Goal: Communication & Community: Share content

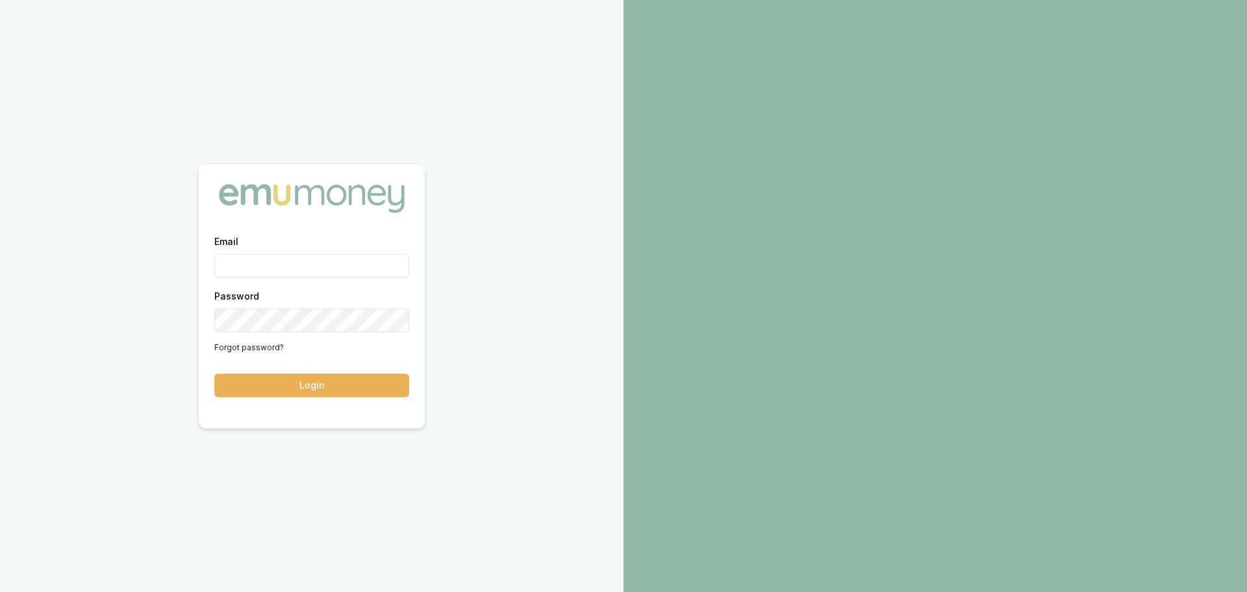
click at [332, 260] on input "Email" at bounding box center [311, 265] width 195 height 23
type input "erin.shield@emumoney.com.au"
click at [214, 373] on button "Login" at bounding box center [311, 384] width 195 height 23
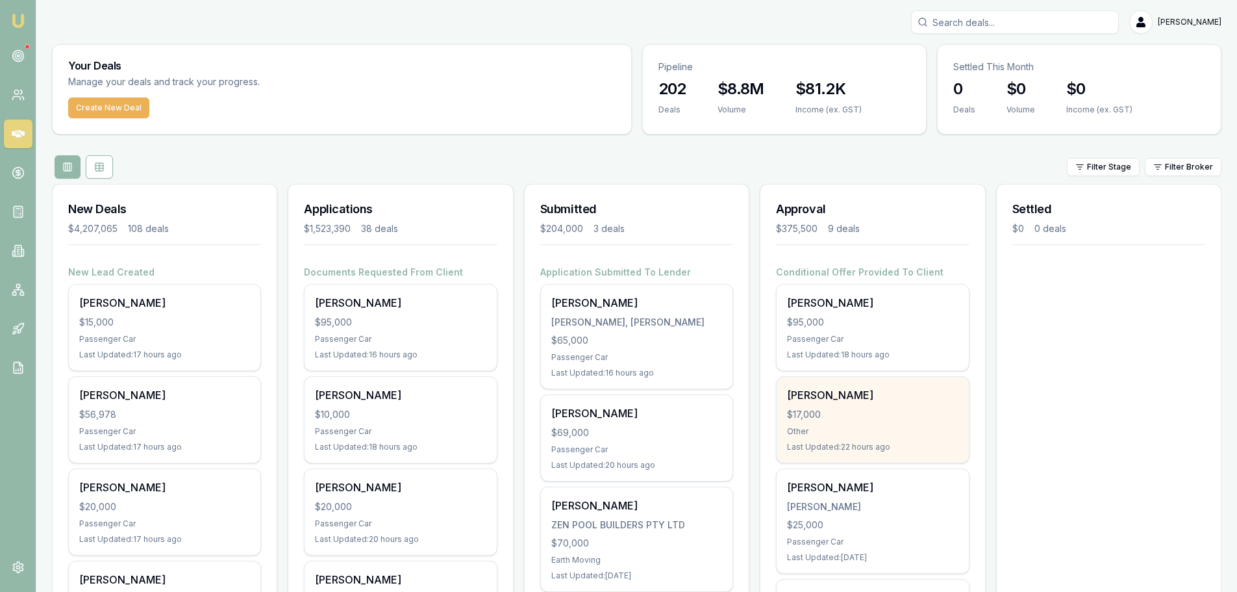
click at [835, 412] on div "$17,000" at bounding box center [872, 414] width 171 height 13
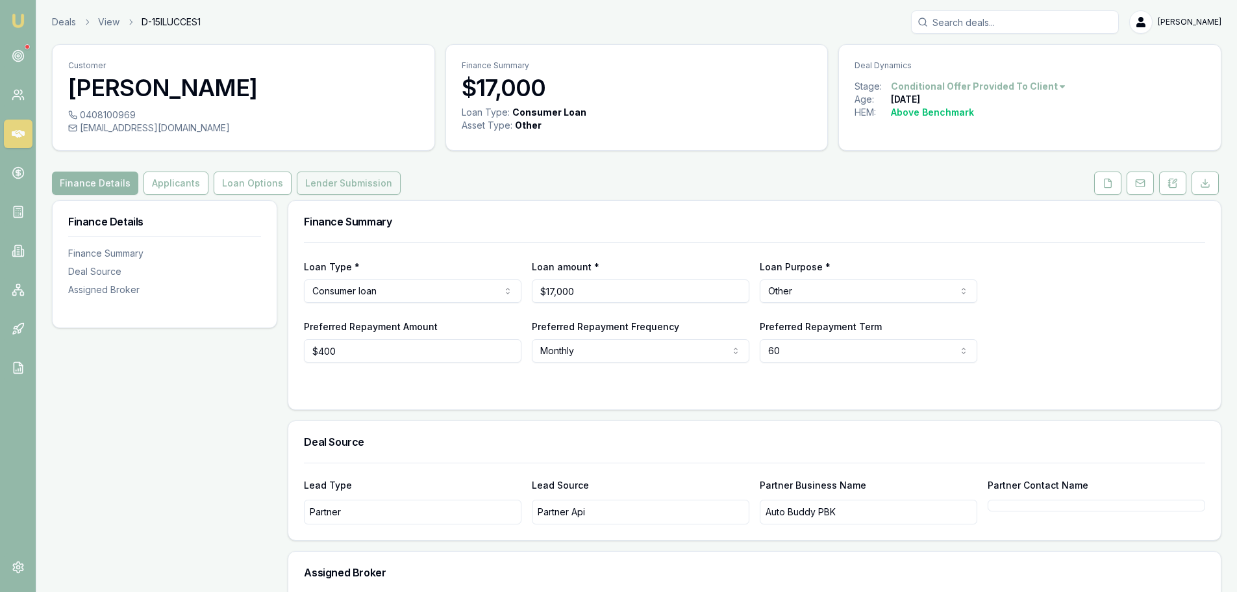
click at [340, 181] on button "Lender Submission" at bounding box center [349, 182] width 104 height 23
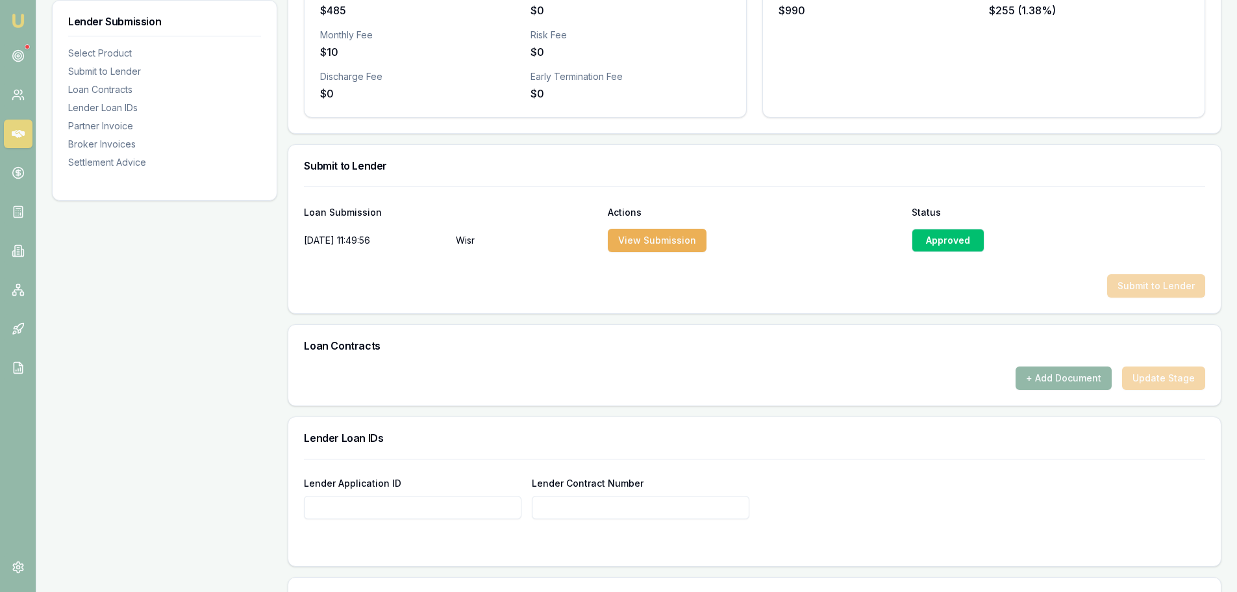
scroll to position [520, 0]
click at [1067, 365] on div "Loan Contracts" at bounding box center [754, 345] width 933 height 42
click at [1050, 383] on button "+ Add Document" at bounding box center [1064, 377] width 96 height 23
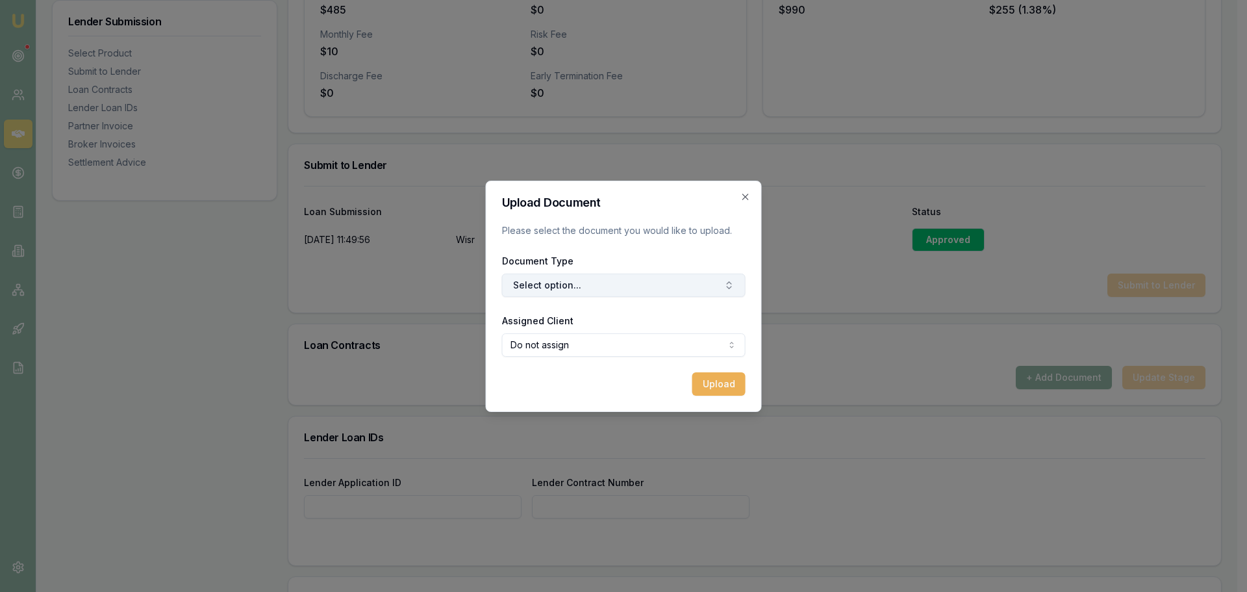
click at [538, 290] on button "Select option..." at bounding box center [624, 284] width 244 height 23
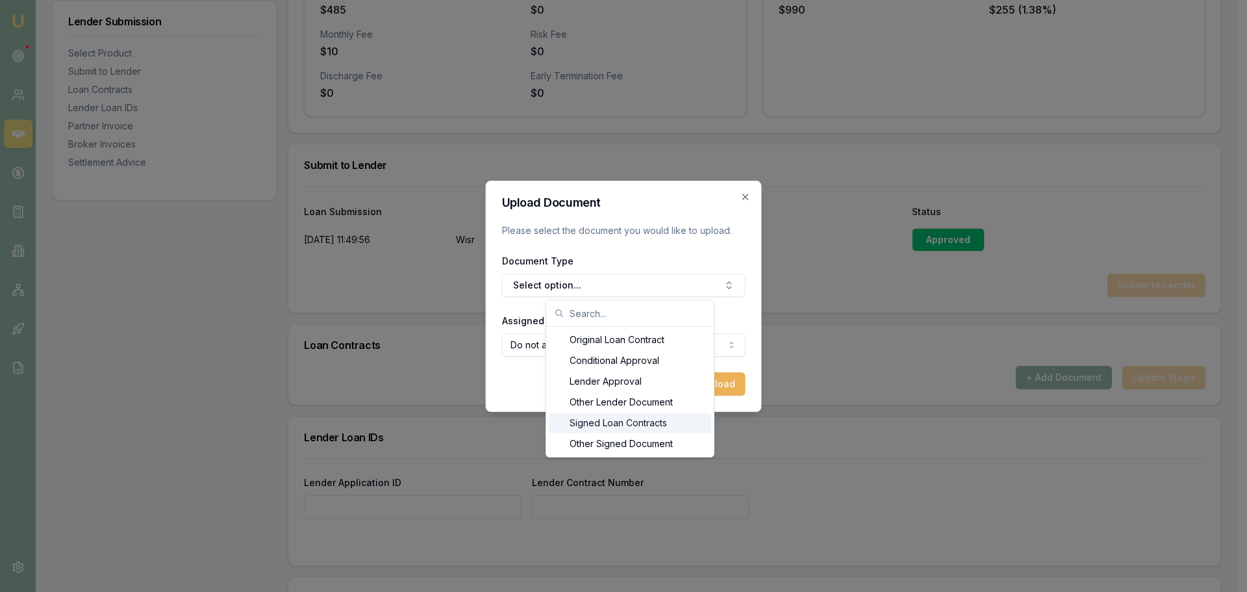
click at [590, 420] on div "Signed Loan Contracts" at bounding box center [630, 422] width 162 height 21
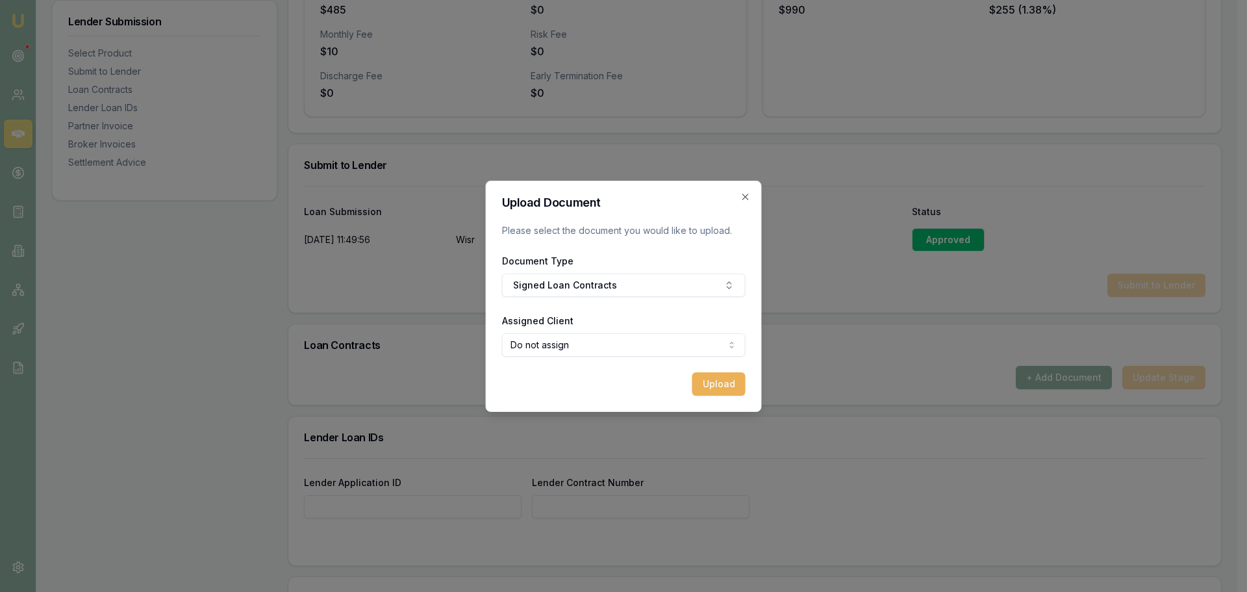
select select "U-W2FO61FJKB"
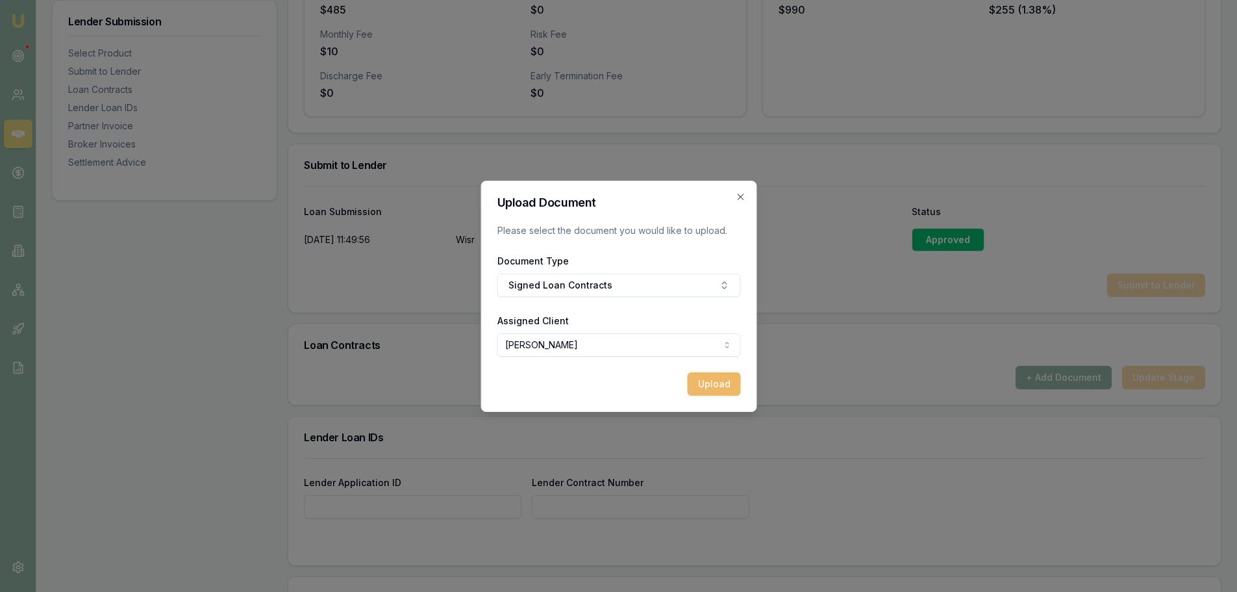
click at [716, 381] on button "Upload" at bounding box center [713, 383] width 53 height 23
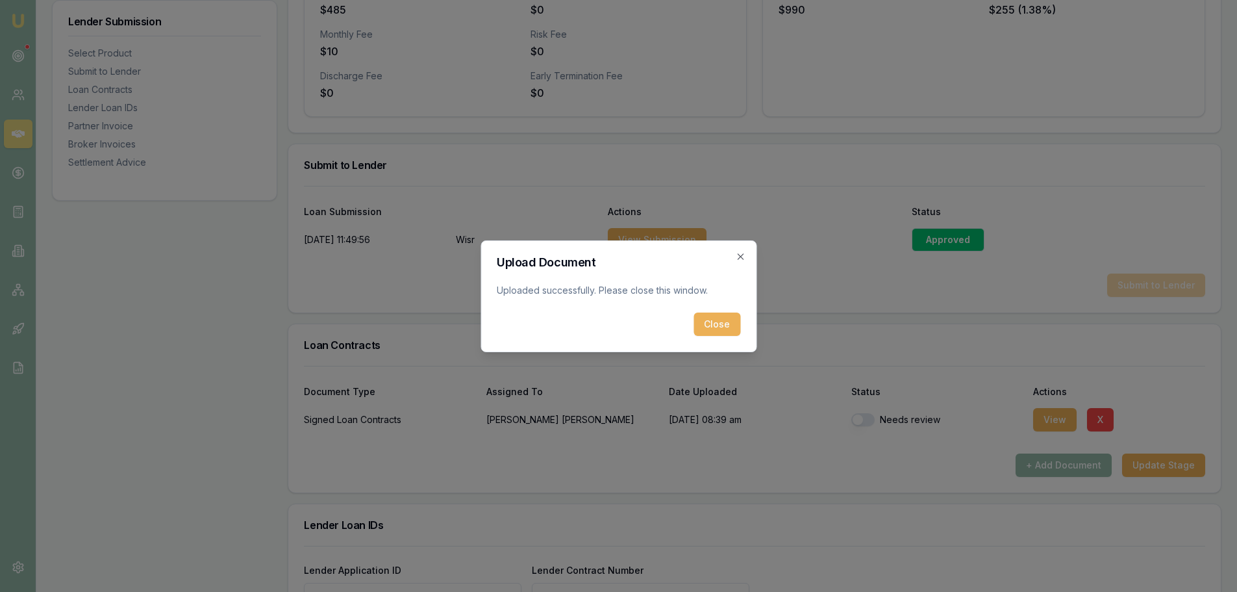
click at [716, 320] on button "Close" at bounding box center [717, 323] width 47 height 23
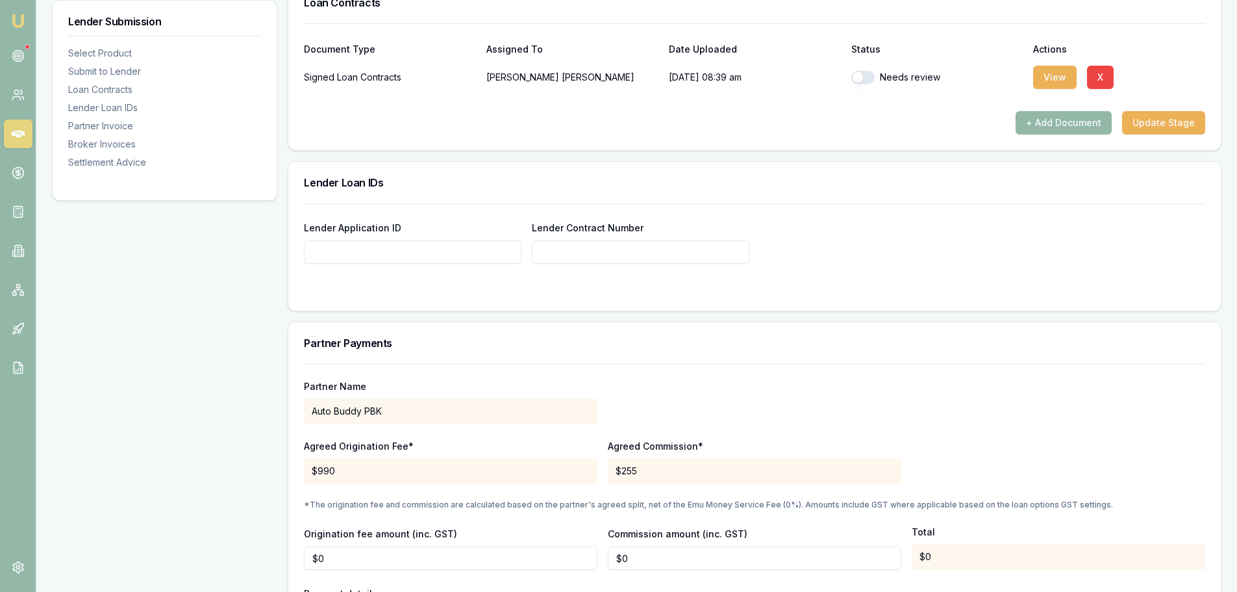
scroll to position [844, 0]
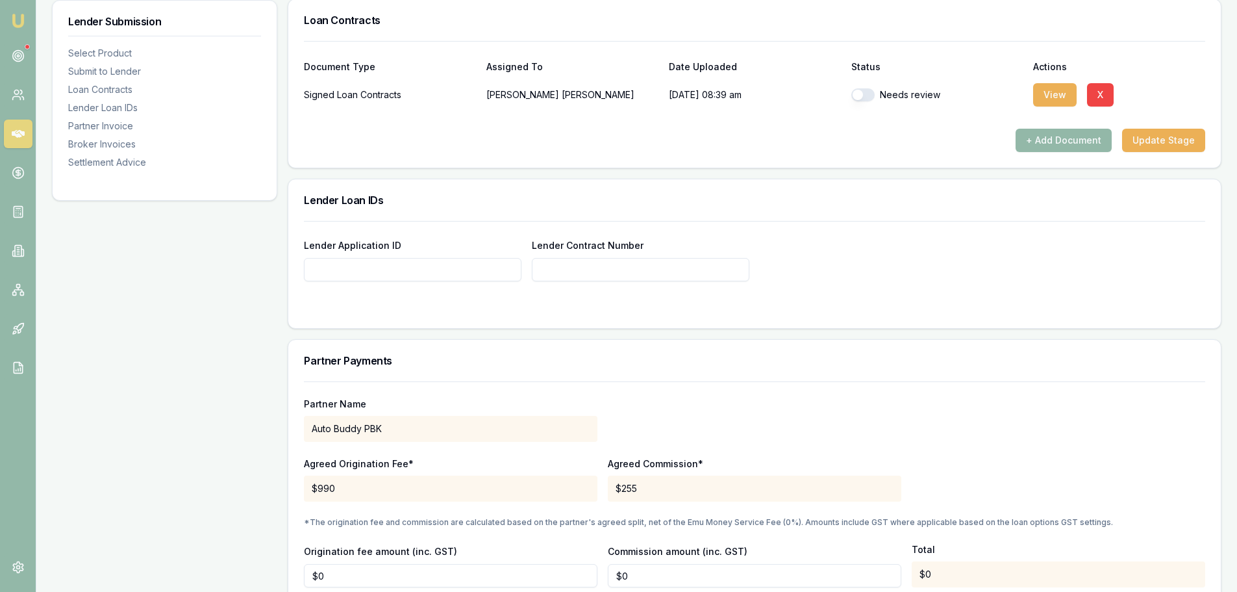
click at [386, 268] on input "Lender Application ID" at bounding box center [413, 269] width 218 height 23
type input "944490"
type input "$0"
click at [934, 253] on div "Lender Application ID 944490 Lender Contract Number 944490" at bounding box center [755, 259] width 902 height 44
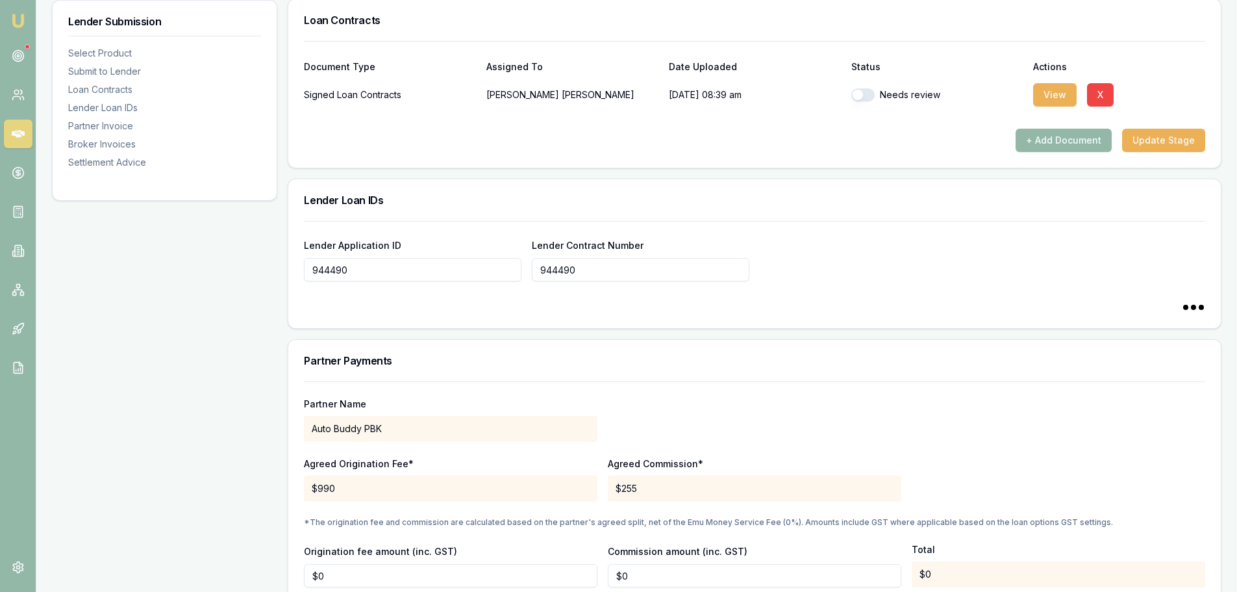
type input "944490"
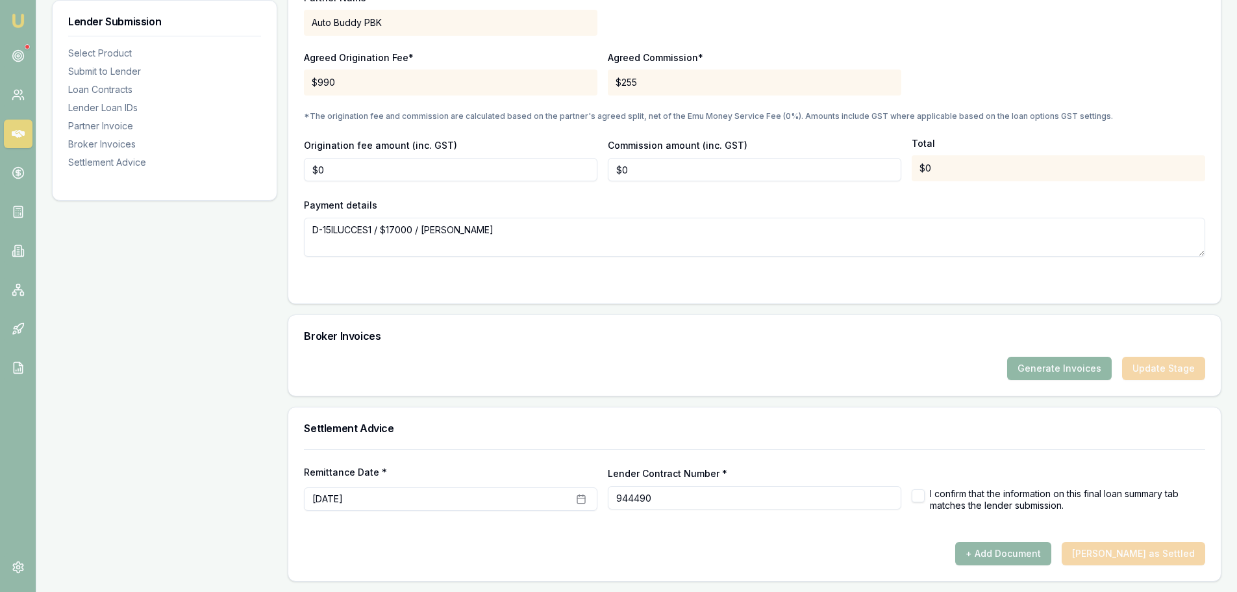
click at [1041, 367] on button "Generate Invoices" at bounding box center [1059, 368] width 105 height 23
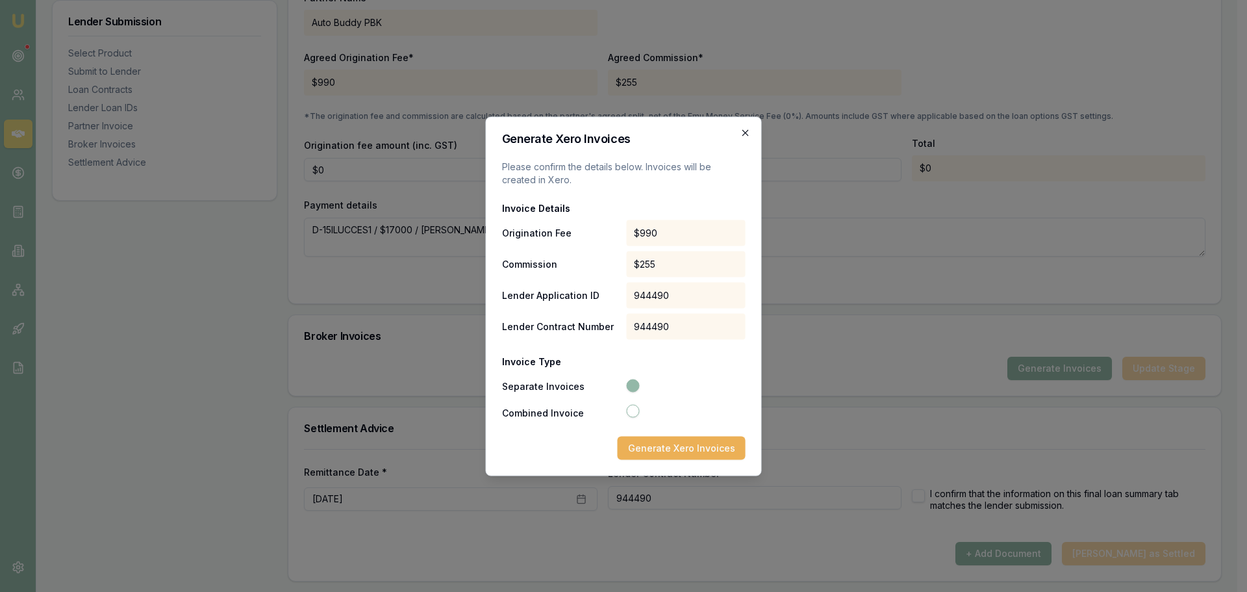
click at [748, 131] on icon "button" at bounding box center [745, 132] width 10 height 10
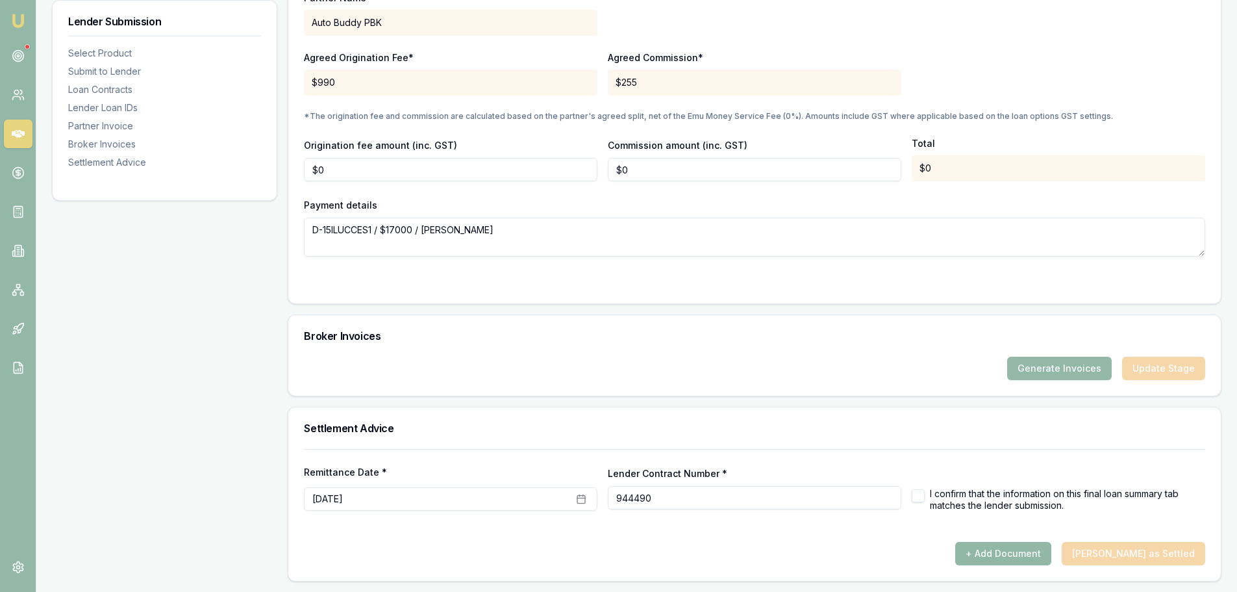
click at [1000, 547] on button "+ Add Document" at bounding box center [1003, 553] width 96 height 23
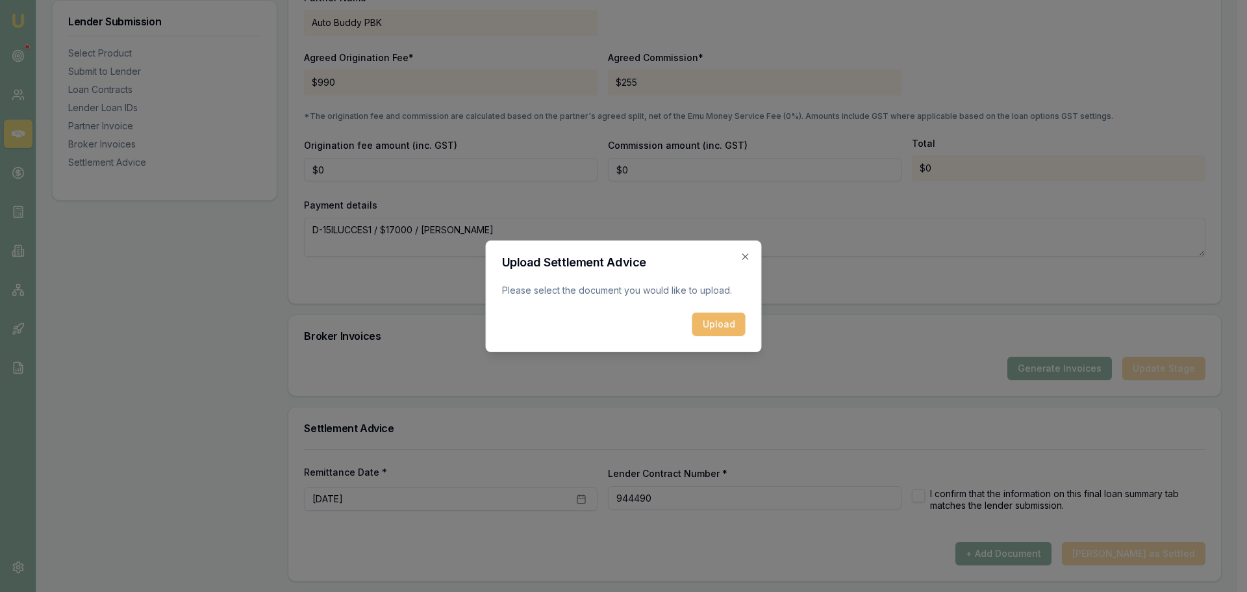
click at [711, 318] on button "Upload" at bounding box center [718, 323] width 53 height 23
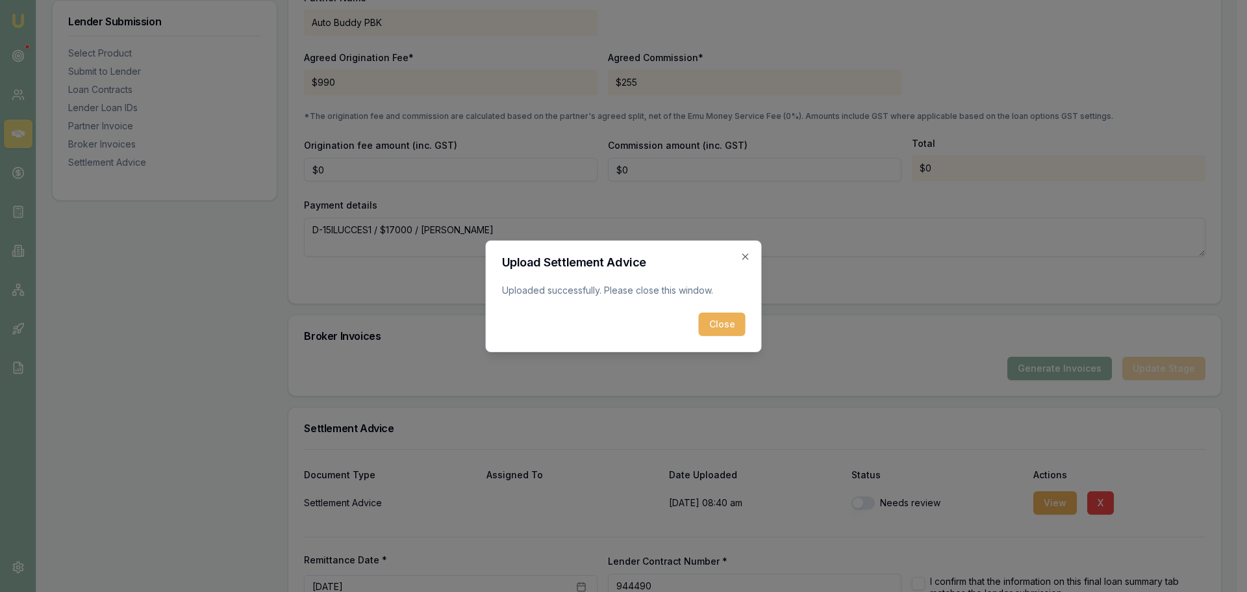
click at [734, 325] on button "Close" at bounding box center [722, 323] width 47 height 23
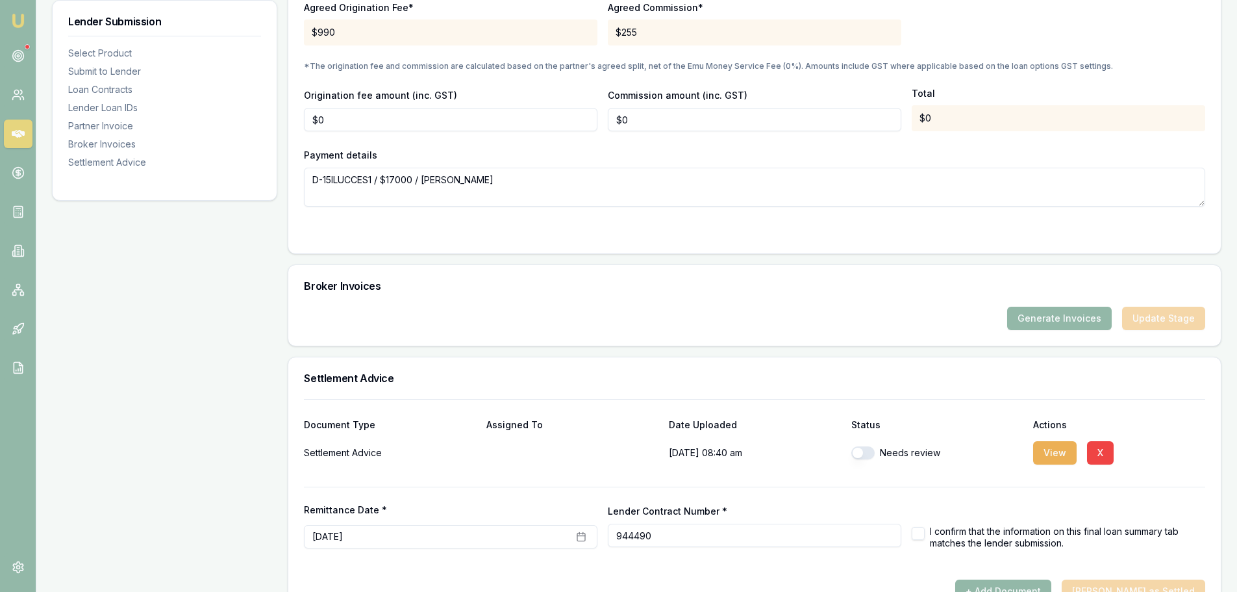
scroll to position [1338, 0]
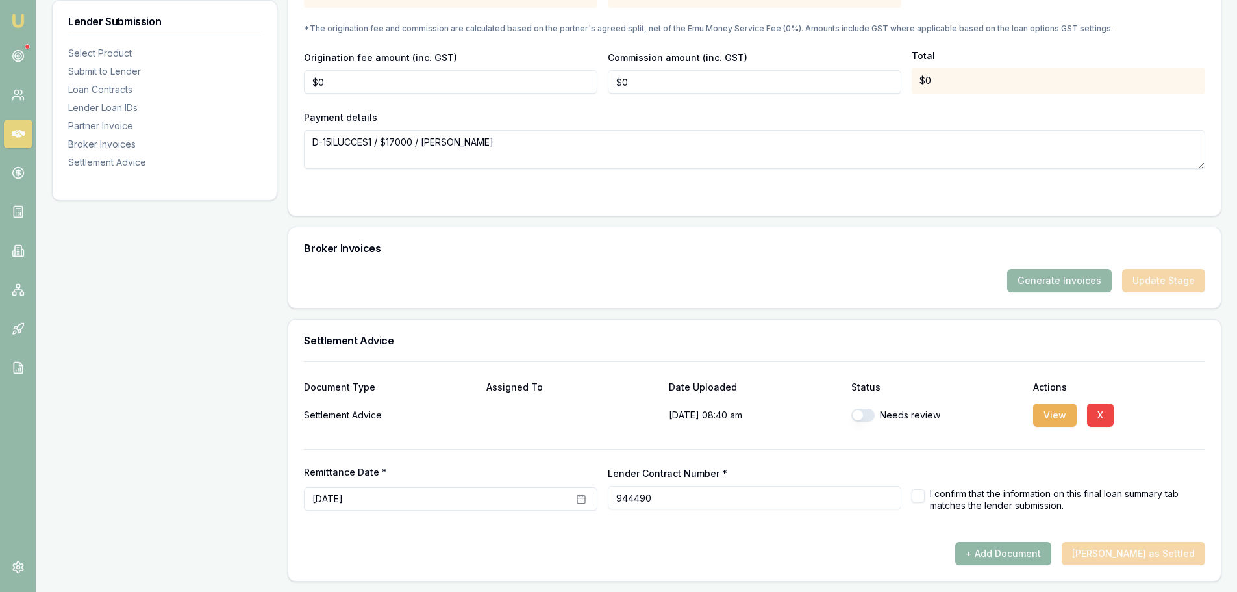
click at [1037, 550] on button "+ Add Document" at bounding box center [1003, 553] width 96 height 23
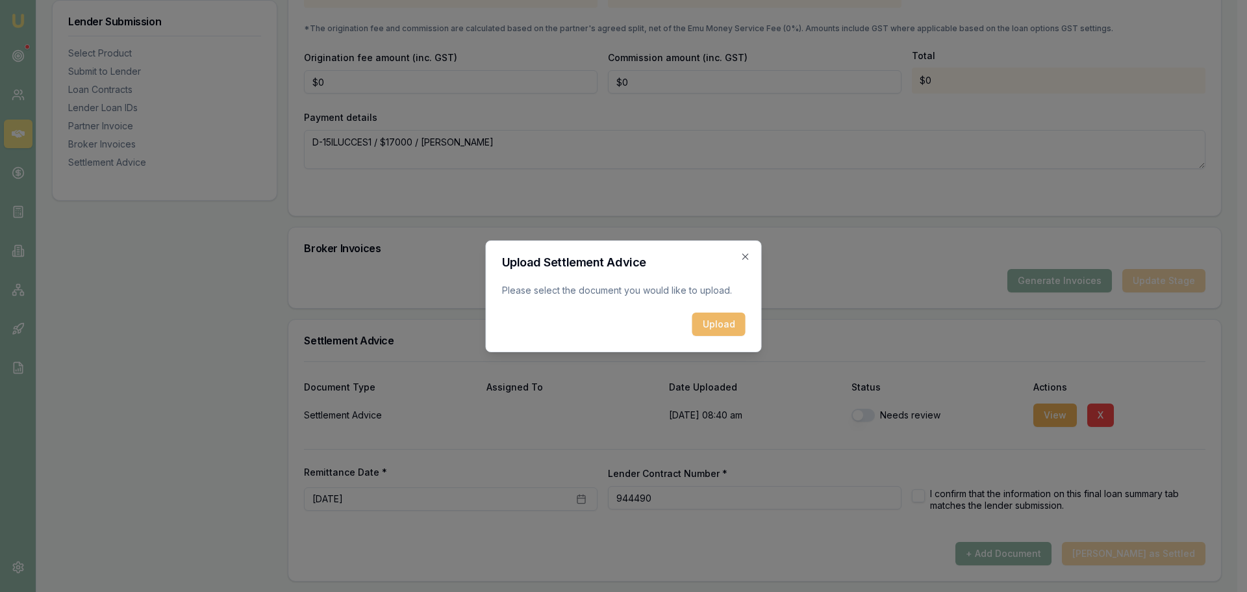
click at [722, 320] on button "Upload" at bounding box center [718, 323] width 53 height 23
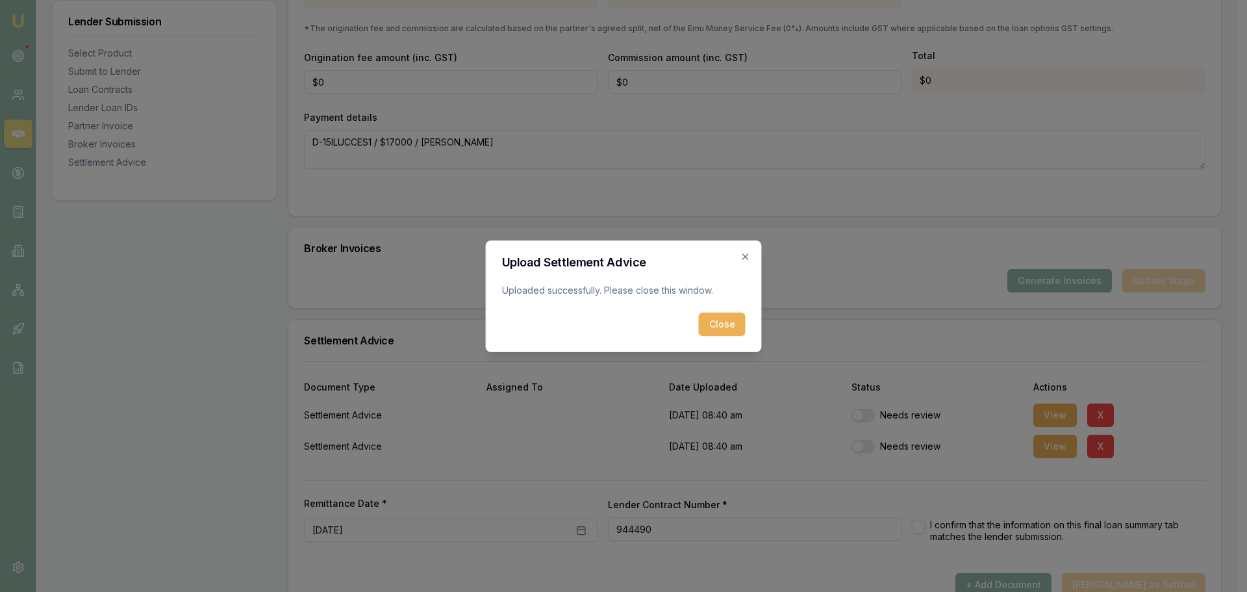
click at [715, 327] on button "Close" at bounding box center [722, 323] width 47 height 23
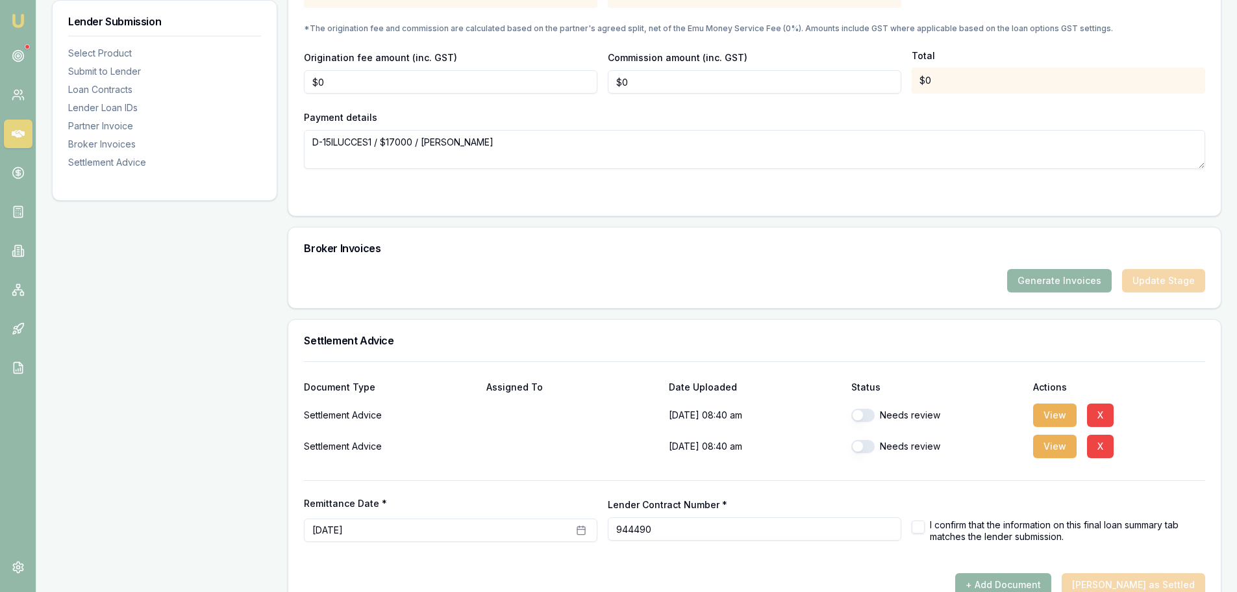
click at [866, 413] on button "button" at bounding box center [863, 415] width 23 height 13
checkbox input "true"
click at [866, 449] on button "button" at bounding box center [863, 446] width 23 height 13
checkbox input "true"
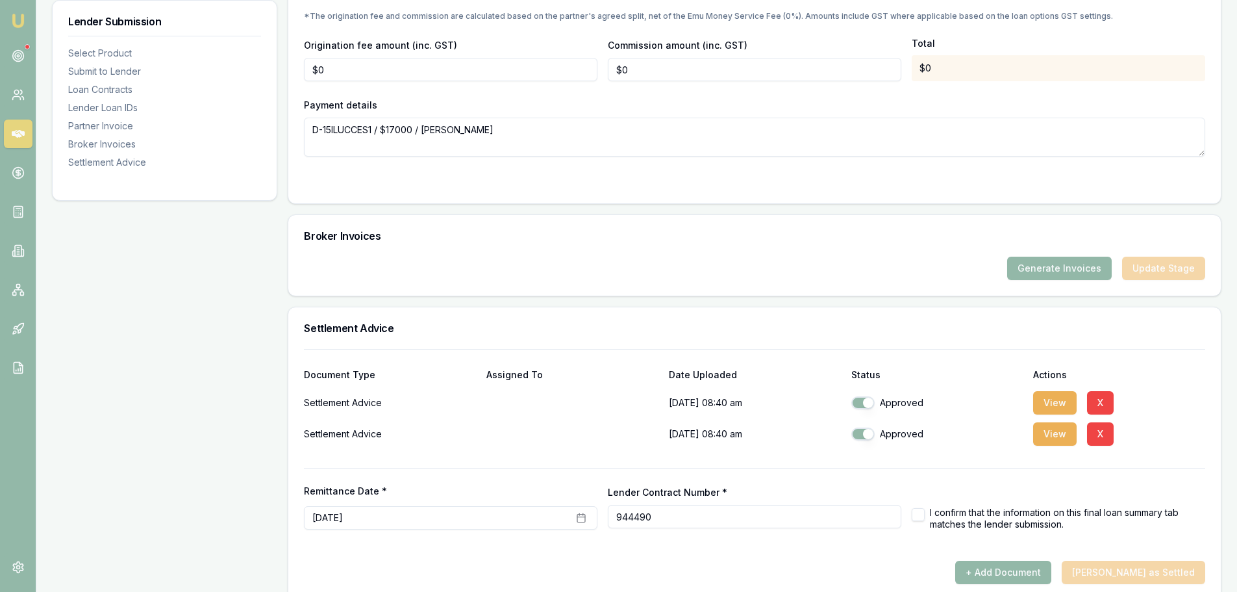
scroll to position [1369, 0]
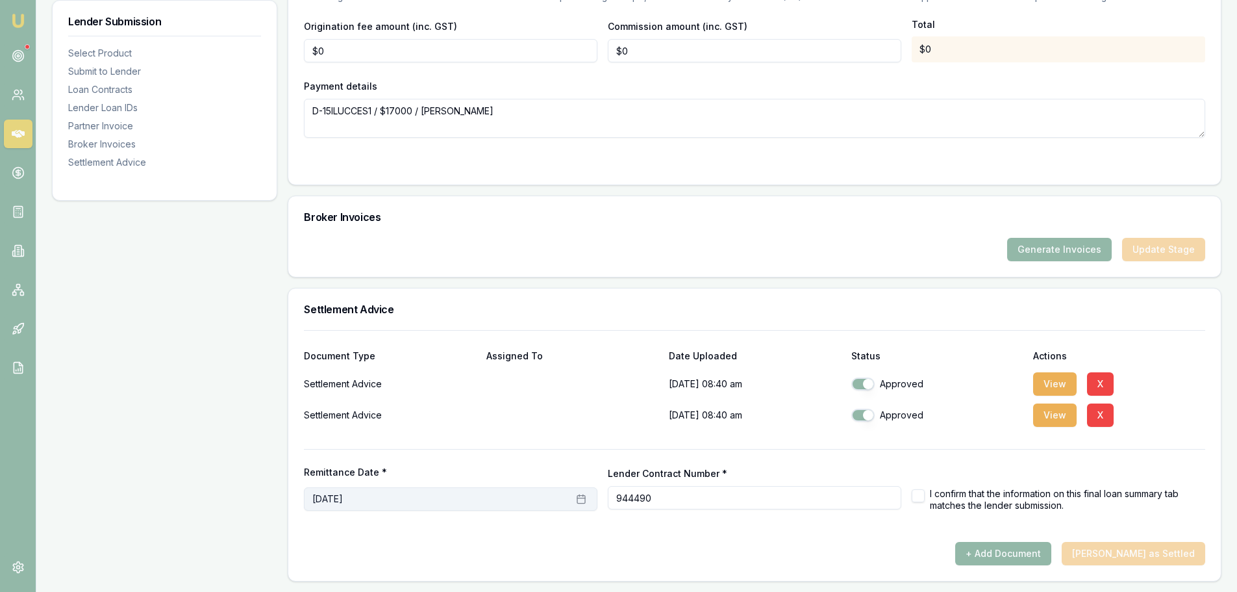
click at [581, 501] on icon "button" at bounding box center [581, 499] width 10 height 10
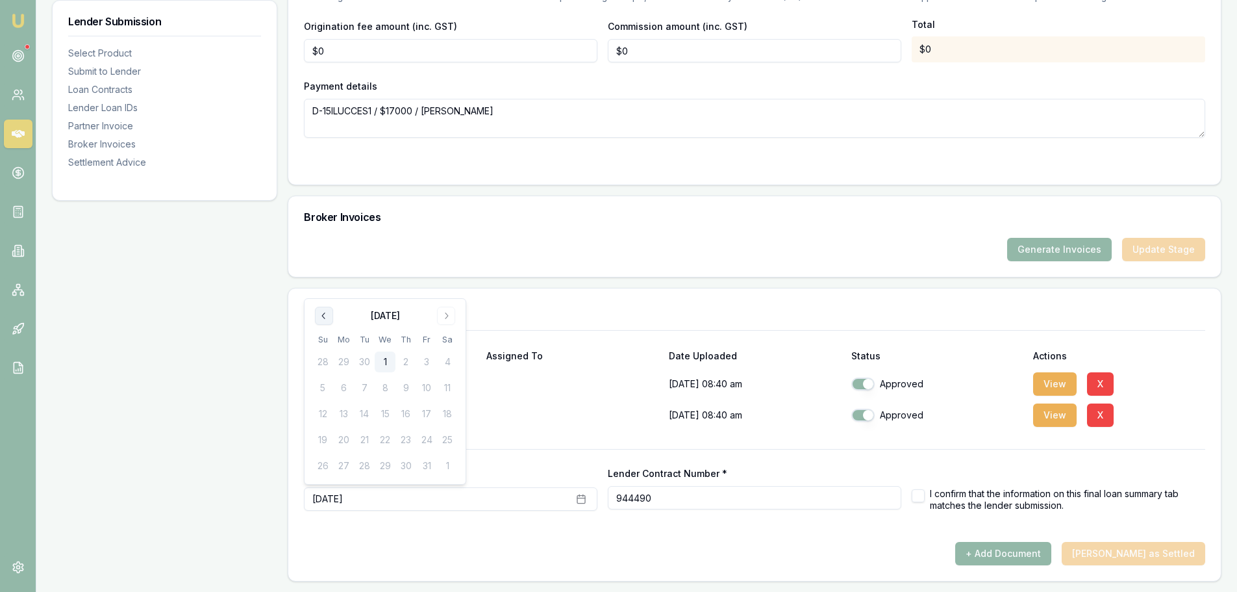
click at [320, 312] on icon "Go to previous month" at bounding box center [324, 315] width 10 height 10
click at [366, 467] on button "30" at bounding box center [364, 465] width 21 height 21
click at [562, 549] on div "+ Add Document Mark Deal as Settled" at bounding box center [755, 553] width 902 height 23
click at [922, 497] on button "button" at bounding box center [918, 495] width 13 height 13
checkbox input "true"
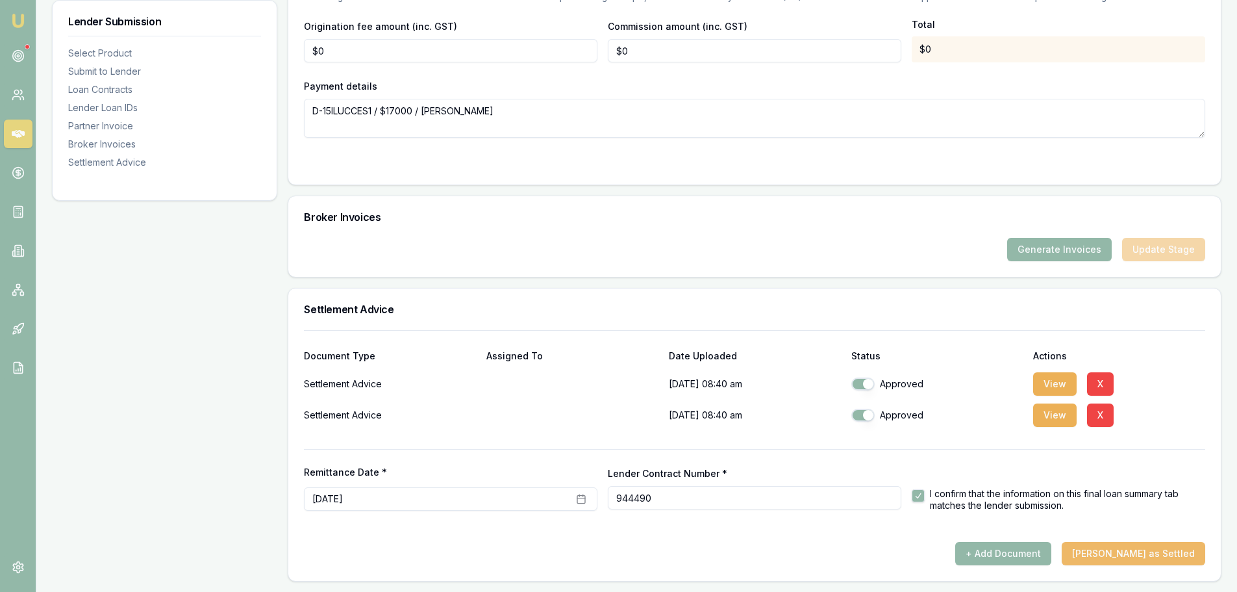
click at [1132, 552] on button "Mark Deal as Settled" at bounding box center [1134, 553] width 144 height 23
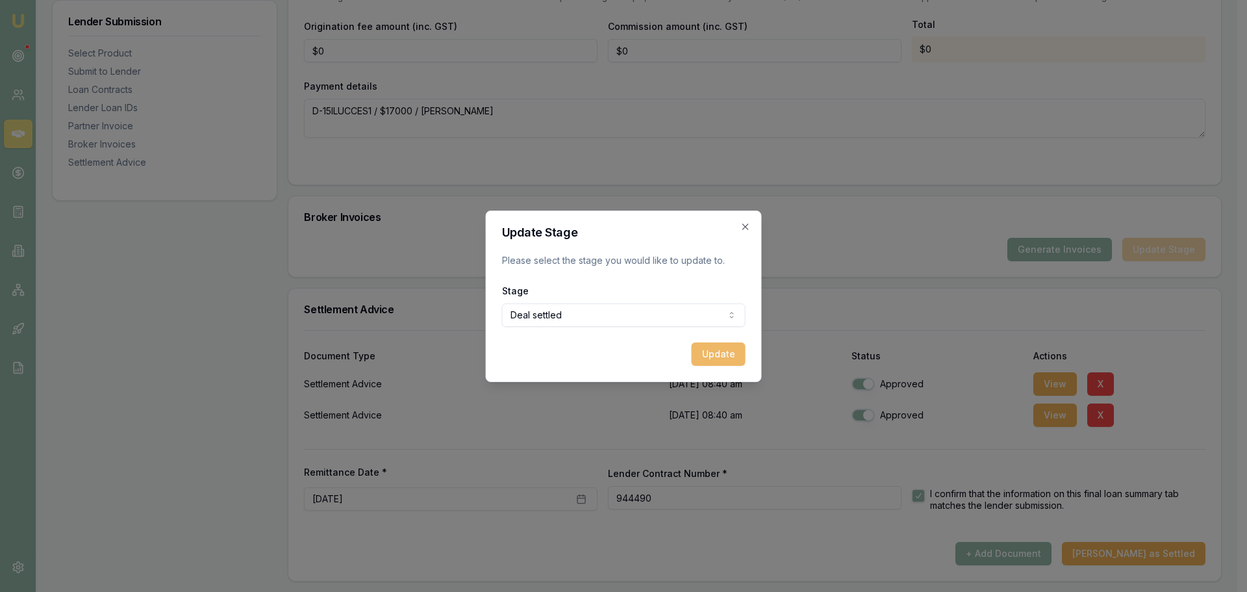
click at [734, 352] on button "Update" at bounding box center [719, 353] width 54 height 23
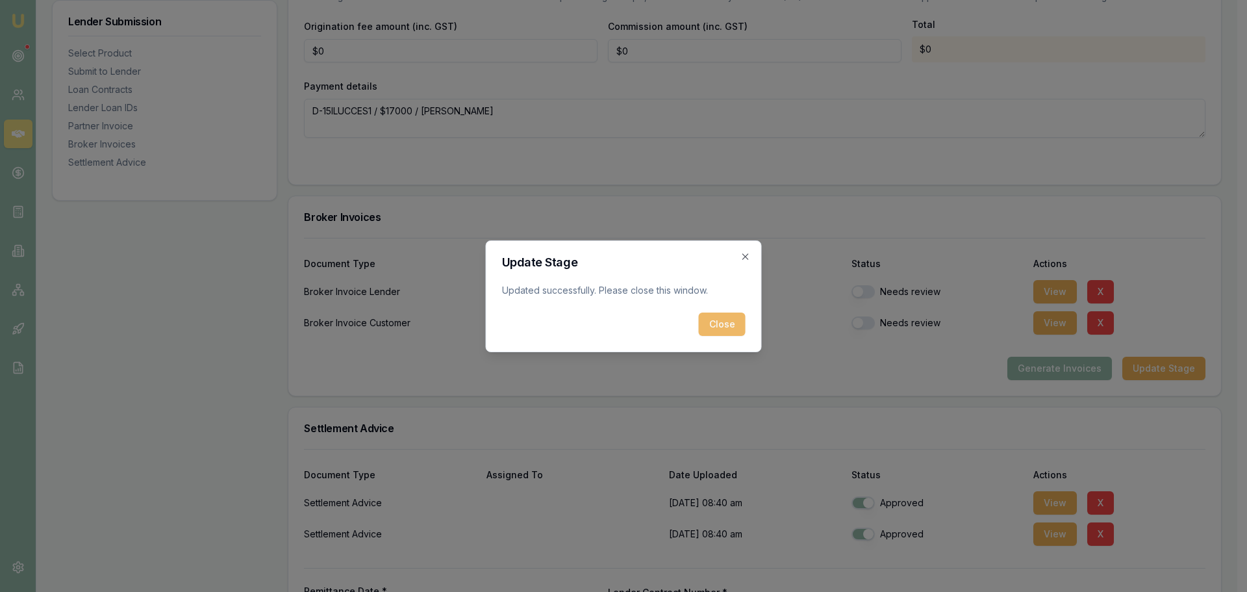
click at [722, 325] on button "Close" at bounding box center [722, 323] width 47 height 23
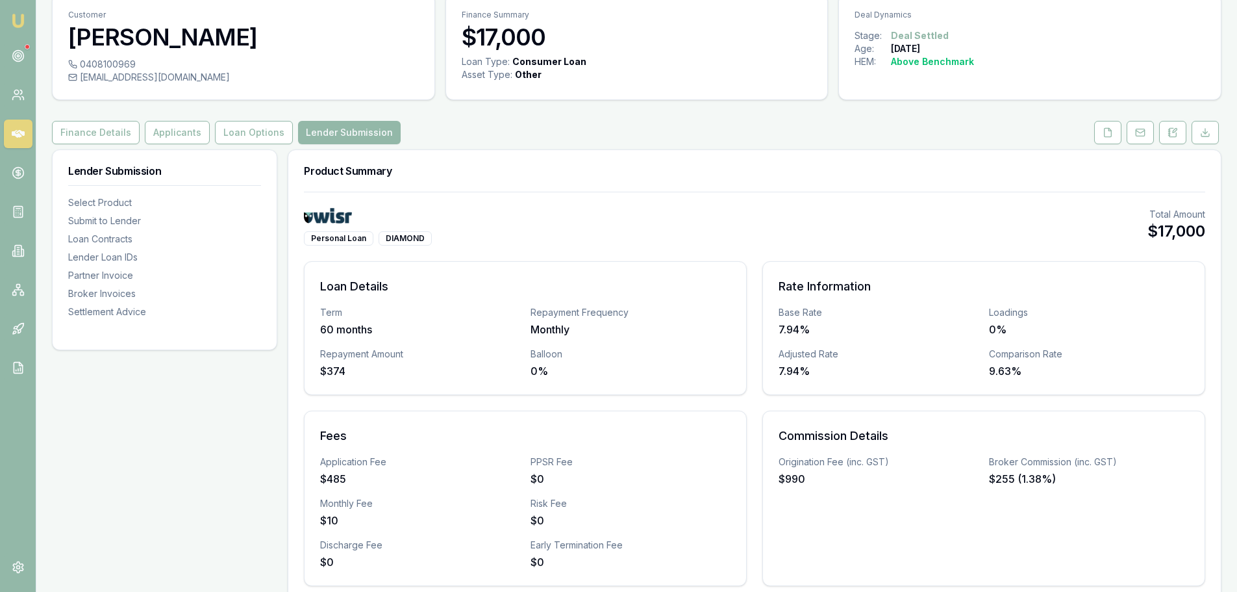
scroll to position [0, 0]
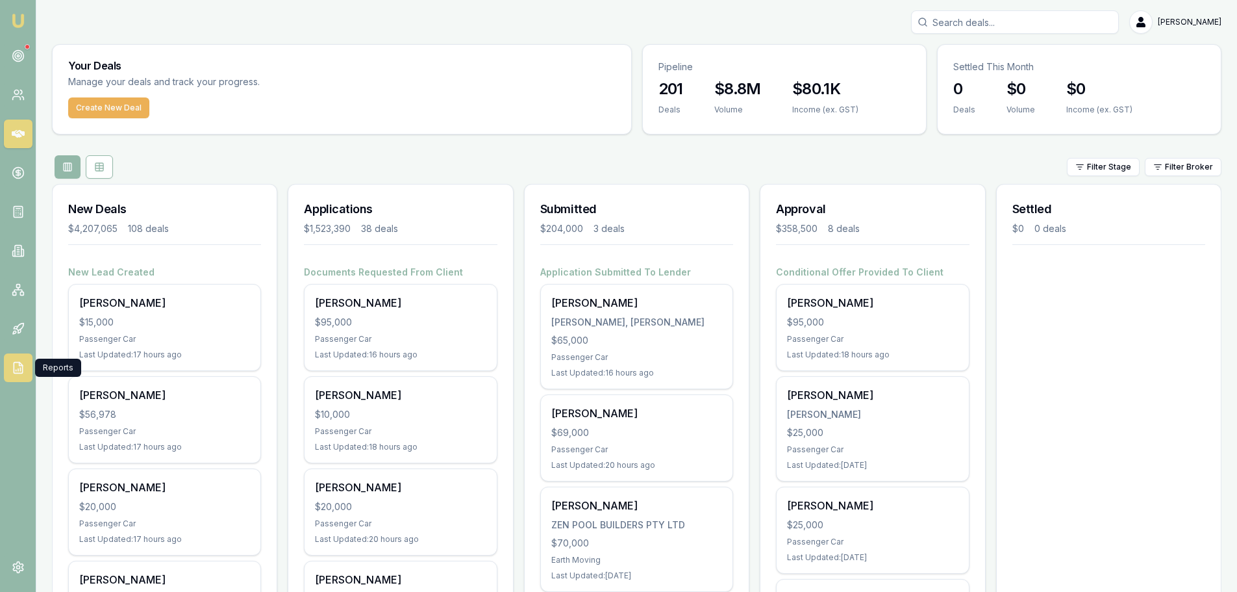
click at [19, 363] on polyline at bounding box center [20, 363] width 3 height 3
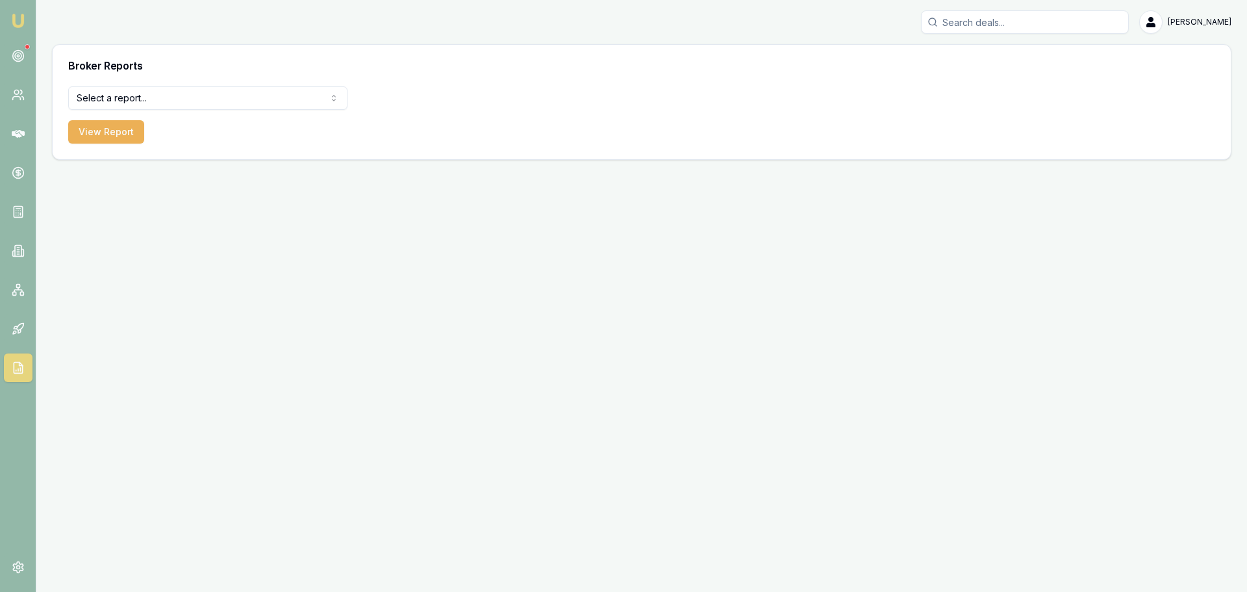
click at [174, 100] on html "Emu Broker Erin Shield Toggle Menu Broker Reports Select a report... All Deals …" at bounding box center [623, 296] width 1247 height 592
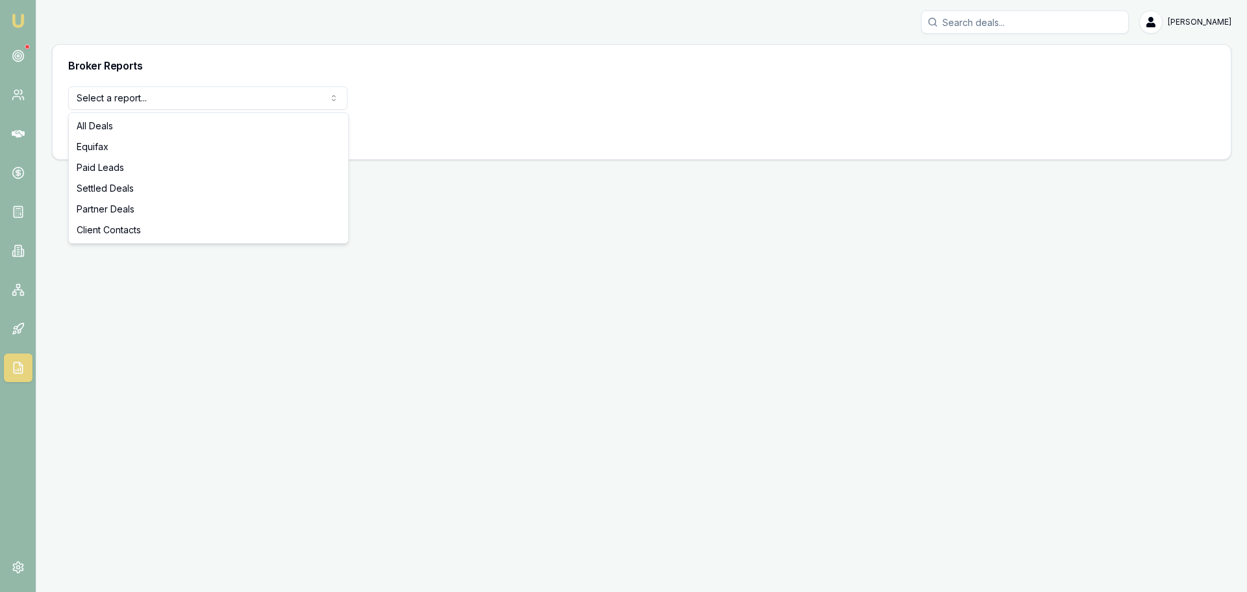
drag, startPoint x: 146, startPoint y: 175, endPoint x: 144, endPoint y: 184, distance: 9.5
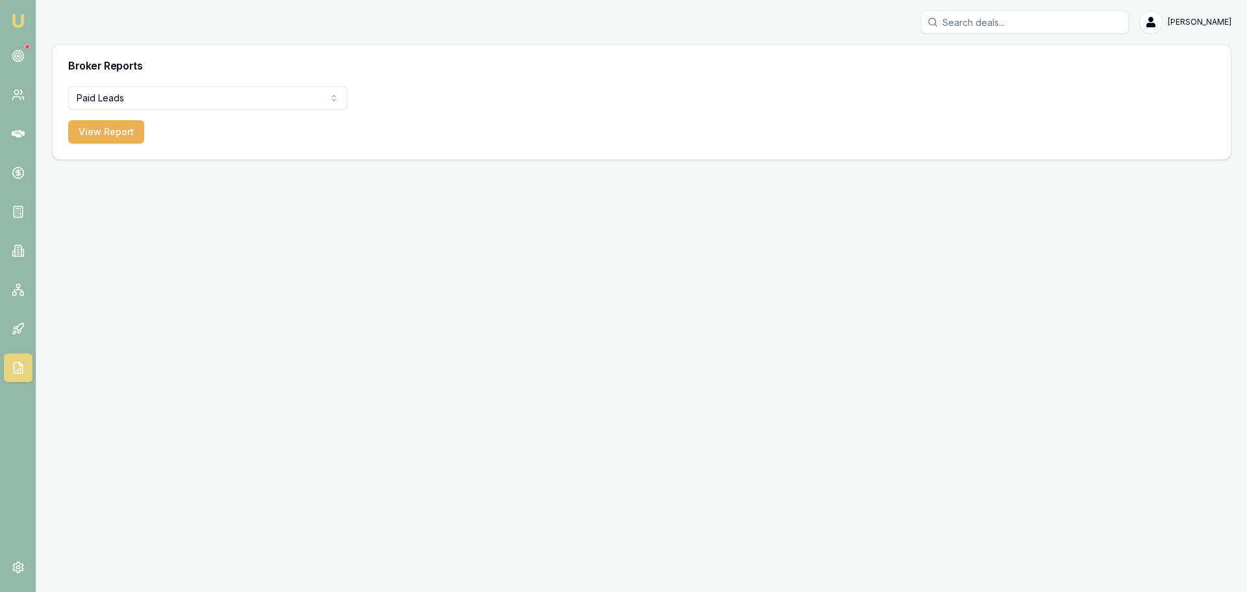
click at [145, 100] on html "Emu Broker Erin Shield Toggle Menu Broker Reports Paid Leads All Deals Equifax …" at bounding box center [623, 296] width 1247 height 592
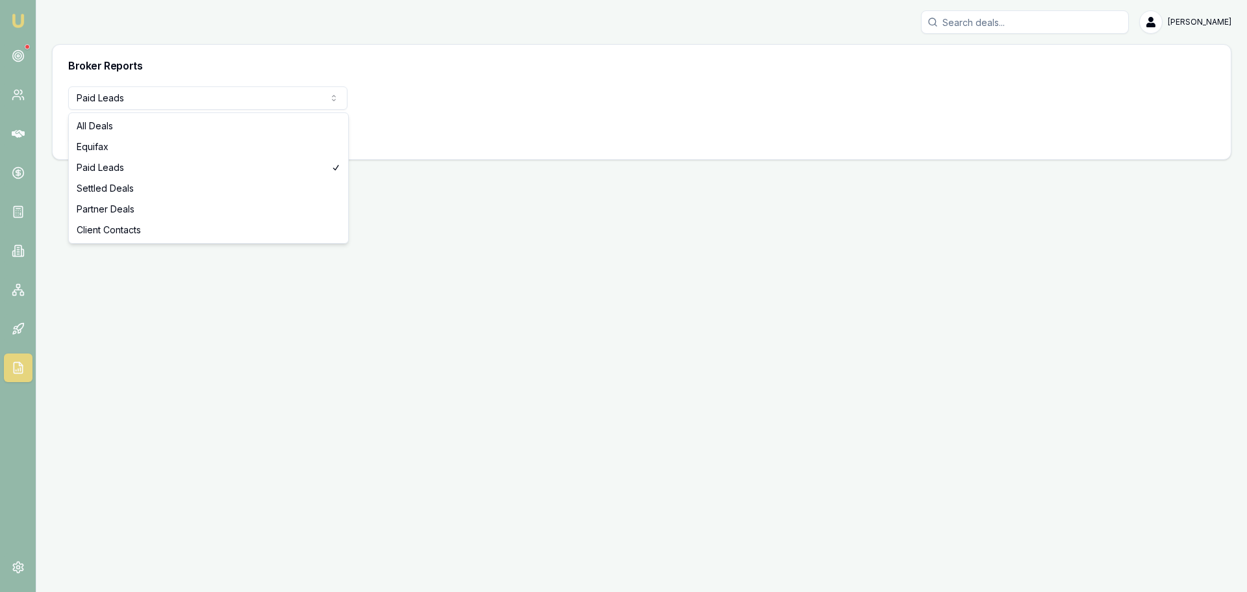
select select "settled-deals"
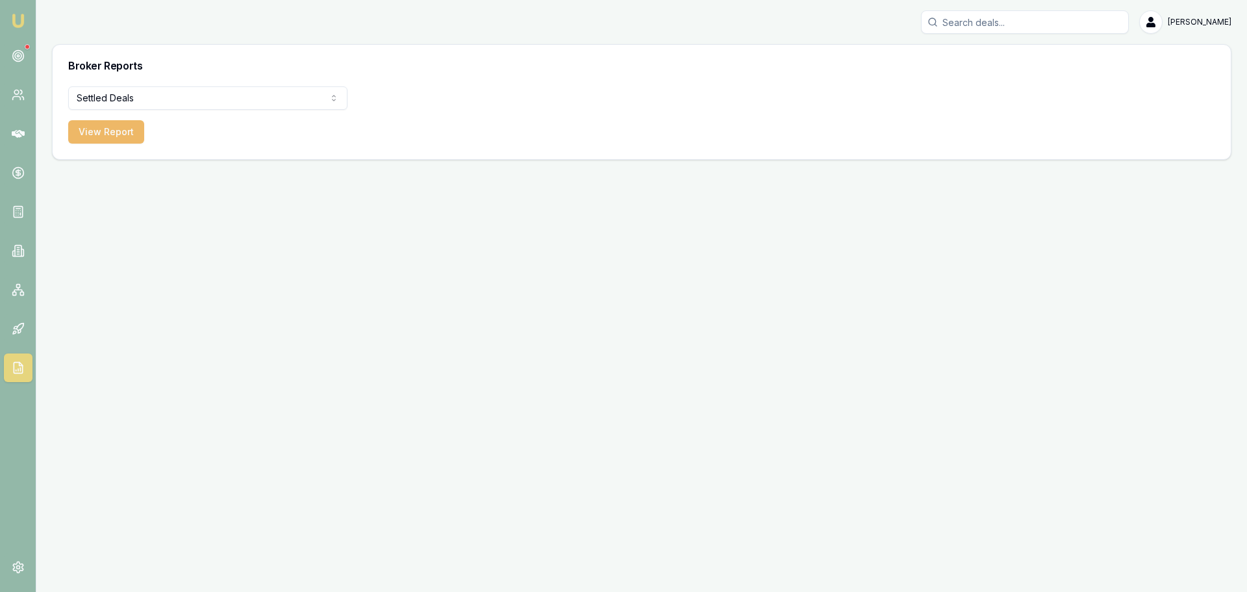
click at [120, 128] on button "View Report" at bounding box center [106, 131] width 76 height 23
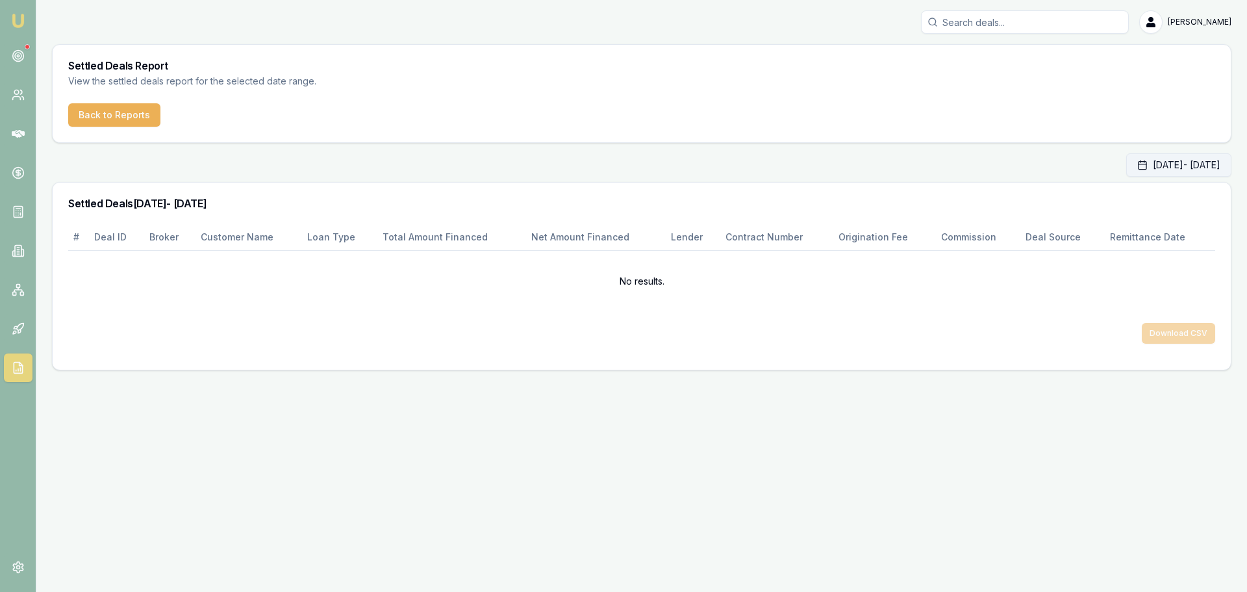
click at [1142, 166] on button "Oct 01, 2025 - Oct 31, 2025" at bounding box center [1178, 164] width 105 height 23
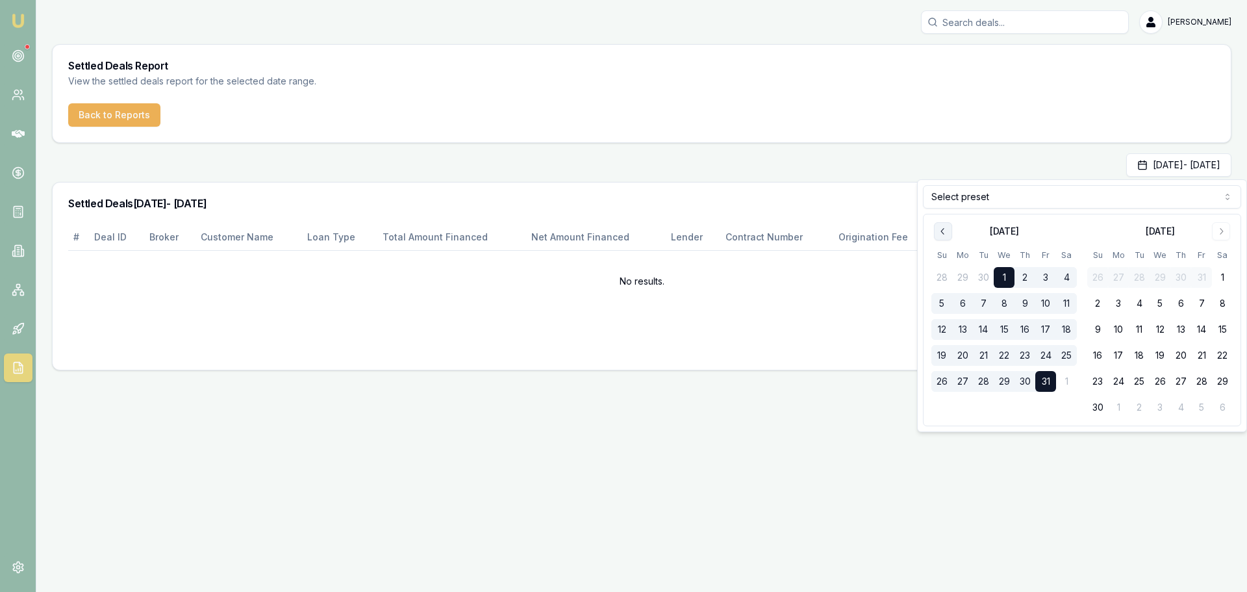
click at [944, 232] on icon "Go to previous month" at bounding box center [943, 231] width 10 height 10
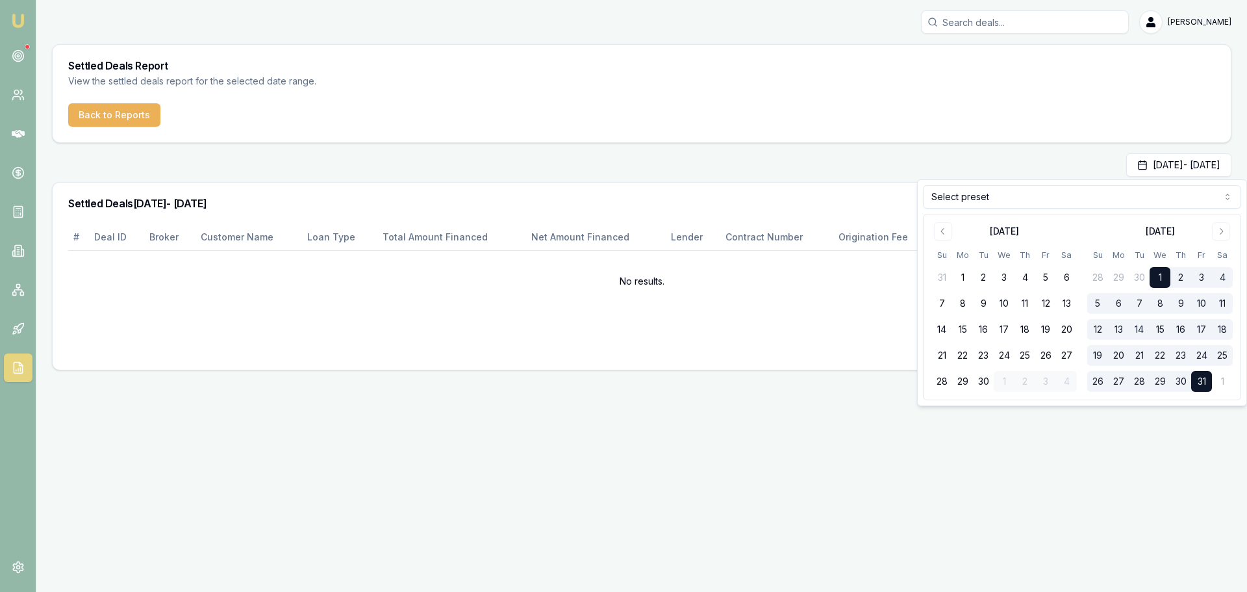
click at [1155, 276] on button "1" at bounding box center [1160, 277] width 21 height 21
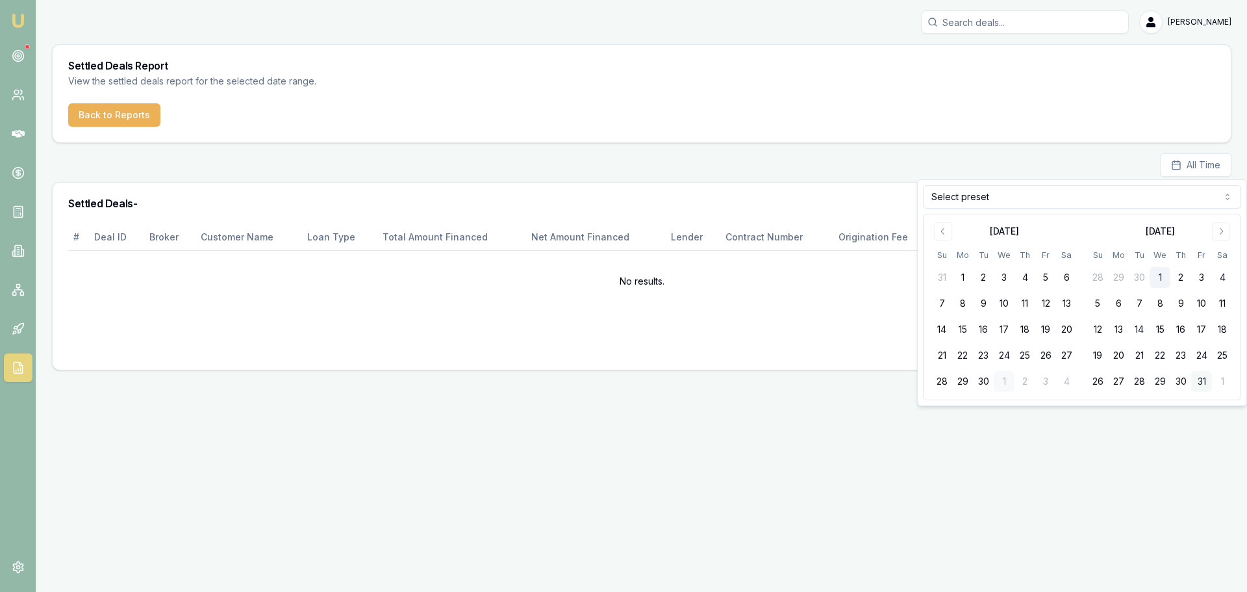
click at [1205, 383] on button "31" at bounding box center [1201, 381] width 21 height 21
click at [1164, 276] on button "1" at bounding box center [1160, 277] width 21 height 21
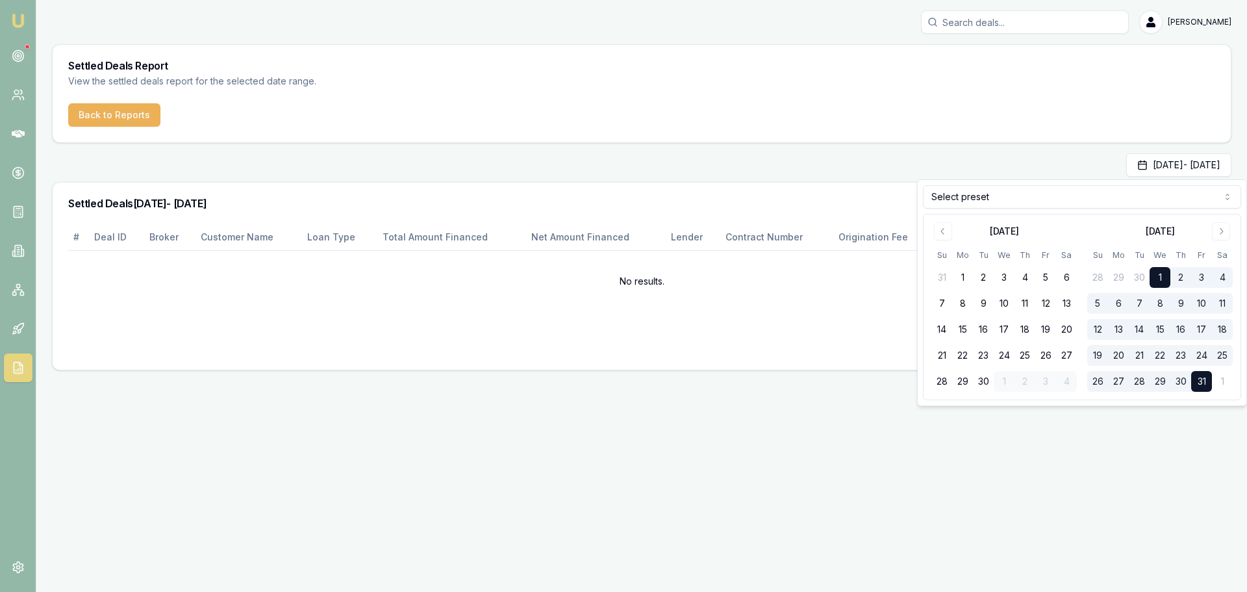
click at [887, 151] on div "Settled Deals Report View the settled deals report for the selected date range.…" at bounding box center [642, 207] width 1180 height 326
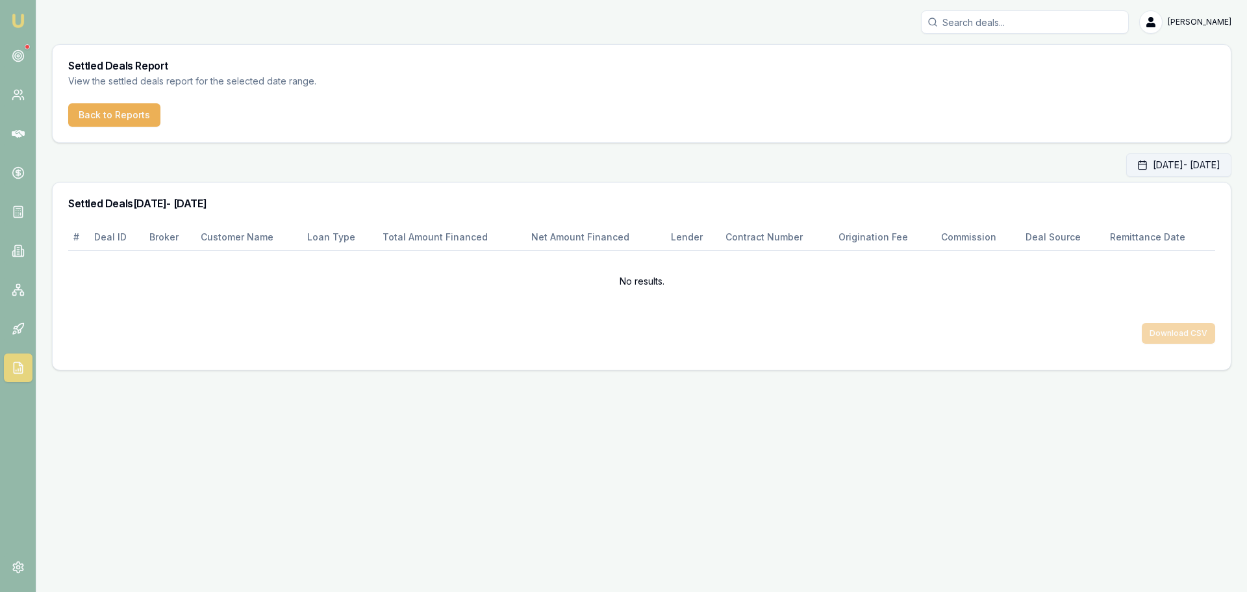
click at [1152, 165] on button "Oct 01, 2025 - Oct 31, 2025" at bounding box center [1178, 164] width 105 height 23
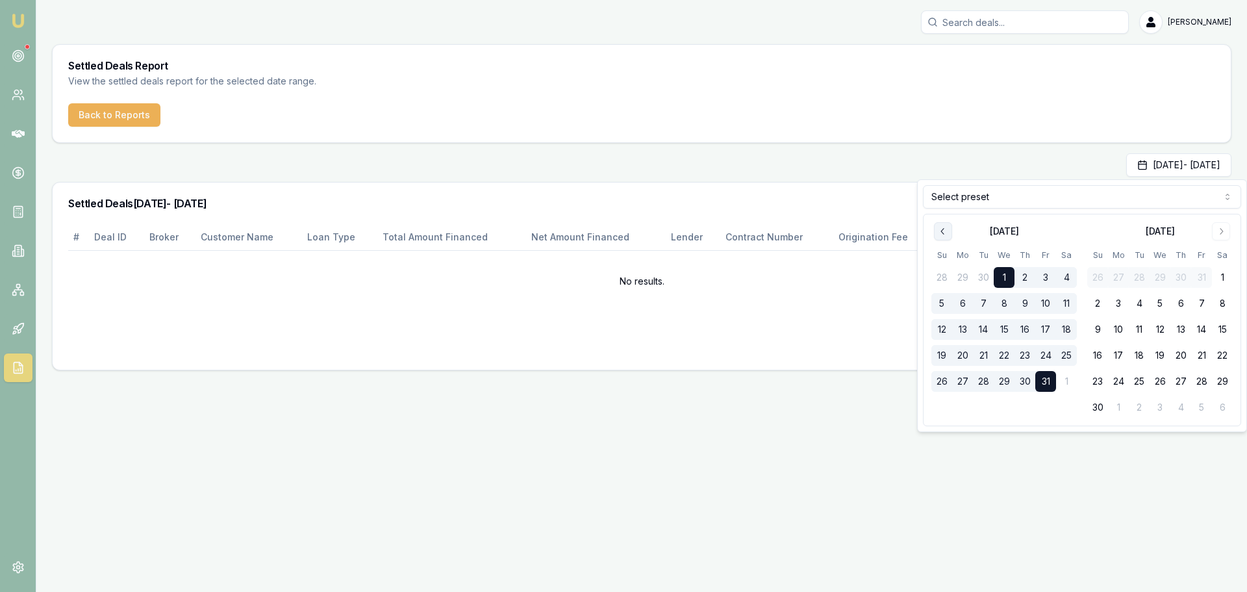
click at [941, 233] on icon "Go to previous month" at bounding box center [943, 231] width 10 height 10
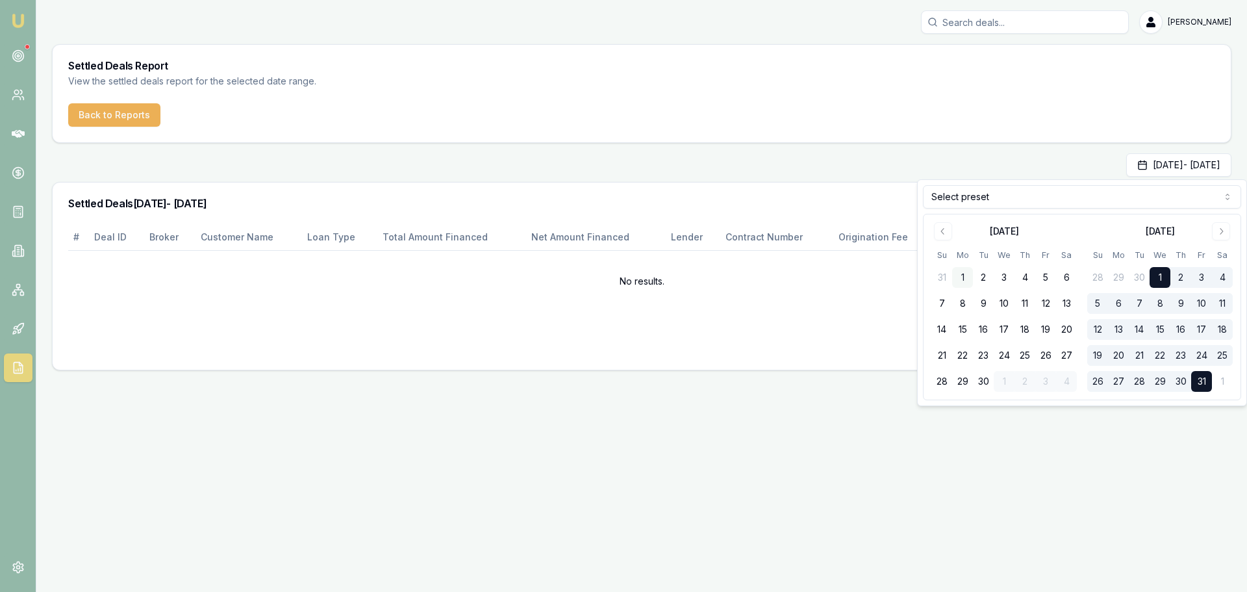
click at [963, 277] on button "1" at bounding box center [962, 277] width 21 height 21
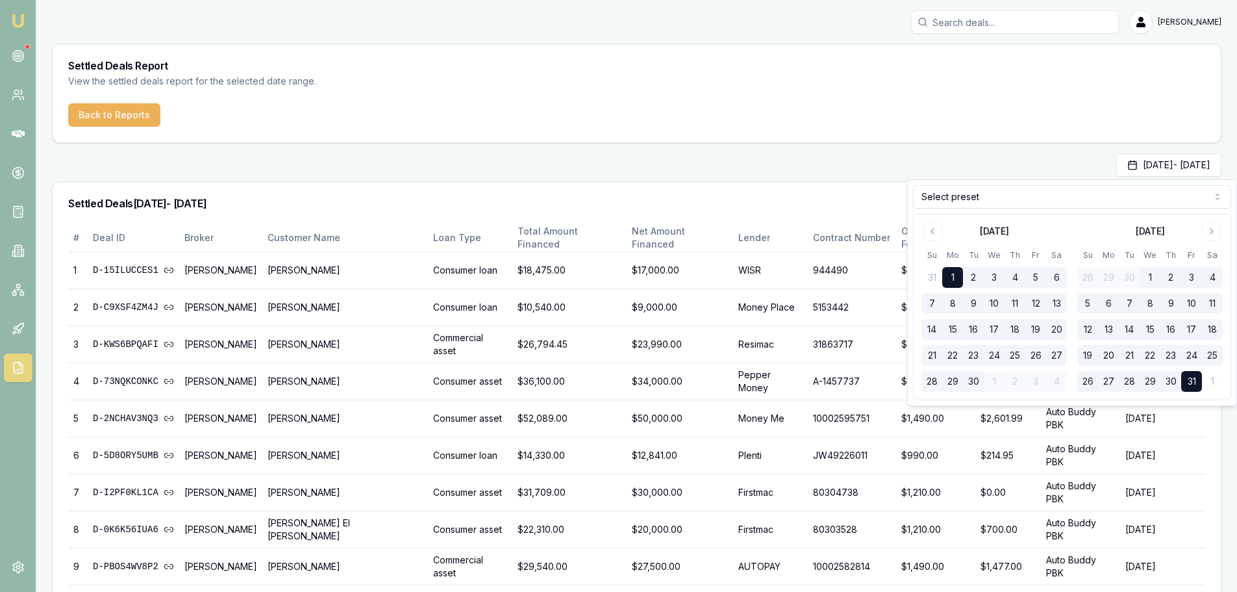
click at [835, 157] on div "Sep 01, 2025 - Oct 31, 2025" at bounding box center [637, 164] width 1170 height 23
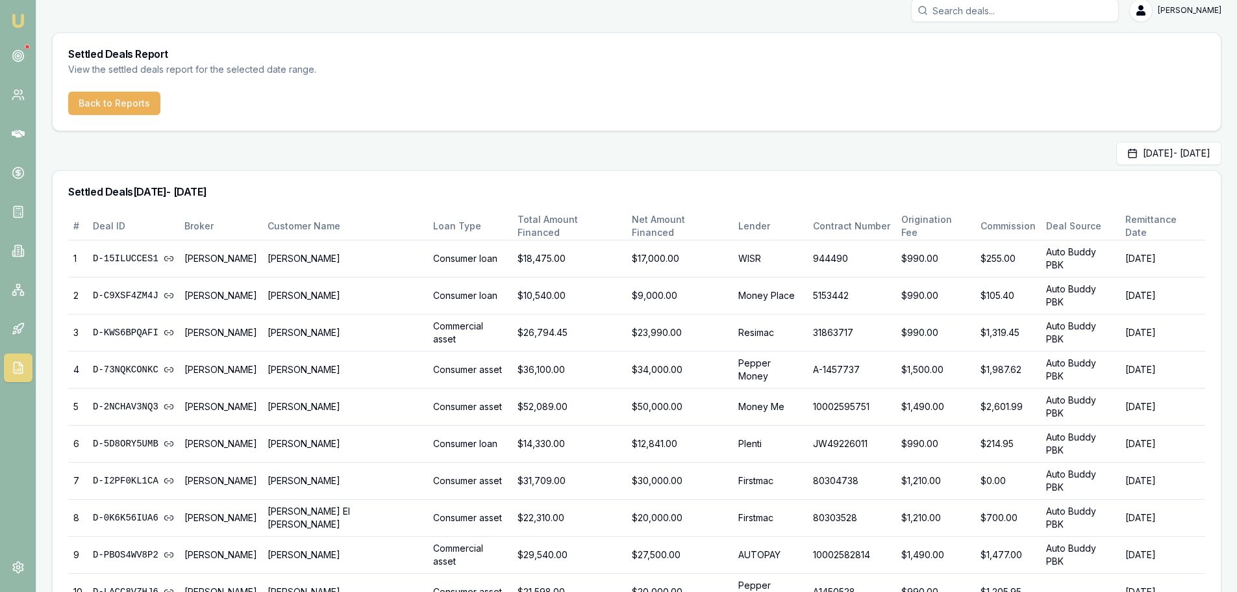
scroll to position [15, 0]
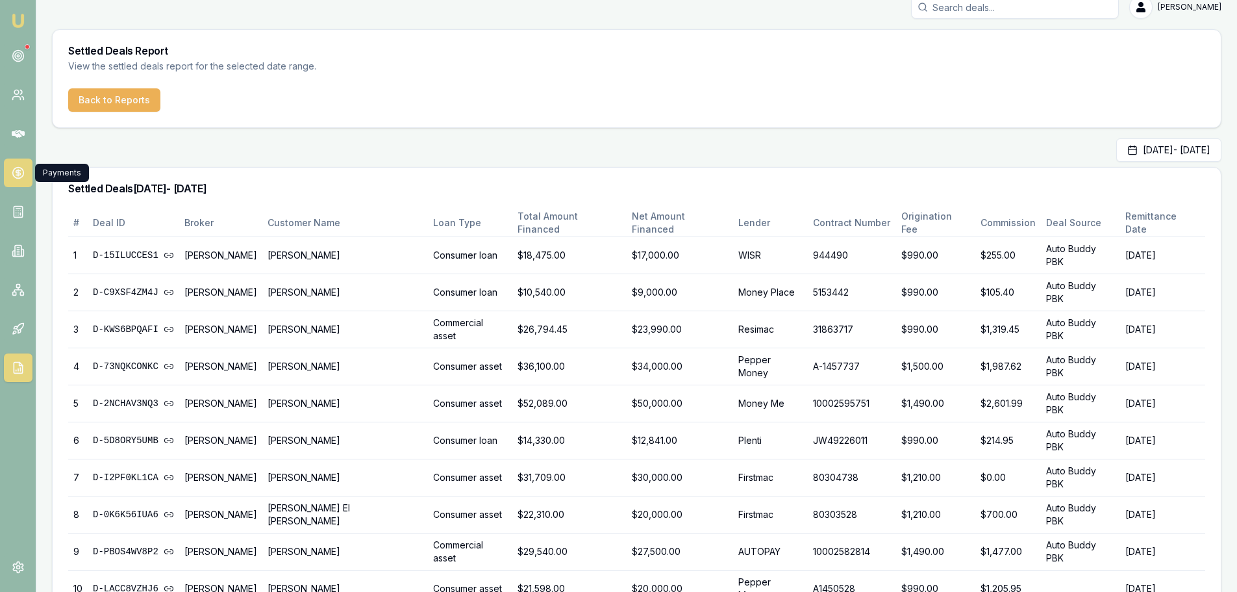
click at [23, 164] on link at bounding box center [18, 172] width 29 height 29
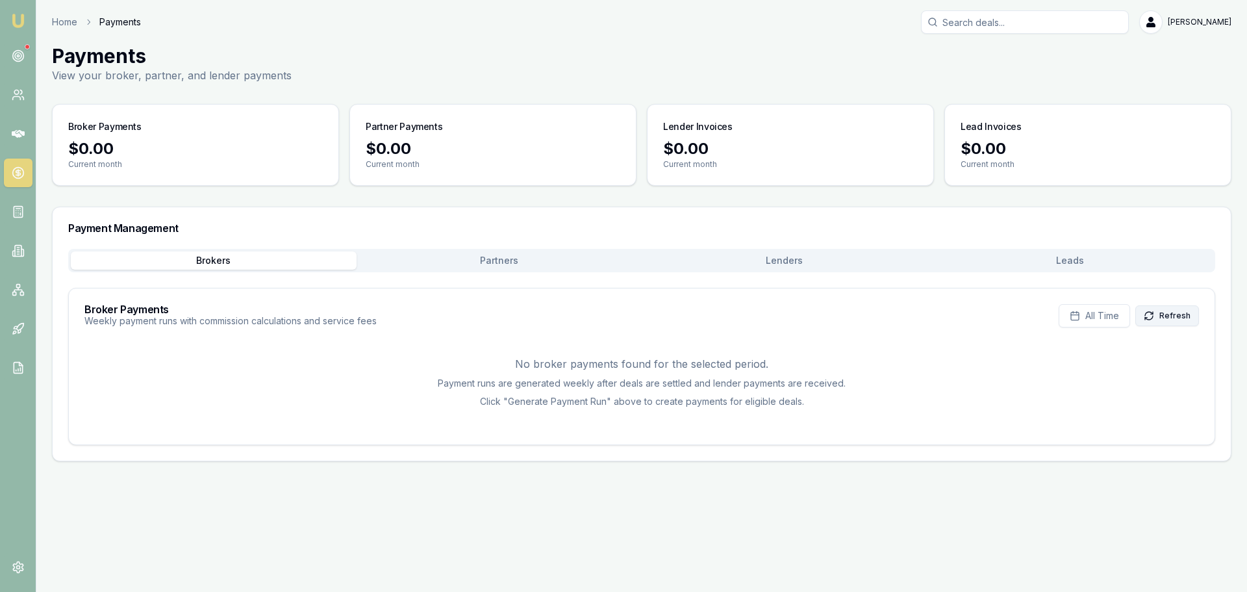
click at [1164, 314] on button "Refresh" at bounding box center [1167, 315] width 64 height 21
click at [19, 175] on icon at bounding box center [18, 173] width 5 height 5
click at [21, 130] on icon at bounding box center [18, 133] width 13 height 13
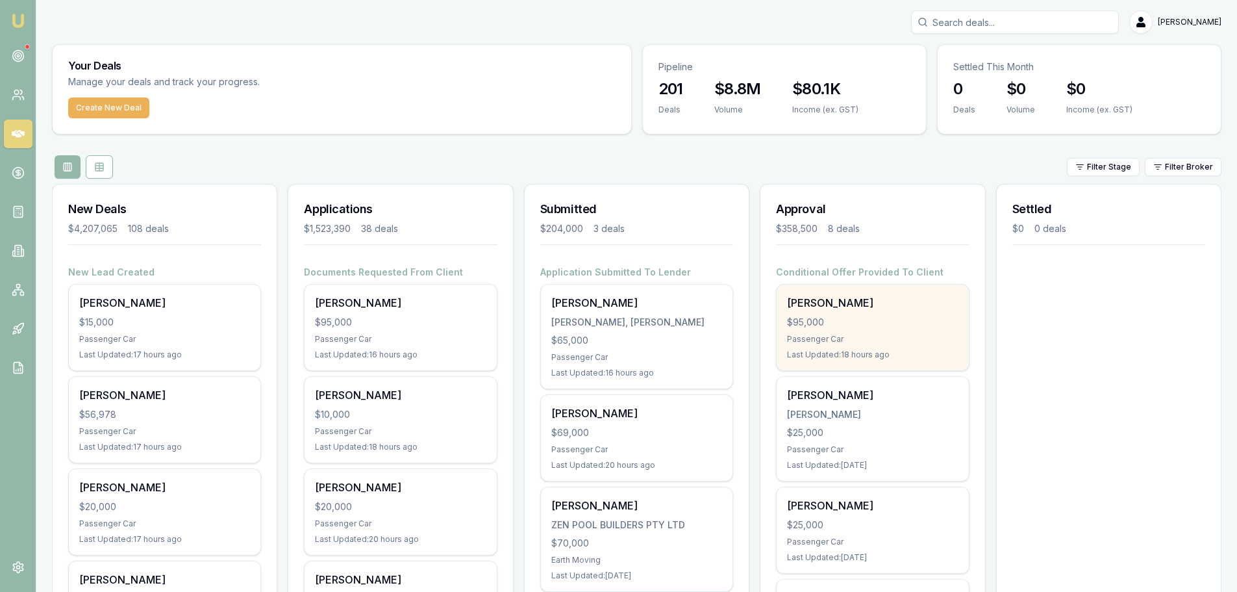
click at [843, 314] on div "ROBERT REYNOLDS $95,000 Passenger Car Last Updated: 18 hours ago" at bounding box center [873, 327] width 192 height 86
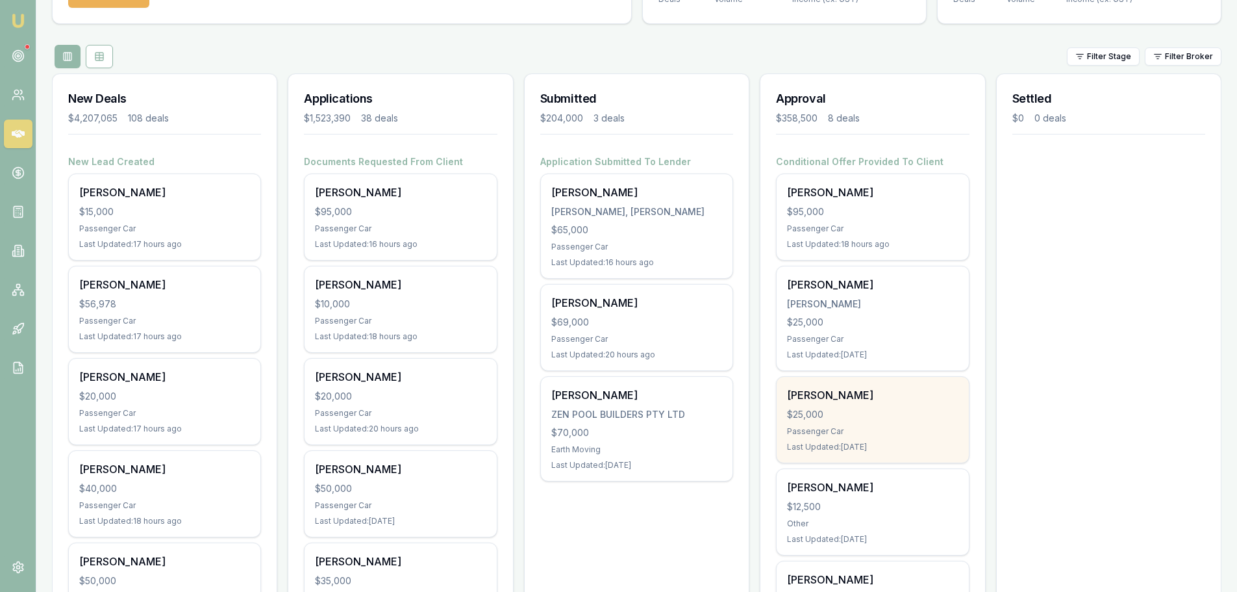
scroll to position [260, 0]
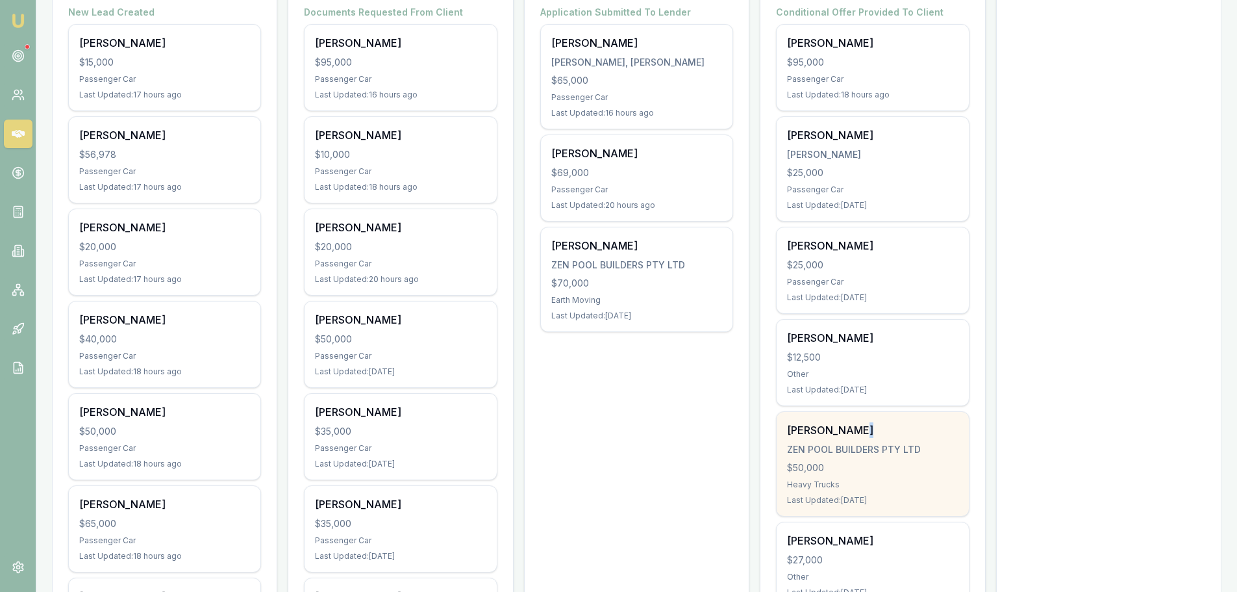
click at [874, 428] on div "KYLE THOMPSON" at bounding box center [872, 430] width 171 height 16
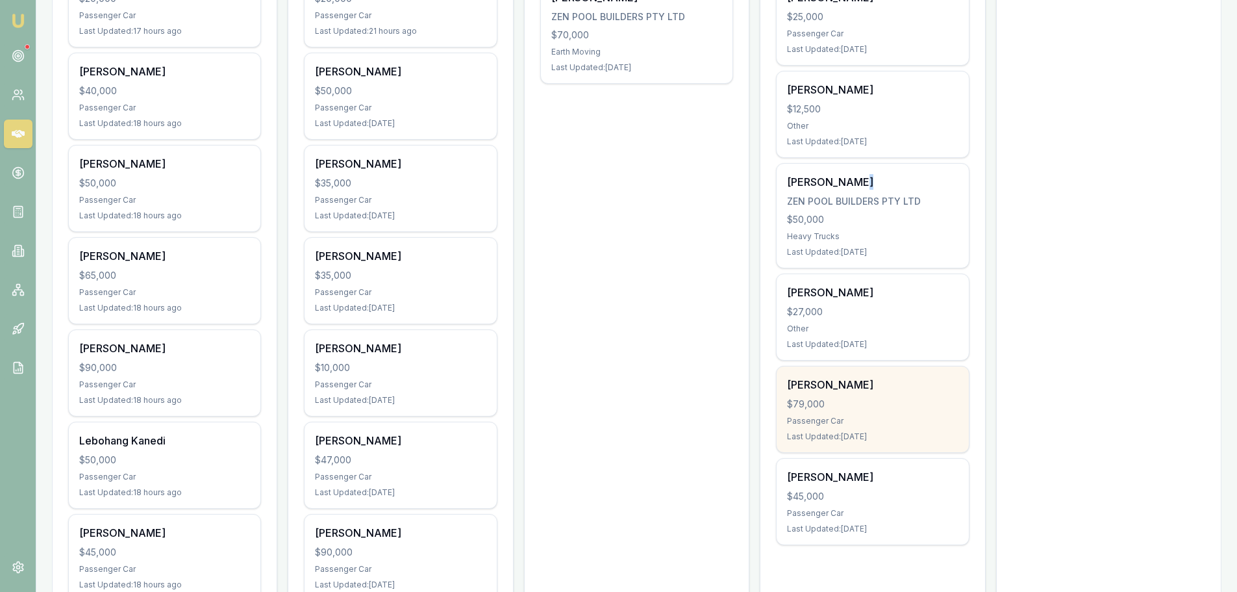
scroll to position [520, 0]
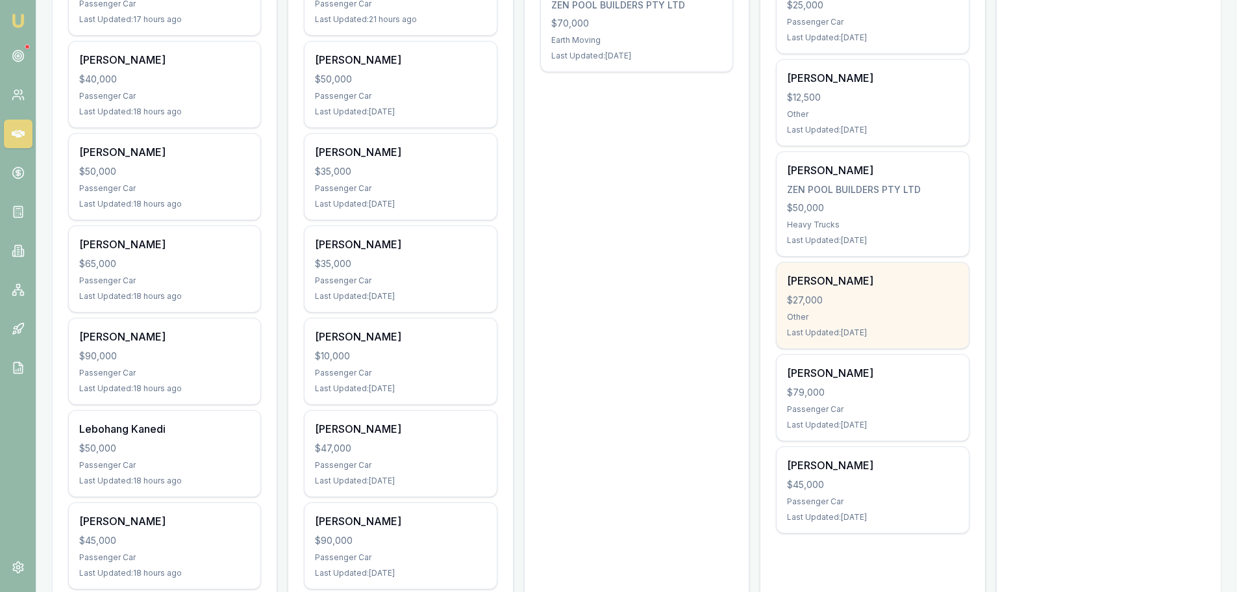
click at [886, 309] on div "Jarrad Learoyd $27,000 Other Last Updated: 7 days ago" at bounding box center [873, 305] width 192 height 86
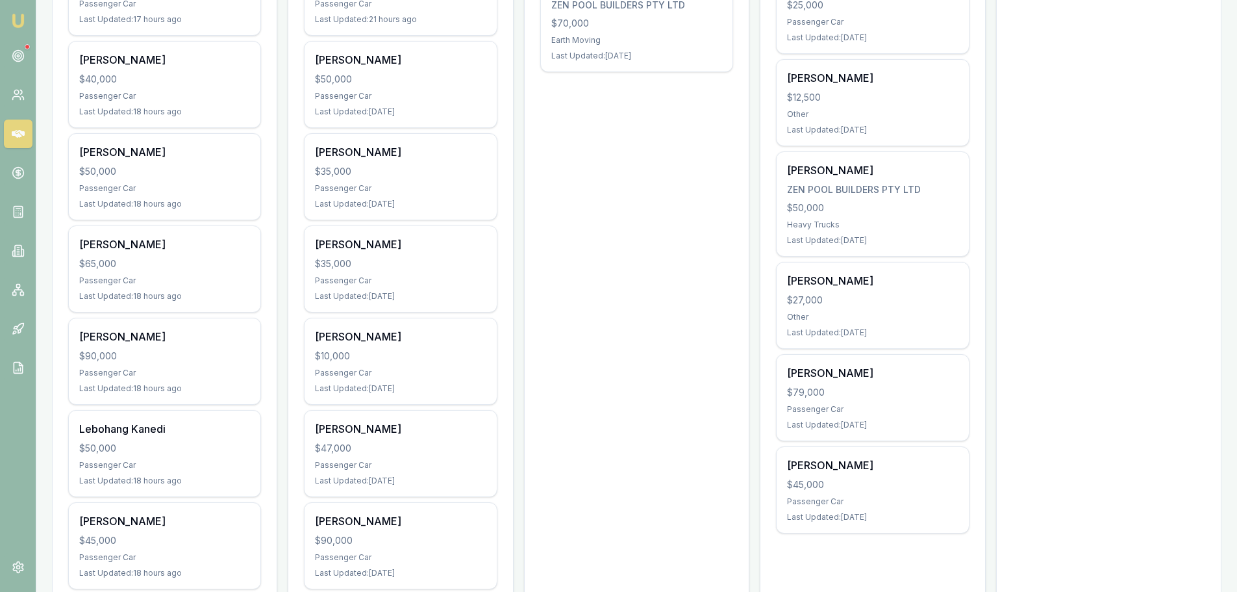
click at [12, 128] on icon at bounding box center [18, 133] width 13 height 13
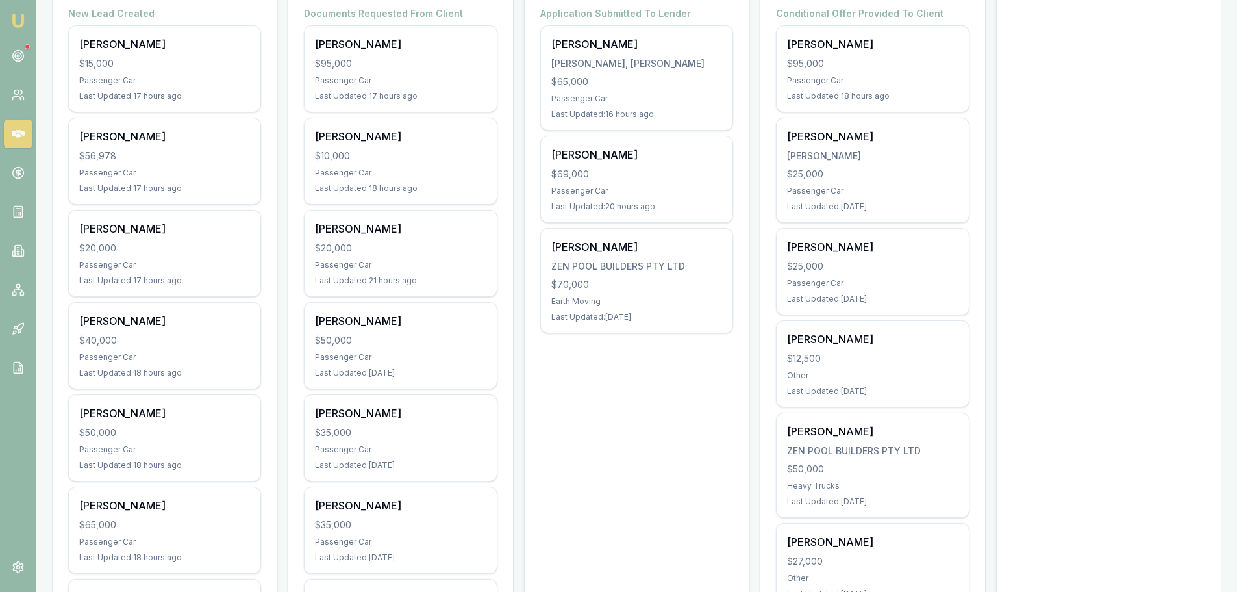
scroll to position [260, 0]
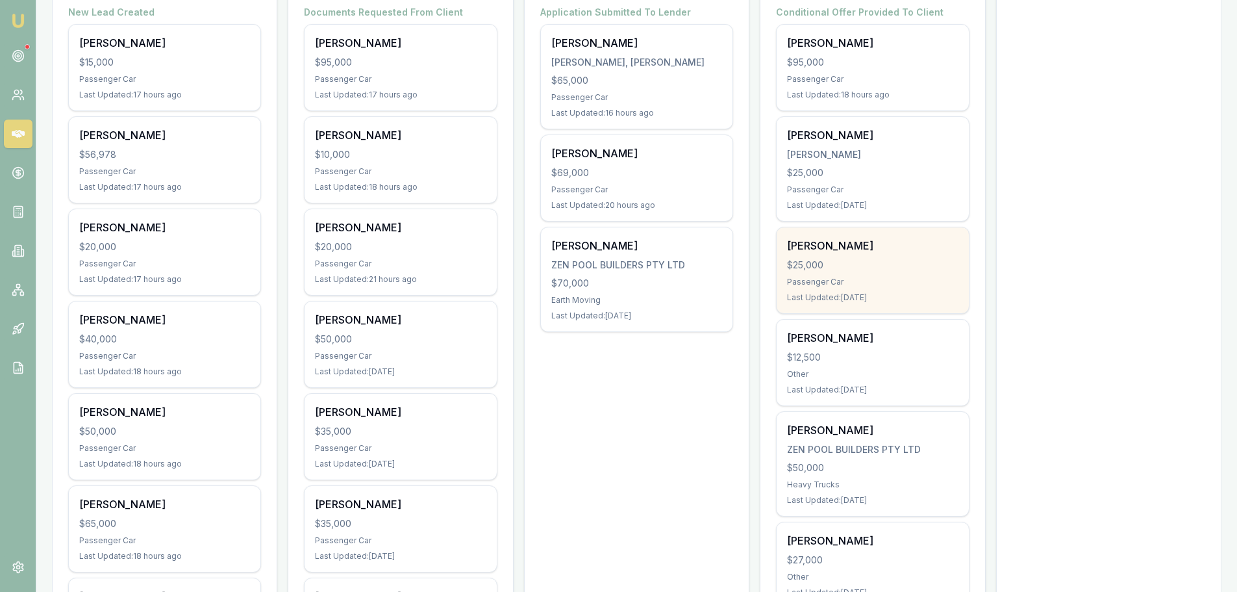
click at [844, 271] on div "$25,000" at bounding box center [872, 265] width 171 height 13
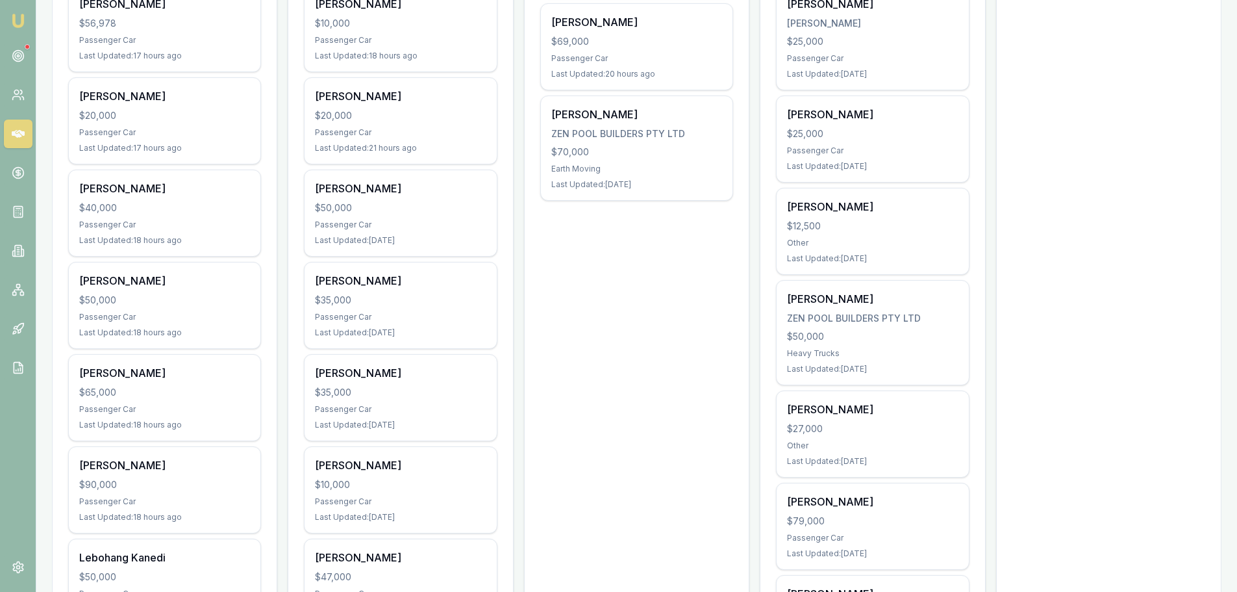
scroll to position [195, 0]
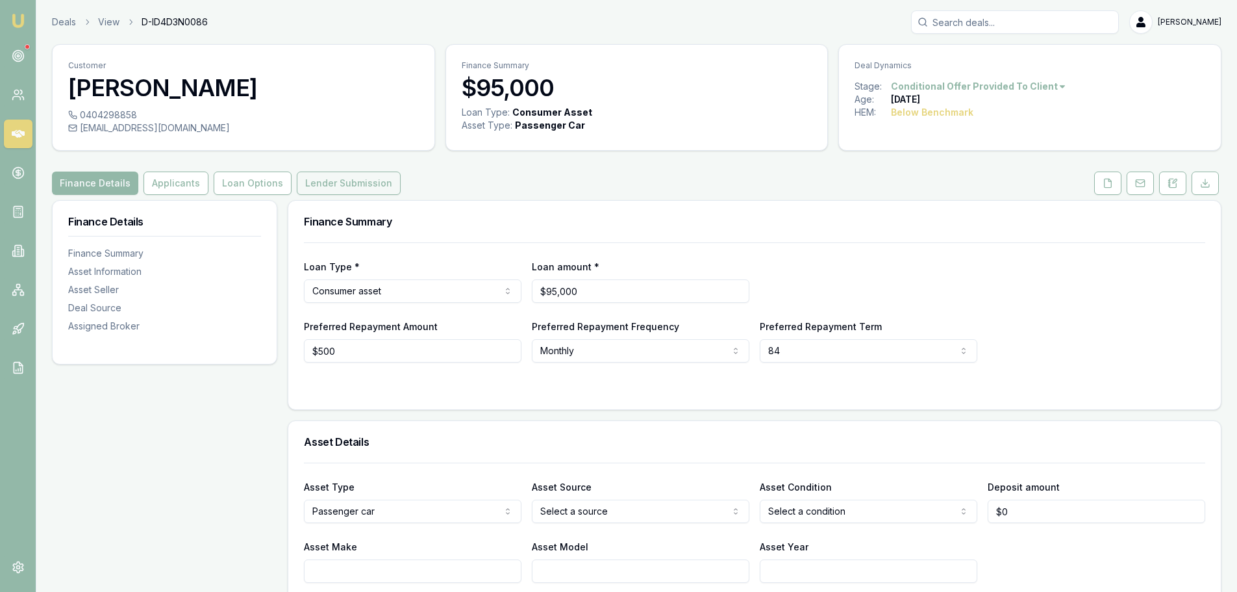
click at [318, 188] on button "Lender Submission" at bounding box center [349, 182] width 104 height 23
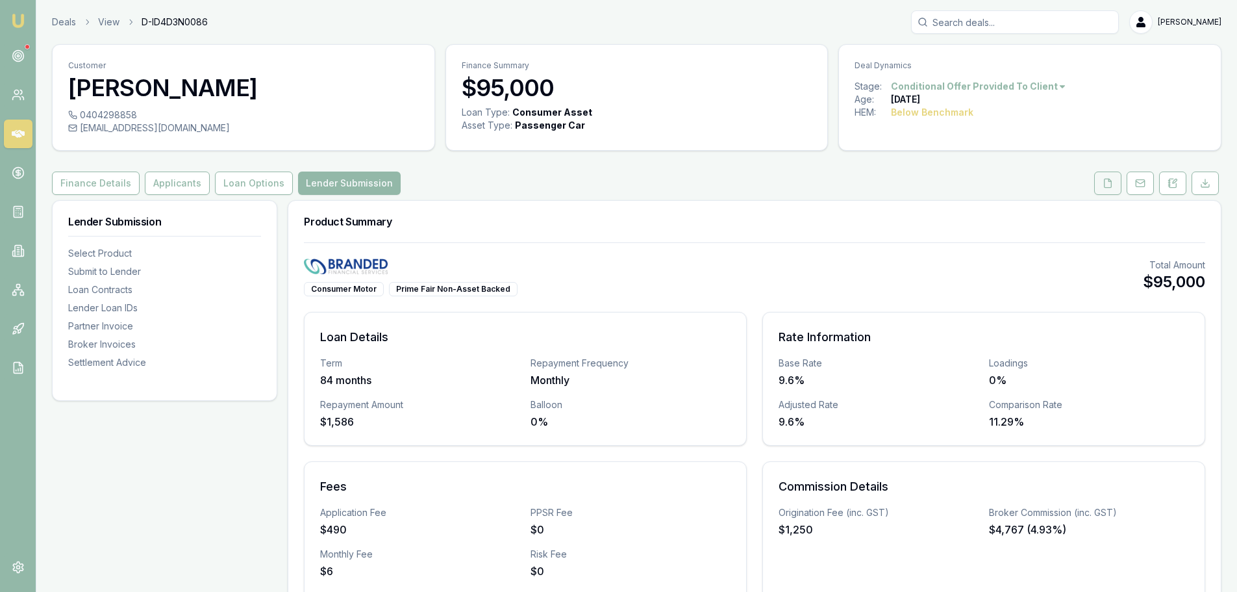
click at [1107, 186] on icon at bounding box center [1108, 183] width 10 height 10
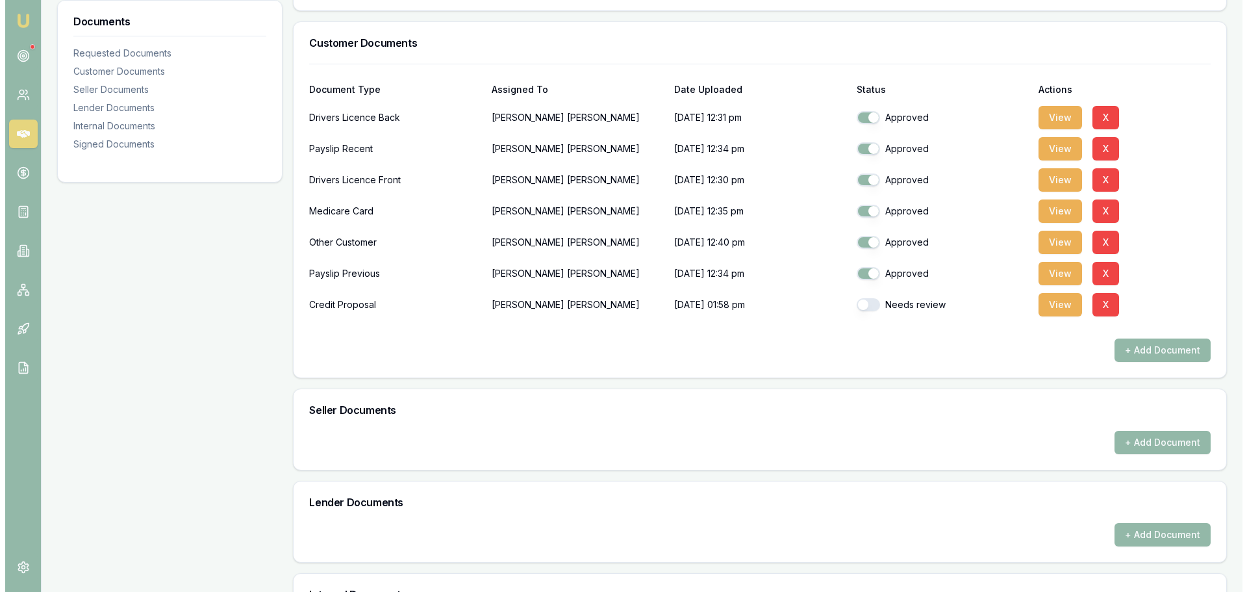
scroll to position [325, 0]
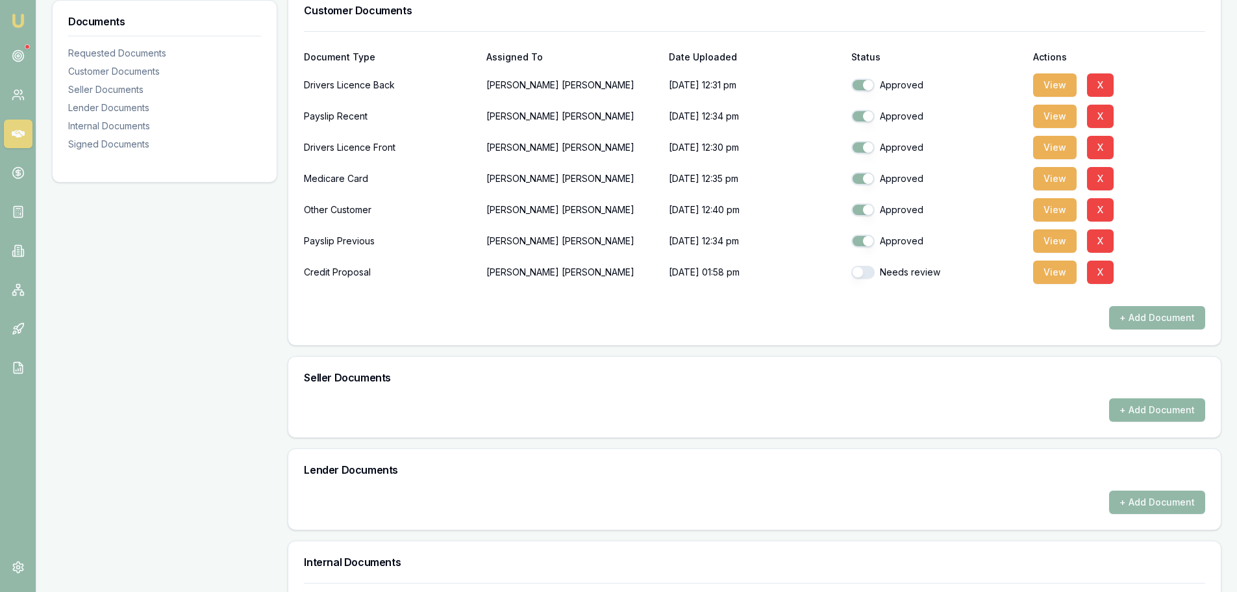
click at [1178, 409] on button "+ Add Document" at bounding box center [1157, 409] width 96 height 23
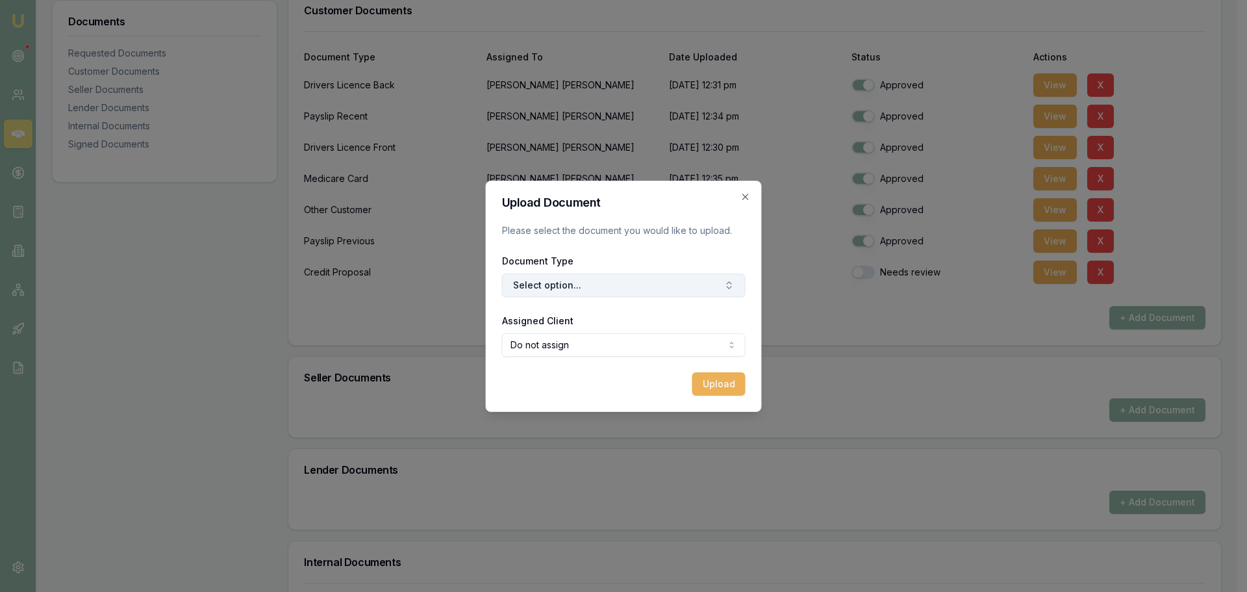
click at [538, 286] on button "Select option..." at bounding box center [624, 284] width 244 height 23
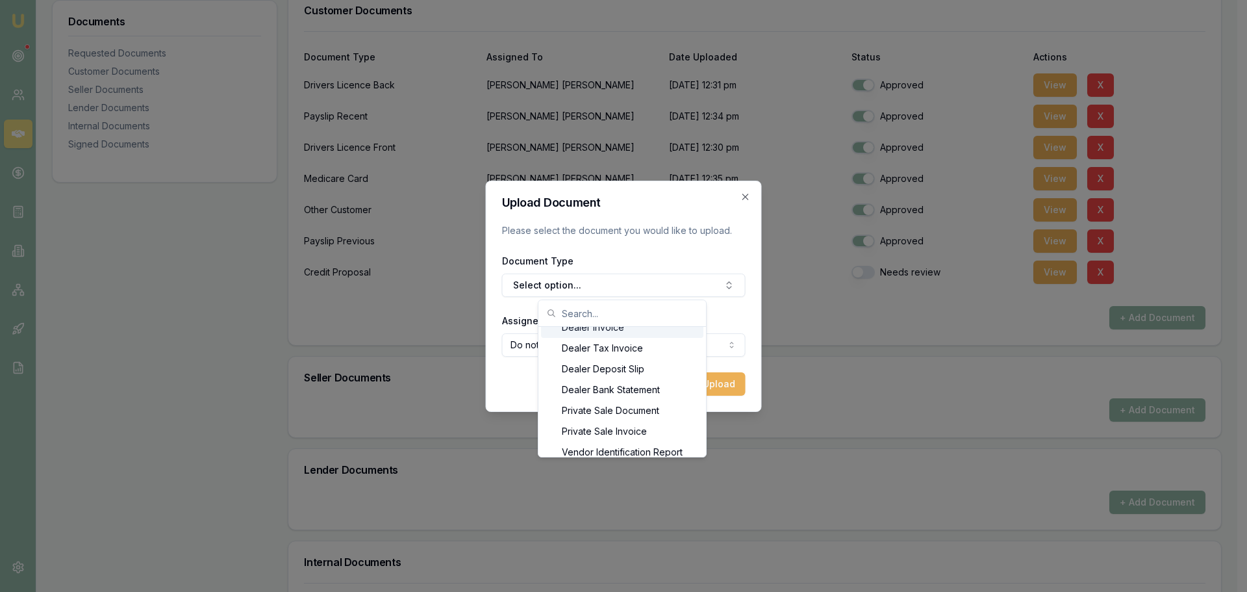
scroll to position [64, 0]
click at [655, 423] on div "Private Sale Invoice" at bounding box center [622, 421] width 162 height 21
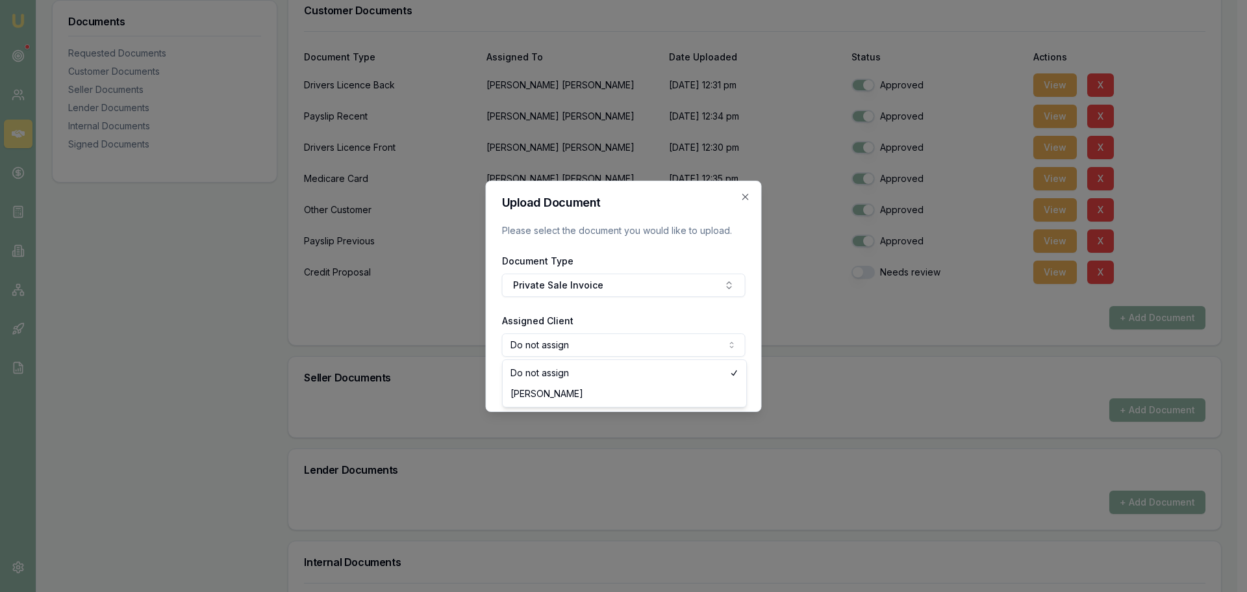
select select "U-41D3TC0QN1"
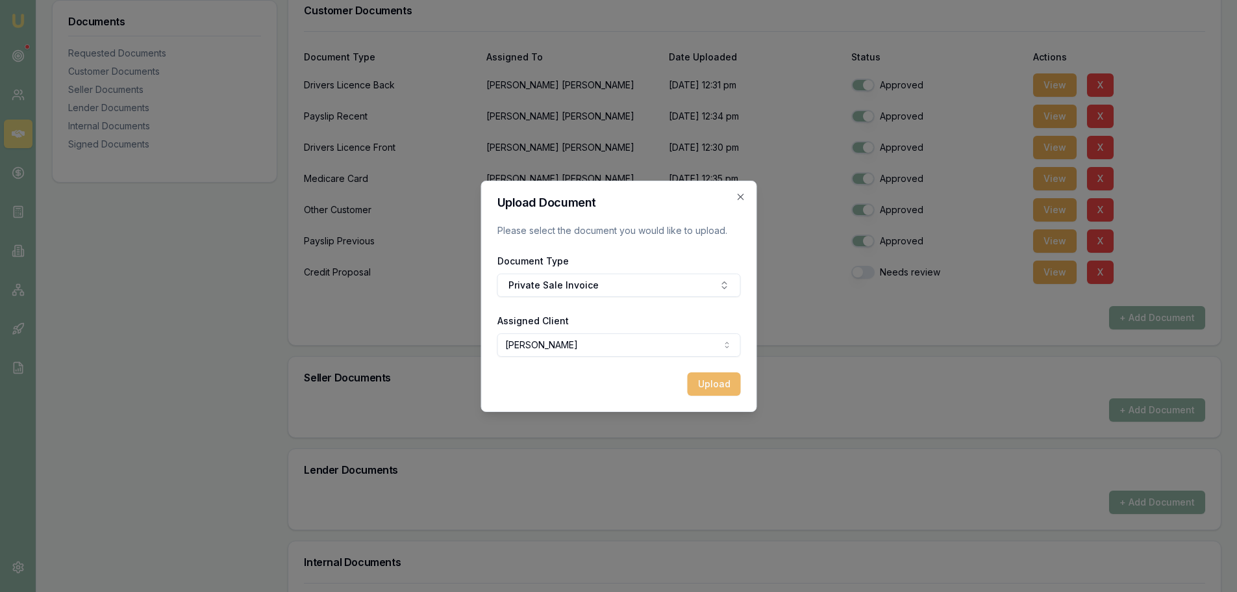
click at [718, 386] on button "Upload" at bounding box center [713, 383] width 53 height 23
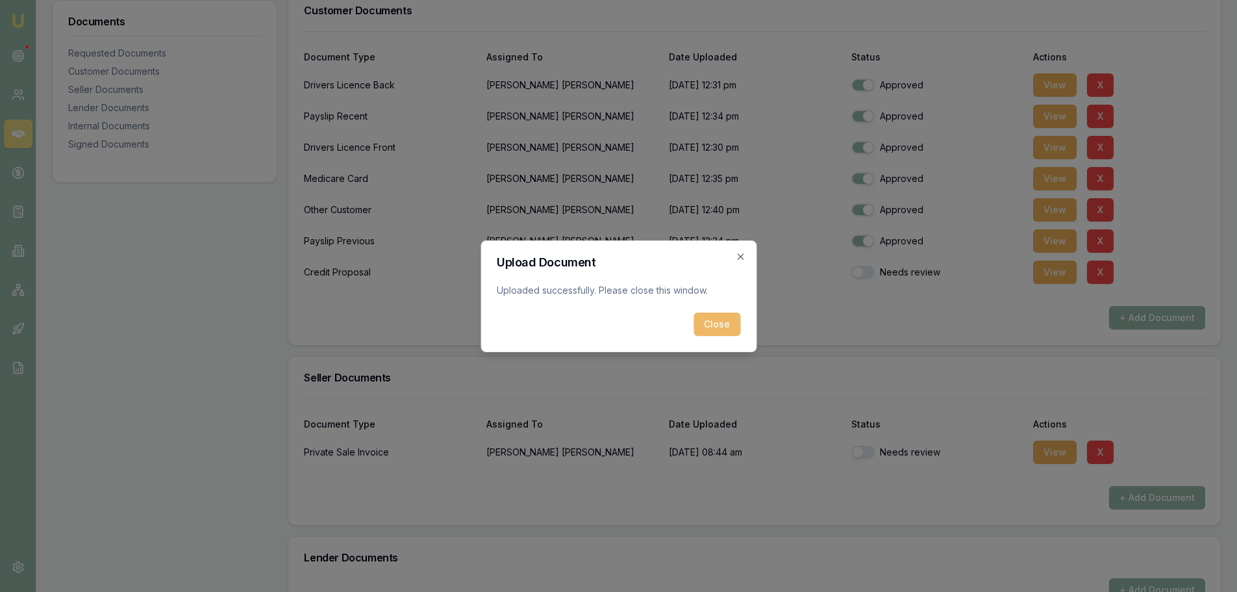
click at [698, 321] on button "Close" at bounding box center [717, 323] width 47 height 23
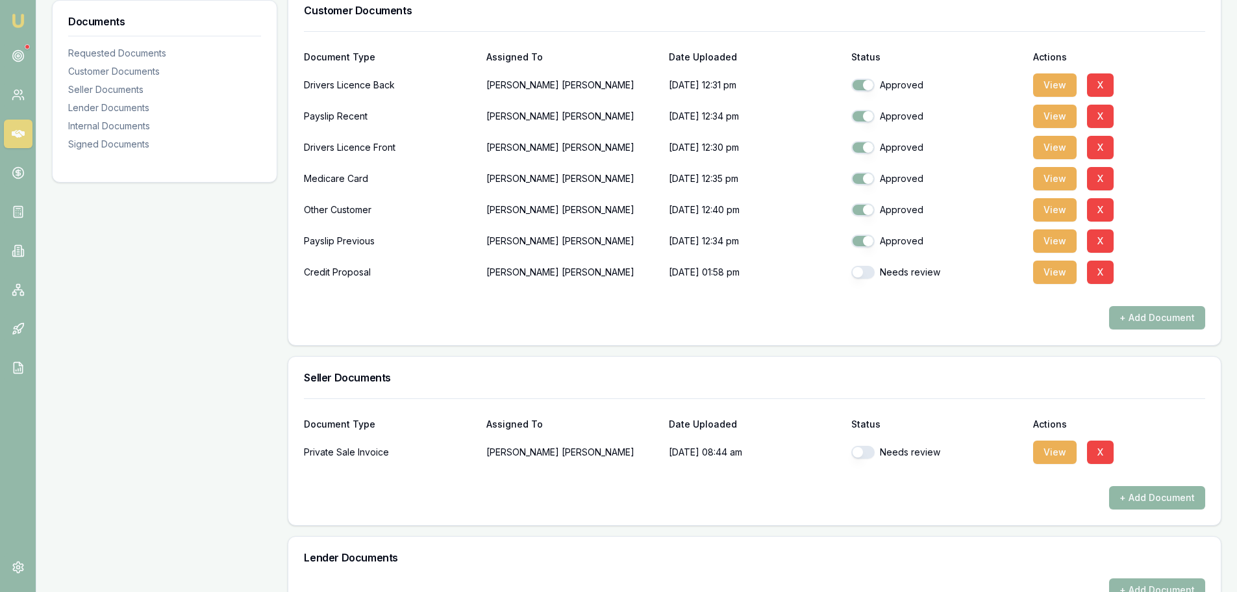
click at [1133, 494] on button "+ Add Document" at bounding box center [1157, 497] width 96 height 23
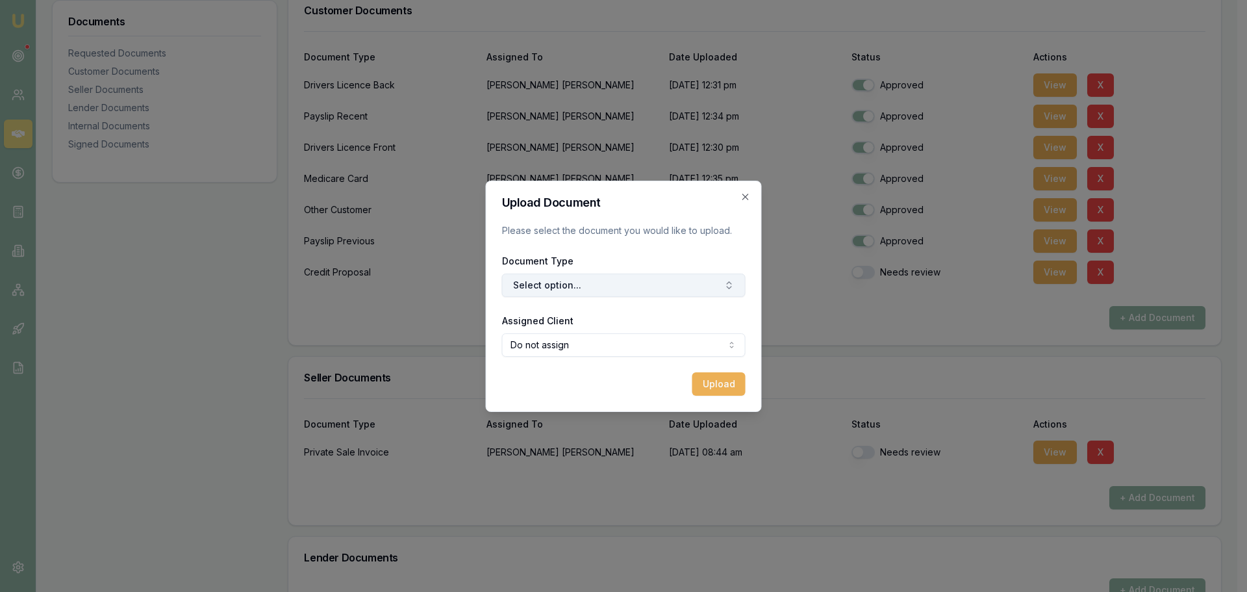
click at [609, 291] on button "Select option..." at bounding box center [624, 284] width 244 height 23
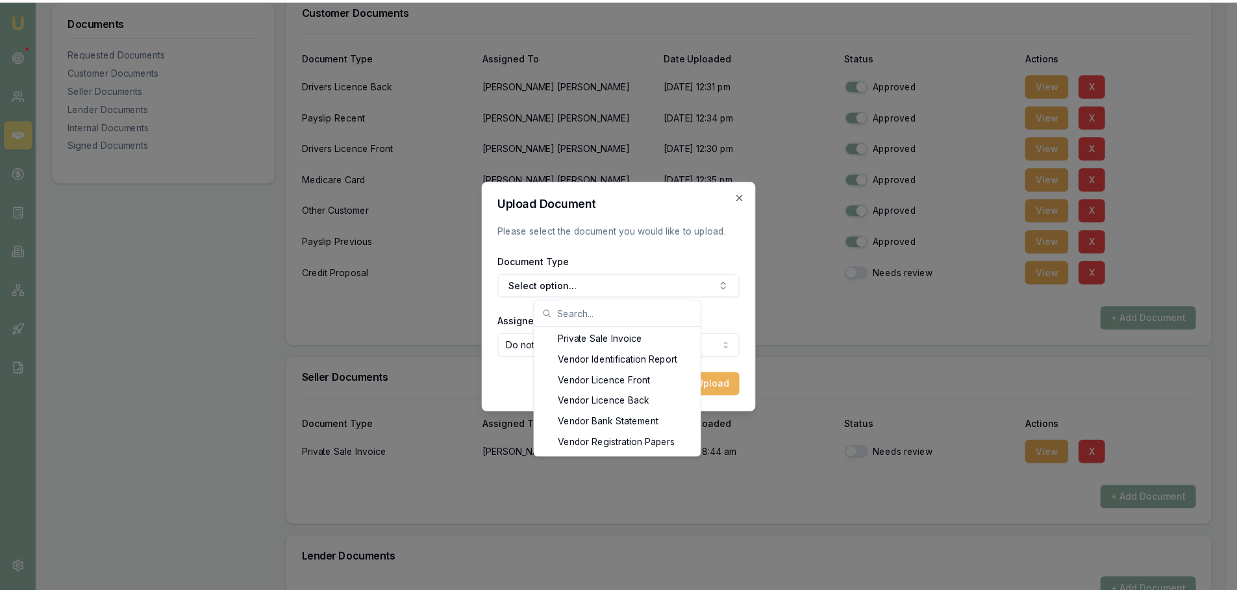
scroll to position [103, 0]
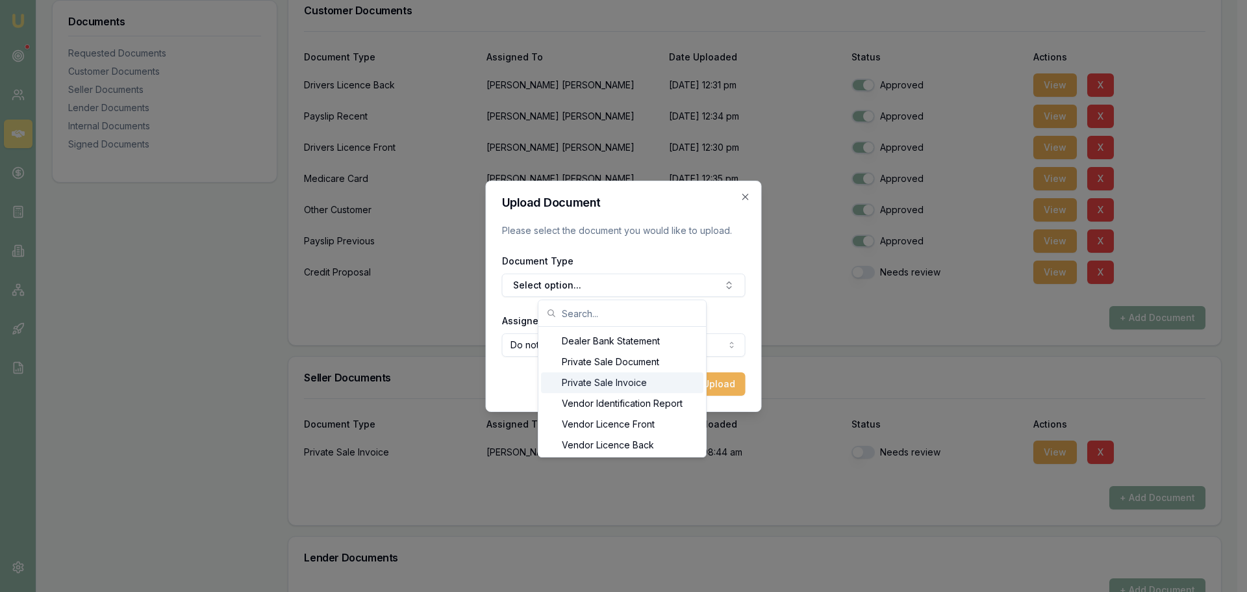
click at [666, 383] on div "Private Sale Invoice" at bounding box center [622, 382] width 162 height 21
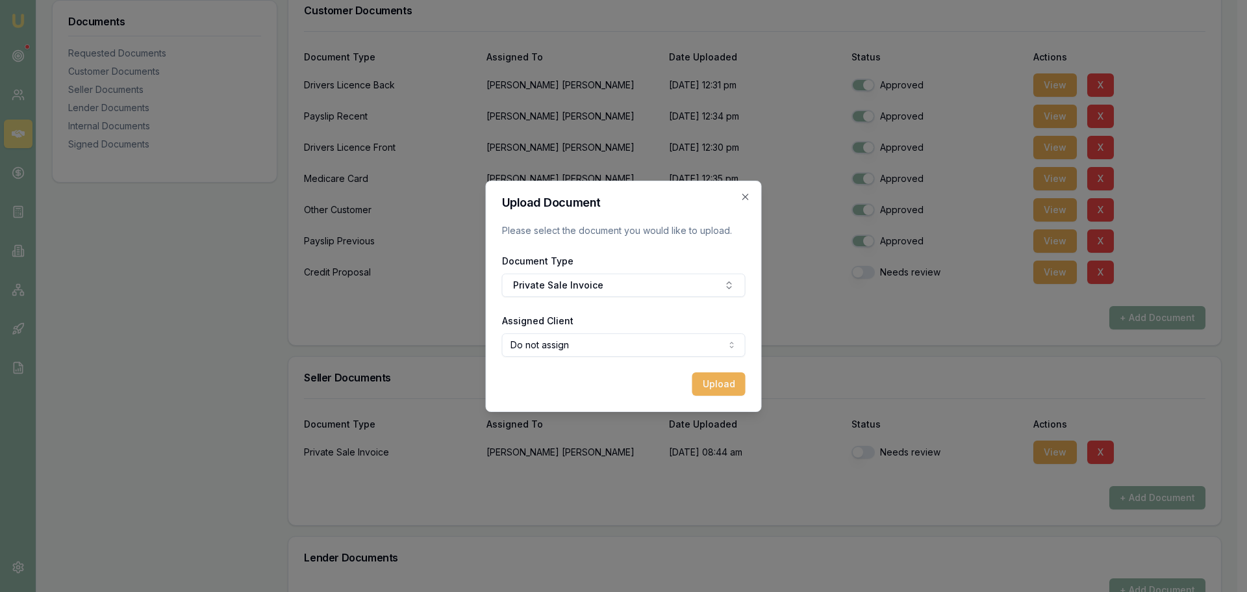
select select "U-41D3TC0QN1"
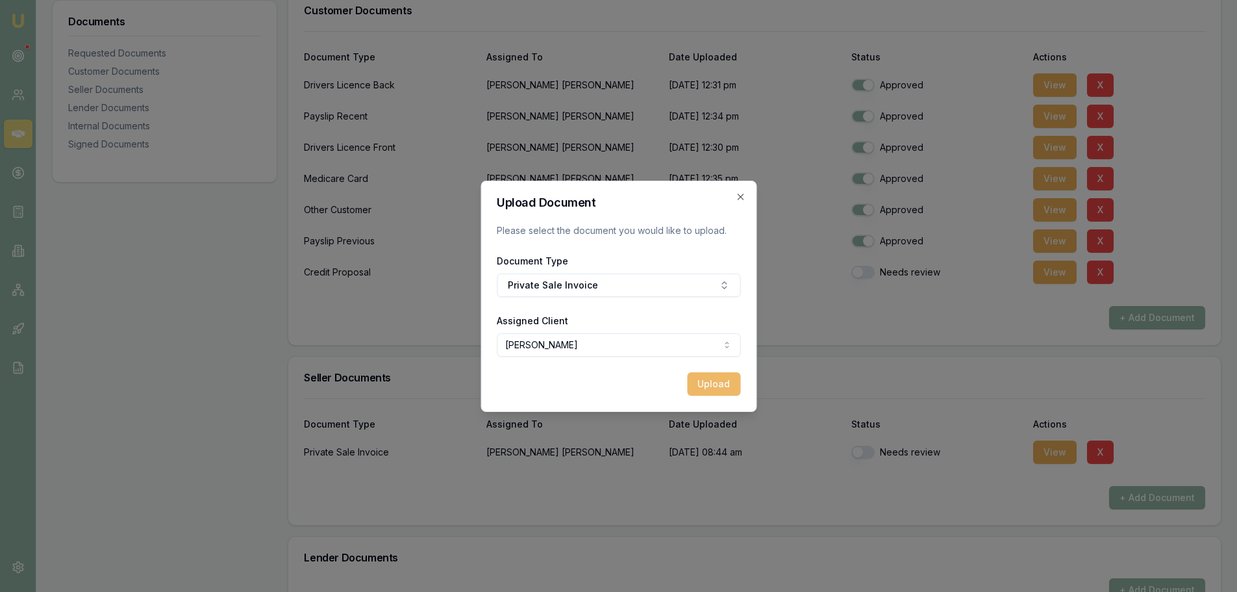
click at [719, 385] on button "Upload" at bounding box center [713, 383] width 53 height 23
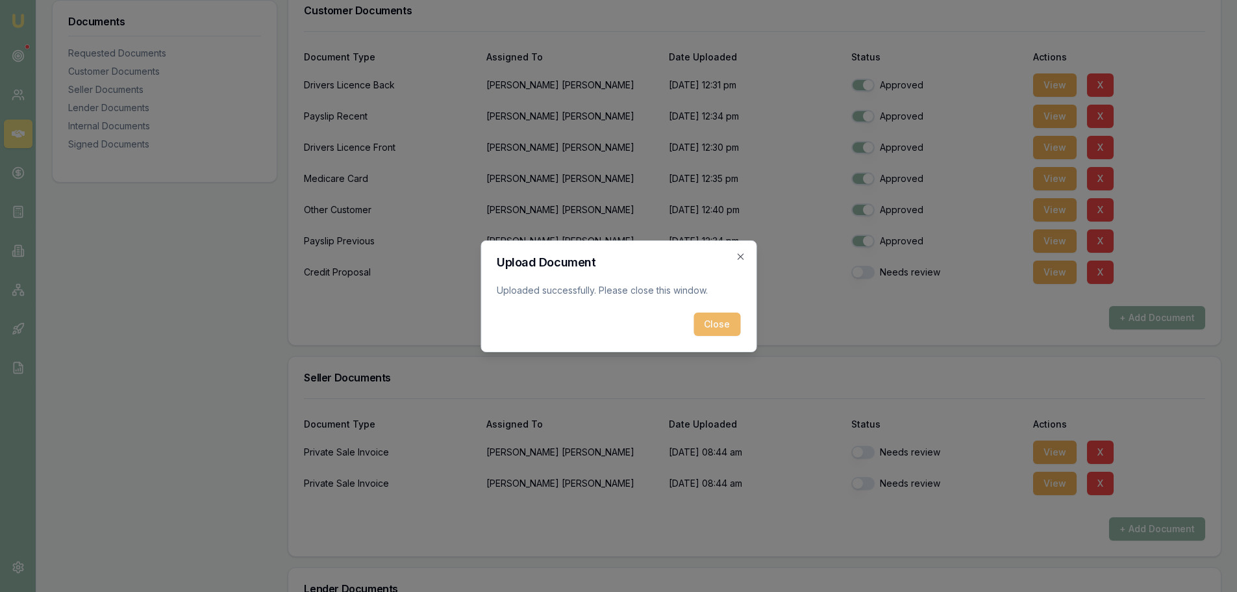
click at [724, 322] on button "Close" at bounding box center [717, 323] width 47 height 23
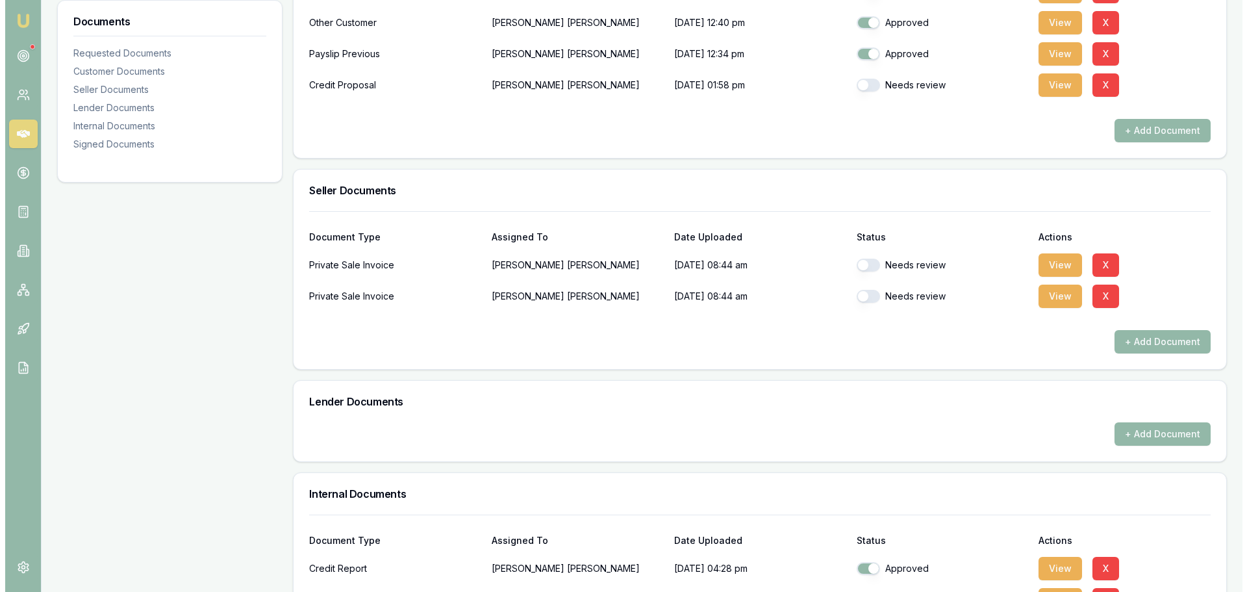
scroll to position [520, 0]
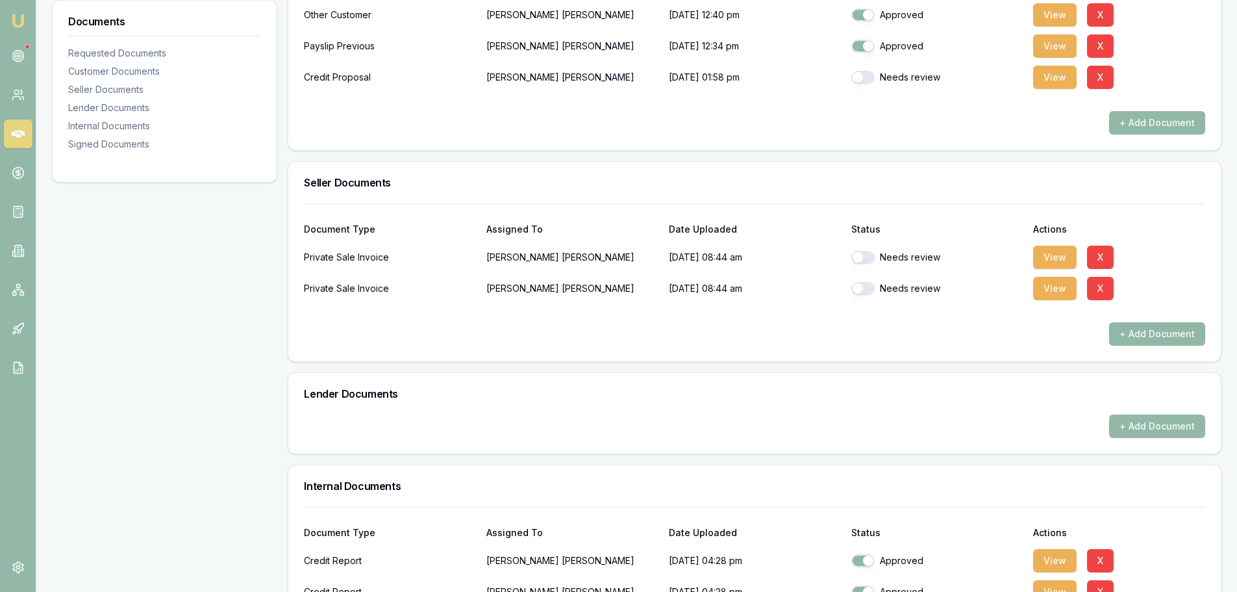
click at [1176, 330] on button "+ Add Document" at bounding box center [1157, 333] width 96 height 23
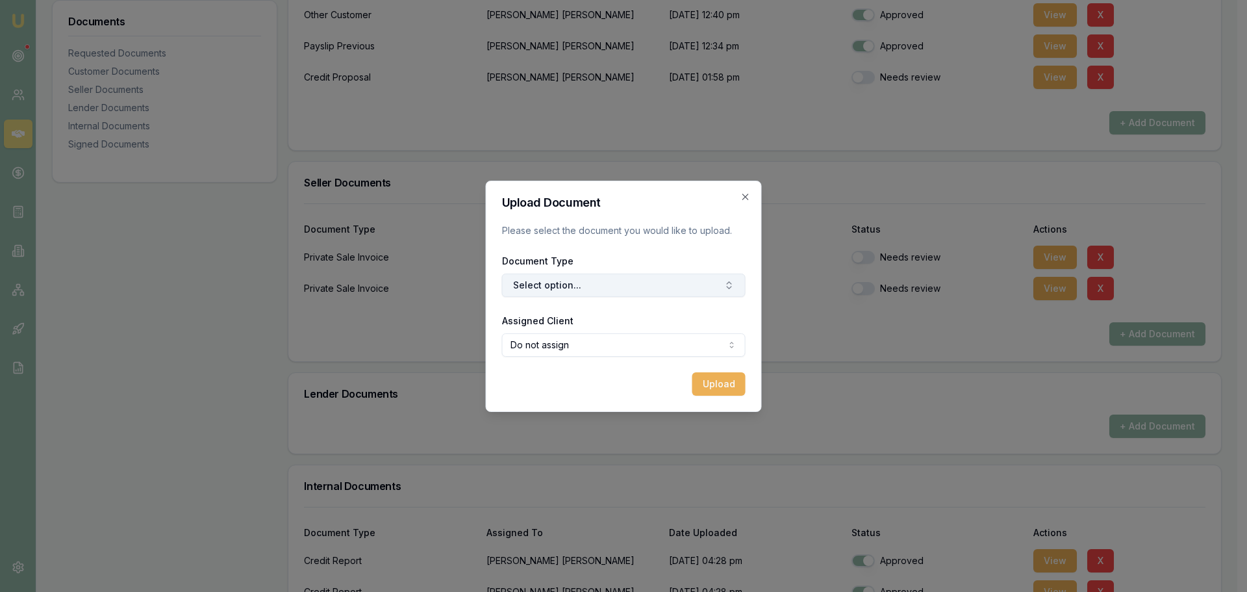
click at [694, 281] on button "Select option..." at bounding box center [624, 284] width 244 height 23
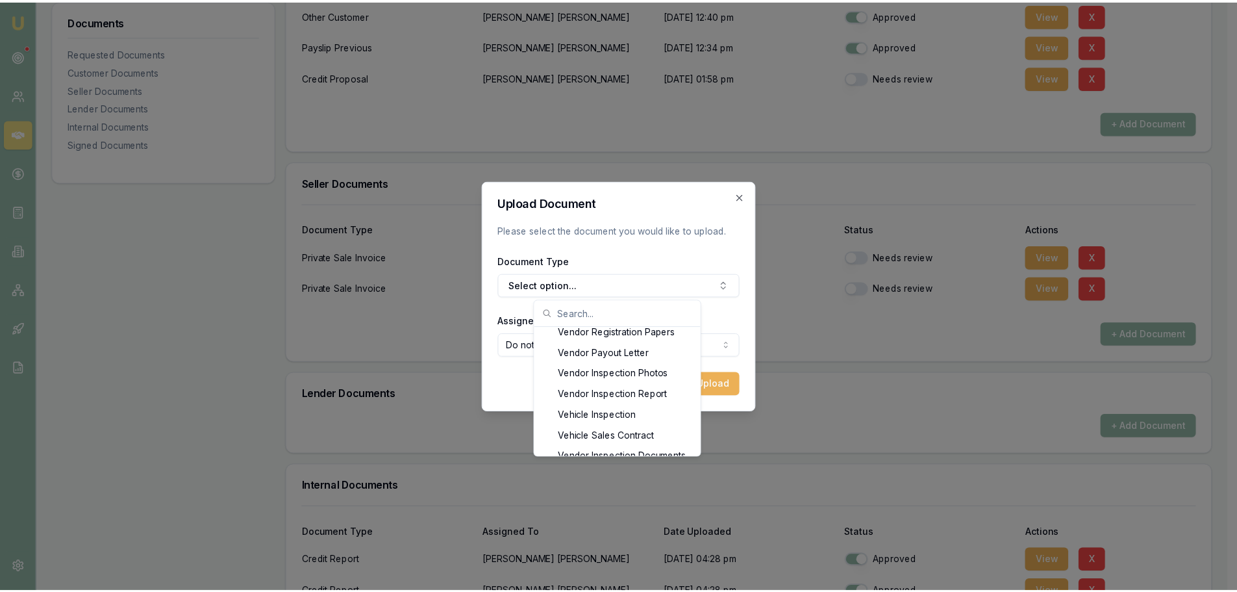
scroll to position [262, 0]
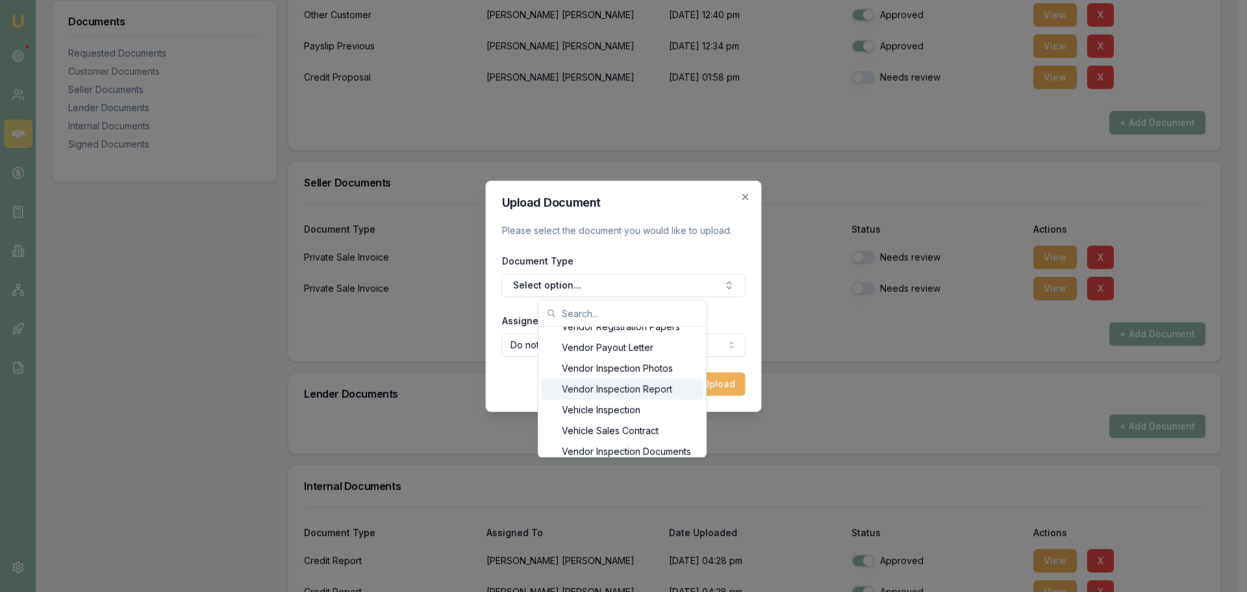
click at [666, 395] on div "Vendor Inspection Report" at bounding box center [622, 389] width 162 height 21
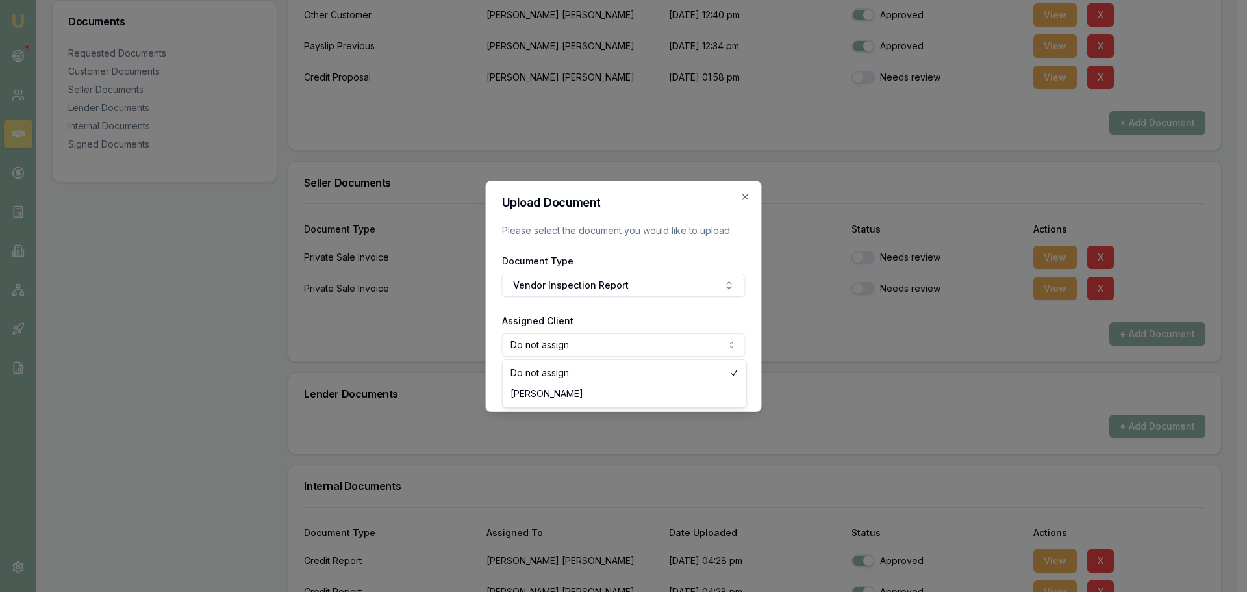
select select "U-41D3TC0QN1"
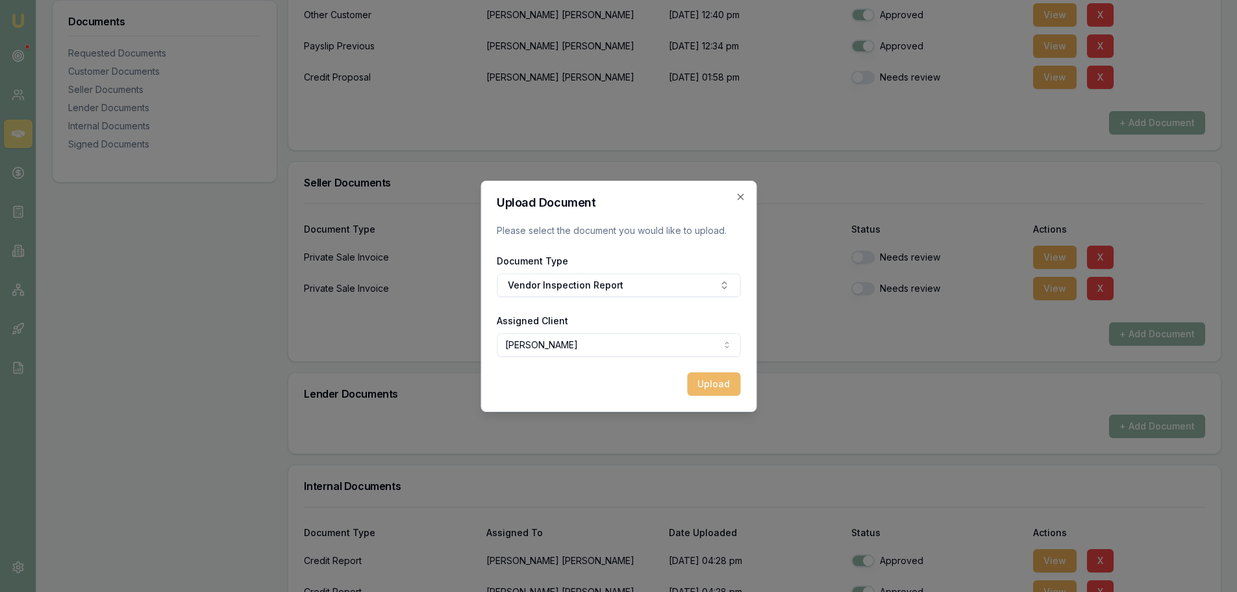
click at [717, 387] on button "Upload" at bounding box center [713, 383] width 53 height 23
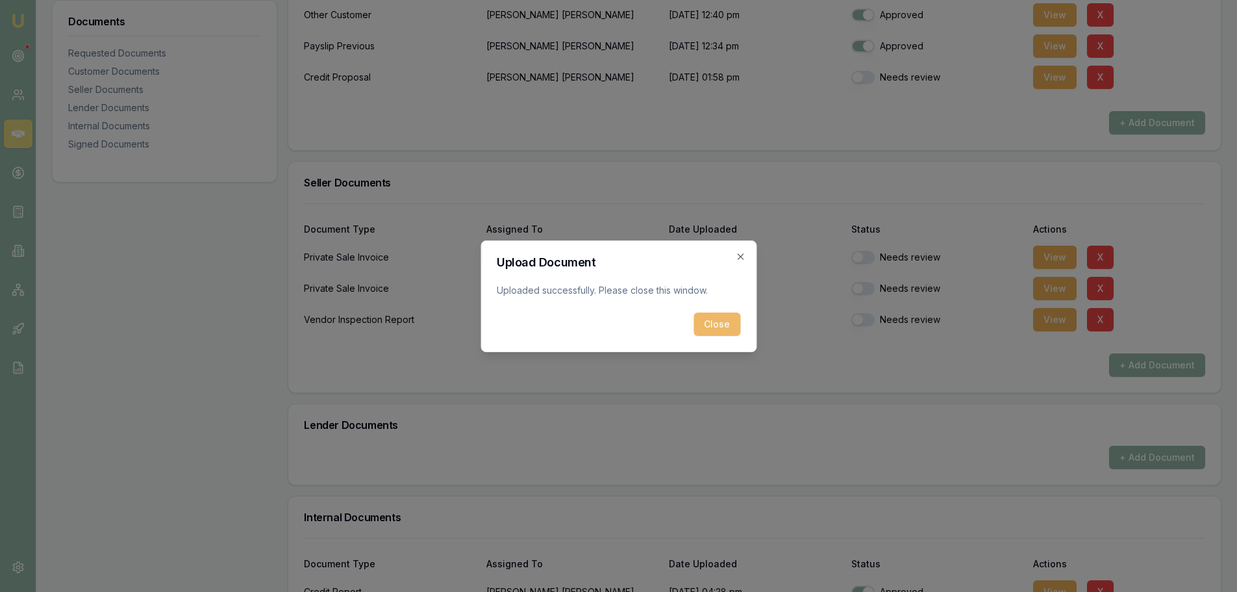
click at [720, 326] on button "Close" at bounding box center [717, 323] width 47 height 23
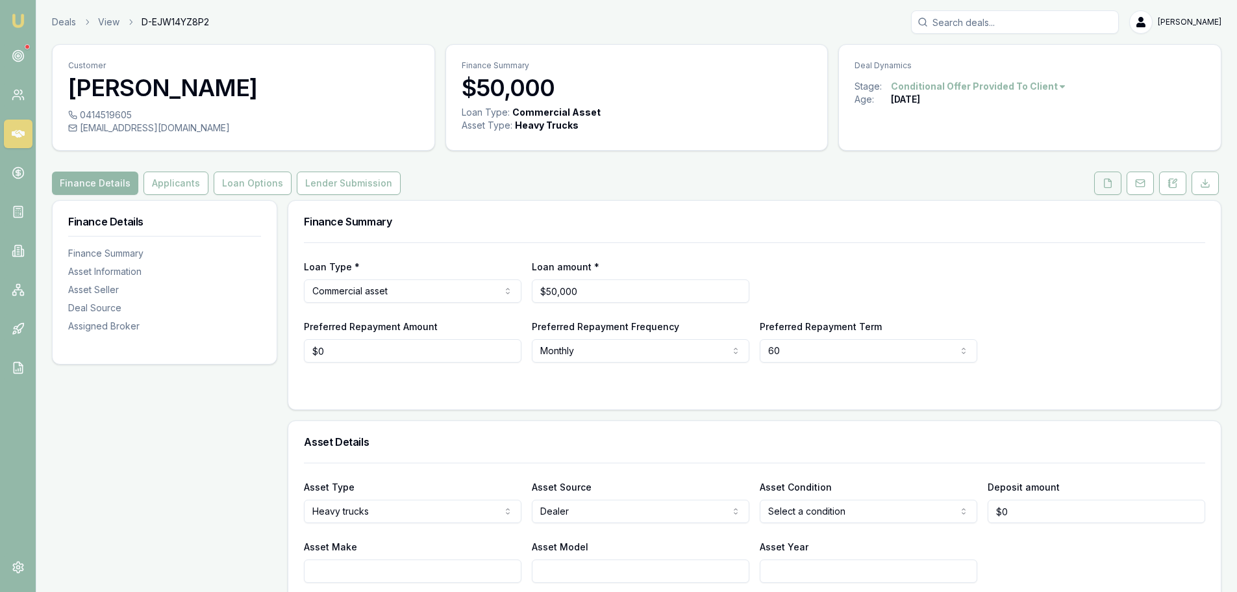
click at [1100, 182] on button at bounding box center [1107, 182] width 27 height 23
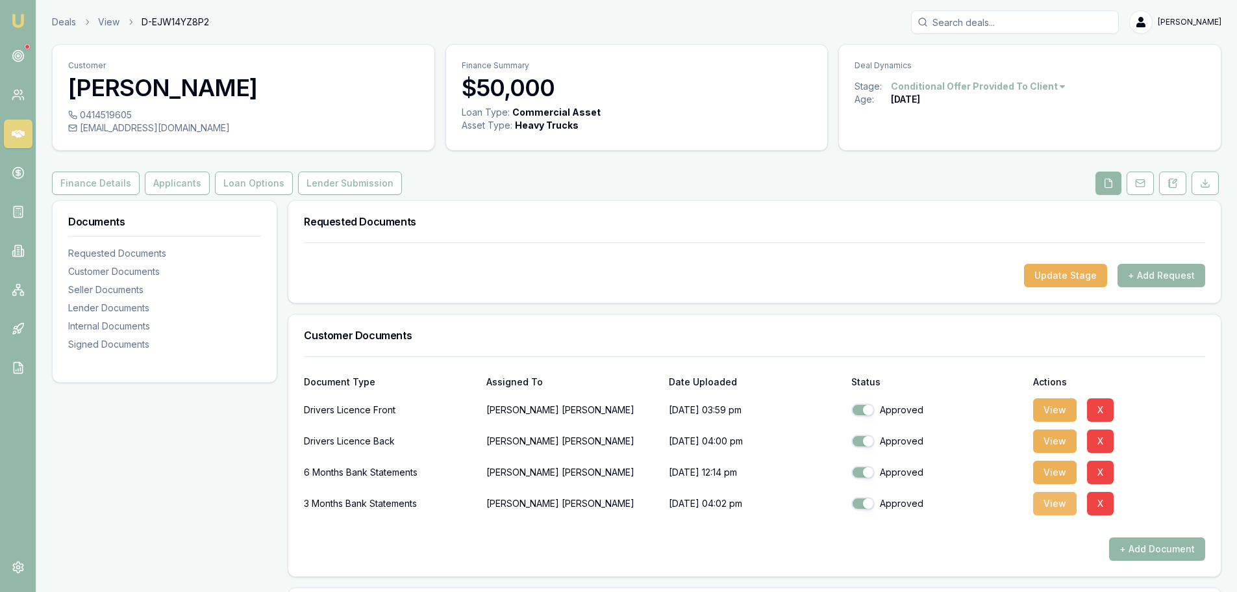
click at [1057, 499] on button "View" at bounding box center [1055, 503] width 44 height 23
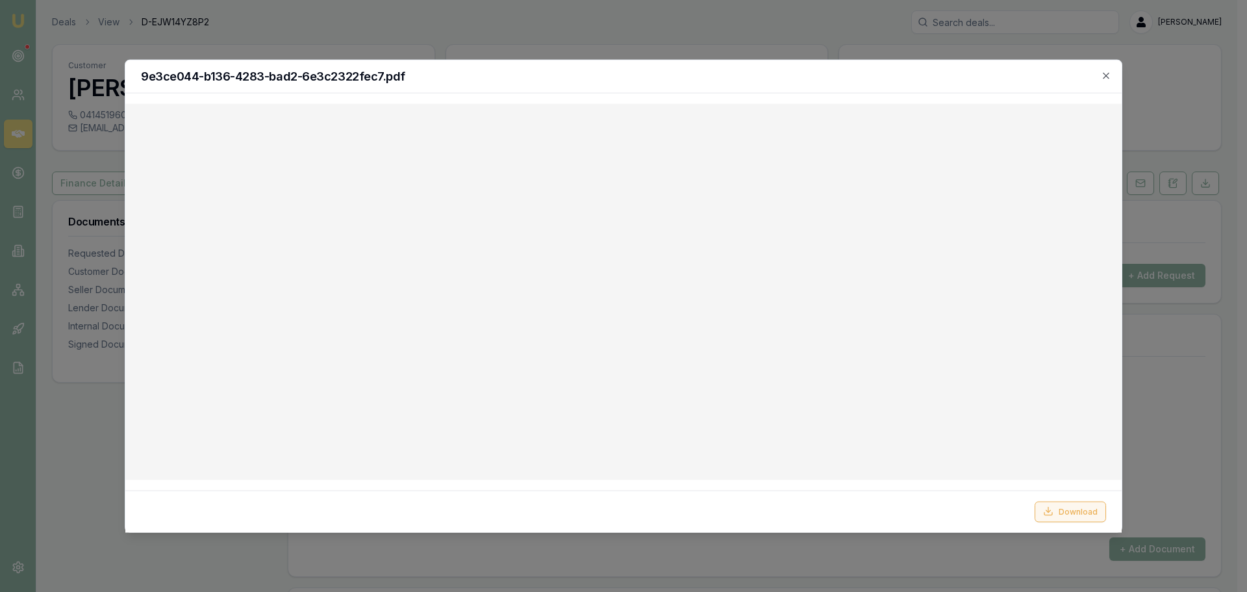
click at [1073, 509] on button "Download" at bounding box center [1070, 511] width 71 height 21
click at [1106, 76] on icon "button" at bounding box center [1106, 75] width 6 height 6
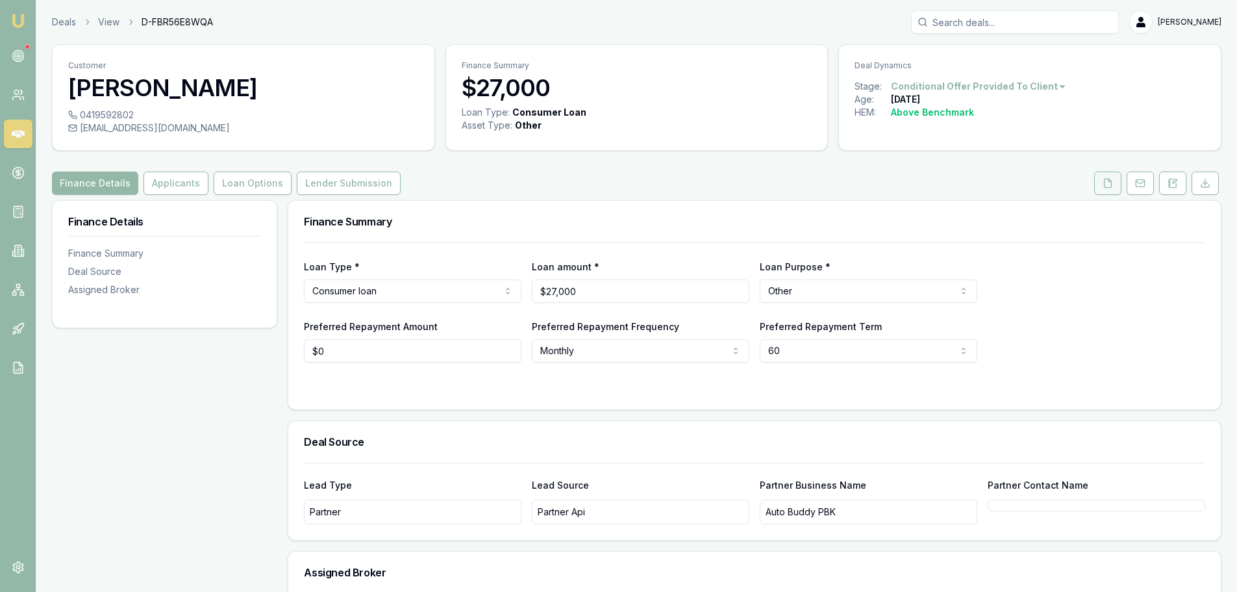
click at [1109, 183] on icon at bounding box center [1108, 183] width 10 height 10
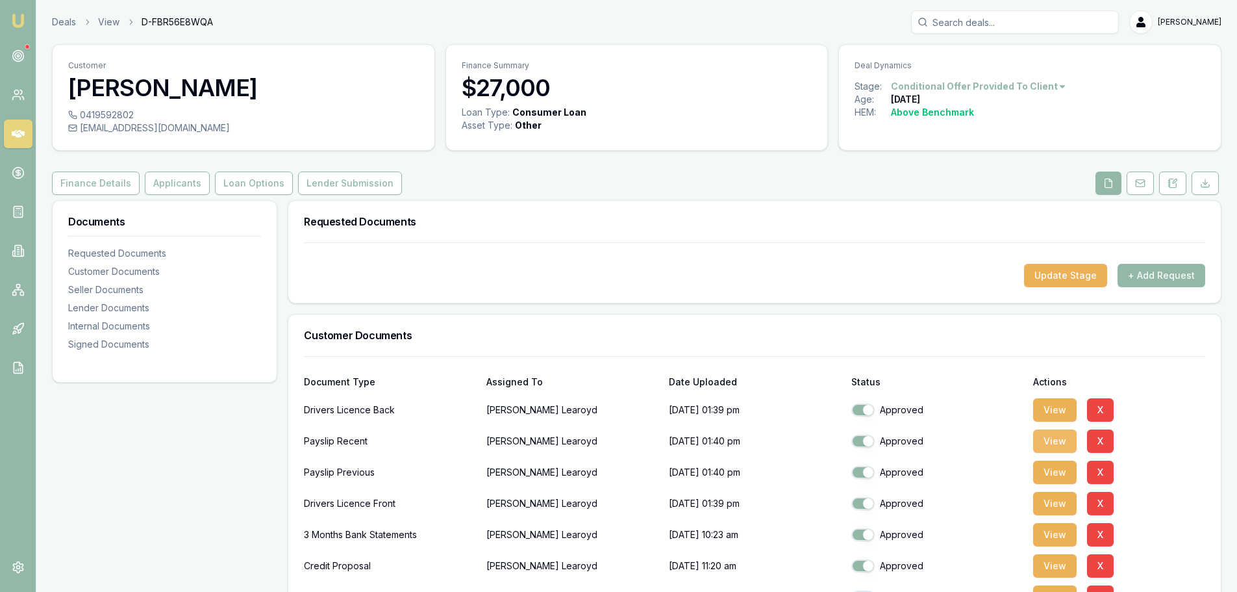
scroll to position [65, 0]
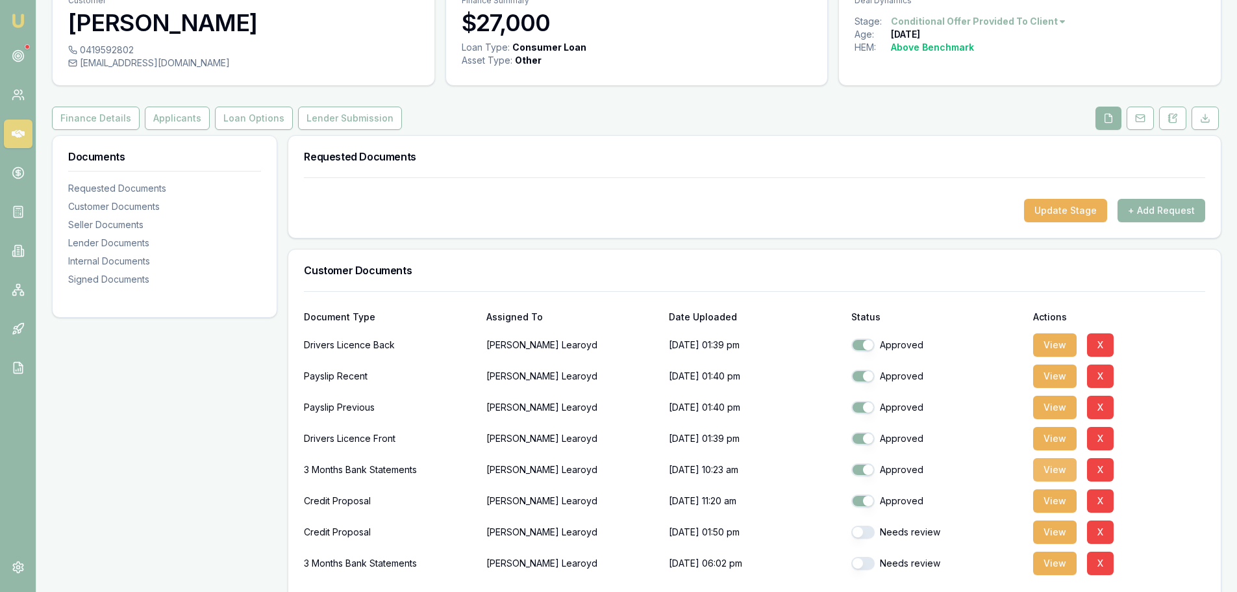
click at [1046, 473] on button "View" at bounding box center [1055, 469] width 44 height 23
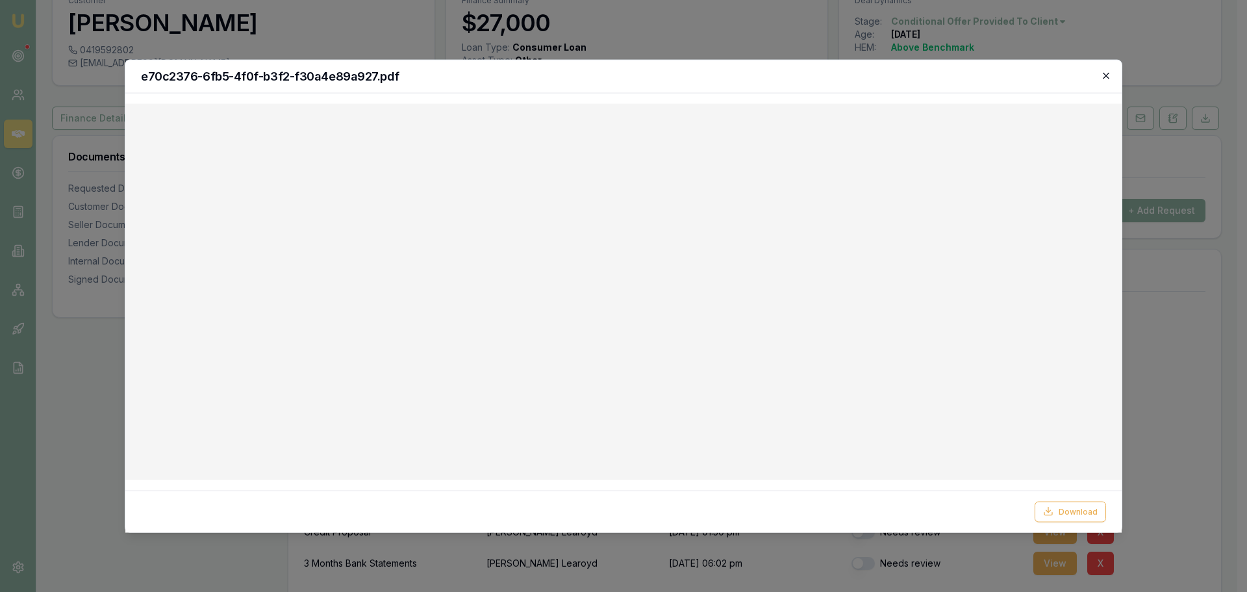
click at [1106, 76] on icon "button" at bounding box center [1106, 75] width 10 height 10
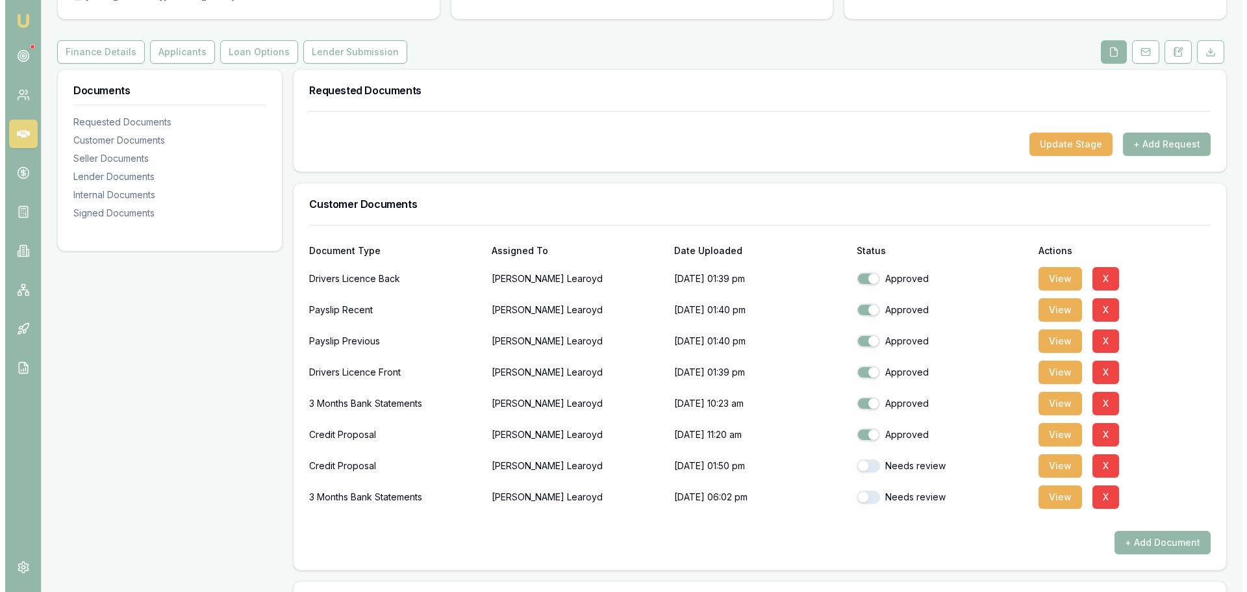
scroll to position [130, 0]
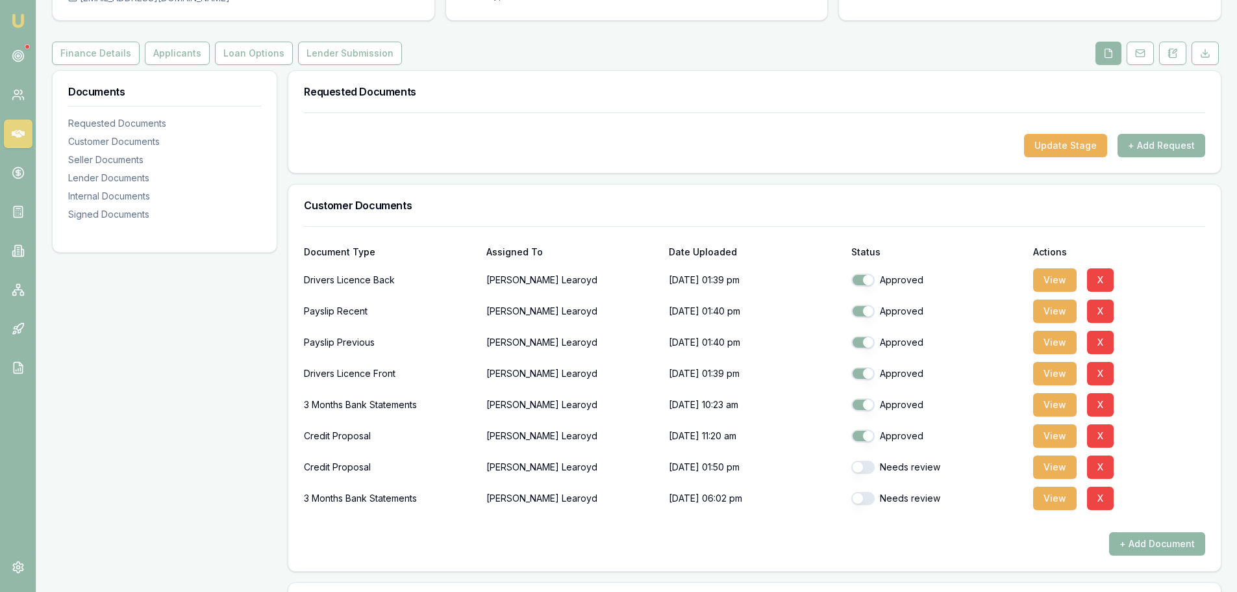
click at [1160, 542] on button "+ Add Document" at bounding box center [1157, 543] width 96 height 23
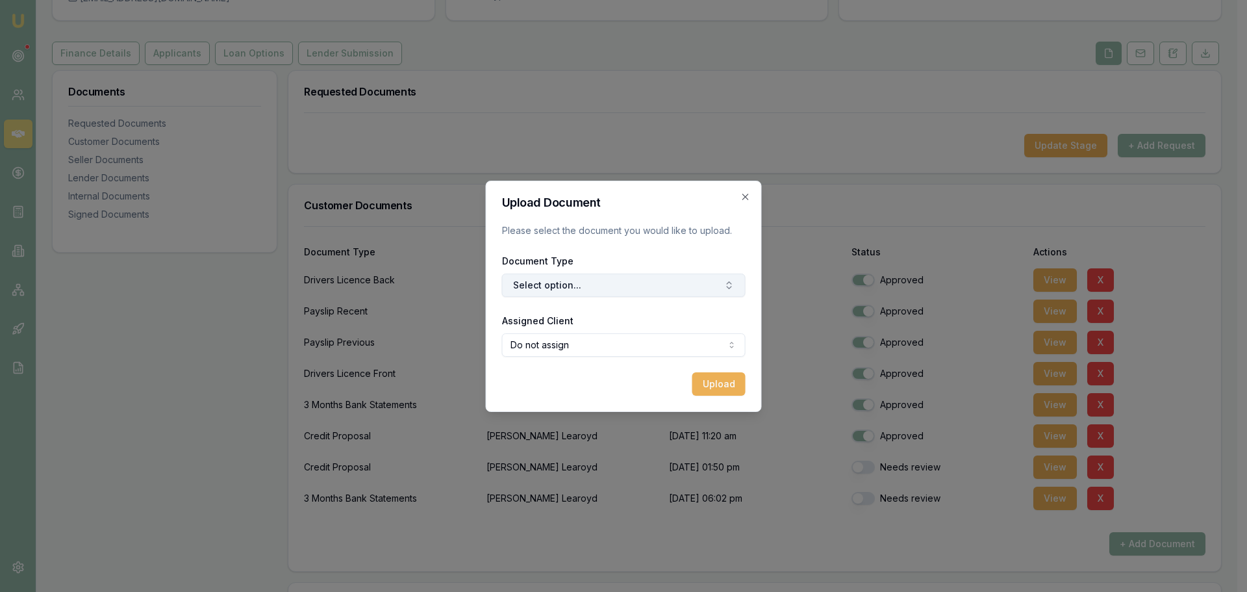
click at [581, 289] on button "Select option..." at bounding box center [624, 284] width 244 height 23
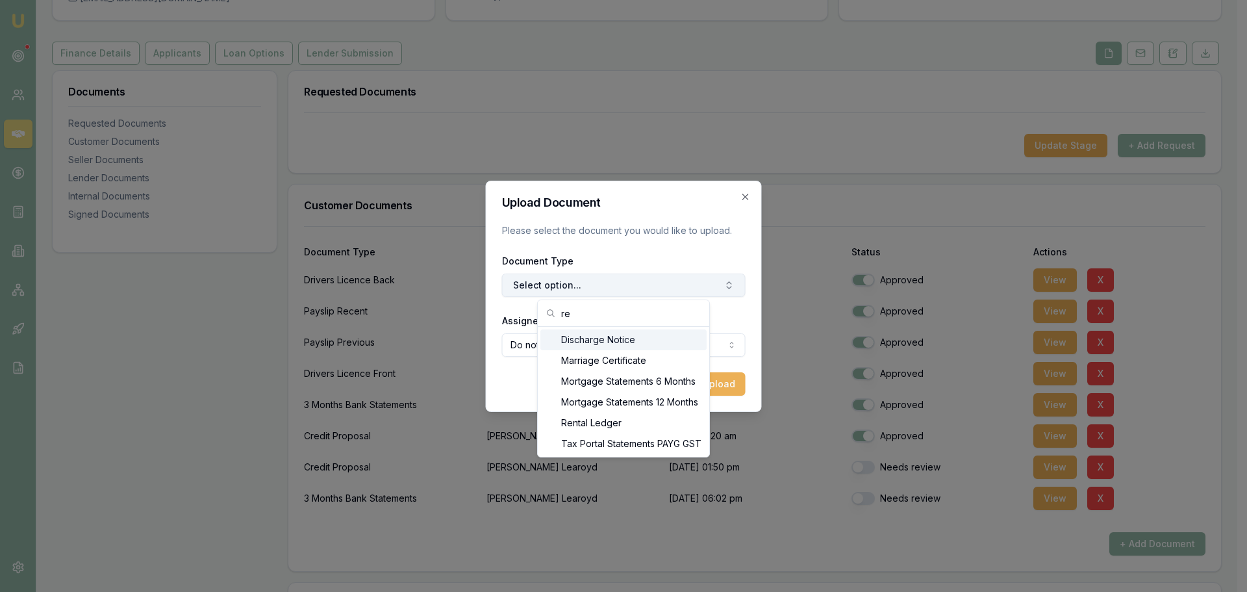
scroll to position [330, 0]
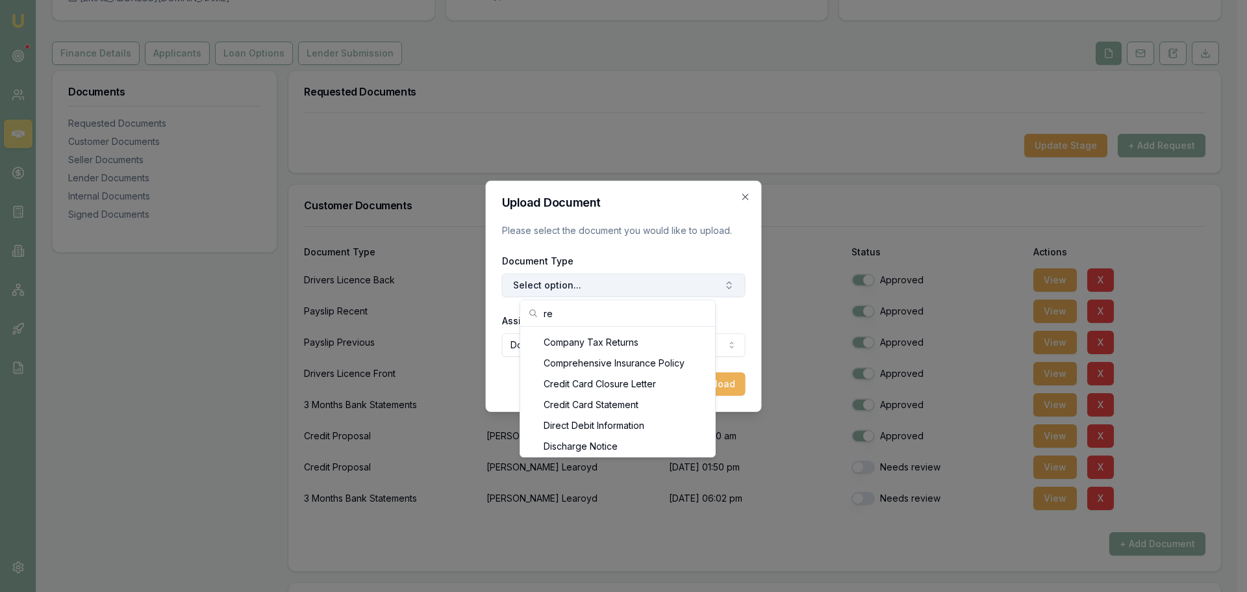
type input "r"
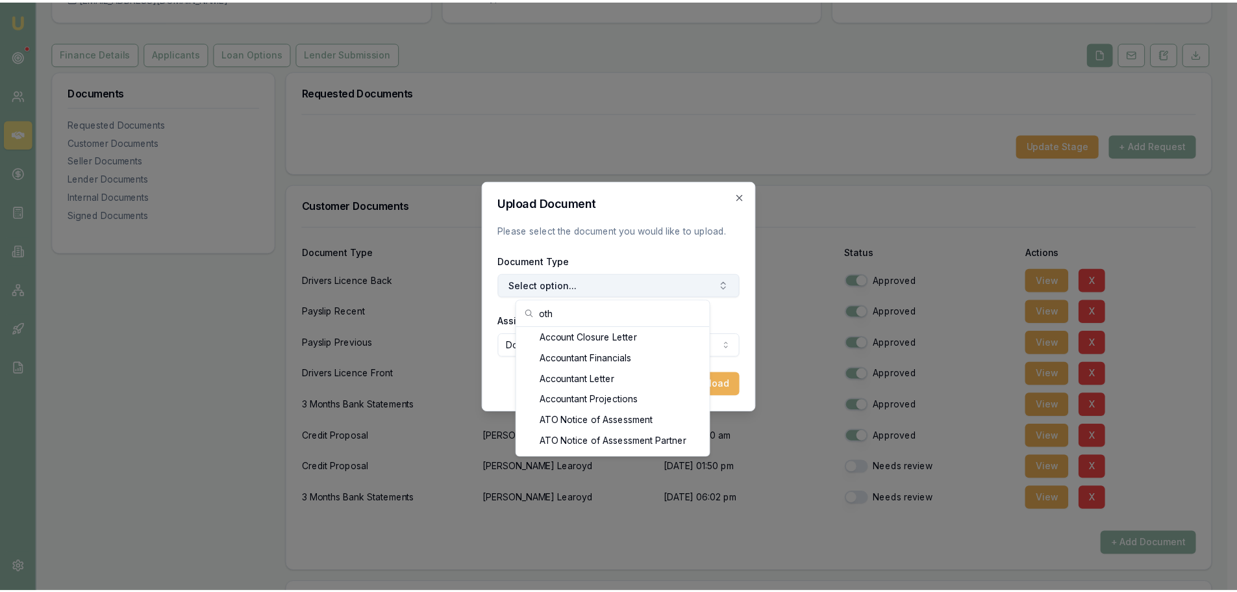
scroll to position [0, 0]
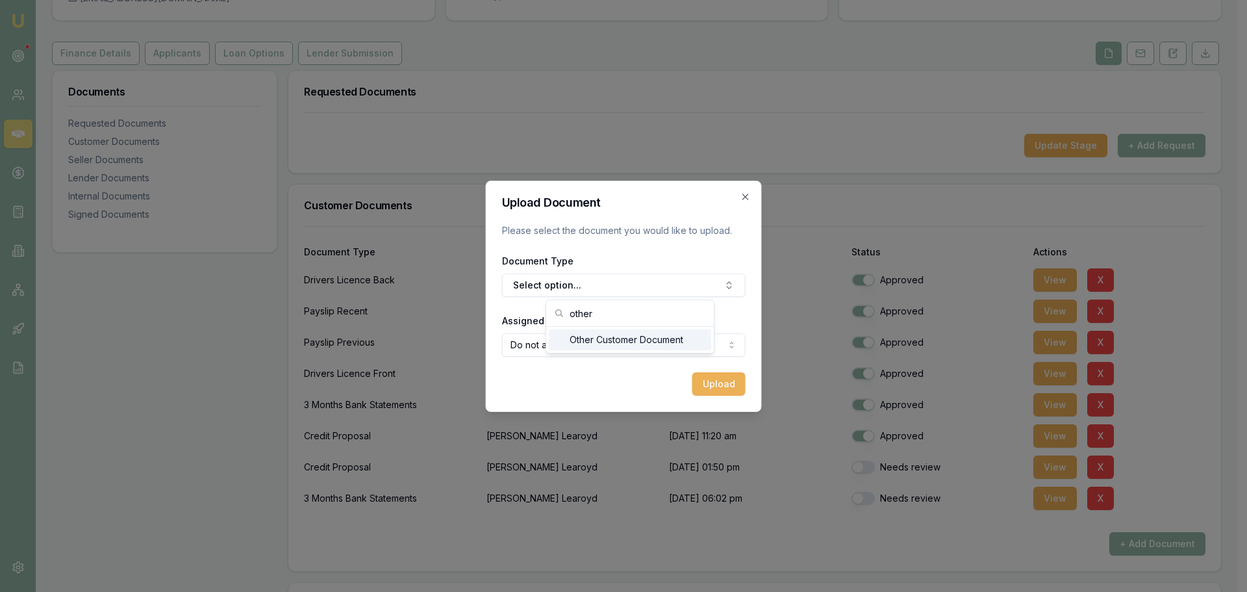
type input "other"
click at [614, 348] on div "Other Customer Document" at bounding box center [630, 339] width 162 height 21
click at [618, 341] on body "Emu Broker Deals View D-FBR56E8WQA [PERSON_NAME] Shield Toggle Menu Customer [P…" at bounding box center [618, 166] width 1237 height 592
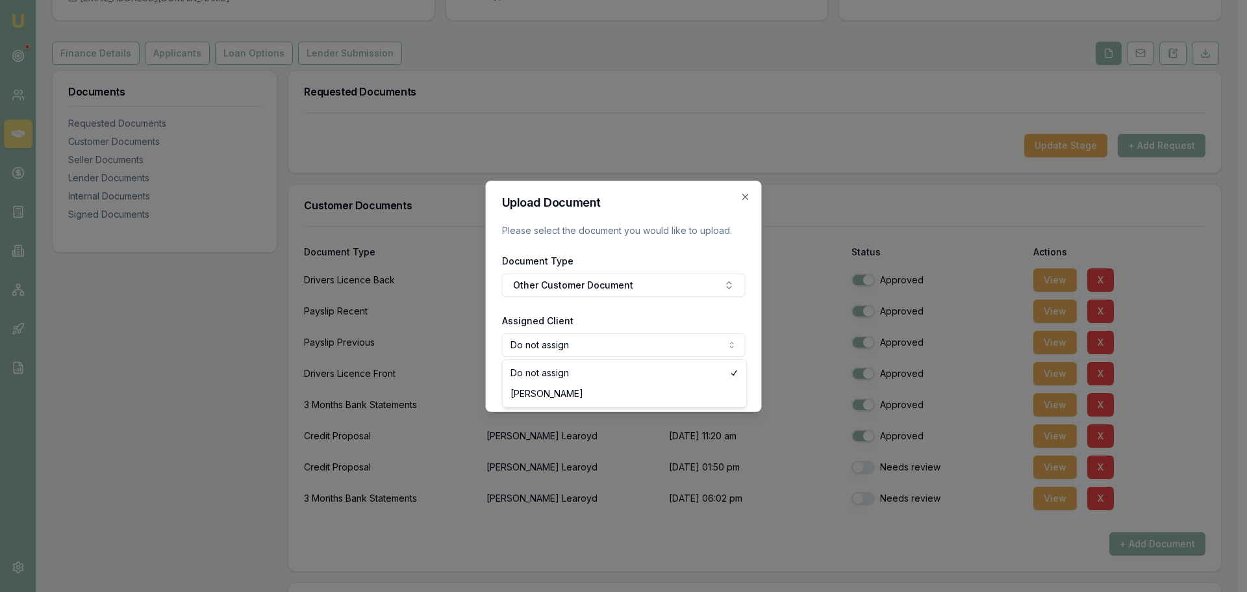
select select "U-3MPSEQIZI8"
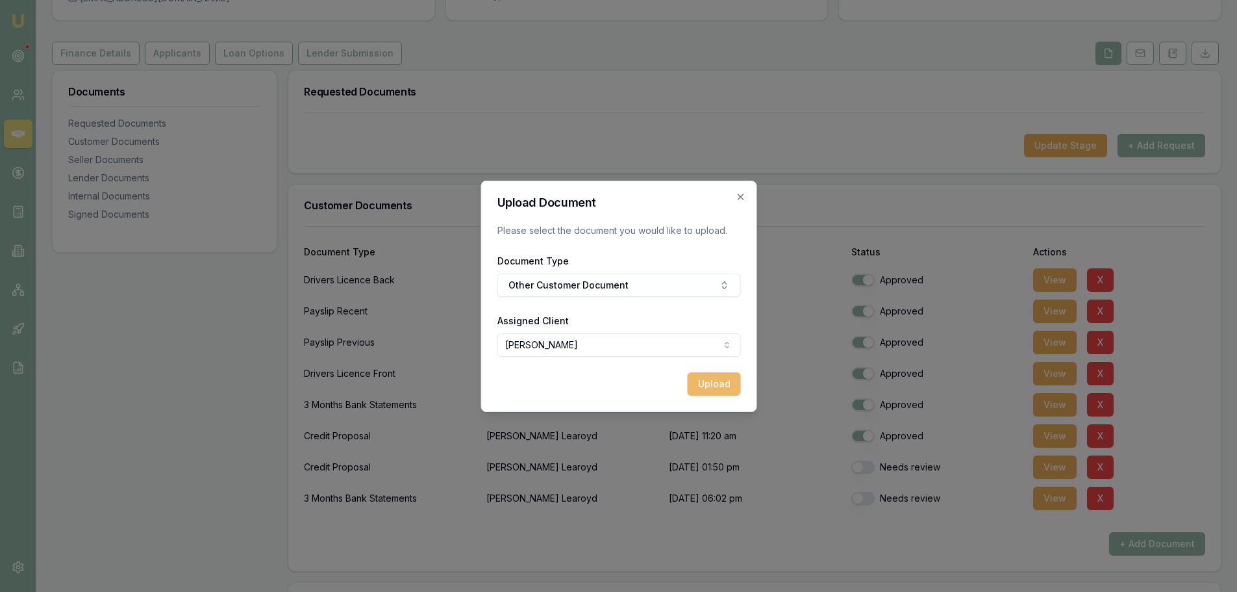
click at [712, 381] on button "Upload" at bounding box center [713, 383] width 53 height 23
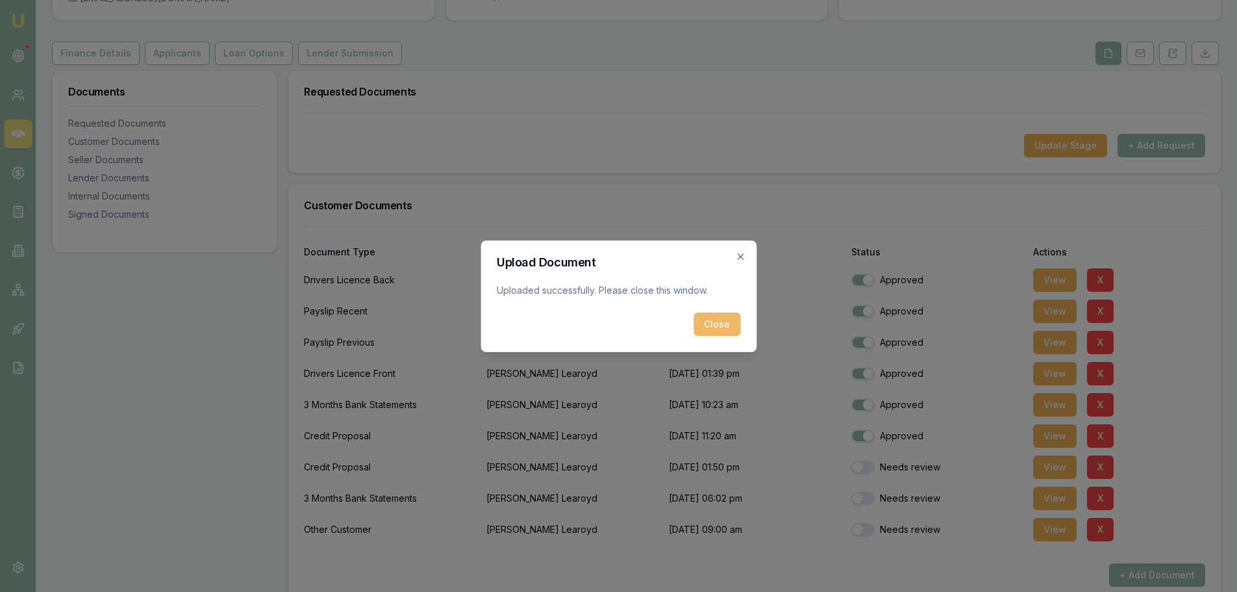
click at [718, 323] on button "Close" at bounding box center [717, 323] width 47 height 23
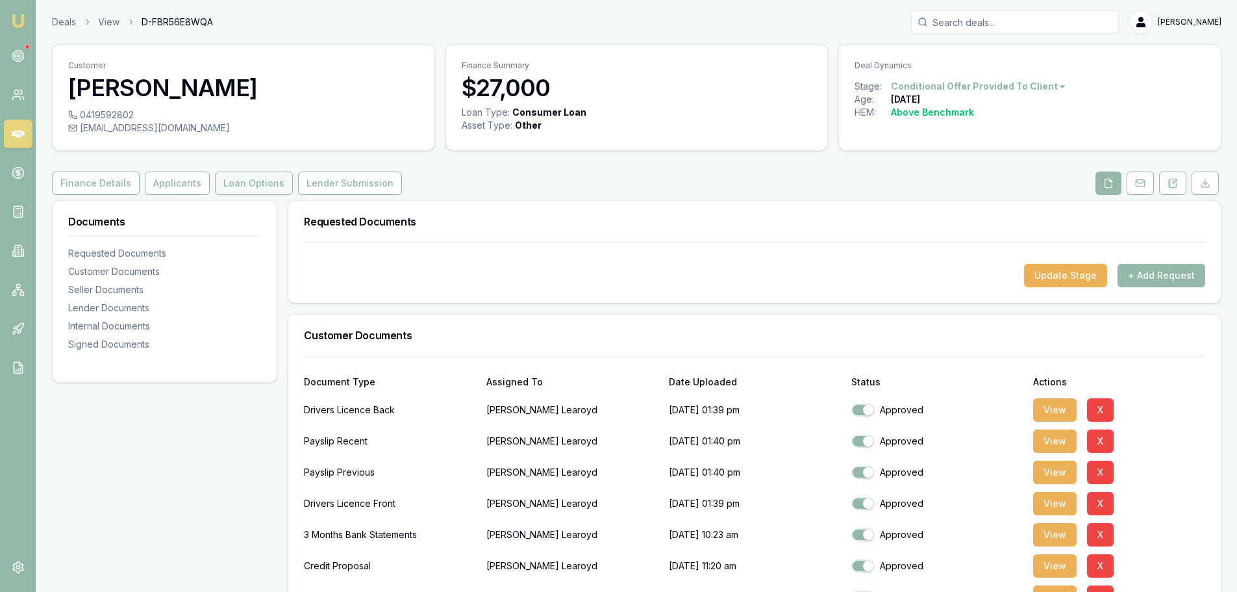
click at [259, 183] on button "Loan Options" at bounding box center [254, 182] width 78 height 23
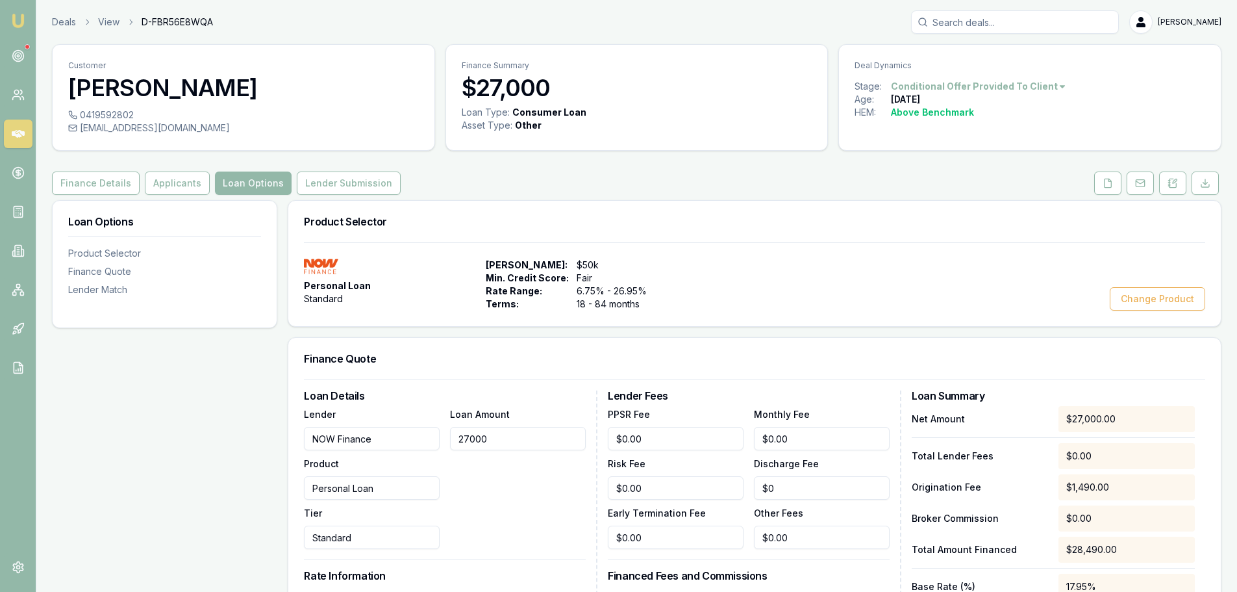
drag, startPoint x: 537, startPoint y: 437, endPoint x: 225, endPoint y: 481, distance: 315.5
click at [312, 433] on div "Lender NOW Finance Product Personal Loan Tier Standard Loan Amount 27000" at bounding box center [445, 477] width 282 height 143
type input "$25,000.00"
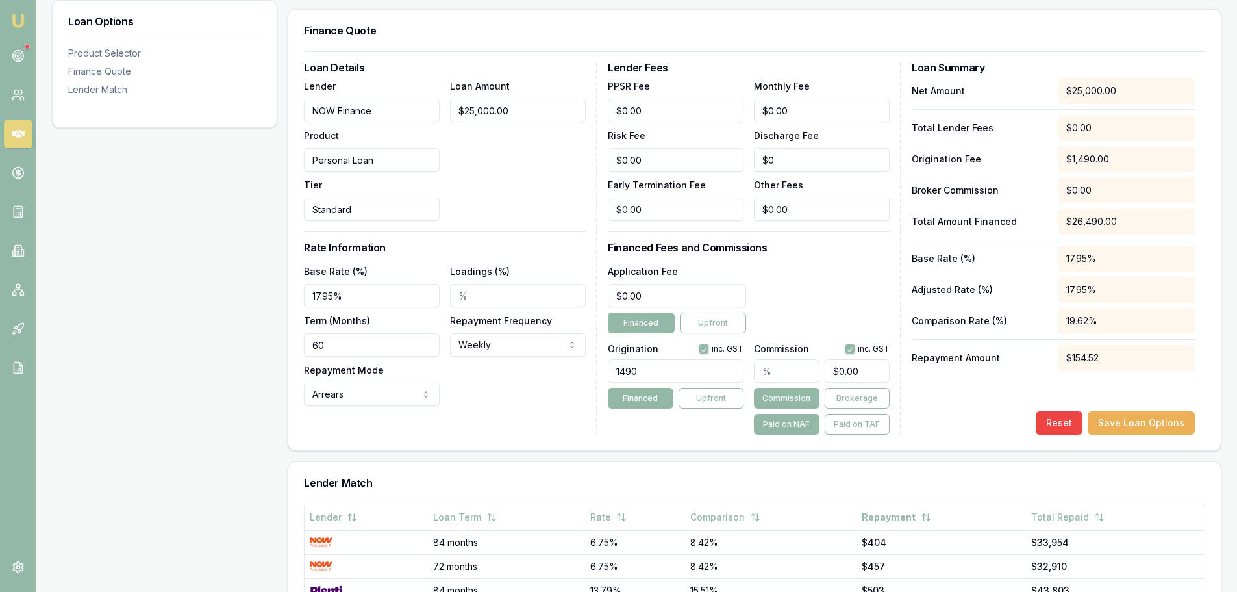
drag, startPoint x: 375, startPoint y: 292, endPoint x: -50, endPoint y: 302, distance: 425.6
type input "16.05%"
click at [1141, 425] on button "Save Loan Options" at bounding box center [1141, 422] width 107 height 23
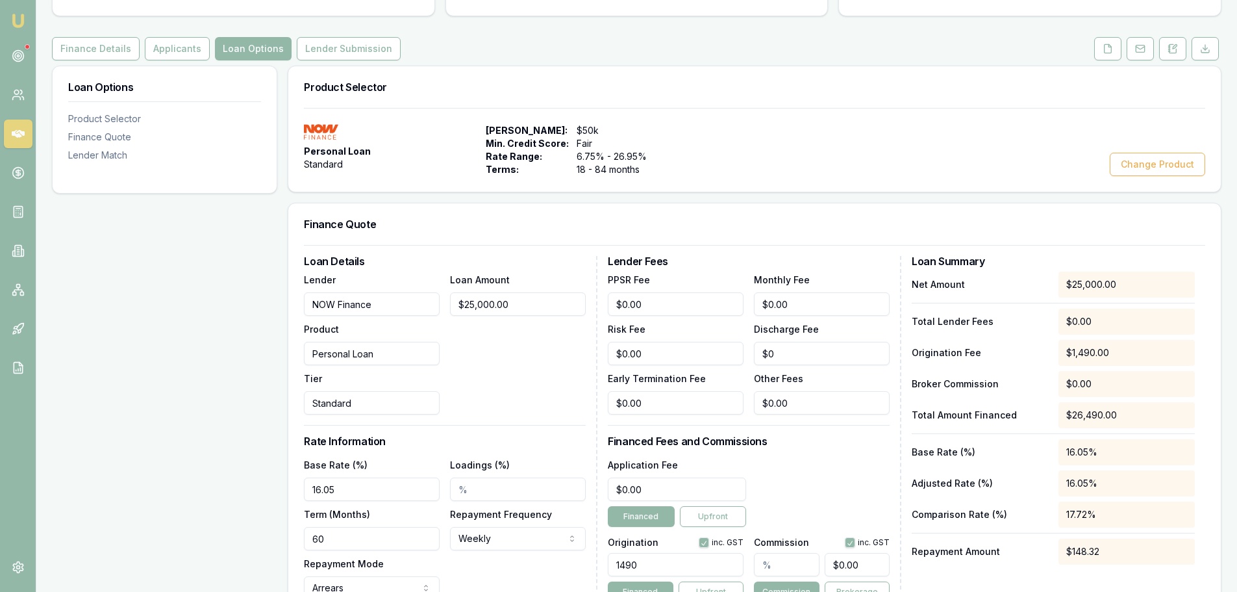
scroll to position [0, 0]
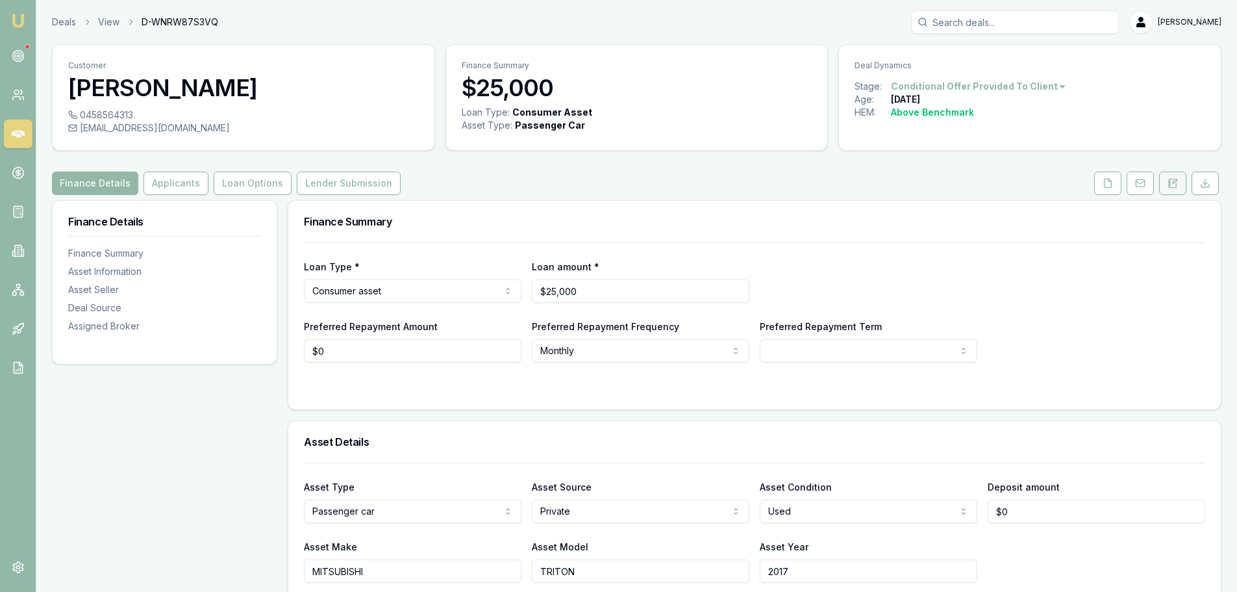
click at [1168, 183] on icon at bounding box center [1173, 183] width 10 height 10
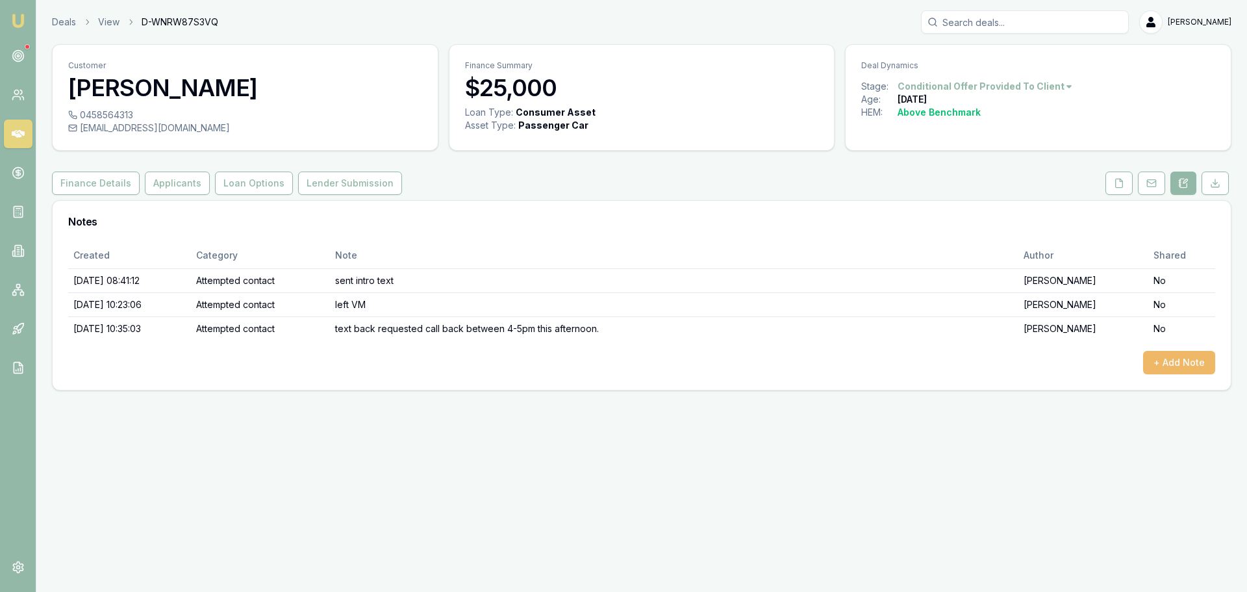
click at [1167, 366] on button "+ Add Note" at bounding box center [1179, 362] width 72 height 23
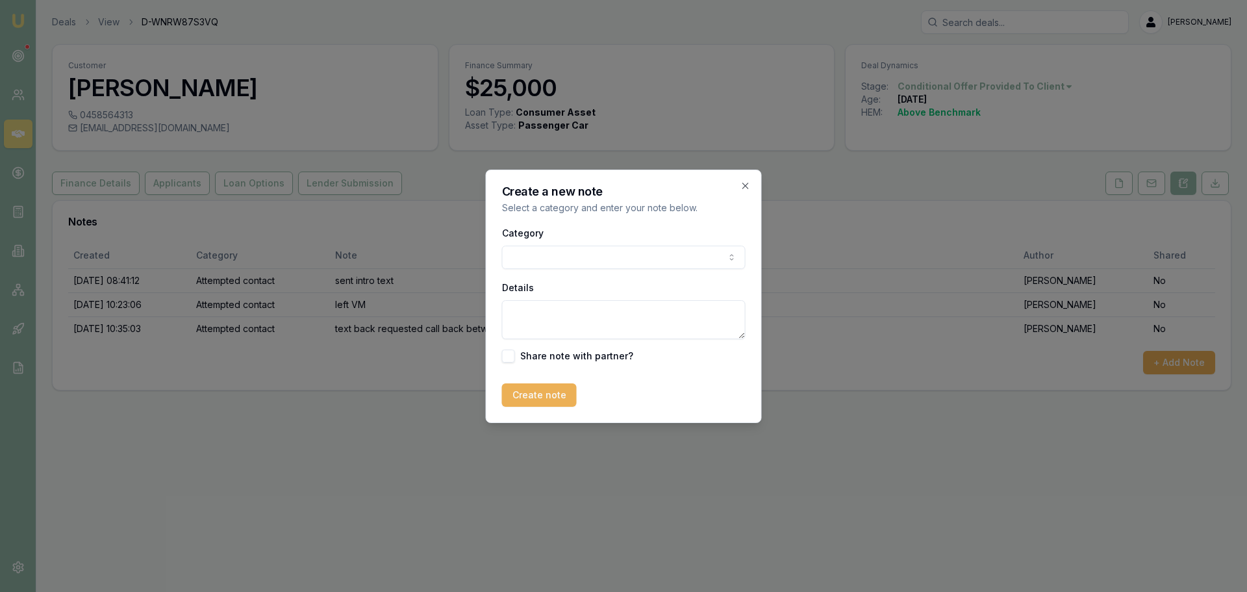
click at [634, 252] on body "Emu Broker Deals View D-WNRW87S3VQ Erin Shield Toggle Menu Customer Sylvia Hood…" at bounding box center [623, 296] width 1247 height 592
click at [592, 305] on textarea "Details" at bounding box center [624, 319] width 244 height 39
type textarea "lost to dealership"
click at [524, 398] on button "Create note" at bounding box center [539, 394] width 75 height 23
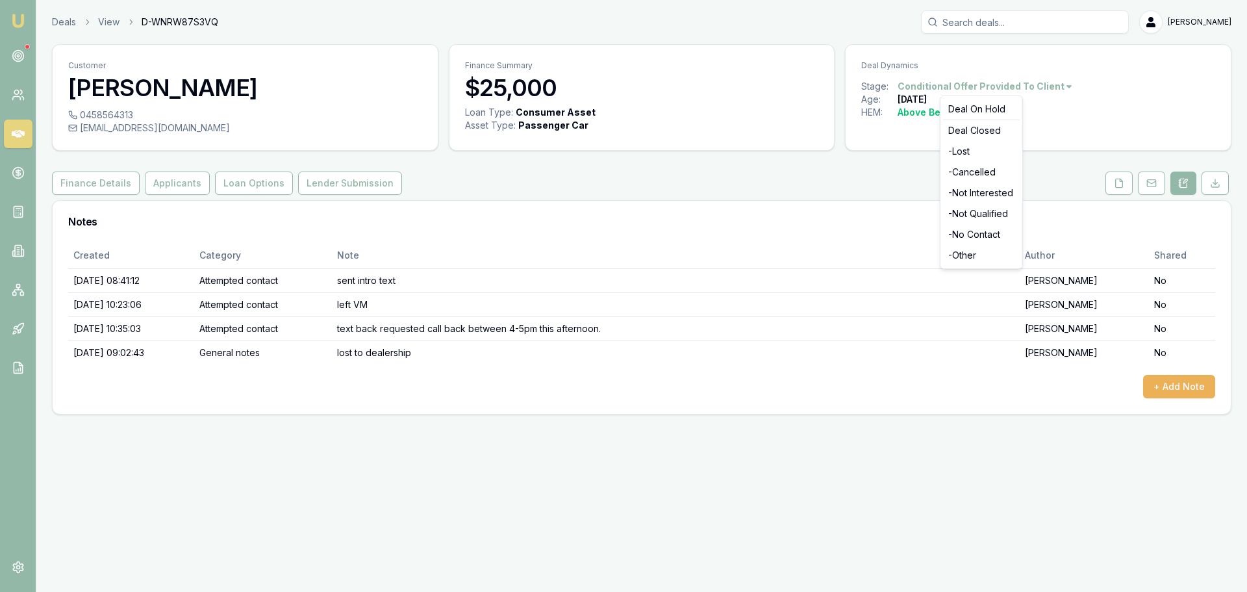
click at [1039, 88] on html "Emu Broker Deals View D-WNRW87S3VQ Erin Shield Toggle Menu Customer Sylvia Hood…" at bounding box center [623, 296] width 1247 height 592
click at [972, 147] on div "- Lost" at bounding box center [981, 151] width 77 height 21
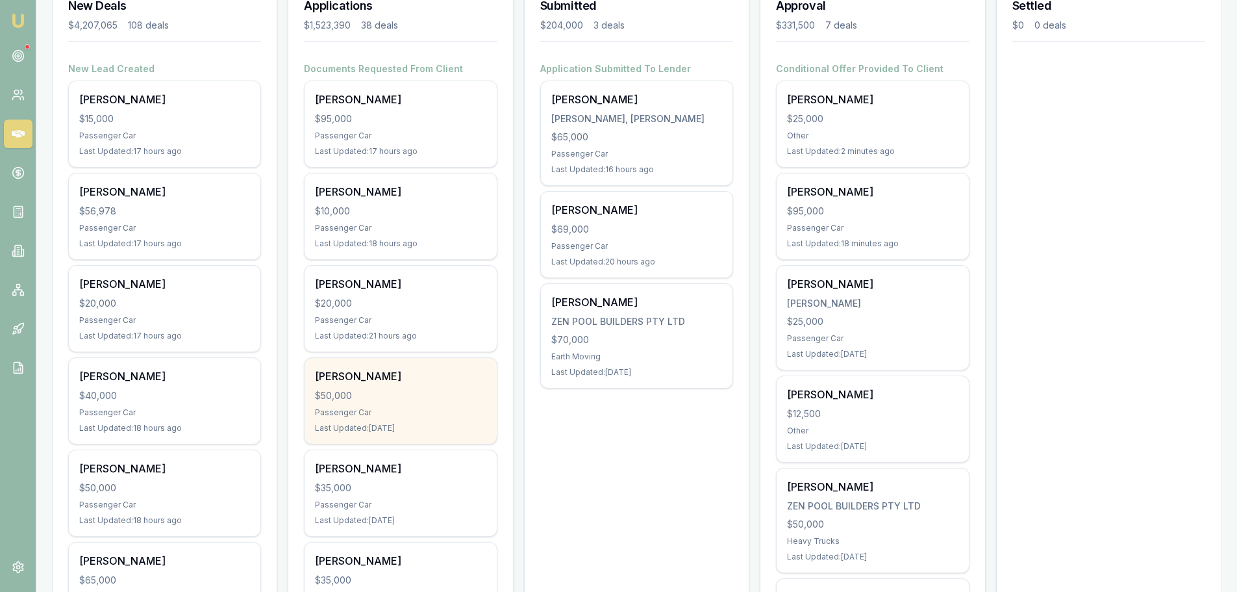
scroll to position [195, 0]
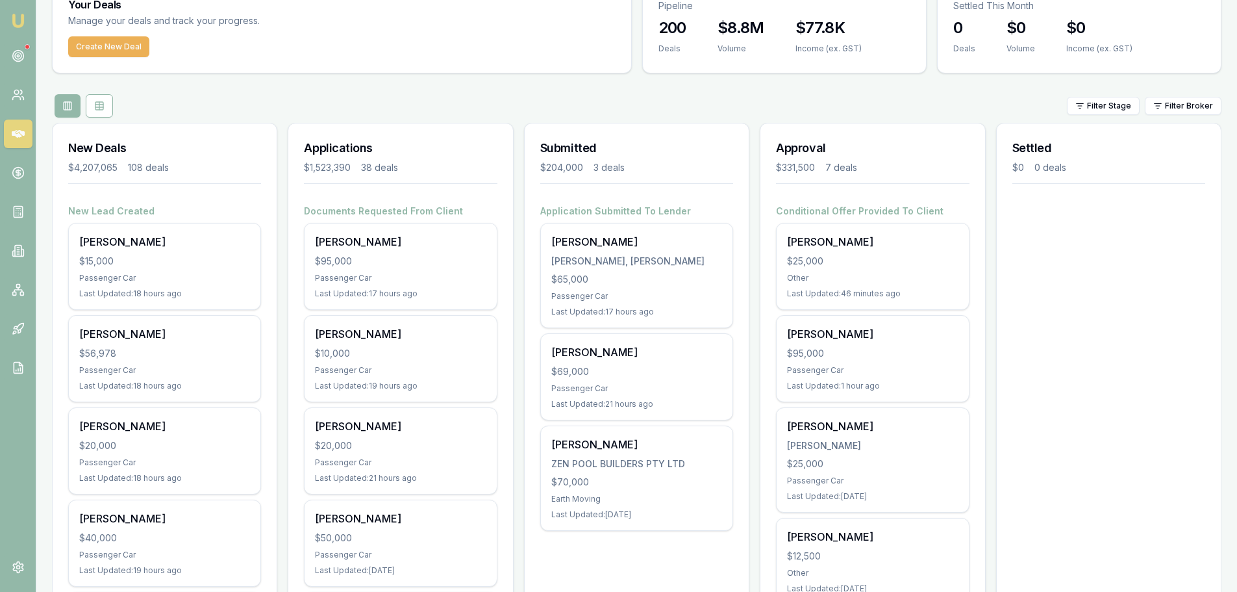
scroll to position [0, 0]
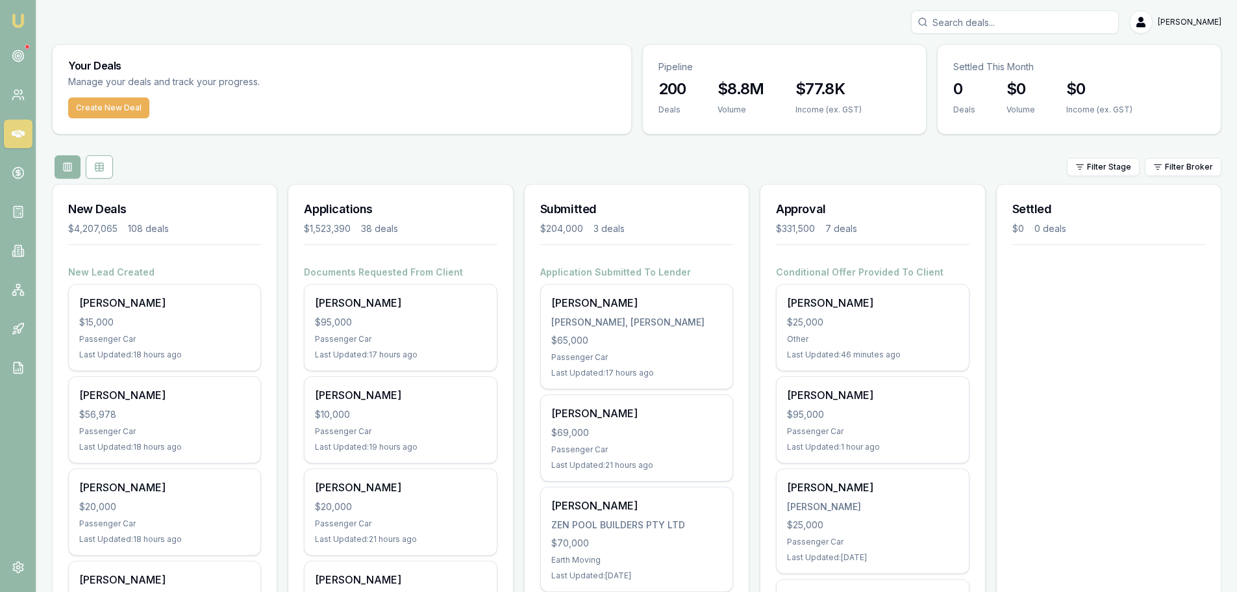
click at [627, 160] on div "Filter Stage Filter Broker" at bounding box center [637, 166] width 1170 height 23
click at [23, 254] on icon at bounding box center [22, 252] width 2 height 7
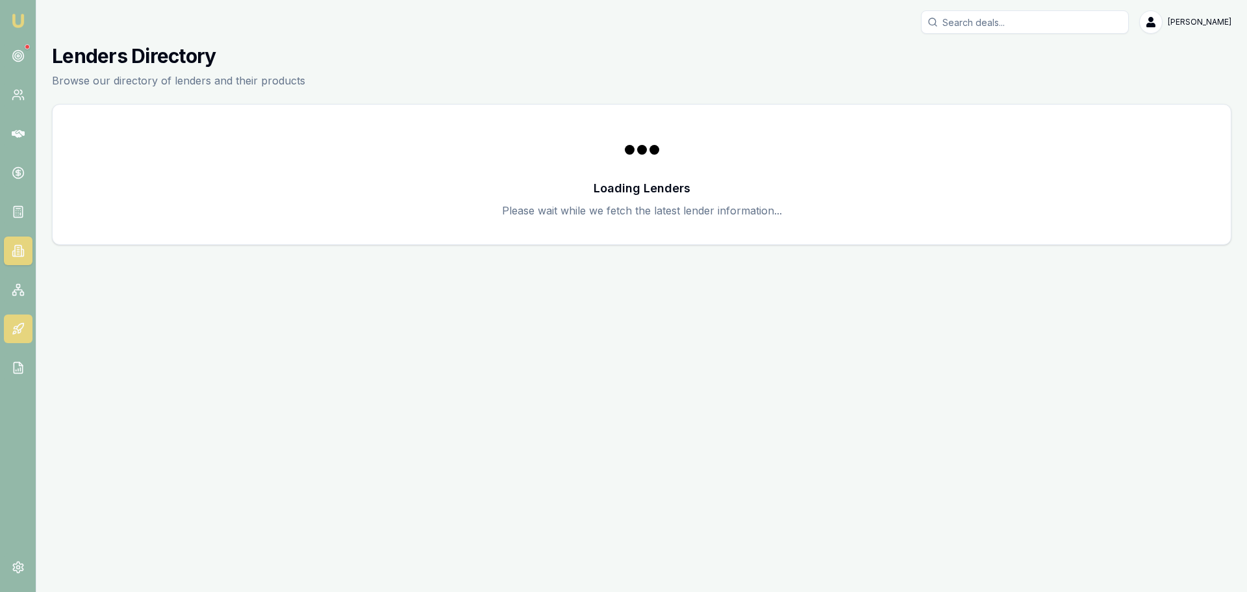
click at [18, 325] on icon at bounding box center [19, 326] width 7 height 7
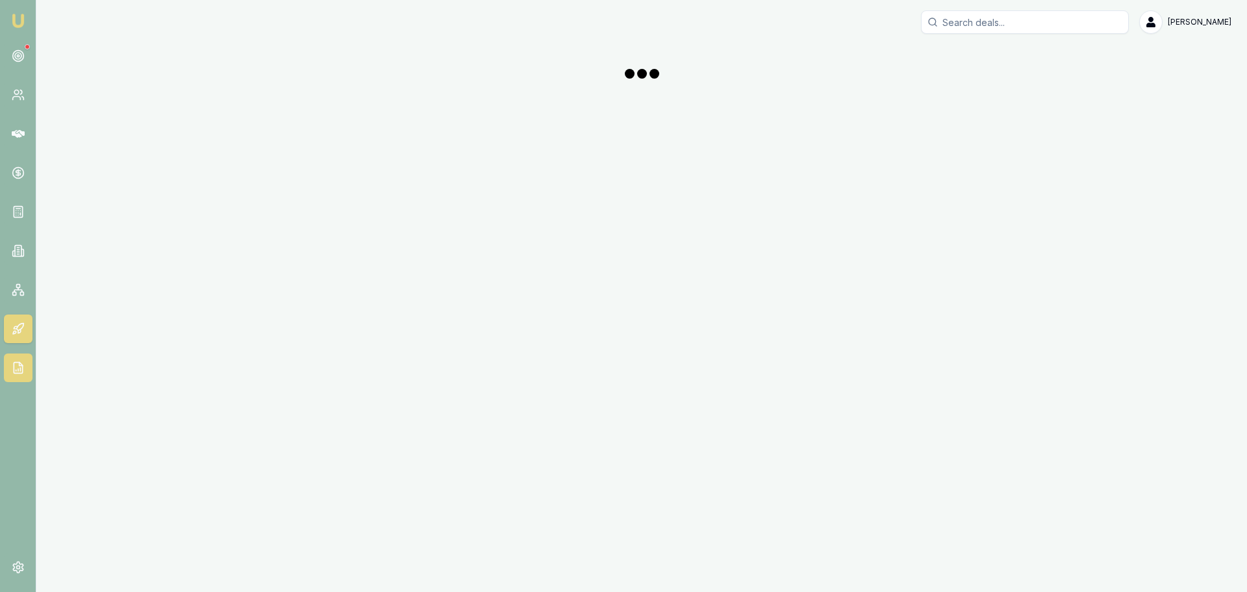
click at [16, 363] on icon at bounding box center [18, 367] width 13 height 13
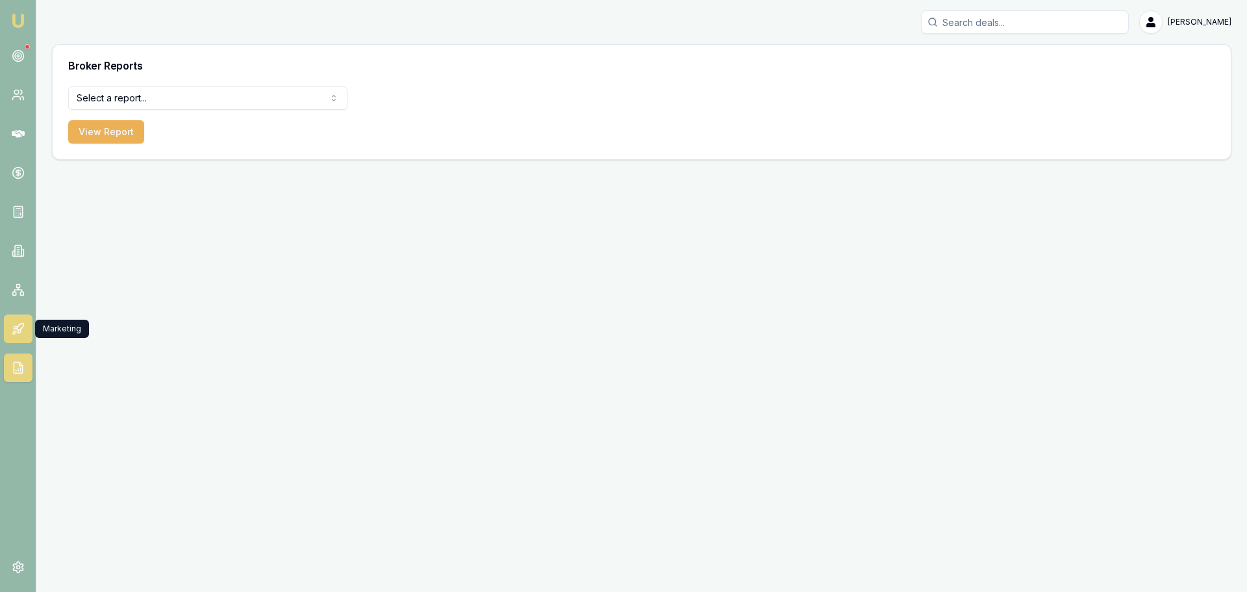
click at [14, 322] on link at bounding box center [18, 328] width 29 height 29
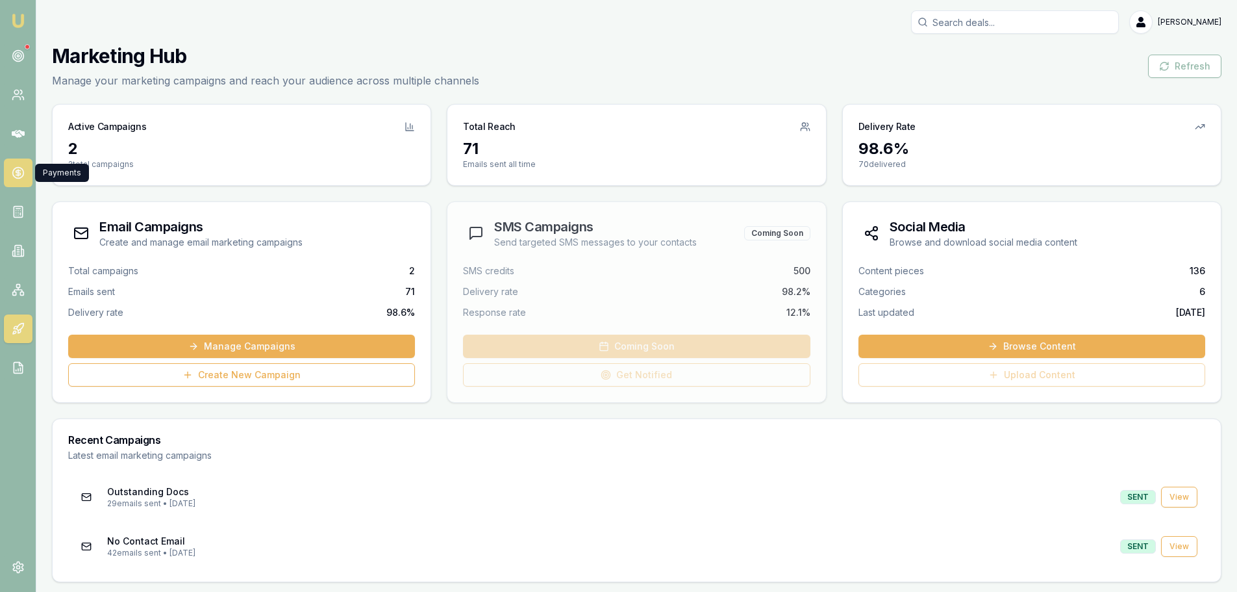
click at [16, 168] on circle at bounding box center [17, 173] width 11 height 11
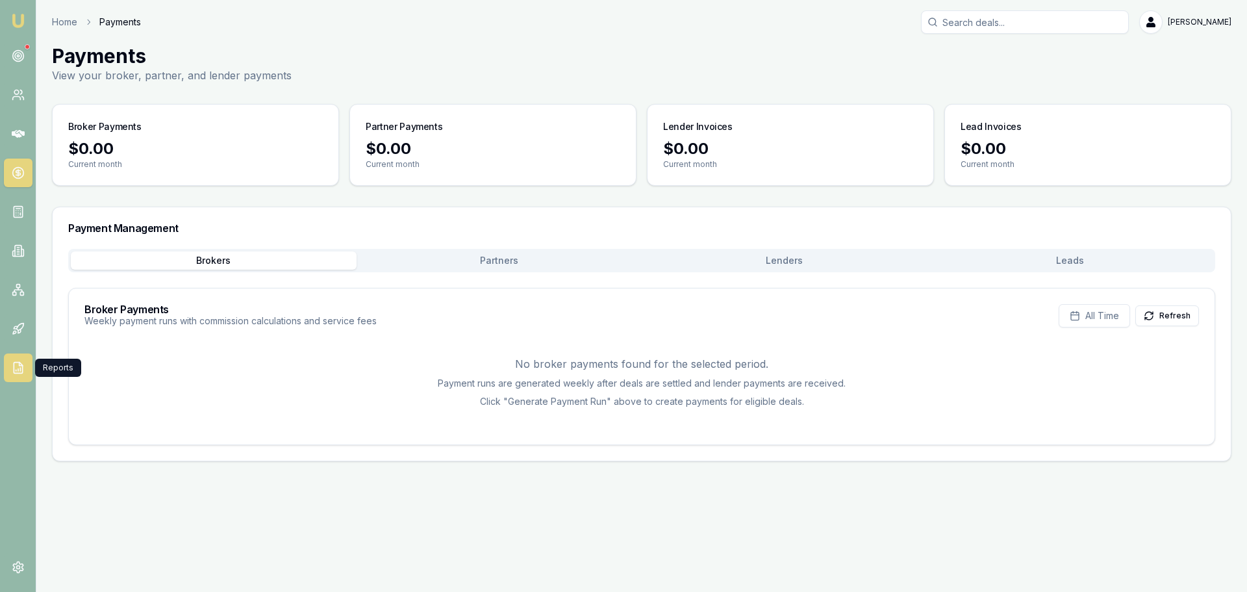
click at [18, 368] on icon at bounding box center [18, 367] width 13 height 13
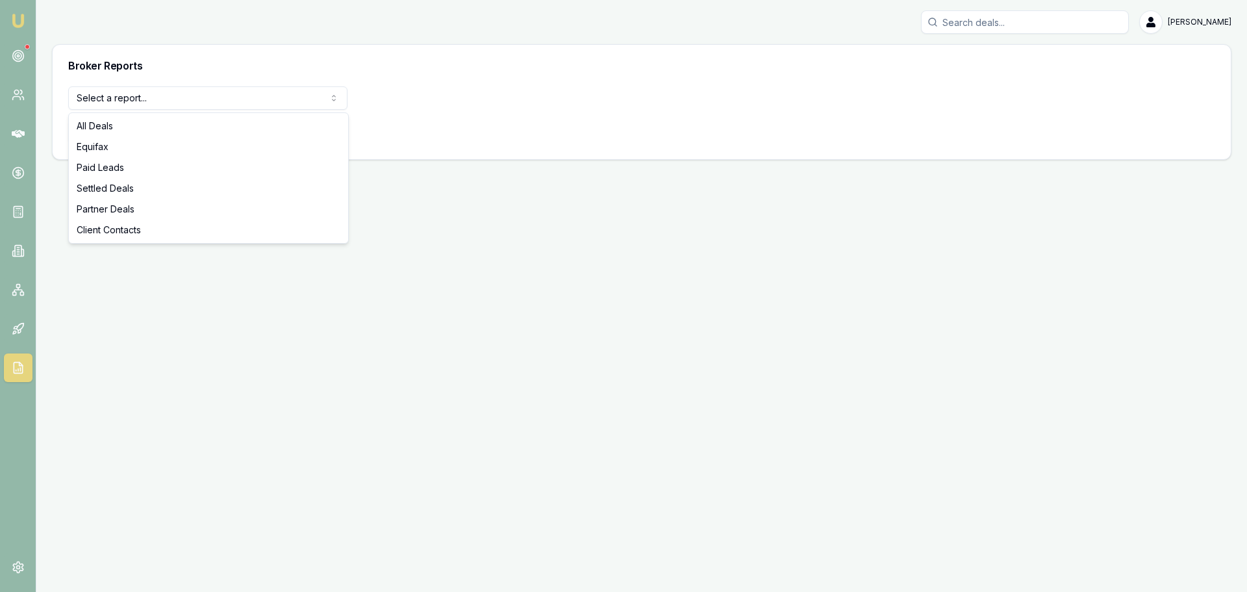
click at [190, 93] on html "Emu Broker Erin Shield Toggle Menu Broker Reports Select a report... All Deals …" at bounding box center [623, 296] width 1247 height 592
select select "settled-deals"
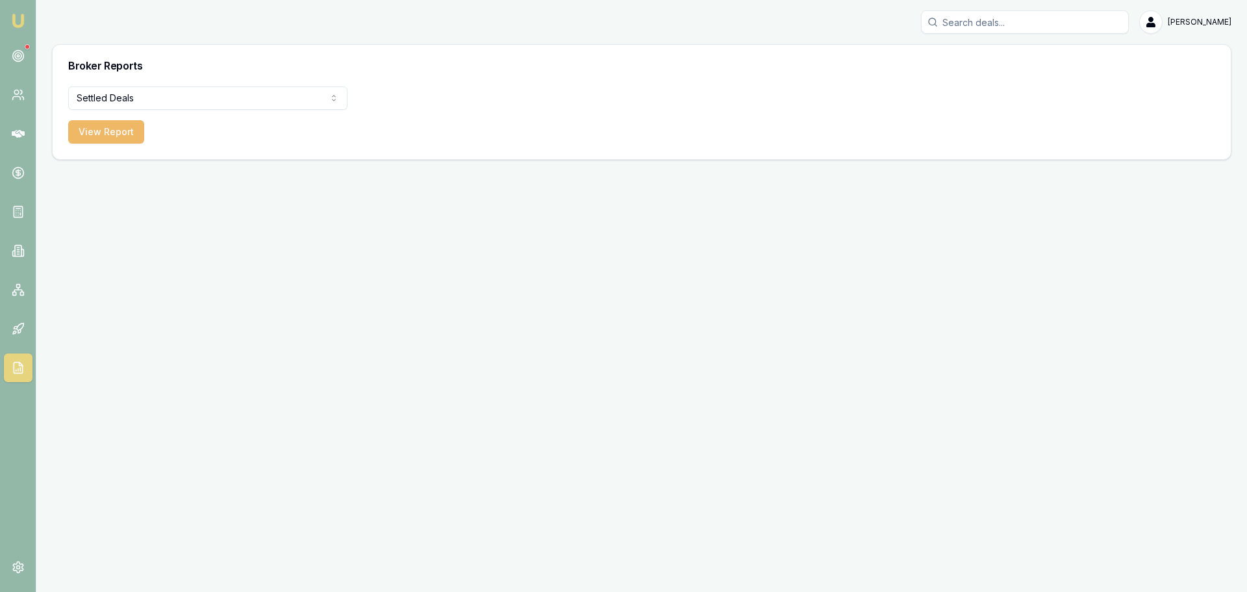
click at [108, 126] on button "View Report" at bounding box center [106, 131] width 76 height 23
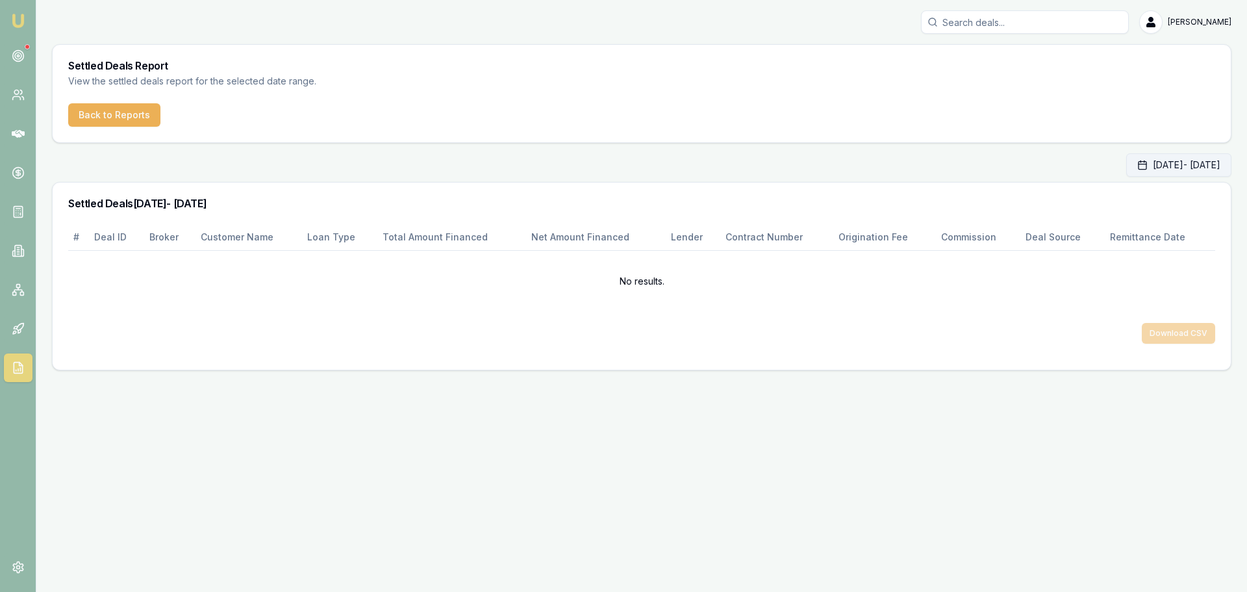
click at [1169, 169] on button "Oct 01, 2025 - Oct 31, 2025" at bounding box center [1178, 164] width 105 height 23
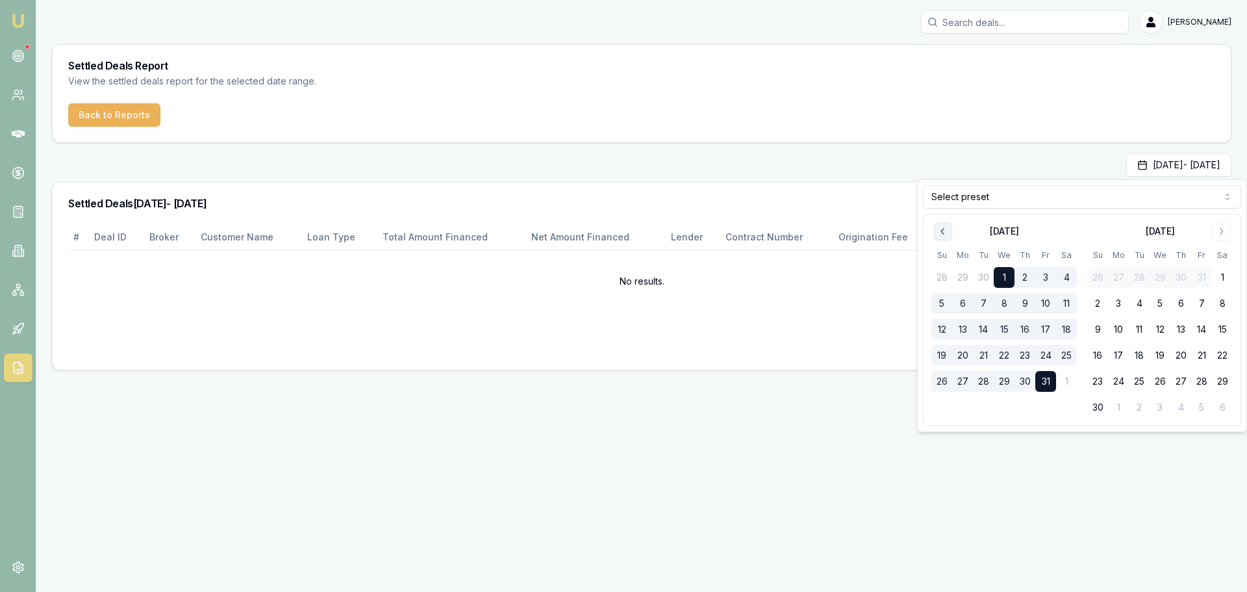
click at [947, 231] on icon "Go to previous month" at bounding box center [943, 231] width 10 height 10
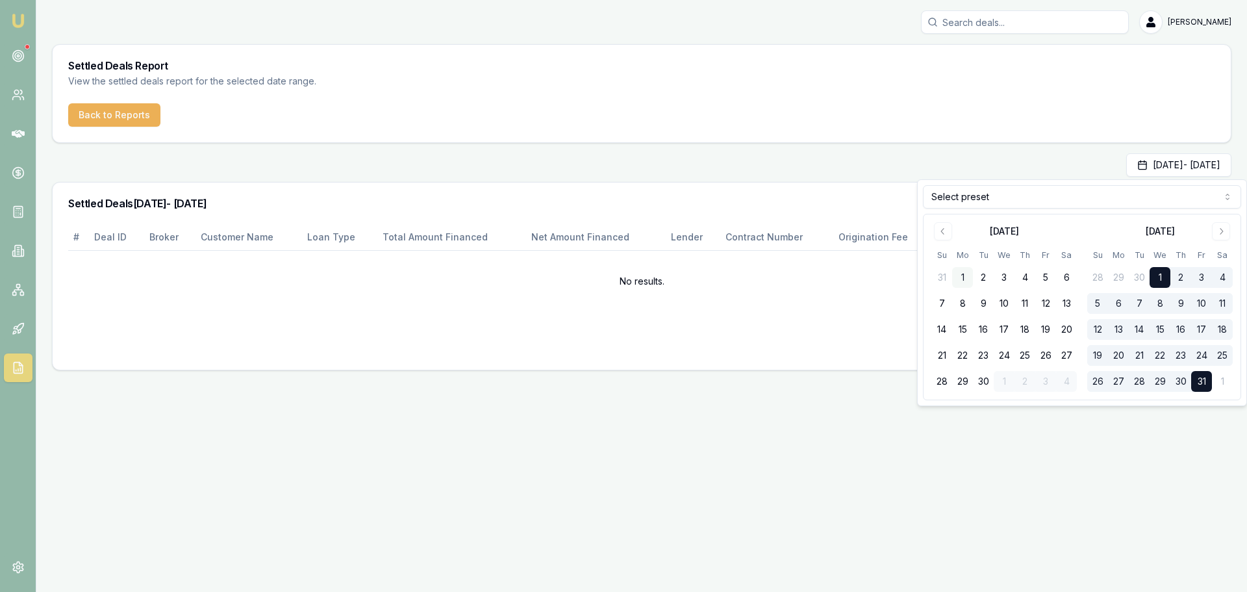
click at [965, 269] on button "1" at bounding box center [962, 277] width 21 height 21
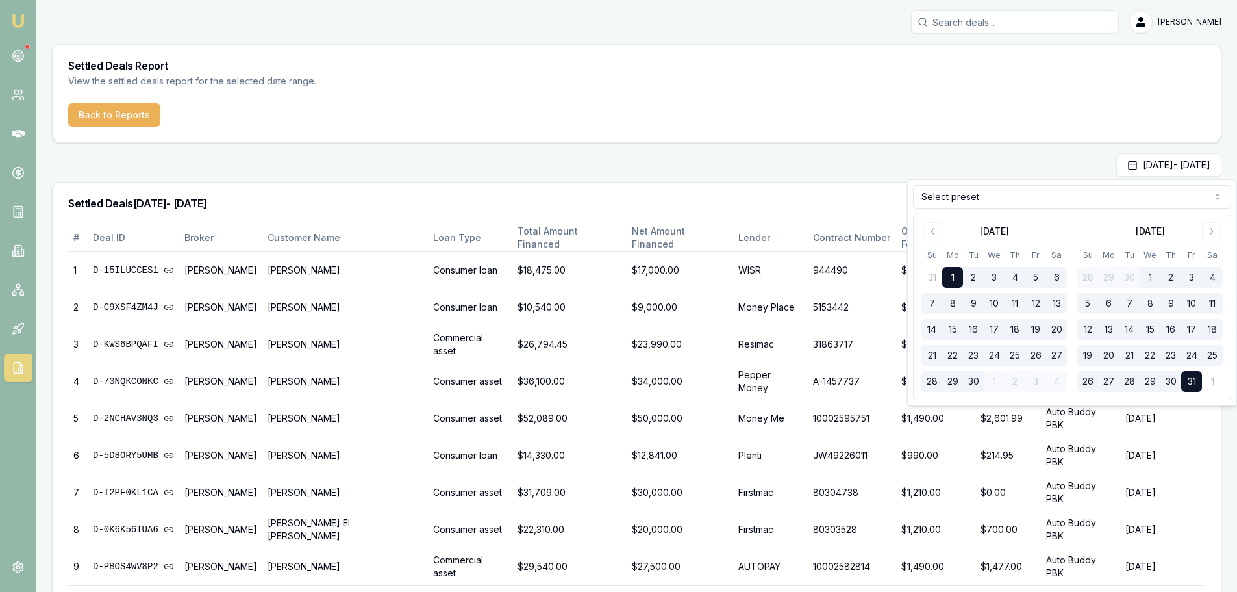
click at [918, 147] on div "Settled Deals Report View the settled deals report for the selected date range.…" at bounding box center [637, 392] width 1170 height 696
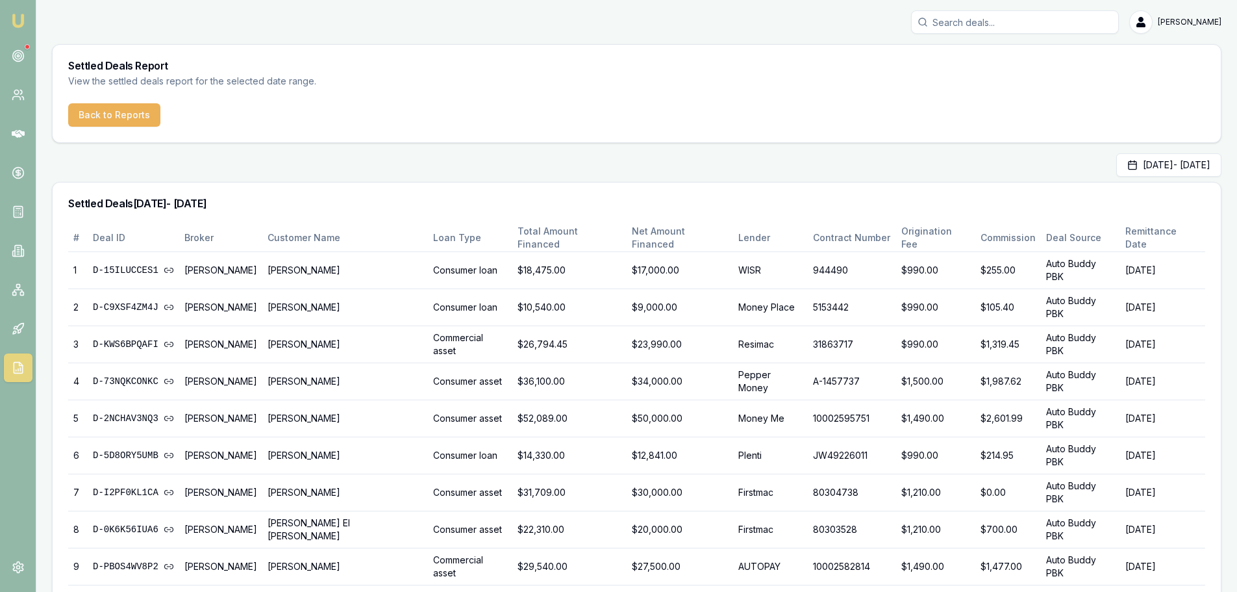
click at [352, 159] on div "Sep 01, 2025 - Oct 31, 2025" at bounding box center [637, 164] width 1170 height 23
click at [322, 166] on div "Sep 01, 2025 - Oct 31, 2025" at bounding box center [637, 164] width 1170 height 23
click at [503, 159] on div "Sep 01, 2025 - Oct 31, 2025" at bounding box center [637, 164] width 1170 height 23
click at [20, 133] on icon at bounding box center [18, 134] width 13 height 8
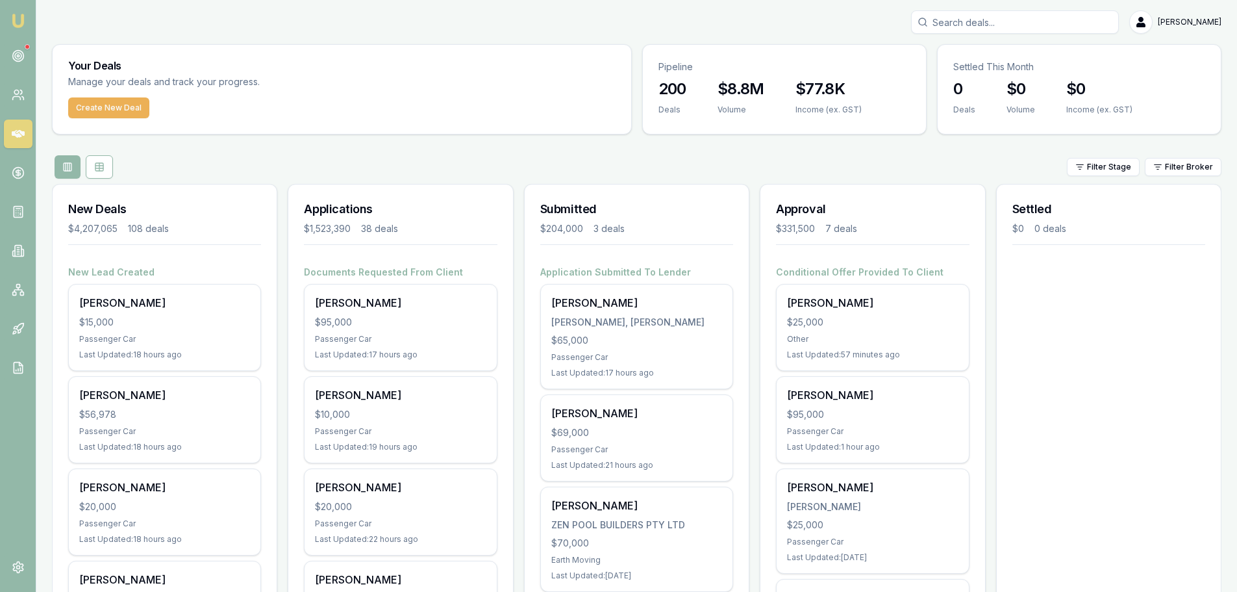
click at [709, 168] on div "Filter Stage Filter Broker" at bounding box center [637, 166] width 1170 height 23
click at [864, 159] on div "Filter Stage Filter Broker" at bounding box center [637, 166] width 1170 height 23
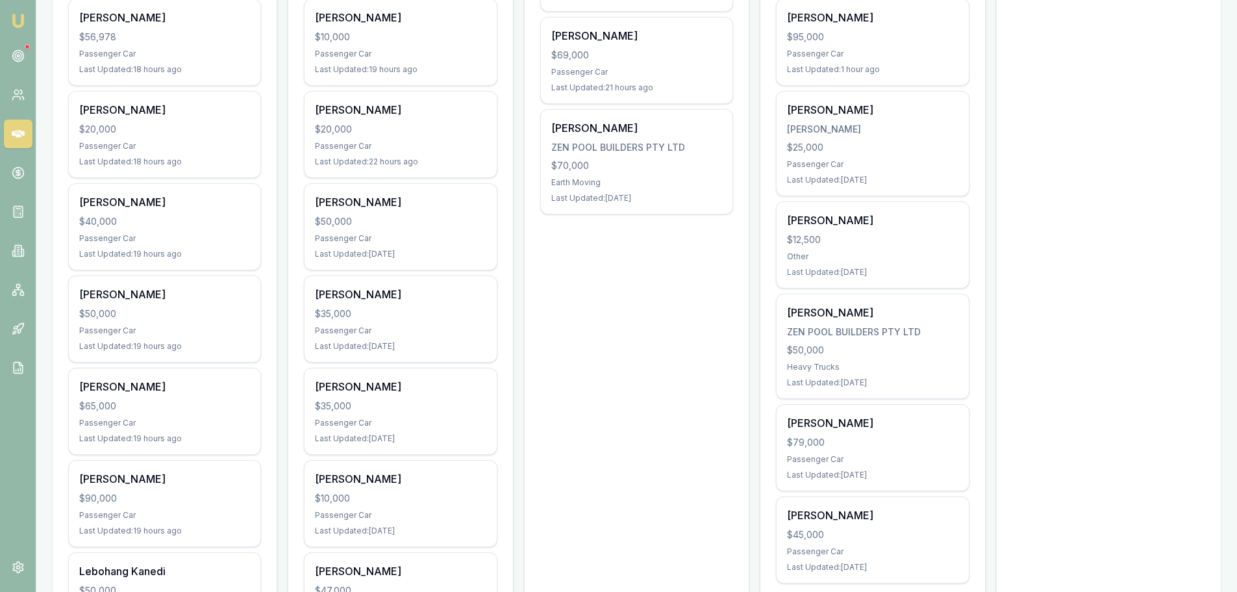
scroll to position [455, 0]
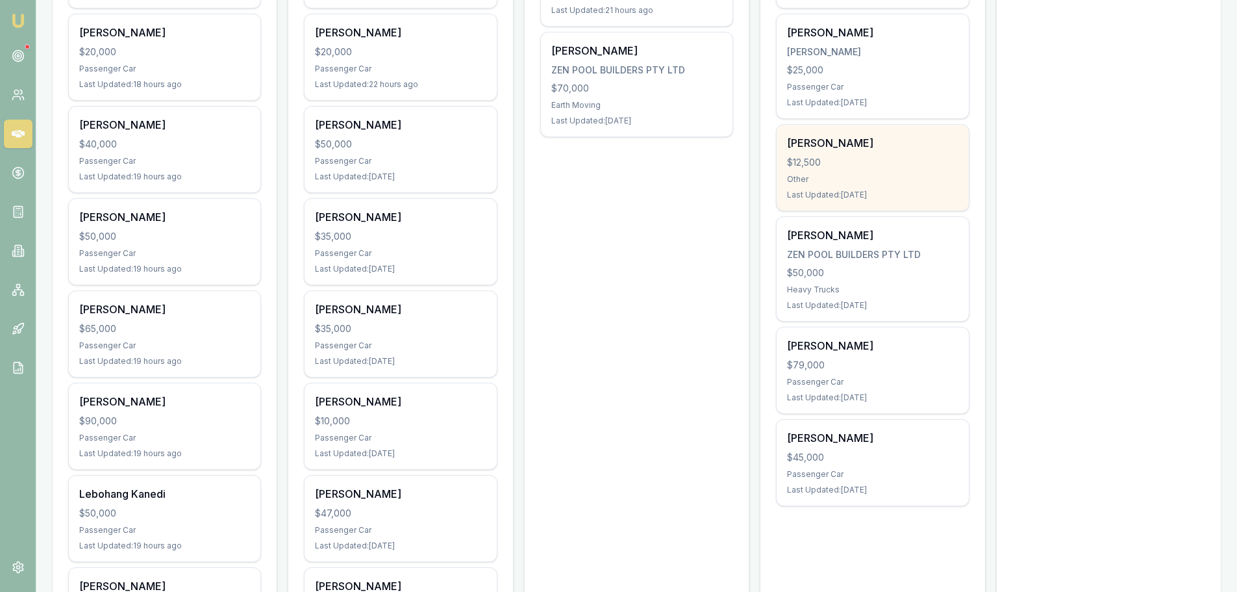
click at [851, 168] on div "$12,500" at bounding box center [872, 162] width 171 height 13
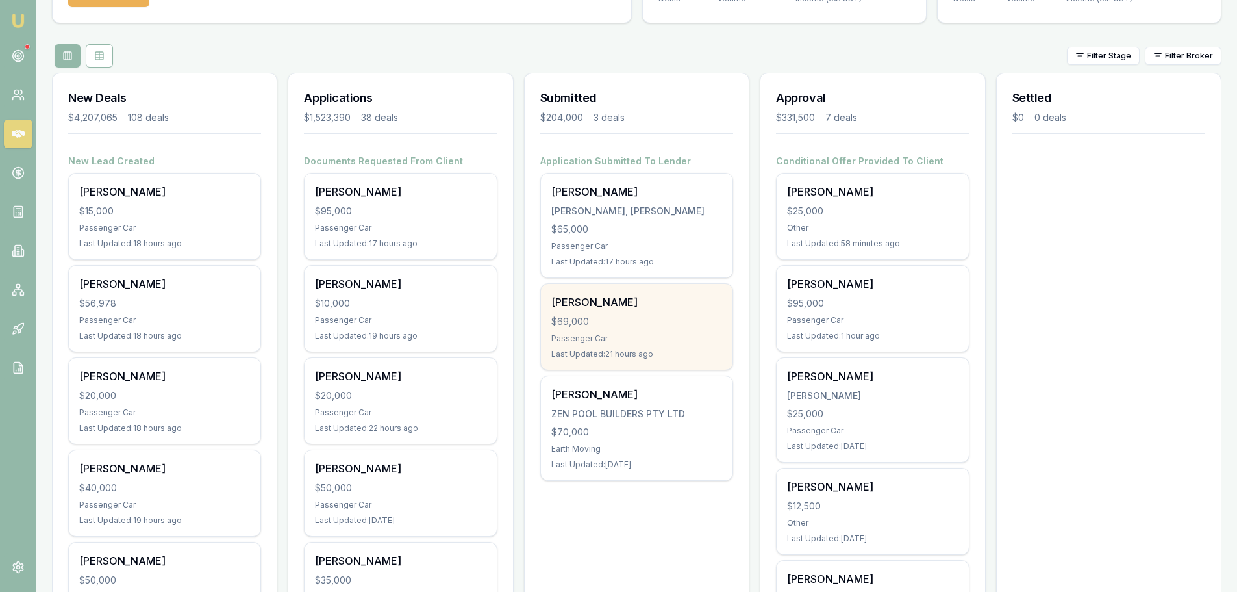
scroll to position [0, 0]
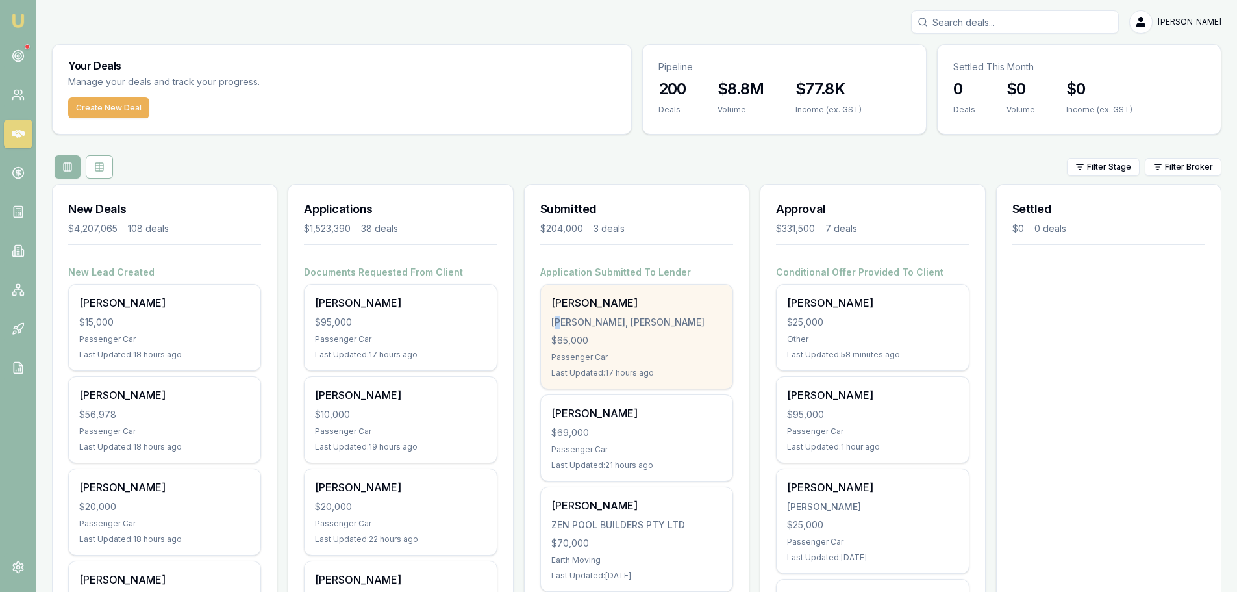
click at [561, 324] on div "JOHAN, AYDEN JOHNATHON" at bounding box center [636, 322] width 171 height 13
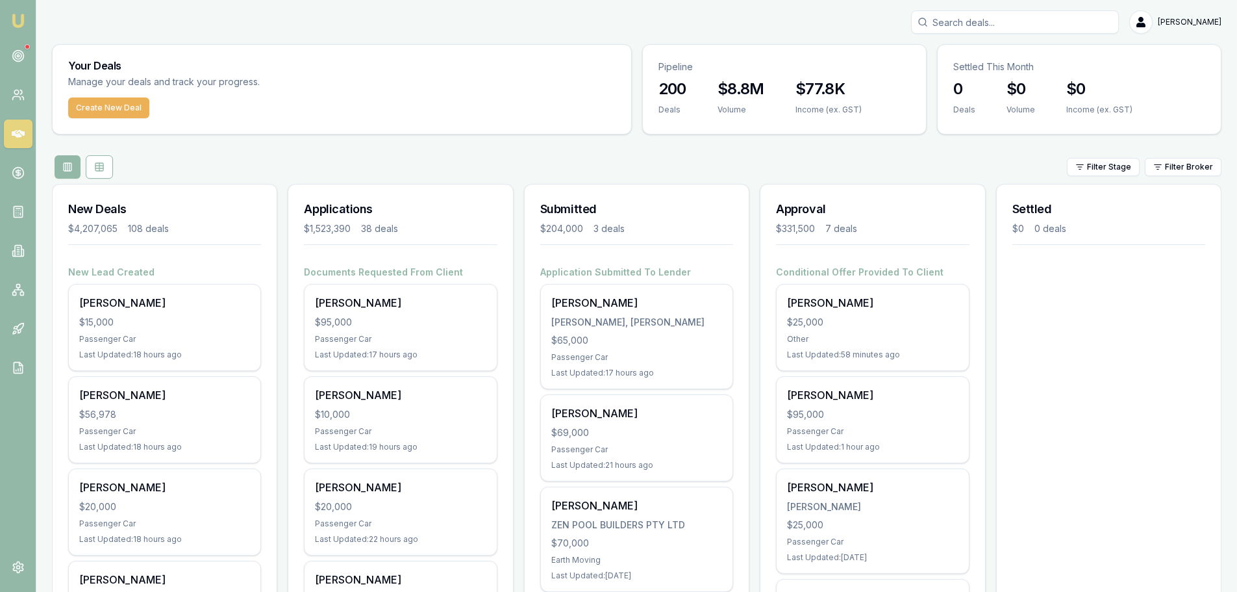
click at [486, 157] on div "Filter Stage Filter Broker" at bounding box center [637, 166] width 1170 height 23
click at [484, 163] on div "Filter Stage Filter Broker" at bounding box center [637, 166] width 1170 height 23
click at [19, 303] on nav "Emu Broker" at bounding box center [18, 196] width 36 height 392
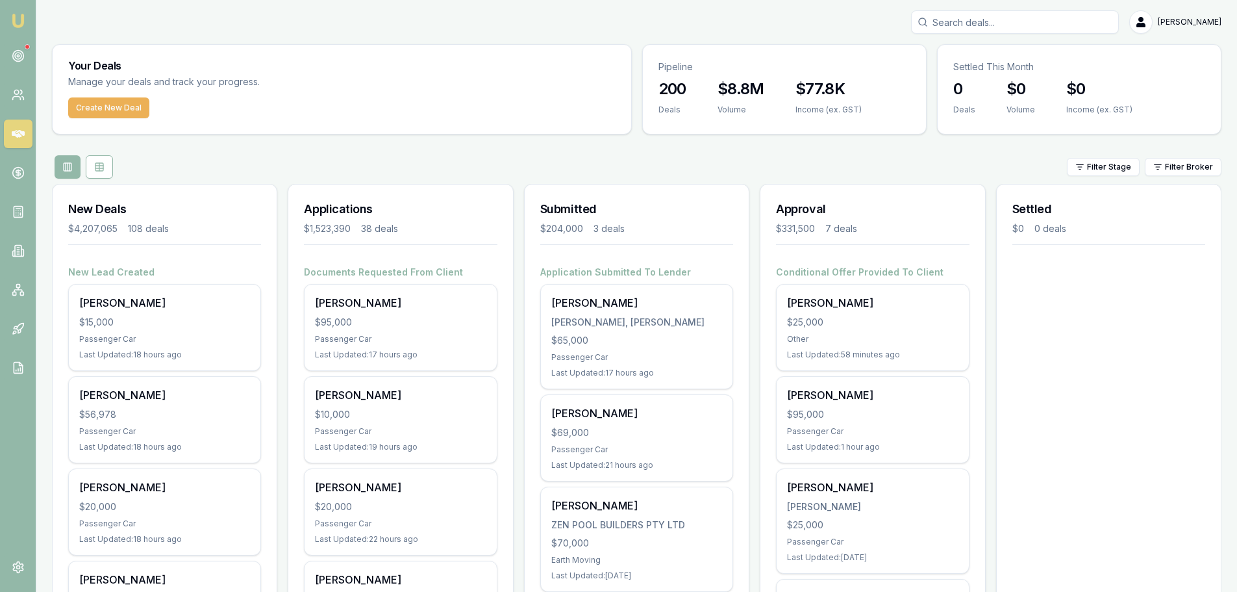
click at [462, 155] on div "Filter Stage Filter Broker" at bounding box center [637, 166] width 1170 height 23
click at [21, 333] on icon at bounding box center [18, 328] width 13 height 13
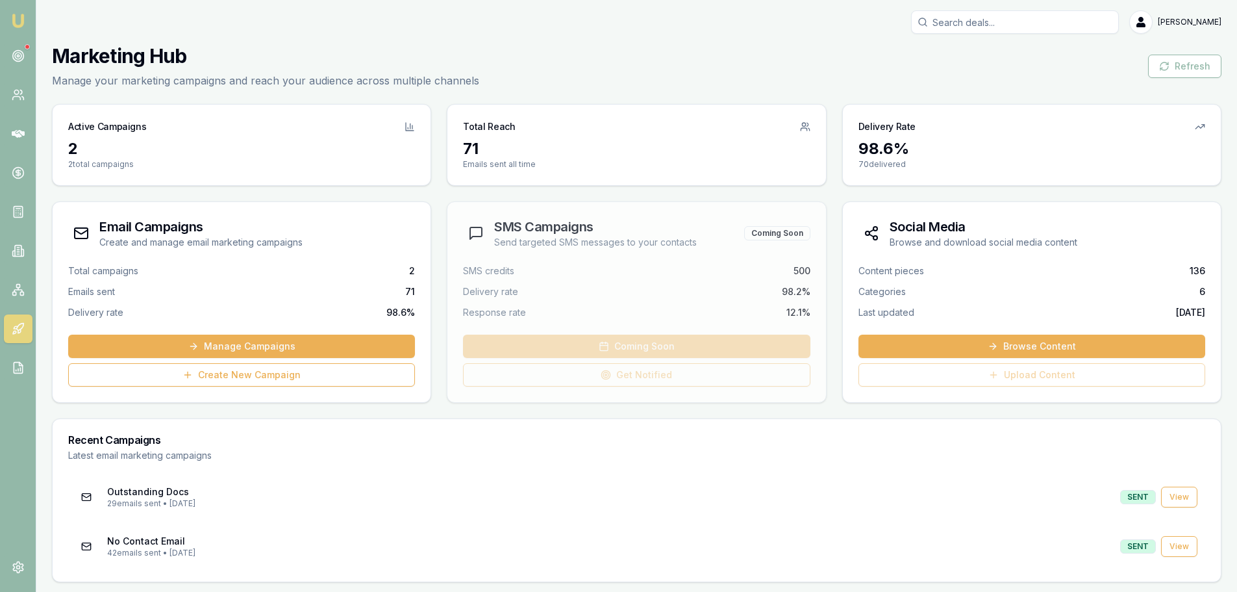
click at [519, 29] on div "[PERSON_NAME]" at bounding box center [637, 21] width 1170 height 23
click at [388, 412] on div "Marketing Hub Manage your marketing campaigns and reach your audience across mu…" at bounding box center [637, 313] width 1170 height 538
click at [405, 27] on div "[PERSON_NAME]" at bounding box center [637, 21] width 1170 height 23
click at [12, 129] on icon at bounding box center [18, 133] width 13 height 13
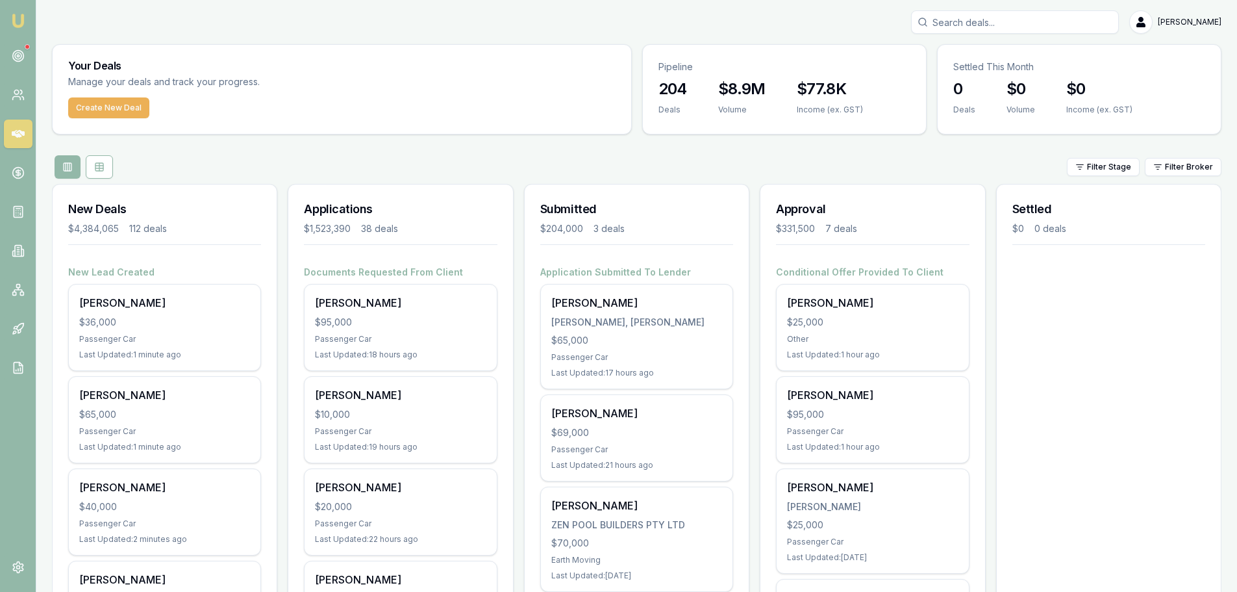
click at [304, 156] on div "Filter Stage Filter Broker" at bounding box center [637, 166] width 1170 height 23
click at [22, 330] on icon at bounding box center [18, 328] width 13 height 13
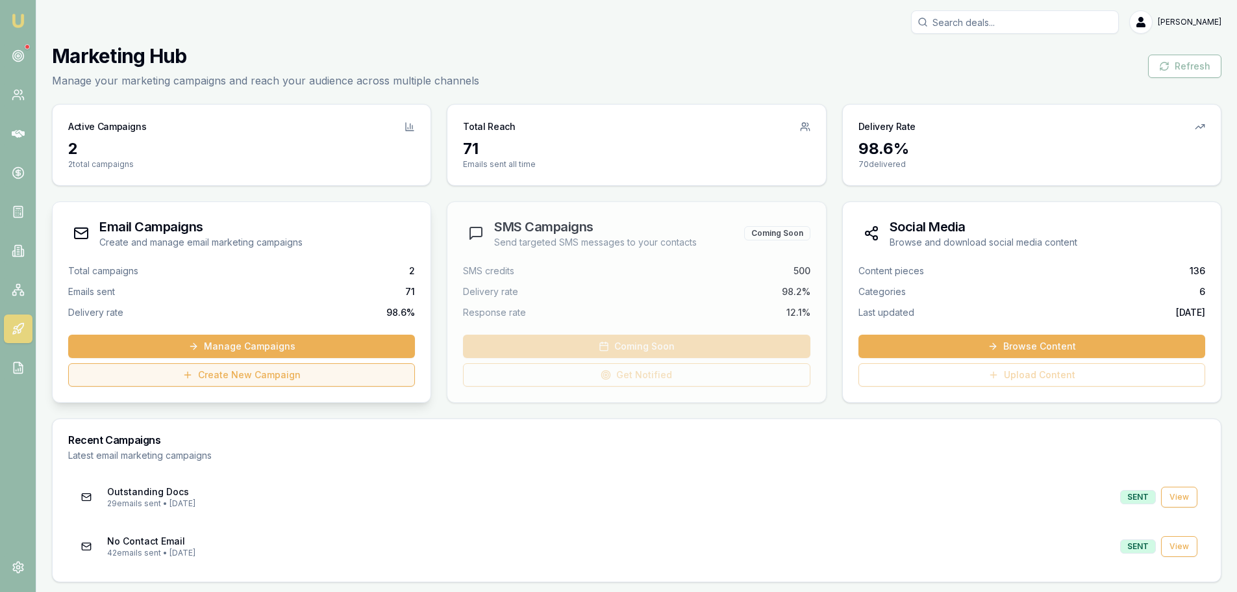
click at [278, 381] on link "Create New Campaign" at bounding box center [241, 374] width 347 height 23
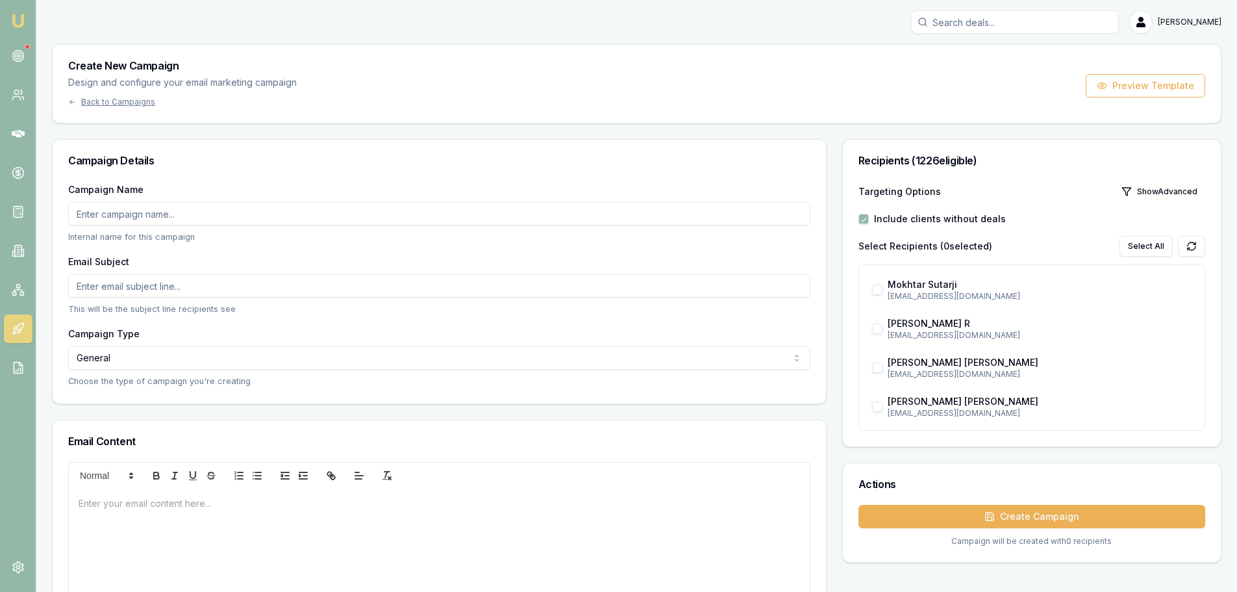
click at [865, 220] on button "button" at bounding box center [864, 219] width 10 height 10
click at [866, 221] on button "button" at bounding box center [864, 219] width 10 height 10
click at [865, 217] on button "button" at bounding box center [864, 219] width 10 height 10
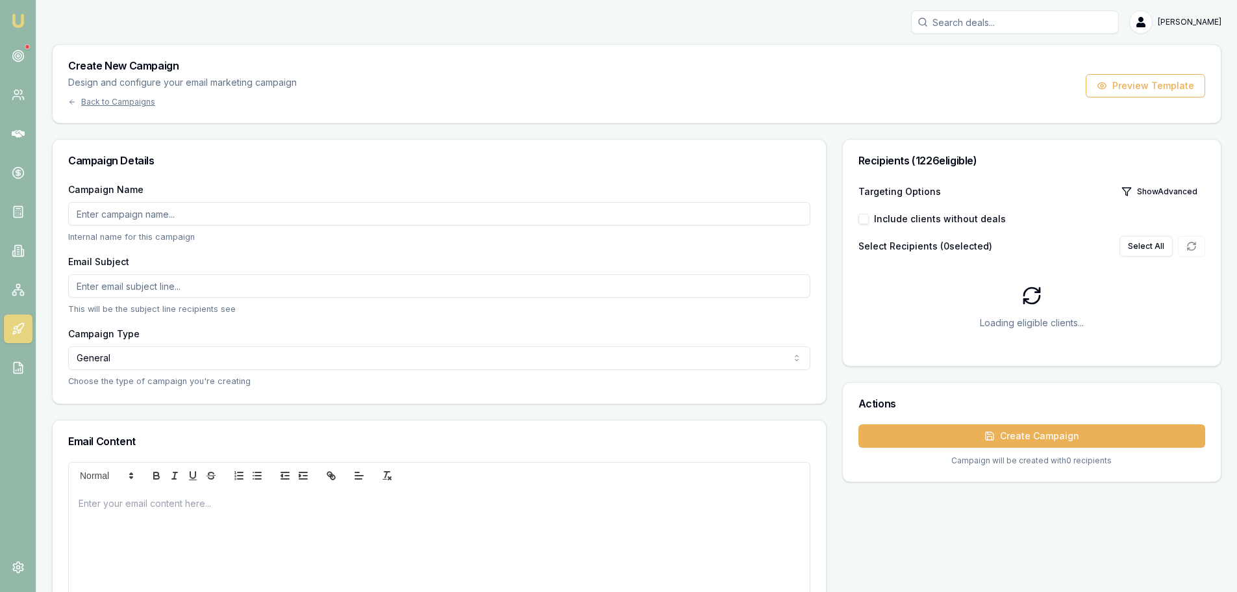
checkbox input "false"
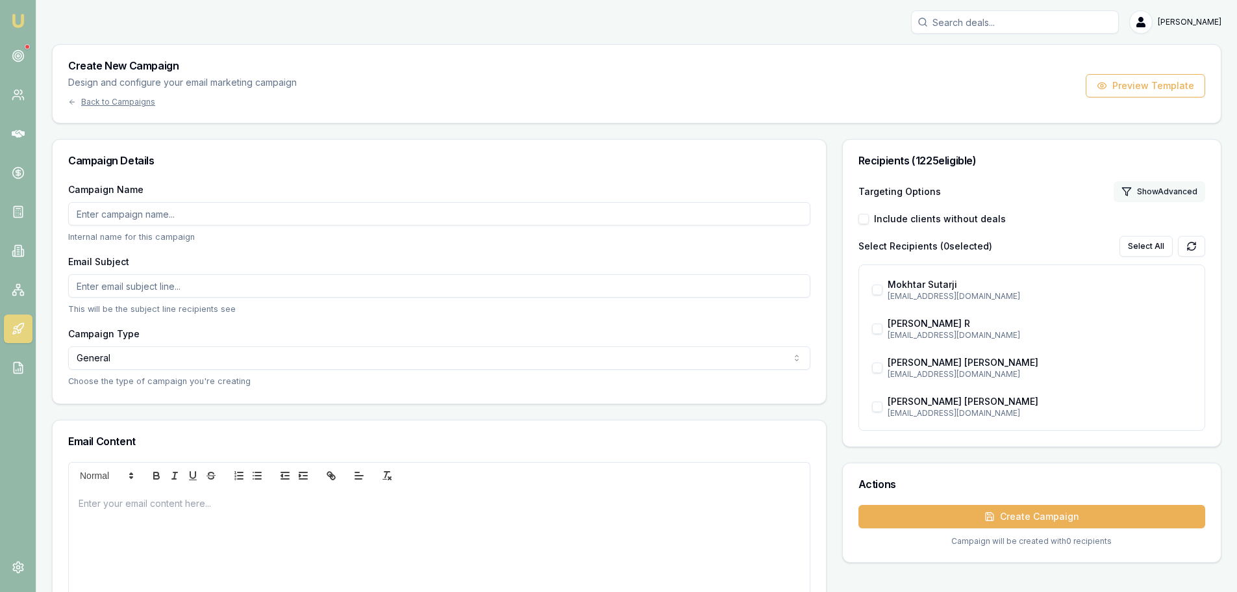
click at [1144, 193] on button "Show Advanced" at bounding box center [1160, 191] width 92 height 21
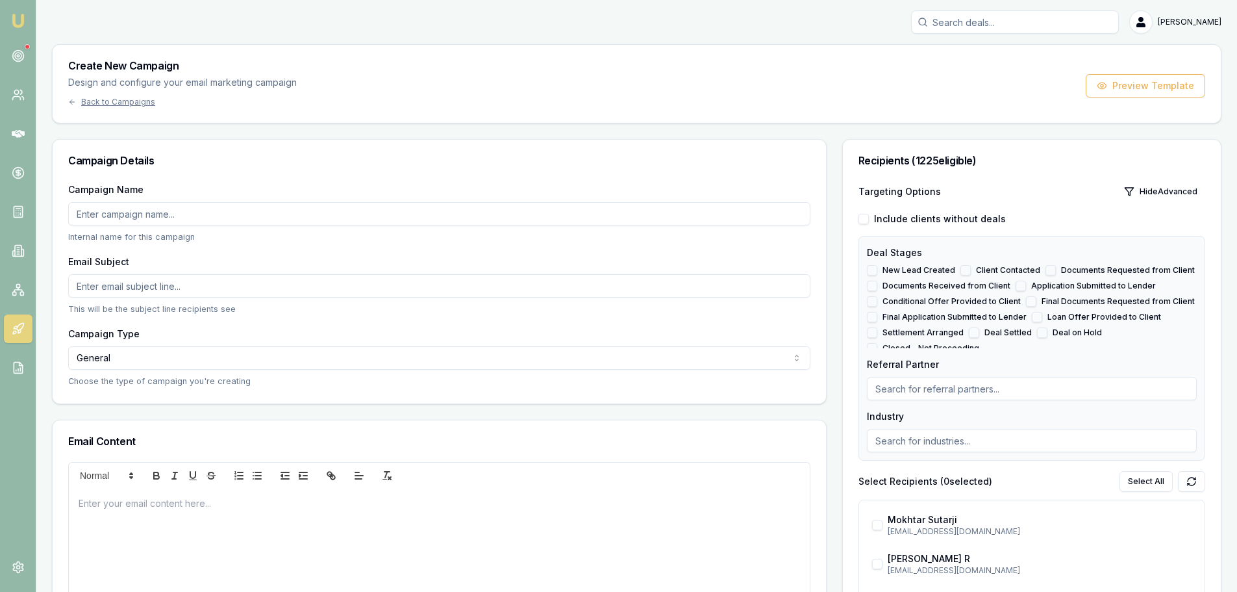
click at [995, 332] on label "Deal Settled" at bounding box center [1008, 332] width 47 height 10
click at [980, 332] on button "Deal Settled" at bounding box center [974, 332] width 10 height 10
checkbox input "true"
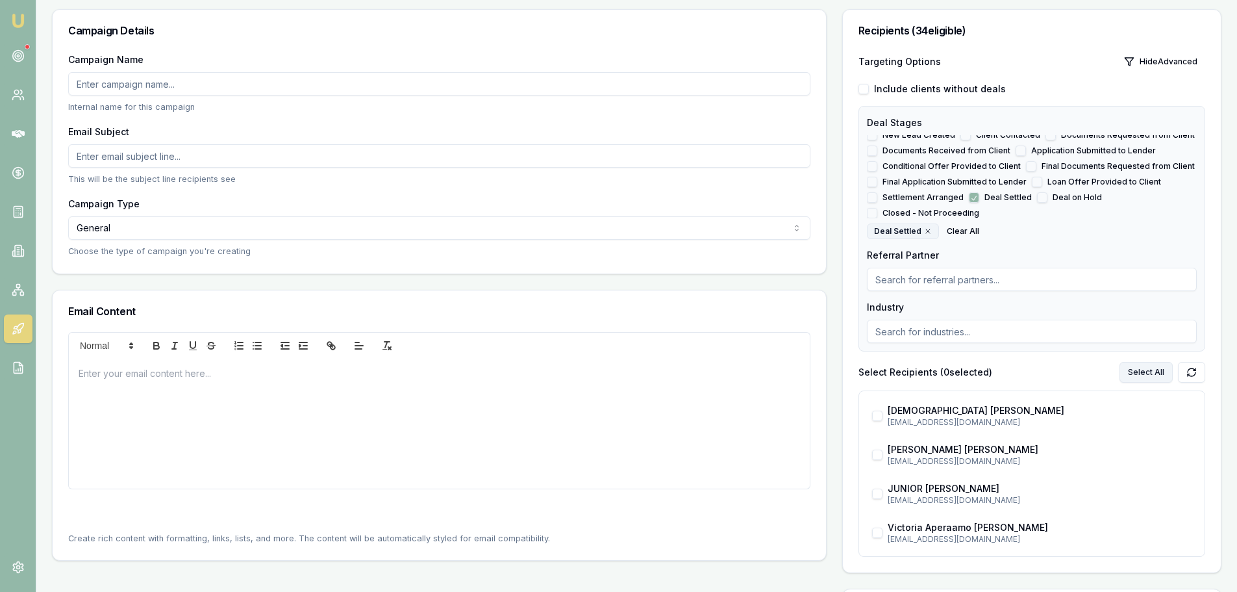
click at [1155, 370] on button "Select All" at bounding box center [1146, 372] width 53 height 21
checkbox input "true"
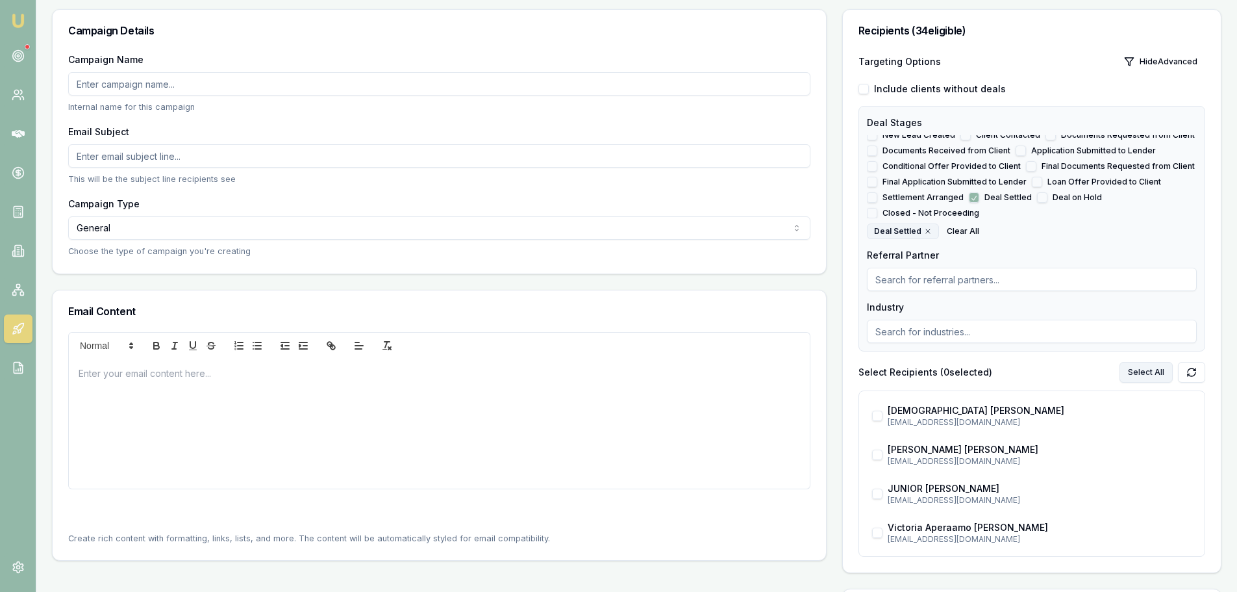
checkbox input "true"
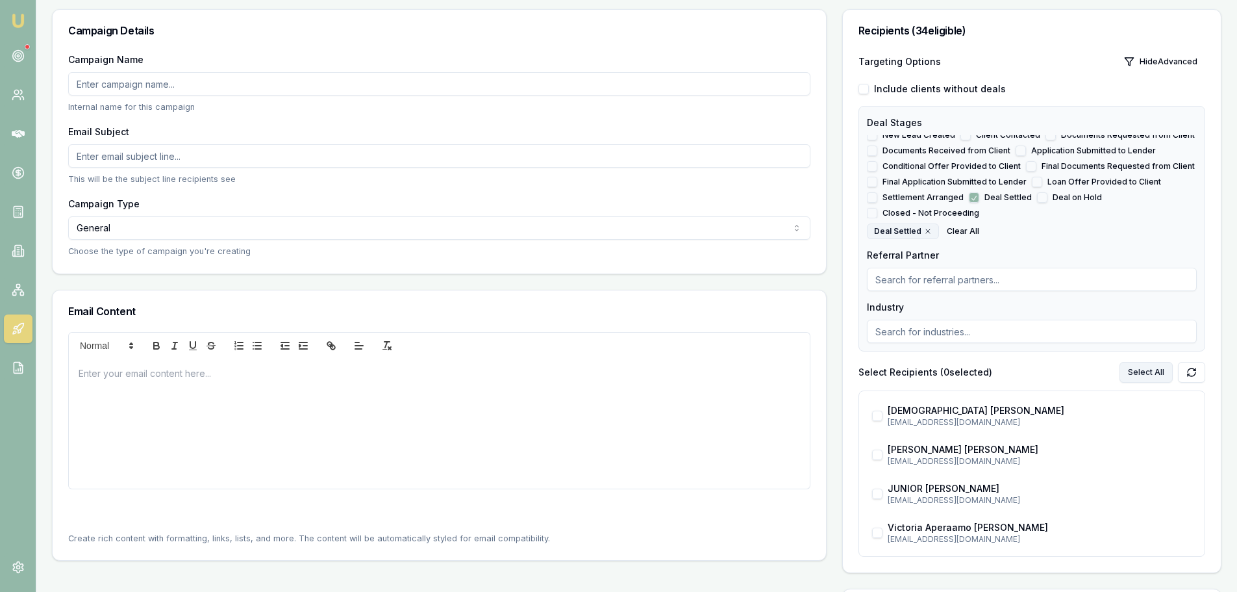
checkbox input "true"
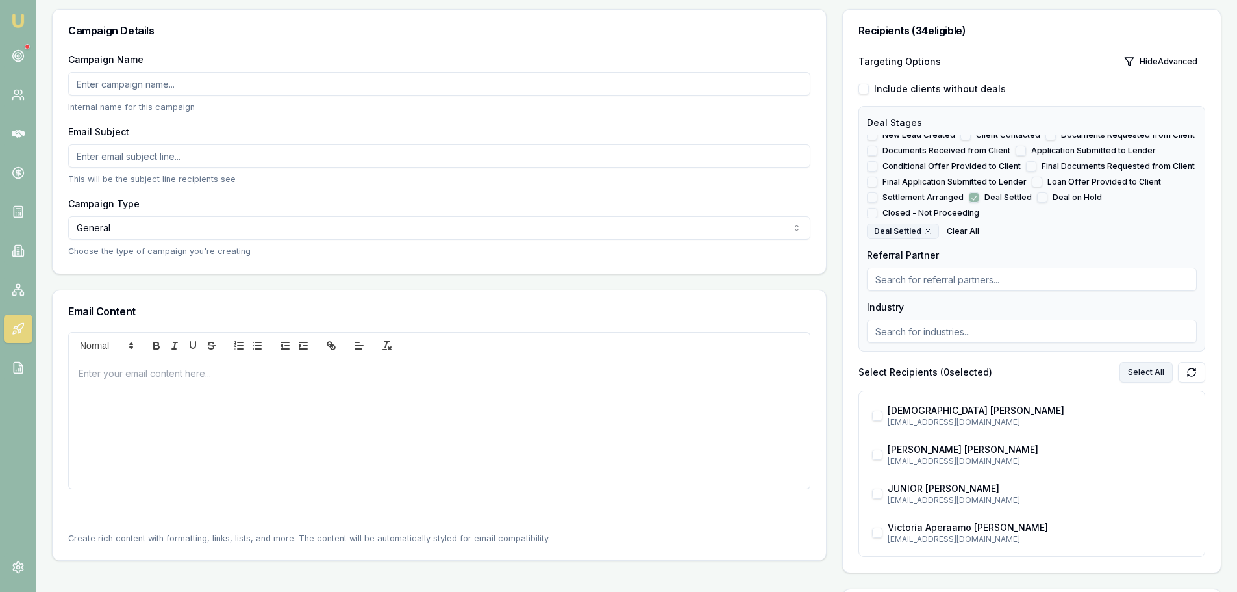
checkbox input "true"
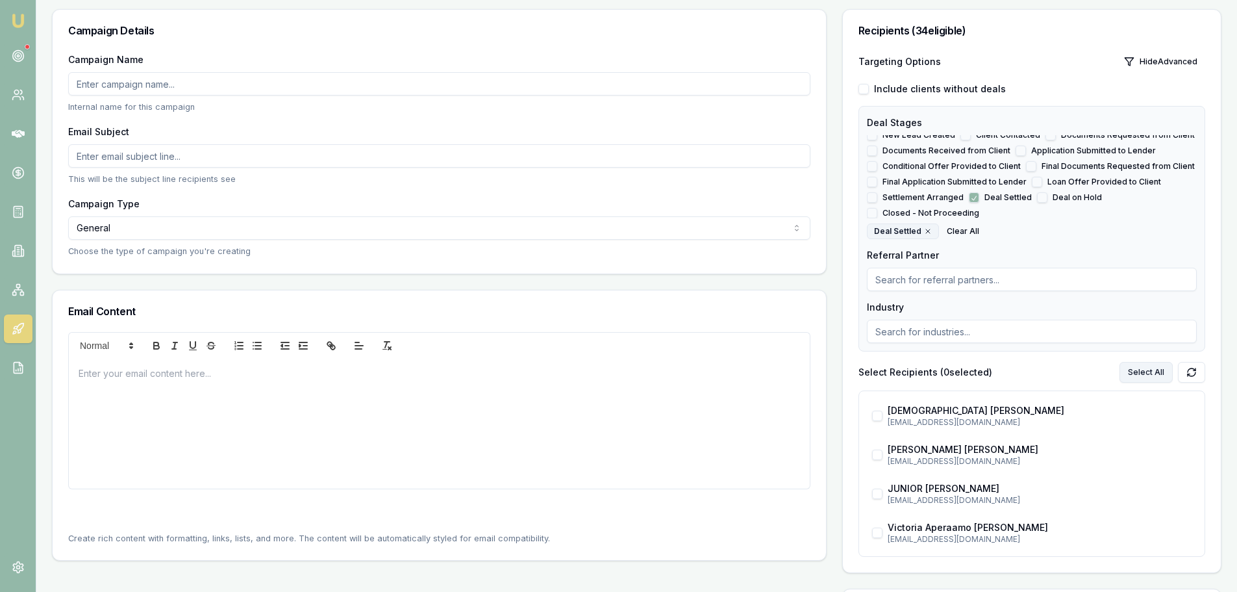
checkbox input "true"
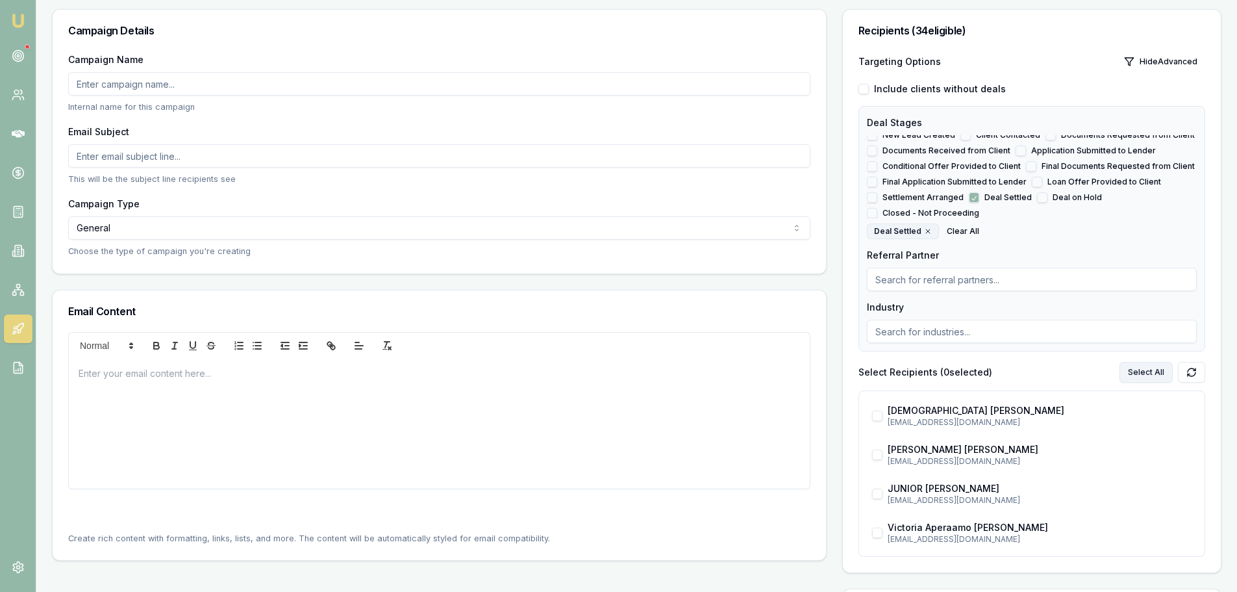
checkbox input "true"
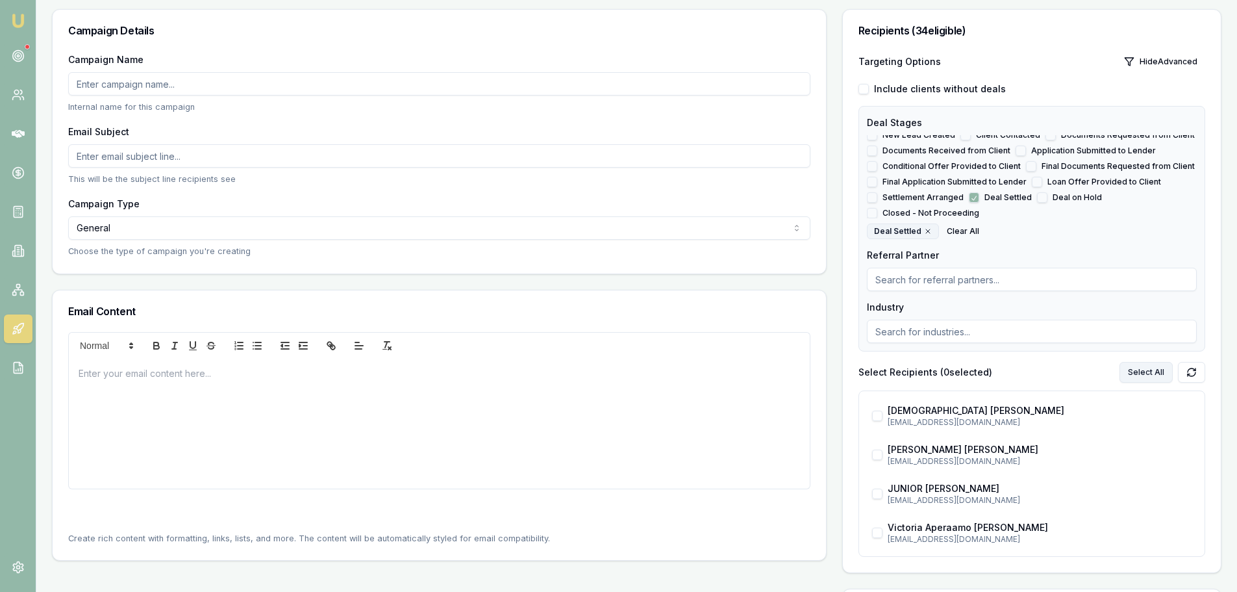
checkbox input "true"
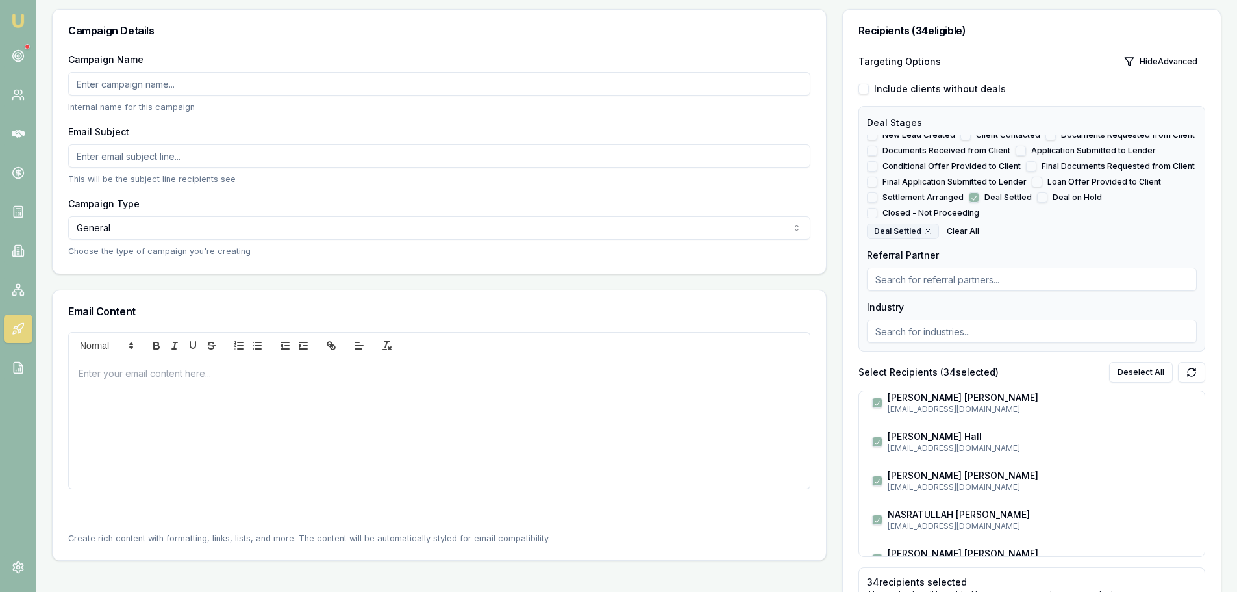
scroll to position [390, 0]
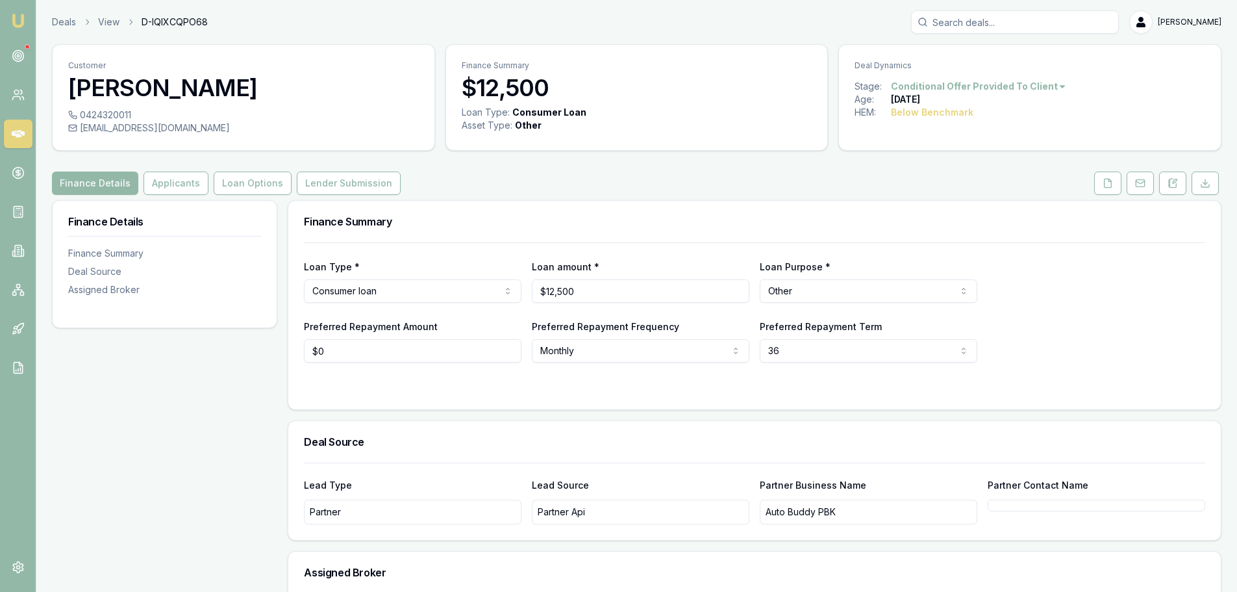
click at [531, 170] on div "Customer [PERSON_NAME] 0424320011 [EMAIL_ADDRESS][DOMAIN_NAME] Finance Summary …" at bounding box center [637, 379] width 1170 height 670
click at [570, 182] on div "Finance Details Applicants Loan Options Lender Submission" at bounding box center [637, 182] width 1170 height 23
click at [848, 189] on div "Finance Details Applicants Loan Options Lender Submission" at bounding box center [637, 182] width 1170 height 23
click at [861, 183] on div "Finance Details Applicants Loan Options Lender Submission" at bounding box center [637, 182] width 1170 height 23
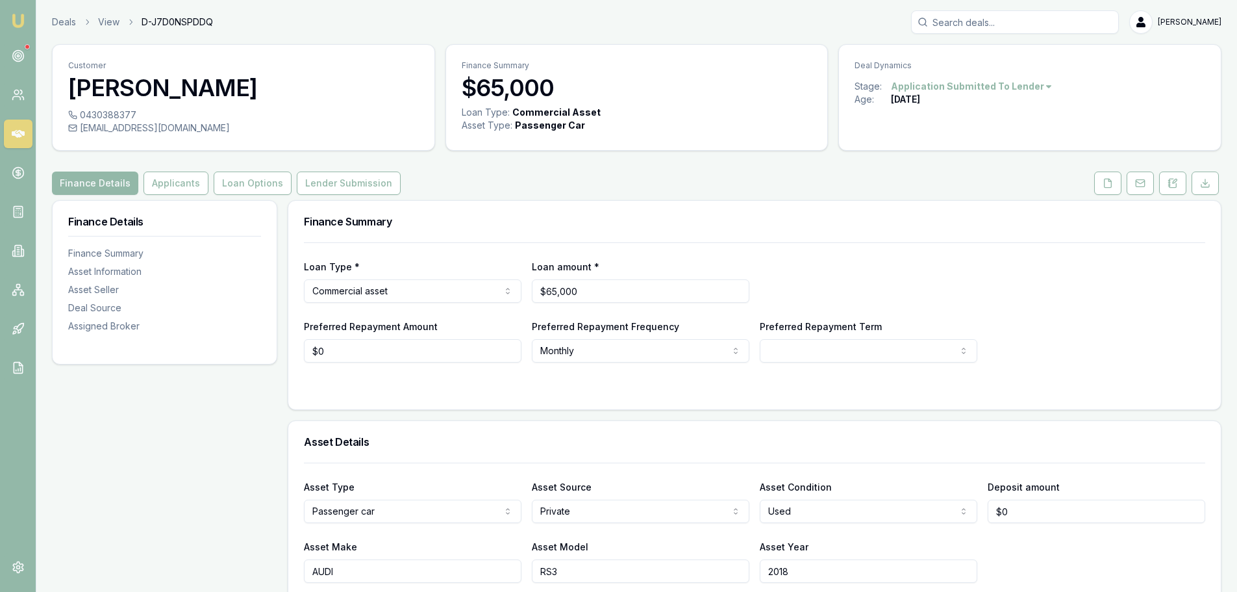
click at [572, 205] on div "Finance Summary" at bounding box center [754, 222] width 933 height 42
click at [223, 182] on button "Loan Options" at bounding box center [253, 182] width 78 height 23
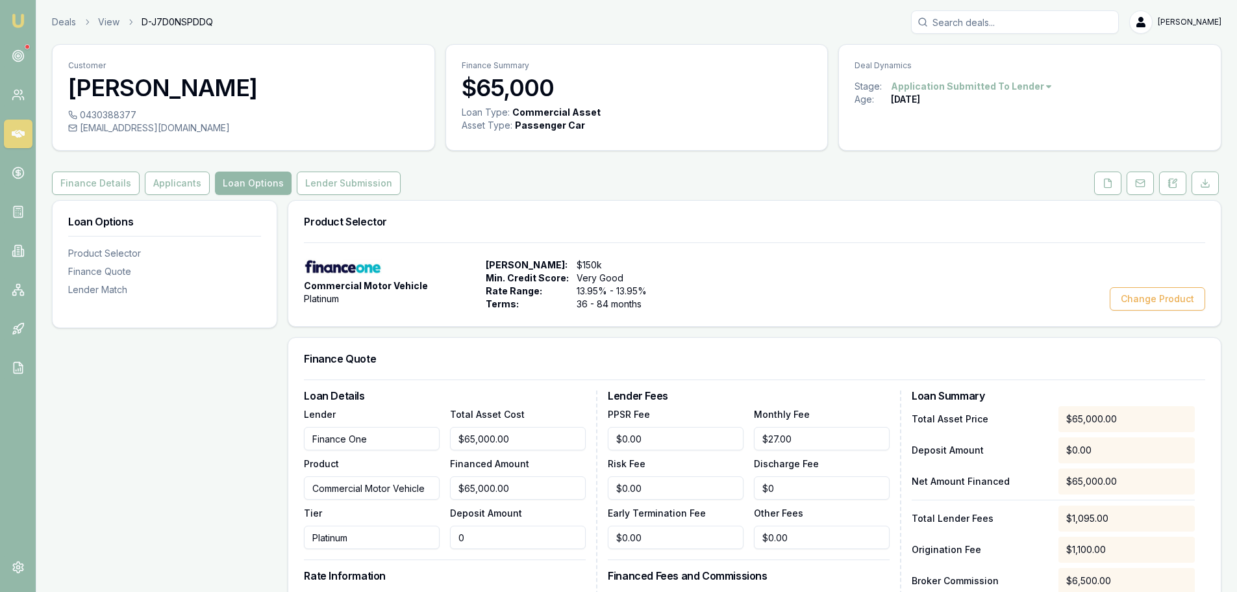
drag, startPoint x: 511, startPoint y: 542, endPoint x: 55, endPoint y: 520, distance: 456.5
type input "2"
type input "$64,998.00"
type input "$6,499.80"
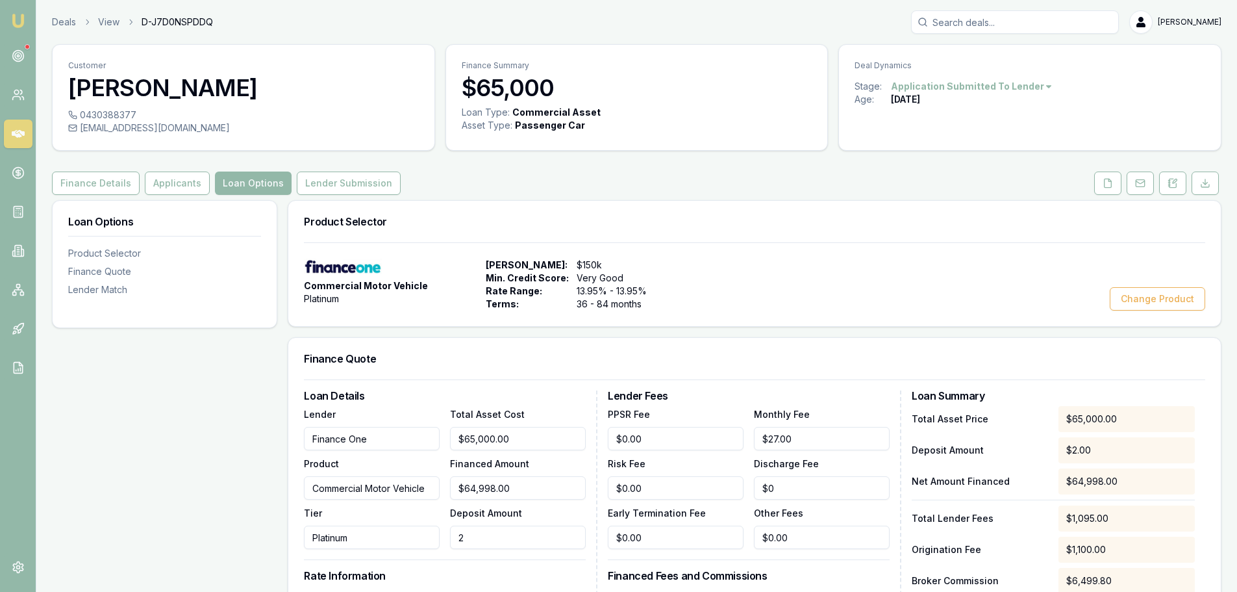
type input "$64,975.00"
type input "25"
type input "$6,497.50"
type input "$64,750.00"
type input "250"
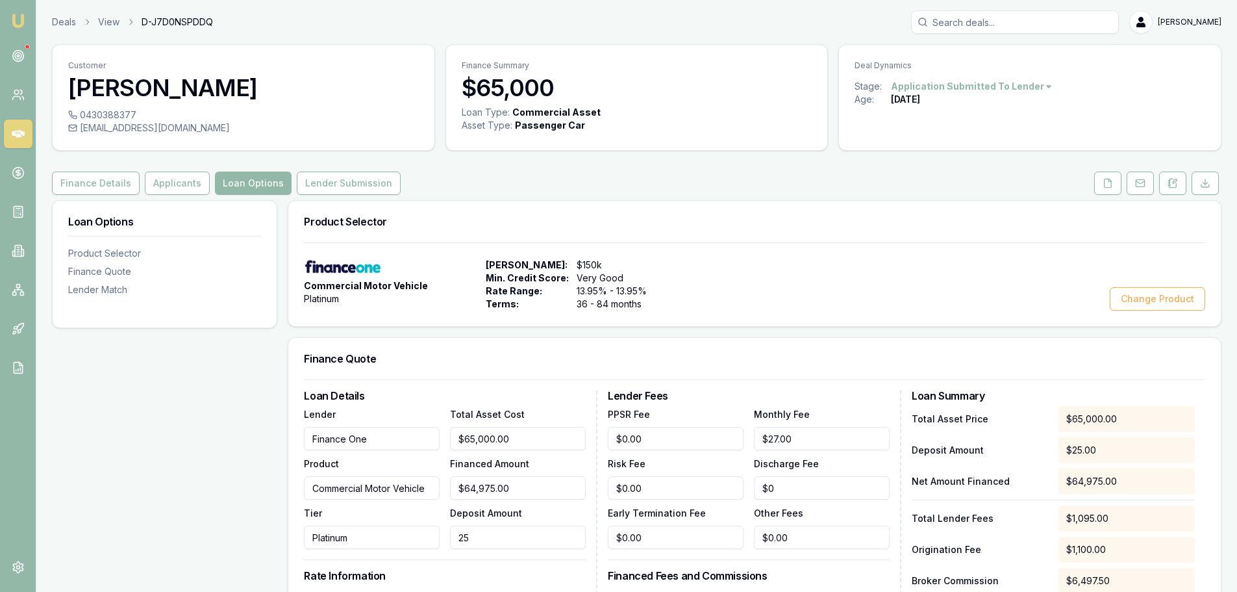
type input "$6,475.00"
type input "$62,500.00"
type input "2500"
type input "$6,250.00"
type input "$40,000.00"
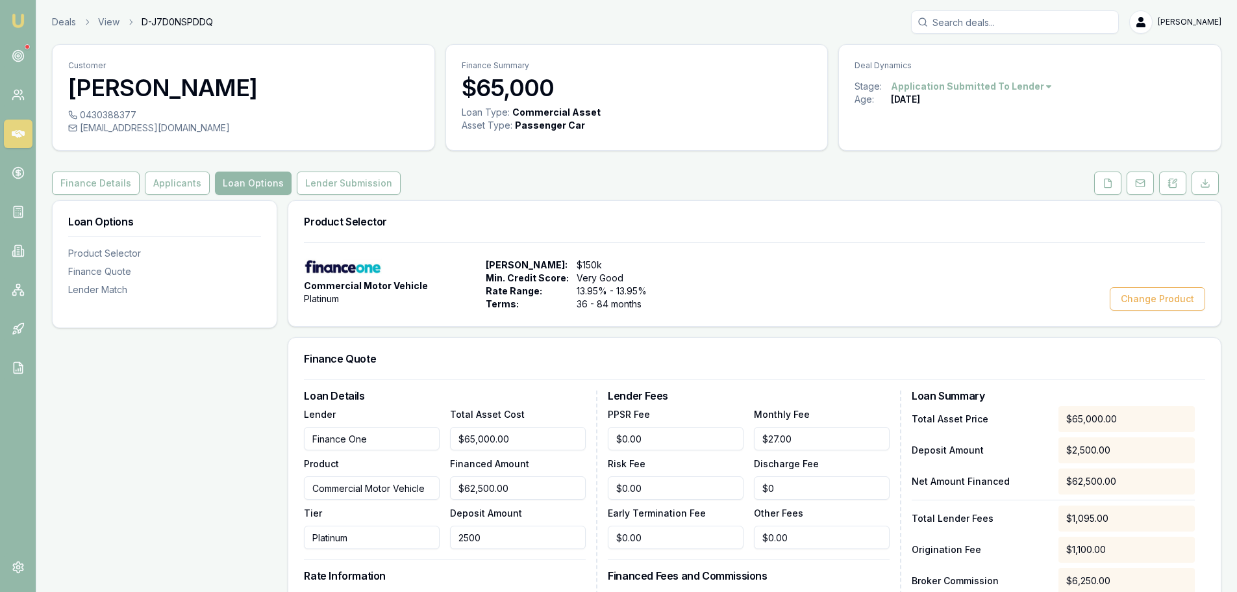
type input "25000"
type input "$4,000.00"
type input "$25,000.00"
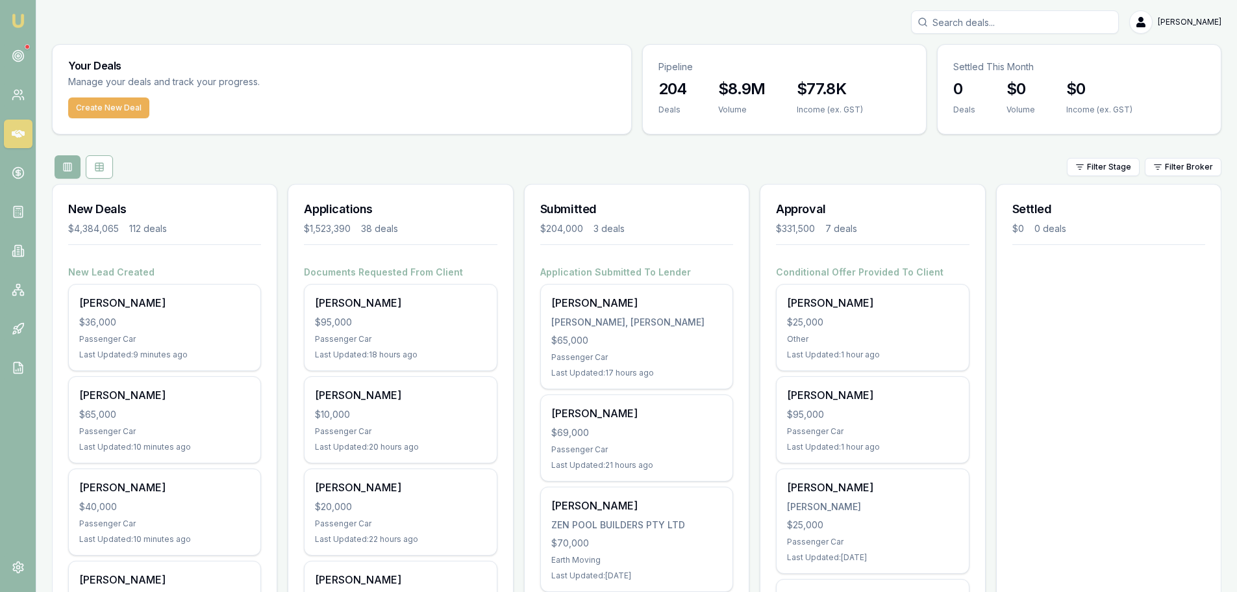
click at [637, 164] on div "Filter Stage Filter Broker" at bounding box center [637, 166] width 1170 height 23
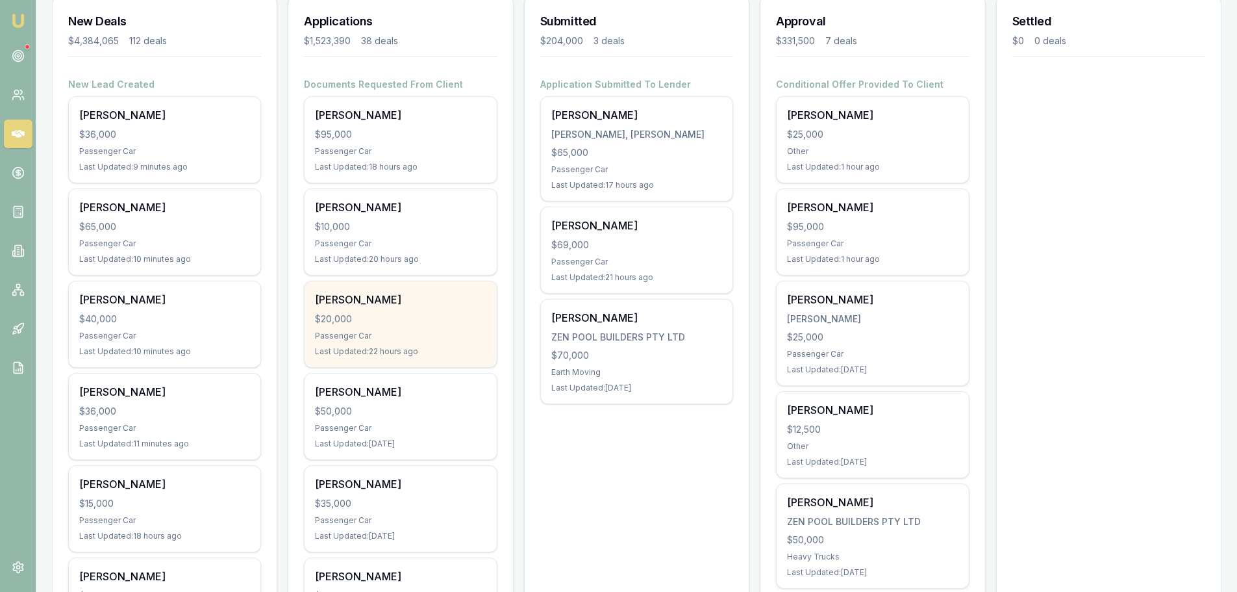
scroll to position [195, 0]
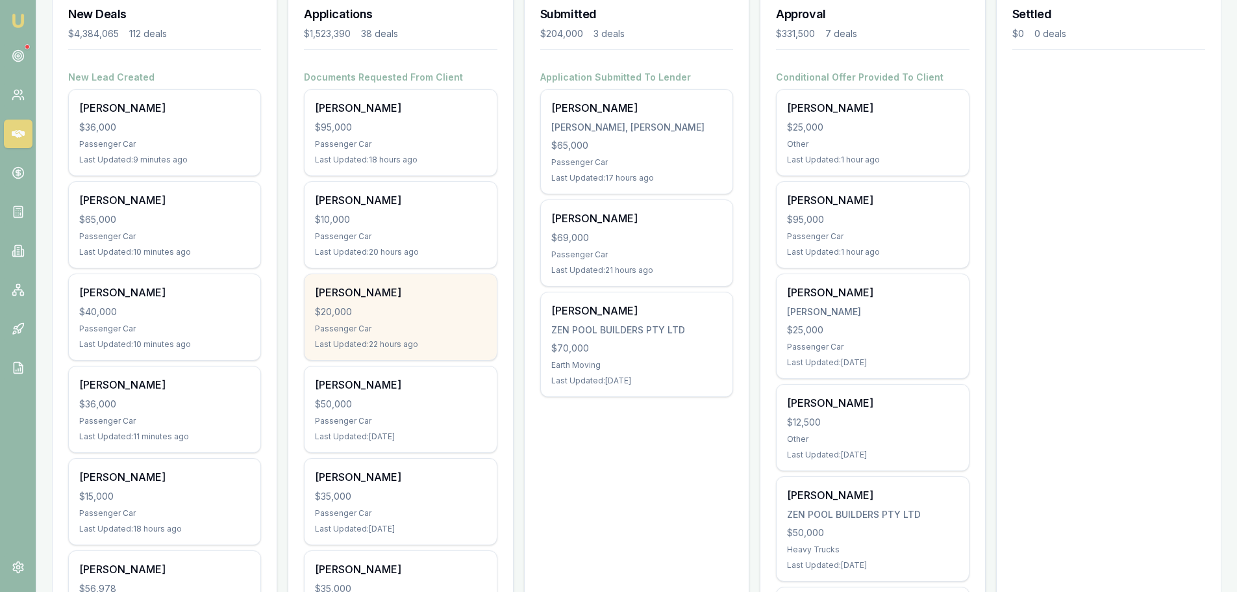
click at [425, 306] on div "$20,000" at bounding box center [400, 311] width 171 height 13
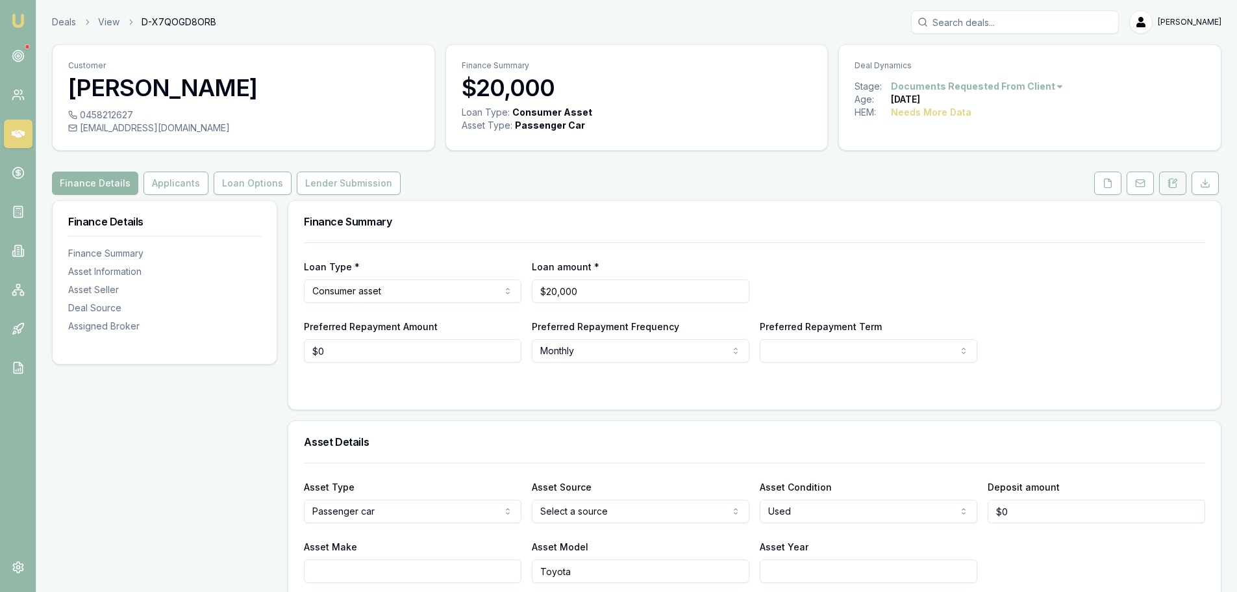
click at [1172, 183] on icon at bounding box center [1173, 183] width 10 height 10
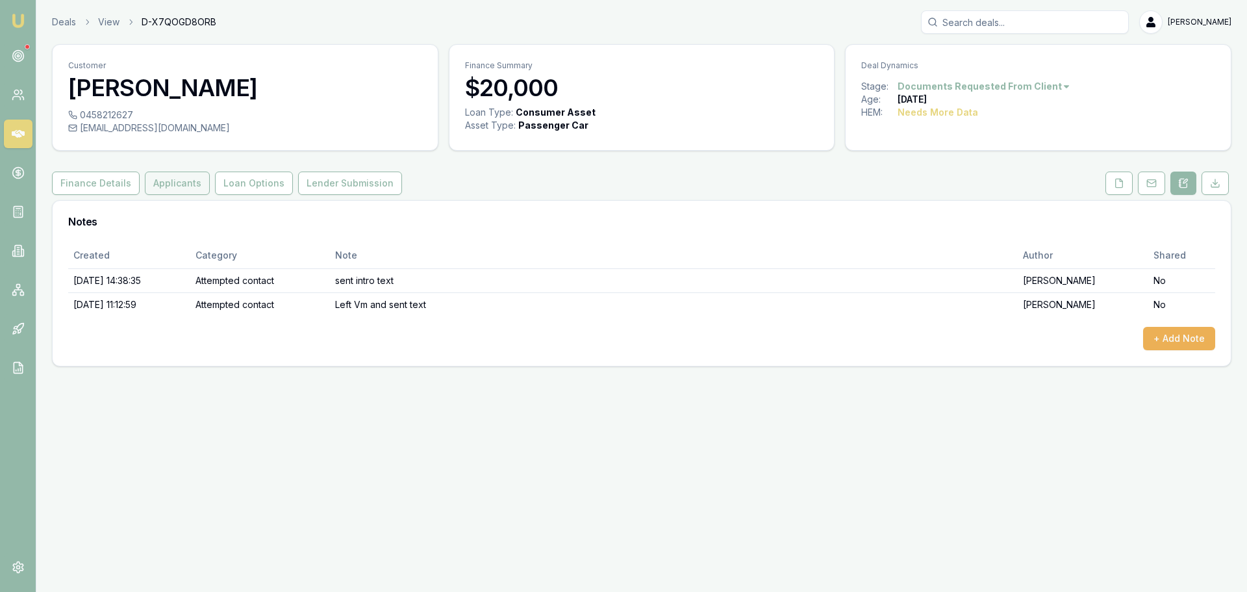
click at [192, 179] on button "Applicants" at bounding box center [177, 182] width 65 height 23
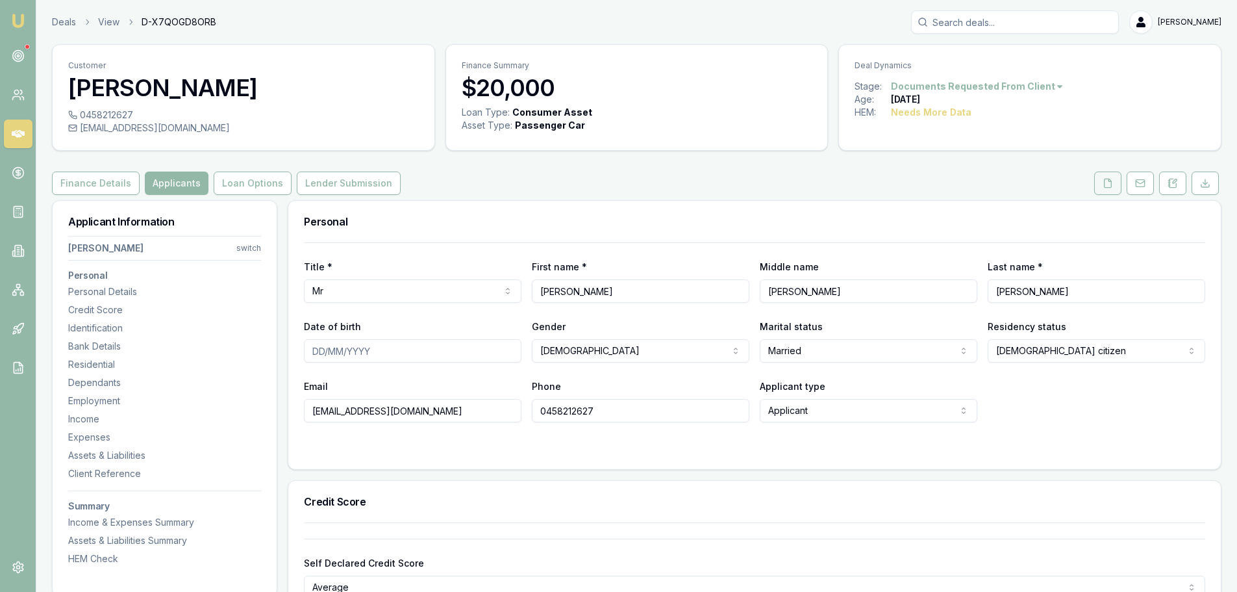
click at [1107, 183] on icon at bounding box center [1108, 183] width 10 height 10
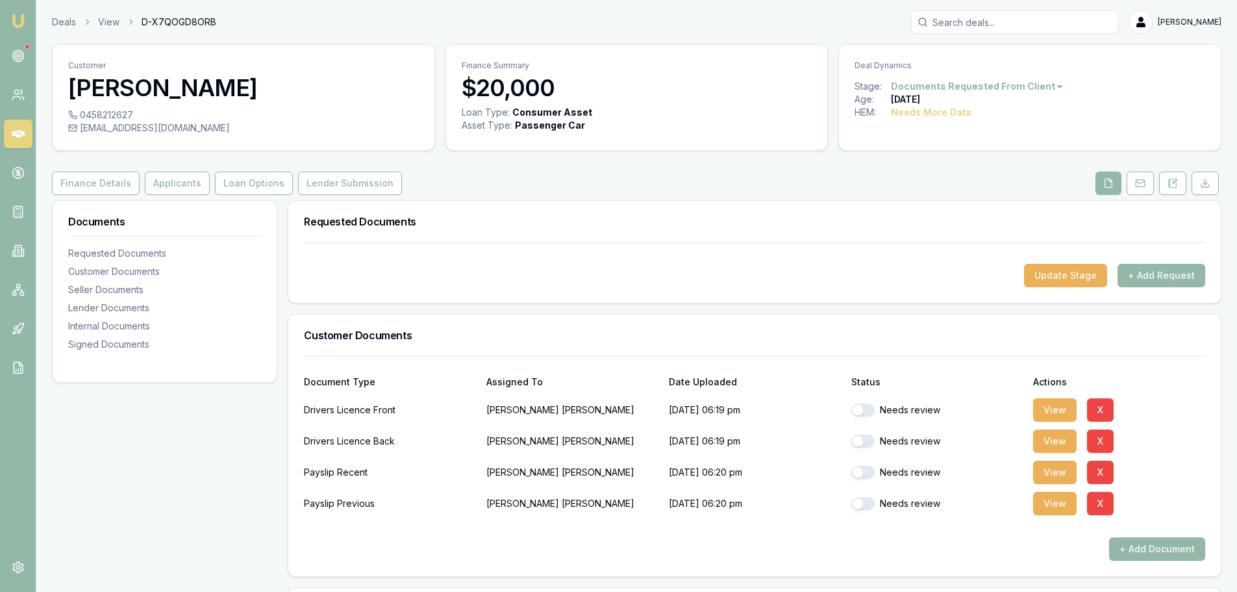
click at [864, 406] on button "button" at bounding box center [863, 409] width 23 height 13
checkbox input "true"
click at [865, 444] on button "button" at bounding box center [863, 441] width 23 height 13
checkbox input "true"
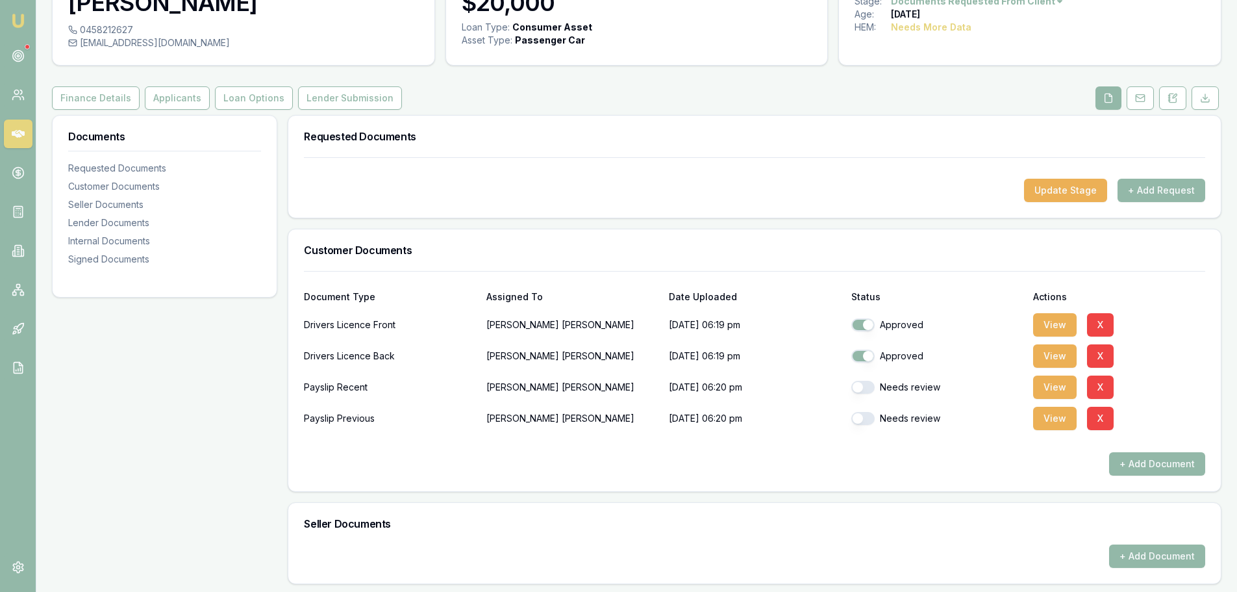
scroll to position [483, 0]
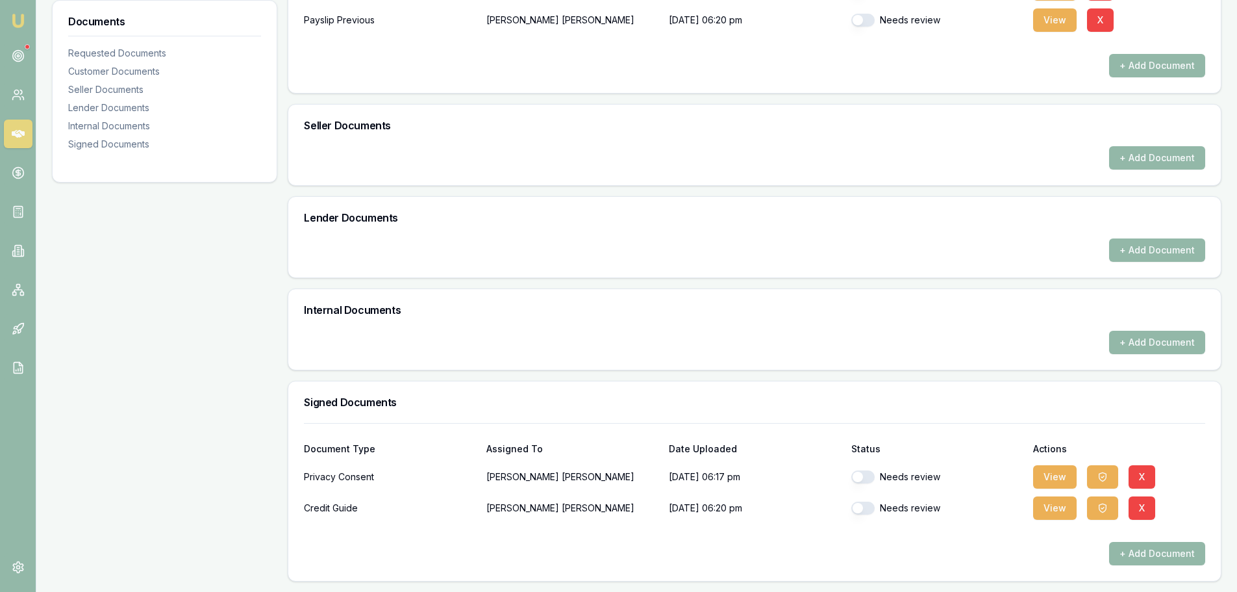
checkbox input "false"
checkbox input "true"
click at [866, 475] on button "button" at bounding box center [863, 476] width 23 height 13
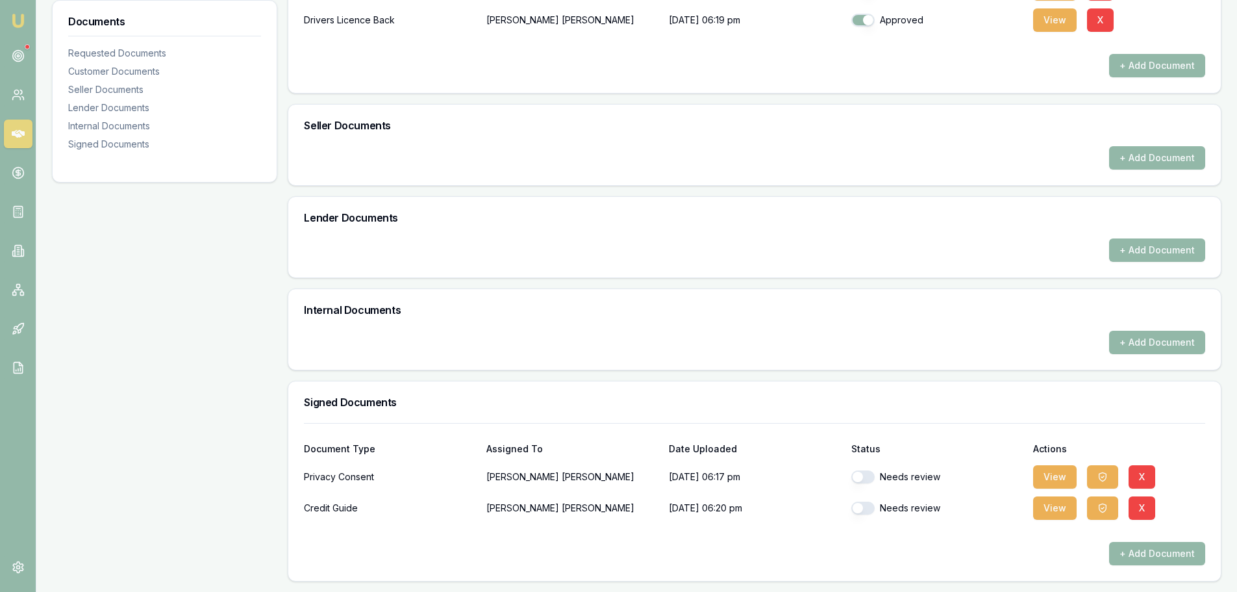
checkbox input "true"
click at [864, 509] on button "button" at bounding box center [863, 507] width 23 height 13
checkbox input "true"
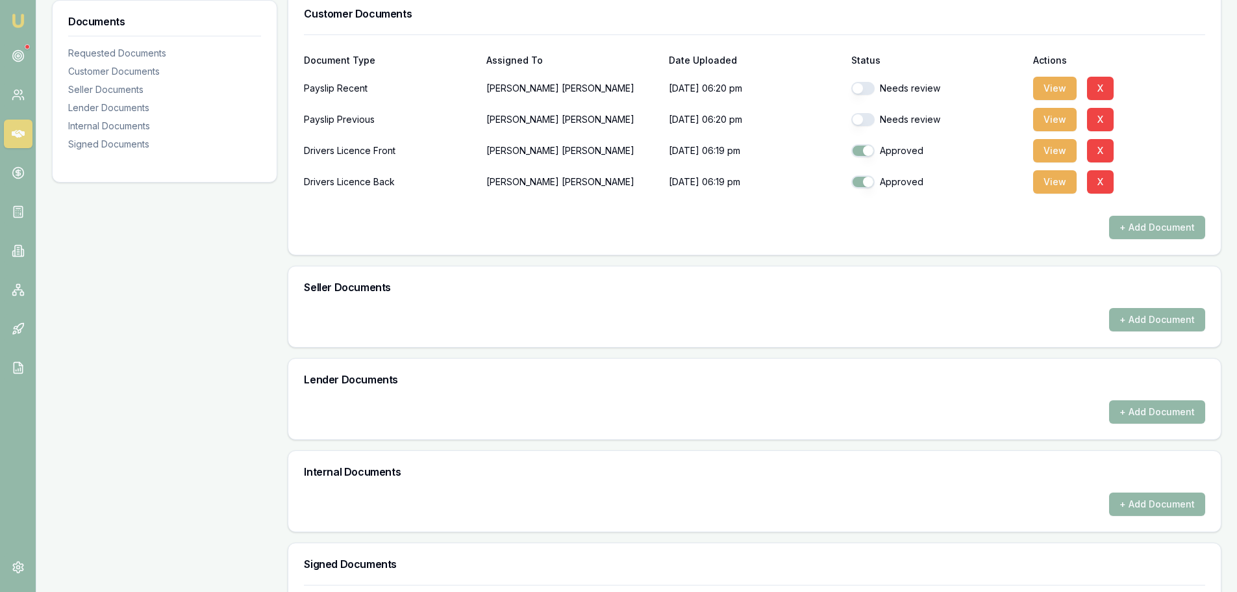
scroll to position [94, 0]
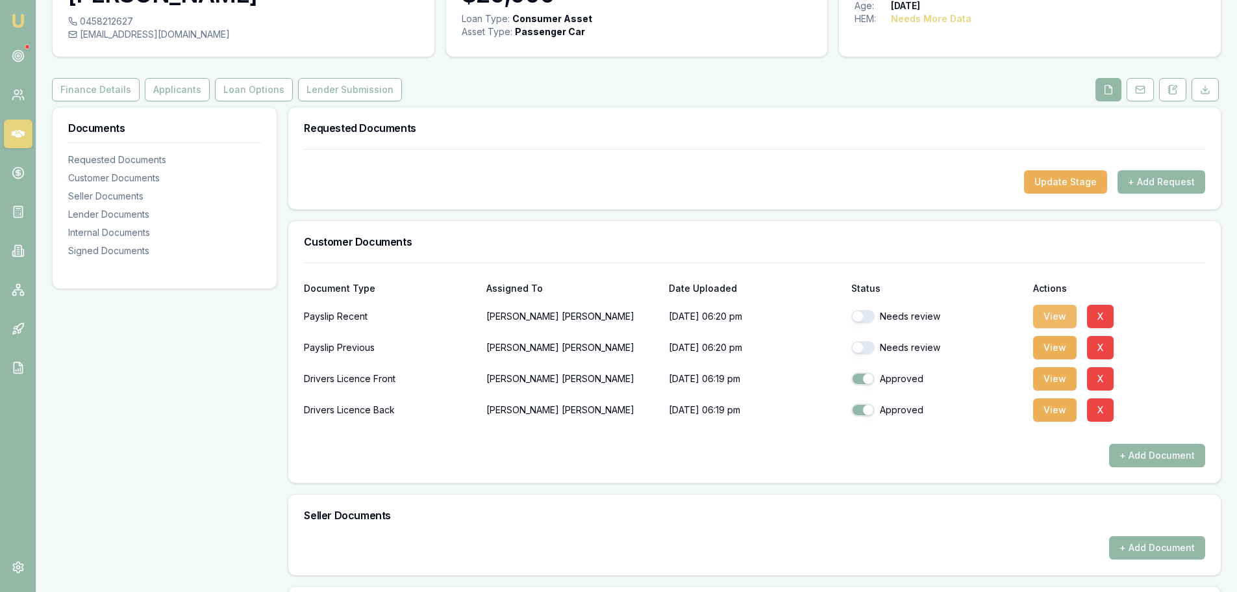
click at [1052, 307] on button "View" at bounding box center [1055, 316] width 44 height 23
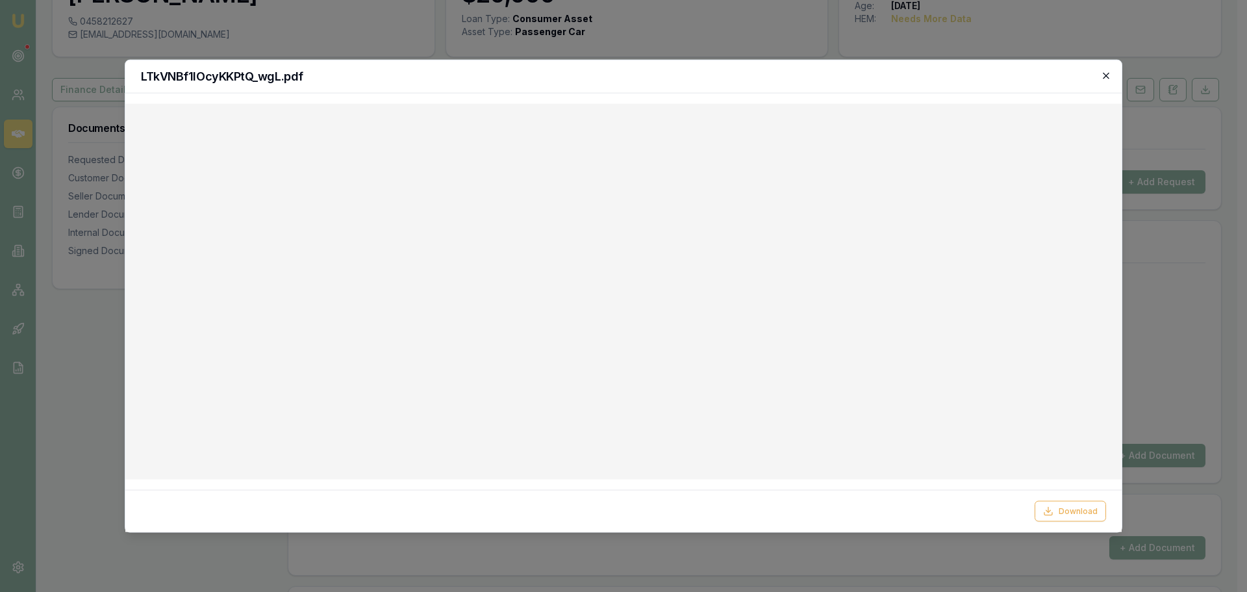
click at [1107, 73] on icon "button" at bounding box center [1106, 75] width 10 height 10
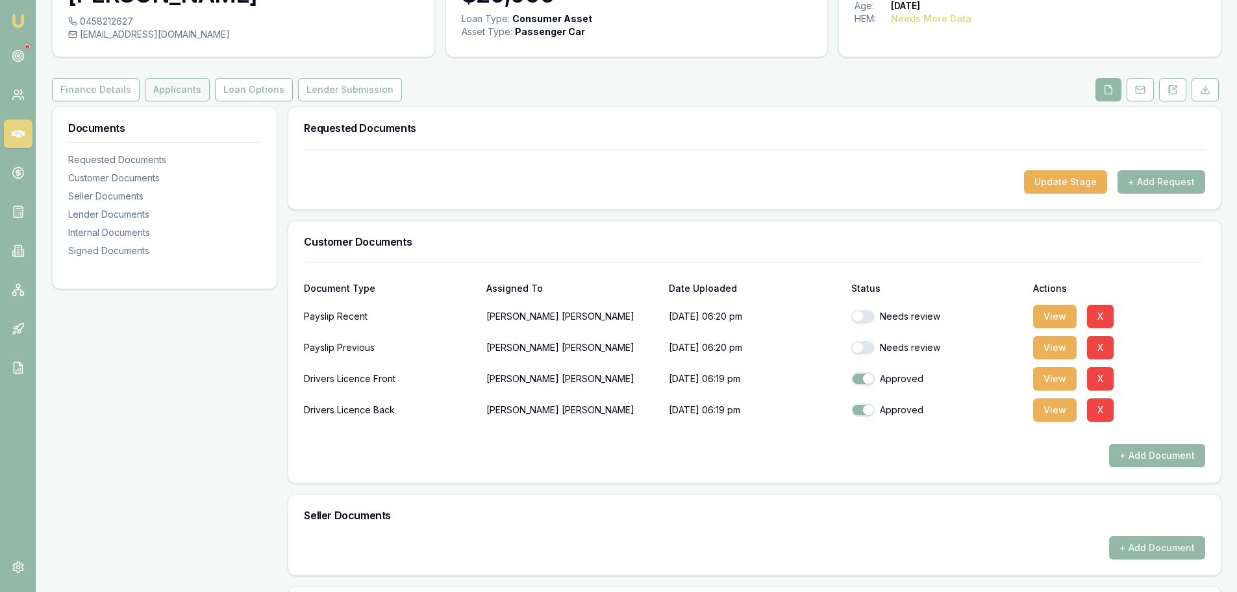
click at [196, 91] on button "Applicants" at bounding box center [177, 89] width 65 height 23
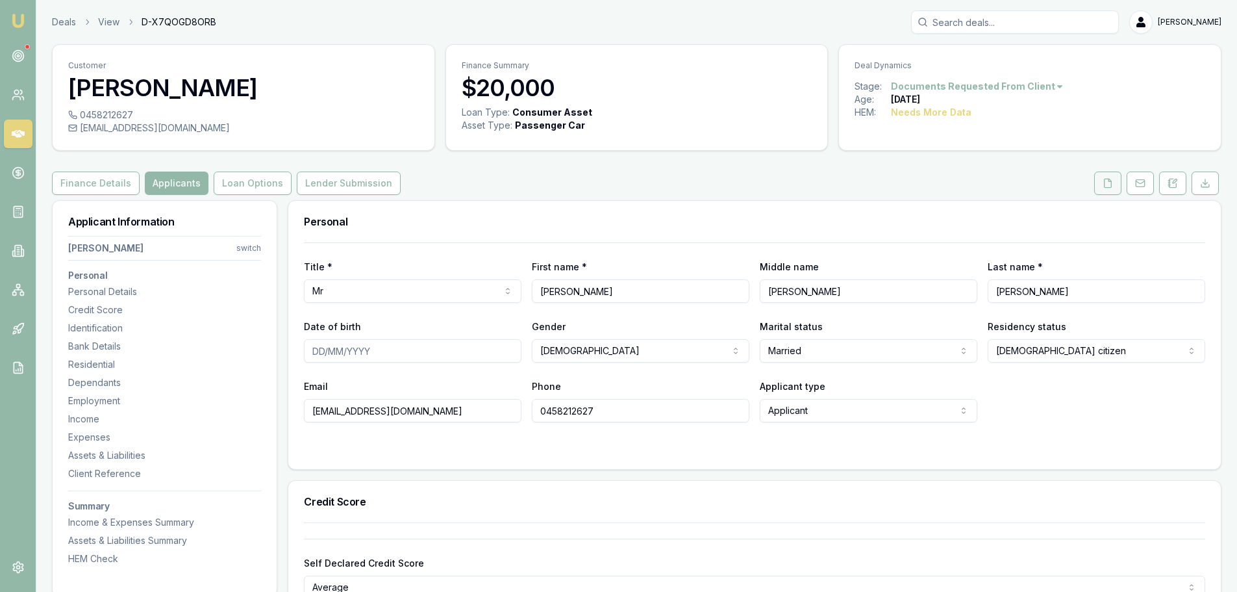
click at [1098, 185] on button at bounding box center [1107, 182] width 27 height 23
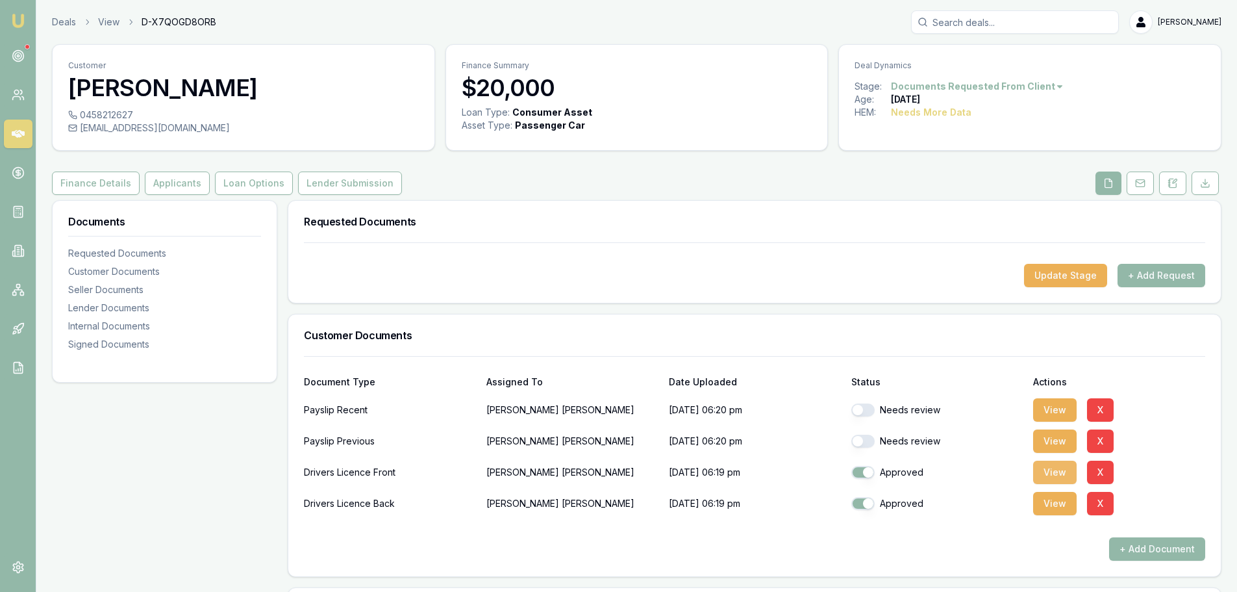
click at [1052, 466] on button "View" at bounding box center [1055, 472] width 44 height 23
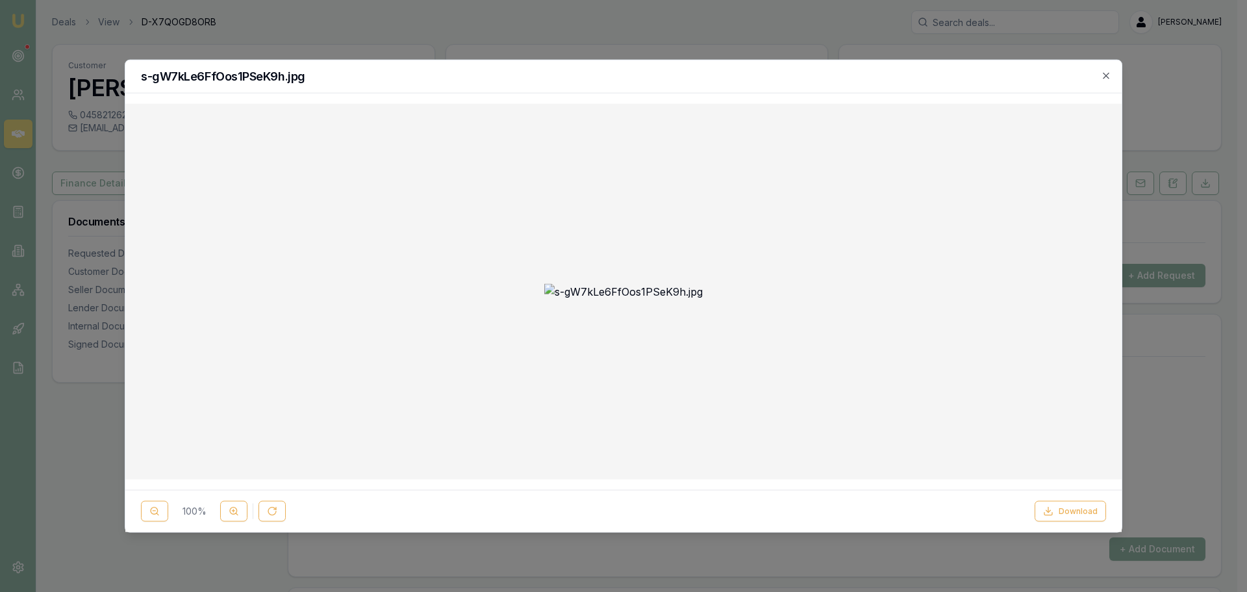
click at [1111, 78] on div "s-gW7kLe6FfOos1PSeK9h.jpg" at bounding box center [623, 76] width 996 height 33
click at [1109, 72] on icon "button" at bounding box center [1106, 75] width 10 height 10
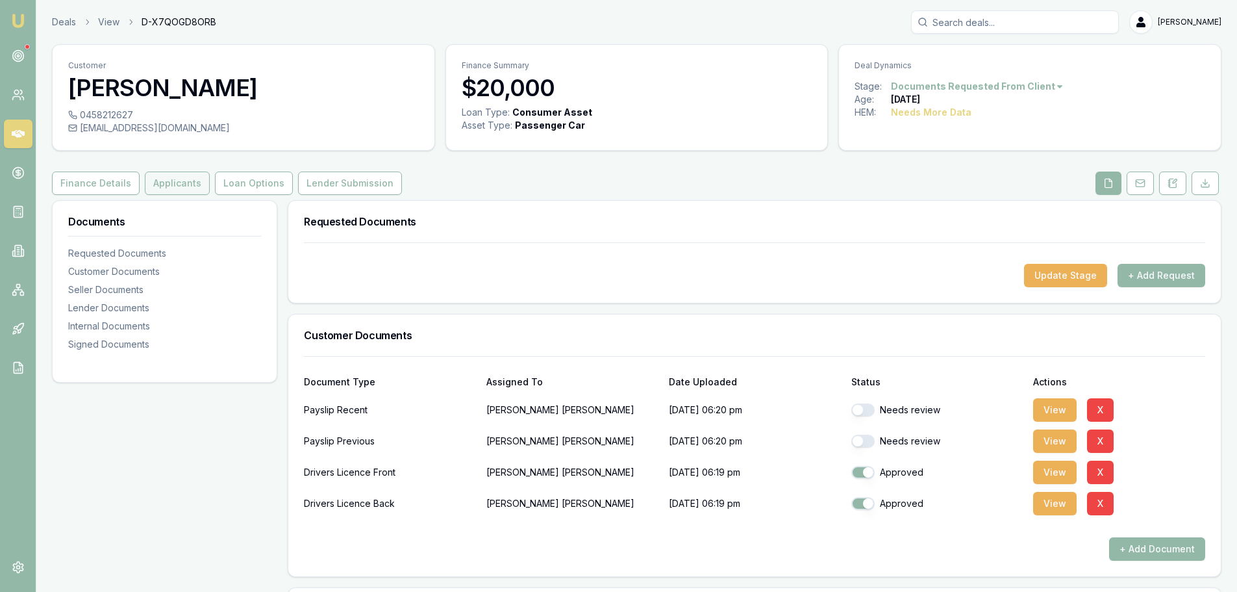
click at [175, 172] on button "Applicants" at bounding box center [177, 182] width 65 height 23
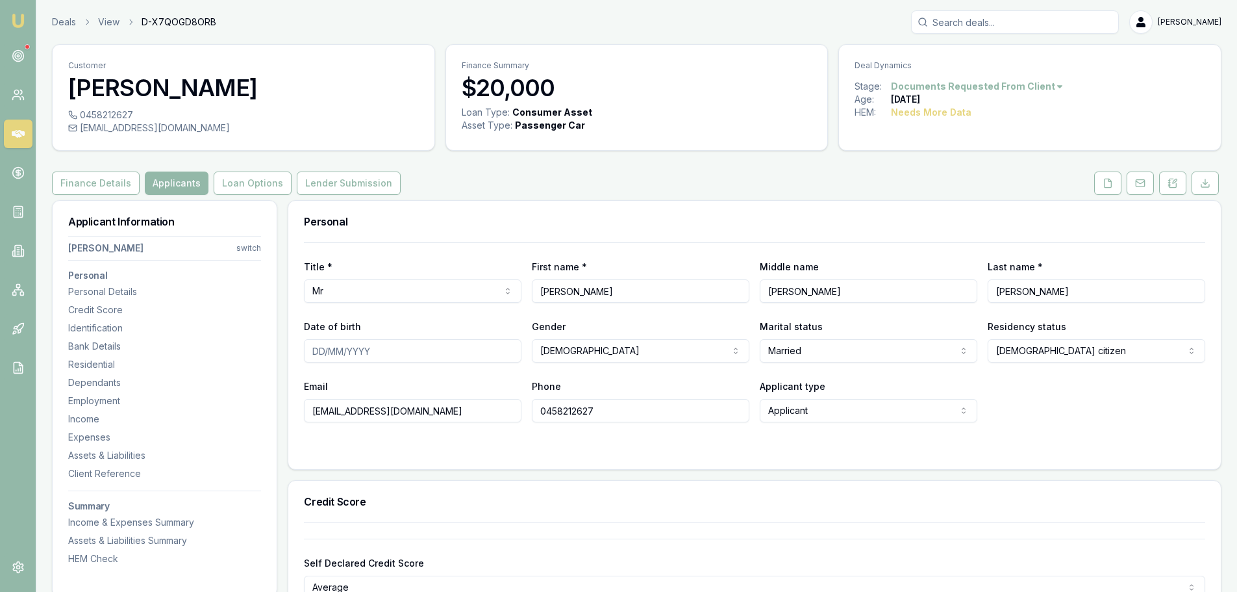
click at [416, 353] on input "Date of birth" at bounding box center [413, 350] width 218 height 23
type input "14/03/1990"
click at [1061, 398] on div "Email sbenjaminji@gmail.com Phone 0458212627 Applicant type Applicant Applicant…" at bounding box center [755, 400] width 902 height 44
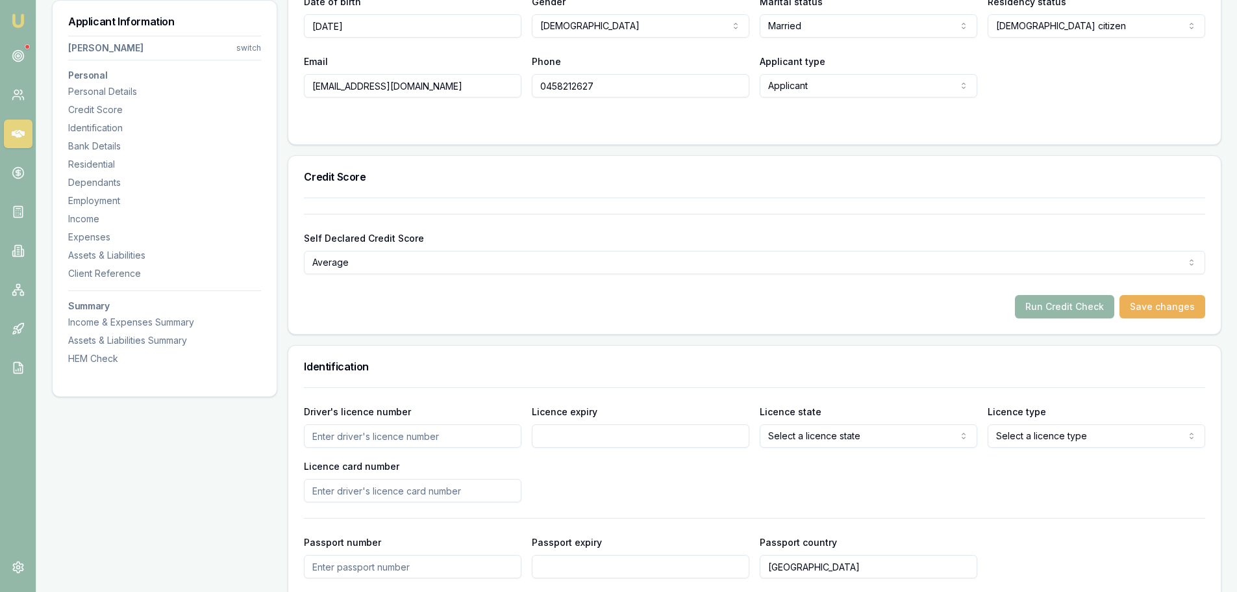
scroll to position [455, 0]
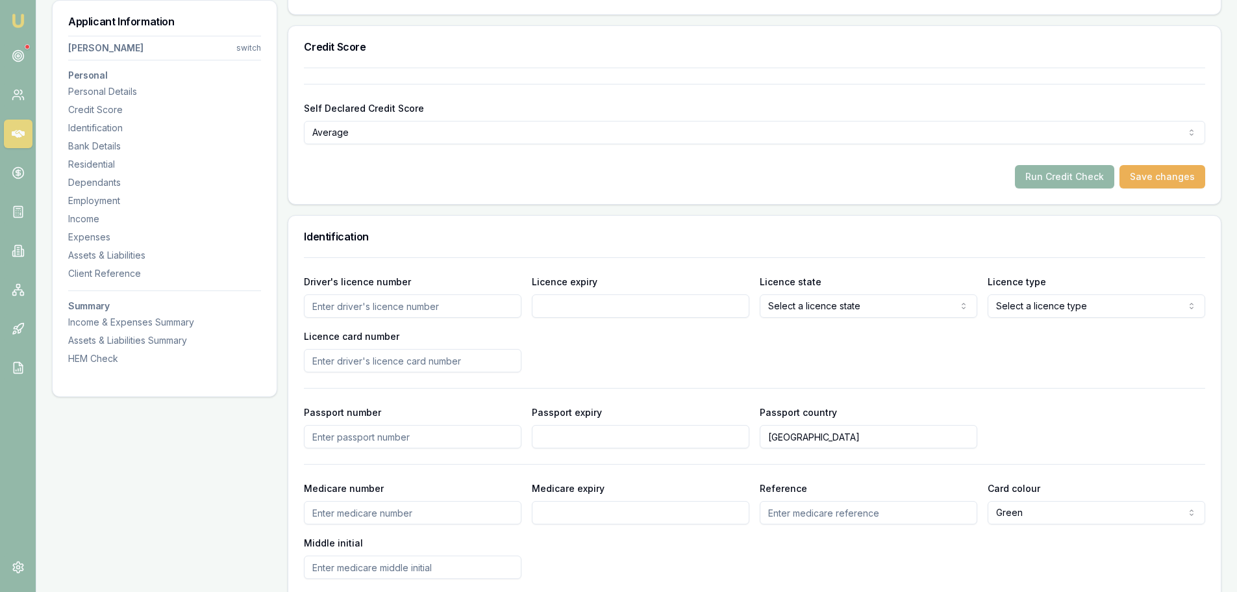
click at [475, 307] on input "Driver's licence number" at bounding box center [413, 305] width 218 height 23
type input "097335593"
type input "11/11/2025"
select select "QLD"
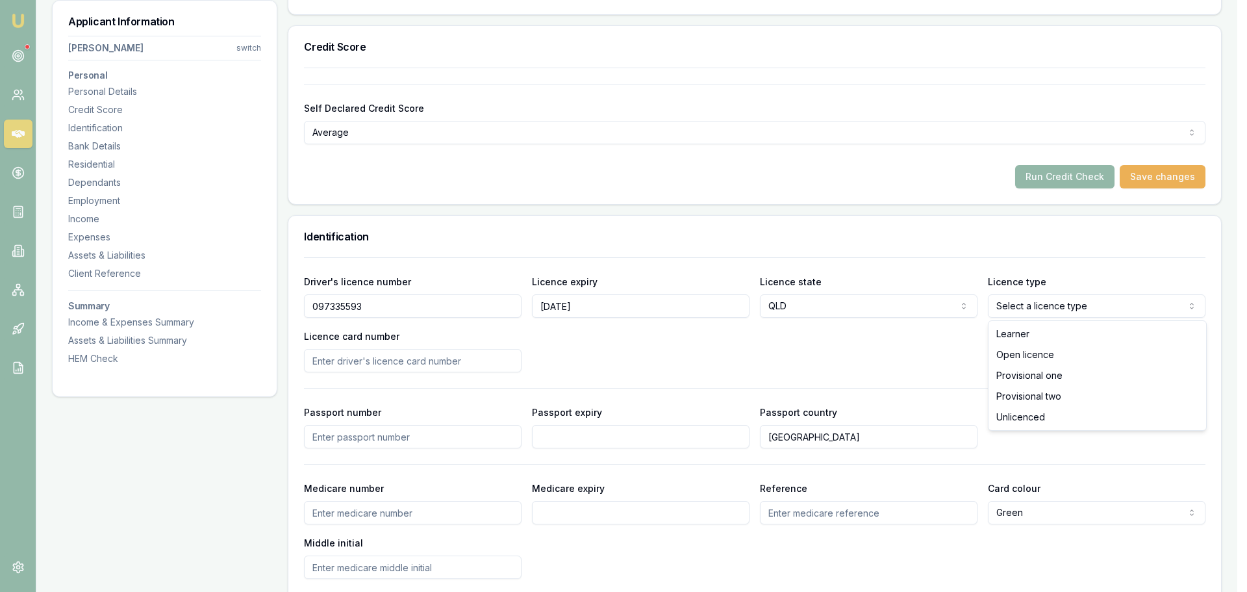
select select "OPEN_LICENCE"
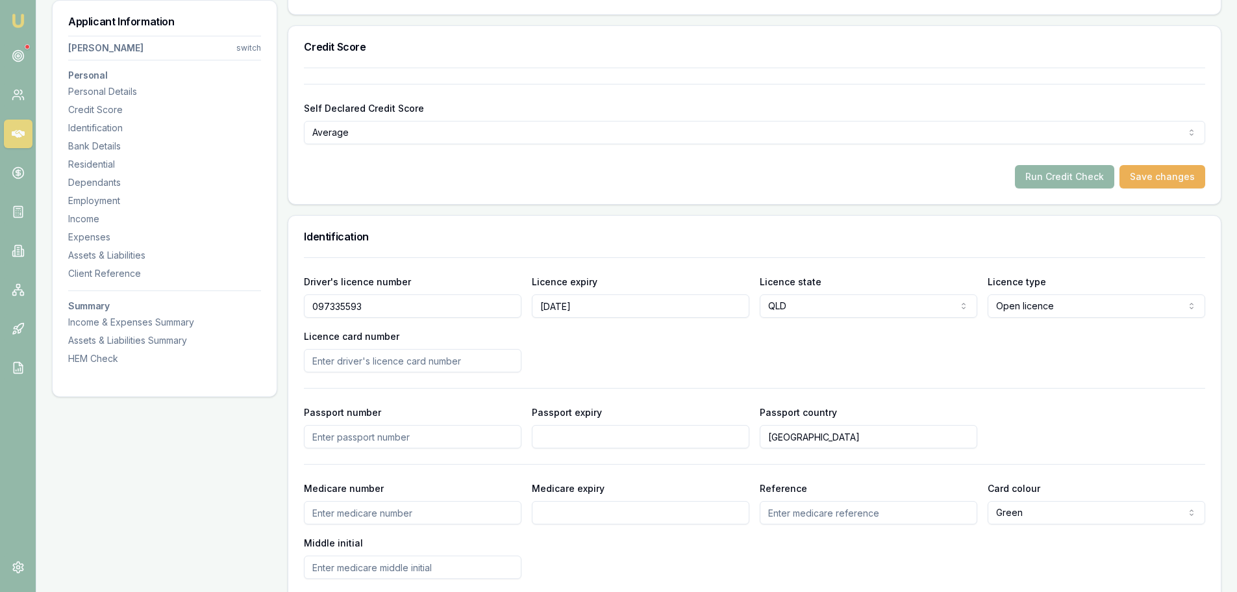
click at [577, 348] on div "Driver's licence number 097335593 Licence expiry 11/11/2025 Licence state QLD N…" at bounding box center [755, 322] width 902 height 99
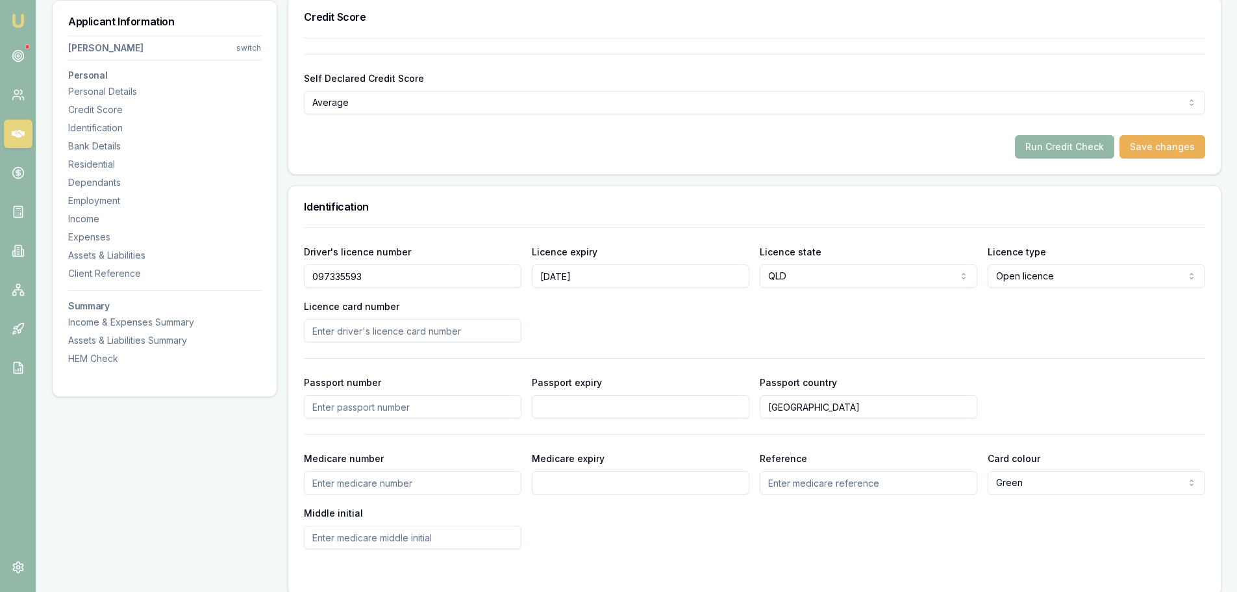
scroll to position [325, 0]
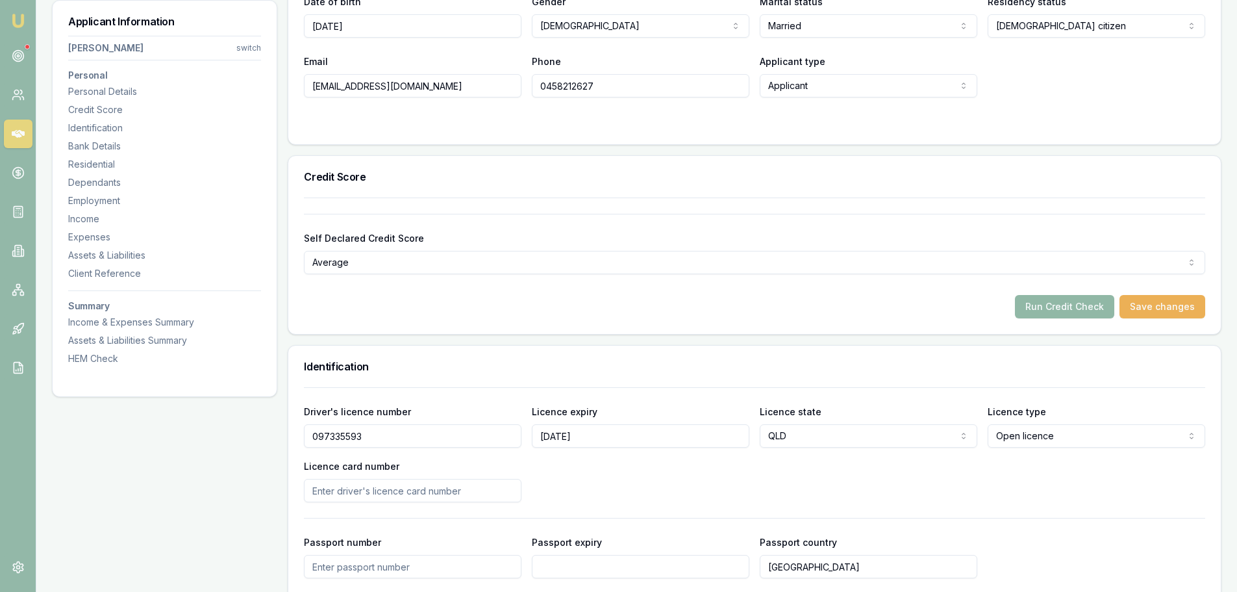
click at [1089, 306] on button "Run Credit Check" at bounding box center [1064, 306] width 99 height 23
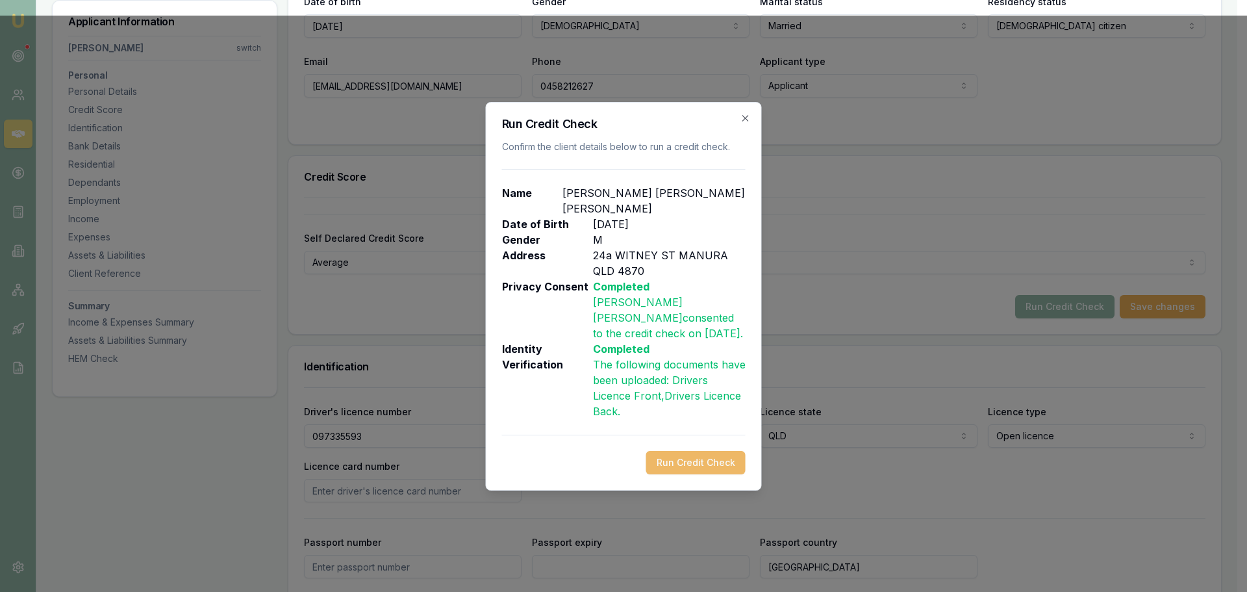
click at [704, 451] on button "Run Credit Check" at bounding box center [695, 462] width 99 height 23
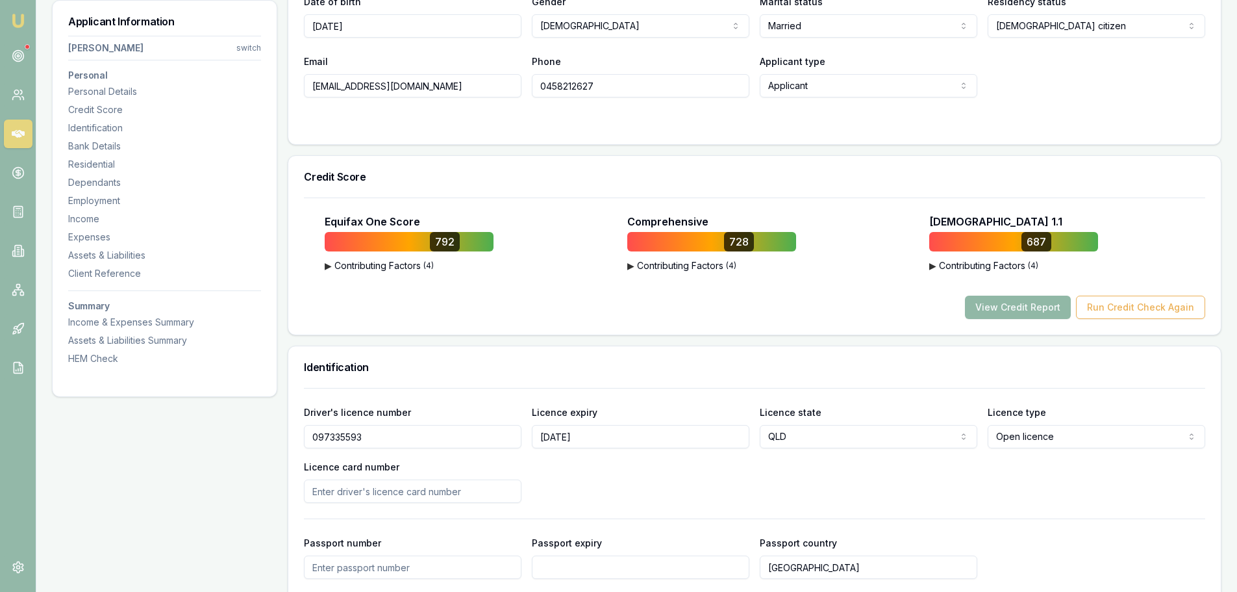
click at [993, 304] on button "View Credit Report" at bounding box center [1018, 307] width 106 height 23
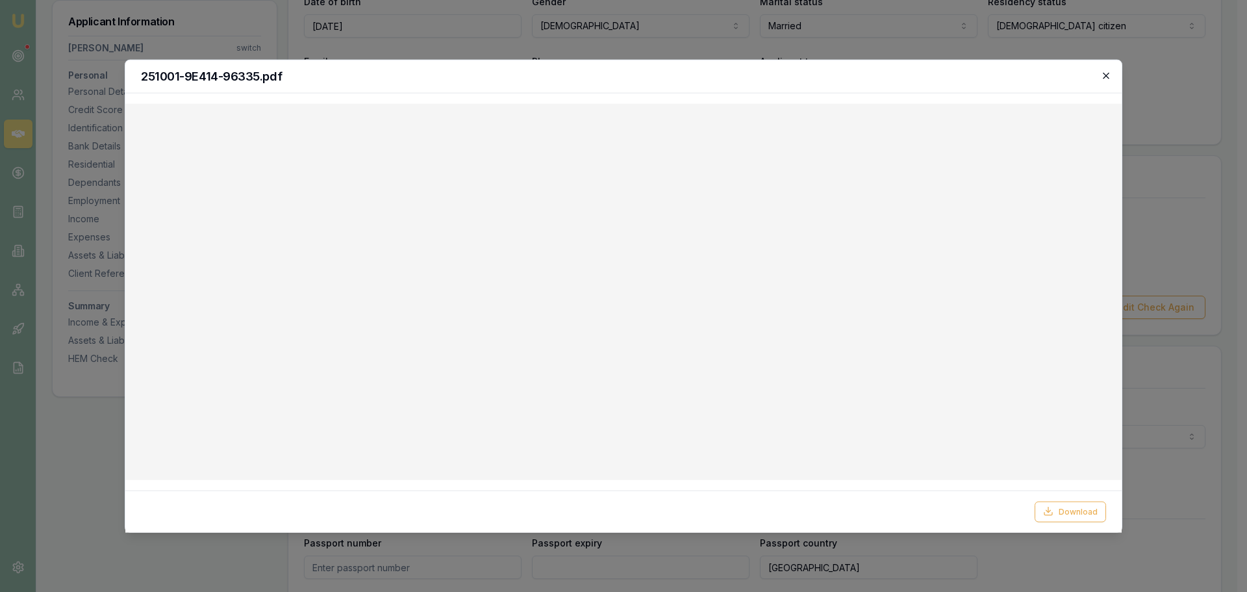
click at [1106, 75] on icon "button" at bounding box center [1106, 75] width 10 height 10
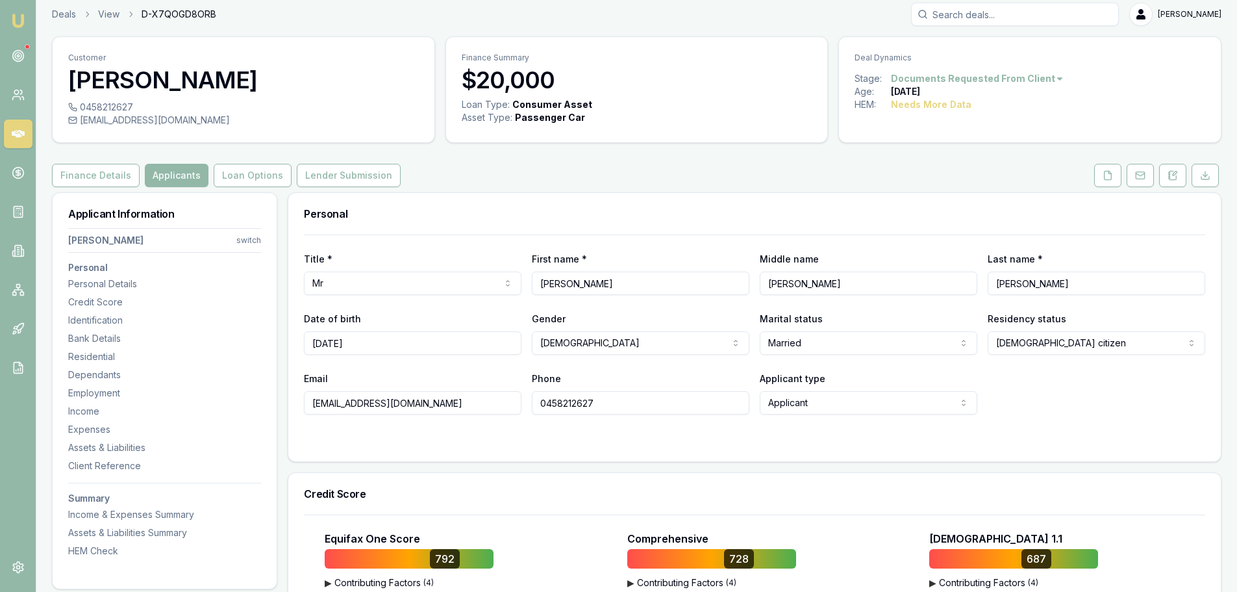
scroll to position [0, 0]
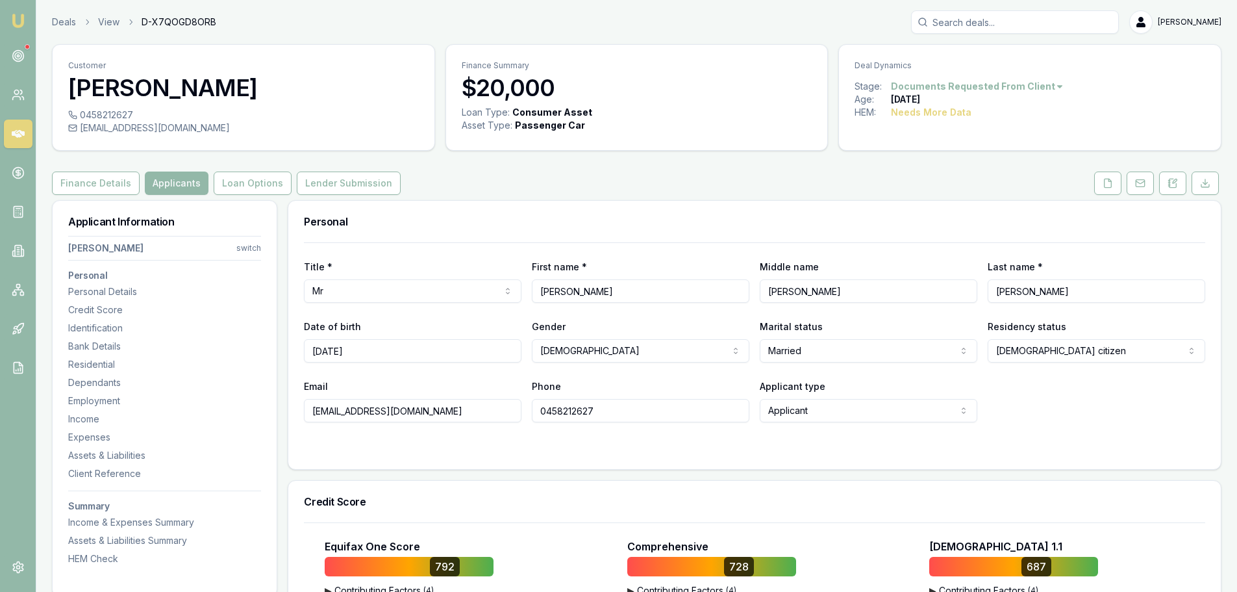
drag, startPoint x: 457, startPoint y: 416, endPoint x: 255, endPoint y: 407, distance: 202.2
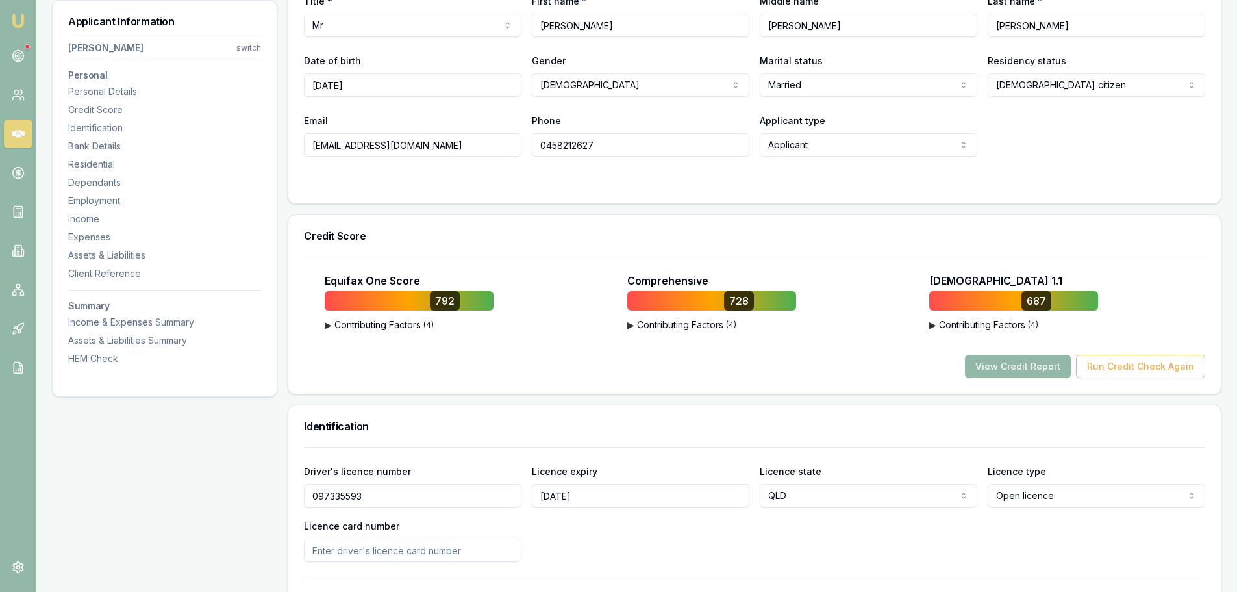
scroll to position [130, 0]
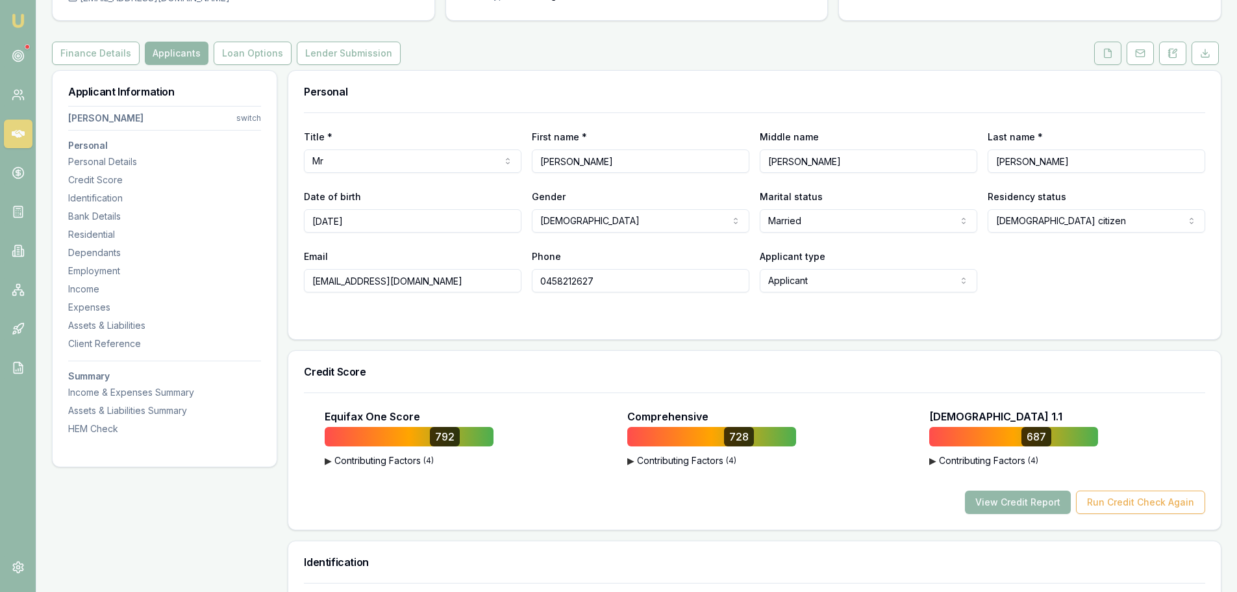
click at [1105, 49] on icon at bounding box center [1108, 53] width 7 height 8
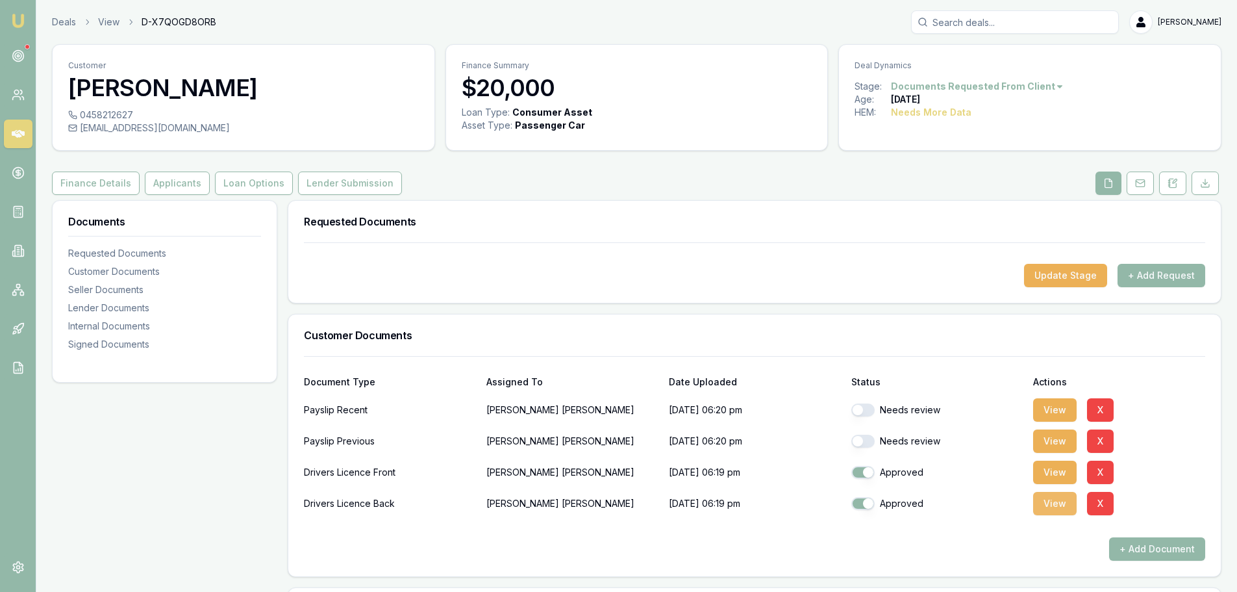
click at [1046, 503] on button "View" at bounding box center [1055, 503] width 44 height 23
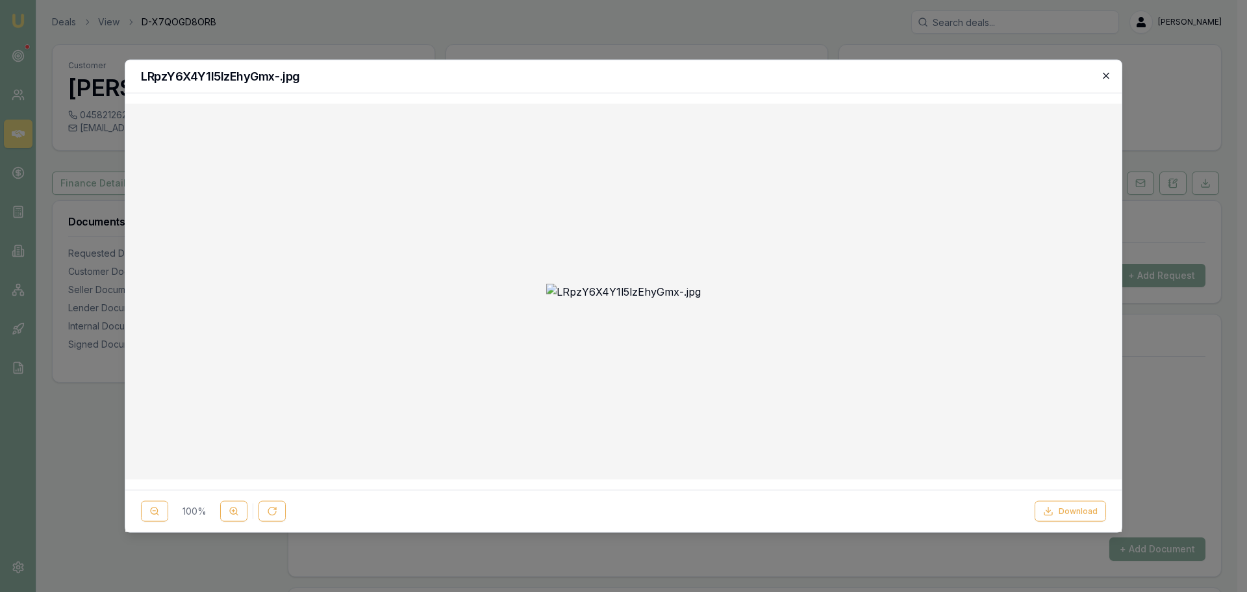
click at [1104, 78] on icon "button" at bounding box center [1106, 75] width 6 height 6
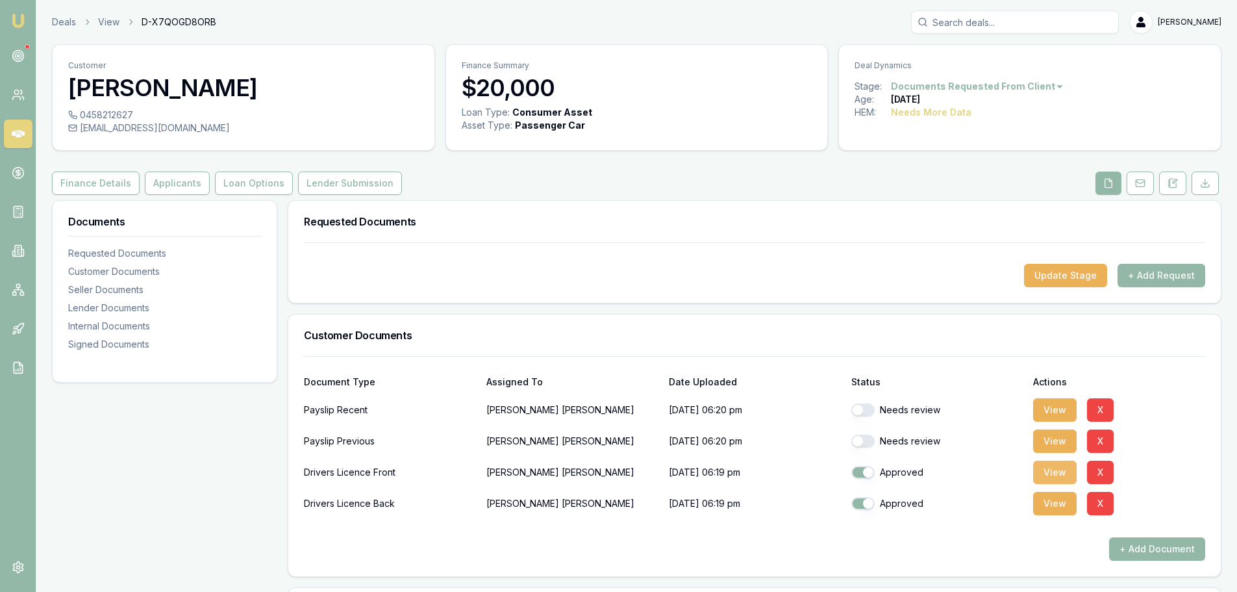
click at [1055, 470] on button "View" at bounding box center [1055, 472] width 44 height 23
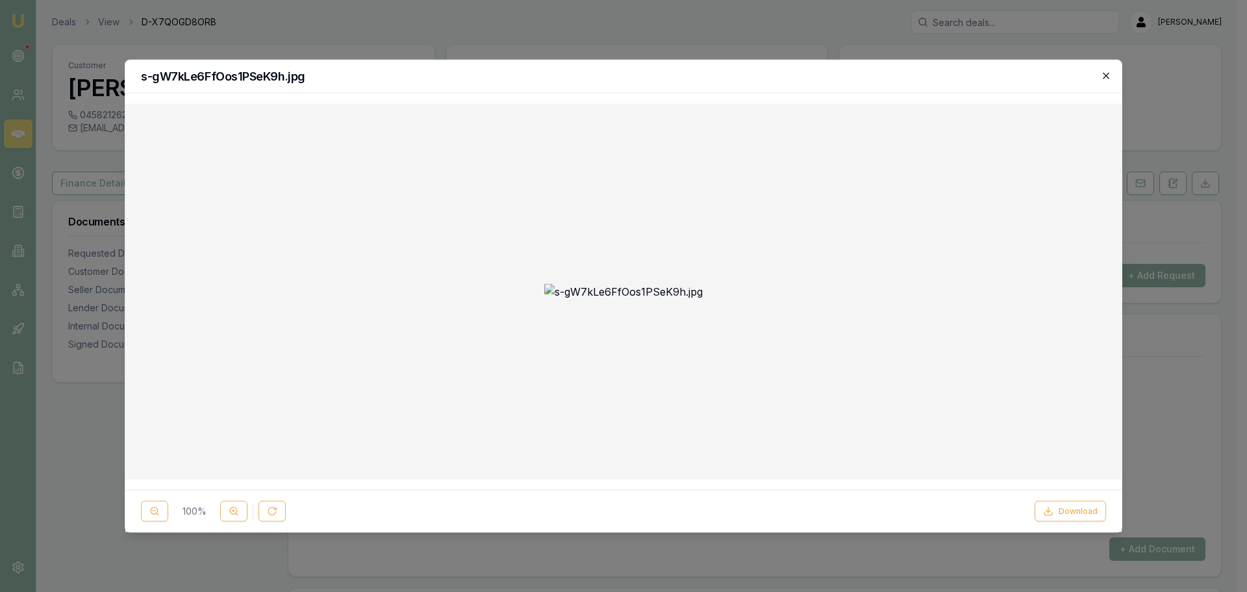
click at [1105, 72] on icon "button" at bounding box center [1106, 75] width 10 height 10
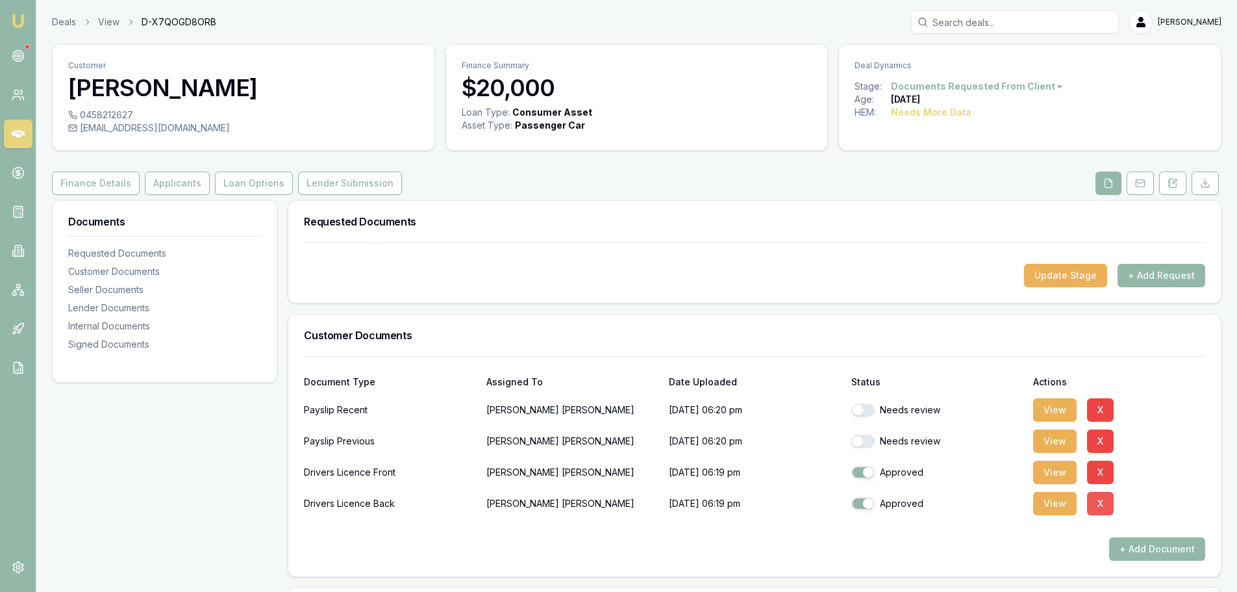
click at [1096, 501] on button "X" at bounding box center [1100, 503] width 27 height 23
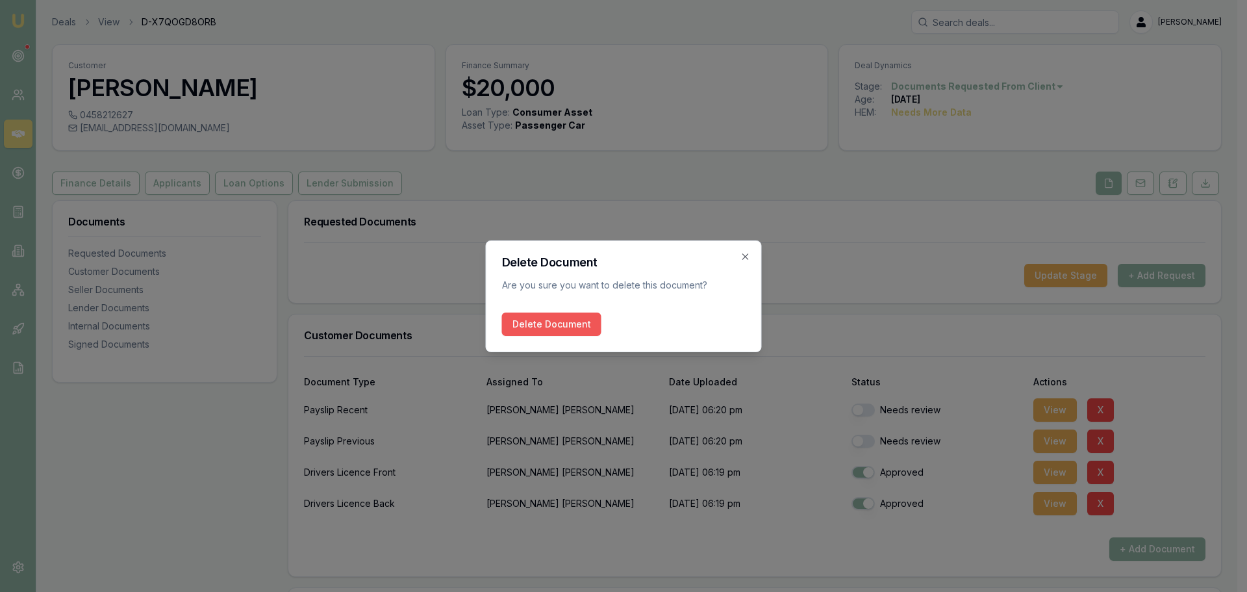
click at [557, 320] on button "Delete Document" at bounding box center [551, 323] width 99 height 23
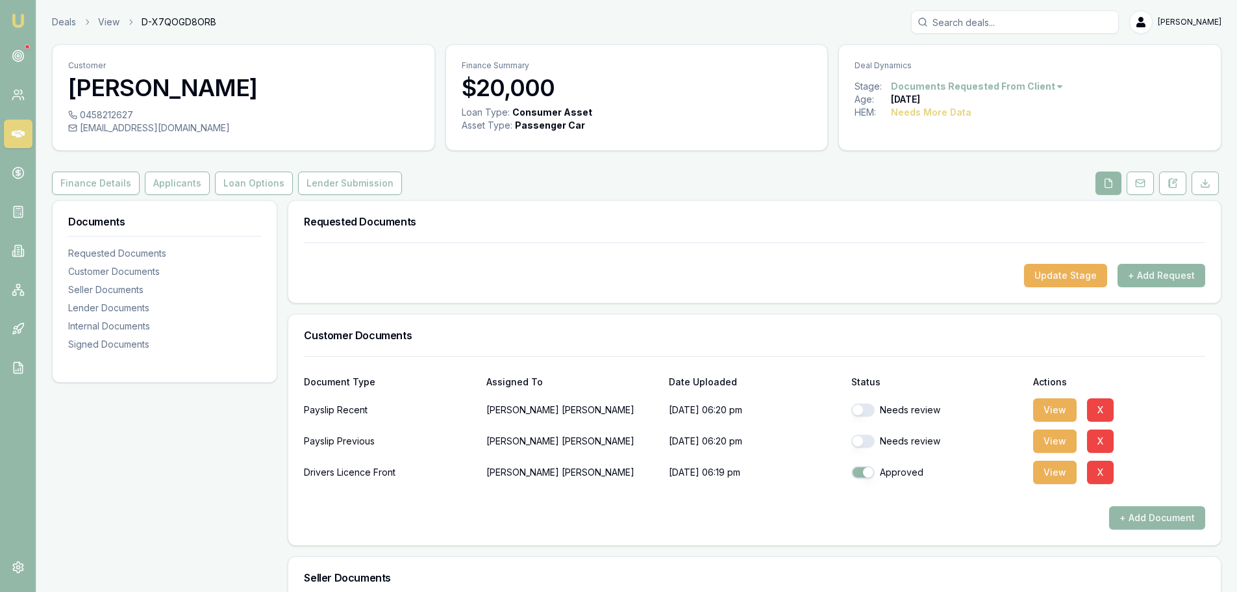
click at [1172, 273] on button "+ Add Request" at bounding box center [1162, 275] width 88 height 23
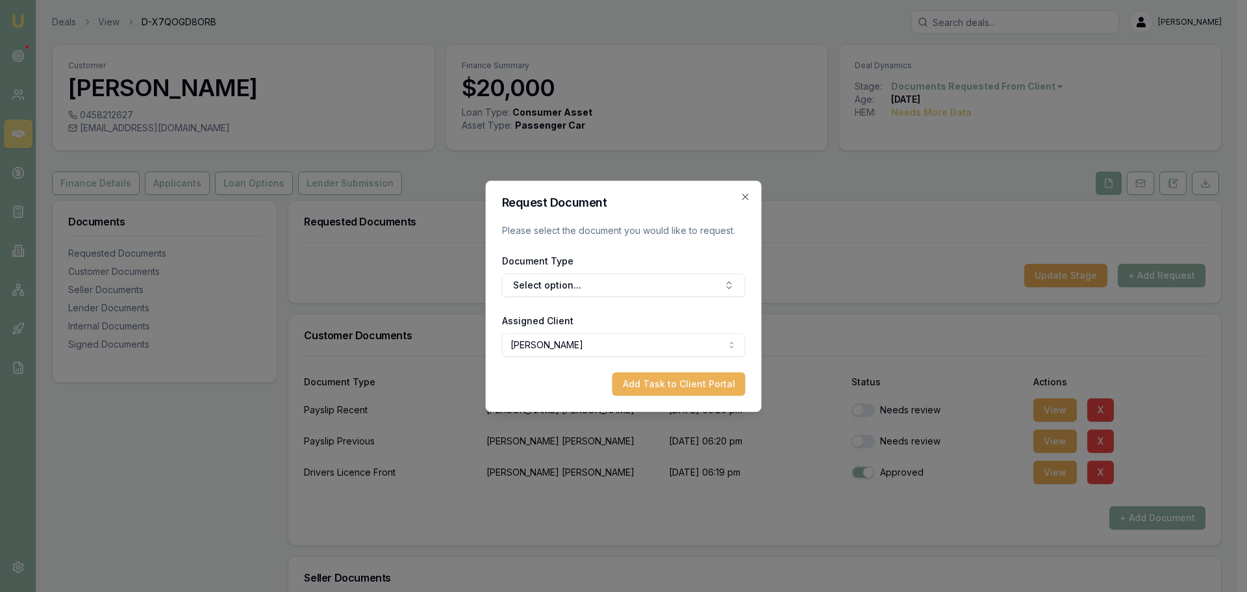
click at [742, 198] on icon "button" at bounding box center [745, 197] width 10 height 10
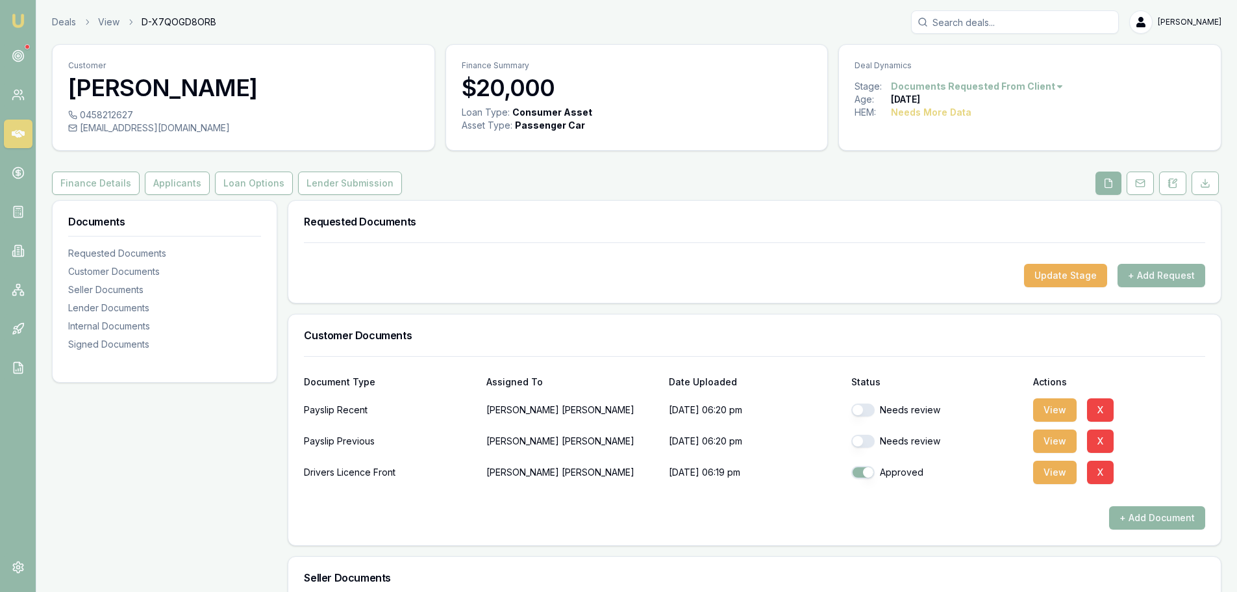
click at [1152, 522] on button "+ Add Document" at bounding box center [1157, 517] width 96 height 23
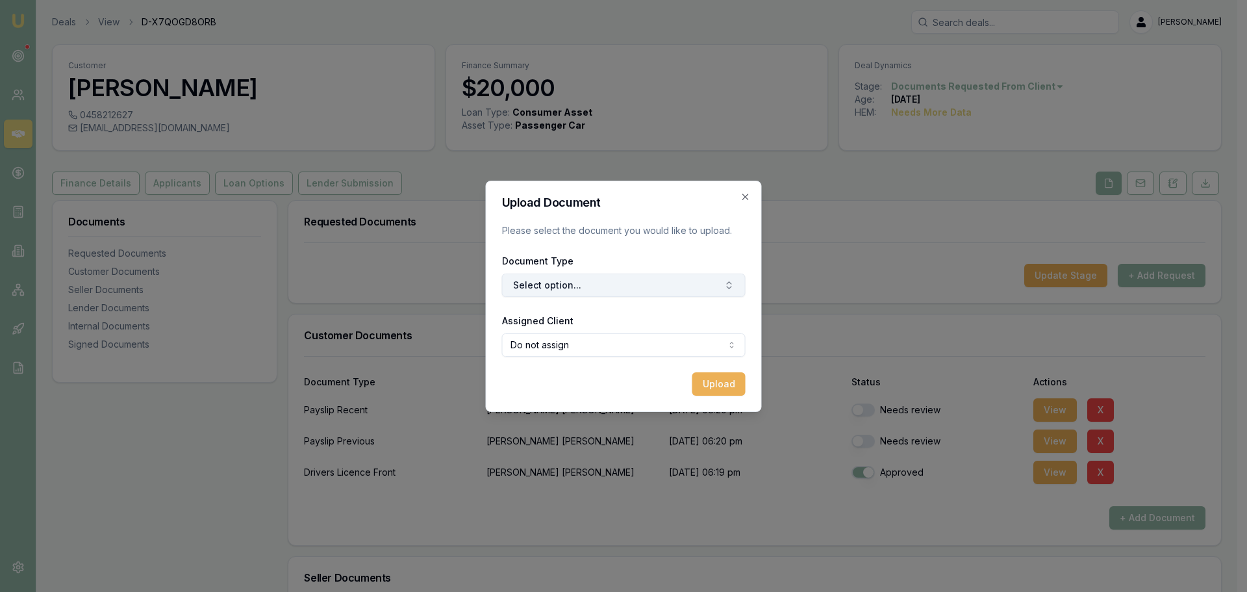
click at [642, 287] on button "Select option..." at bounding box center [624, 284] width 244 height 23
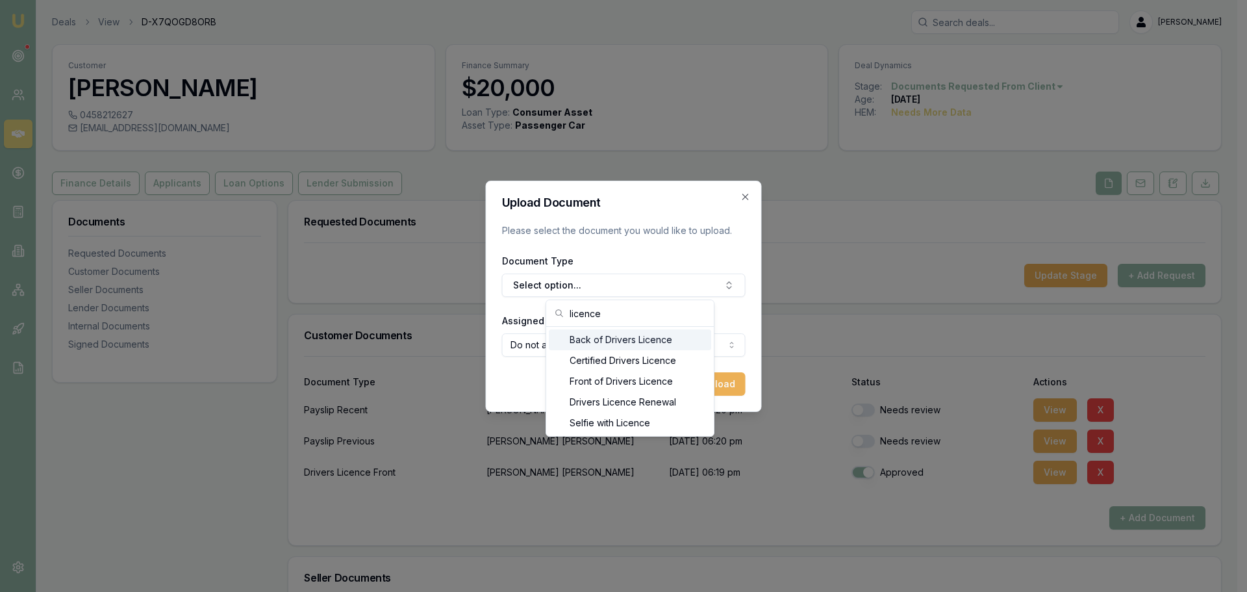
type input "licence"
click at [633, 335] on div "Back of Drivers Licence" at bounding box center [630, 339] width 162 height 21
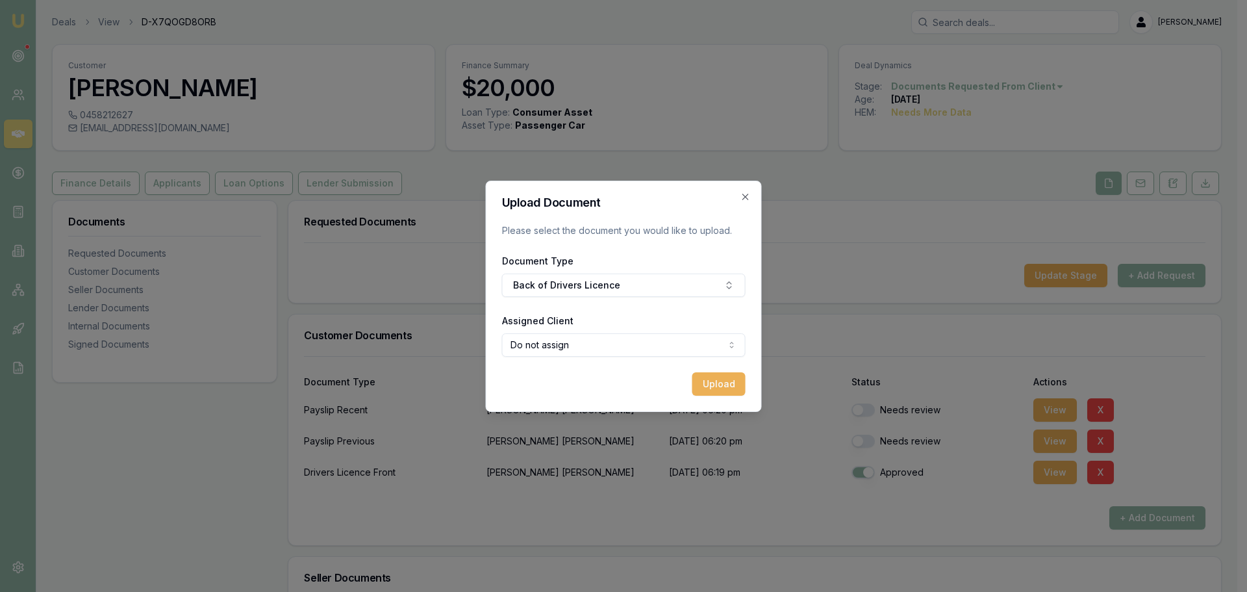
click at [667, 352] on body "Emu Broker Deals View D-X7QOGD8ORB Erin Shield Toggle Menu Customer Stanley Ing…" at bounding box center [618, 296] width 1237 height 592
select select "U-XUJZCWZZ3T"
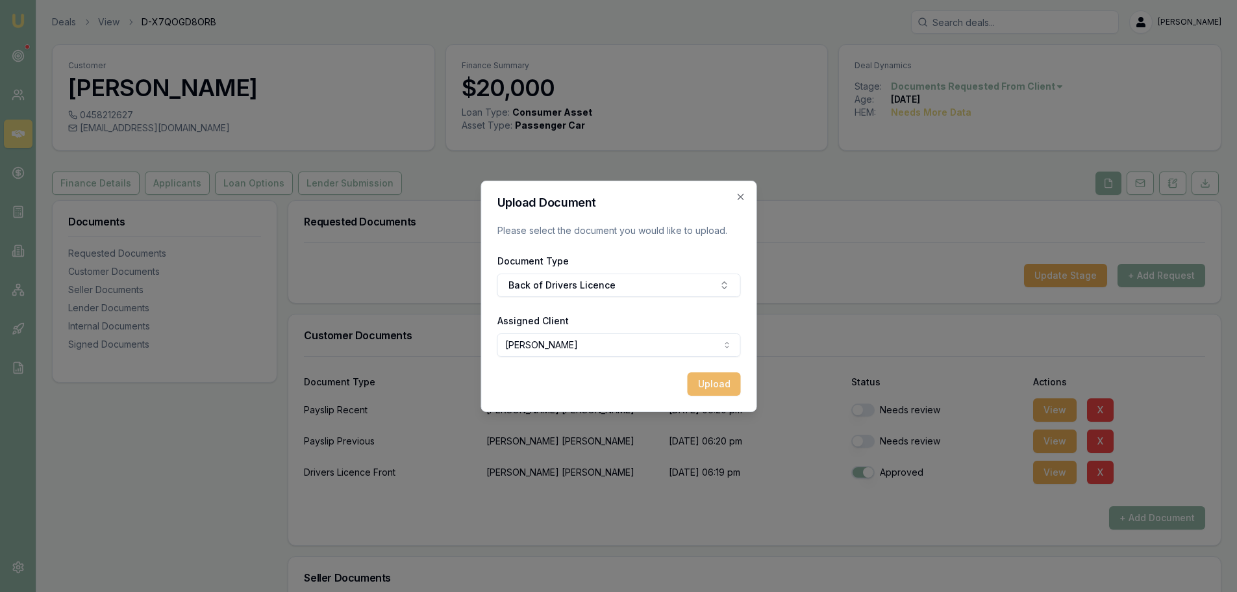
click at [711, 384] on button "Upload" at bounding box center [713, 383] width 53 height 23
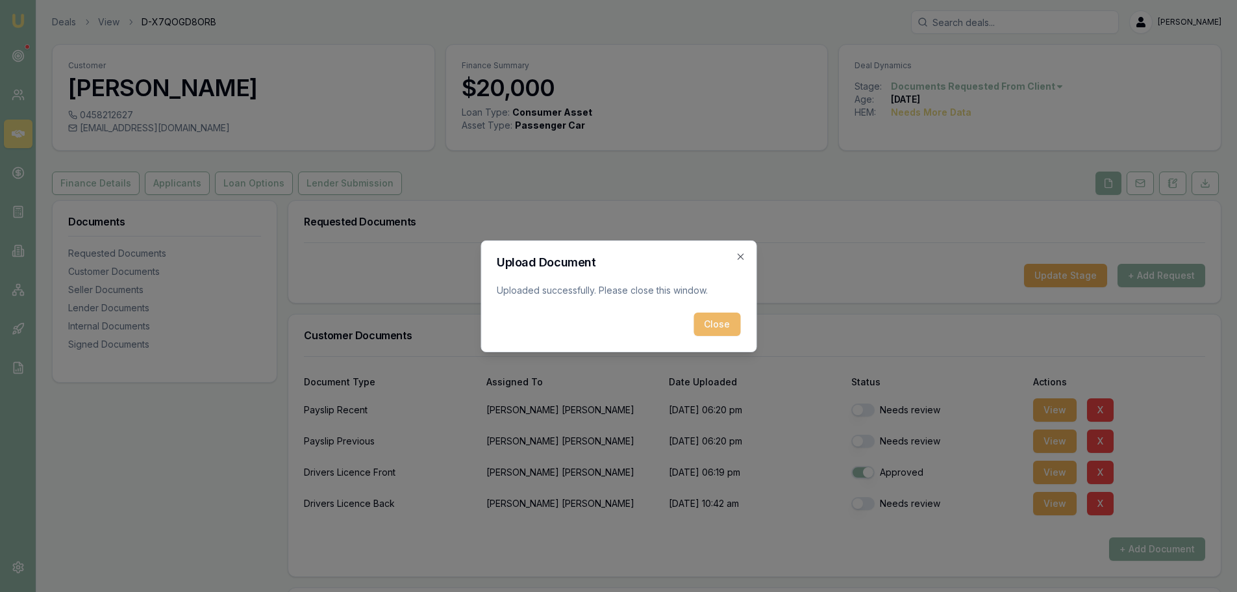
click at [726, 320] on button "Close" at bounding box center [717, 323] width 47 height 23
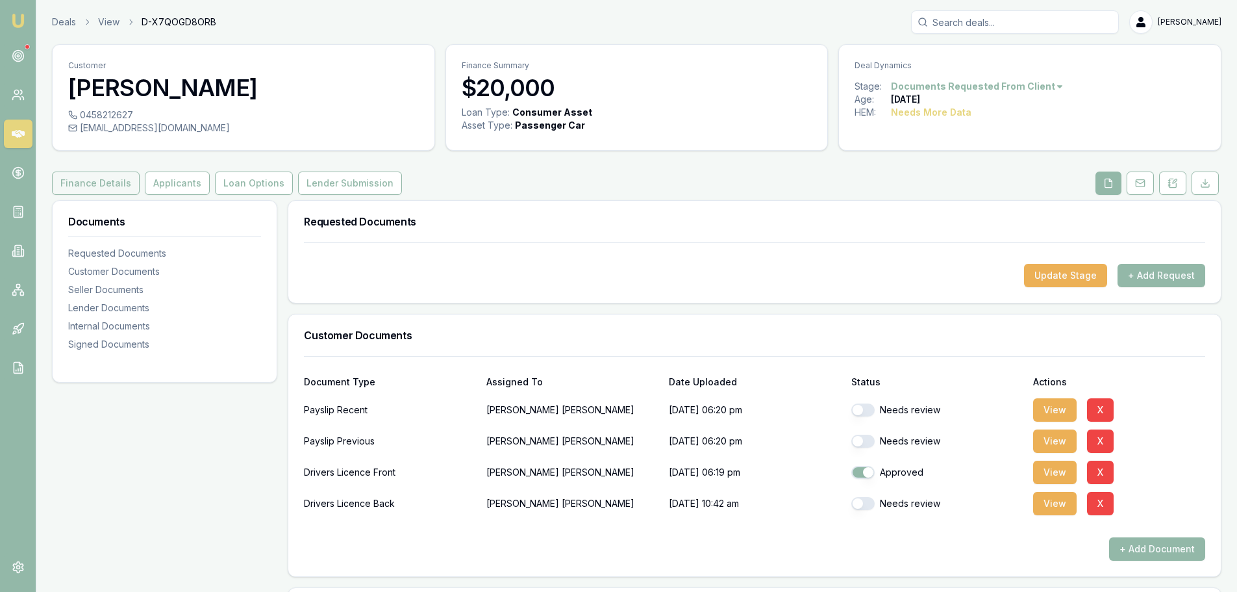
click at [101, 188] on button "Finance Details" at bounding box center [96, 182] width 88 height 23
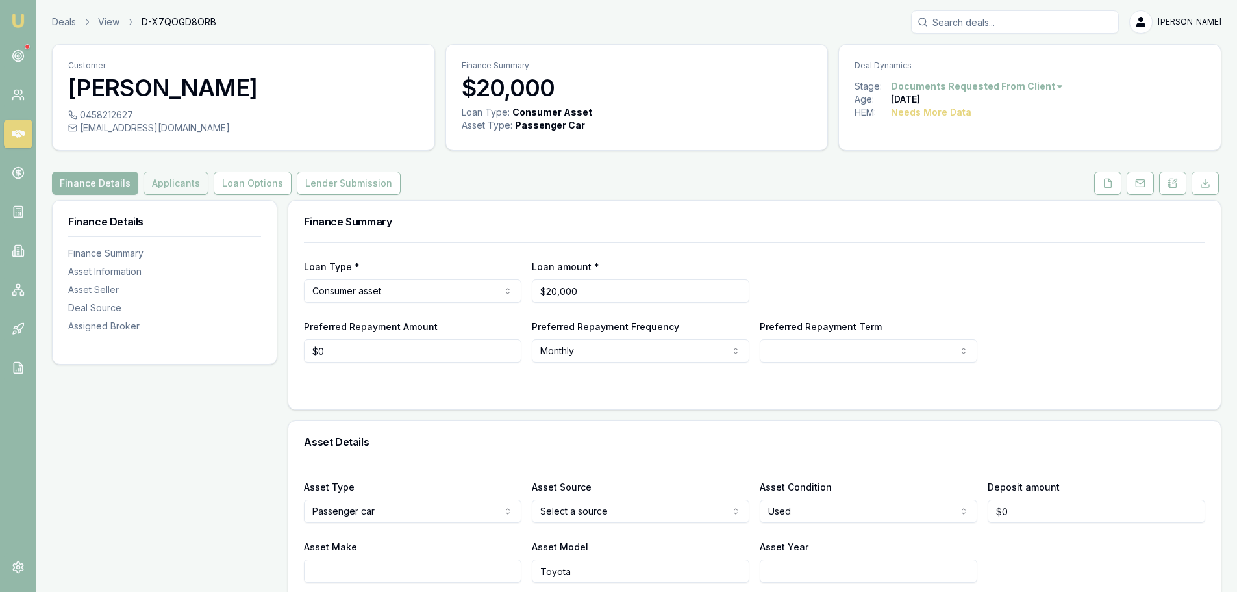
click at [166, 187] on button "Applicants" at bounding box center [176, 182] width 65 height 23
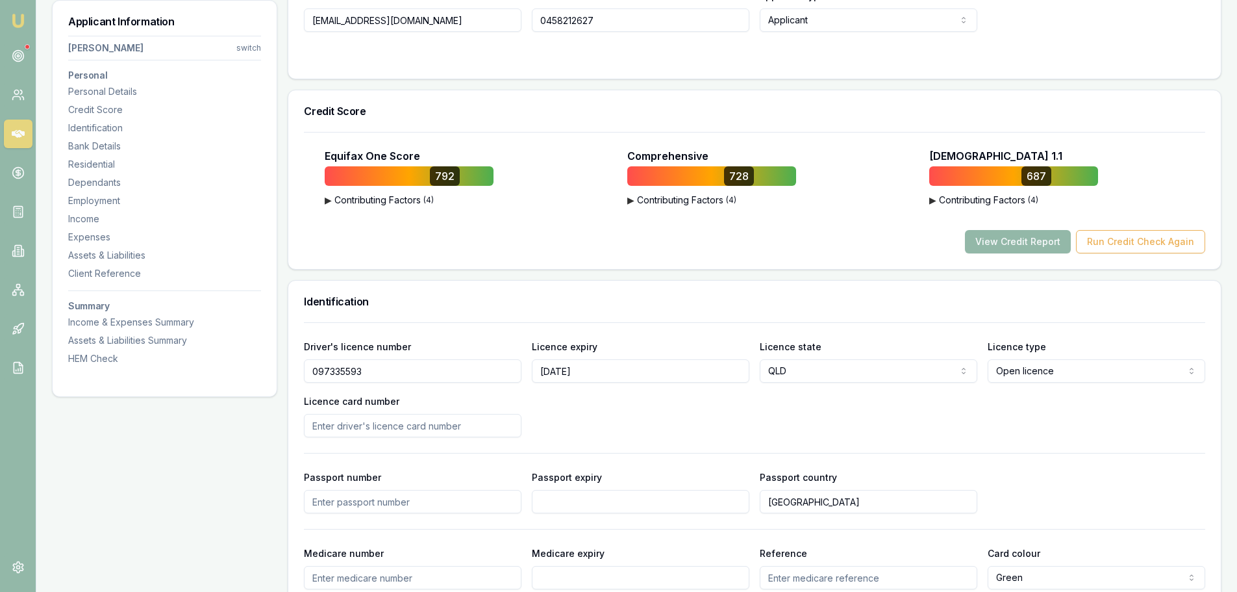
scroll to position [455, 0]
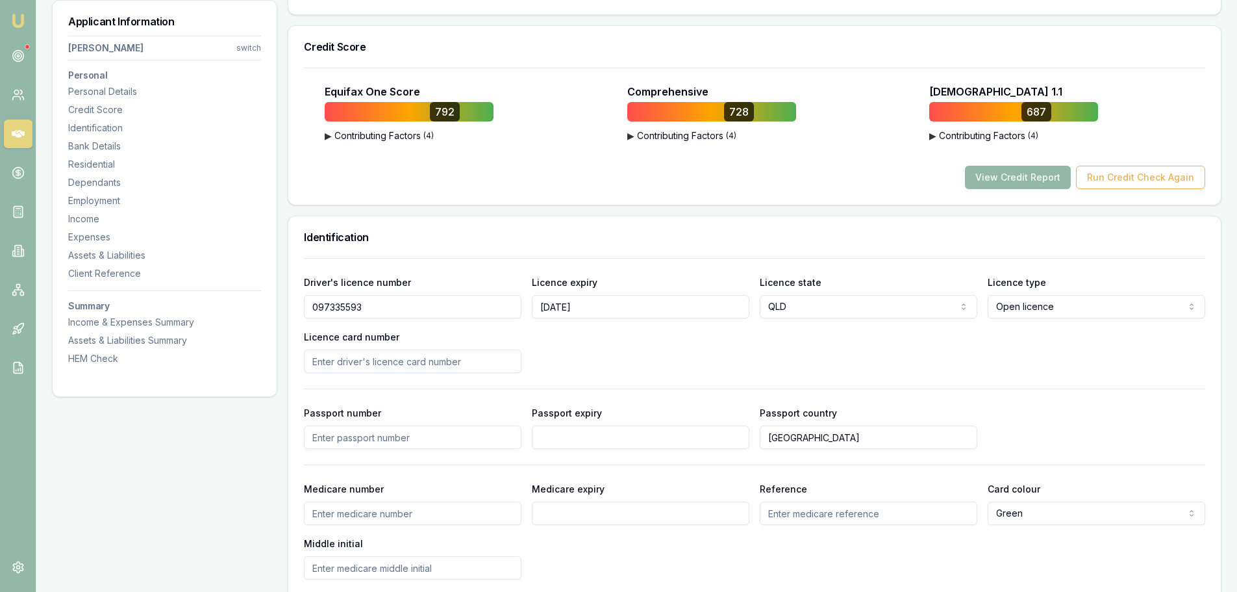
click at [364, 360] on input "Licence card number" at bounding box center [413, 360] width 218 height 23
type input "8689855d73"
click at [579, 351] on div "Driver's licence number 097335593 Licence expiry 11/11/2025 Licence state QLD N…" at bounding box center [755, 323] width 902 height 99
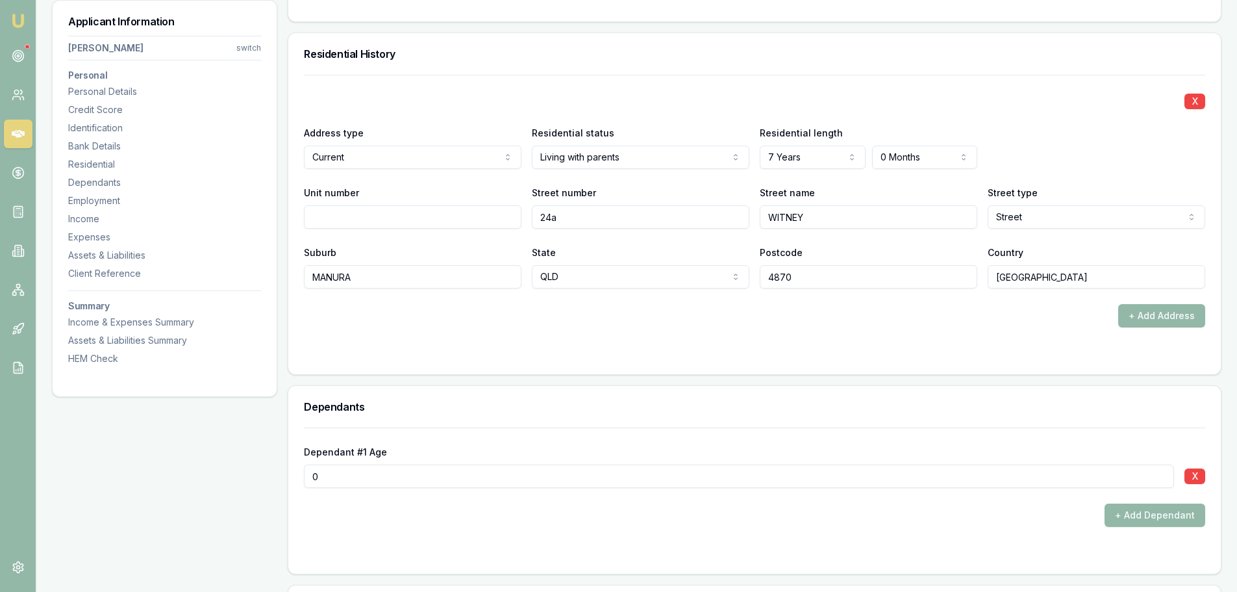
scroll to position [1234, 0]
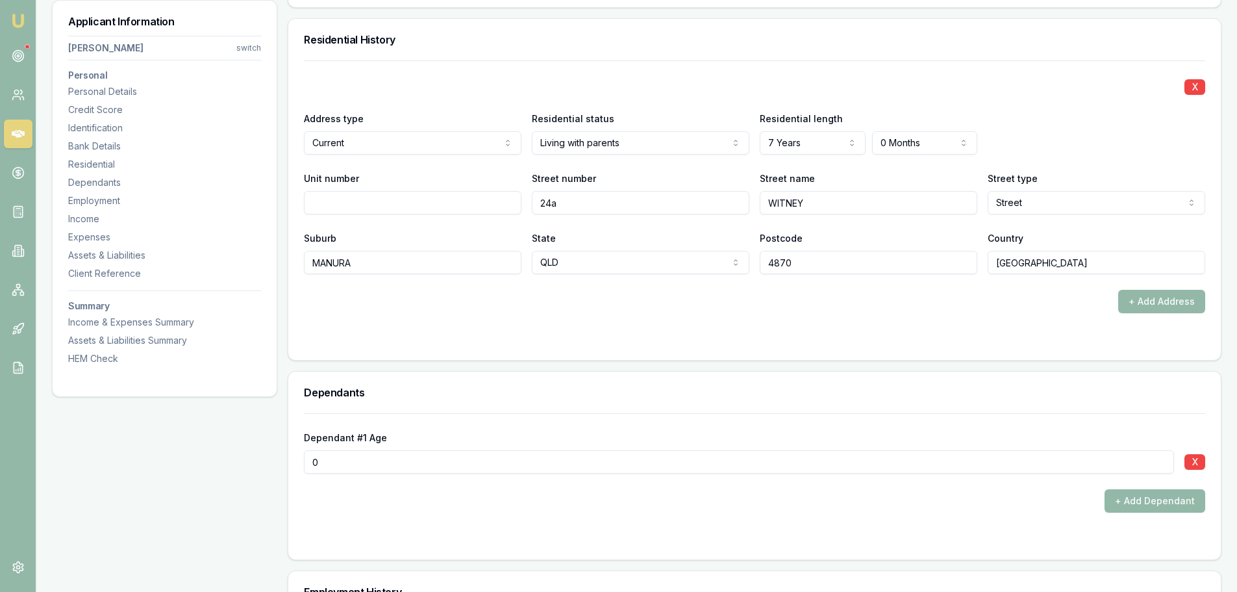
drag, startPoint x: 386, startPoint y: 261, endPoint x: -6, endPoint y: 264, distance: 392.3
type input "MANOORA"
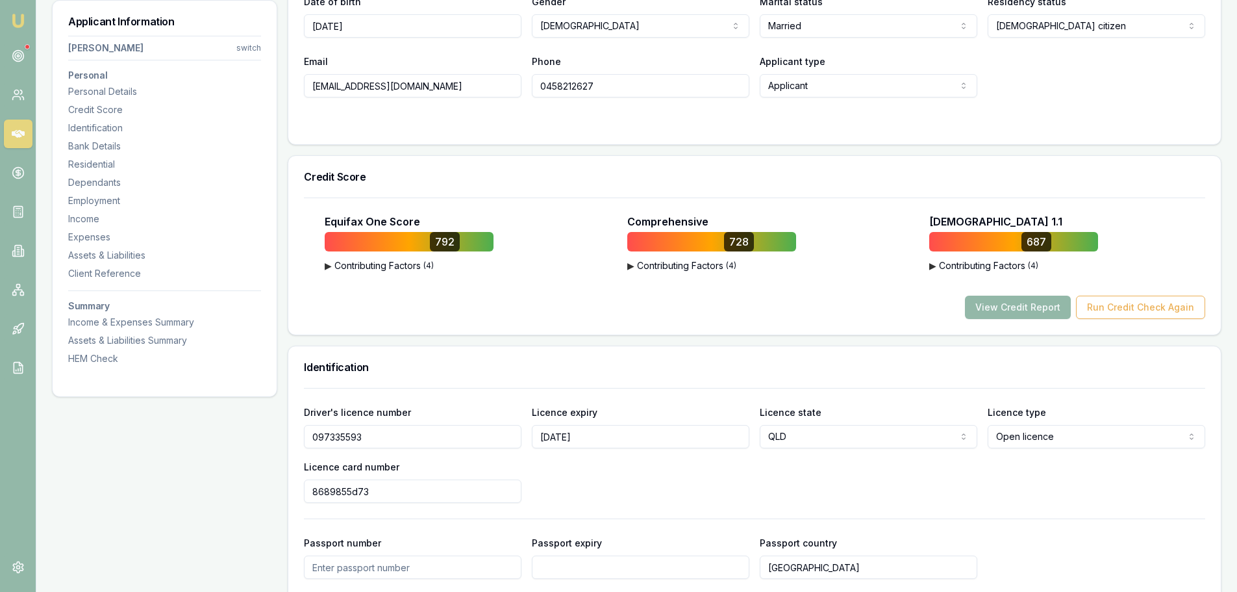
scroll to position [0, 0]
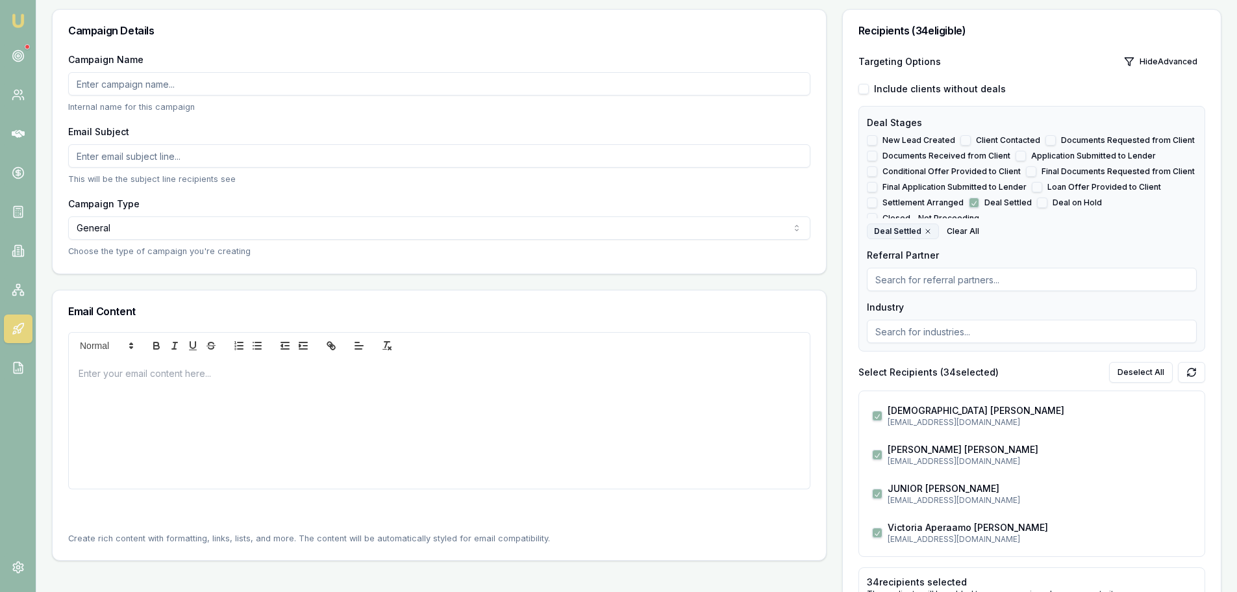
scroll to position [390, 0]
click at [301, 405] on div at bounding box center [439, 424] width 741 height 130
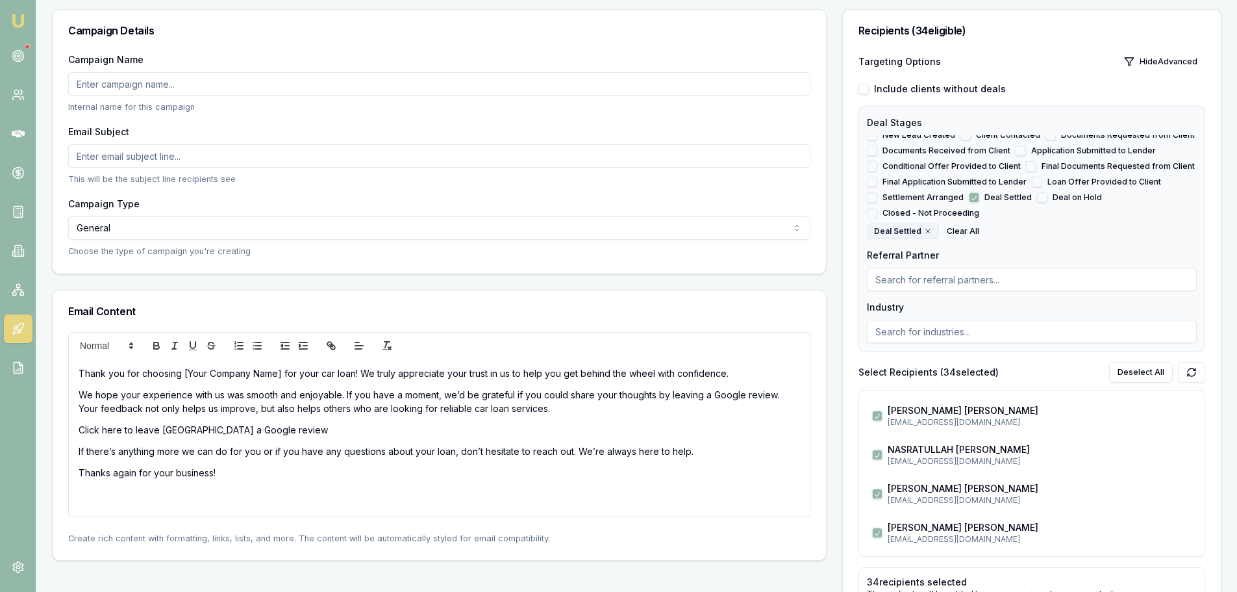
click at [243, 431] on p "Click here to leave [GEOGRAPHIC_DATA] a Google review" at bounding box center [440, 430] width 722 height 14
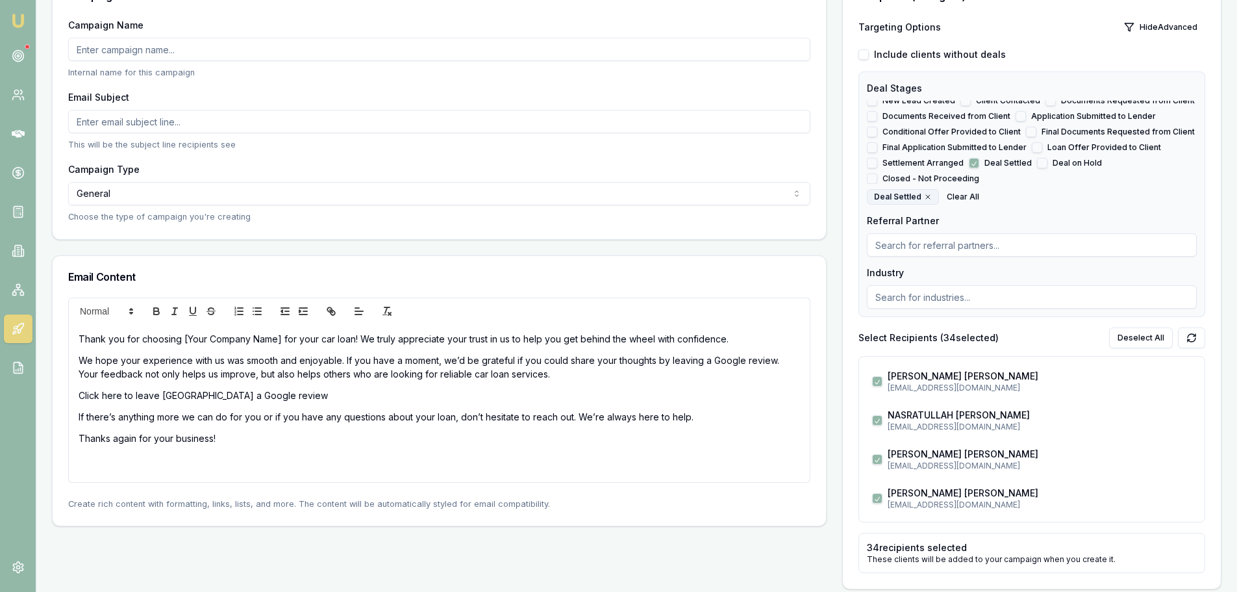
scroll to position [195, 0]
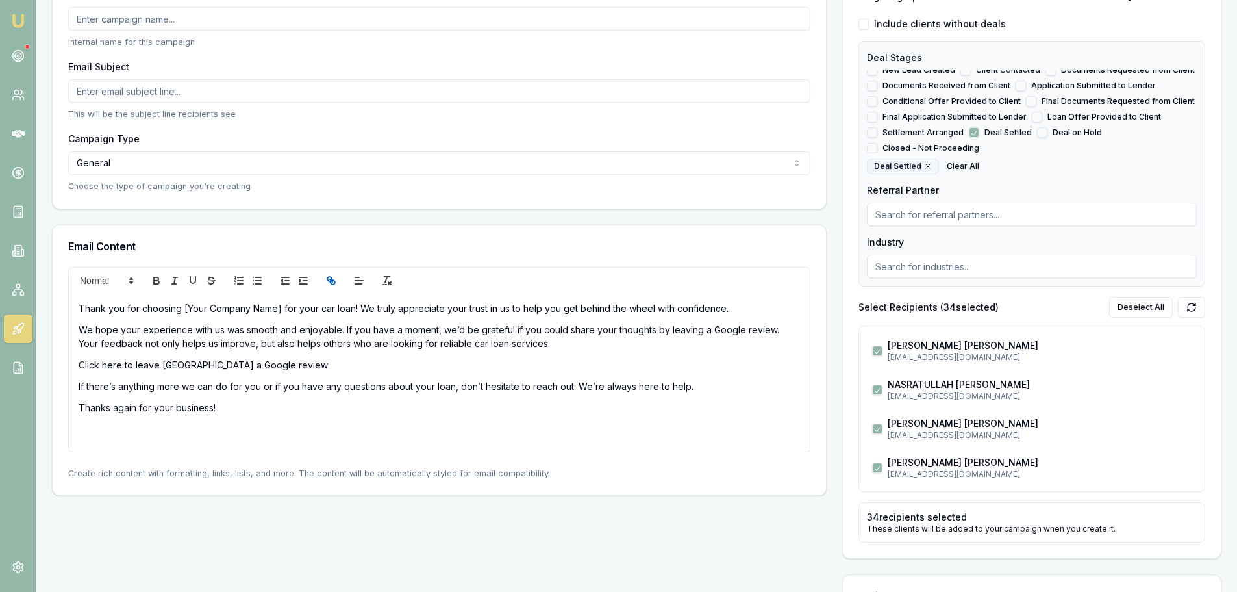
click at [334, 278] on icon "link" at bounding box center [331, 281] width 12 height 12
click at [355, 396] on div "Thank you for choosing [Your Company Name] for your car loan! We truly apprecia…" at bounding box center [439, 373] width 741 height 158
click at [329, 280] on icon "link" at bounding box center [331, 281] width 12 height 12
click at [270, 360] on p "Click here to leave [GEOGRAPHIC_DATA] a Google review" at bounding box center [440, 365] width 722 height 14
drag, startPoint x: 332, startPoint y: 280, endPoint x: 303, endPoint y: 357, distance: 82.6
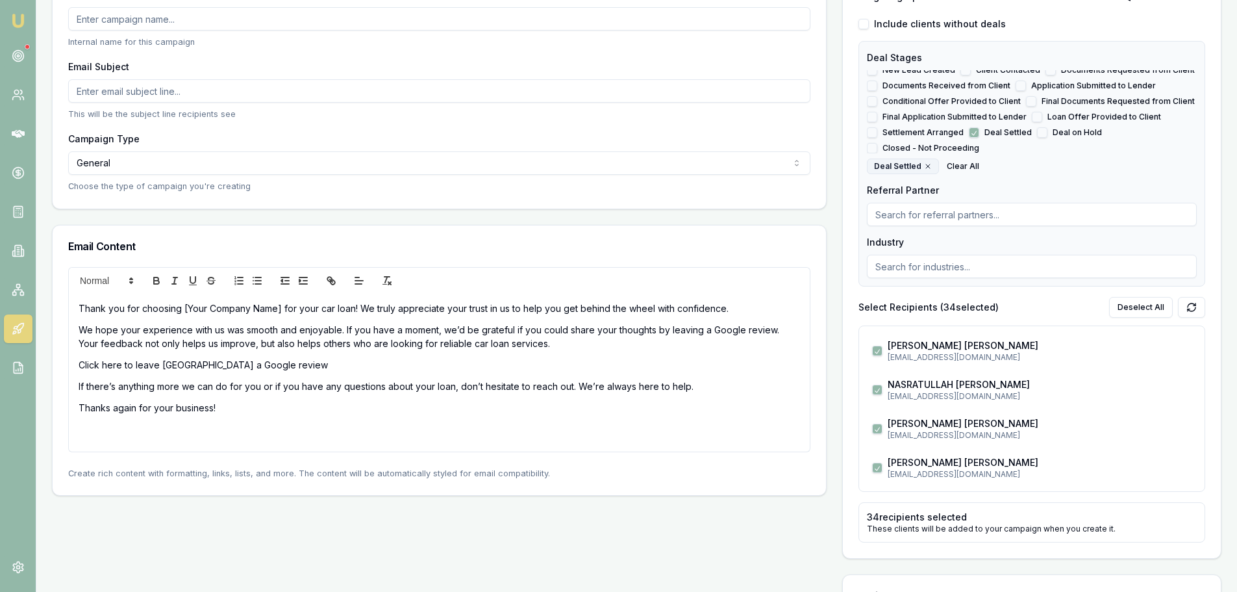
click at [303, 357] on div "Thank you for choosing [Your Company Name] for your car loan! We truly apprecia…" at bounding box center [439, 373] width 741 height 158
click at [131, 279] on polygon at bounding box center [131, 278] width 3 height 1
click at [384, 284] on icon "clean" at bounding box center [387, 281] width 12 height 12
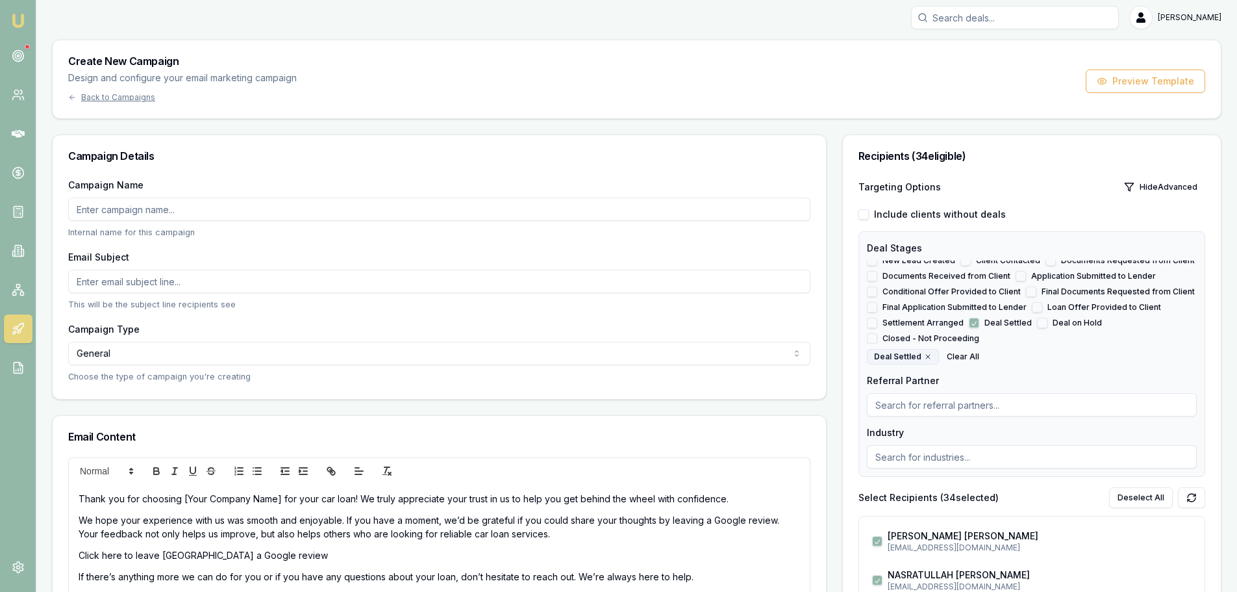
scroll to position [0, 0]
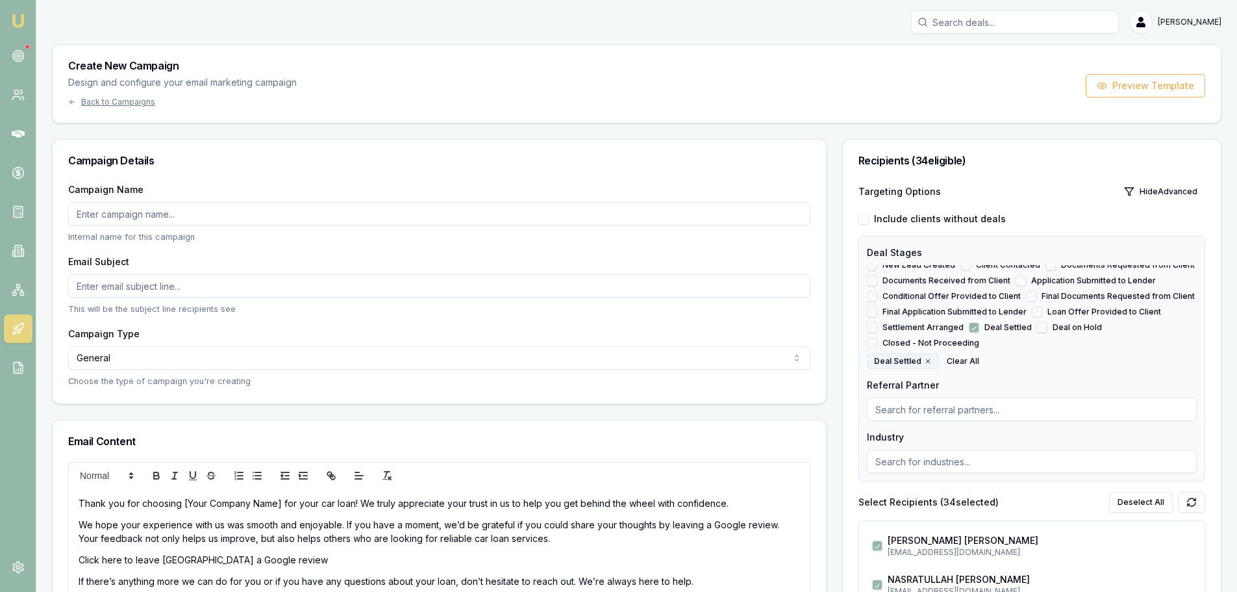
click at [273, 217] on input "Campaign Name" at bounding box center [439, 213] width 742 height 23
type input "t"
type input "Thank You Email"
click at [197, 294] on input "Email Subject" at bounding box center [439, 285] width 742 height 23
paste input "Thank You for Choosing [Your Company Name] – We'd Love Your Feedback!"
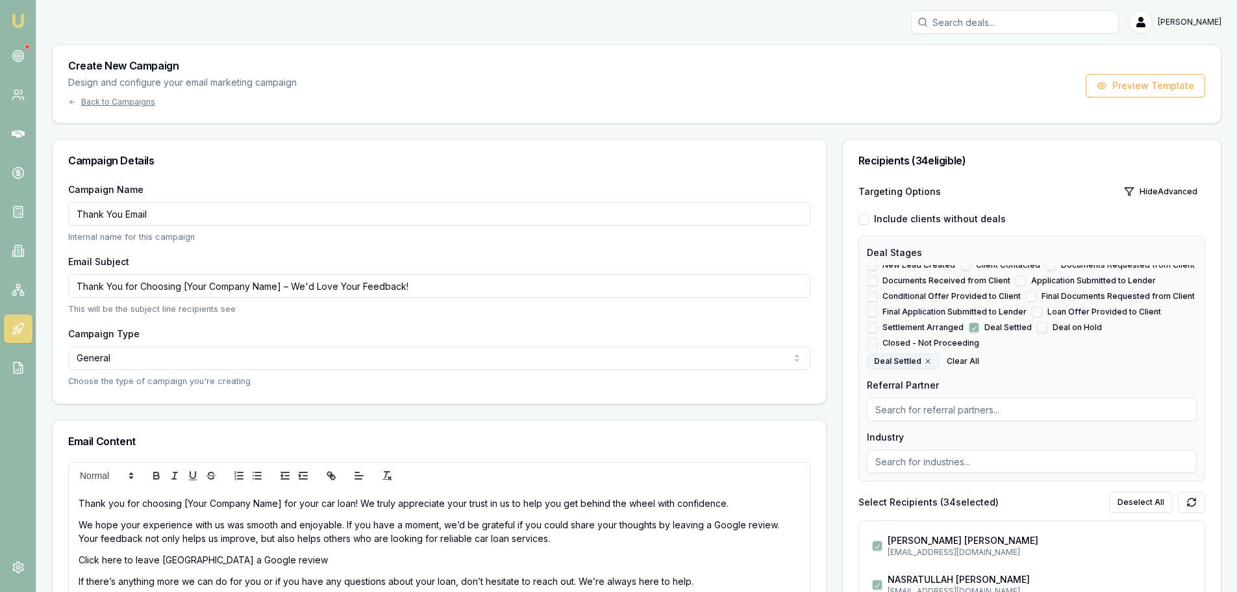
drag, startPoint x: 280, startPoint y: 286, endPoint x: 184, endPoint y: 288, distance: 96.2
click at [184, 288] on input "Thank You for Choosing [Your Company Name] – We'd Love Your Feedback!" at bounding box center [439, 285] width 742 height 23
type input "Thank You for Choosing Emu Money – We'd Love Your Feedback!"
click at [271, 365] on html "Emu Broker [PERSON_NAME] Toggle Menu Create New Campaign Design and configure y…" at bounding box center [618, 296] width 1237 height 592
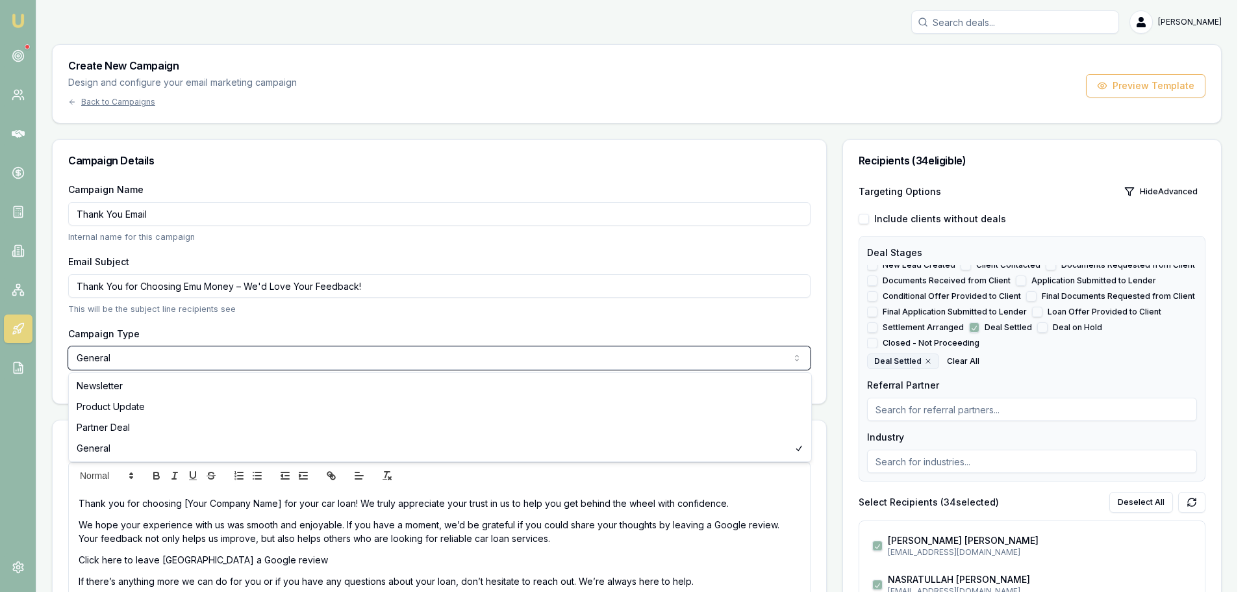
click at [381, 309] on html "Emu Broker [PERSON_NAME] Toggle Menu Create New Campaign Design and configure y…" at bounding box center [623, 296] width 1247 height 592
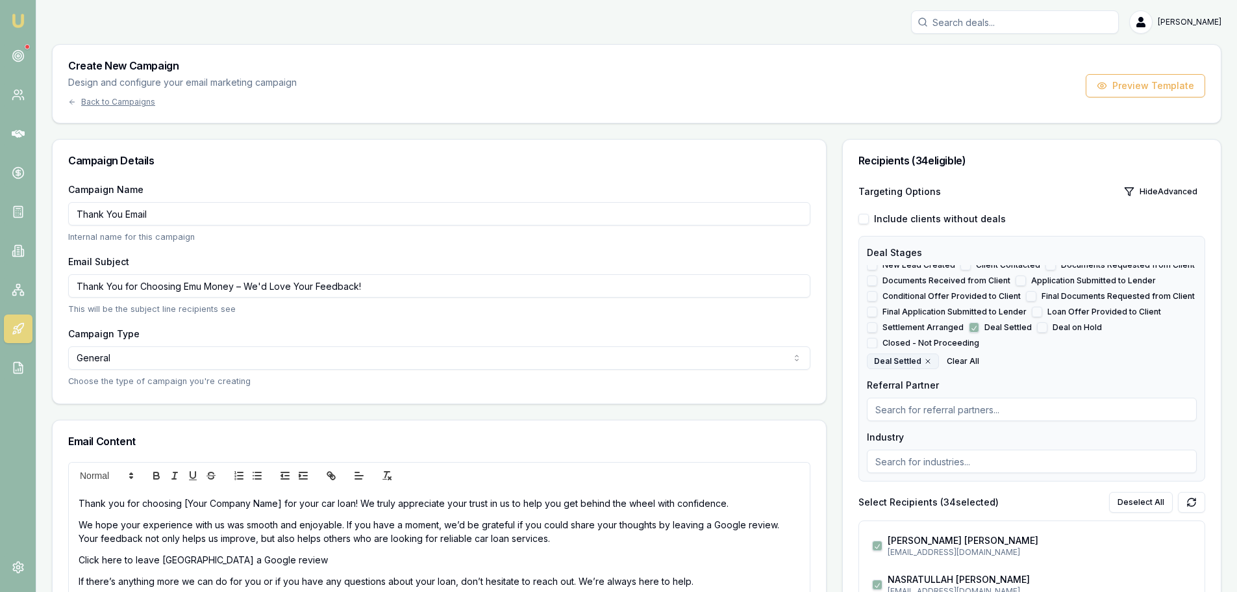
click at [279, 506] on p "Thank you for choosing [Your Company Name] for your car loan! We truly apprecia…" at bounding box center [440, 503] width 722 height 14
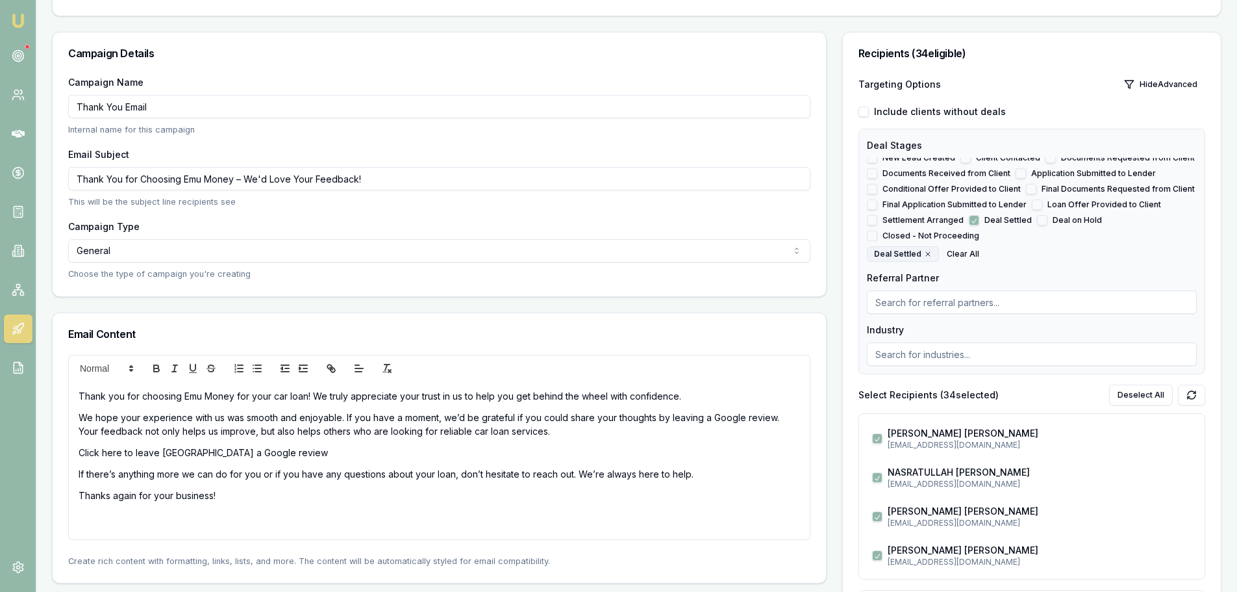
scroll to position [130, 0]
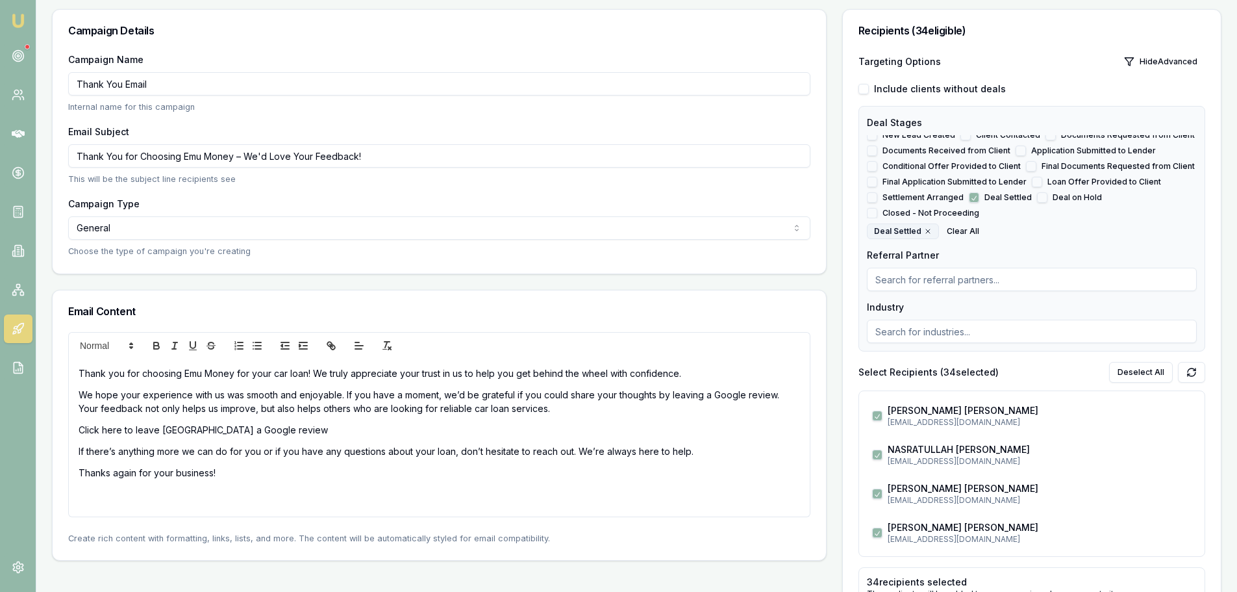
click at [710, 396] on p "We hope your experience with us was smooth and enjoyable. If you have a moment,…" at bounding box center [440, 401] width 722 height 27
click at [650, 409] on p "We hope your experience with us was smooth and enjoyable. If you have a moment,…" at bounding box center [440, 401] width 722 height 27
click at [244, 432] on p "Click here to leave [GEOGRAPHIC_DATA] a Google review" at bounding box center [440, 430] width 722 height 14
drag, startPoint x: 246, startPoint y: 431, endPoint x: 77, endPoint y: 429, distance: 169.5
click at [77, 429] on div "Thank you for choosing Emu Money for your car loan! We truly appreciate your tr…" at bounding box center [439, 438] width 741 height 158
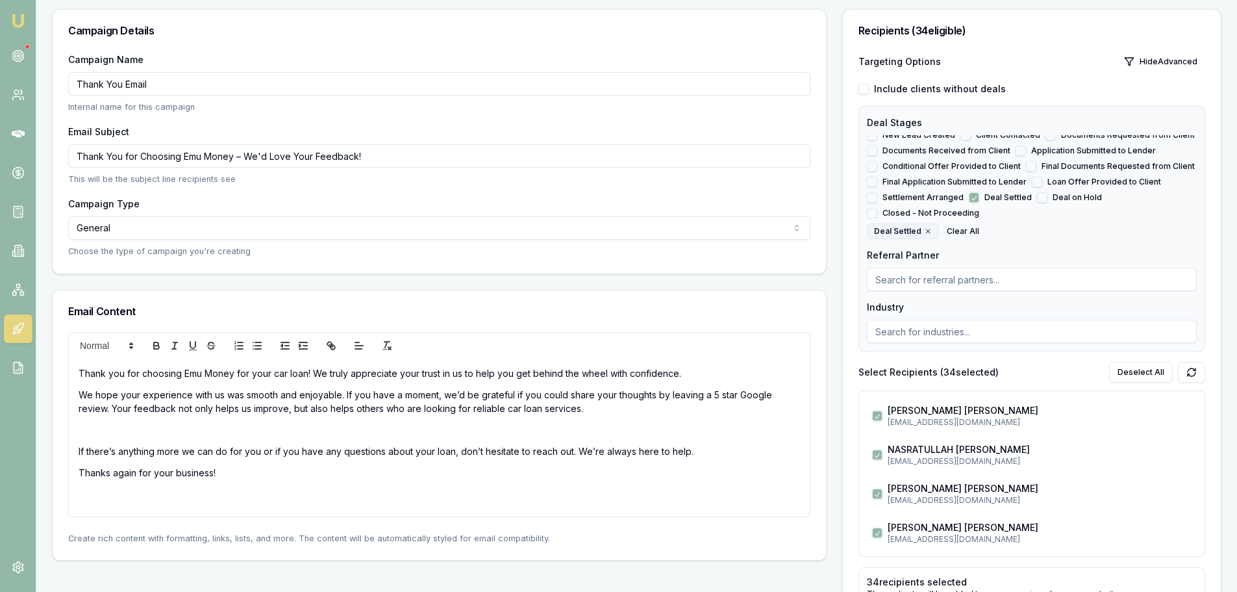
click at [268, 430] on p at bounding box center [440, 430] width 722 height 14
click at [327, 347] on icon "link" at bounding box center [331, 346] width 12 height 12
click at [331, 347] on icon "link" at bounding box center [333, 347] width 5 height 5
drag, startPoint x: 273, startPoint y: 427, endPoint x: 63, endPoint y: 430, distance: 209.8
click at [63, 430] on div "Thank you for choosing Emu Money for your car loan! We truly appreciate your tr…" at bounding box center [440, 446] width 774 height 228
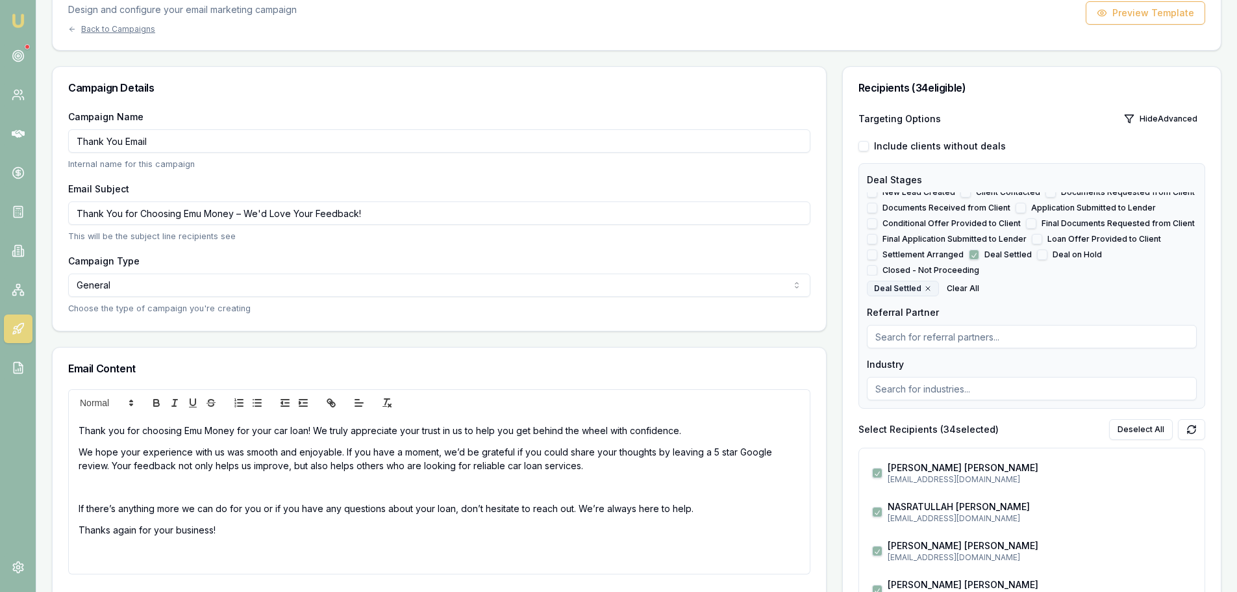
scroll to position [0, 0]
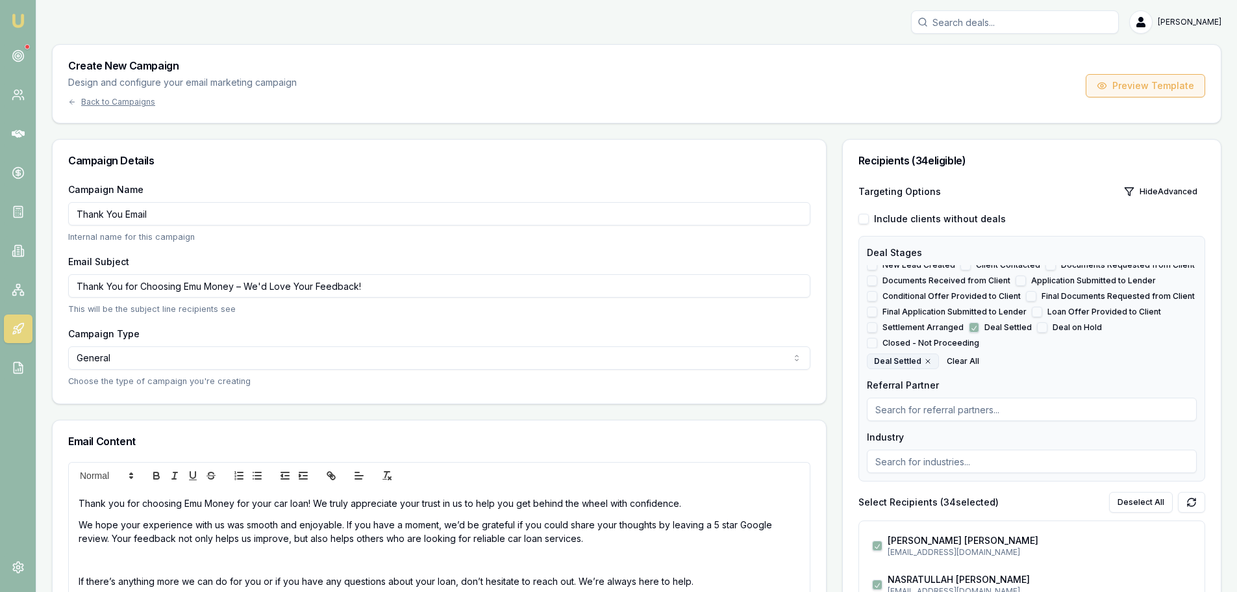
click at [1125, 84] on button "Preview Template" at bounding box center [1146, 85] width 120 height 23
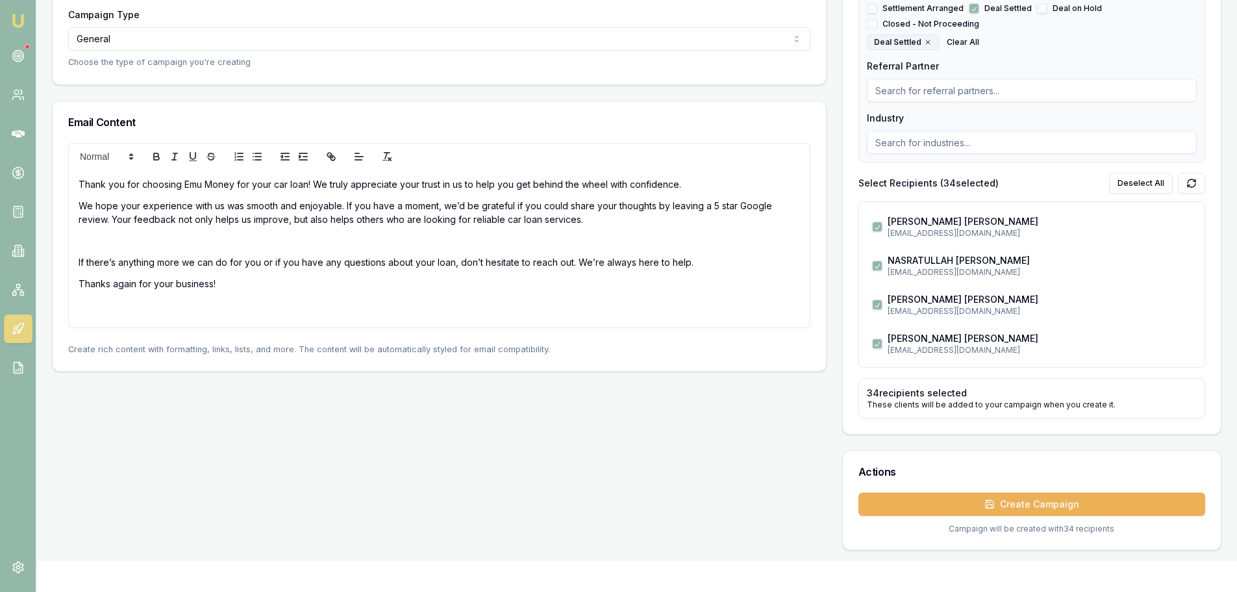
scroll to position [325, 0]
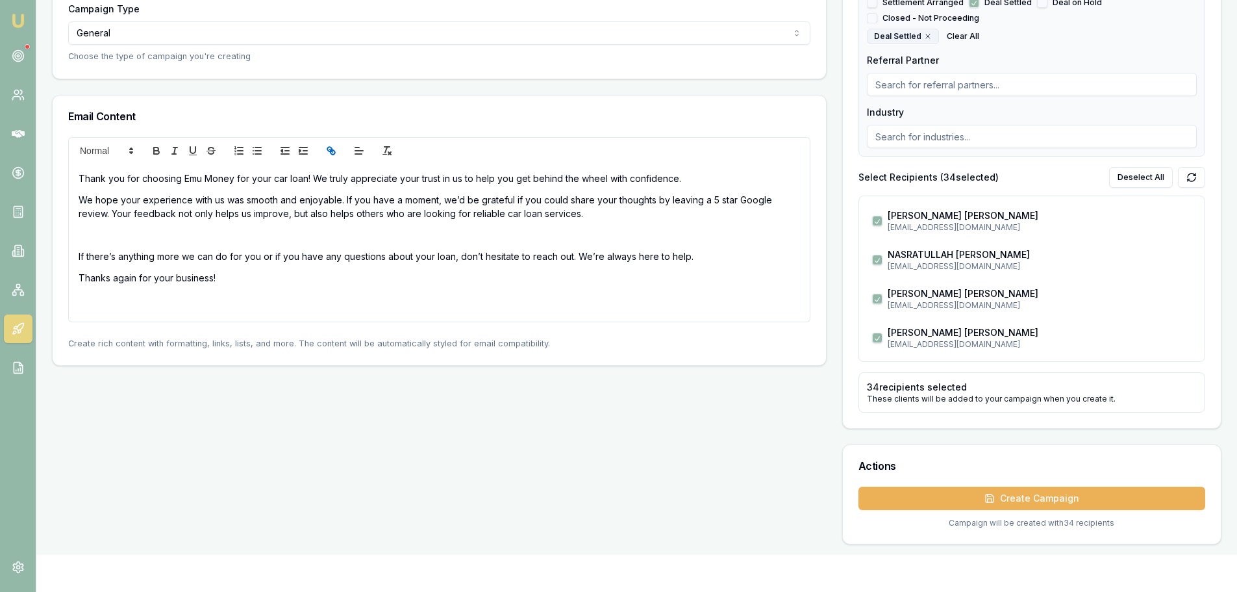
click at [329, 149] on icon "link" at bounding box center [331, 151] width 12 height 12
click at [156, 233] on p at bounding box center [440, 235] width 722 height 14
click at [279, 418] on div "Campaign Details Campaign Name Thank You Email Internal name for this campaign …" at bounding box center [439, 179] width 775 height 730
click at [206, 236] on link "Click here to leave us a Google review" at bounding box center [211, 234] width 264 height 11
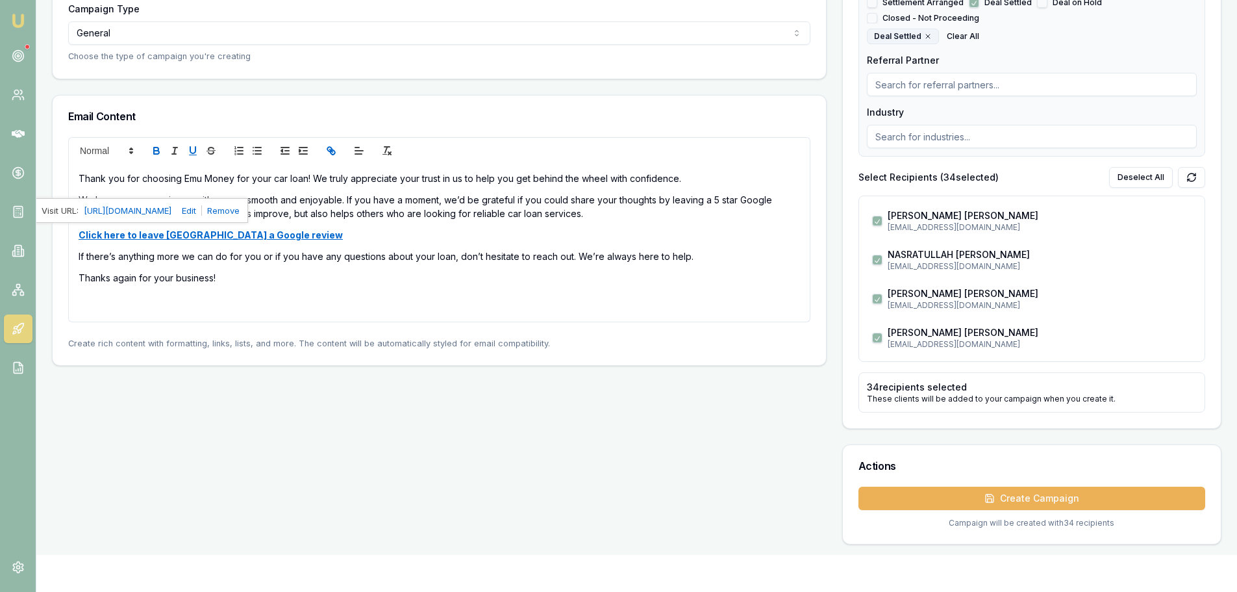
click at [171, 207] on link "https://g.page/r/CdFRQvPw1i8MEAE/review" at bounding box center [128, 210] width 88 height 17
click at [440, 296] on p at bounding box center [440, 299] width 722 height 14
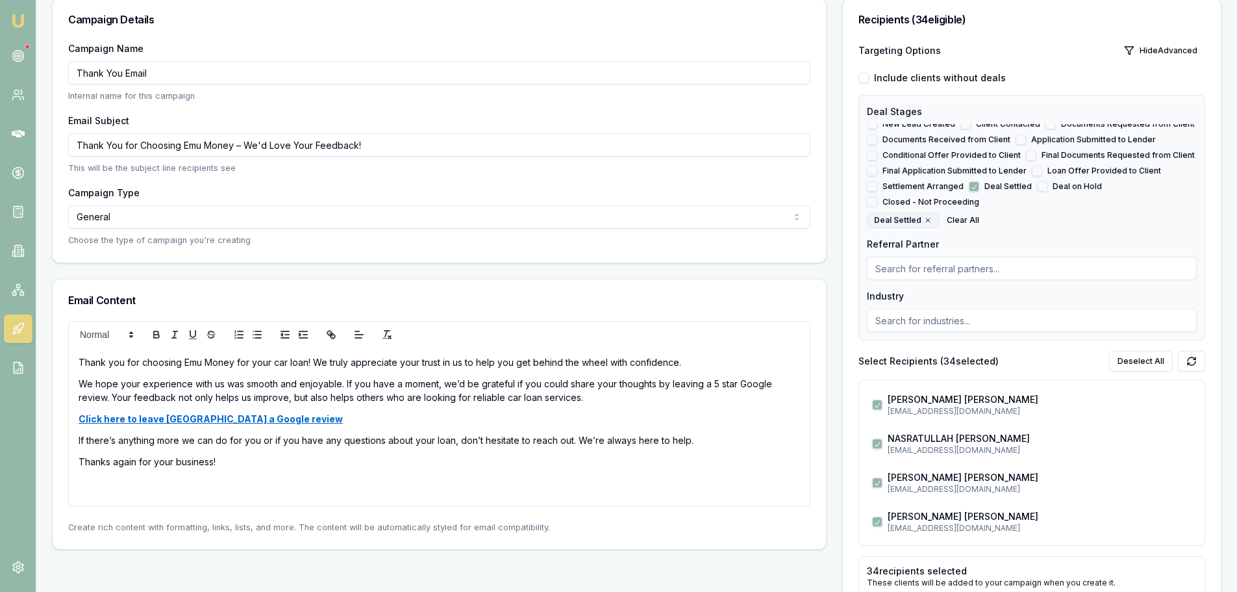
scroll to position [65, 0]
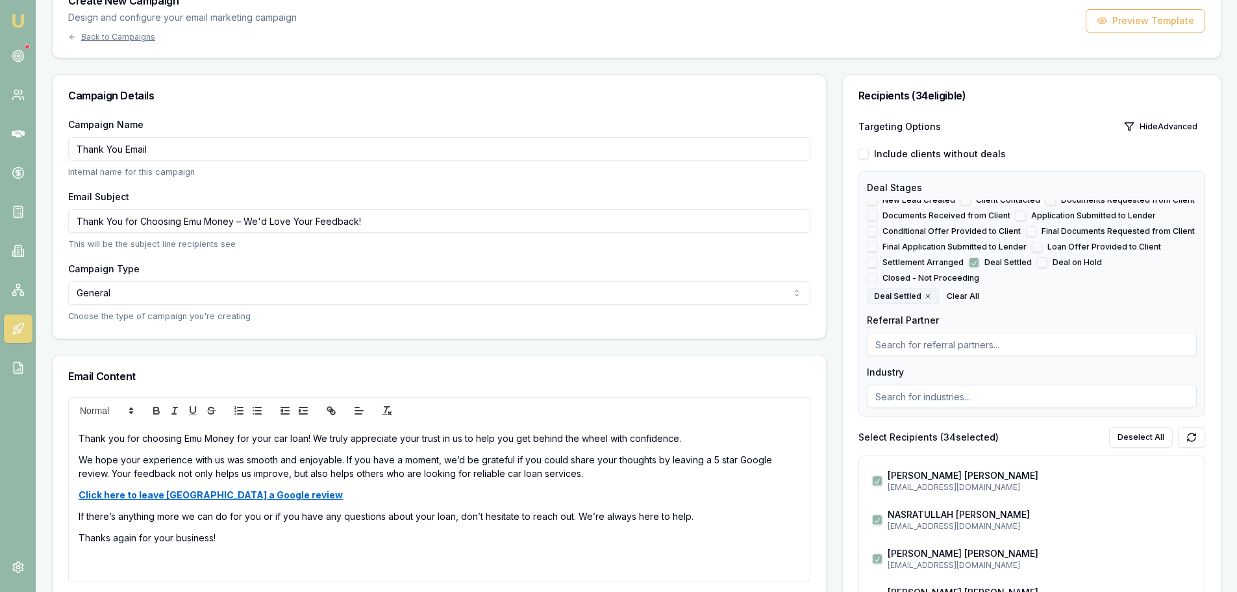
click at [707, 459] on p "We hope your experience with us was smooth and enjoyable. If you have a moment,…" at bounding box center [440, 466] width 722 height 27
drag, startPoint x: 462, startPoint y: 457, endPoint x: 446, endPoint y: 459, distance: 17.0
click at [446, 459] on p "We hope your experience with us was smooth and enjoyable. If you have a moment,…" at bounding box center [440, 466] width 722 height 27
click at [739, 510] on p "If there’s anything more we can do for you or if you have any questions about y…" at bounding box center [440, 516] width 722 height 14
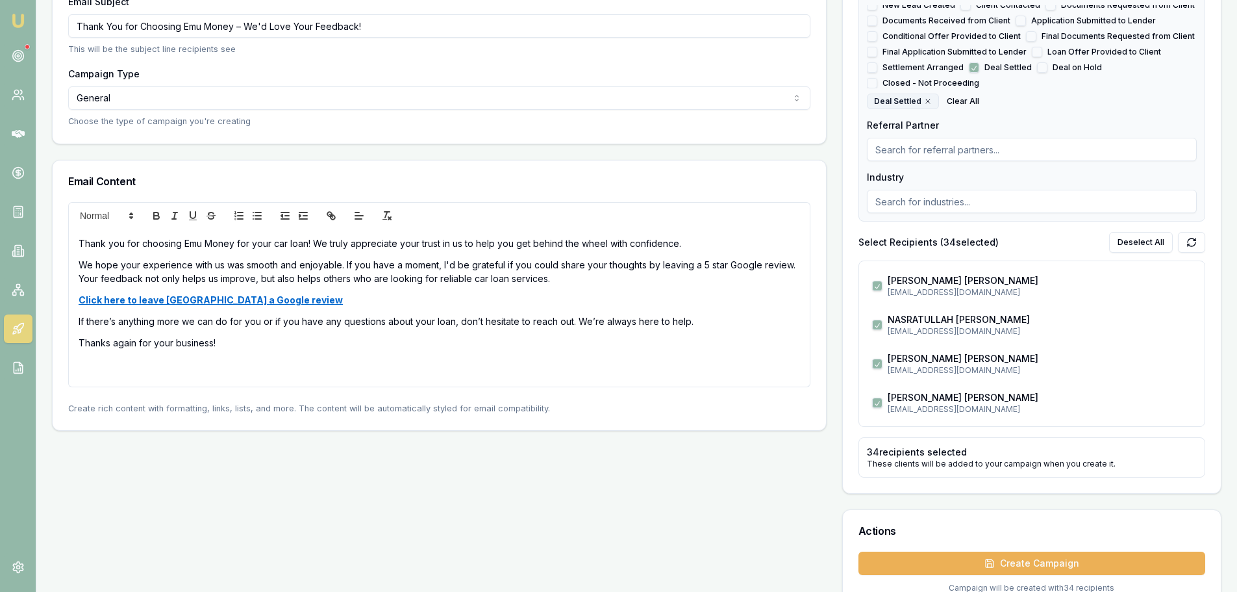
scroll to position [0, 0]
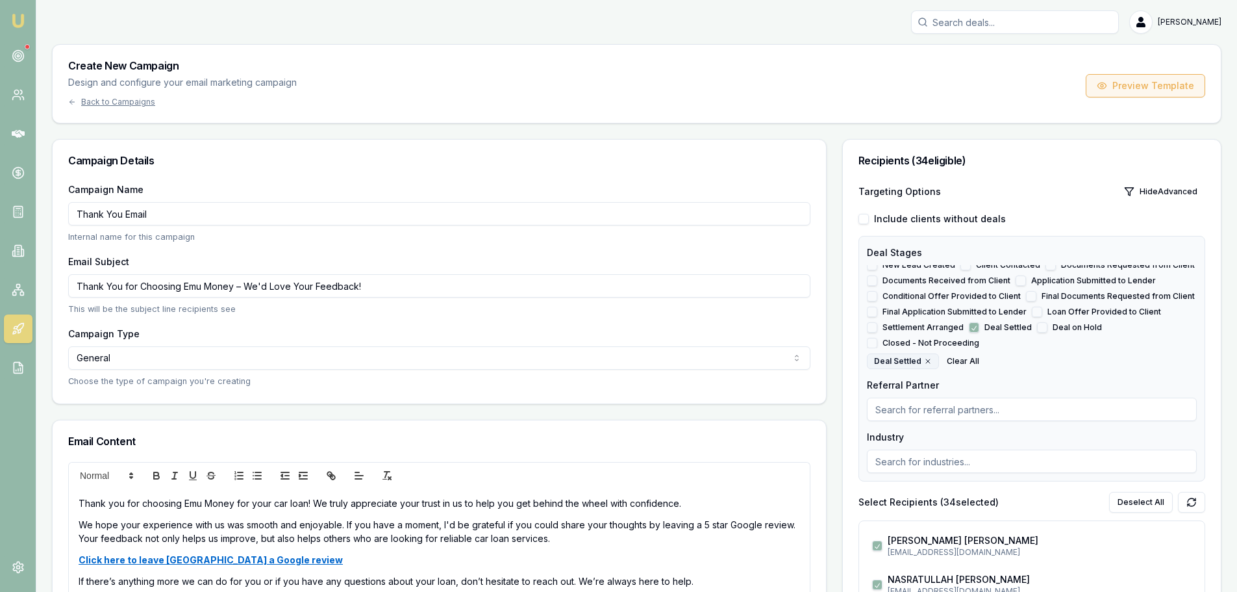
click at [1148, 90] on button "Preview Template" at bounding box center [1146, 85] width 120 height 23
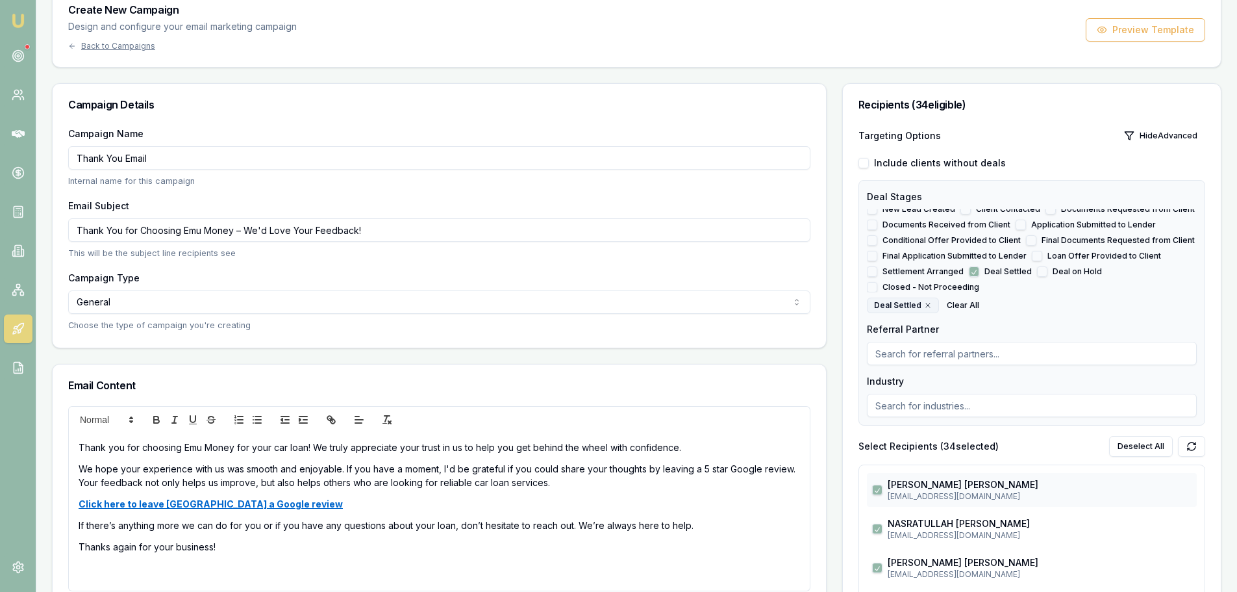
scroll to position [195, 0]
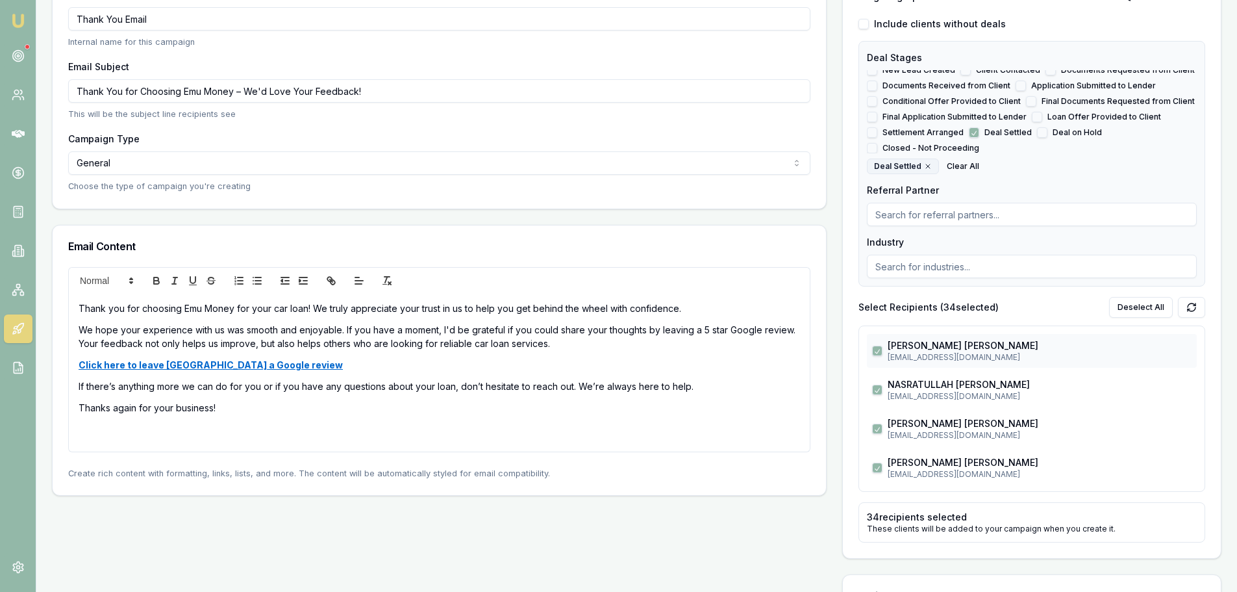
click at [874, 349] on button "button" at bounding box center [877, 351] width 10 height 10
checkbox input "false"
click at [875, 390] on button "button" at bounding box center [877, 390] width 10 height 10
checkbox input "false"
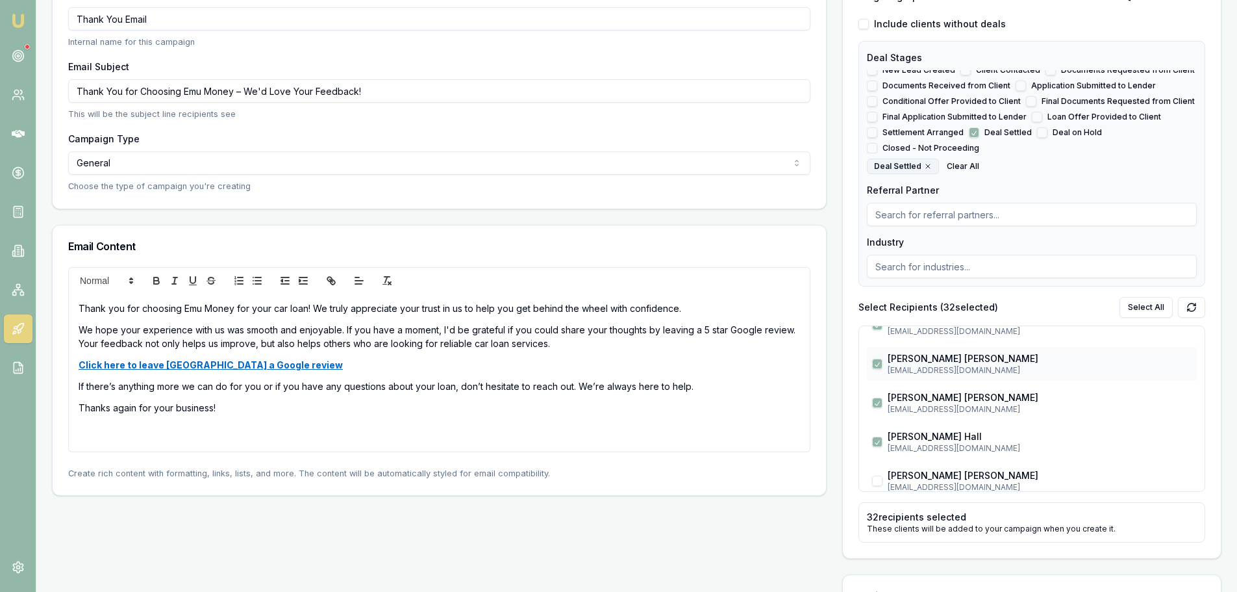
click at [878, 362] on button "button" at bounding box center [877, 364] width 10 height 10
checkbox input "false"
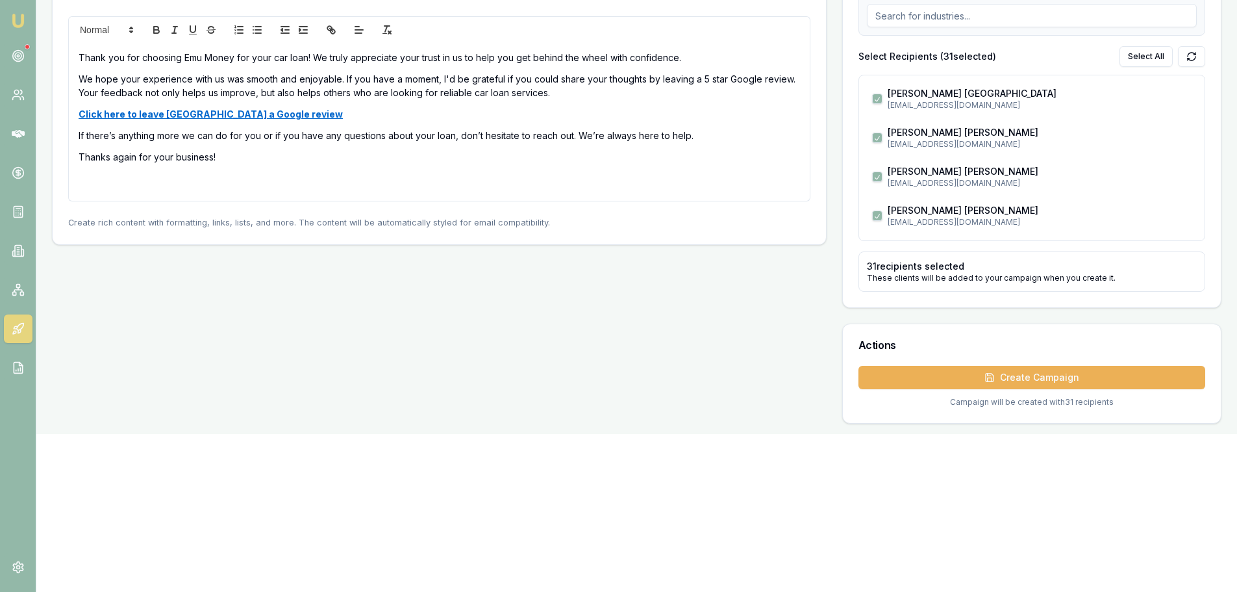
scroll to position [455, 0]
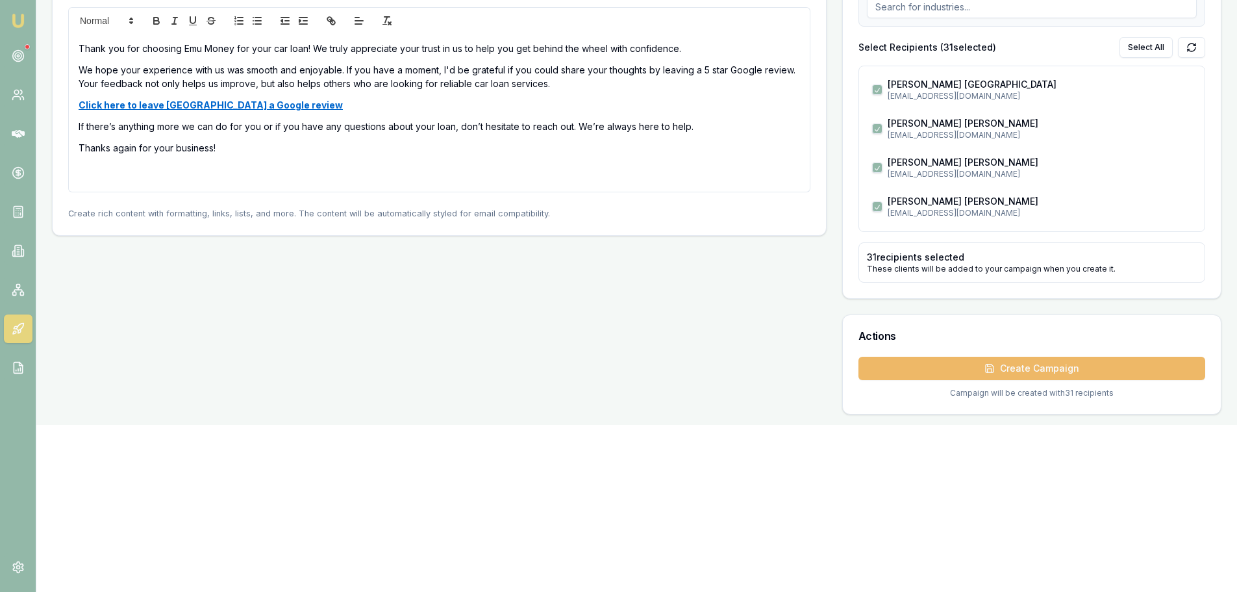
click at [1020, 370] on button "Create Campaign" at bounding box center [1032, 368] width 347 height 23
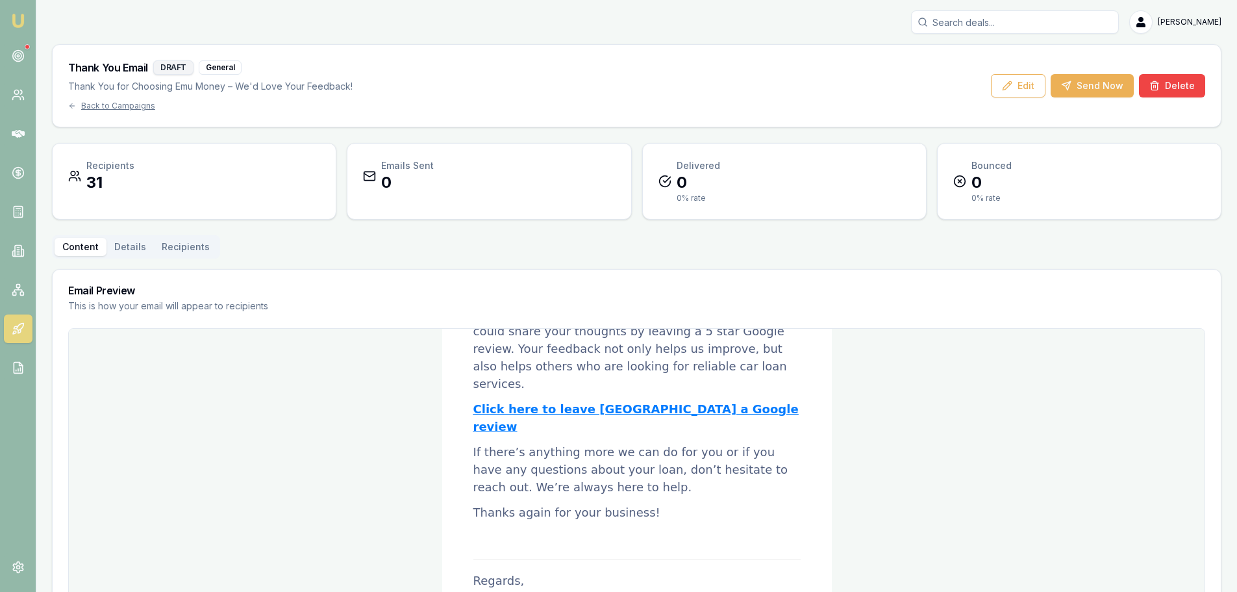
scroll to position [223, 0]
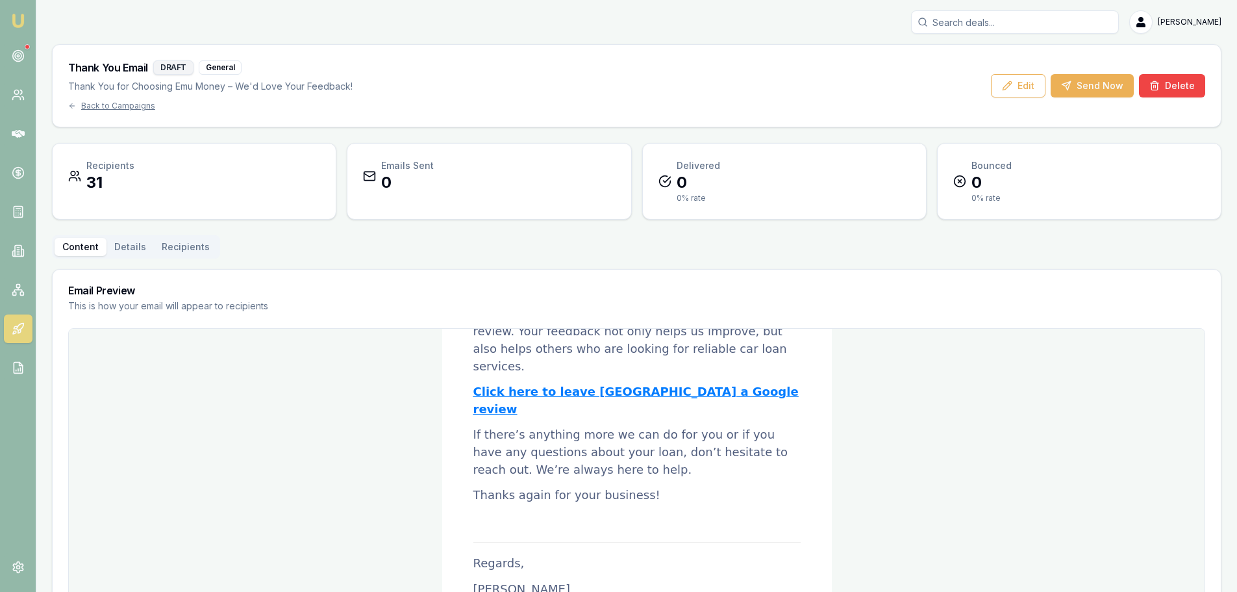
click at [493, 385] on link "Click here to leave us a Google review" at bounding box center [636, 400] width 325 height 31
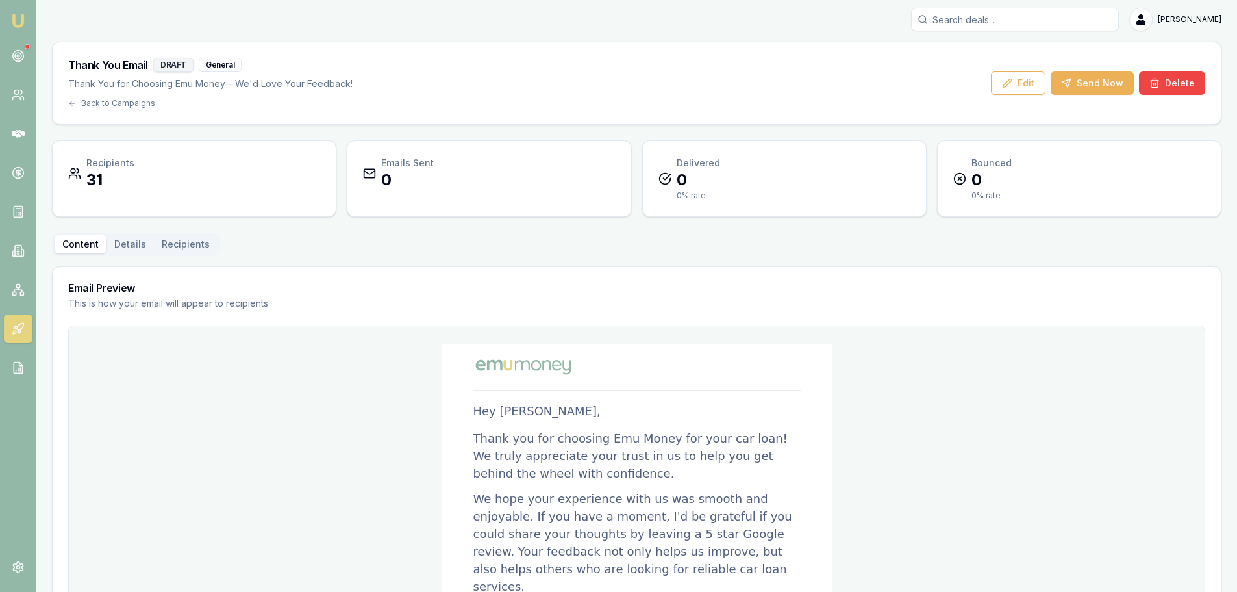
scroll to position [0, 0]
click at [1094, 79] on button "Send Now" at bounding box center [1092, 85] width 83 height 23
click at [812, 240] on div "Content Details Recipients Email Preview This is how your email will appear to …" at bounding box center [637, 485] width 1170 height 500
click at [1109, 88] on button "Send Now" at bounding box center [1092, 85] width 83 height 23
click at [179, 71] on div "DRAFT" at bounding box center [173, 67] width 40 height 14
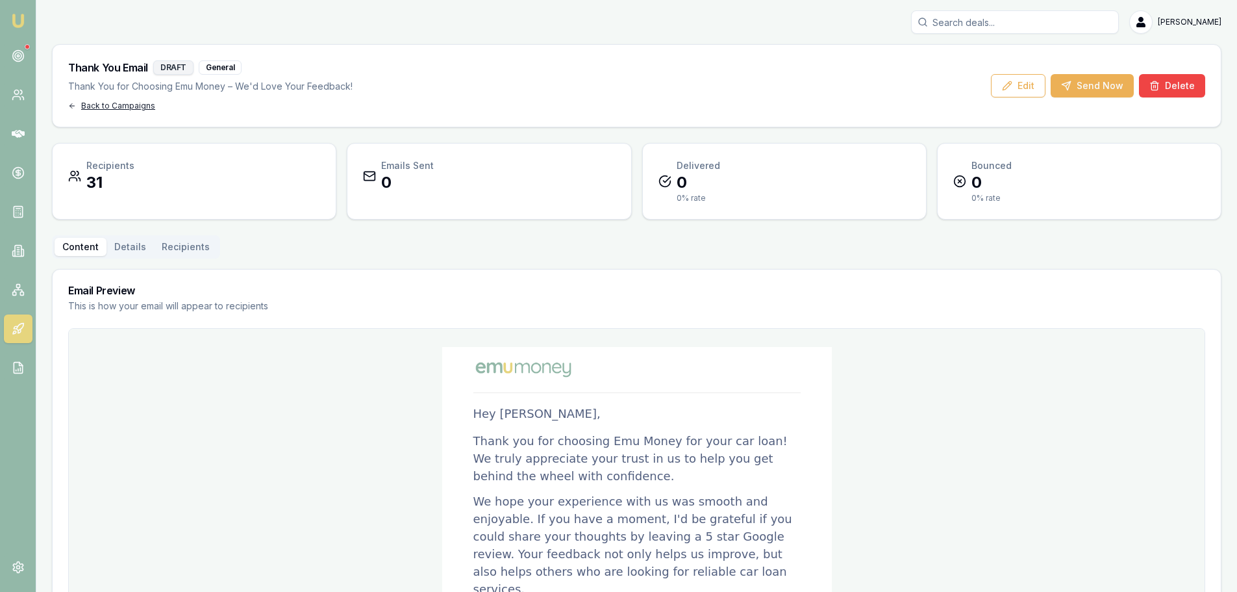
click at [101, 103] on div "Back to Campaigns" at bounding box center [210, 106] width 284 height 10
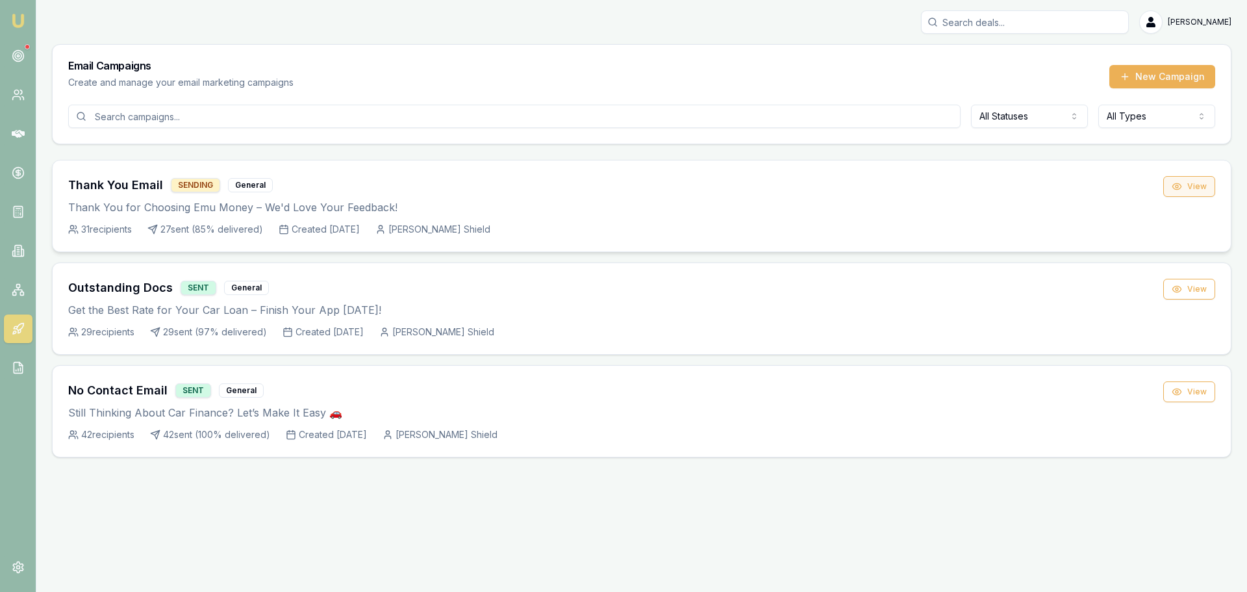
click at [1189, 182] on button "View" at bounding box center [1189, 186] width 52 height 21
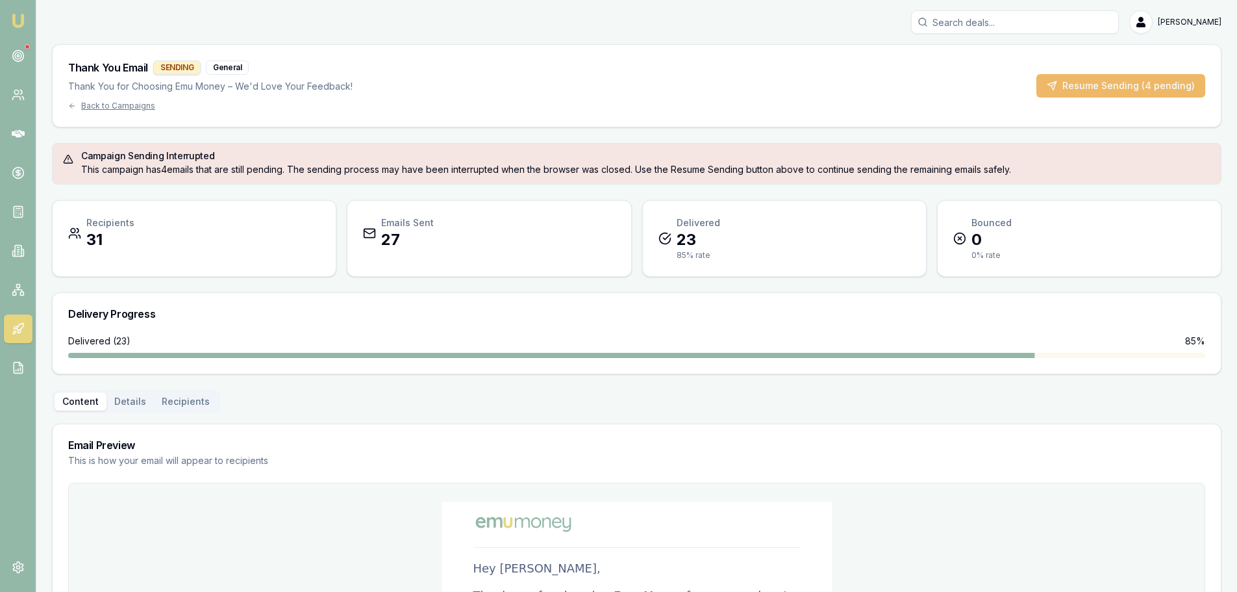
click at [1154, 83] on button "Resume Sending (4 pending)" at bounding box center [1121, 85] width 169 height 23
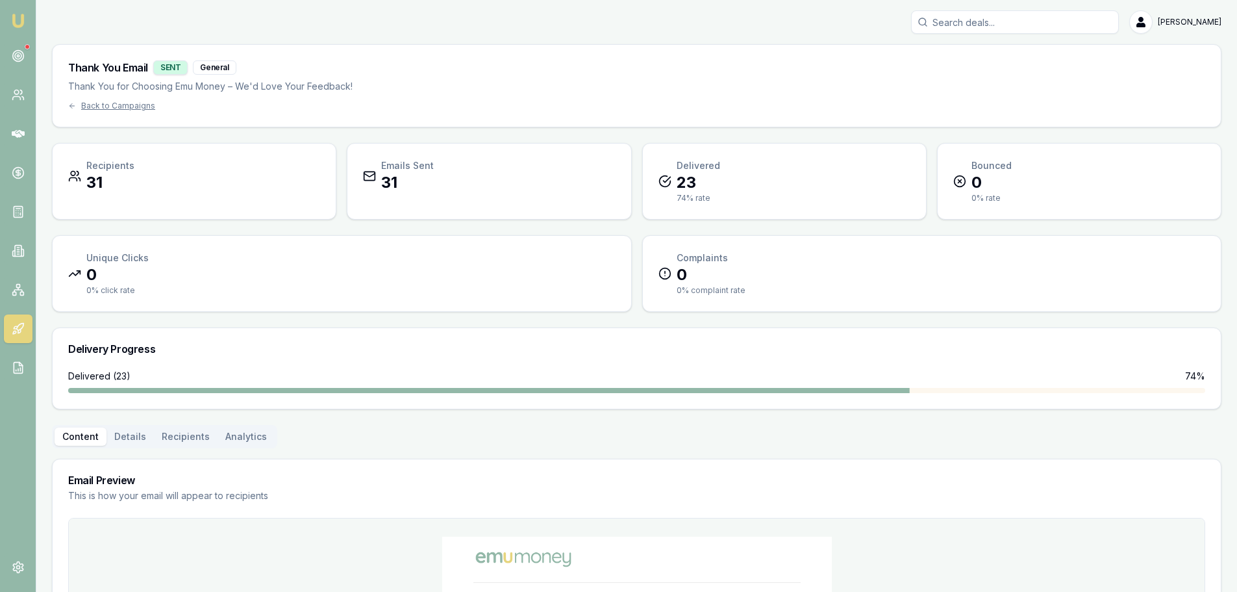
click at [124, 112] on div "Thank You Email SENT General Thank You for Choosing Emu Money – We'd Love Your …" at bounding box center [637, 86] width 1169 height 82
click at [146, 105] on div "Back to Campaigns" at bounding box center [210, 106] width 284 height 10
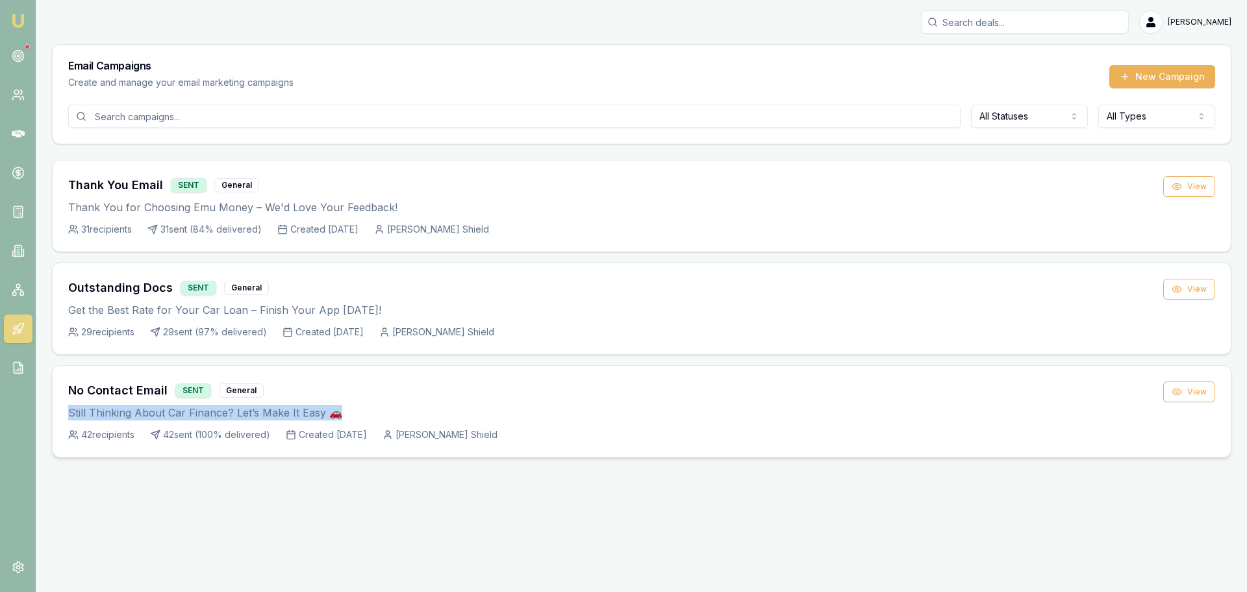
drag, startPoint x: 336, startPoint y: 413, endPoint x: 68, endPoint y: 413, distance: 268.3
click at [68, 413] on div "No Contact Email SENT General Still Thinking About Car Finance? Let’s Make It E…" at bounding box center [642, 411] width 1178 height 91
copy p "Still Thinking About Car Finance? Let’s Make It Easy 🚗"
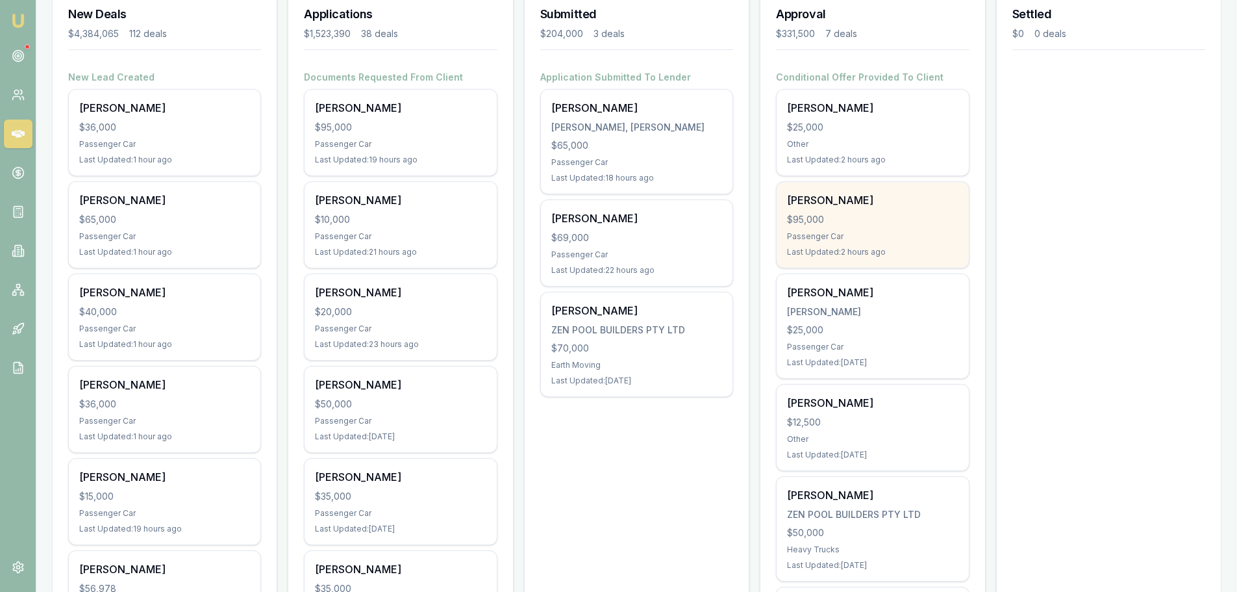
click at [846, 195] on div "[PERSON_NAME]" at bounding box center [872, 200] width 171 height 16
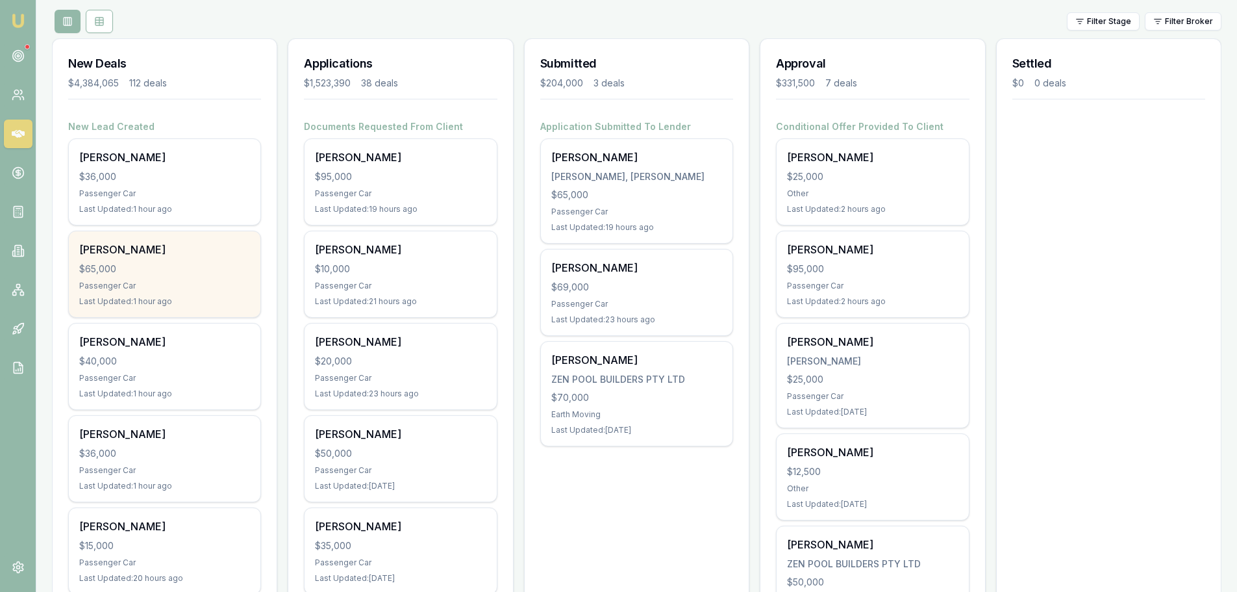
scroll to position [195, 0]
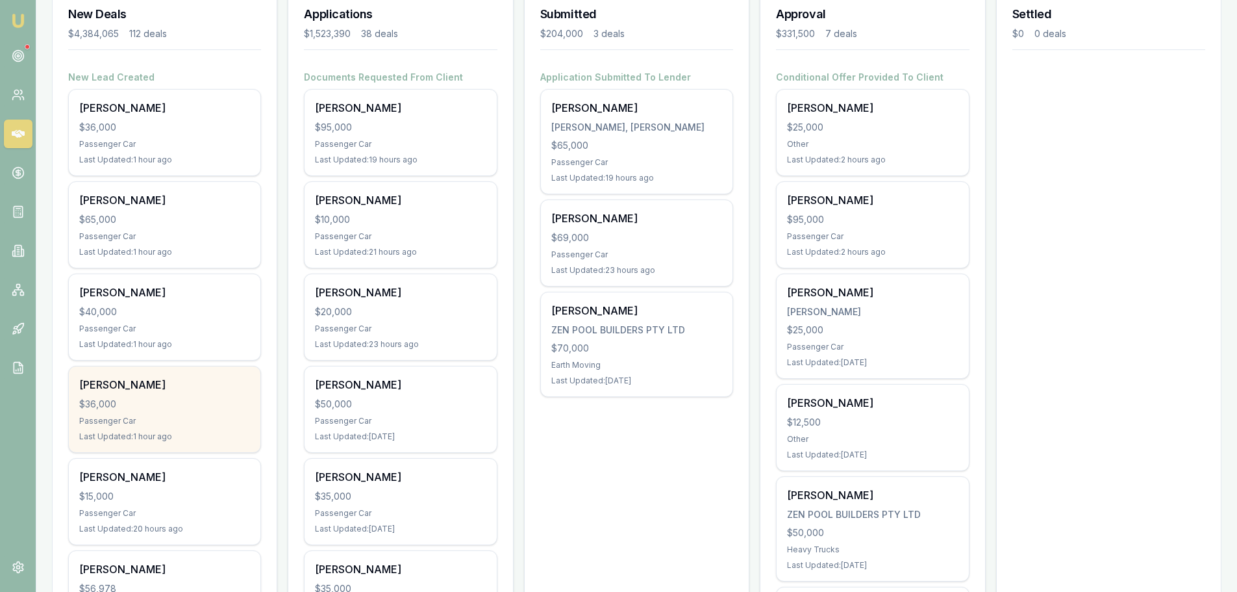
click at [241, 412] on div "[PERSON_NAME] $36,000 Passenger Car Last Updated: 1 hour ago" at bounding box center [165, 409] width 192 height 86
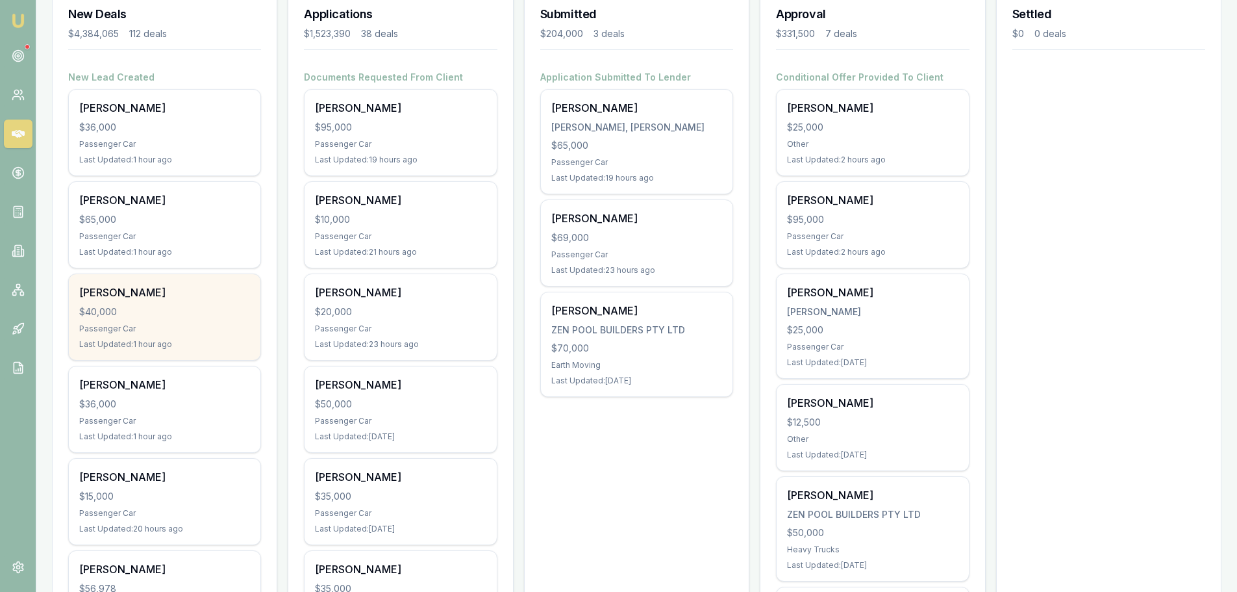
click at [187, 312] on div "$40,000" at bounding box center [164, 311] width 171 height 13
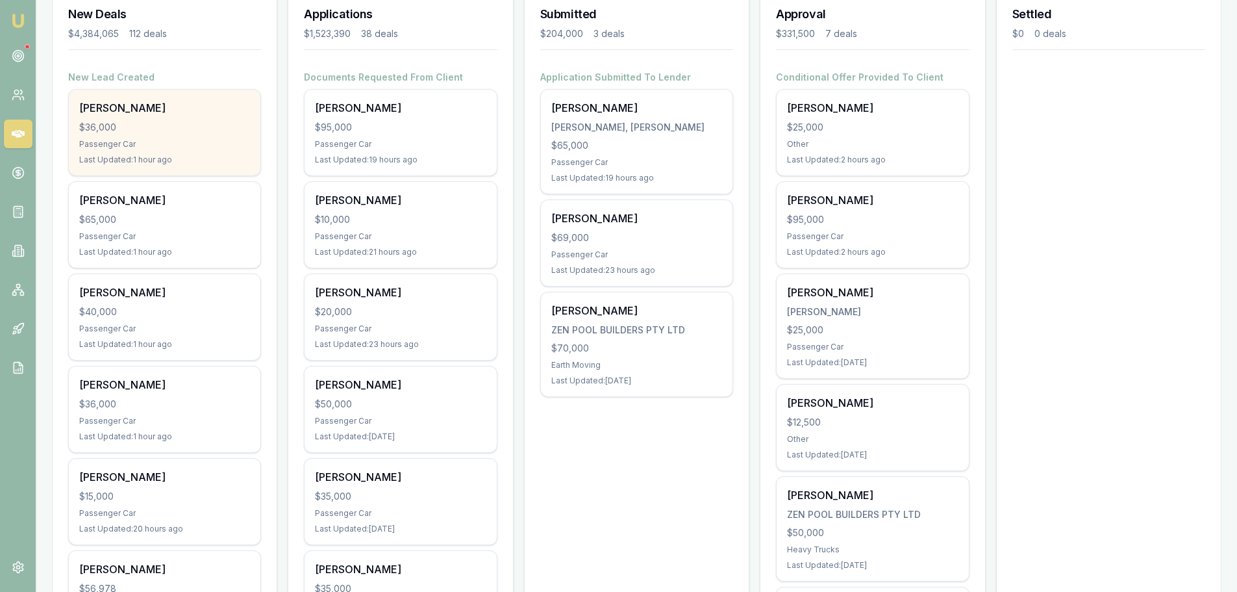
click at [181, 103] on div "[PERSON_NAME]" at bounding box center [164, 108] width 171 height 16
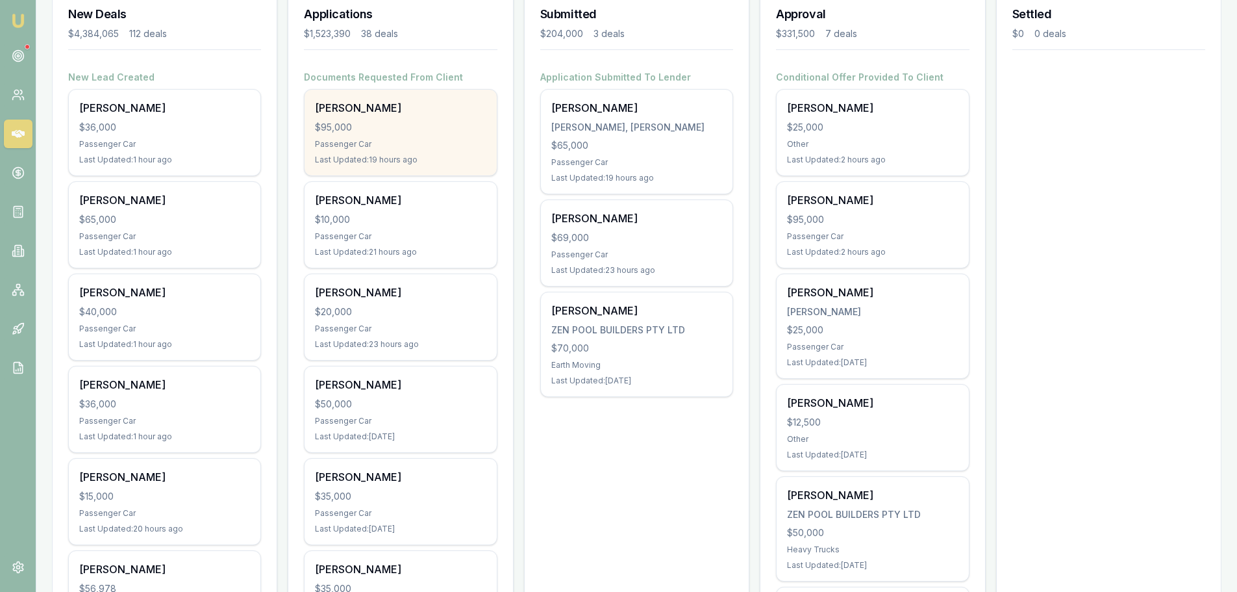
click at [346, 126] on div "$95,000" at bounding box center [400, 127] width 171 height 13
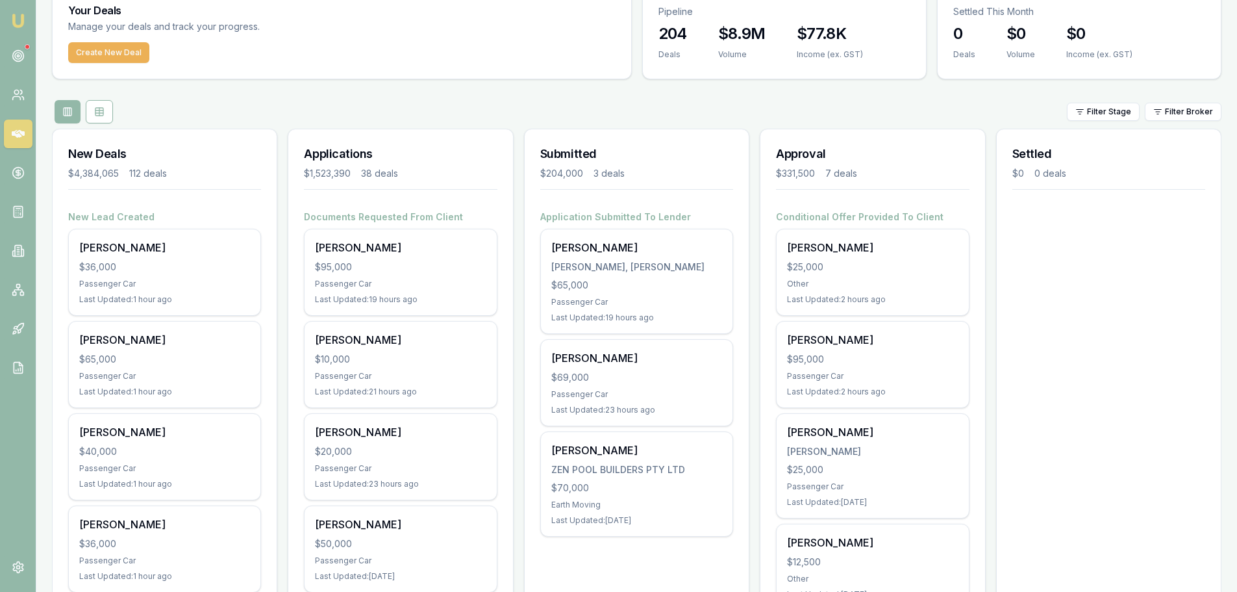
scroll to position [0, 0]
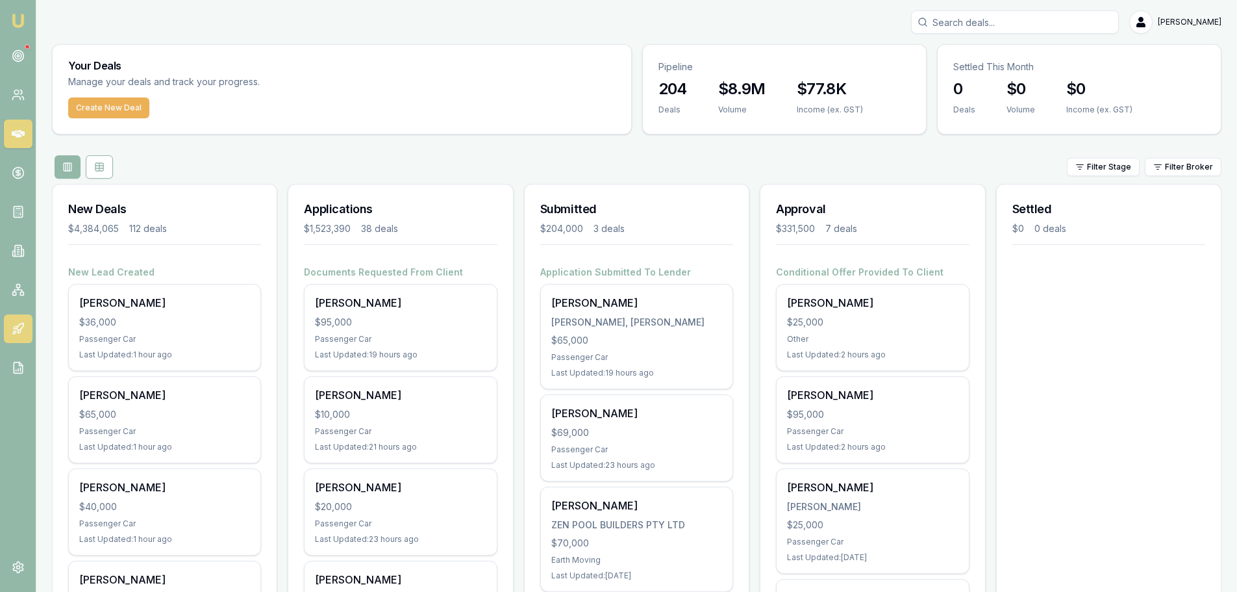
click at [24, 325] on icon at bounding box center [18, 328] width 13 height 13
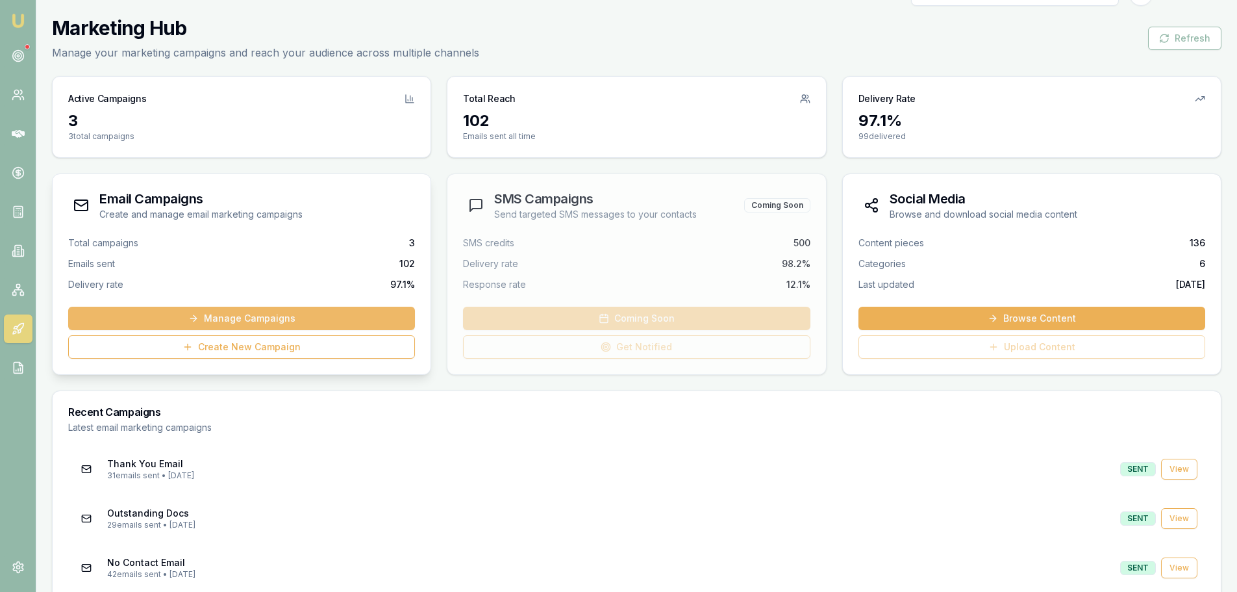
scroll to position [50, 0]
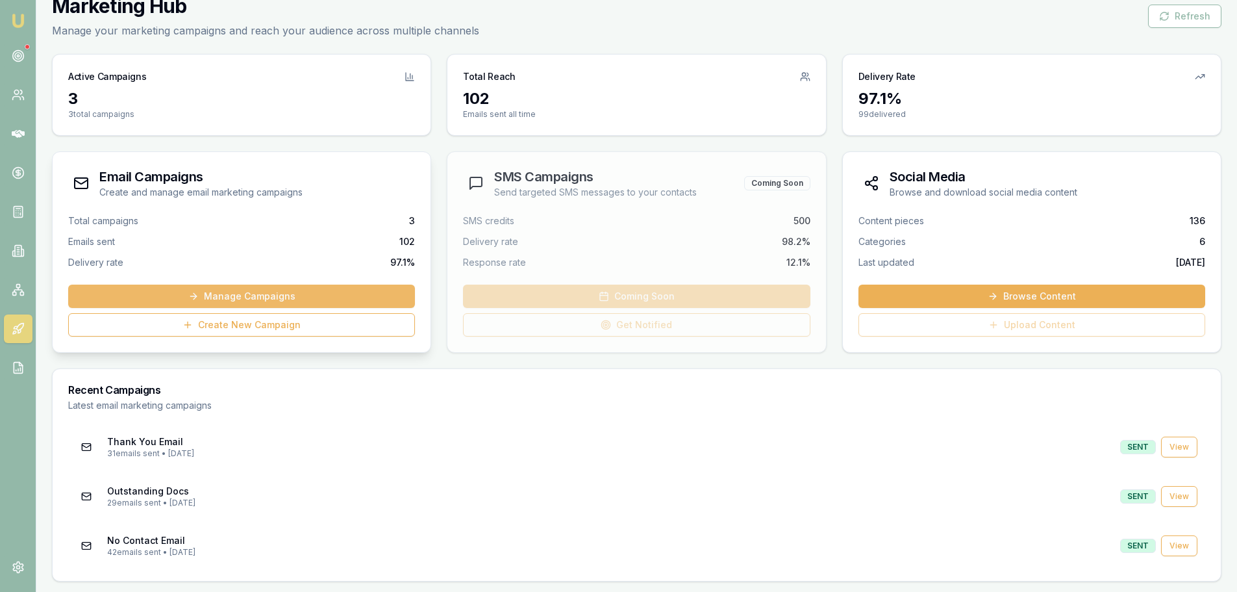
click at [284, 297] on link "Manage Campaigns" at bounding box center [241, 295] width 347 height 23
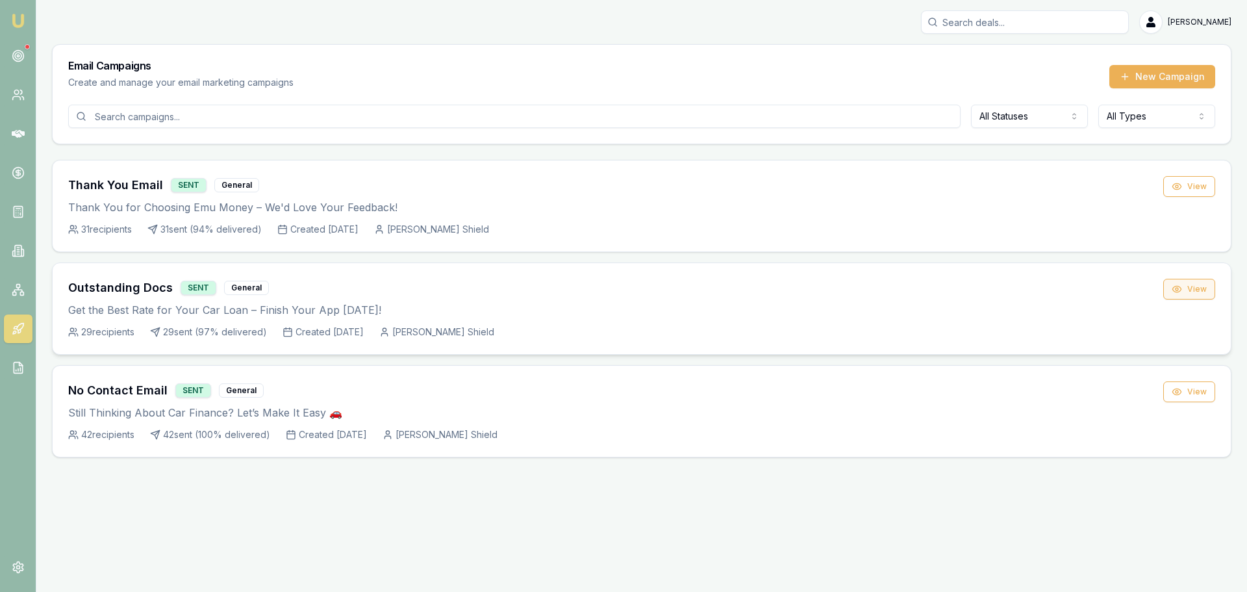
click at [1207, 294] on button "View" at bounding box center [1189, 289] width 52 height 21
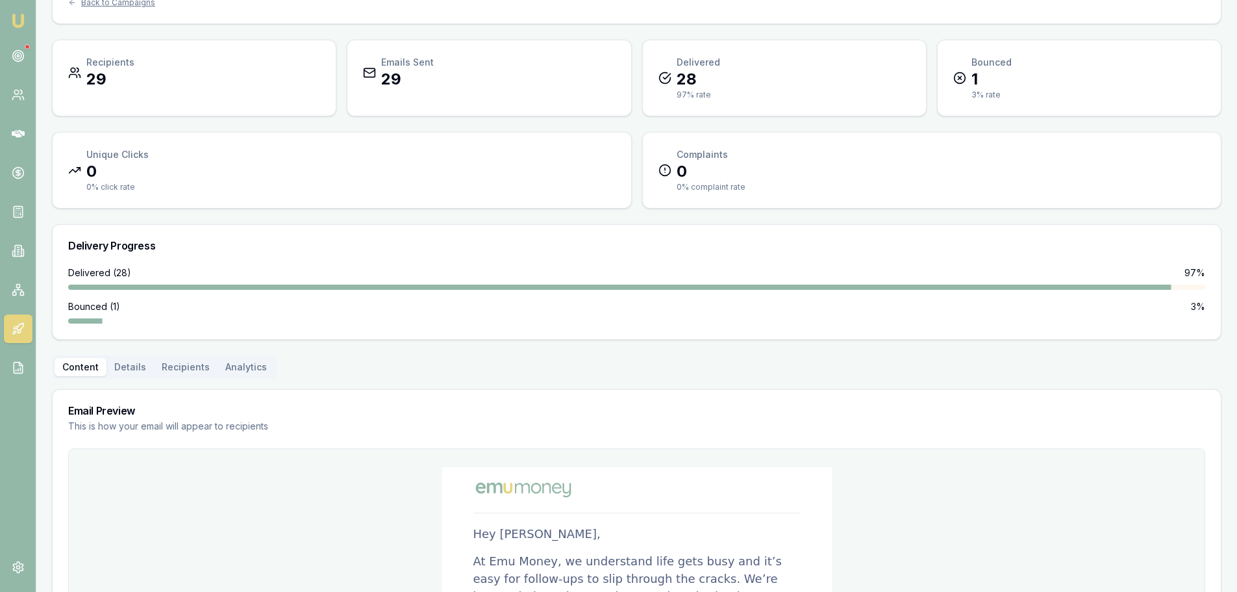
scroll to position [53, 0]
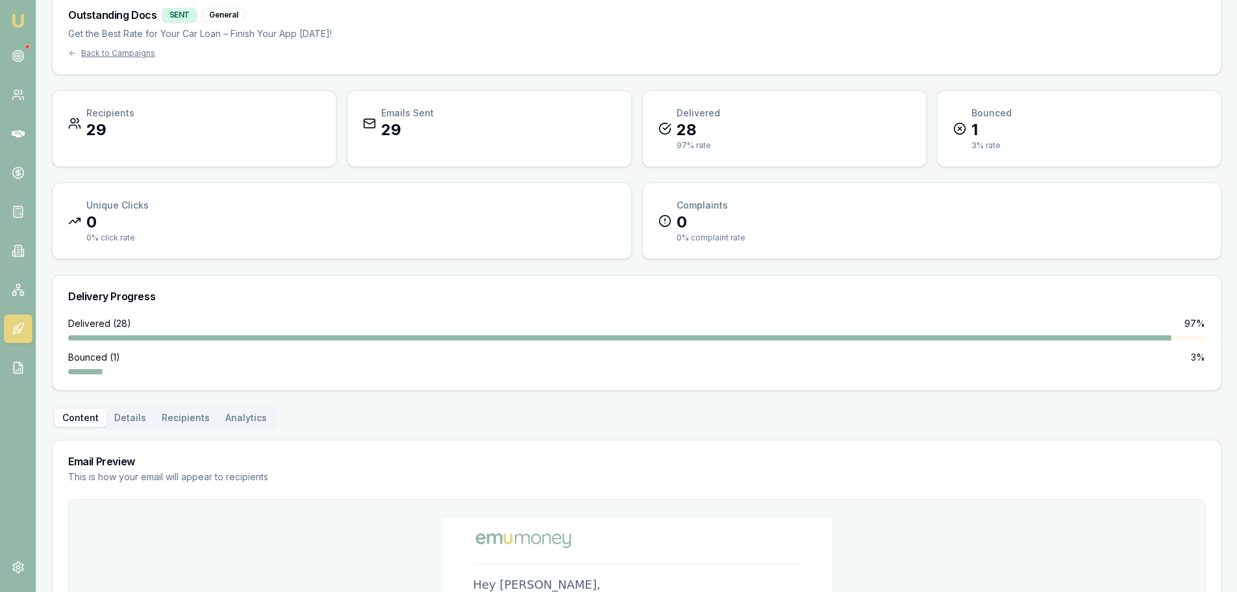
click at [136, 416] on button "Details" at bounding box center [130, 418] width 47 height 18
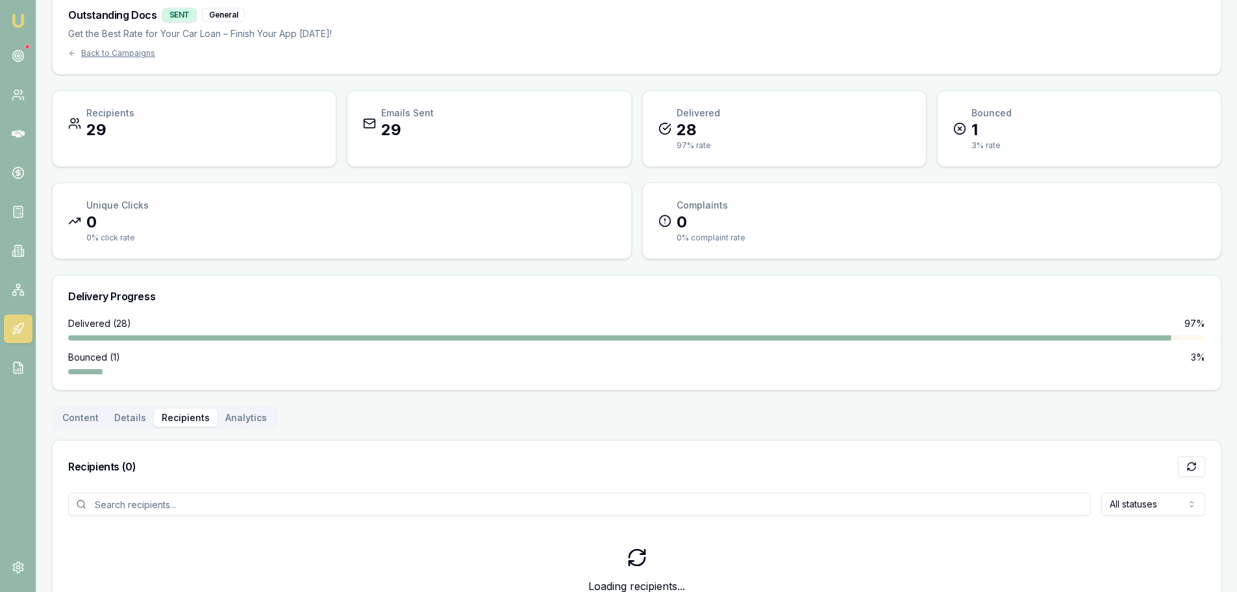
click at [171, 412] on button "Recipients" at bounding box center [186, 418] width 64 height 18
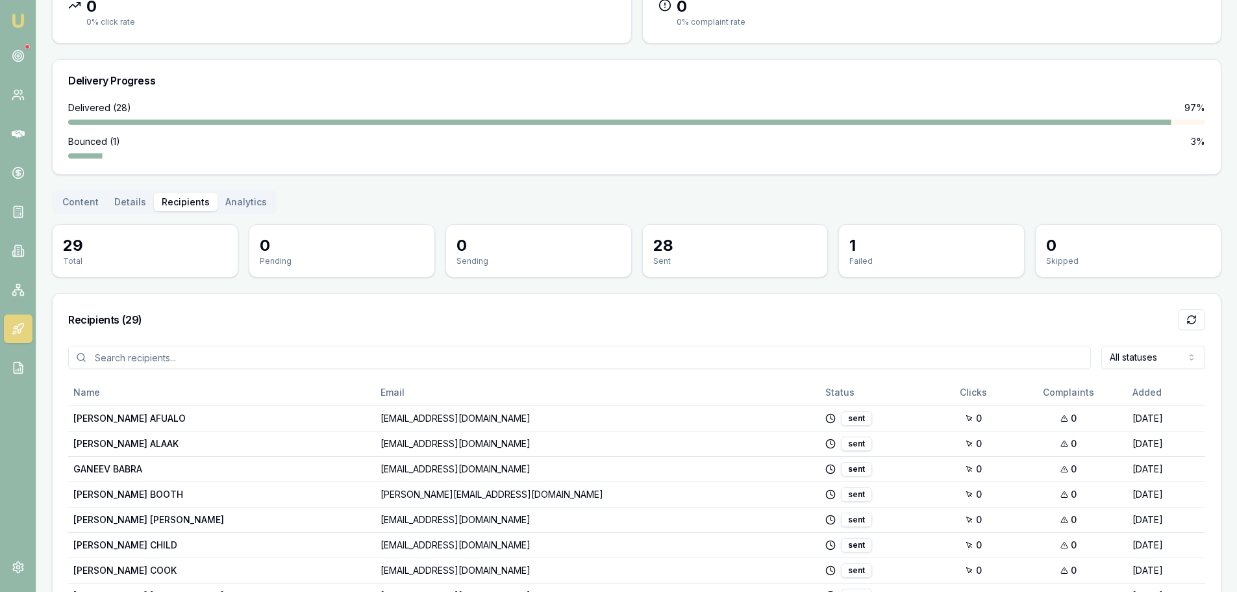
scroll to position [312, 0]
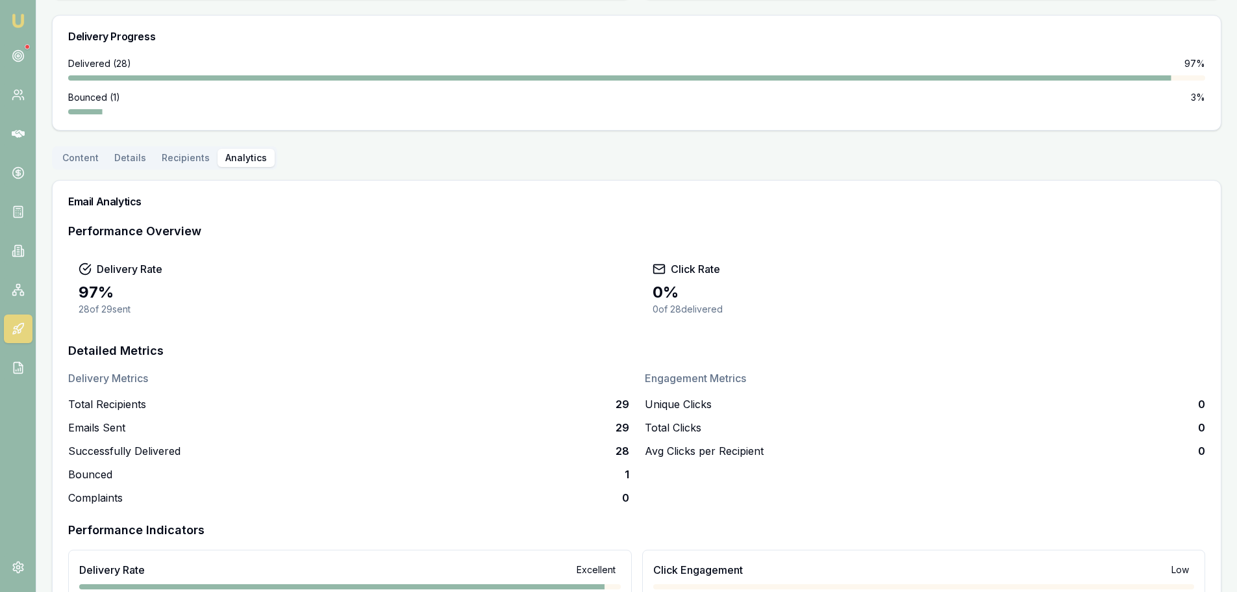
click at [240, 160] on button "Analytics" at bounding box center [246, 158] width 57 height 18
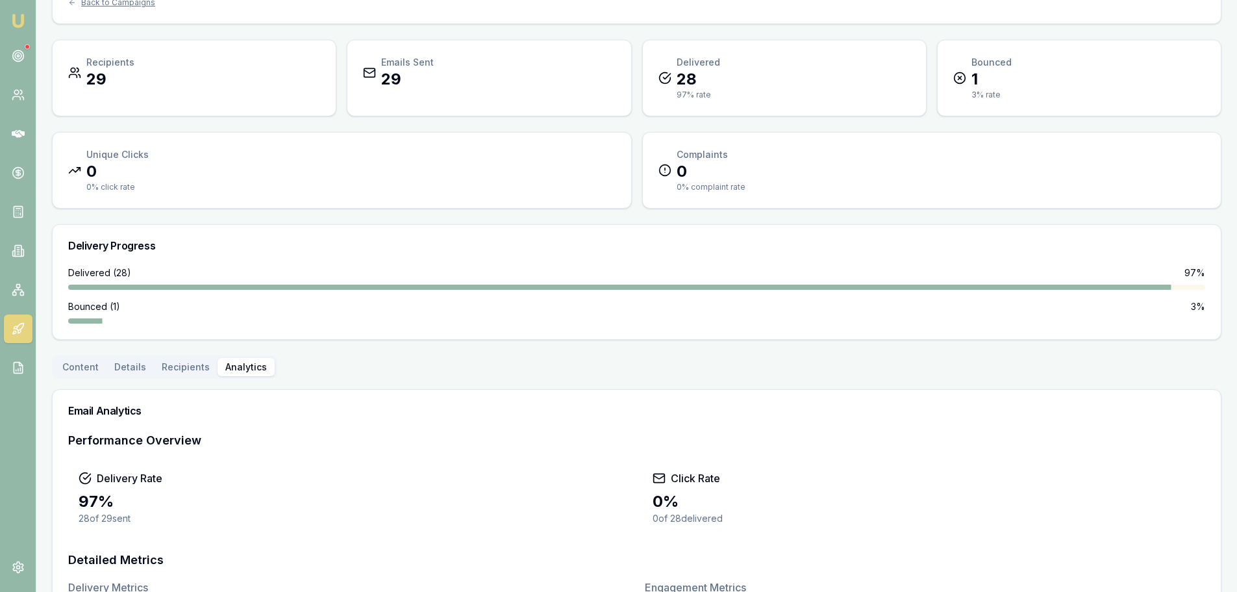
scroll to position [0, 0]
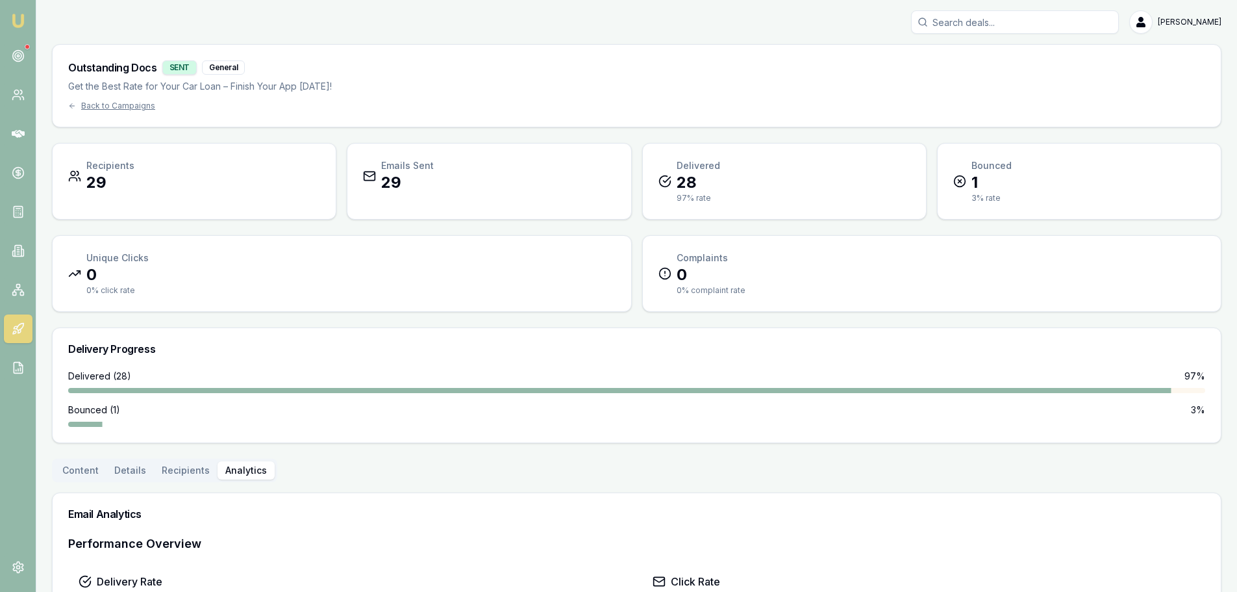
click at [79, 467] on button "Content" at bounding box center [81, 470] width 52 height 18
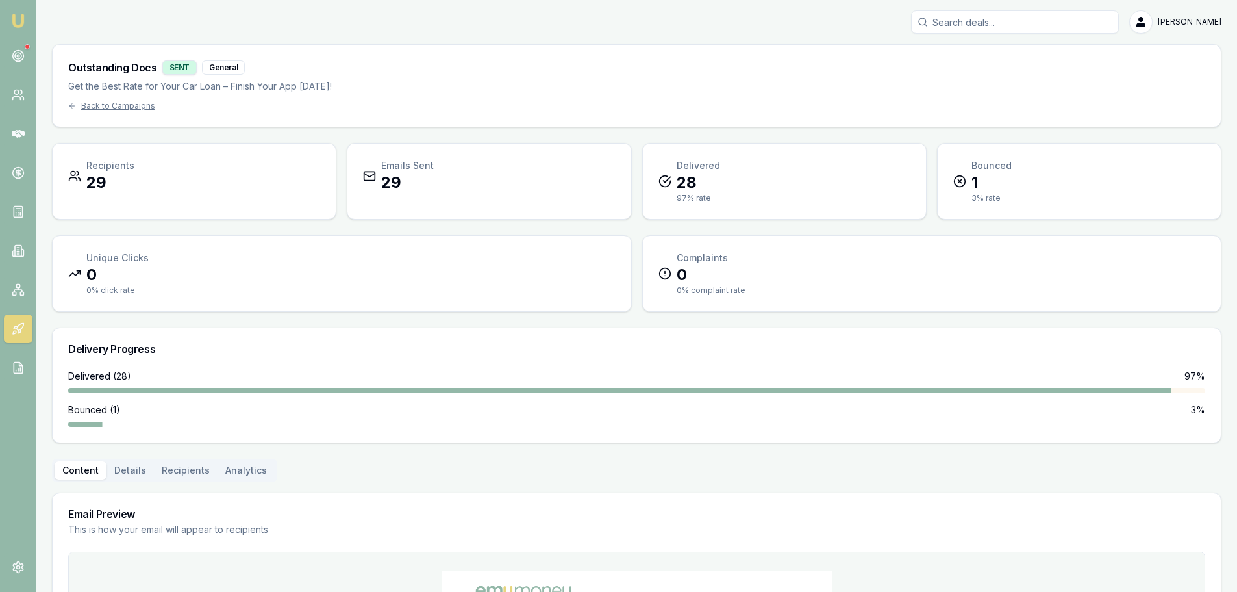
click at [117, 112] on div "Outstanding Docs SENT General Get the Best Rate for Your Car Loan – Finish Your…" at bounding box center [637, 86] width 1169 height 82
click at [125, 107] on div "Back to Campaigns" at bounding box center [200, 106] width 264 height 10
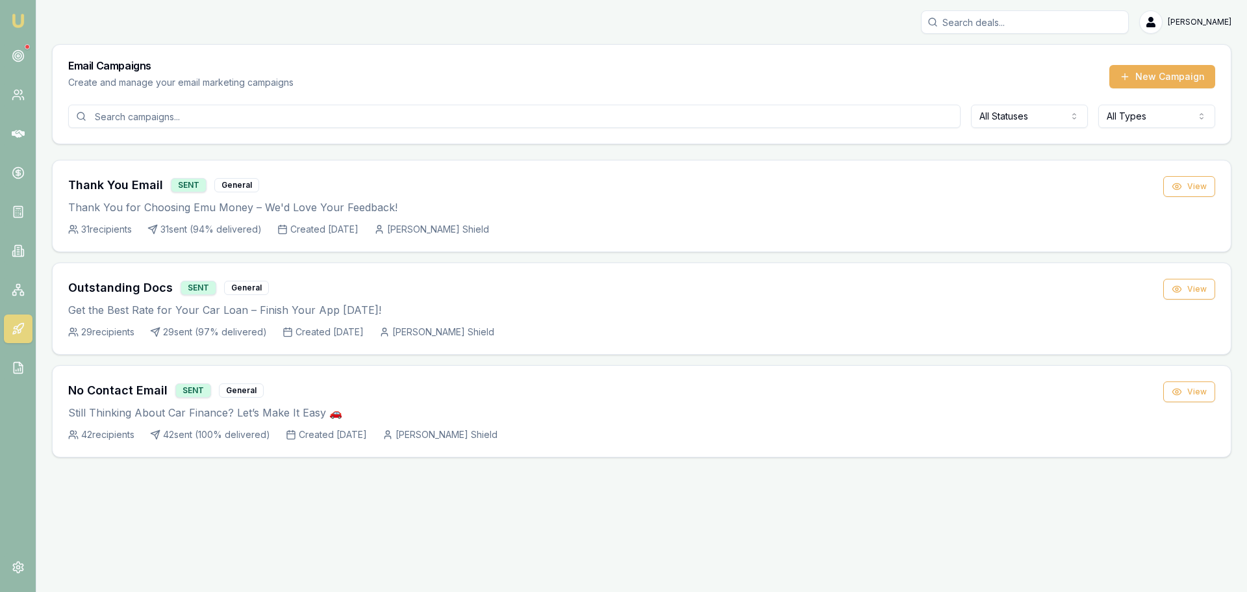
click at [157, 116] on input at bounding box center [514, 116] width 892 height 23
click at [16, 324] on icon at bounding box center [18, 328] width 13 height 13
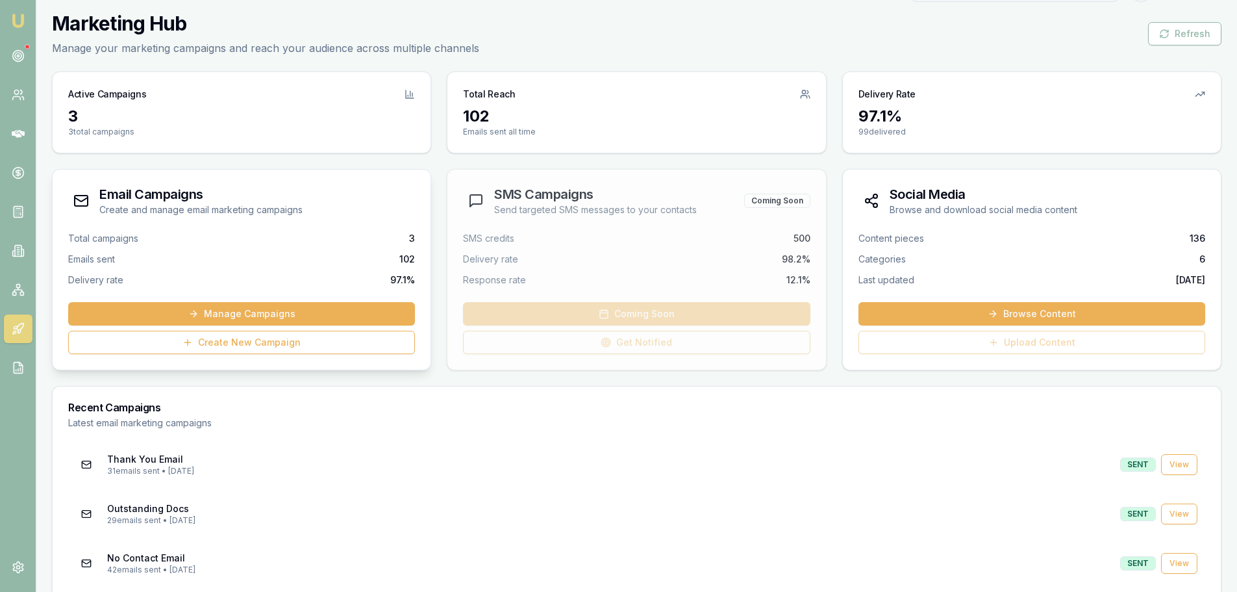
scroll to position [50, 0]
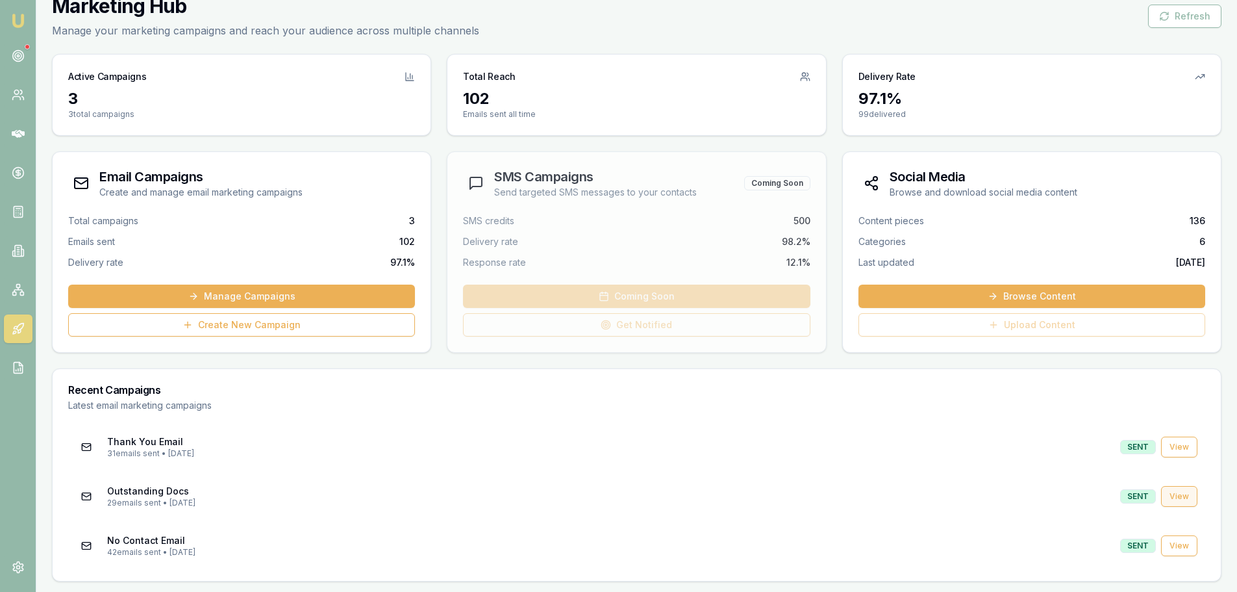
click at [1182, 496] on link "View" at bounding box center [1179, 496] width 36 height 21
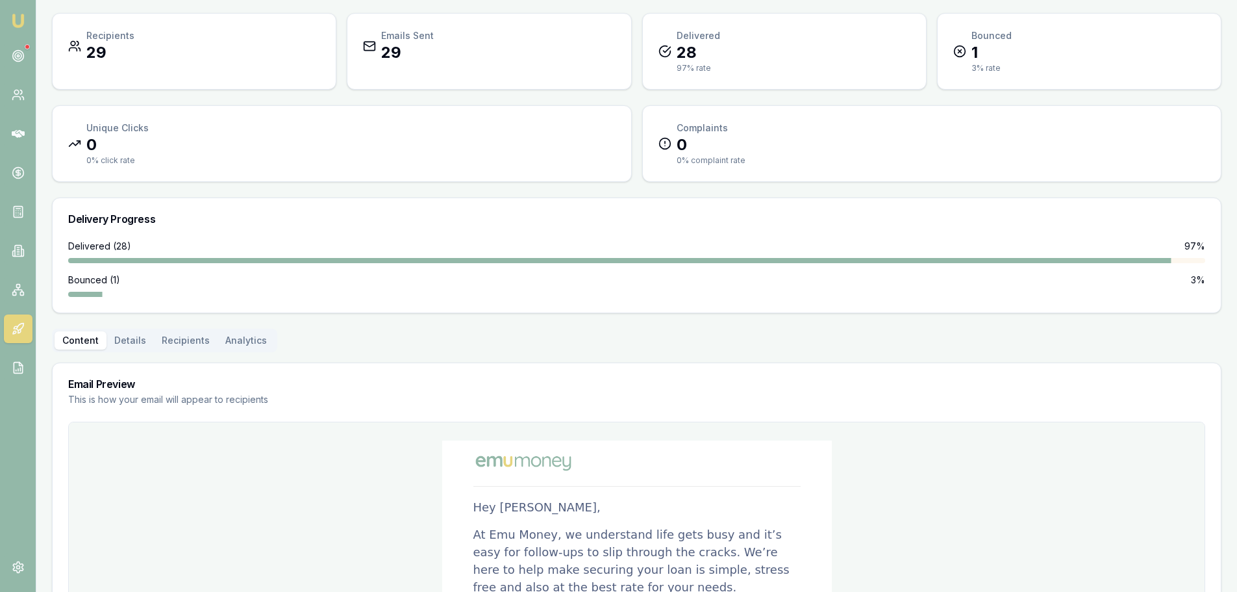
scroll to position [325, 0]
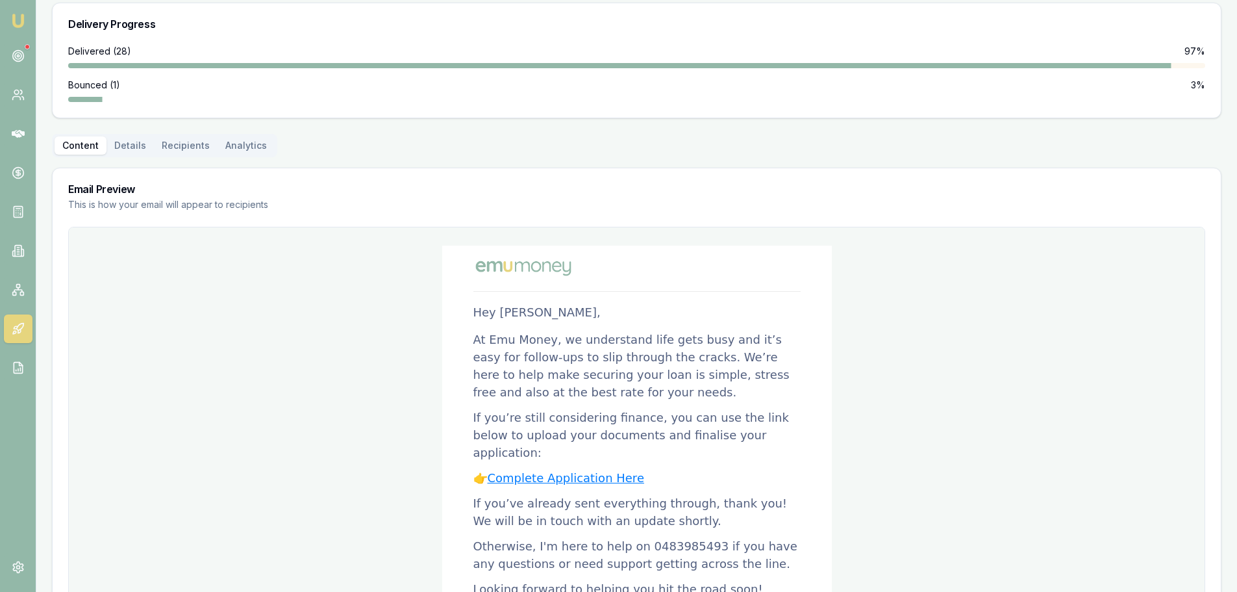
click at [555, 471] on link "Complete Application Here" at bounding box center [566, 478] width 157 height 14
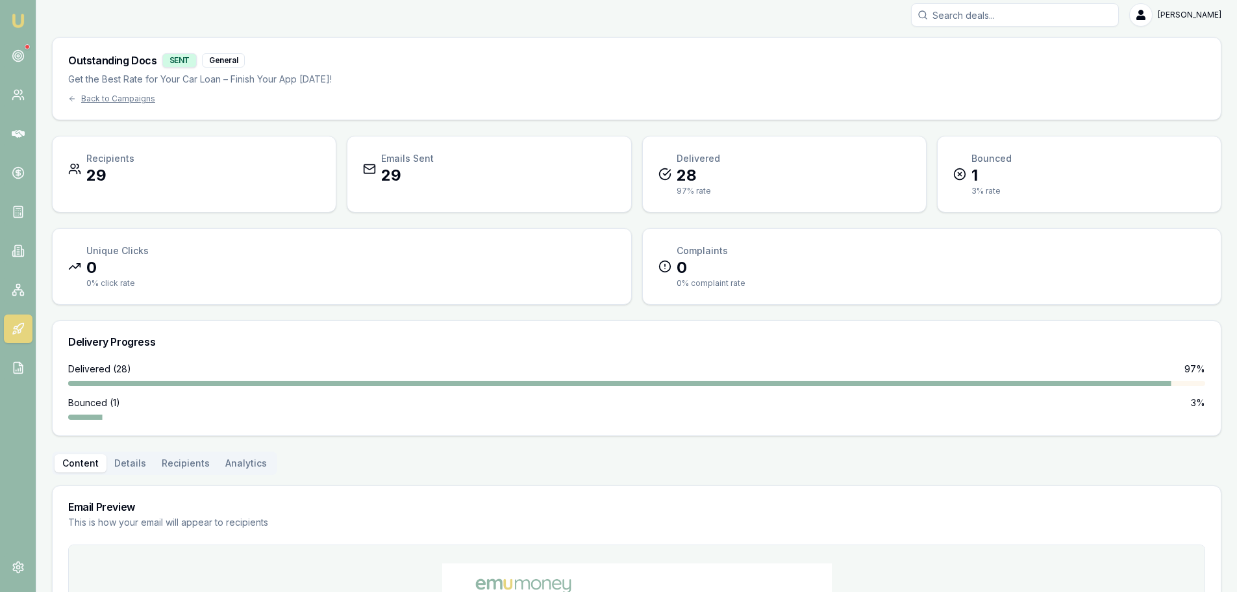
scroll to position [0, 0]
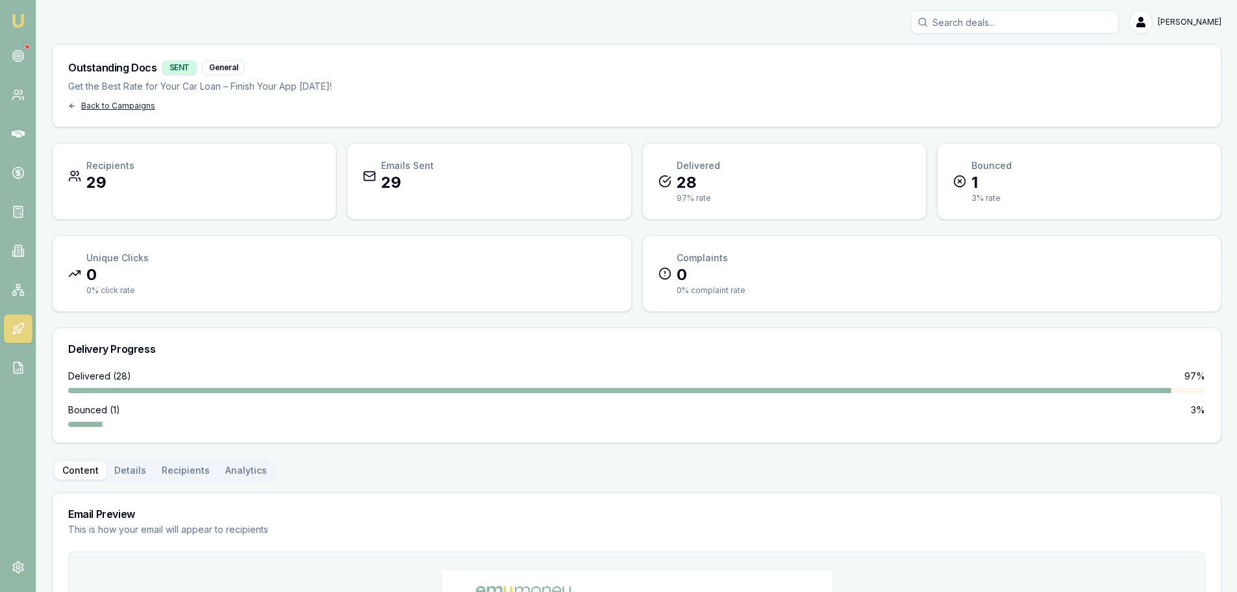
click at [83, 105] on div "Back to Campaigns" at bounding box center [200, 106] width 264 height 10
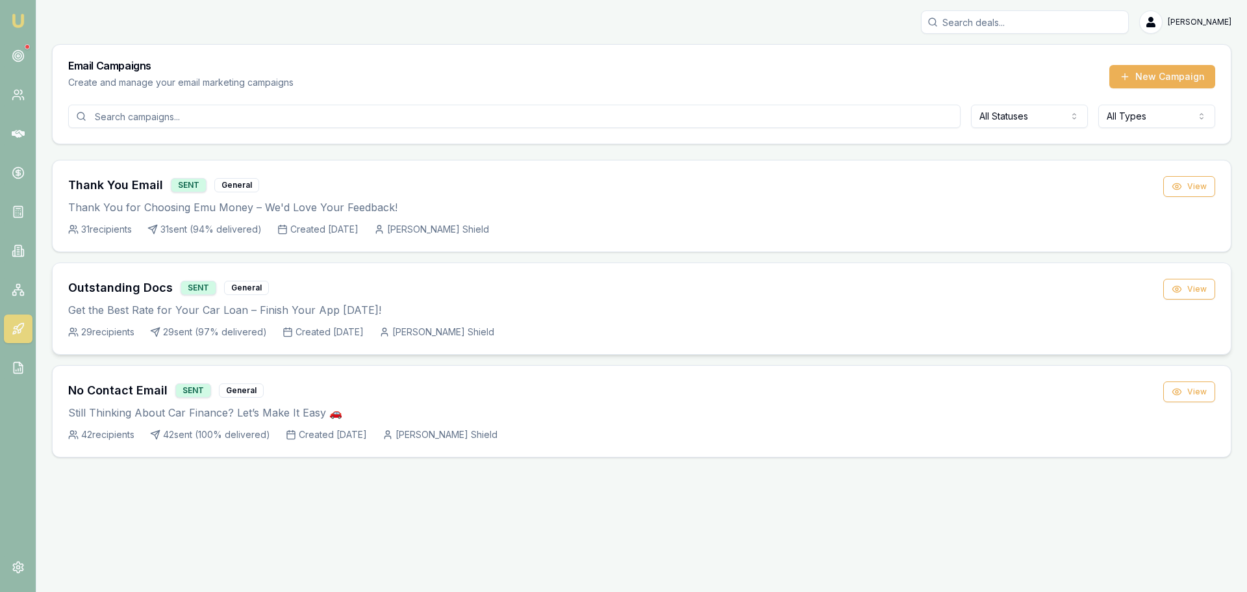
click at [240, 290] on div "General" at bounding box center [246, 288] width 45 height 14
click at [198, 112] on input at bounding box center [514, 116] width 892 height 23
click at [1004, 126] on html "Emu Broker Erin Shield Toggle Menu Email Campaigns Create and manage your email…" at bounding box center [623, 296] width 1247 height 592
click at [1176, 118] on html "Emu Broker Erin Shield Toggle Menu Email Campaigns Create and manage your email…" at bounding box center [623, 296] width 1247 height 592
click at [10, 323] on link at bounding box center [18, 328] width 29 height 29
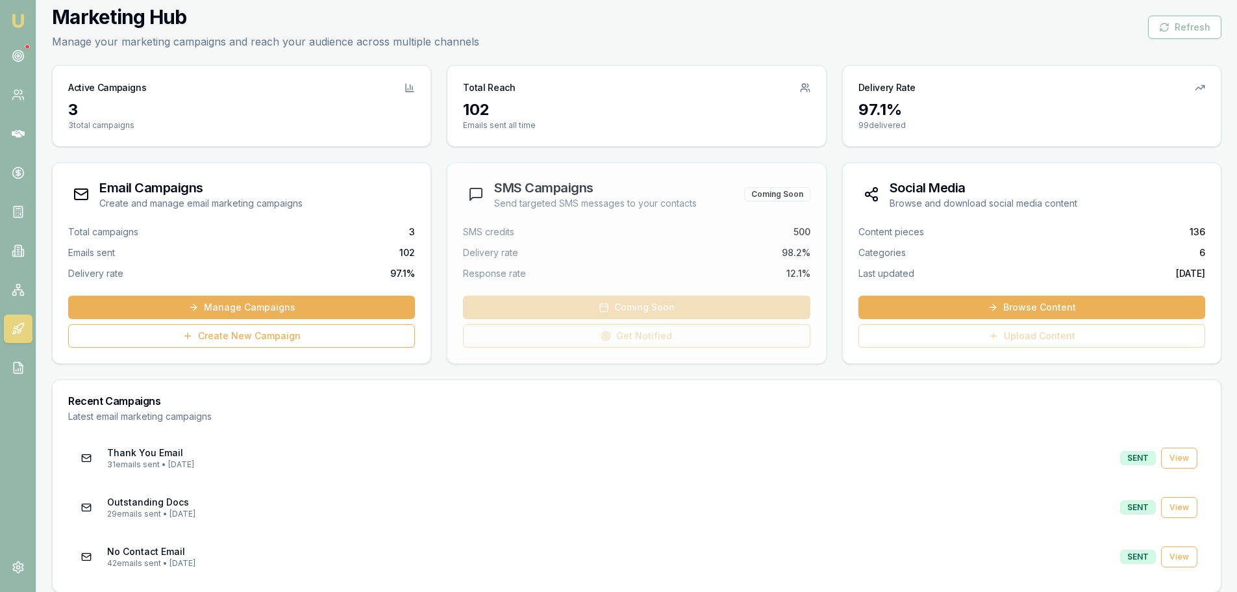
scroll to position [50, 0]
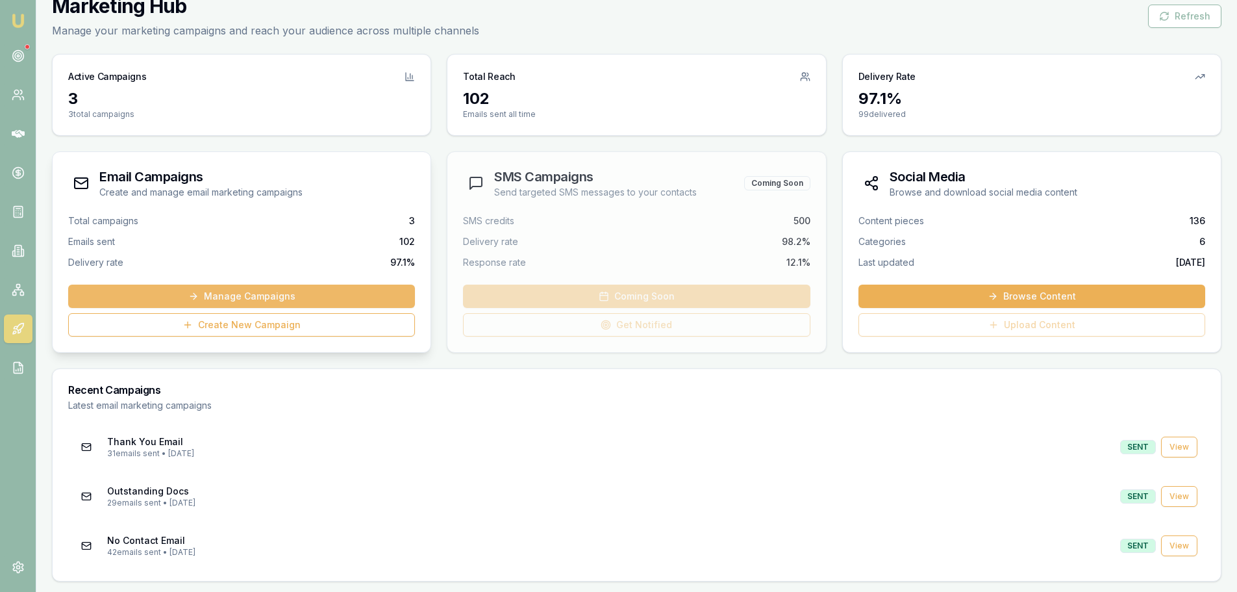
click at [269, 296] on link "Manage Campaigns" at bounding box center [241, 295] width 347 height 23
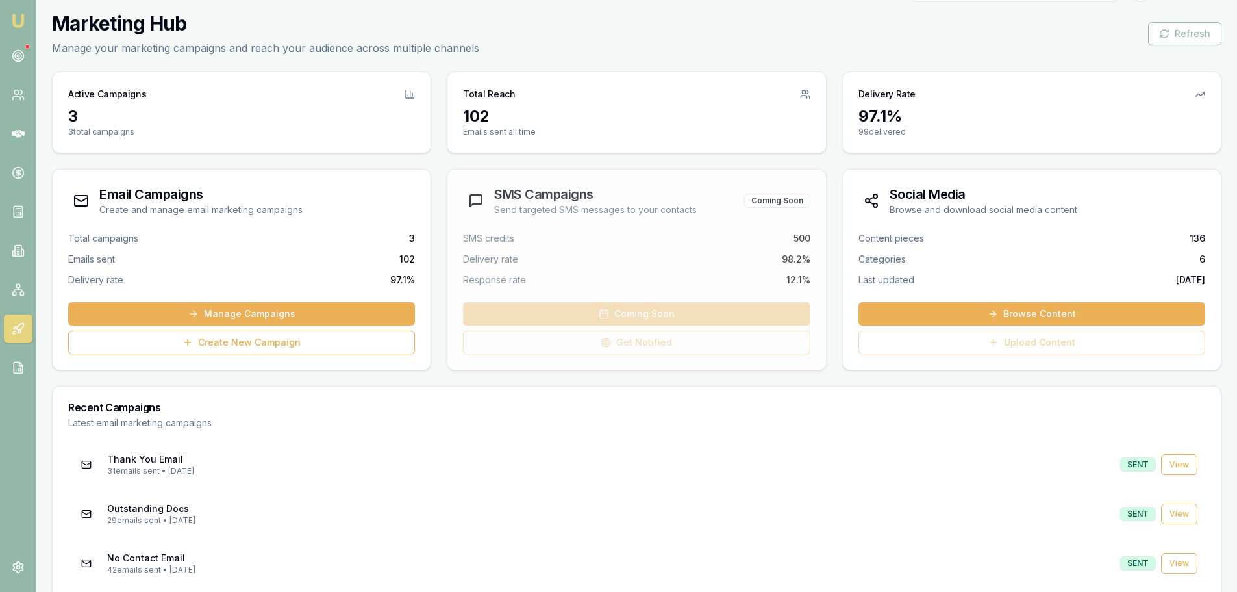
scroll to position [50, 0]
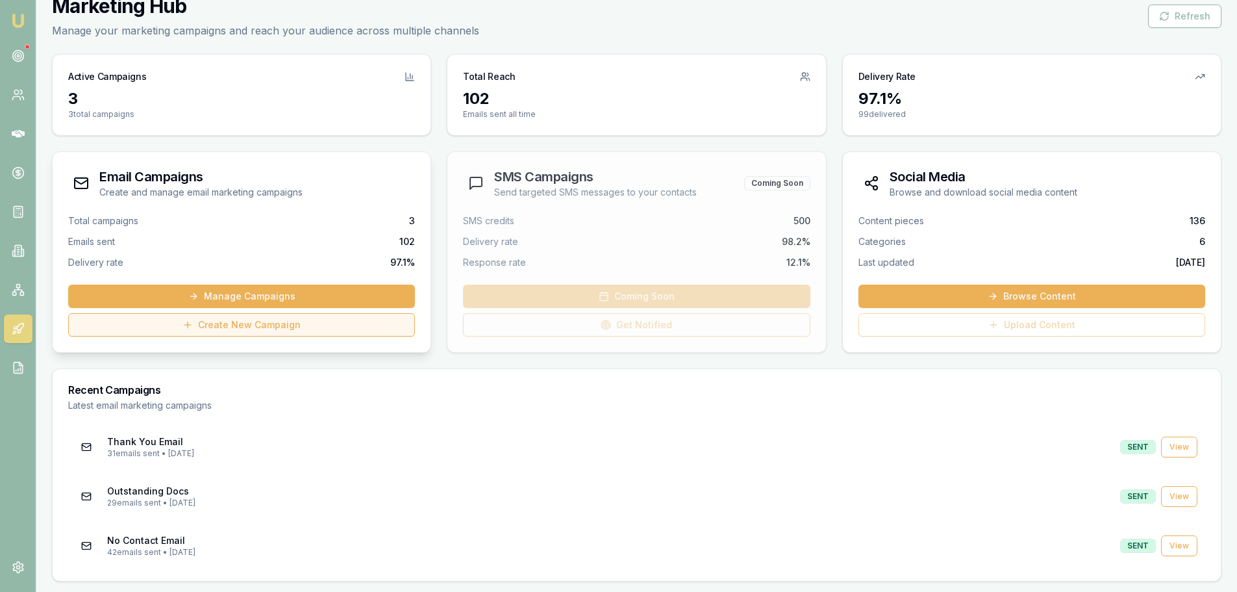
click at [238, 316] on link "Create New Campaign" at bounding box center [241, 324] width 347 height 23
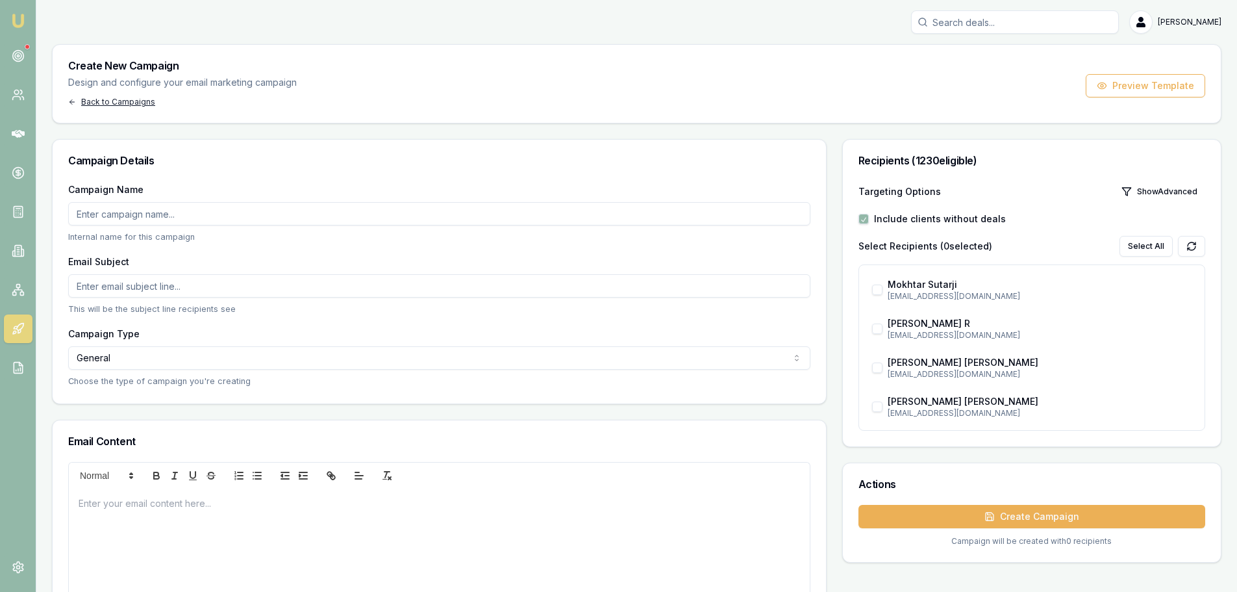
click at [95, 105] on div "Back to Campaigns" at bounding box center [182, 102] width 229 height 10
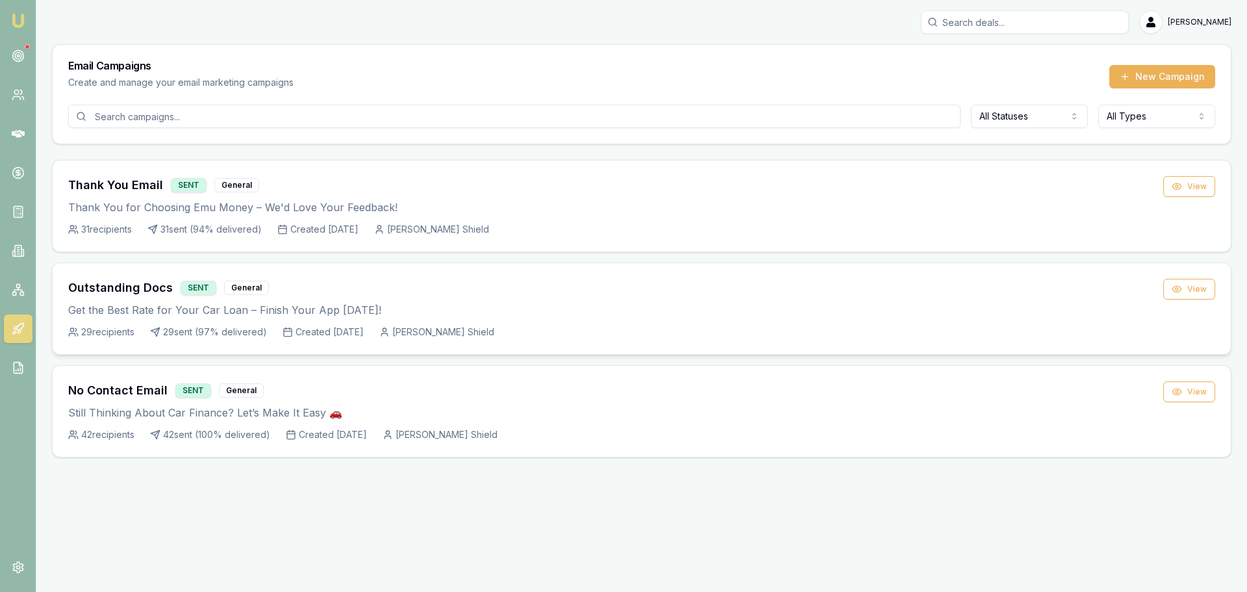
click at [147, 316] on p "Get the Best Rate for Your Car Loan – Finish Your App Today!" at bounding box center [615, 310] width 1095 height 16
click at [1189, 301] on div "Outstanding Docs SENT General Get the Best Rate for Your Car Loan – Finish Your…" at bounding box center [641, 309] width 1147 height 60
click at [1185, 291] on button "View" at bounding box center [1189, 289] width 52 height 21
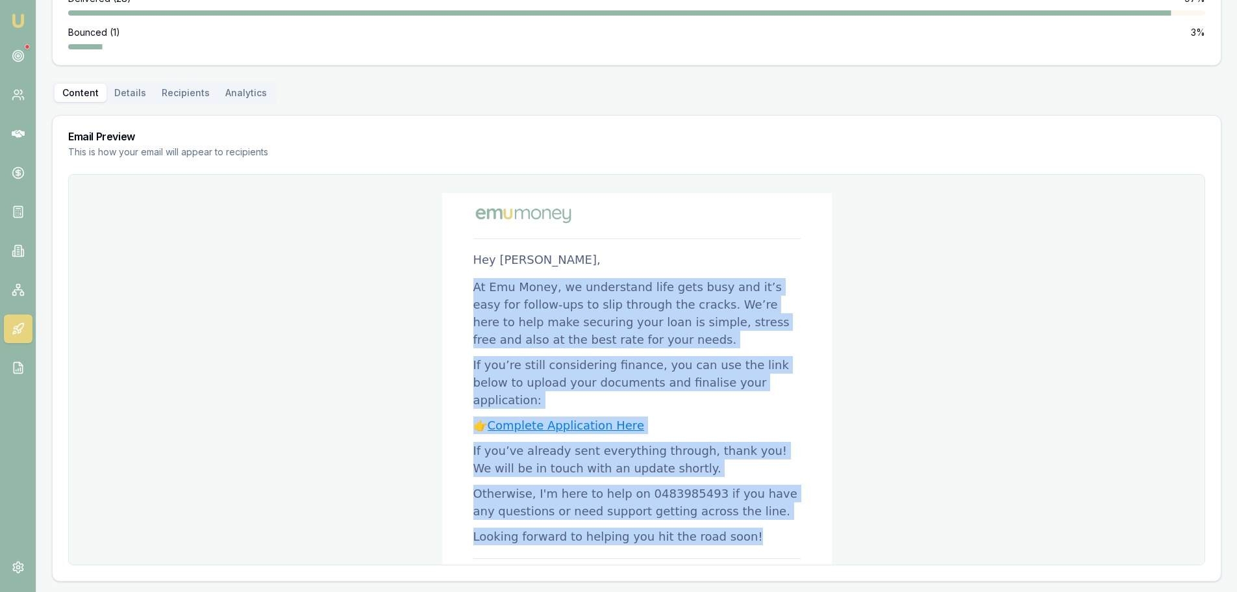
drag, startPoint x: 748, startPoint y: 335, endPoint x: 467, endPoint y: 279, distance: 286.0
click at [467, 279] on table "Hey John Doe, At Emu Money, we understand life gets busy and it’s easy for foll…" at bounding box center [637, 466] width 390 height 546
copy div "At Emu Money, we understand life gets busy and it’s easy for follow-ups to slip…"
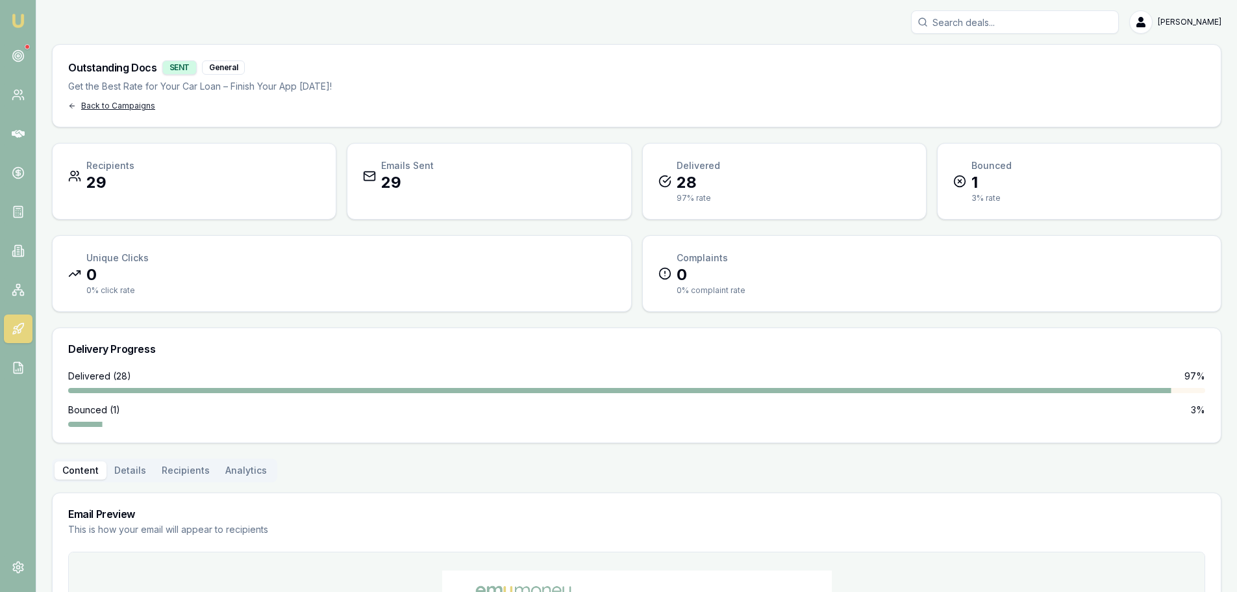
click at [82, 103] on div "Back to Campaigns" at bounding box center [200, 106] width 264 height 10
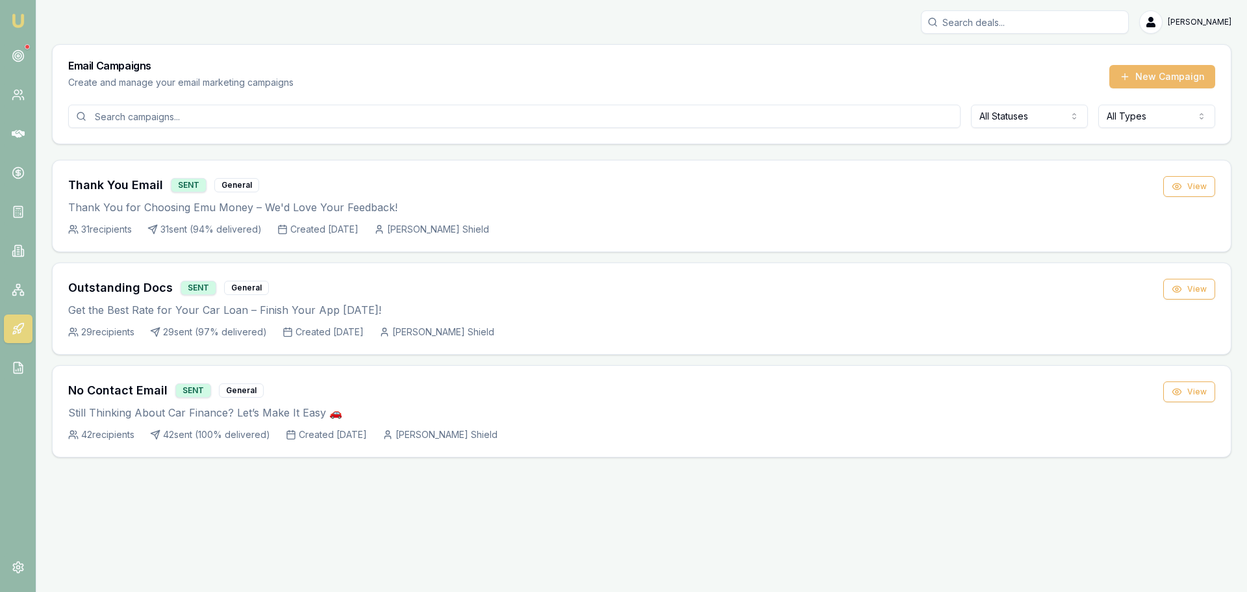
click at [1162, 73] on button "New Campaign" at bounding box center [1162, 76] width 106 height 23
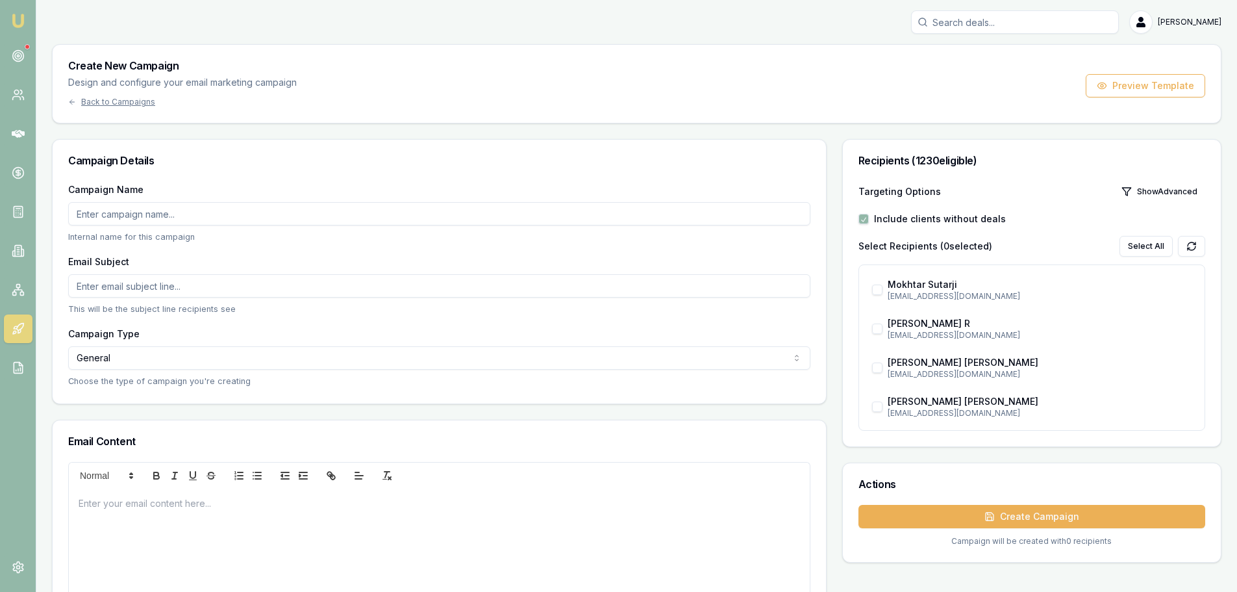
click at [171, 322] on div "Campaign Name Internal name for this campaign Email Subject This will be the su…" at bounding box center [440, 292] width 774 height 222
click at [170, 309] on p "This will be the subject line recipients see" at bounding box center [439, 309] width 742 height 12
click at [168, 313] on p "This will be the subject line recipients see" at bounding box center [439, 309] width 742 height 12
click at [239, 310] on p "This will be the subject line recipients see" at bounding box center [439, 309] width 742 height 12
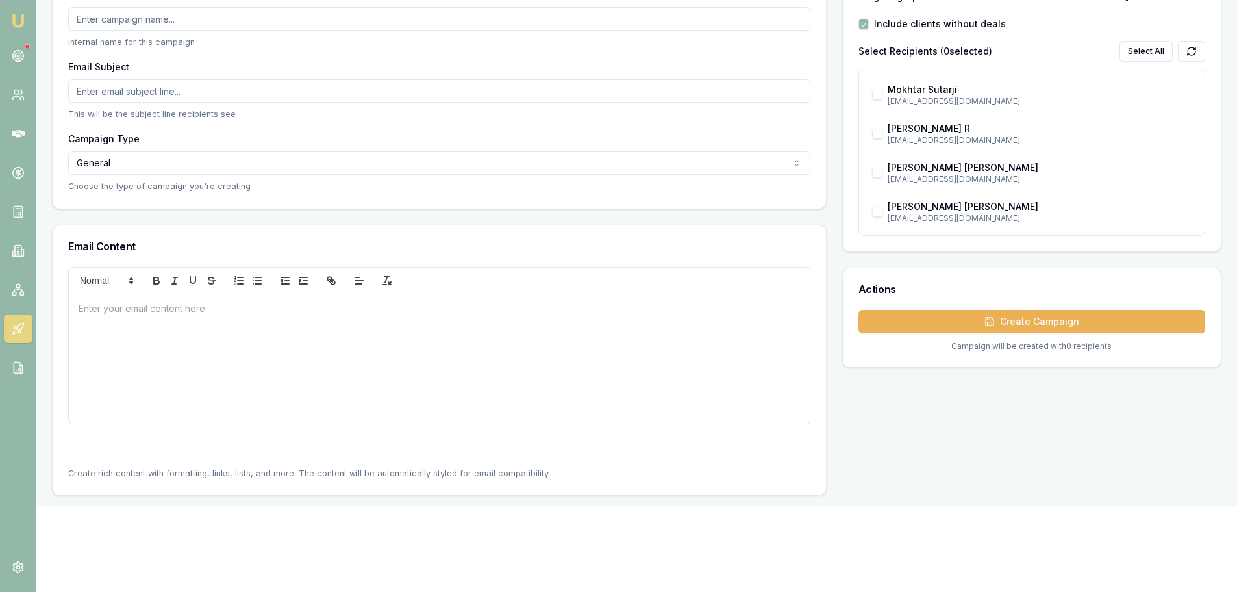
click at [162, 309] on p at bounding box center [440, 308] width 722 height 14
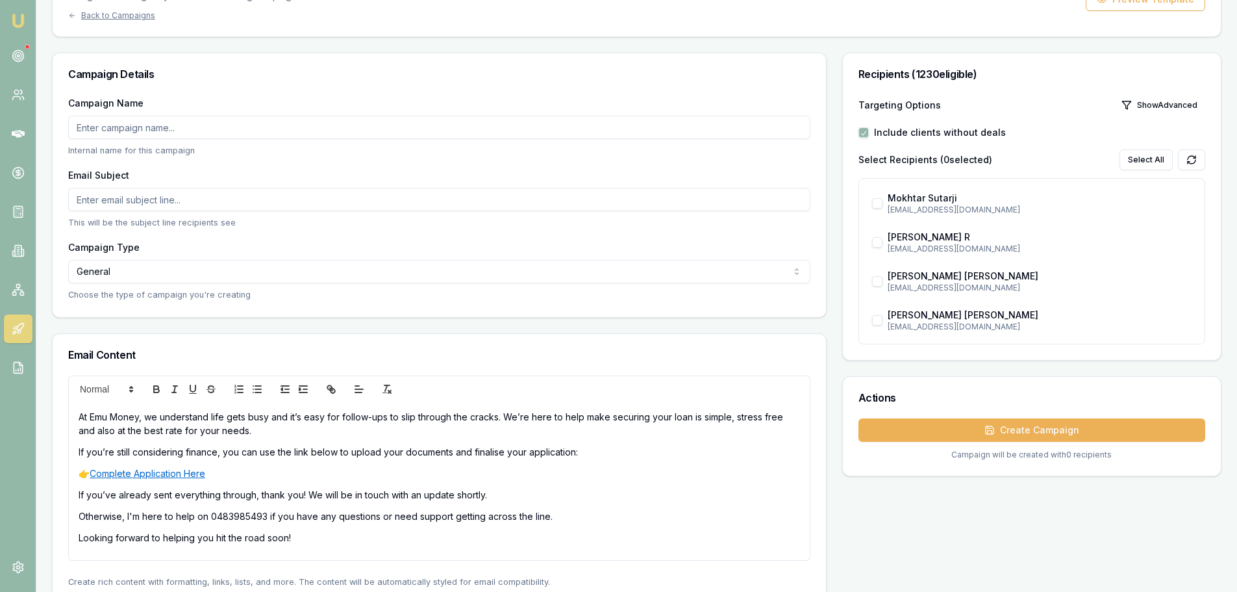
scroll to position [0, 0]
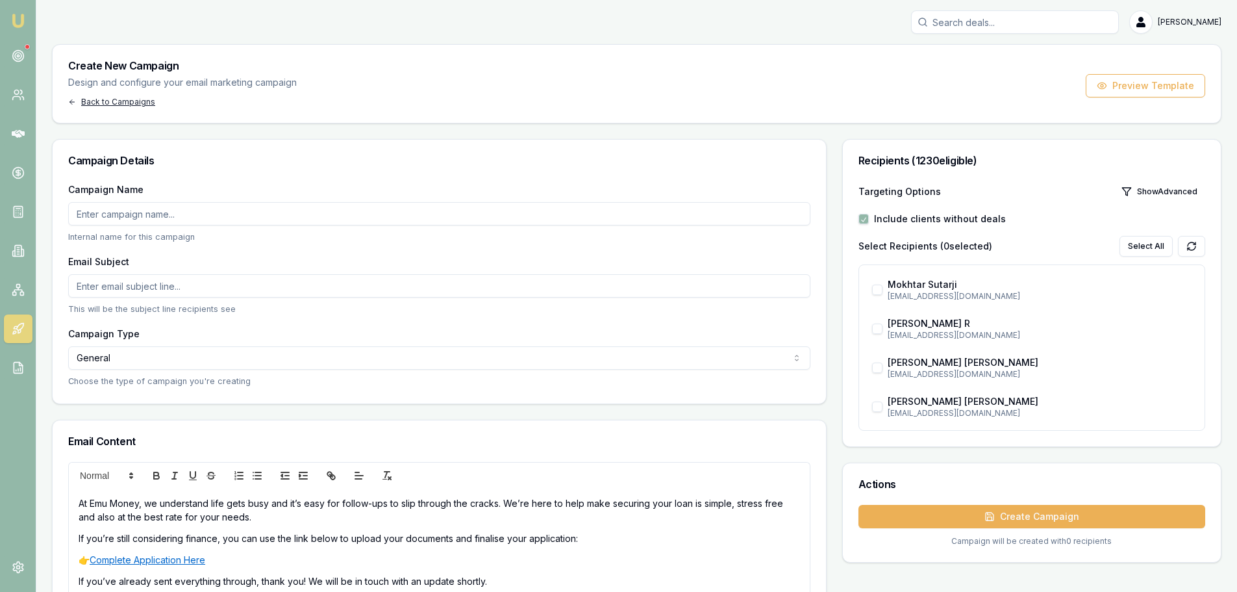
click at [100, 104] on div "Back to Campaigns" at bounding box center [182, 102] width 229 height 10
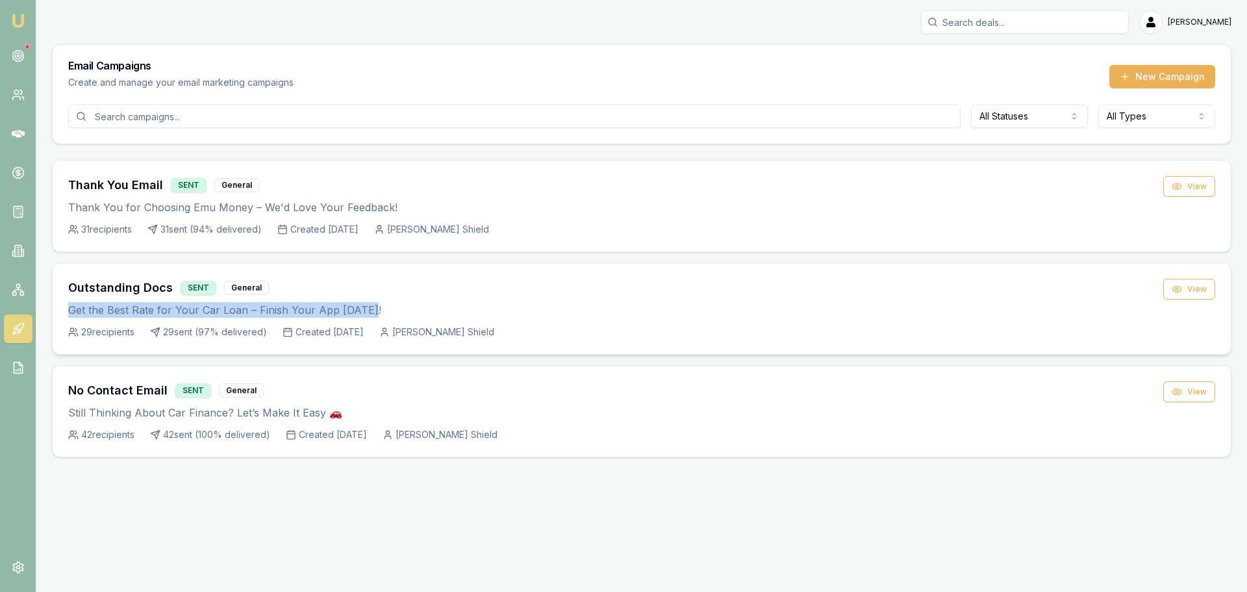
drag, startPoint x: 373, startPoint y: 308, endPoint x: 71, endPoint y: 316, distance: 301.5
click at [71, 316] on p "Get the Best Rate for Your Car Loan – Finish Your App Today!" at bounding box center [615, 310] width 1095 height 16
copy p "Get the Best Rate for Your Car Loan – Finish Your App Today!"
click at [1190, 76] on button "New Campaign" at bounding box center [1162, 76] width 106 height 23
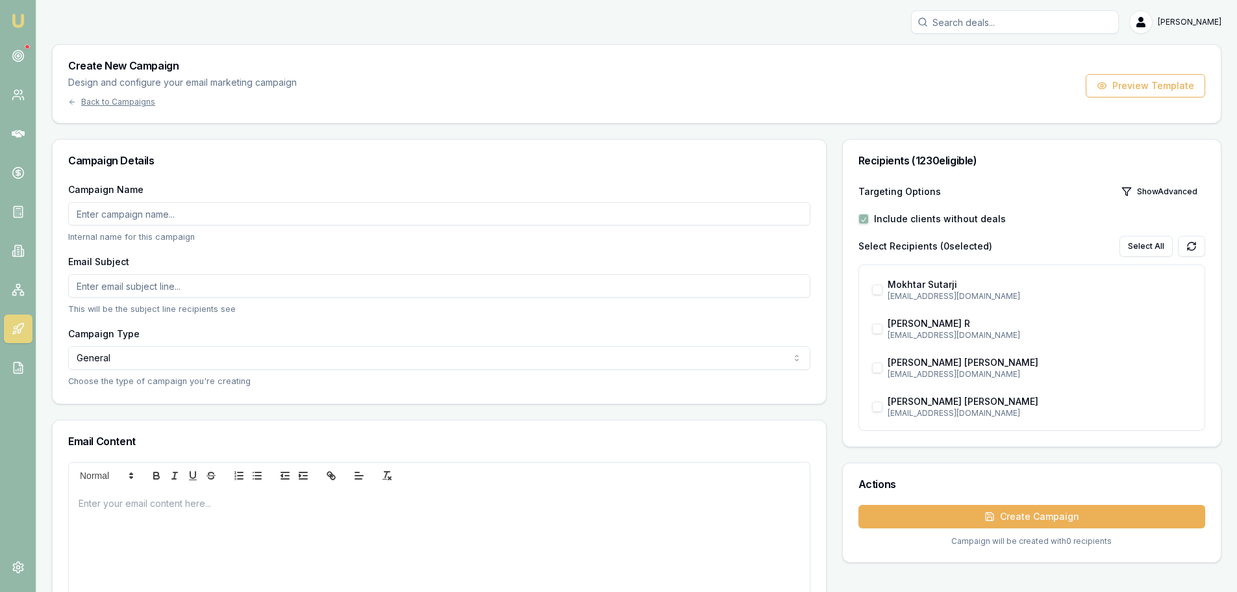
click at [146, 205] on input "Campaign Name" at bounding box center [439, 213] width 742 height 23
click at [130, 216] on input "Campaign Name" at bounding box center [439, 213] width 742 height 23
click at [125, 221] on input "OUts" at bounding box center [439, 213] width 742 height 23
click at [129, 210] on input "OUts" at bounding box center [439, 213] width 742 height 23
type input "Outstanding Docs"
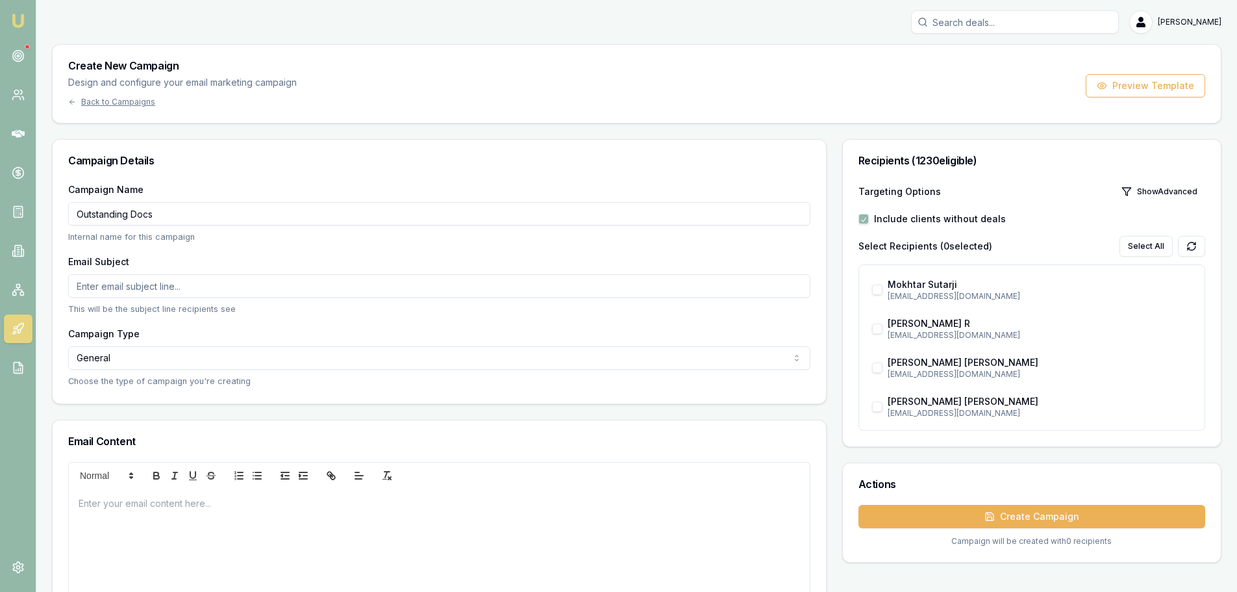
click at [144, 289] on input "Email Subject" at bounding box center [439, 285] width 742 height 23
paste input "Get the Best Rate for Your Car Loan – Finish Your App Today!"
click at [153, 279] on input "Get the Best Rate for Your Car Loan – Finish Your App Today!" at bounding box center [439, 285] width 742 height 23
click at [155, 284] on input "Get the Best Rate for Your Car Loan – Finish Your App Today!" at bounding box center [439, 285] width 742 height 23
click at [124, 290] on input "Get the Best Rate for Your Car Loan – Finish Your App Today!" at bounding box center [439, 285] width 742 height 23
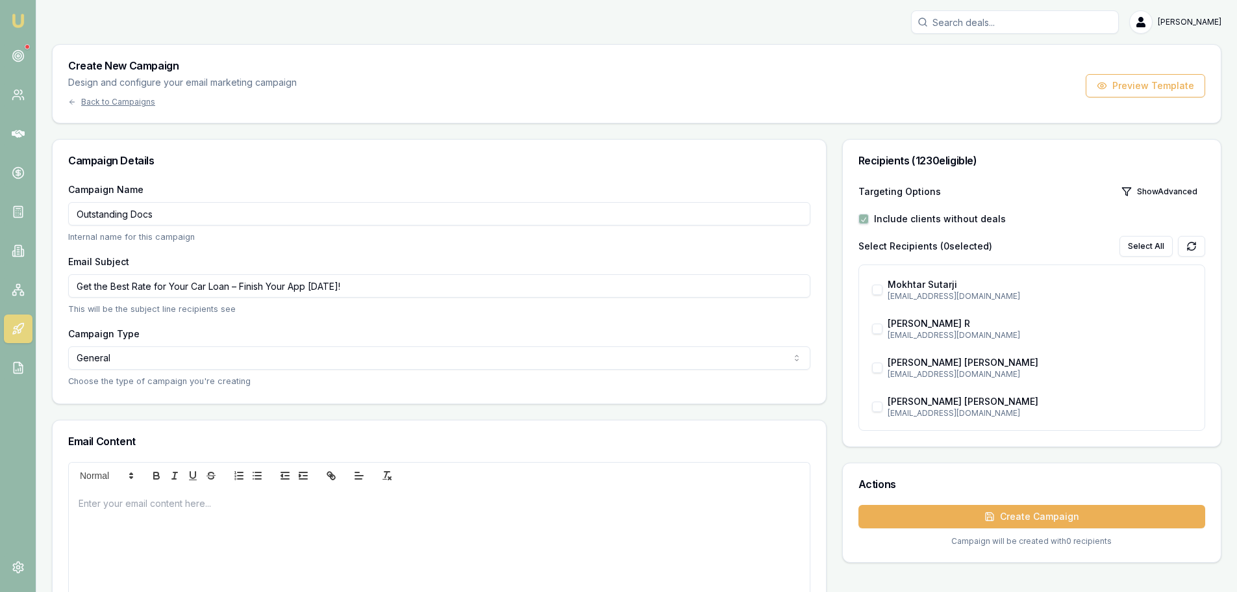
type input "Get the Best Rate for Your Car Loan – Finish Your App Today!"
click at [77, 221] on input "Outstanding Docs" at bounding box center [439, 213] width 742 height 23
click at [153, 221] on input "Outstanding Docs" at bounding box center [439, 213] width 742 height 23
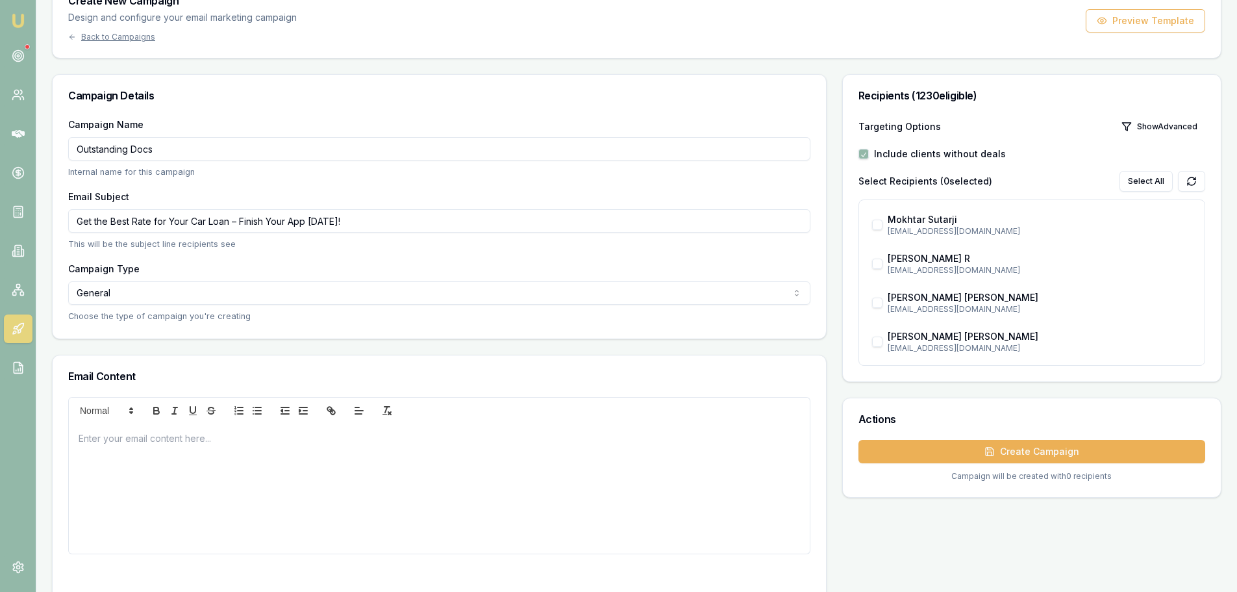
click at [396, 249] on p "This will be the subject line recipients see" at bounding box center [439, 244] width 742 height 12
click at [214, 299] on html "Emu Broker Erin Shield Toggle Menu Create New Campaign Design and configure you…" at bounding box center [618, 231] width 1237 height 592
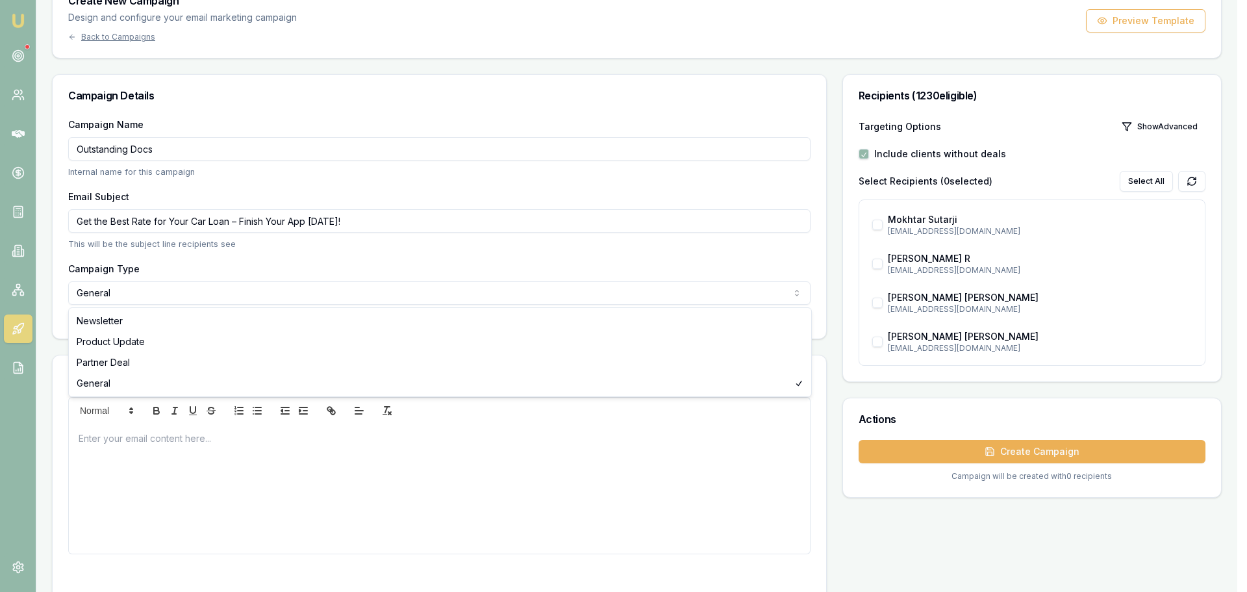
click at [247, 259] on html "Emu Broker Erin Shield Toggle Menu Create New Campaign Design and configure you…" at bounding box center [623, 231] width 1247 height 592
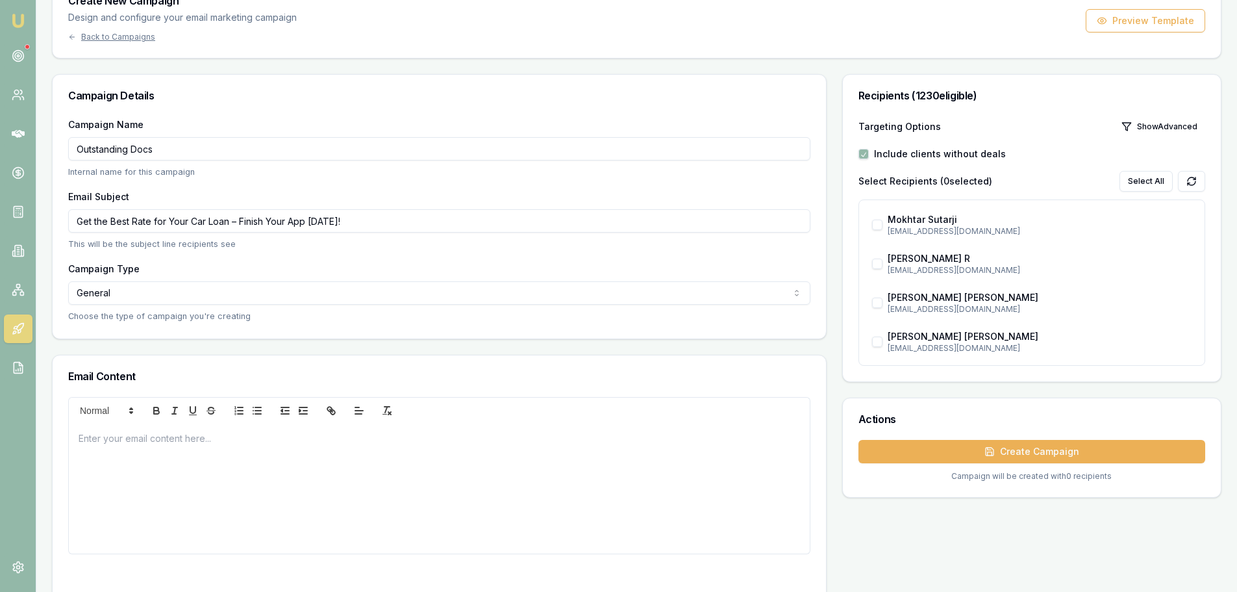
drag, startPoint x: 185, startPoint y: 477, endPoint x: 186, endPoint y: 449, distance: 27.3
click at [185, 476] on div at bounding box center [439, 489] width 741 height 130
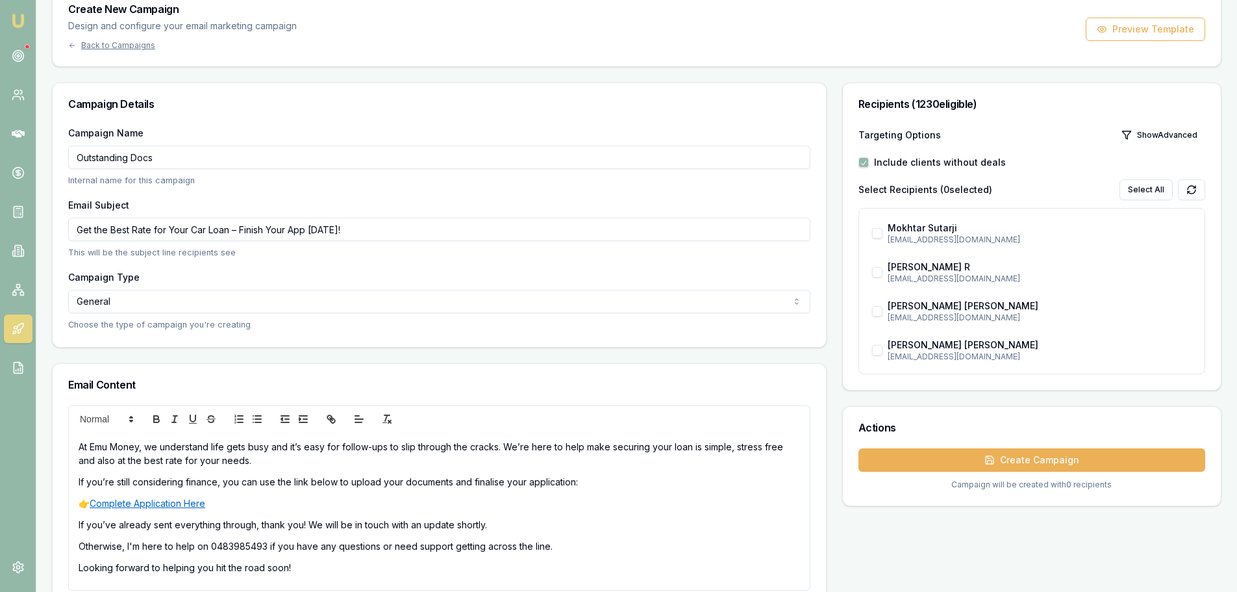
scroll to position [0, 0]
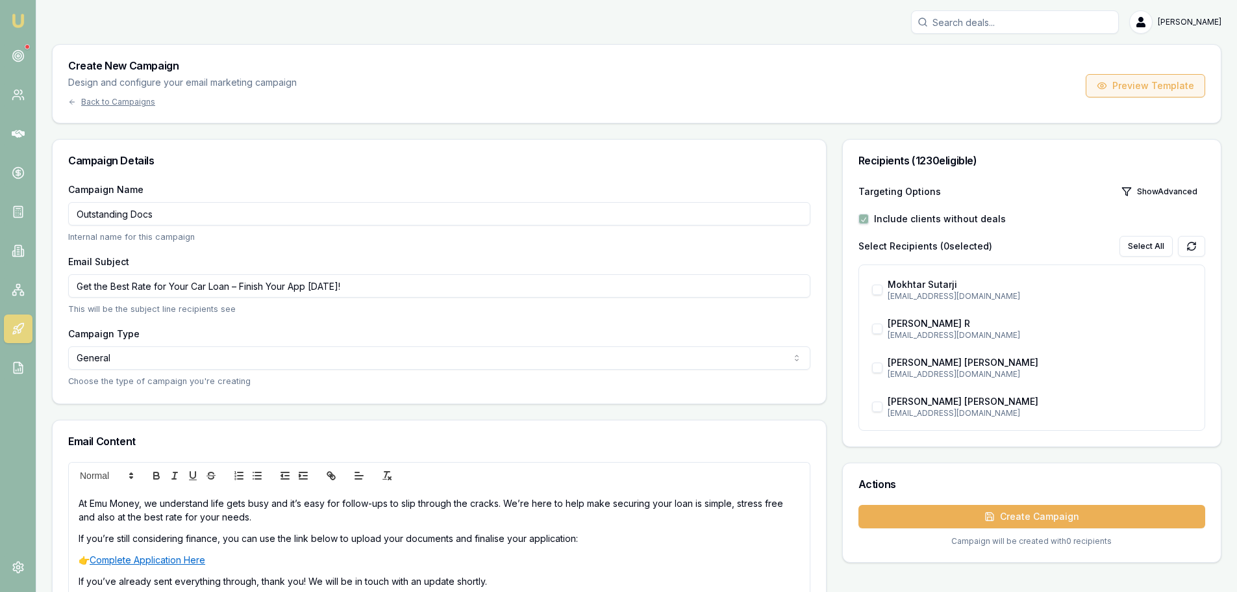
click at [1126, 84] on button "Preview Template" at bounding box center [1146, 85] width 120 height 23
click at [1149, 195] on button "Show Advanced" at bounding box center [1160, 191] width 92 height 21
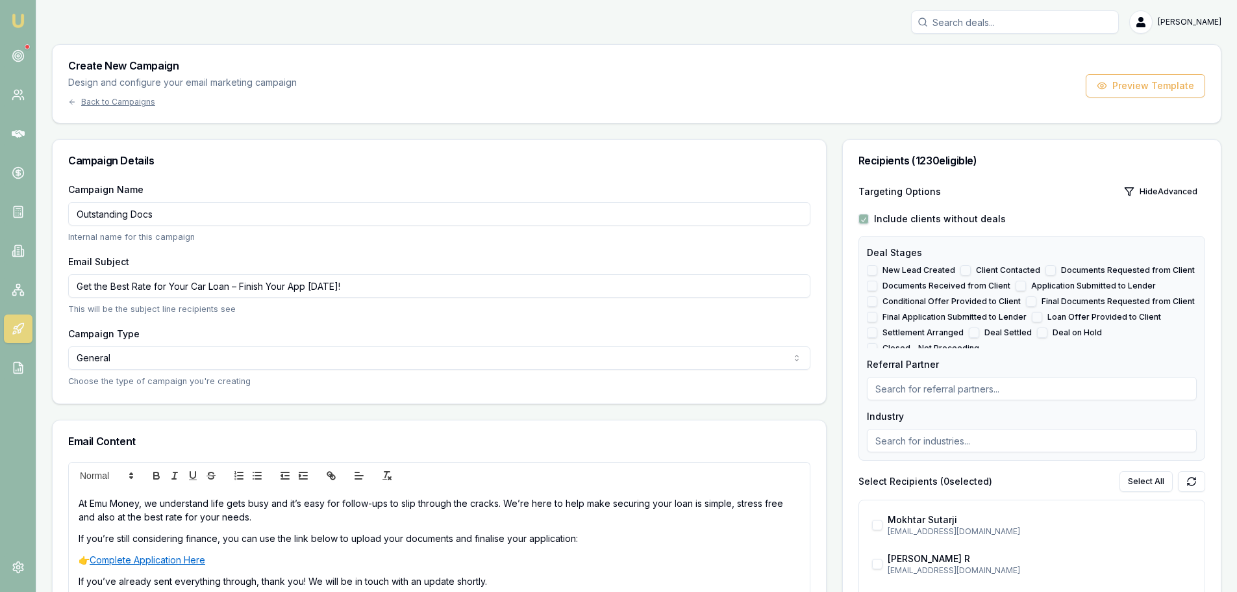
click at [992, 216] on label "Include clients without deals" at bounding box center [940, 218] width 132 height 13
click at [865, 216] on button "button" at bounding box center [864, 219] width 10 height 10
checkbox input "false"
click at [1135, 269] on label "Documents Requested from Client" at bounding box center [1128, 270] width 134 height 10
click at [1056, 269] on button "Documents Requested from Client" at bounding box center [1051, 270] width 10 height 10
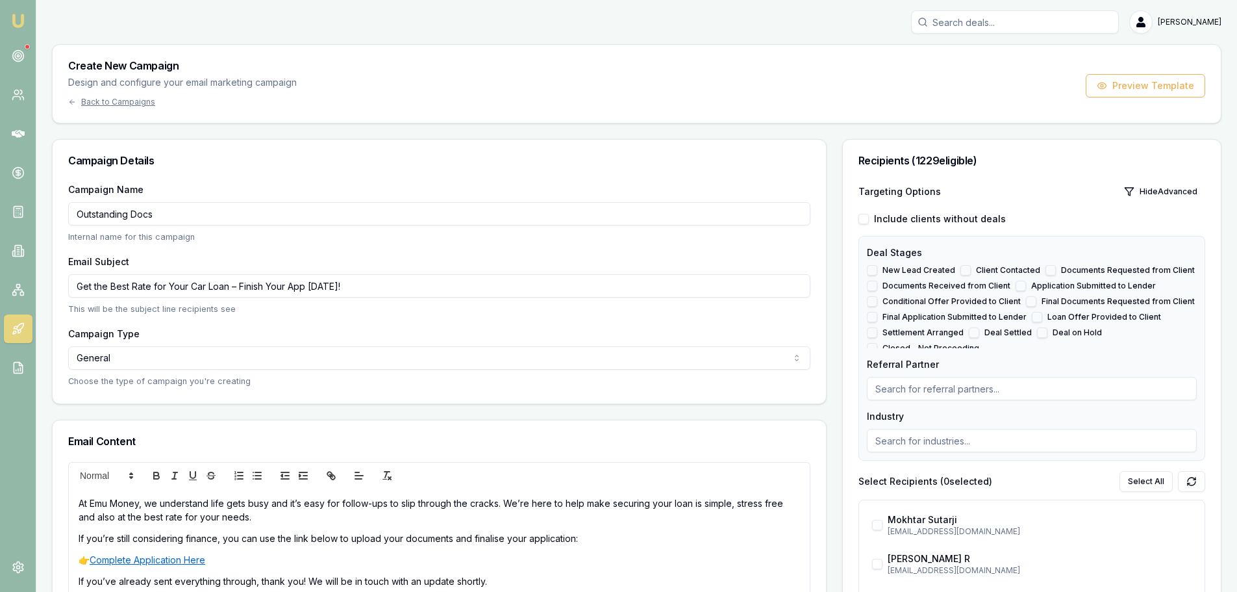
checkbox input "true"
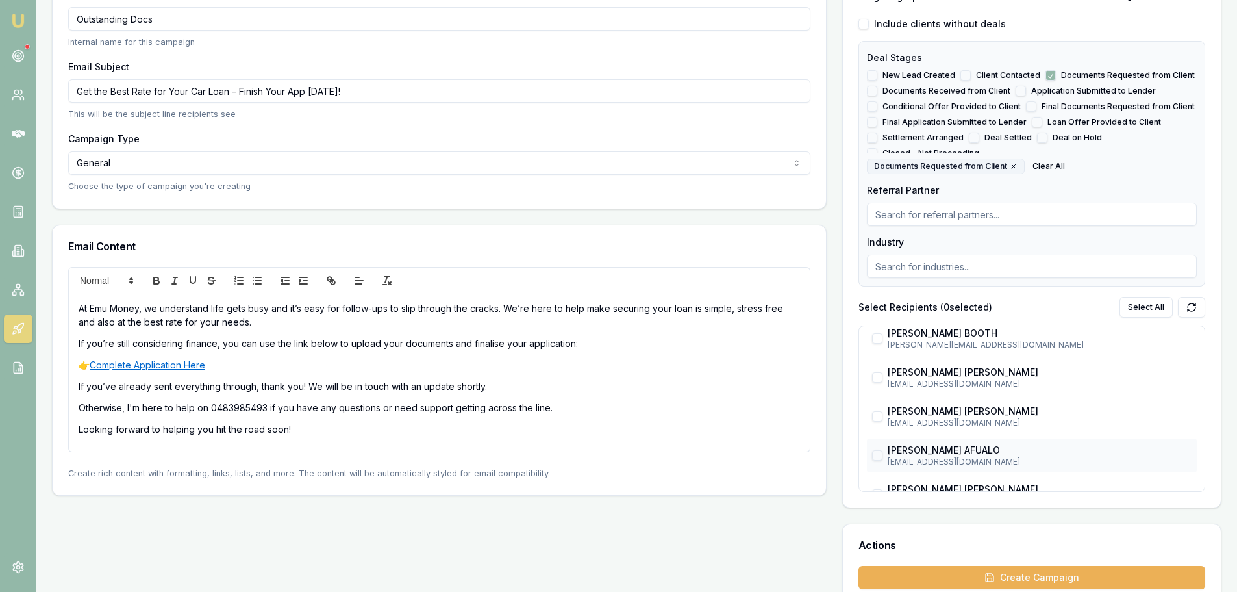
scroll to position [325, 0]
click at [1148, 308] on button "Select All" at bounding box center [1146, 307] width 53 height 21
checkbox input "true"
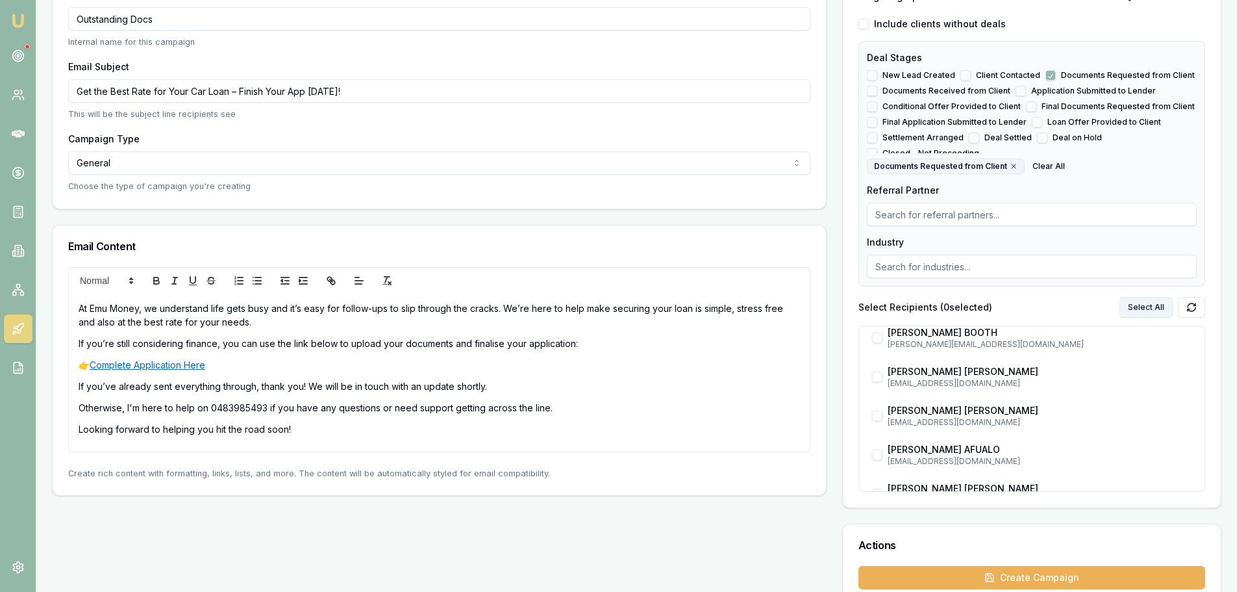
checkbox input "true"
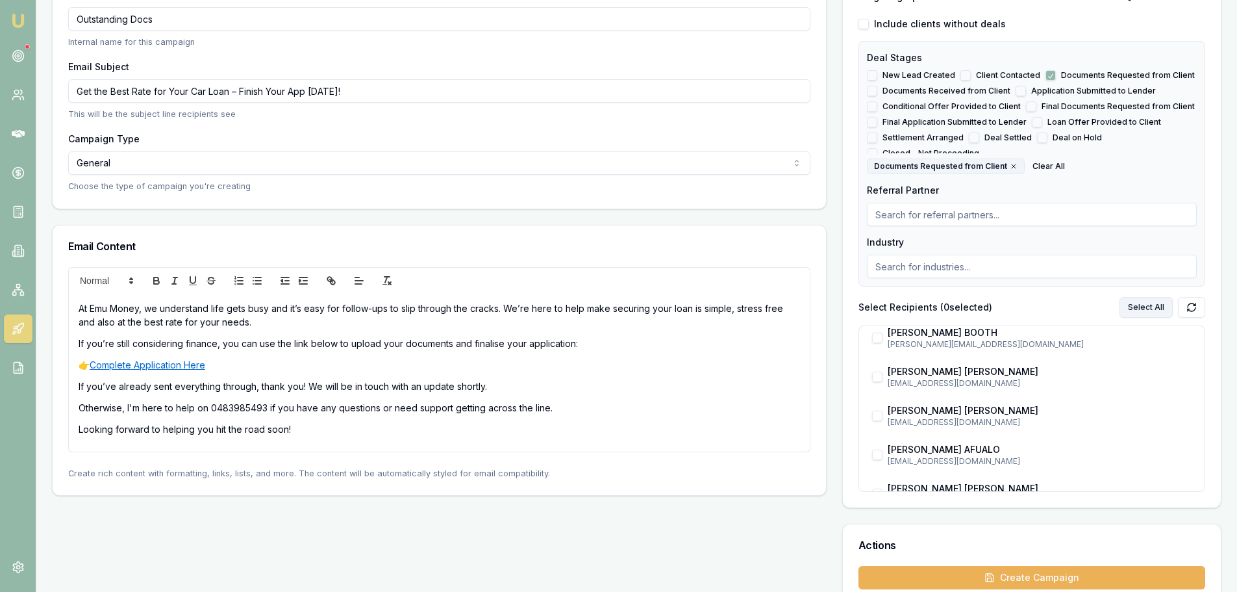
checkbox input "true"
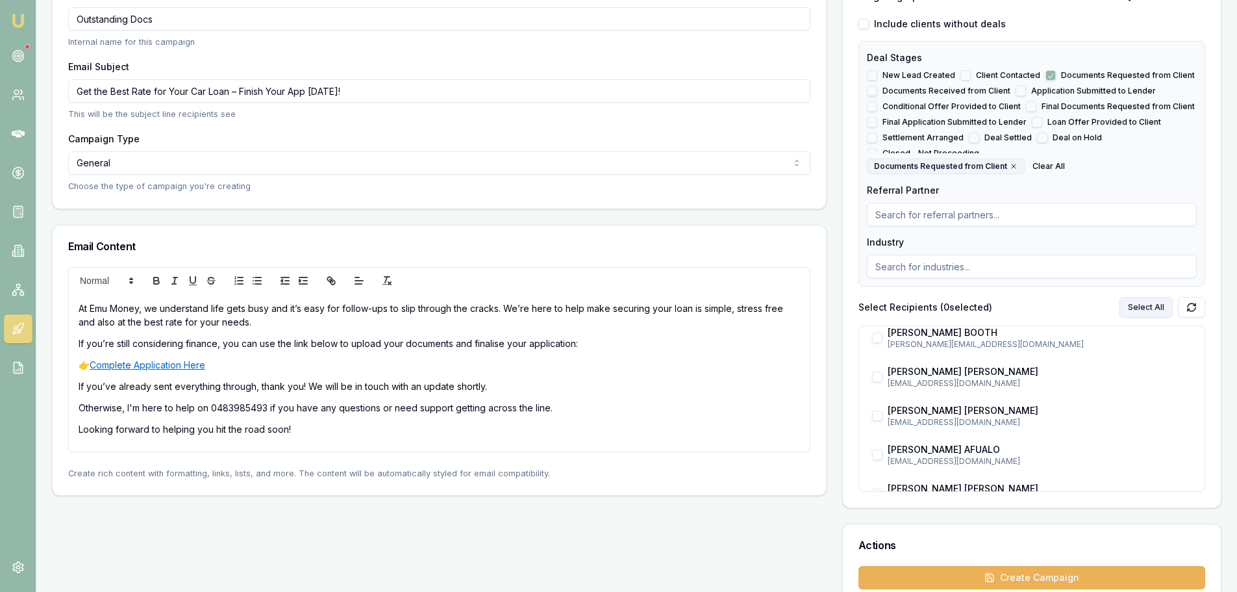
checkbox input "true"
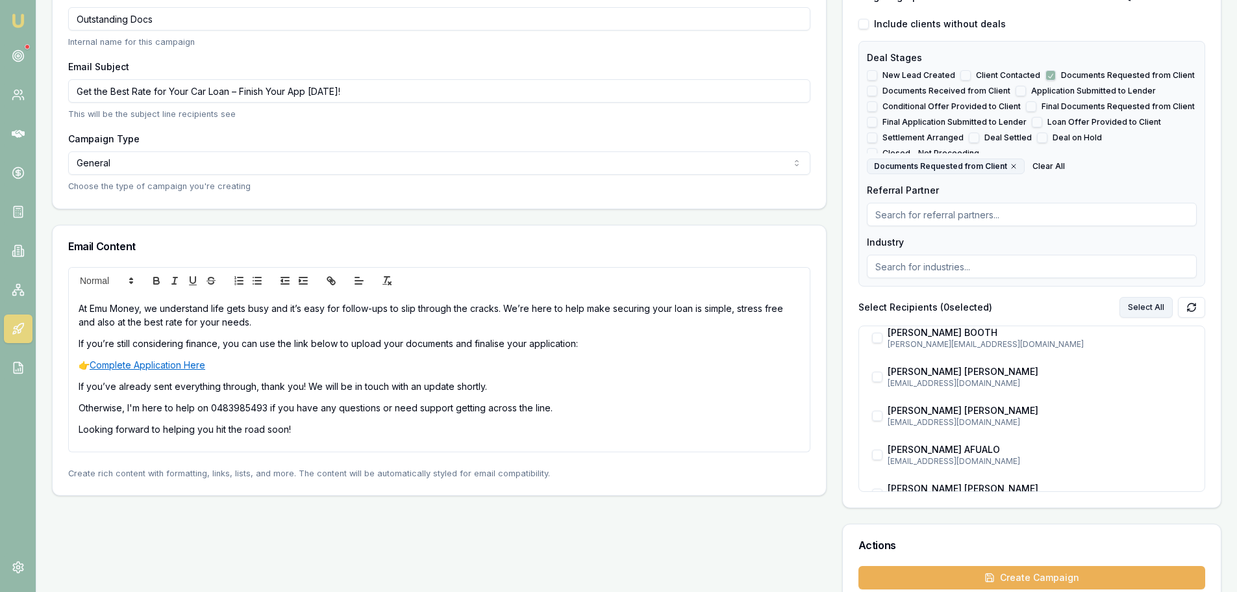
checkbox input "true"
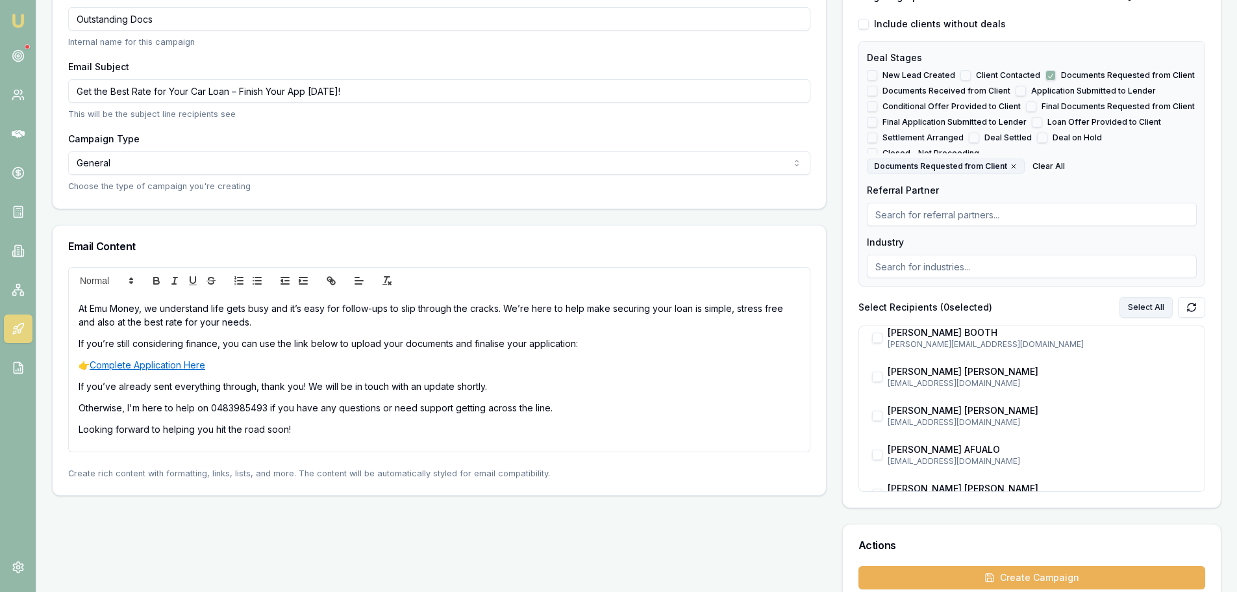
checkbox input "true"
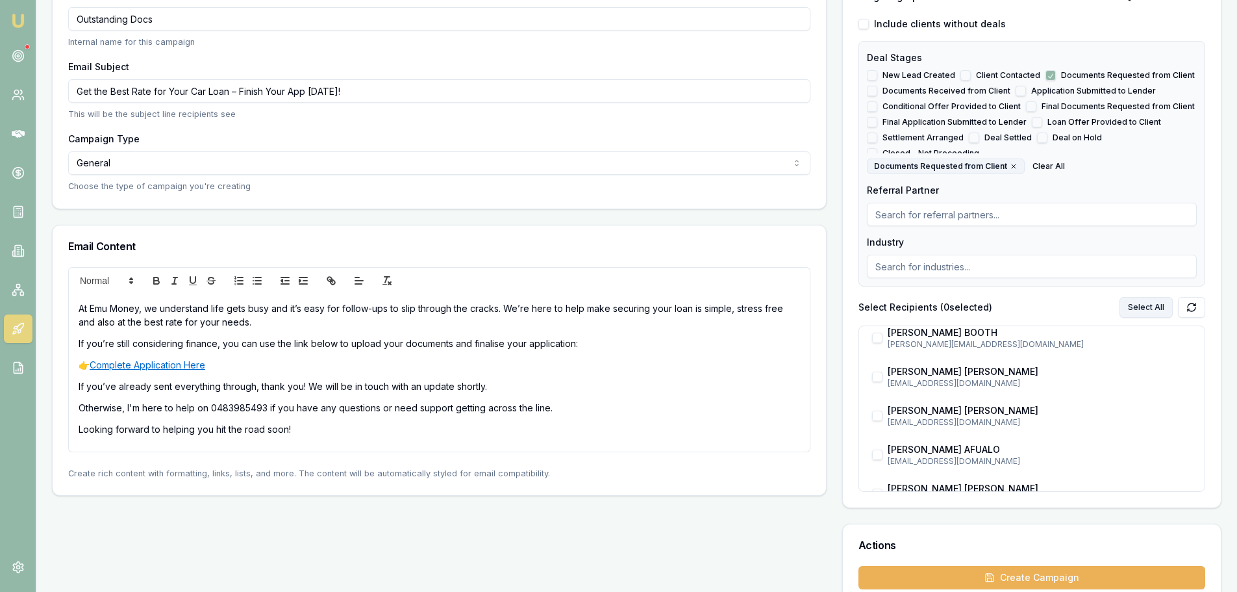
checkbox input "true"
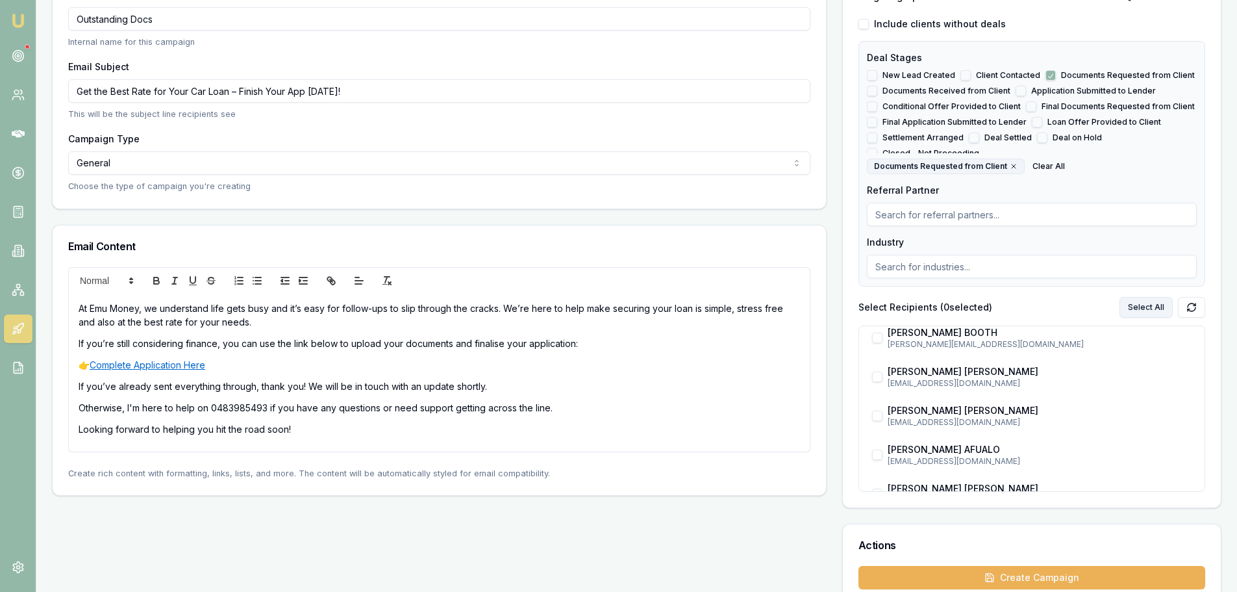
checkbox input "true"
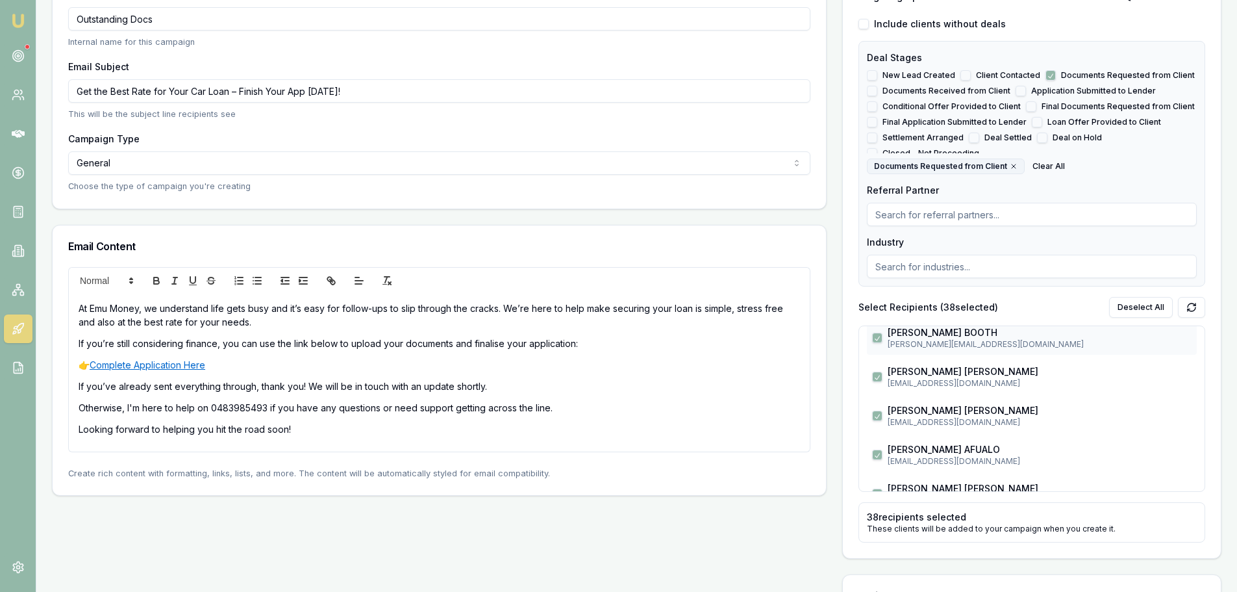
click at [875, 340] on button "button" at bounding box center [877, 338] width 10 height 10
checkbox input "false"
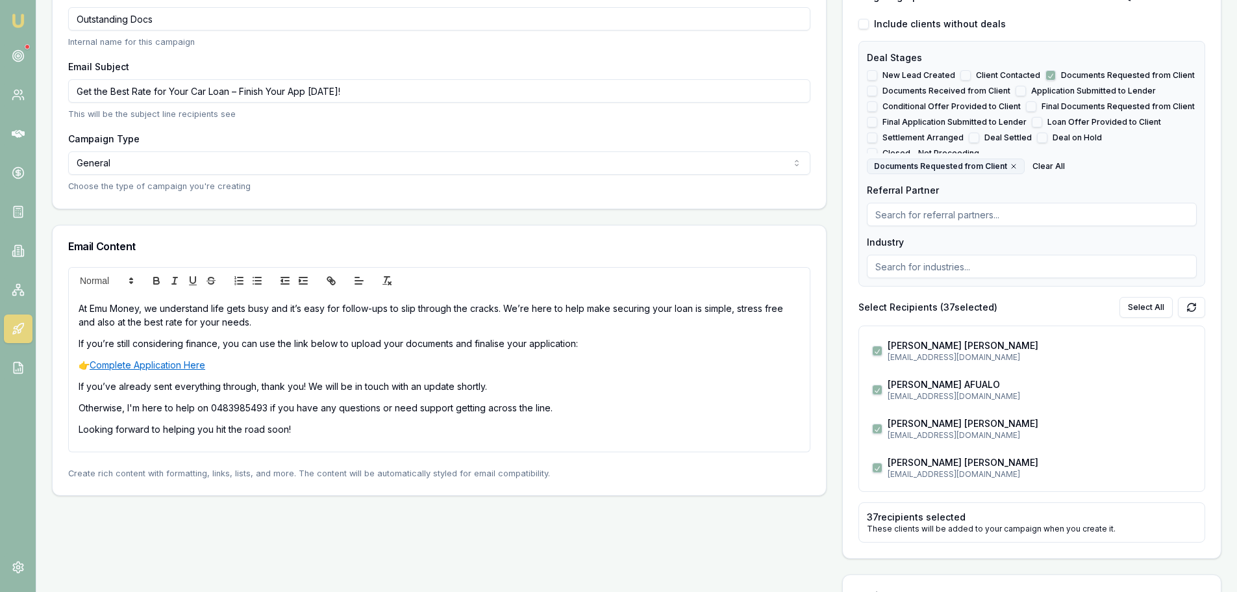
scroll to position [455, 0]
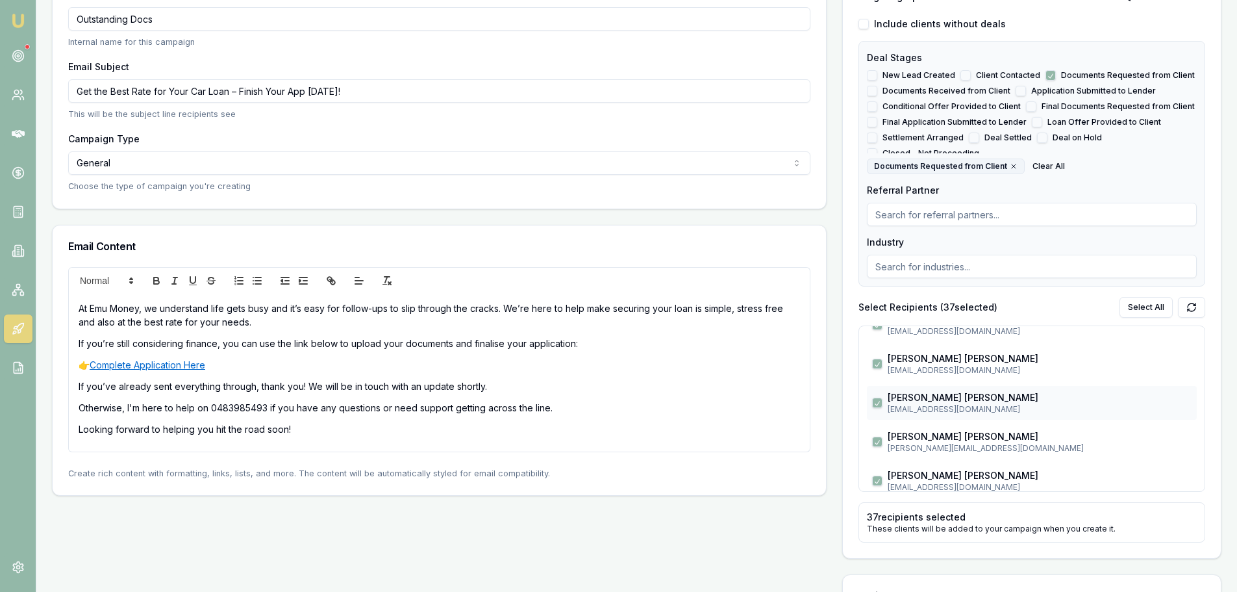
click at [875, 403] on button "button" at bounding box center [877, 403] width 10 height 10
checkbox input "false"
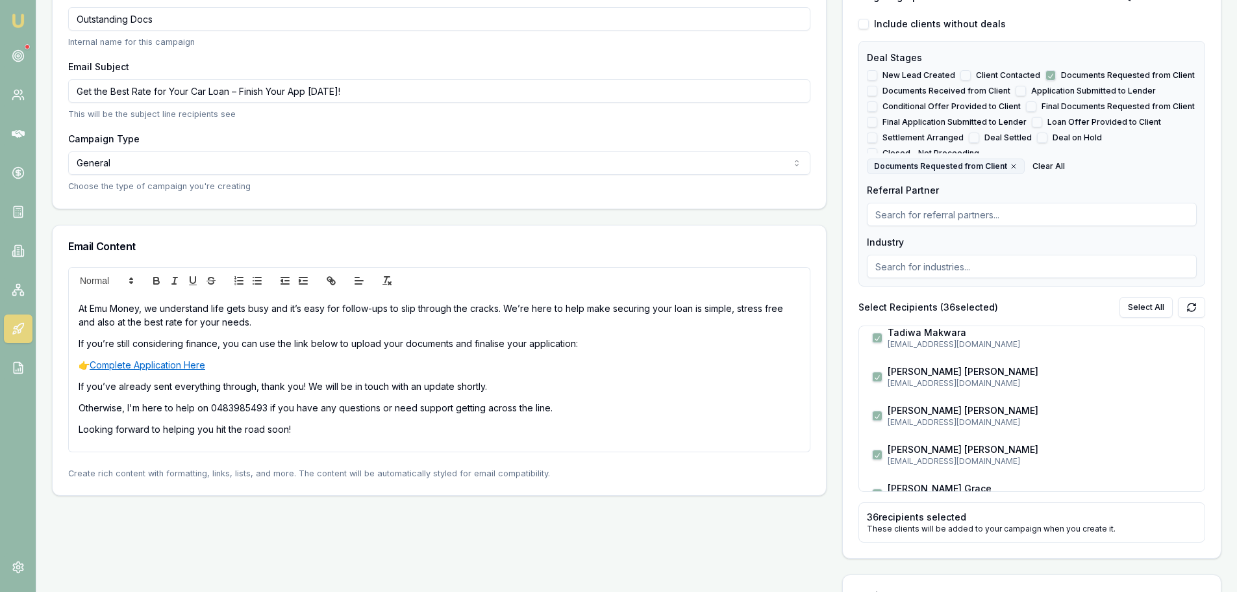
scroll to position [779, 0]
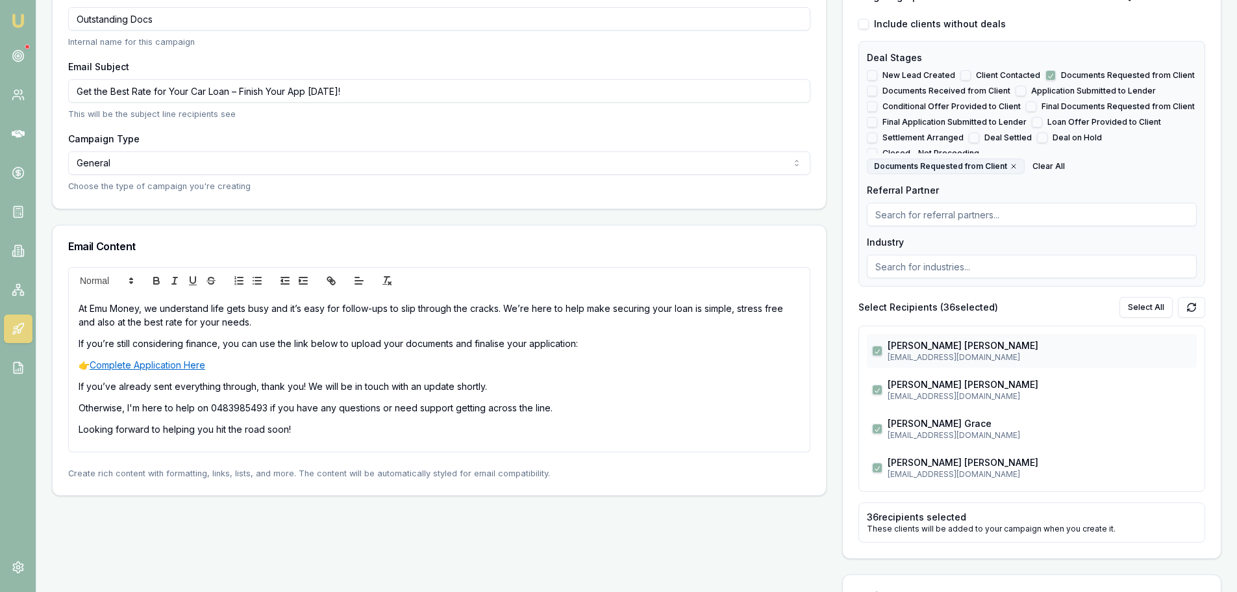
click at [881, 353] on button "button" at bounding box center [877, 351] width 10 height 10
checkbox input "false"
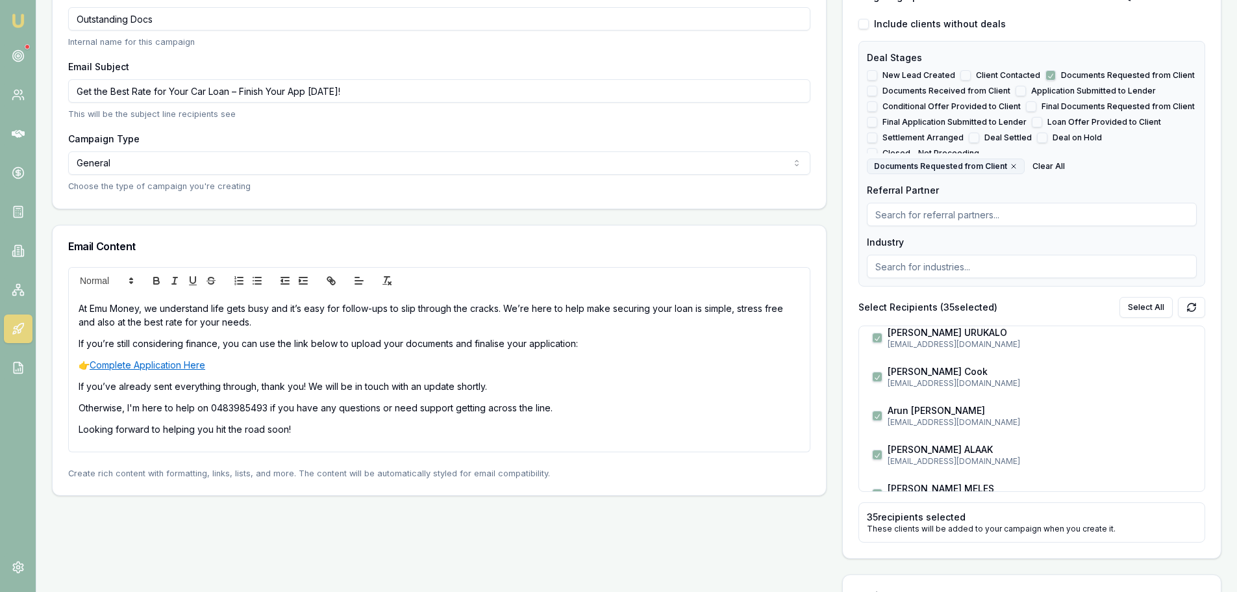
scroll to position [1326, 0]
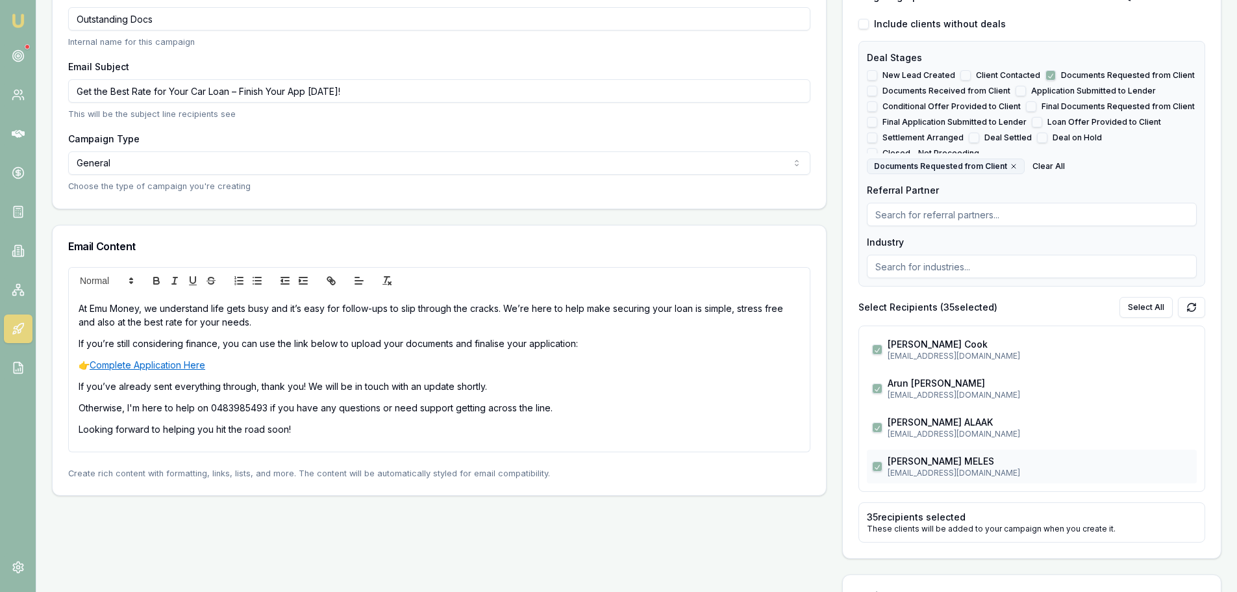
click at [875, 463] on button "button" at bounding box center [877, 466] width 10 height 10
checkbox input "false"
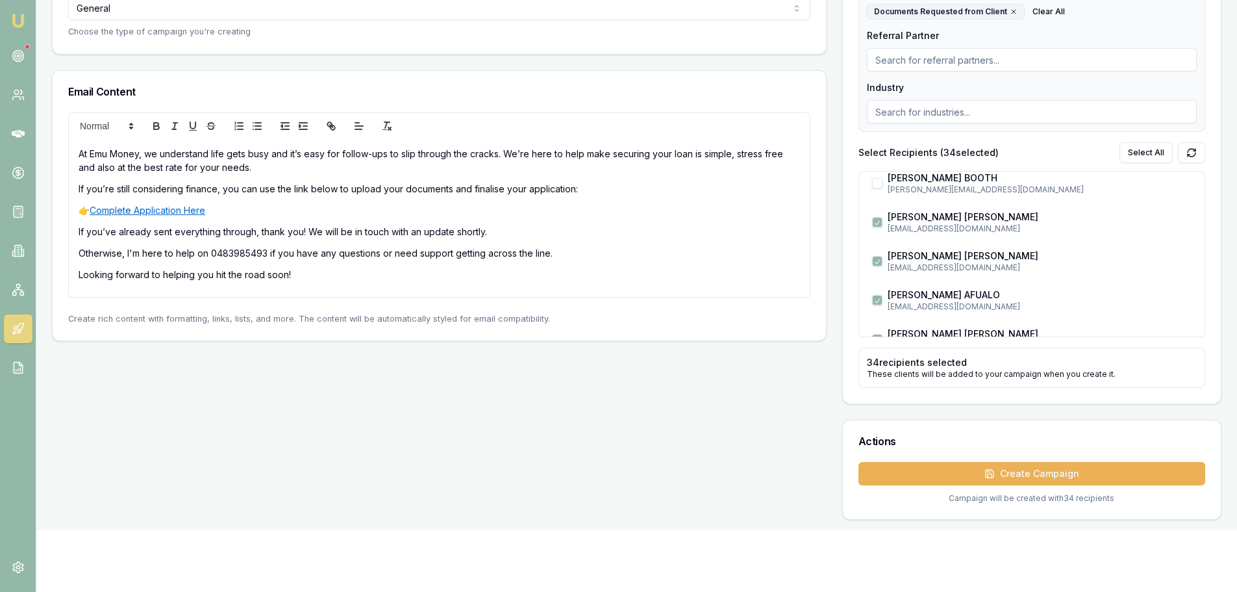
scroll to position [585, 0]
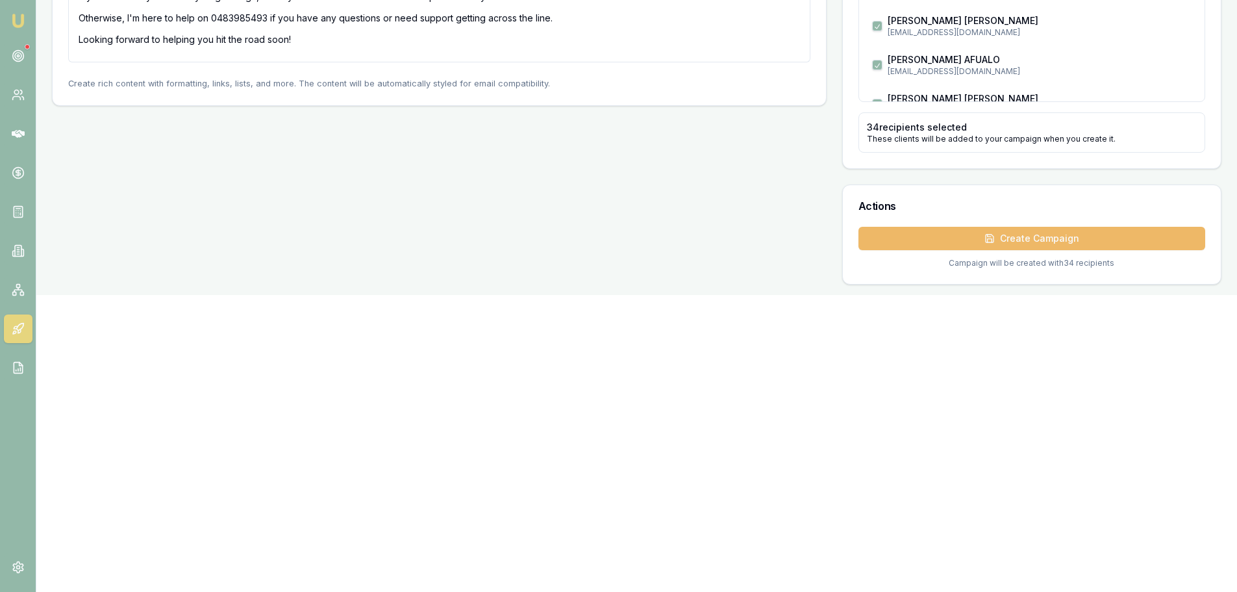
click at [1018, 239] on button "Create Campaign" at bounding box center [1032, 238] width 347 height 23
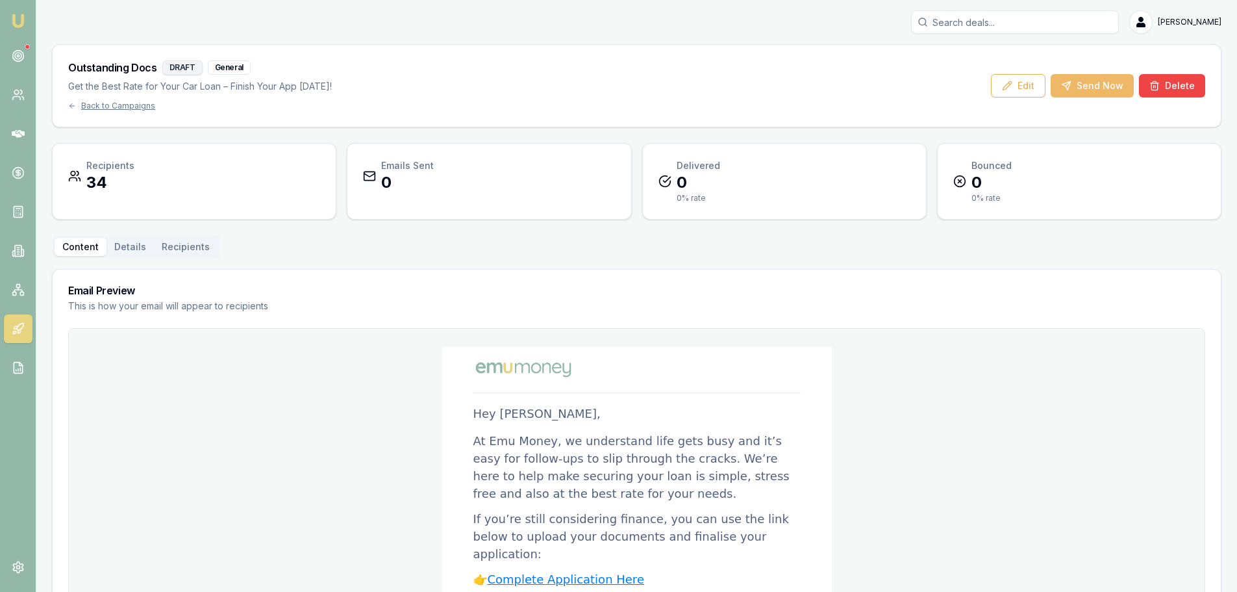
click at [1098, 88] on button "Send Now" at bounding box center [1092, 85] width 83 height 23
click at [1111, 86] on button "Send Now" at bounding box center [1092, 85] width 83 height 23
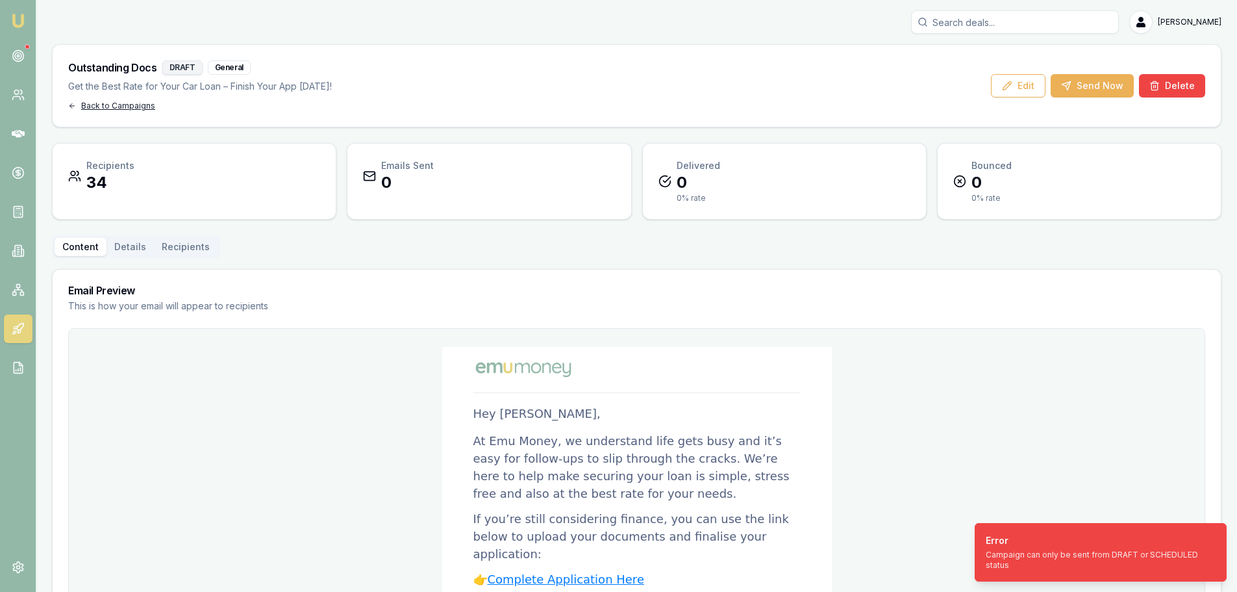
click at [136, 105] on div "Back to Campaigns" at bounding box center [200, 106] width 264 height 10
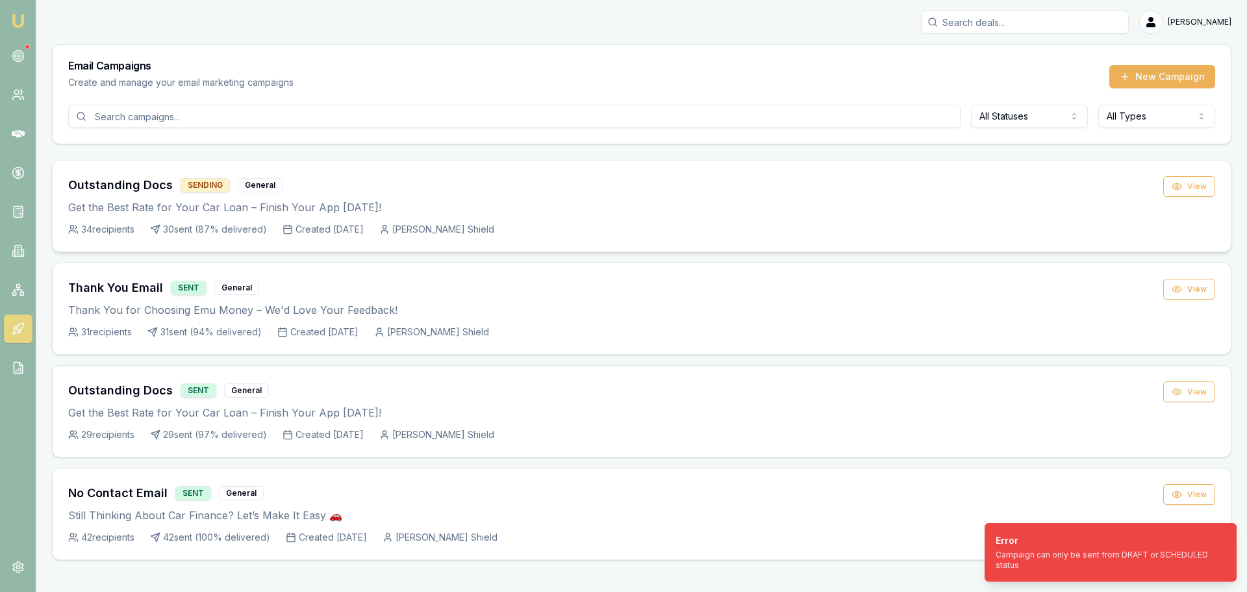
click at [417, 186] on div "Outstanding Docs SENDING General" at bounding box center [615, 185] width 1095 height 18
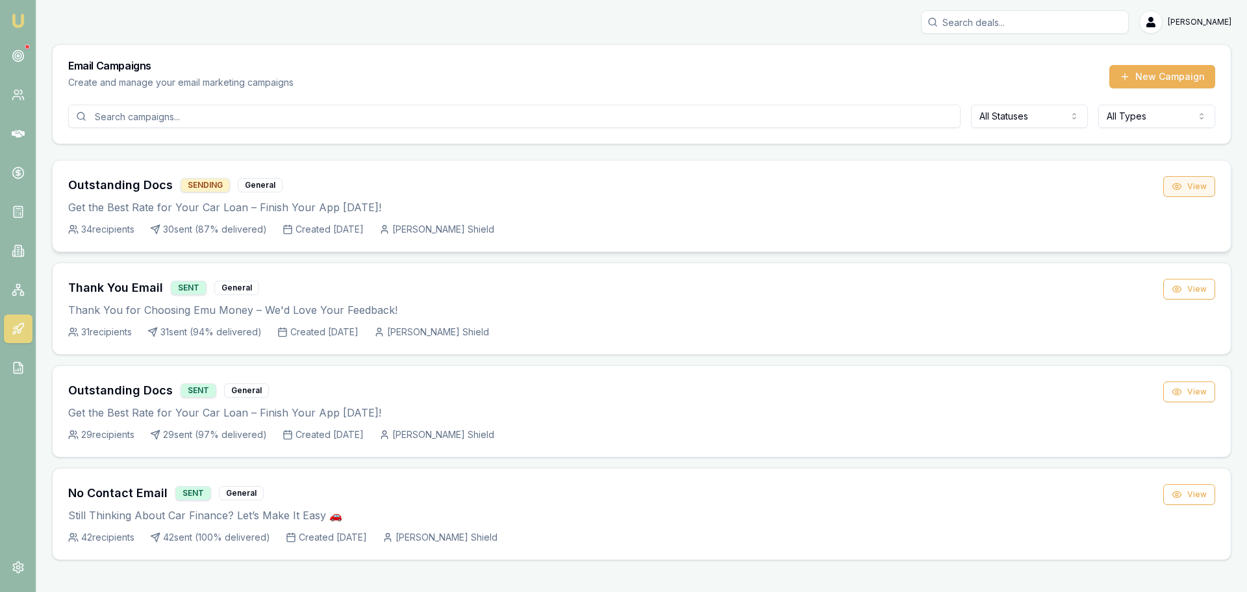
click at [1185, 192] on button "View" at bounding box center [1189, 186] width 52 height 21
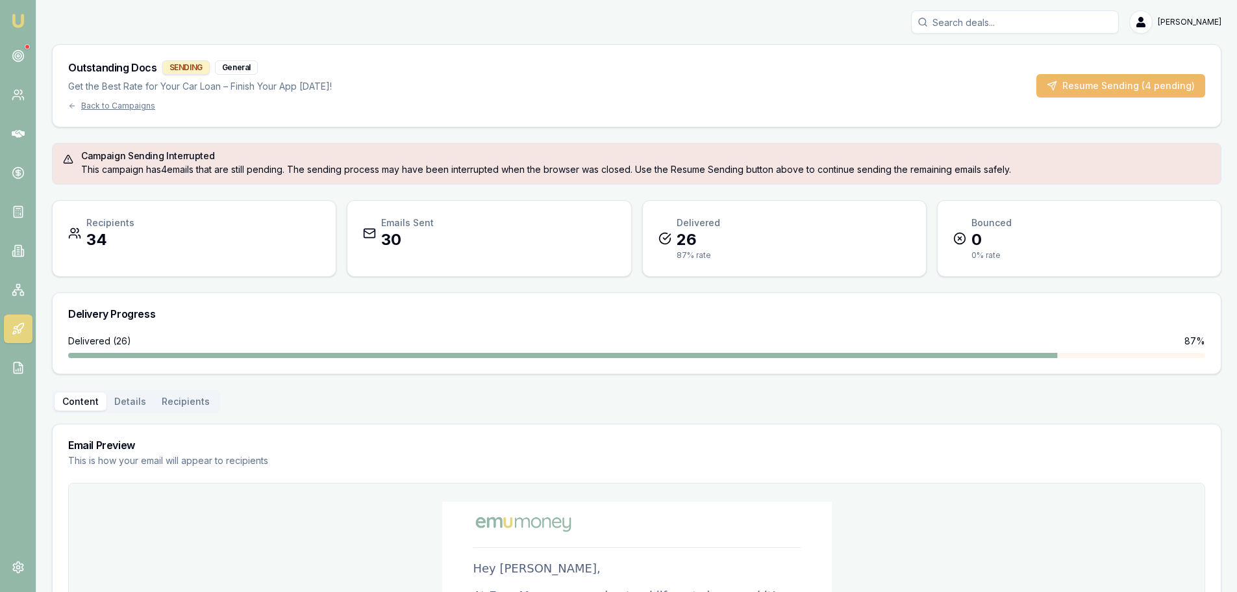
click at [1122, 85] on button "Resume Sending (4 pending)" at bounding box center [1121, 85] width 169 height 23
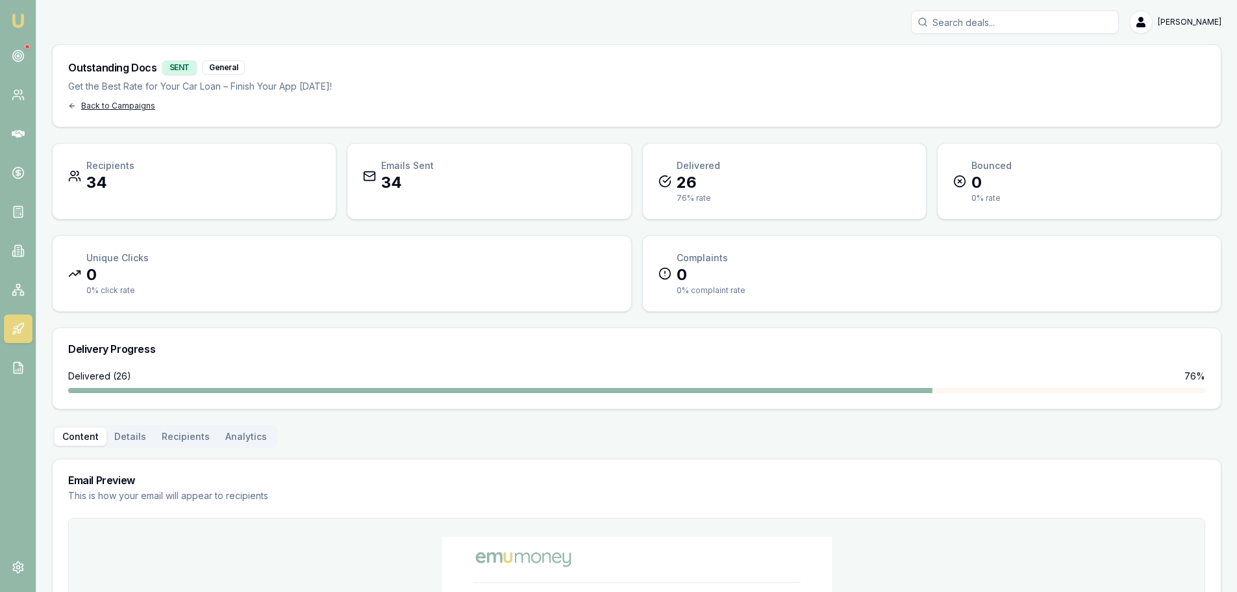
click at [121, 103] on div "Back to Campaigns" at bounding box center [200, 106] width 264 height 10
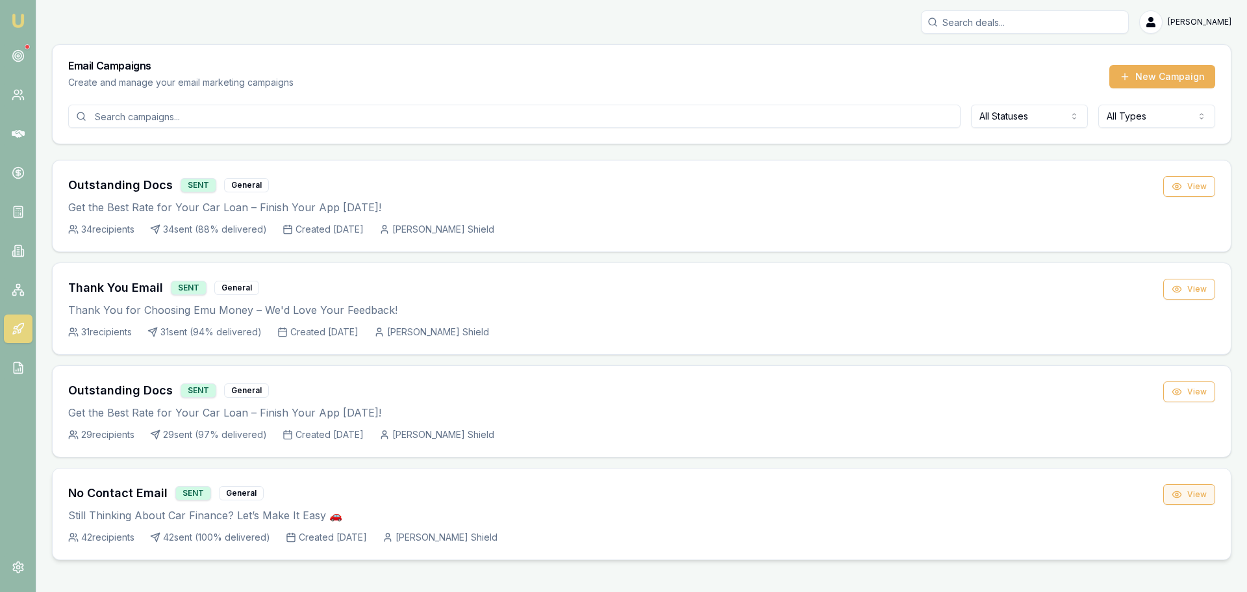
click at [1191, 494] on button "View" at bounding box center [1189, 494] width 52 height 21
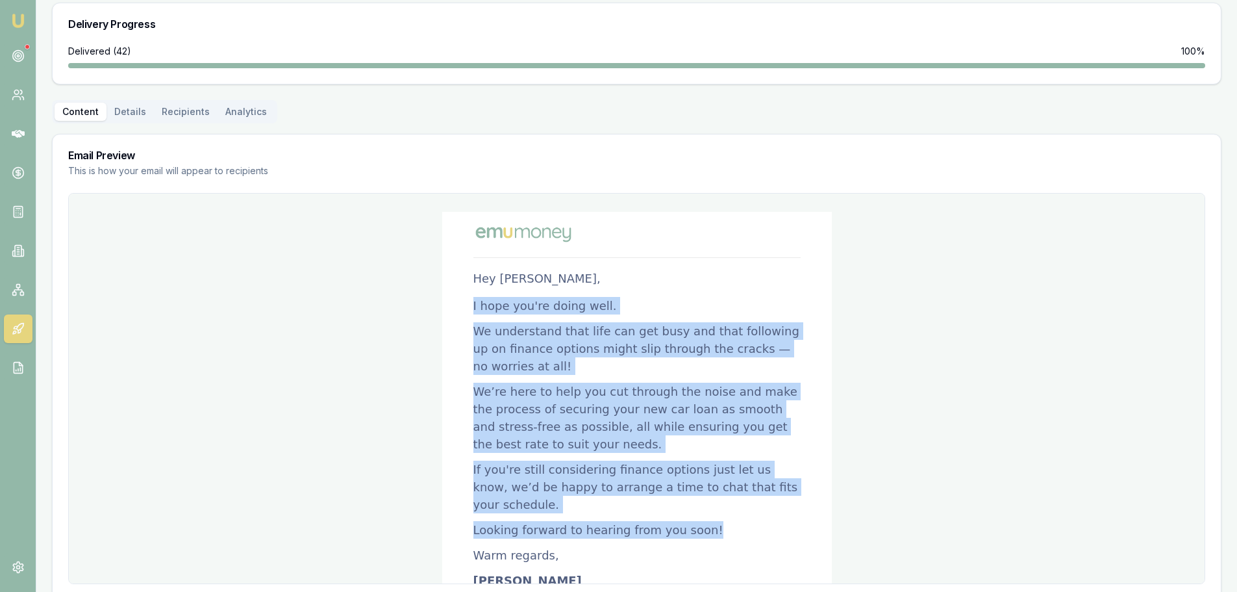
drag, startPoint x: 694, startPoint y: 382, endPoint x: 466, endPoint y: 302, distance: 241.6
click at [466, 302] on table "Hey John Doe, I hope you're doing well. We understand that life can get busy an…" at bounding box center [637, 497] width 390 height 571
copy div "I hope you're doing well. We understand that life can get busy and that followi…"
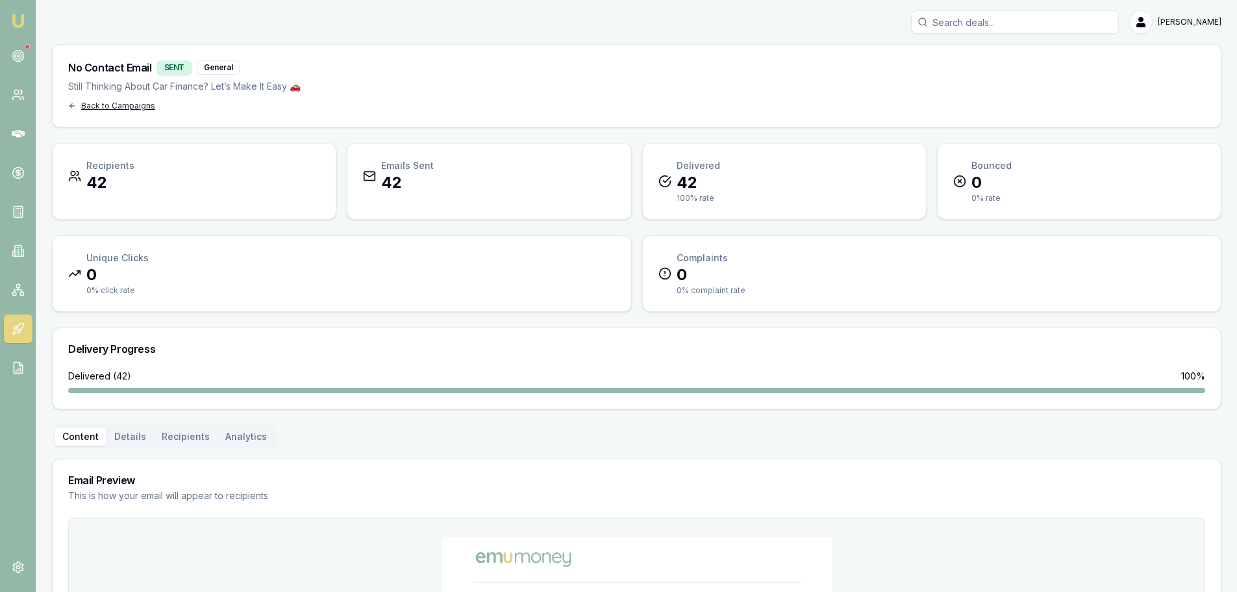
click at [125, 105] on div "Back to Campaigns" at bounding box center [184, 106] width 233 height 10
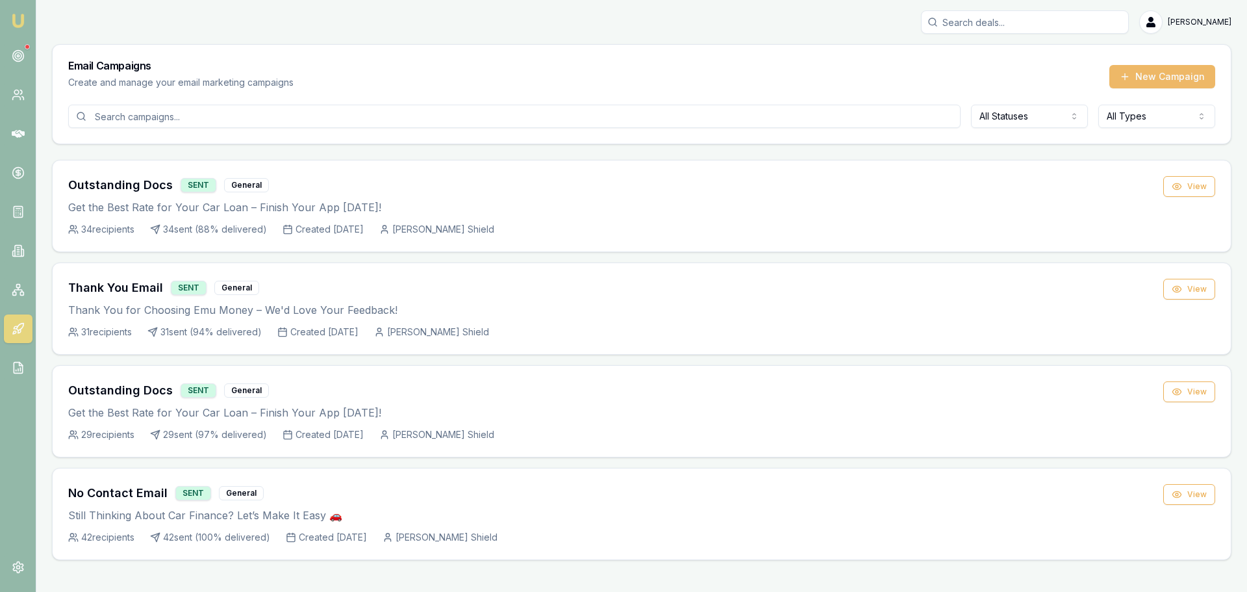
click at [1174, 75] on button "New Campaign" at bounding box center [1162, 76] width 106 height 23
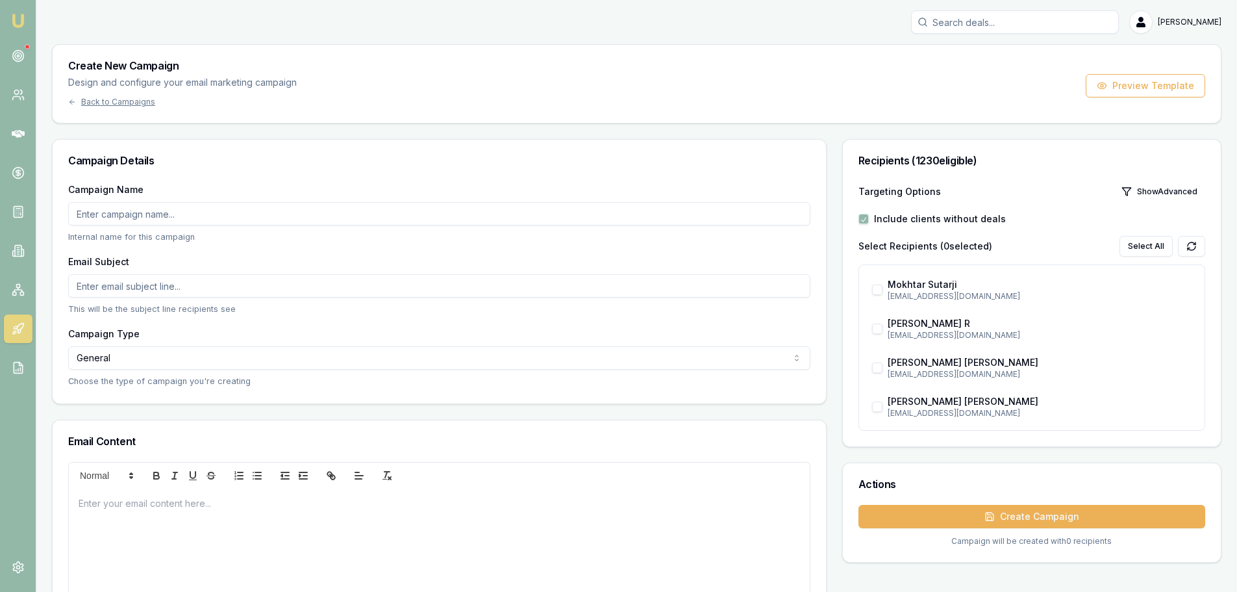
click at [255, 501] on p at bounding box center [440, 503] width 722 height 14
click at [172, 508] on p at bounding box center [440, 503] width 722 height 14
click at [96, 308] on p "This will be the subject line recipients see" at bounding box center [439, 309] width 742 height 12
click at [96, 308] on div "Campaign Details Campaign Name Internal name for this campaign Email Subject Th…" at bounding box center [439, 414] width 775 height 551
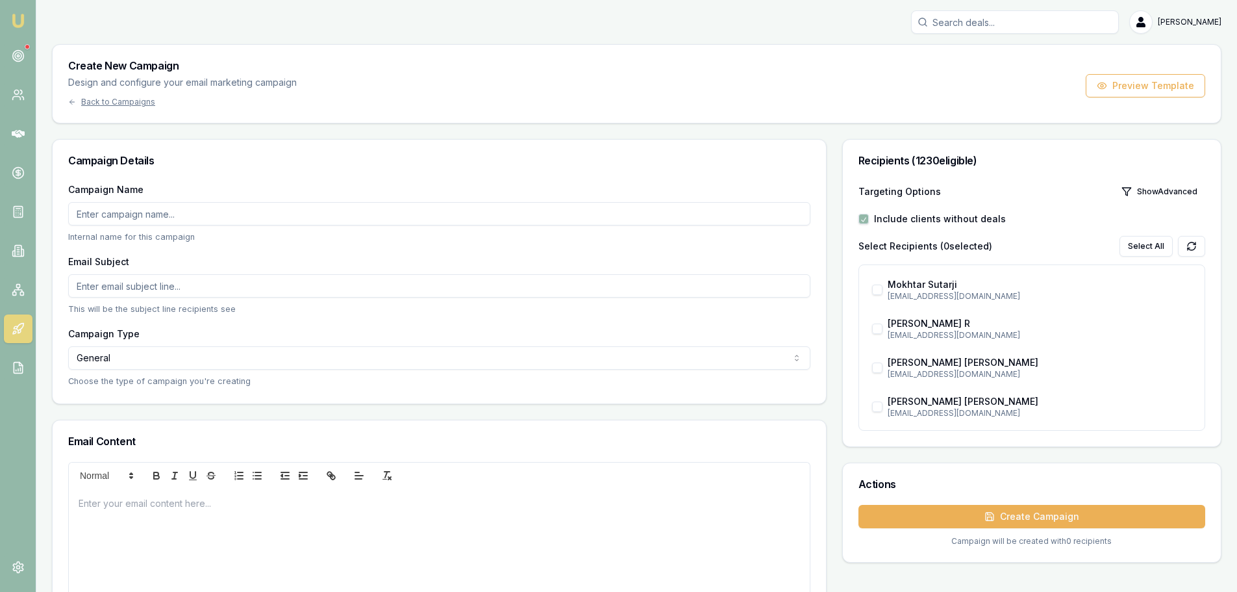
scroll to position [195, 0]
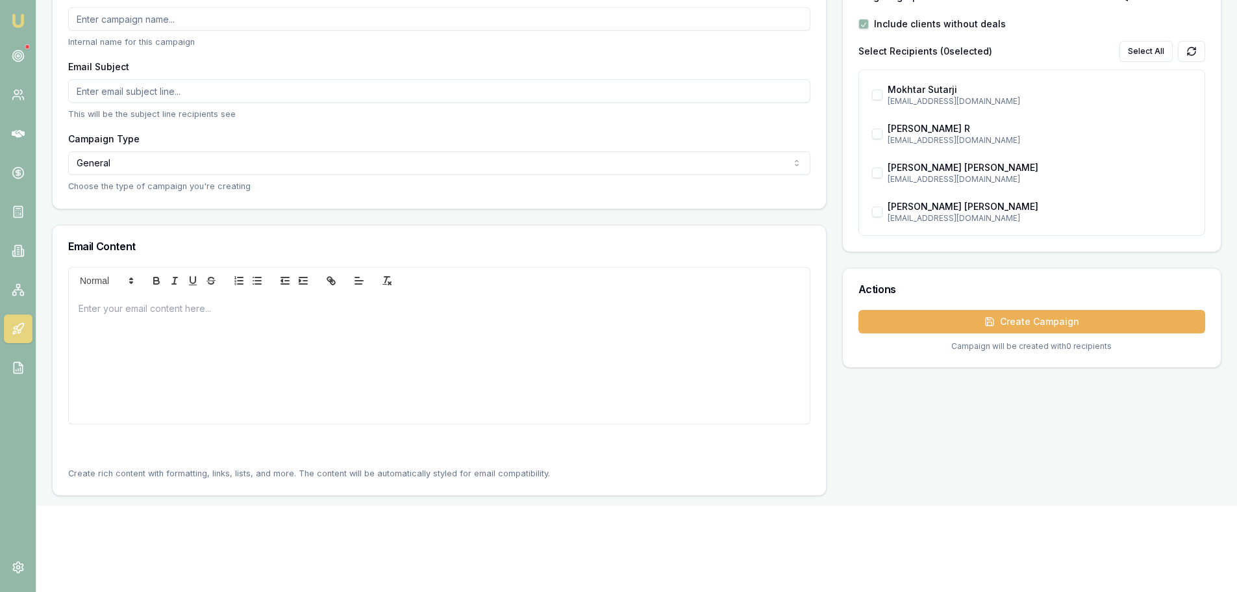
click at [96, 308] on p at bounding box center [440, 308] width 722 height 14
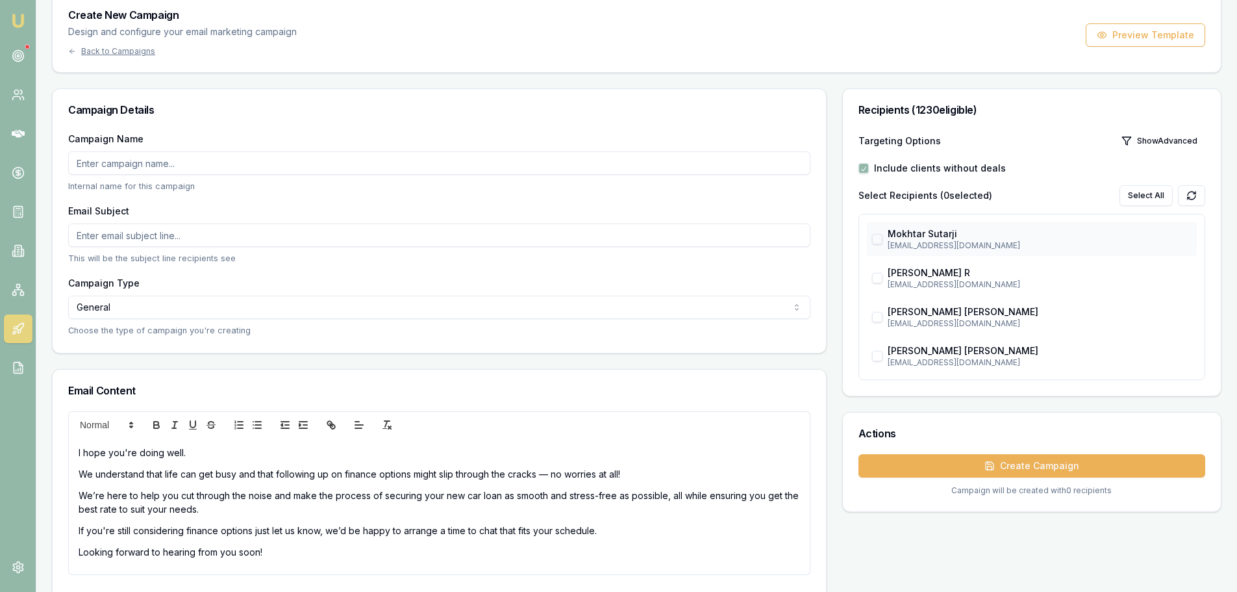
scroll to position [0, 0]
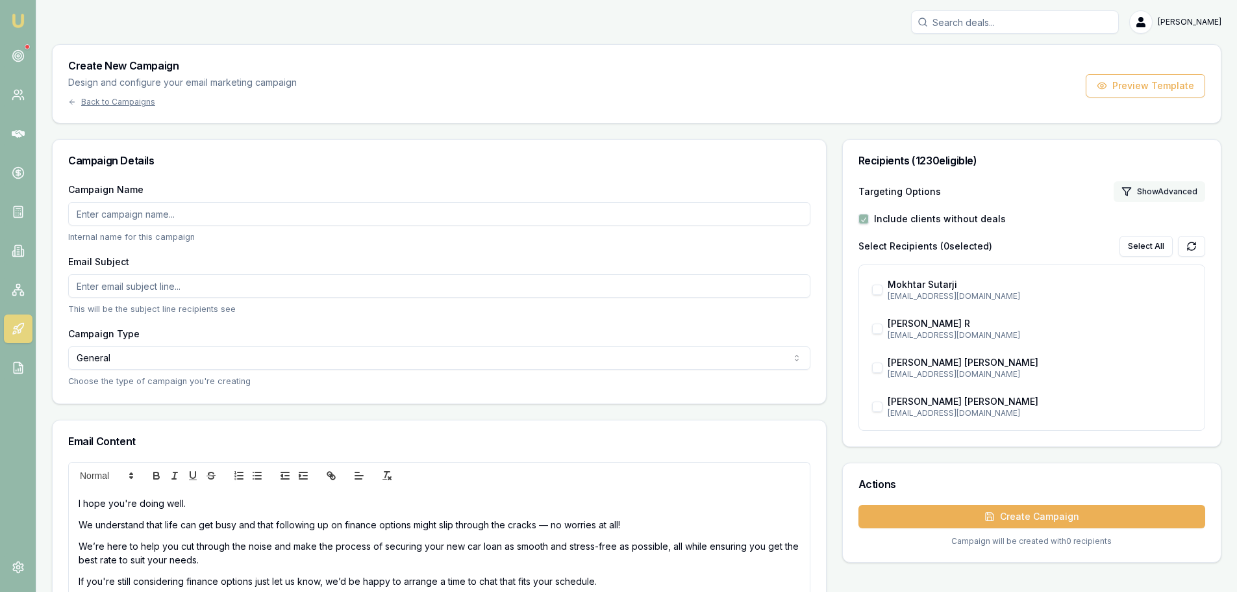
click at [1165, 192] on button "Show Advanced" at bounding box center [1160, 191] width 92 height 21
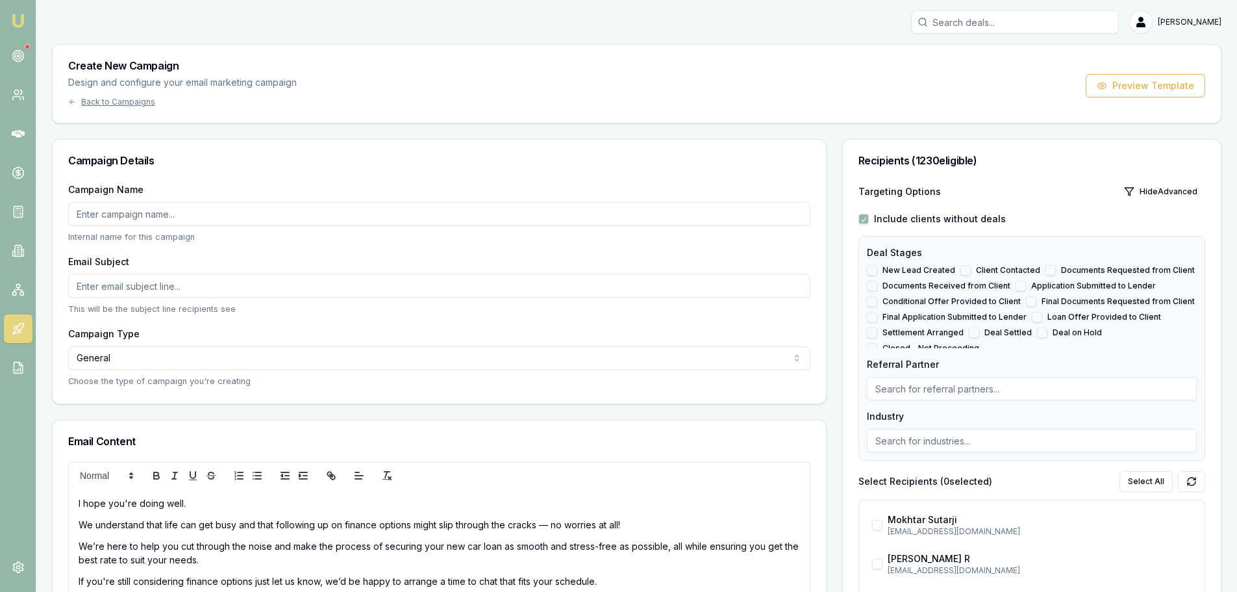
click at [876, 268] on button "New Lead Created" at bounding box center [872, 270] width 10 height 10
checkbox input "true"
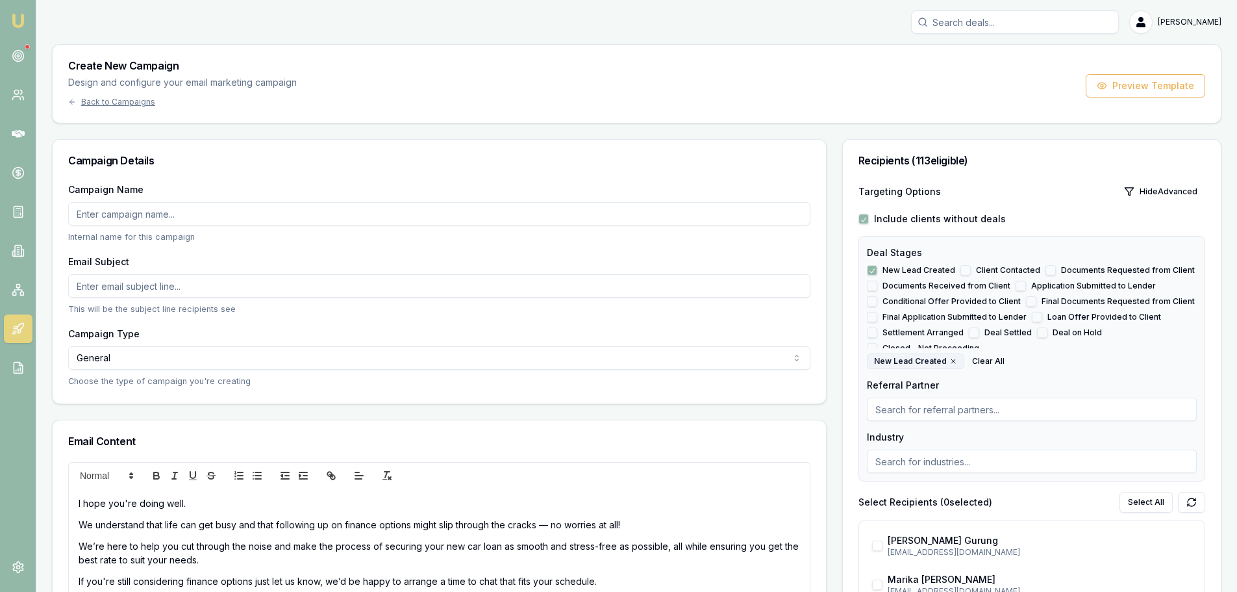
click at [866, 216] on button "button" at bounding box center [864, 219] width 10 height 10
checkbox input "false"
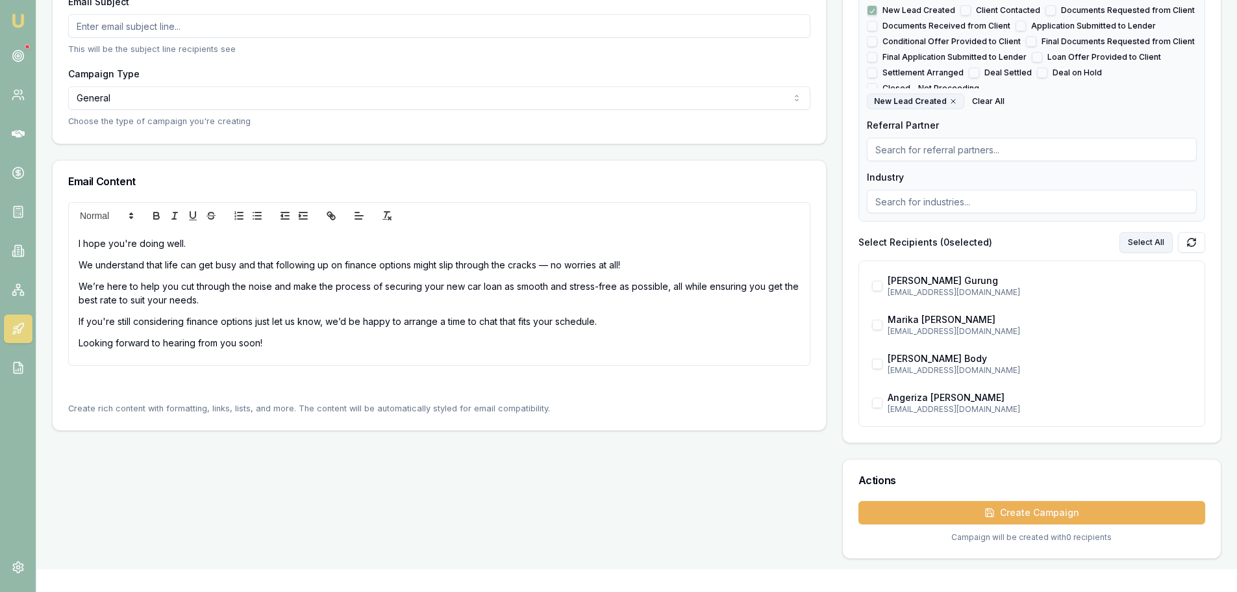
click at [1157, 242] on button "Select All" at bounding box center [1146, 242] width 53 height 21
checkbox input "true"
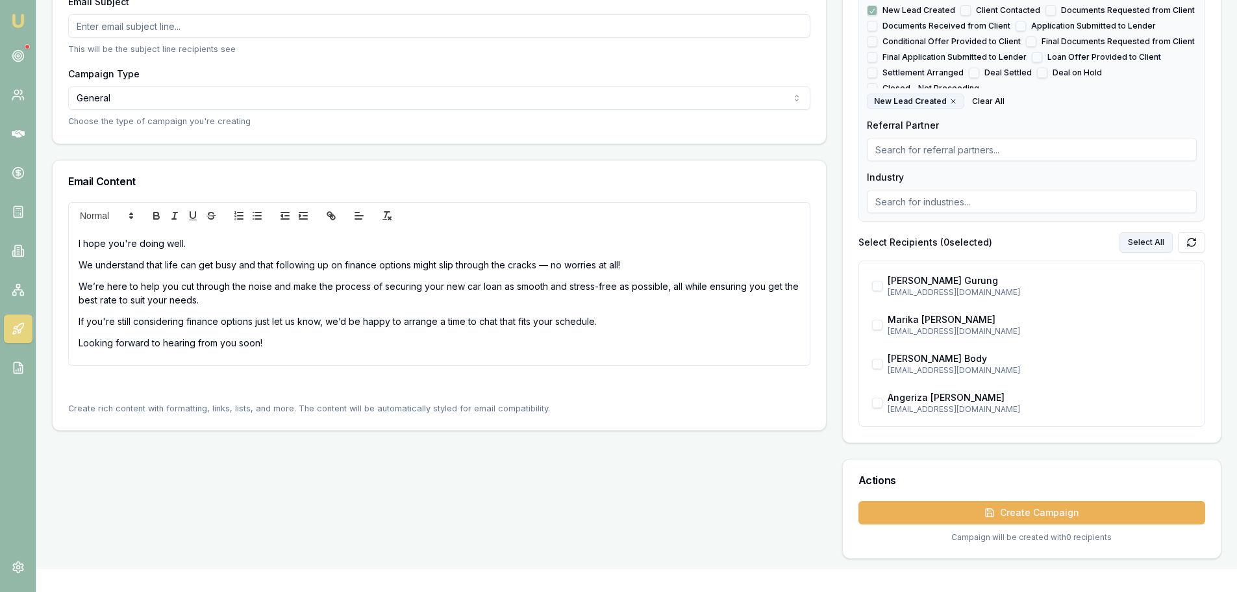
checkbox input "true"
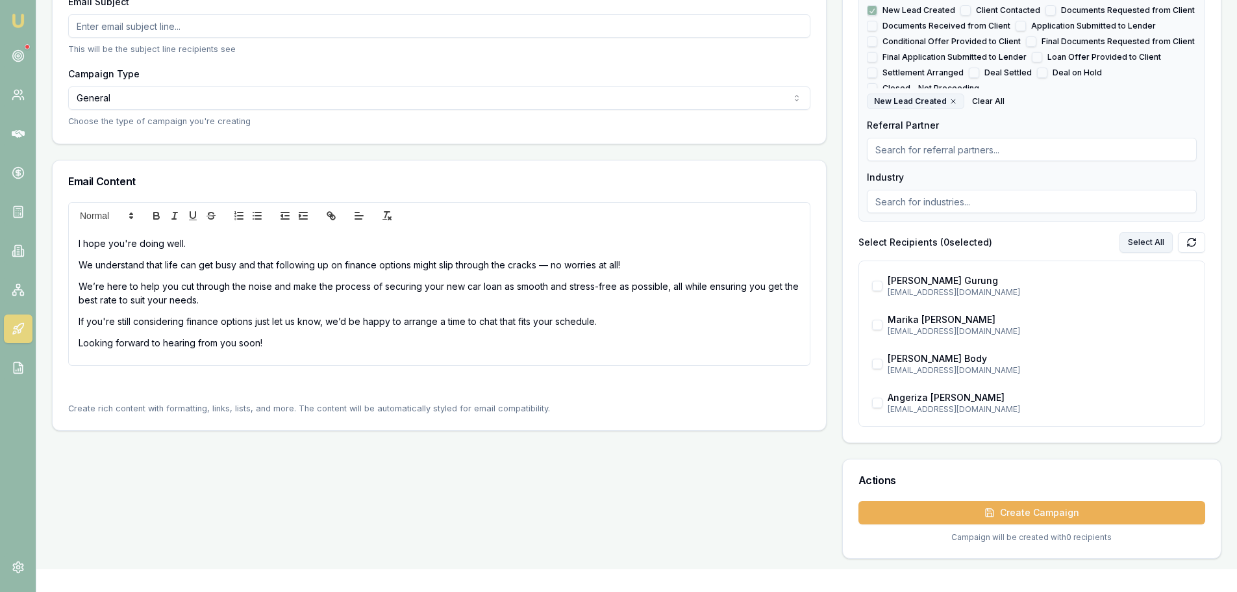
checkbox input "true"
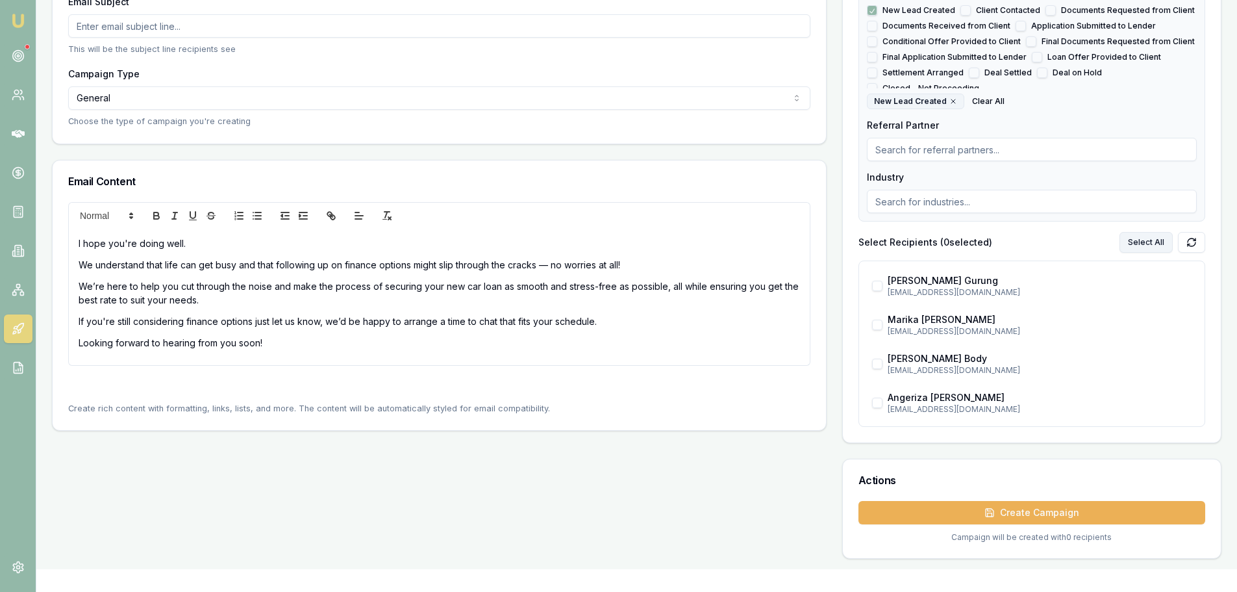
checkbox input "true"
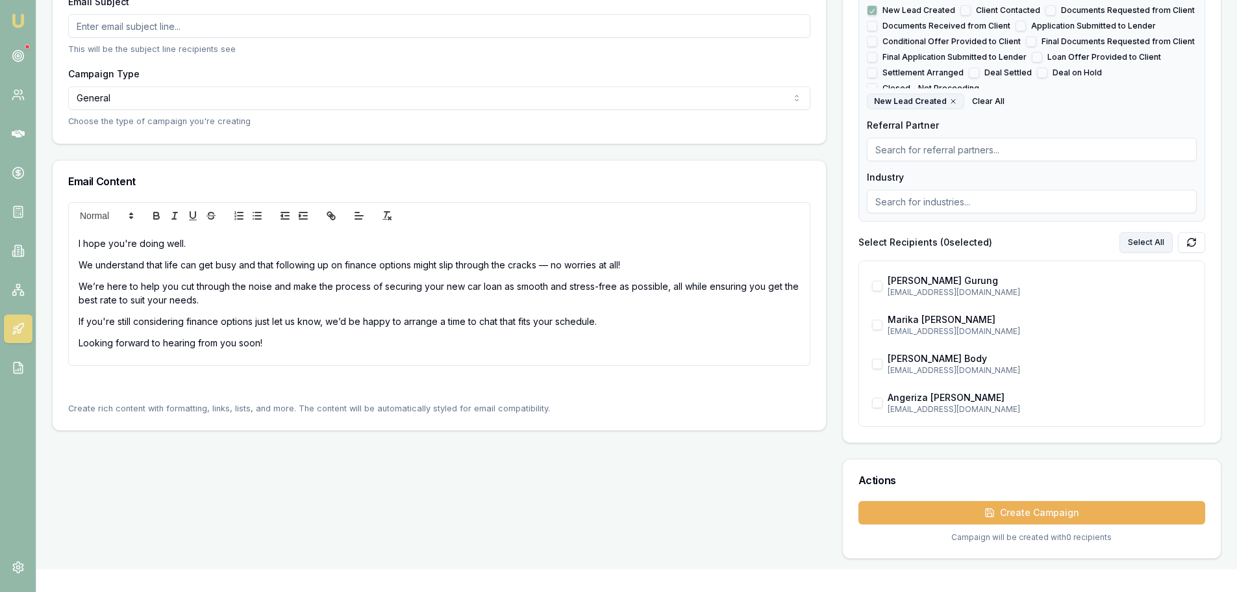
checkbox input "true"
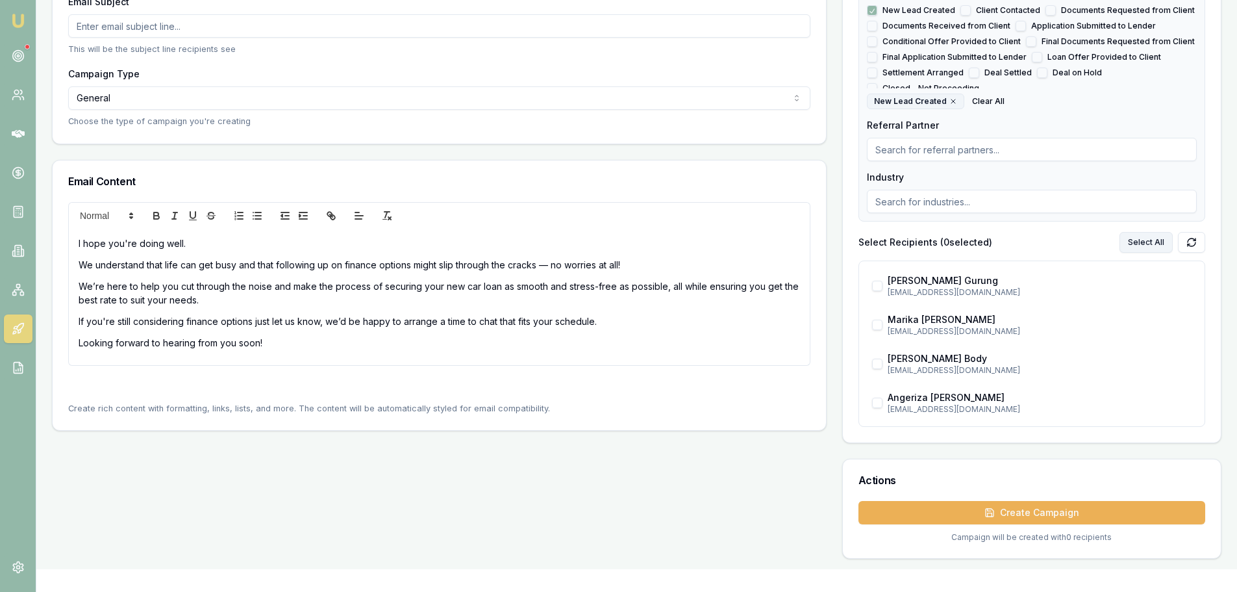
checkbox input "true"
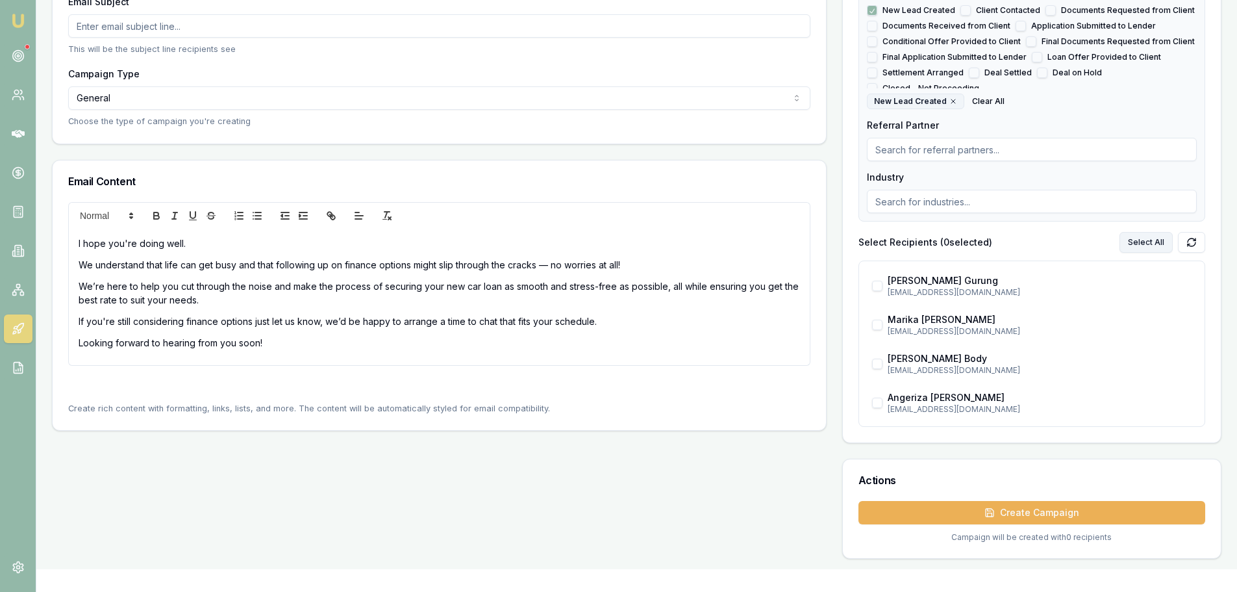
checkbox input "true"
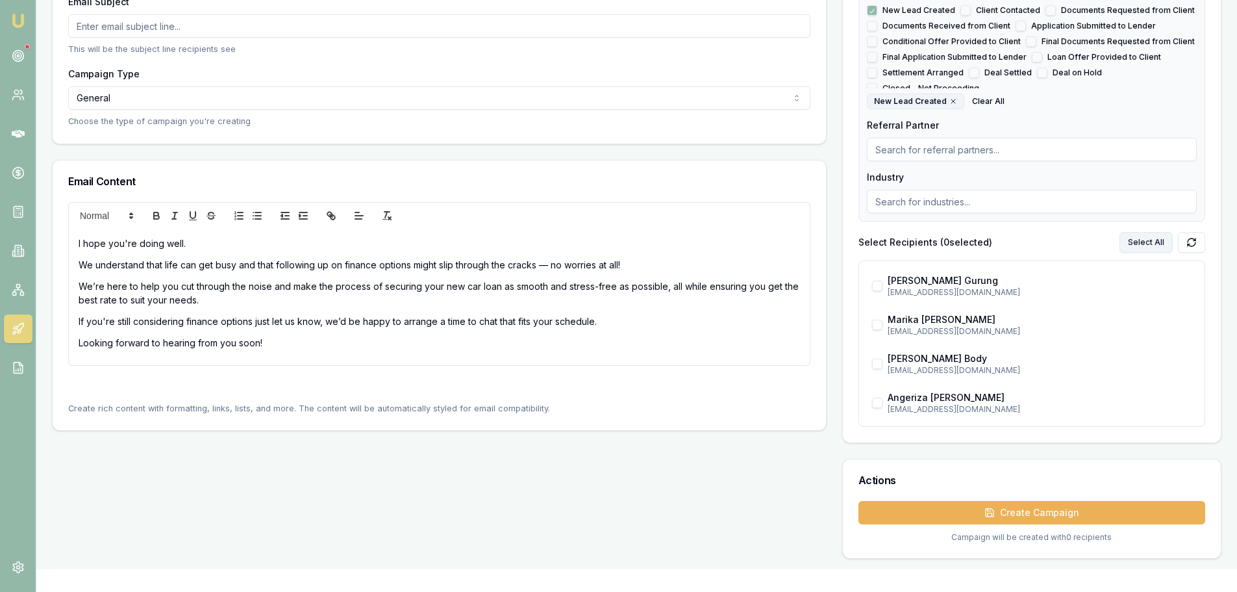
checkbox input "true"
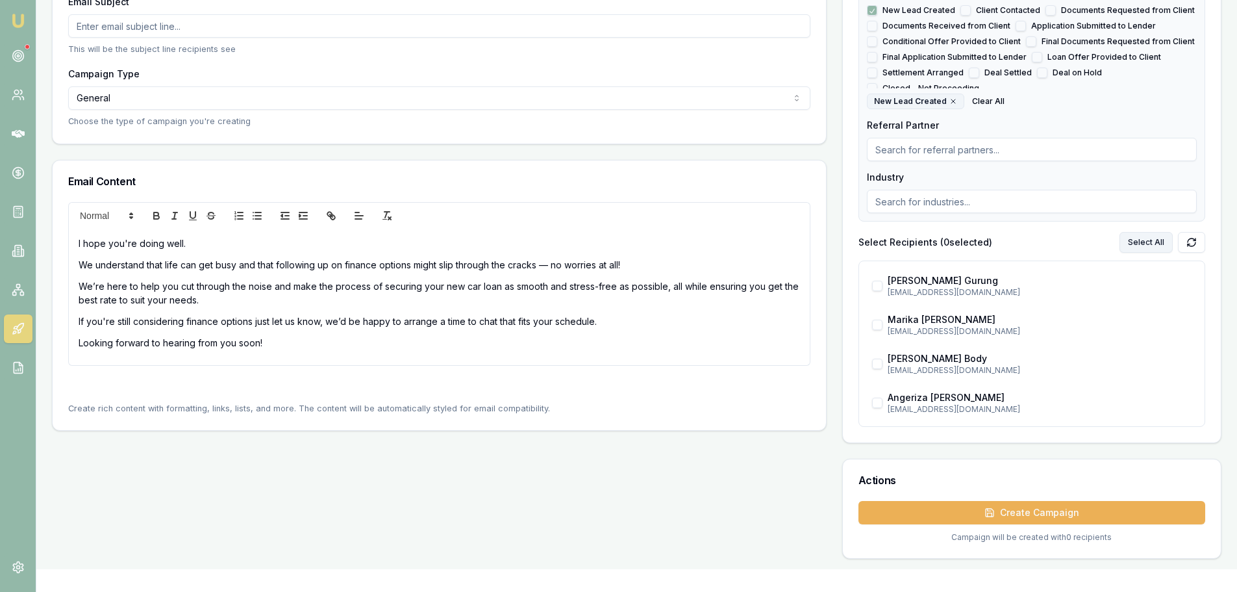
checkbox input "true"
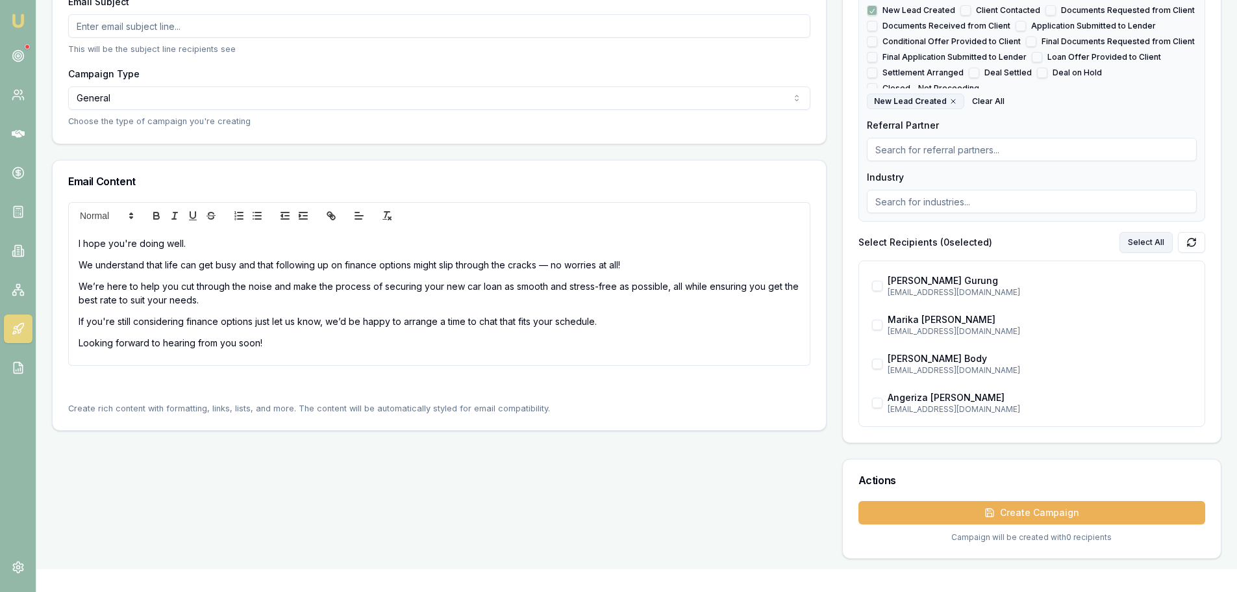
checkbox input "true"
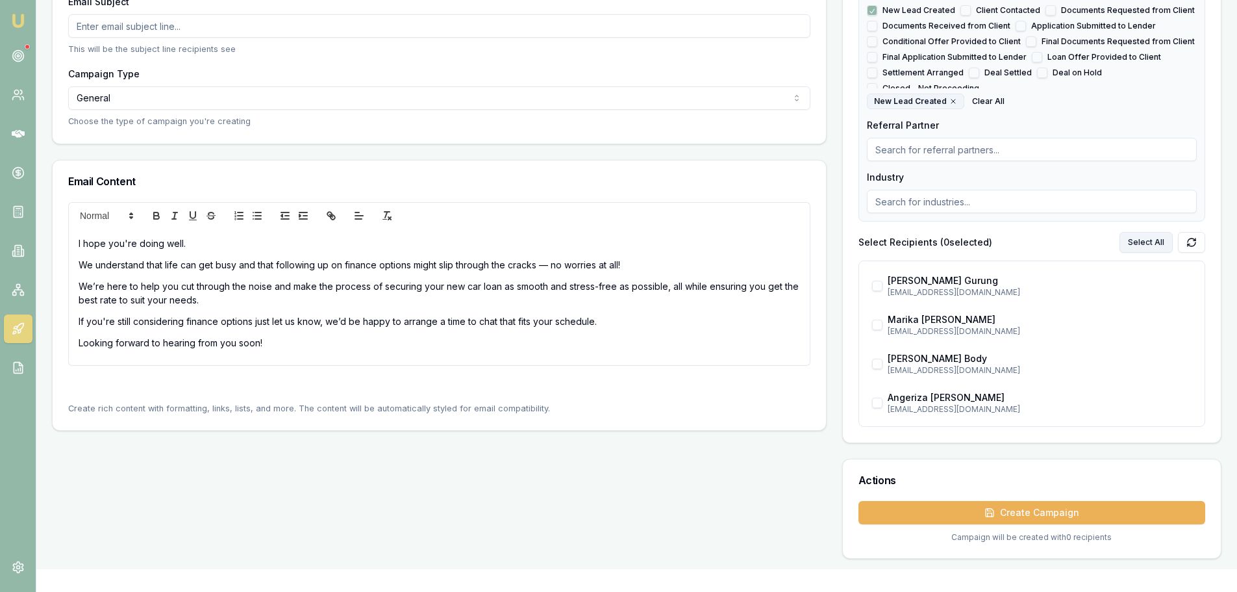
checkbox input "true"
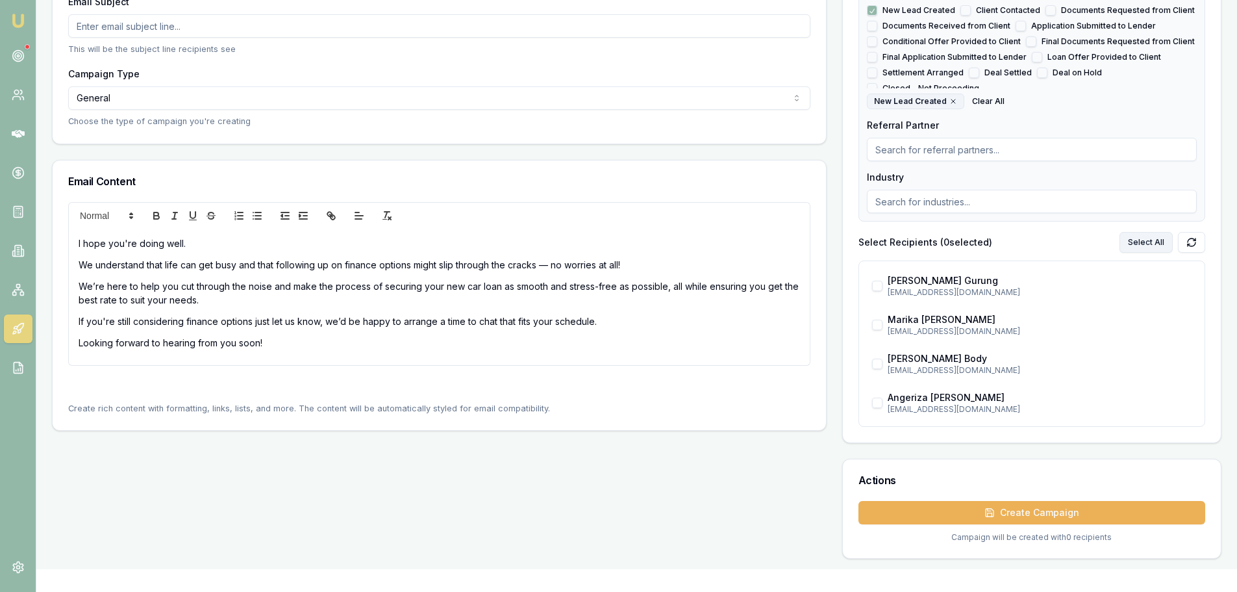
checkbox input "true"
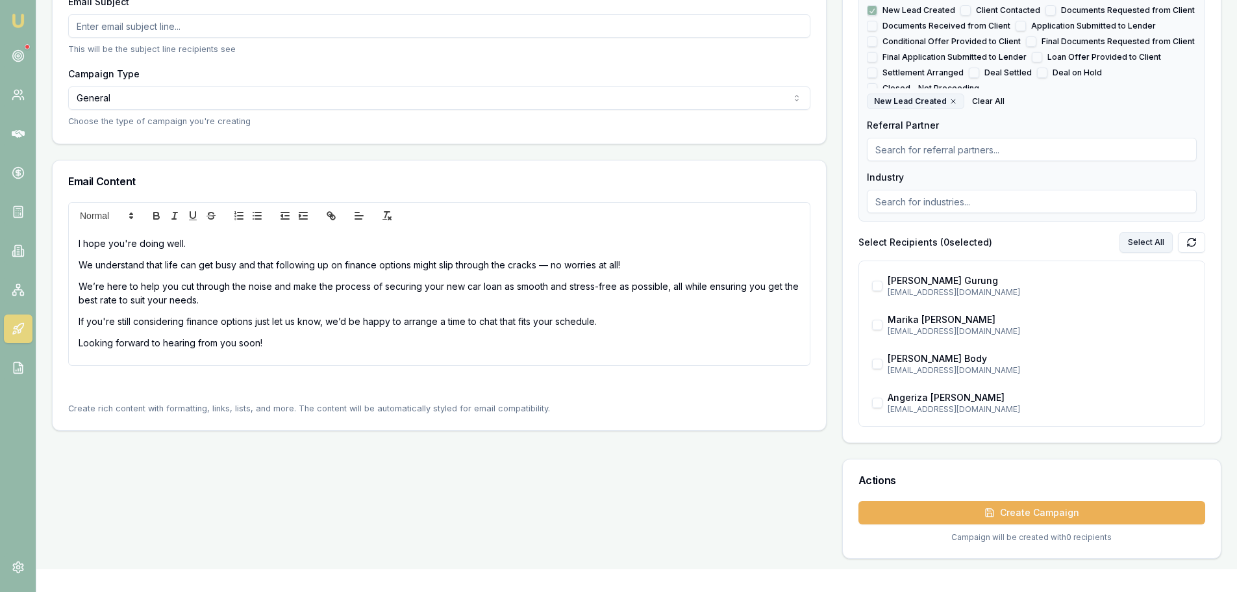
checkbox input "true"
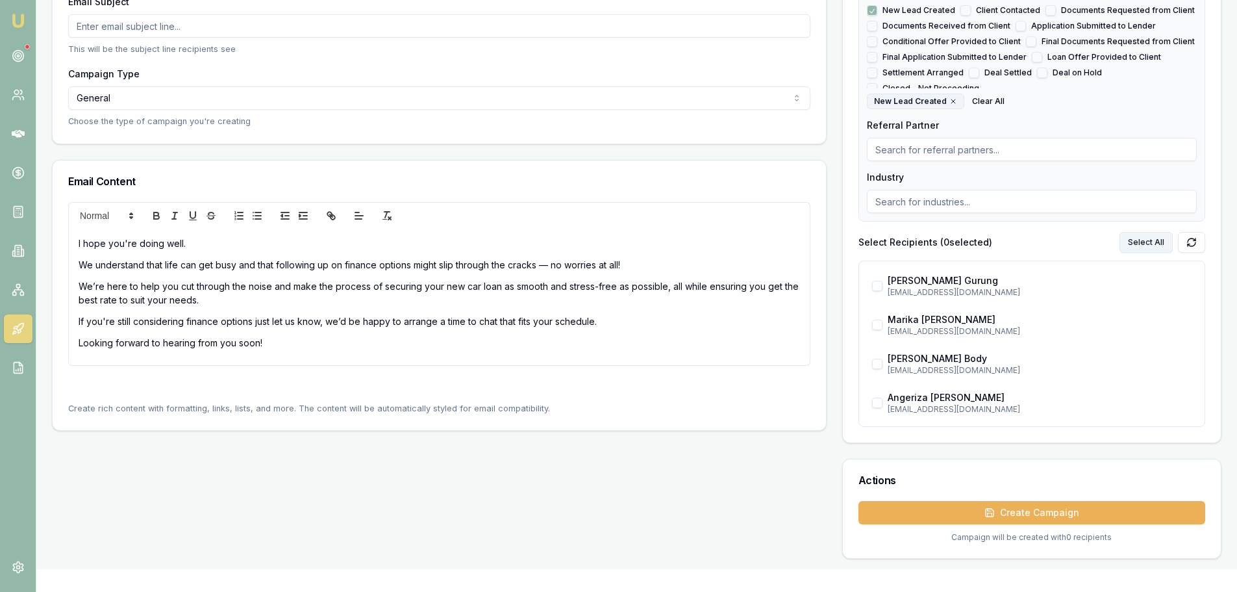
checkbox input "true"
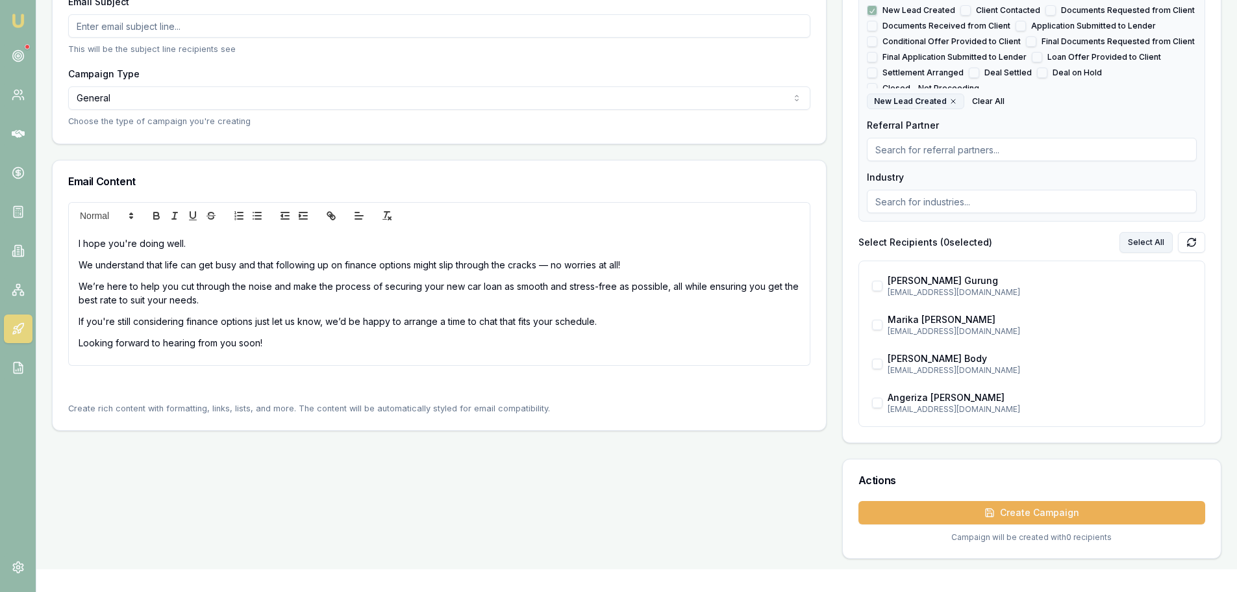
checkbox input "true"
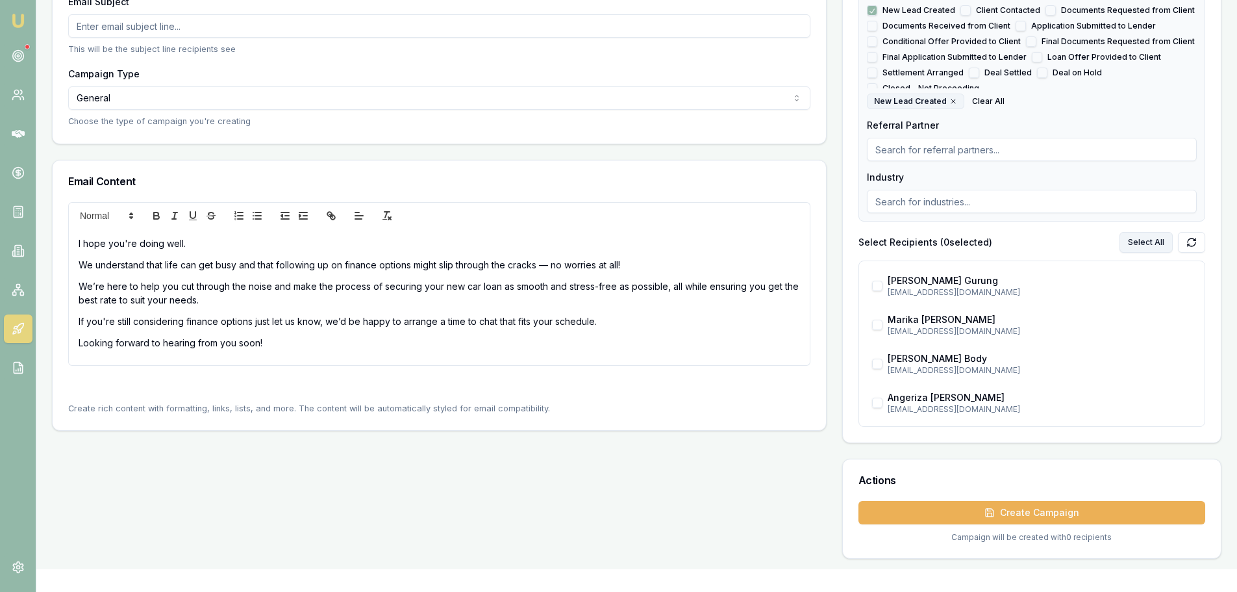
checkbox input "true"
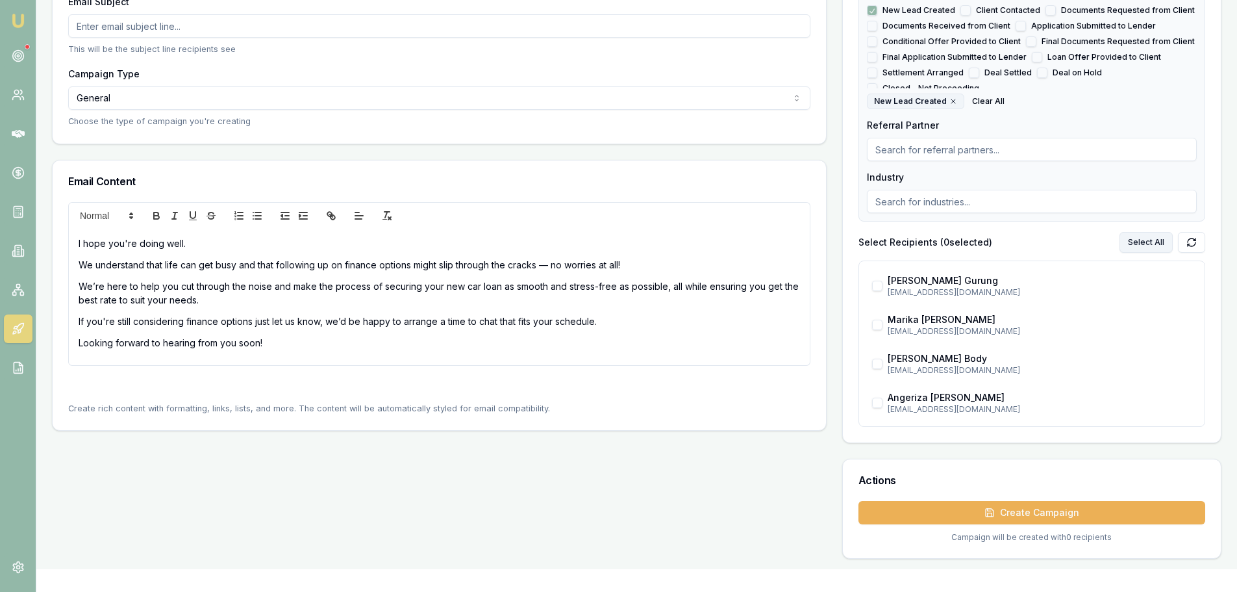
checkbox input "true"
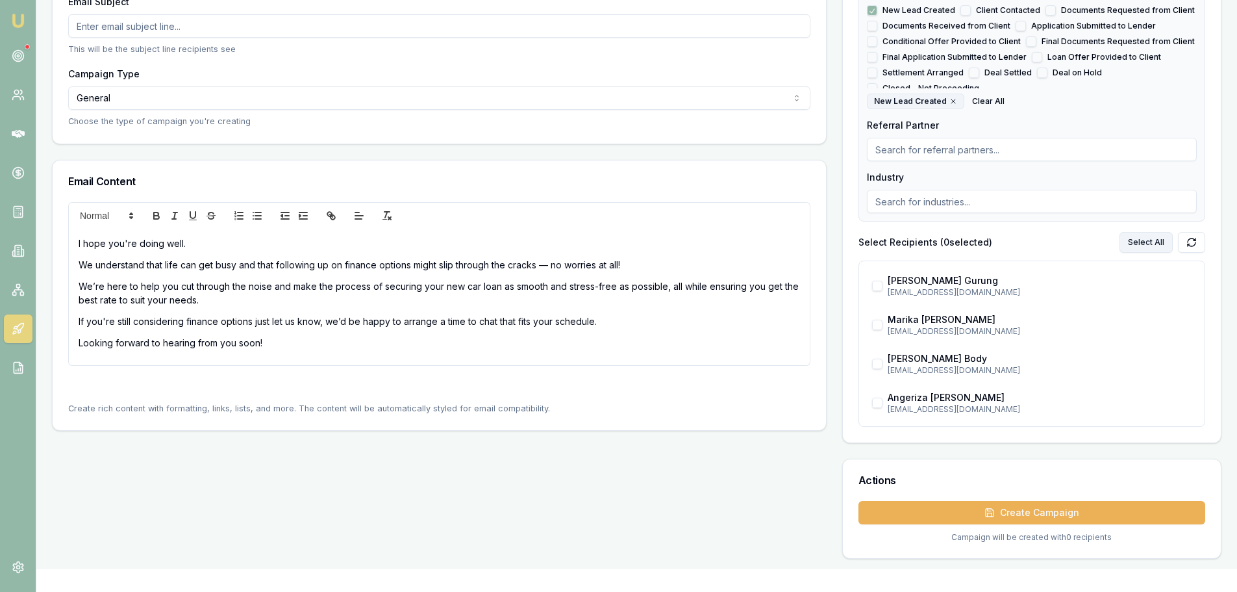
checkbox input "true"
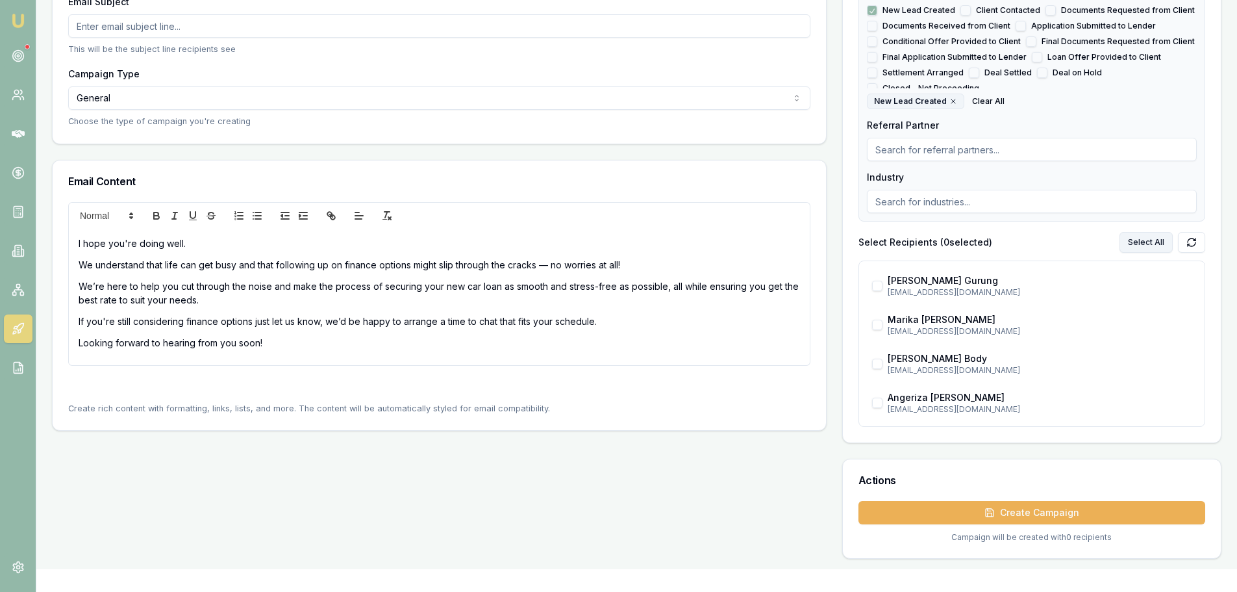
checkbox input "true"
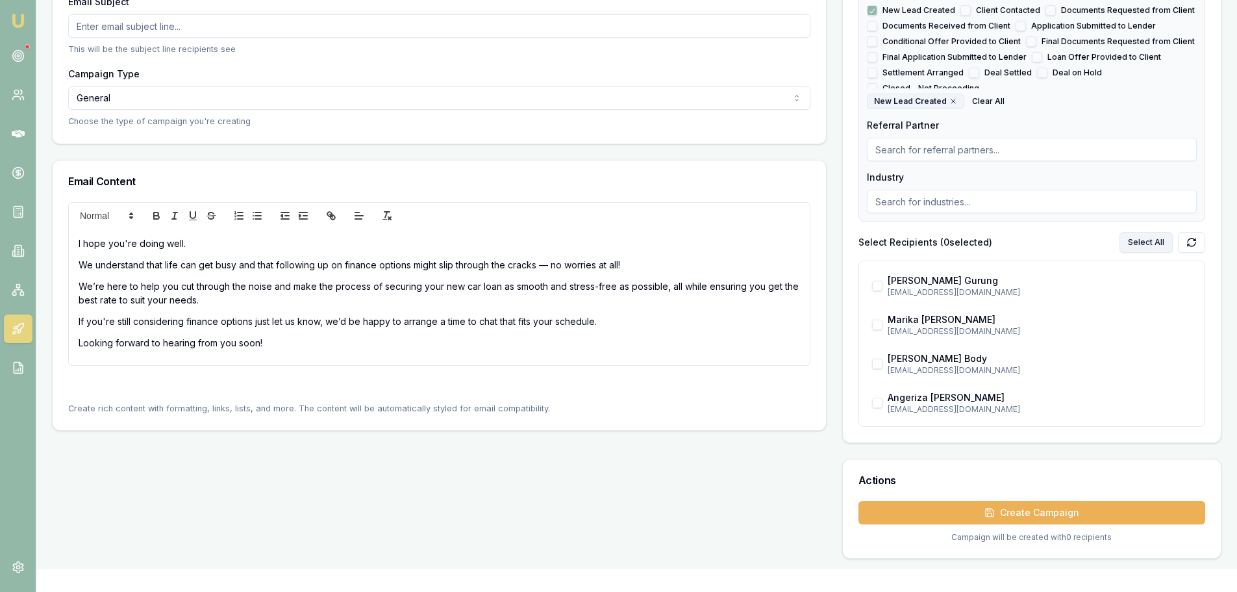
checkbox input "true"
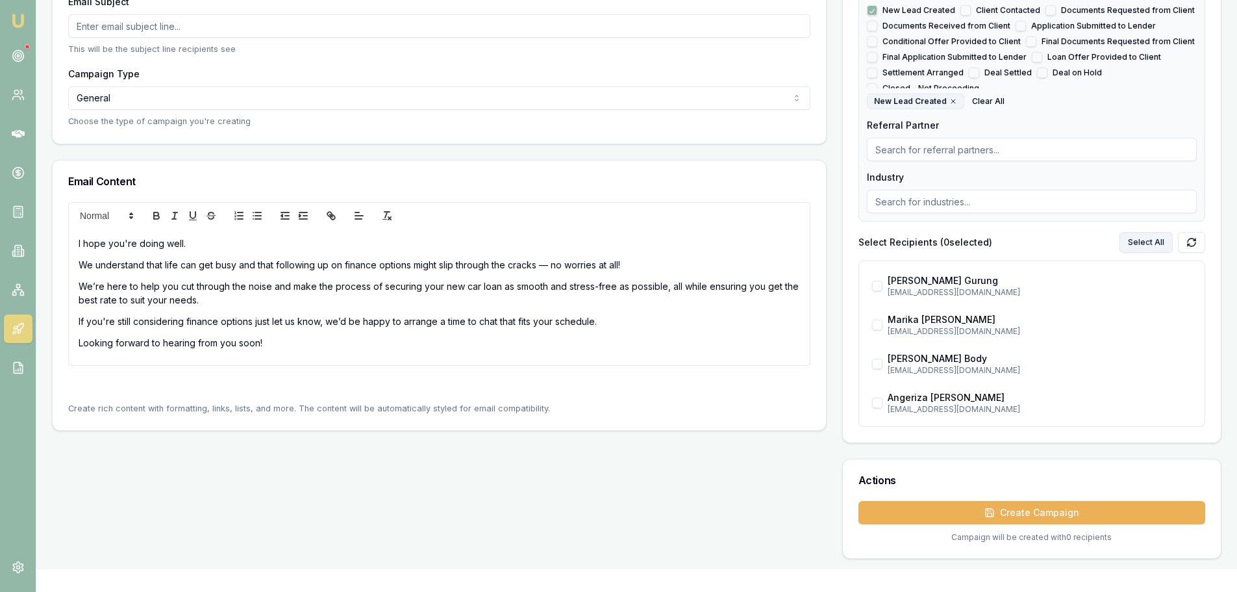
checkbox input "true"
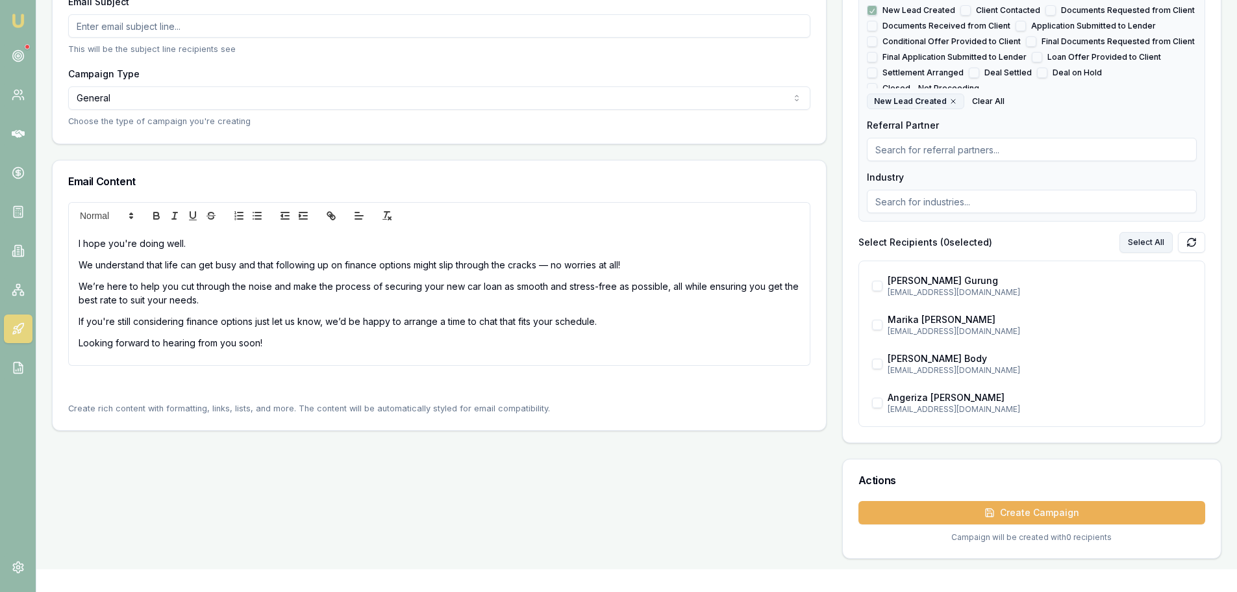
checkbox input "true"
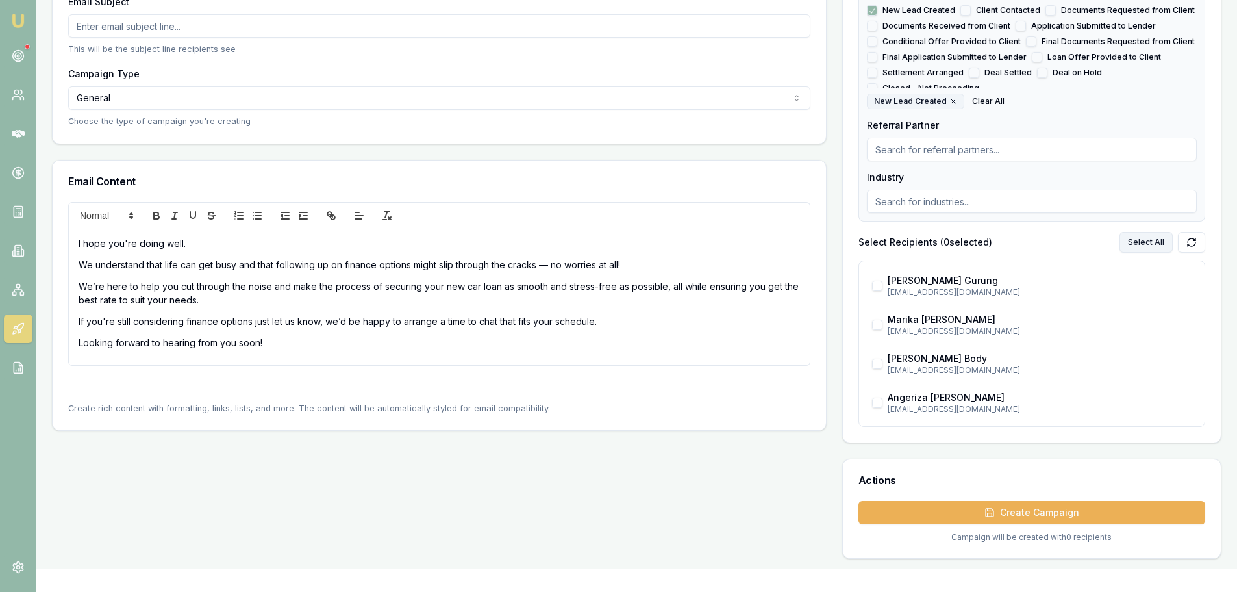
checkbox input "true"
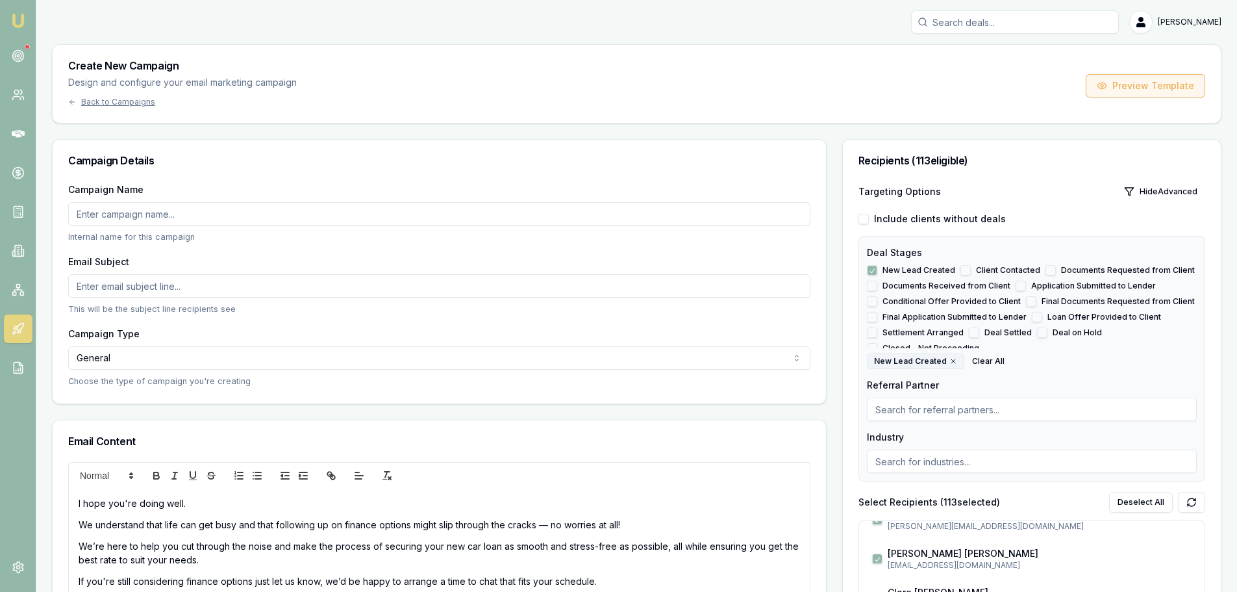
click at [1172, 83] on button "Preview Template" at bounding box center [1146, 85] width 120 height 23
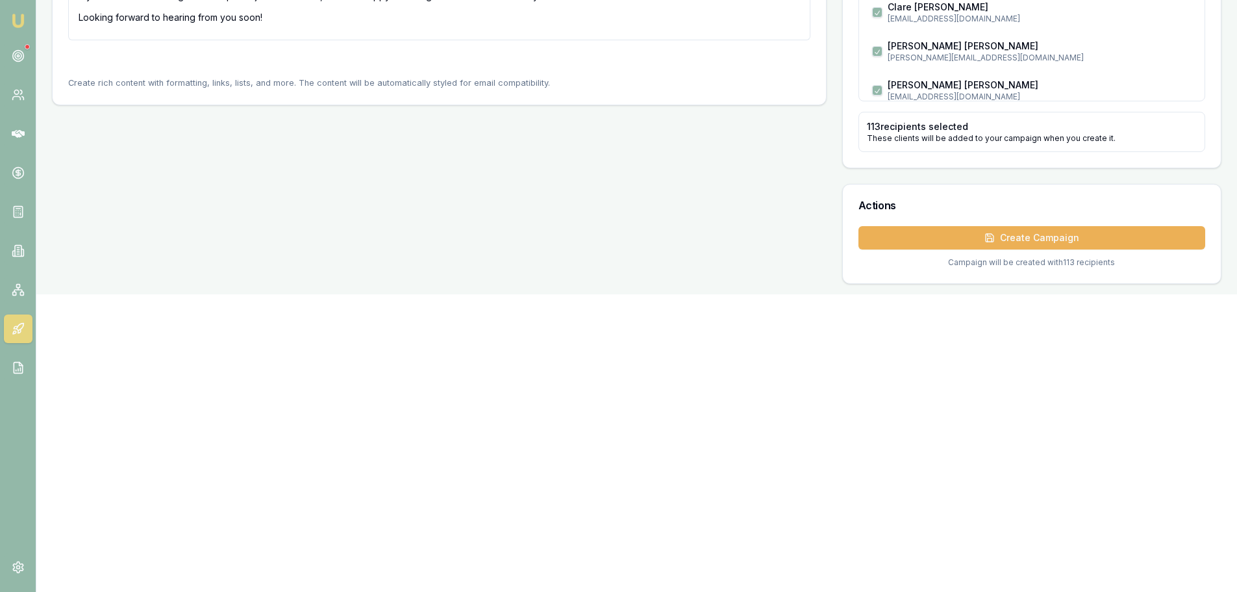
scroll to position [585, 0]
click at [1036, 239] on button "Create Campaign" at bounding box center [1032, 238] width 347 height 23
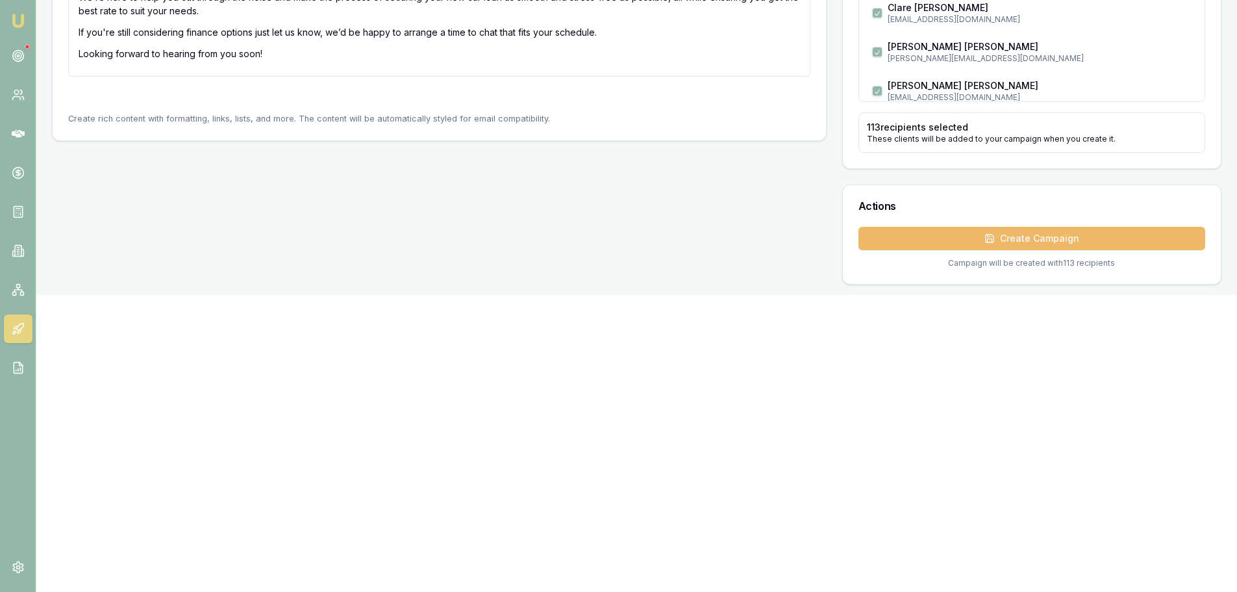
scroll to position [0, 0]
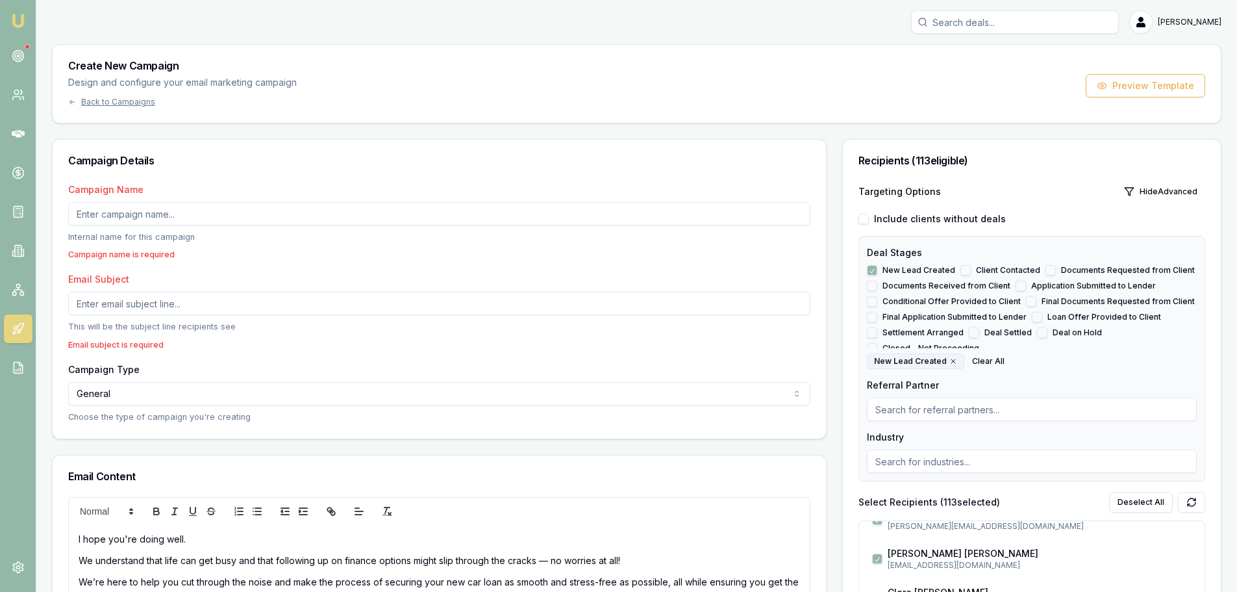
click at [285, 209] on input "Campaign Name" at bounding box center [439, 213] width 742 height 23
type input "No Contact Email"
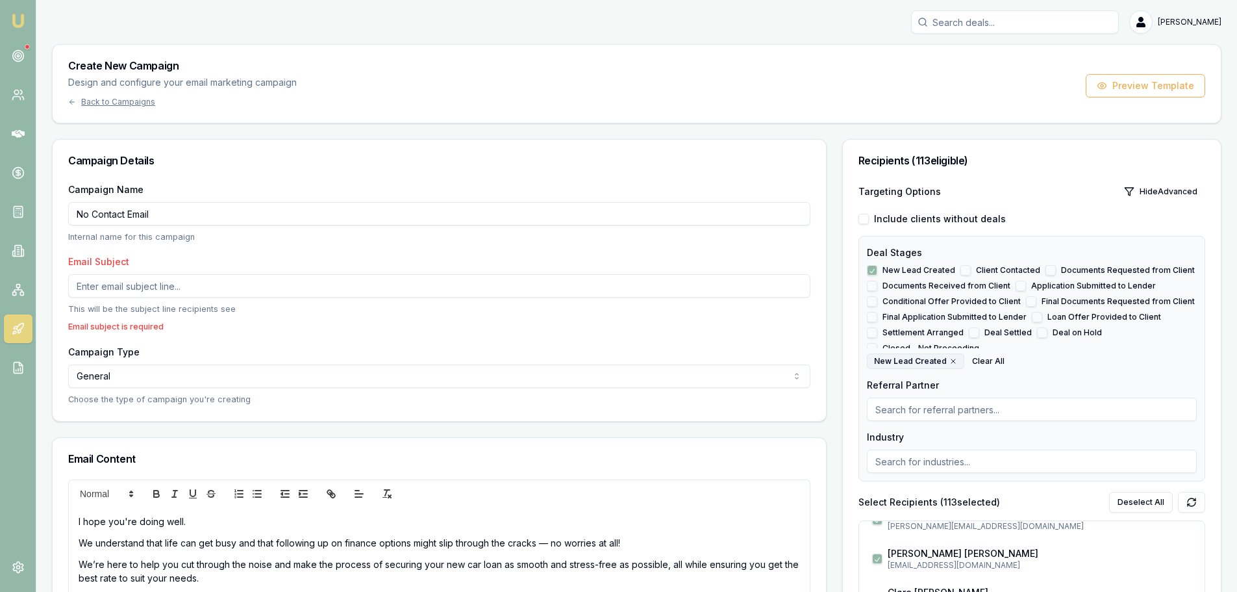
click at [162, 283] on input "Email Subject" at bounding box center [439, 285] width 742 height 23
paste input "Still Thinking About Car Finance? Let’s Make It Easy 🚗"
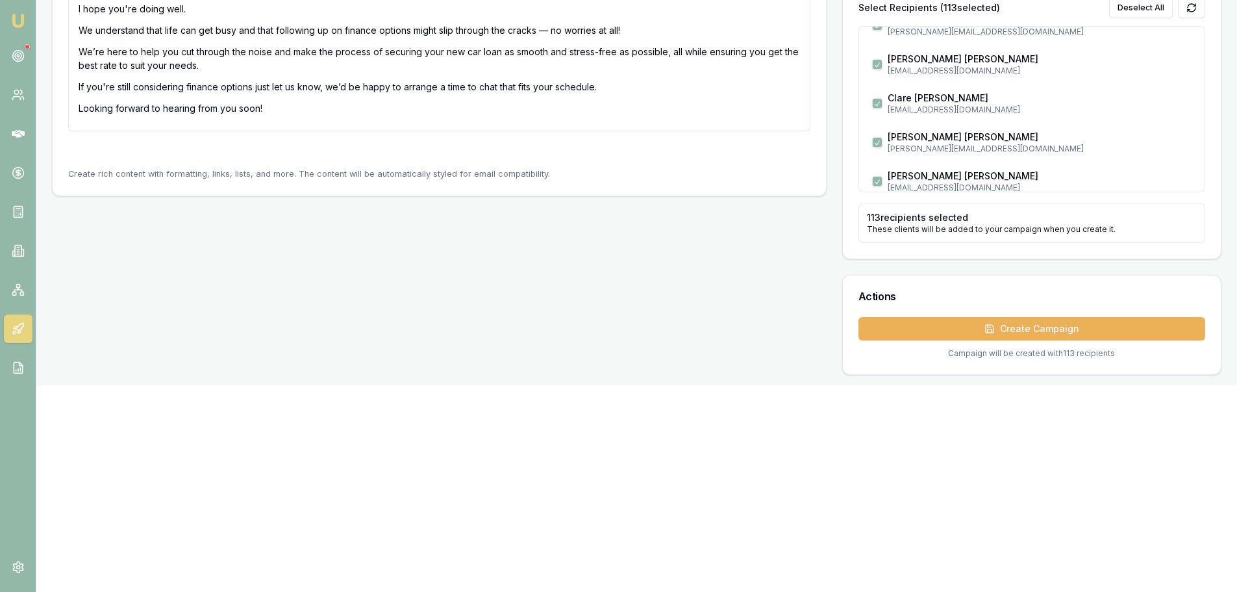
scroll to position [520, 0]
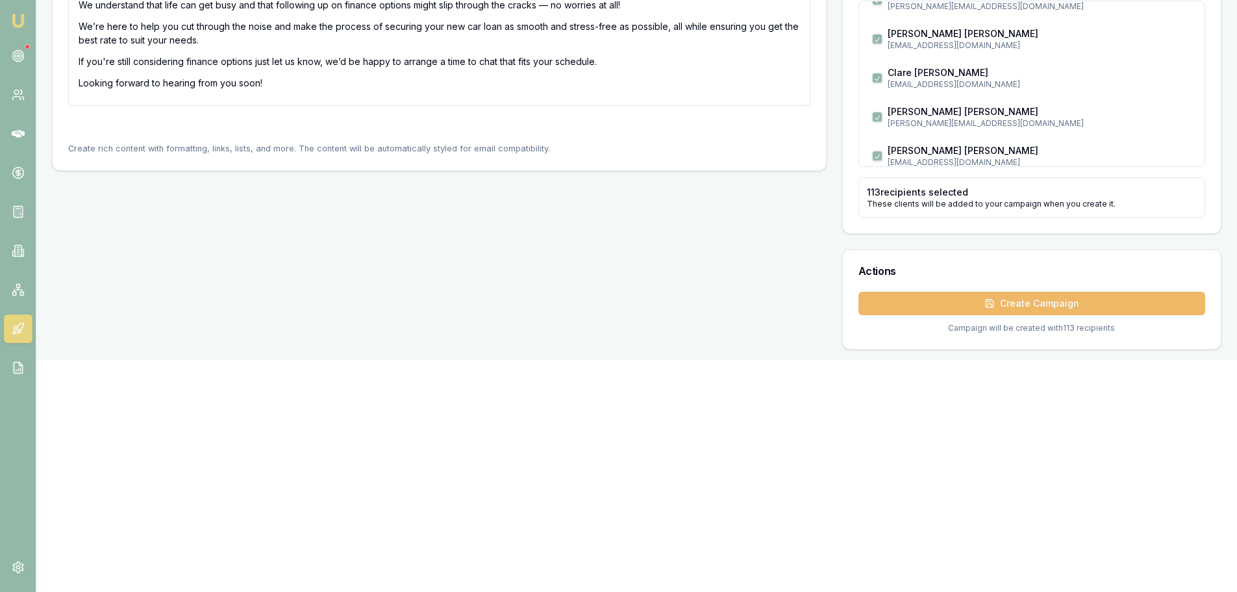
type input "Still Thinking About Car Finance? Let’s Make It Easy 🚗"
click at [1020, 303] on button "Create Campaign" at bounding box center [1032, 303] width 347 height 23
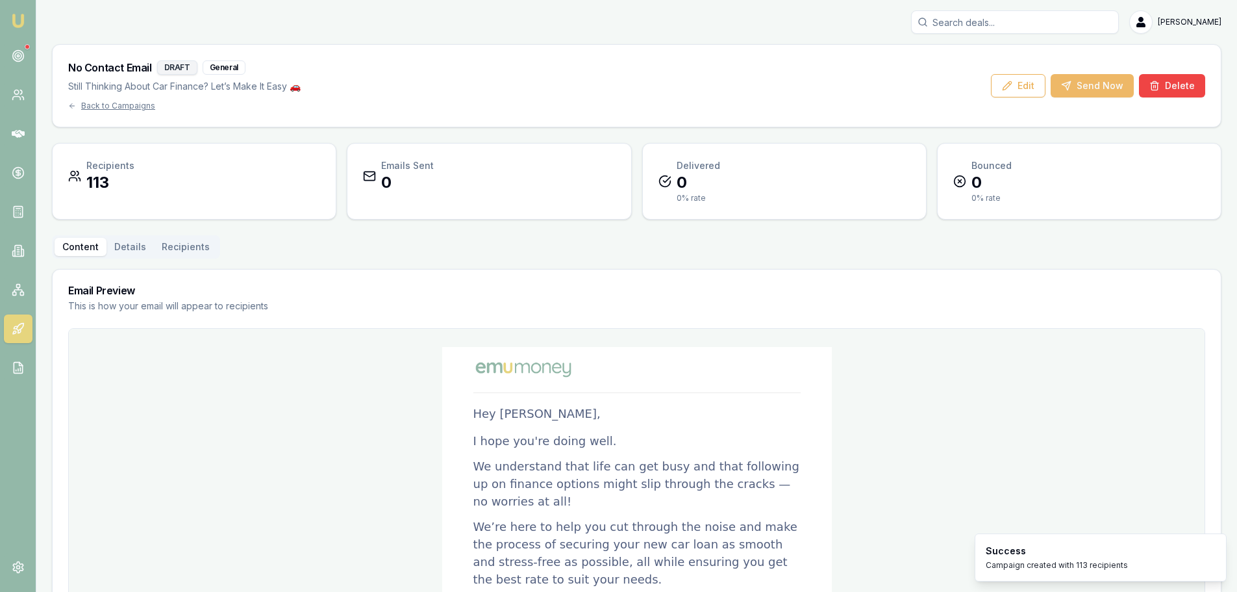
click at [1111, 84] on button "Send Now" at bounding box center [1092, 85] width 83 height 23
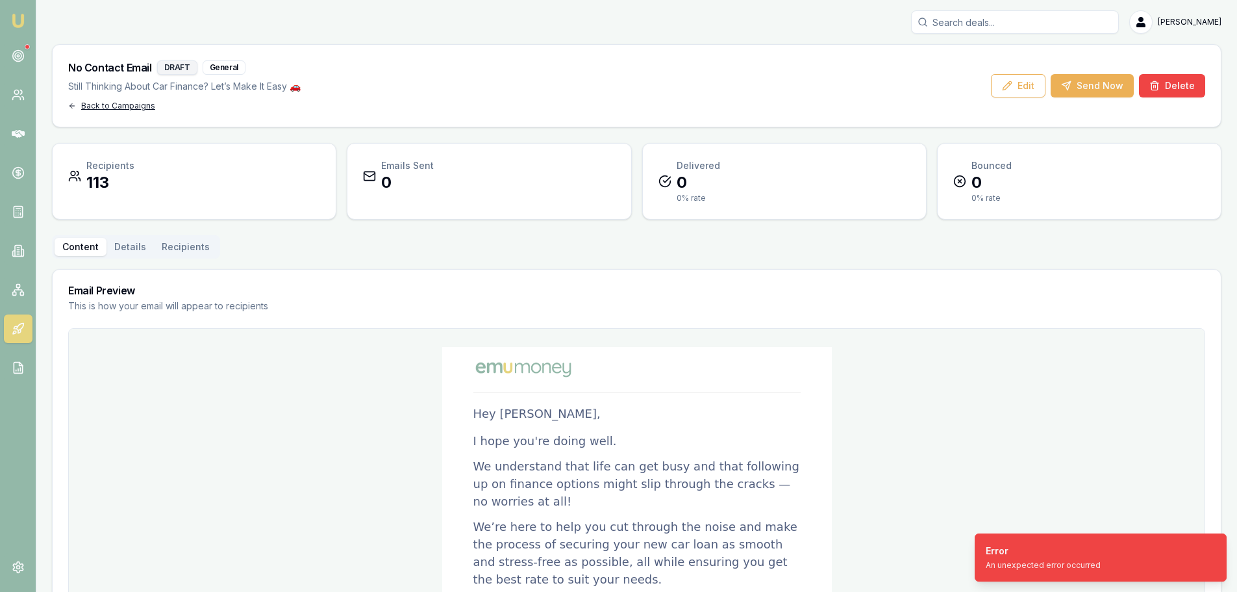
click at [99, 108] on div "Back to Campaigns" at bounding box center [184, 106] width 233 height 10
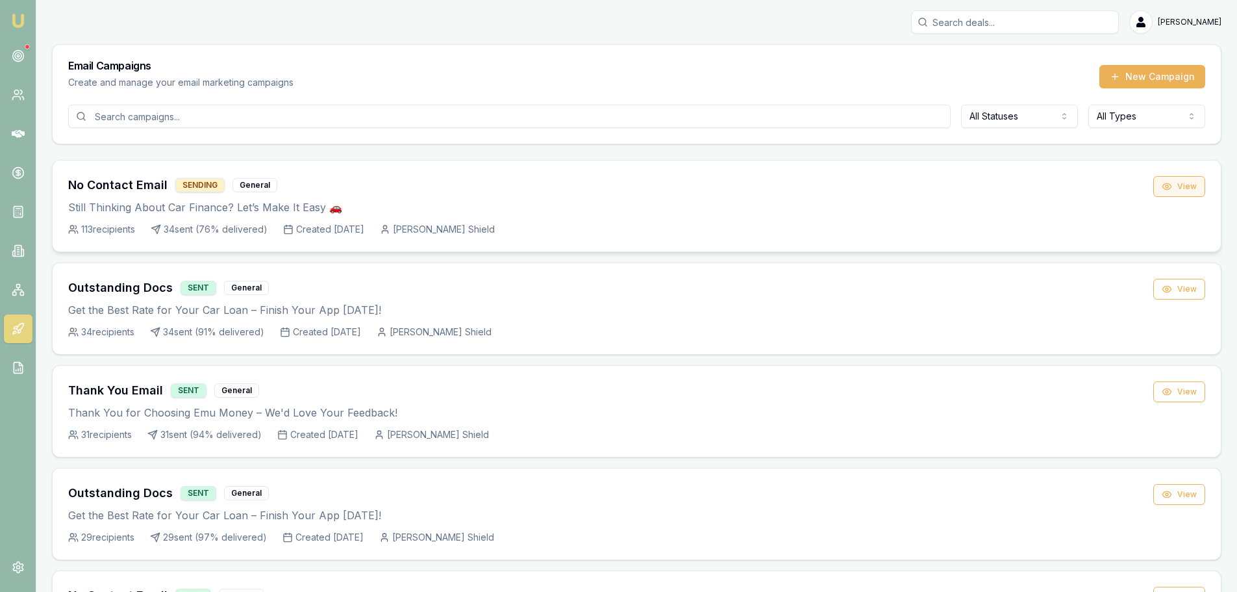
click at [1174, 188] on button "View" at bounding box center [1180, 186] width 52 height 21
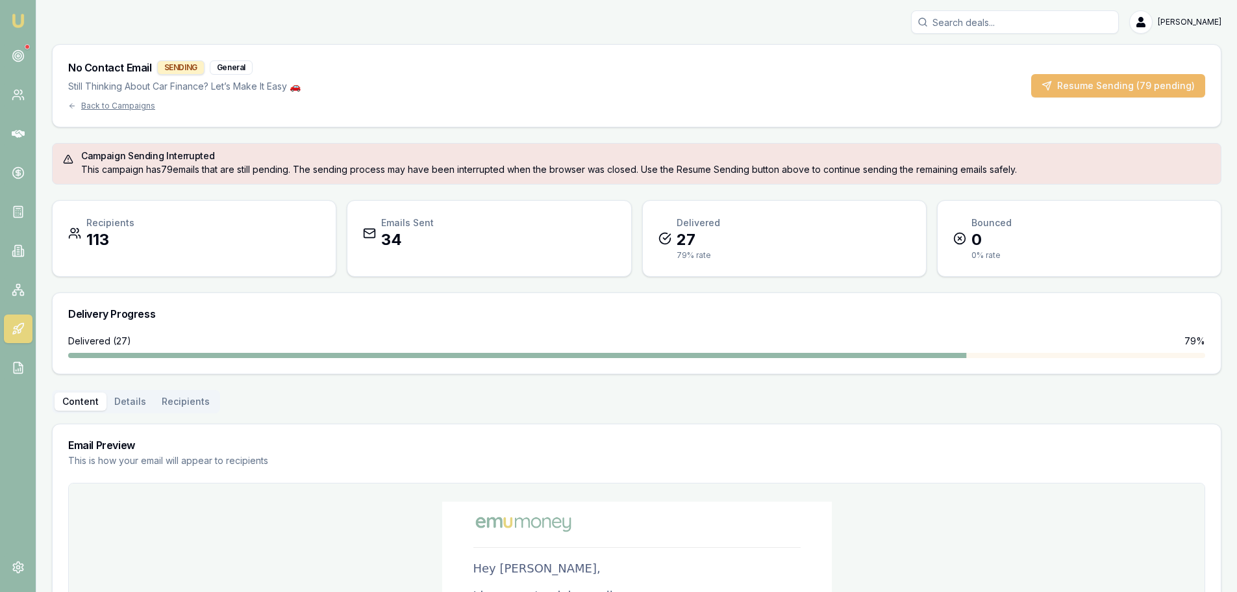
click at [1133, 85] on button "Resume Sending (79 pending)" at bounding box center [1118, 85] width 174 height 23
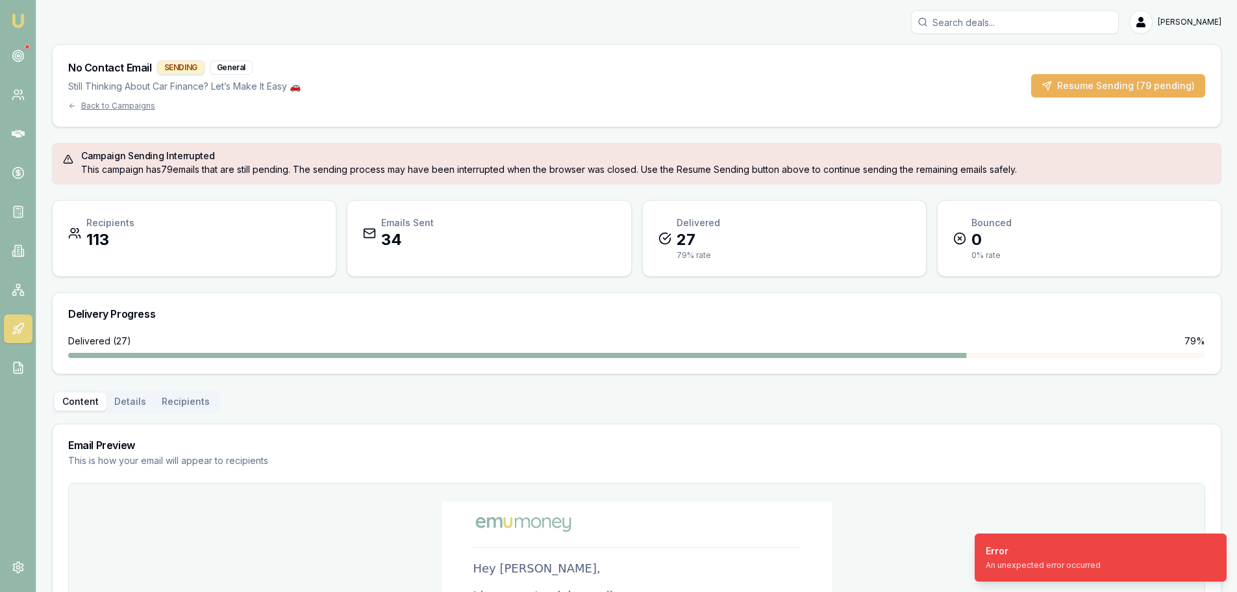
click at [1145, 105] on div "No Contact Email SENDING General Still Thinking About Car Finance? Let’s Make I…" at bounding box center [636, 85] width 1137 height 51
click at [1025, 553] on div "Error" at bounding box center [1043, 550] width 115 height 13
click at [1095, 85] on button "Resume Sending (79 pending)" at bounding box center [1118, 85] width 174 height 23
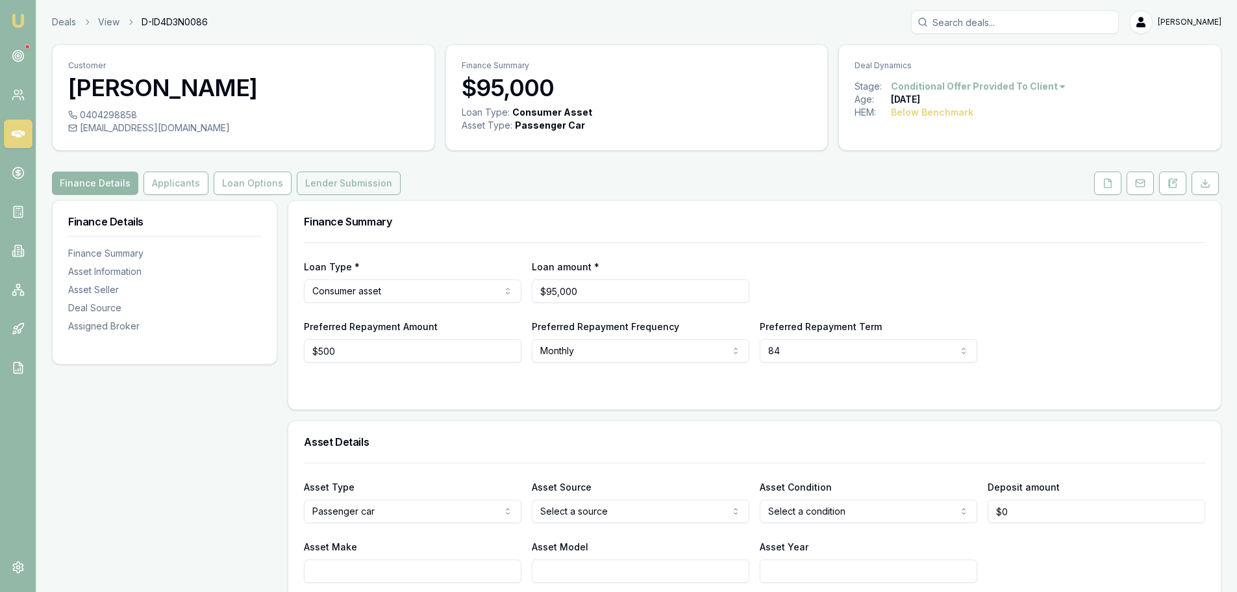
click at [324, 175] on button "Lender Submission" at bounding box center [349, 182] width 104 height 23
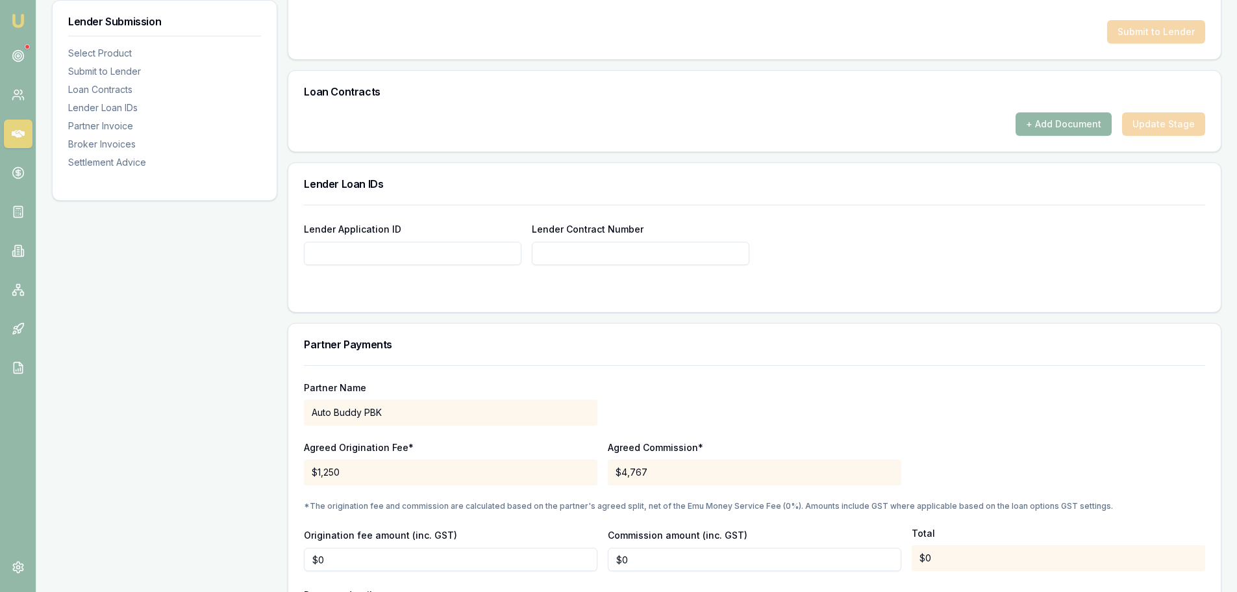
scroll to position [578, 0]
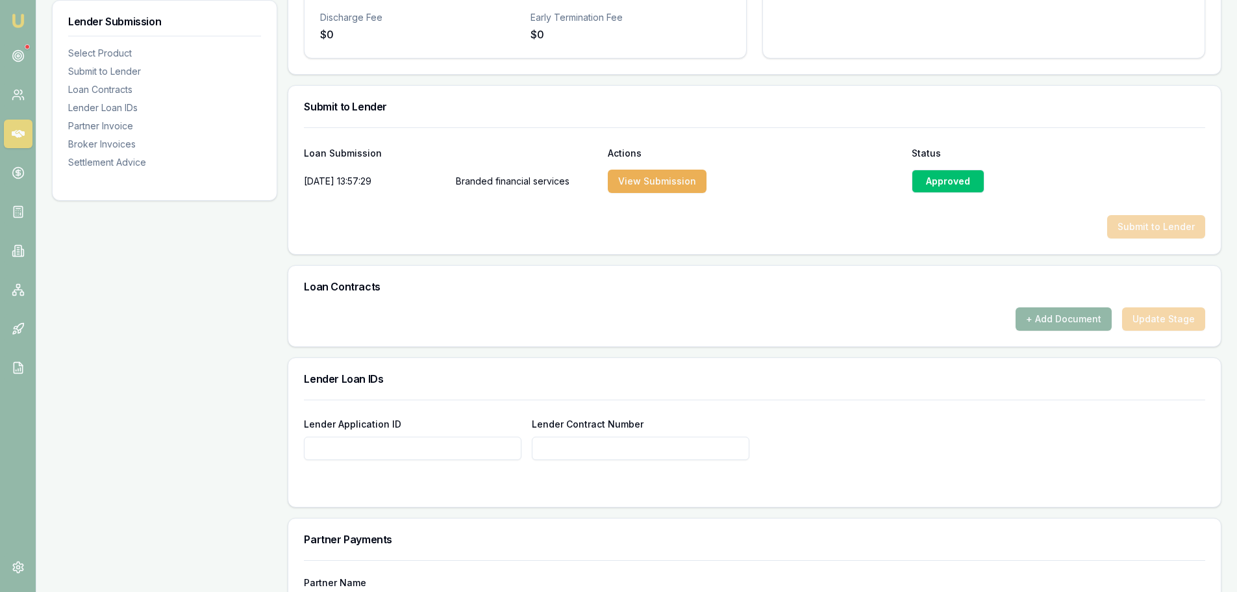
click at [450, 451] on input "Lender Application ID" at bounding box center [413, 447] width 218 height 23
type input "3182590491"
click at [754, 366] on div "Lender Loan IDs" at bounding box center [754, 379] width 933 height 42
type input "3182590491"
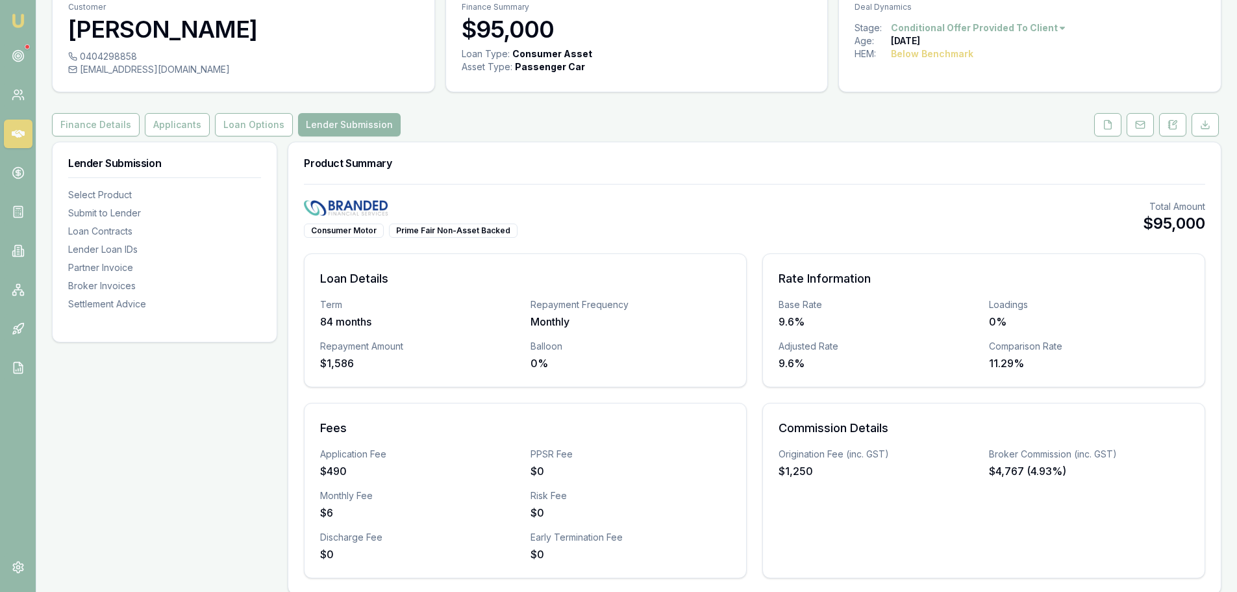
scroll to position [0, 0]
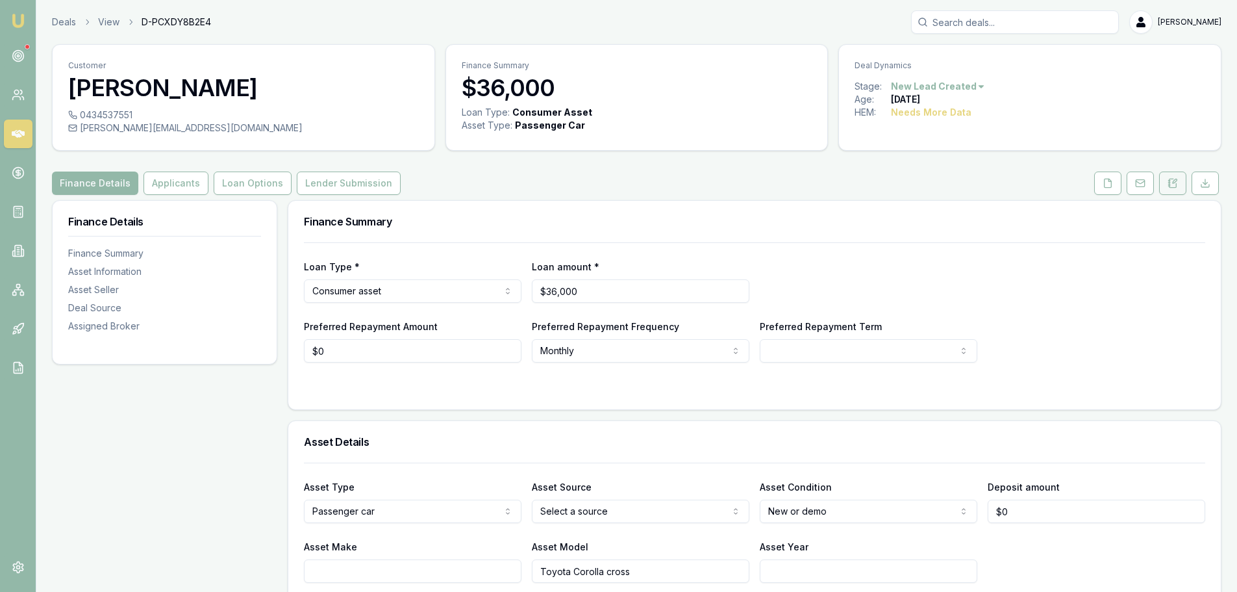
click at [1174, 189] on button at bounding box center [1172, 182] width 27 height 23
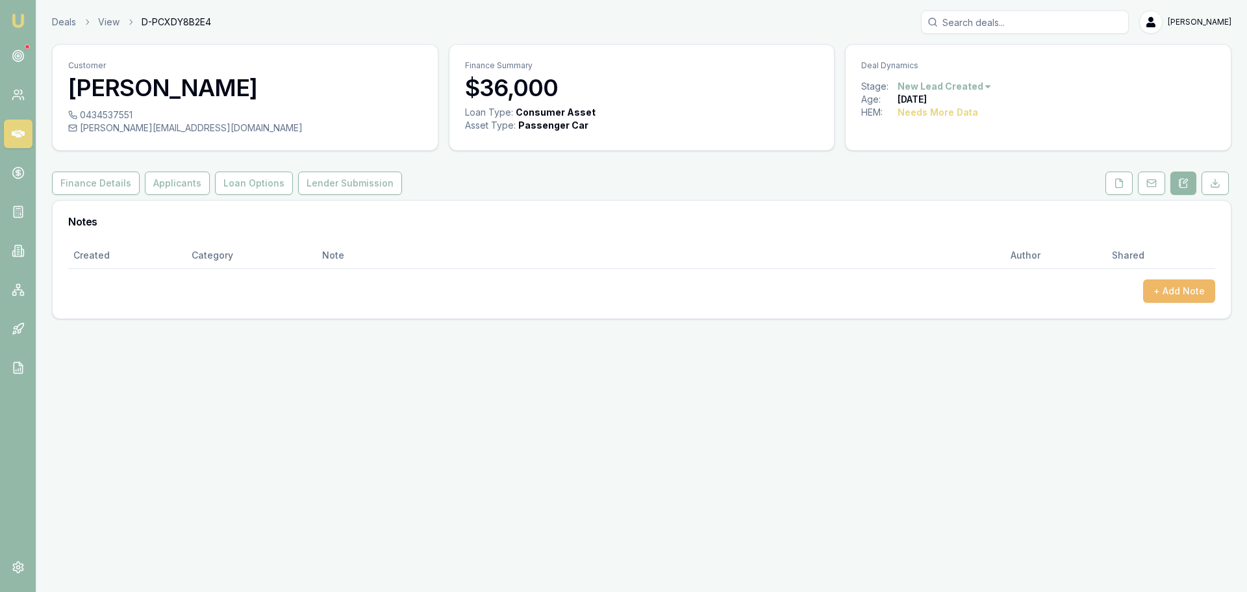
click at [1179, 293] on button "+ Add Note" at bounding box center [1179, 290] width 72 height 23
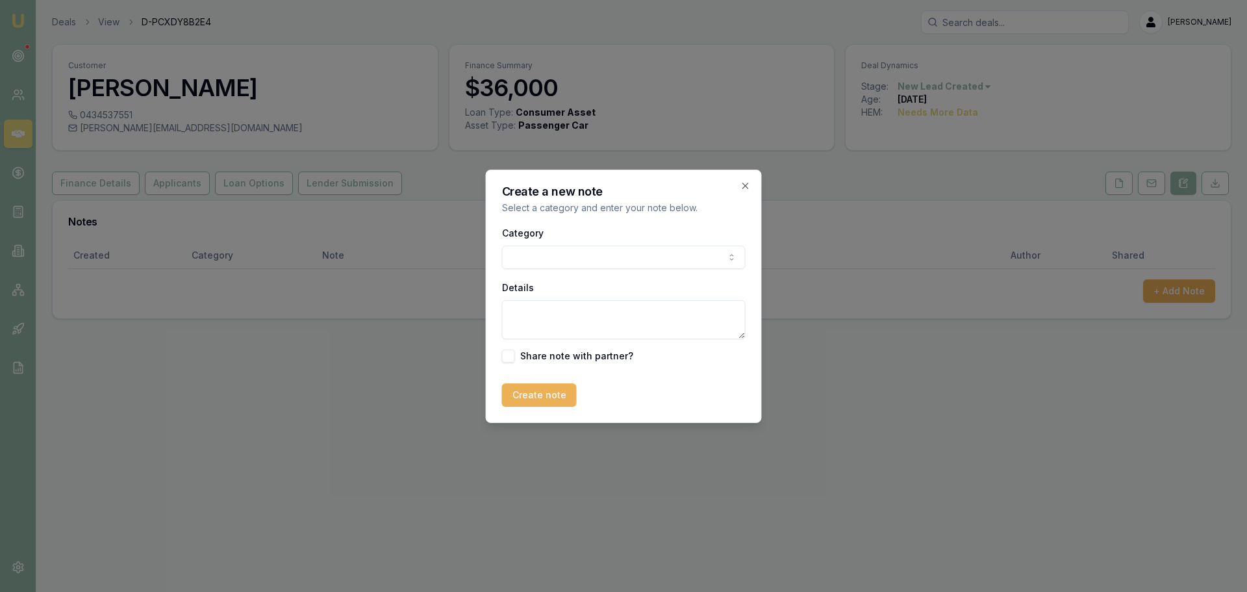
click at [642, 251] on body "Emu Broker Deals View D-PCXDY8B2E4 [PERSON_NAME] Toggle Menu Customer [PERSON_N…" at bounding box center [623, 296] width 1247 height 592
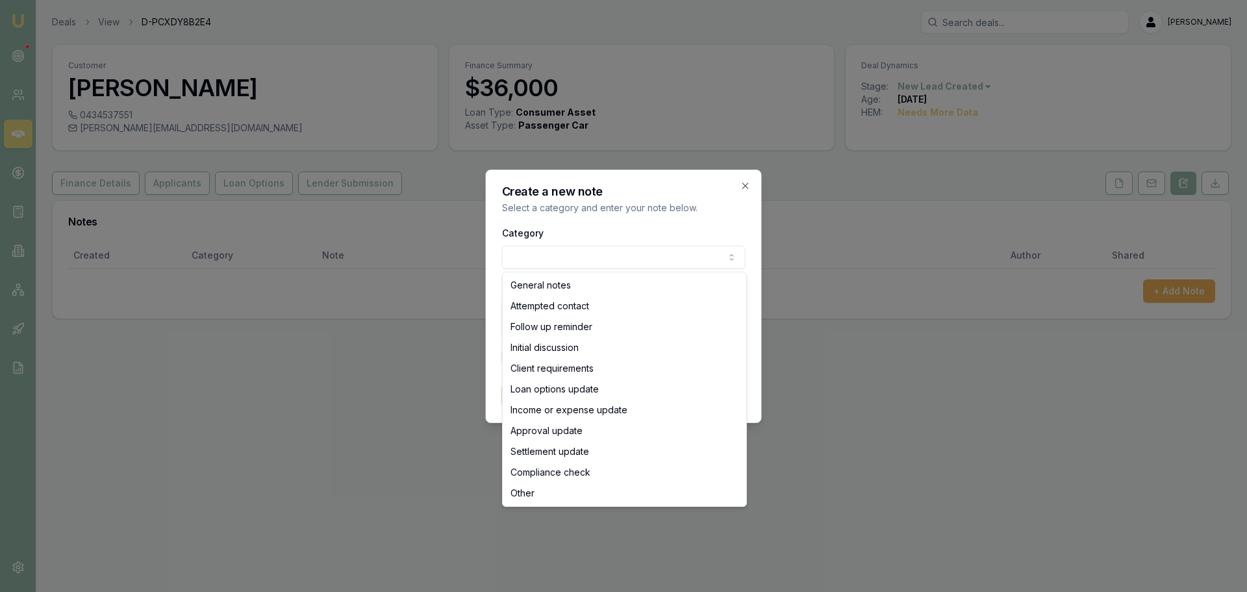
select select "ATTEMPTED_CONTACT"
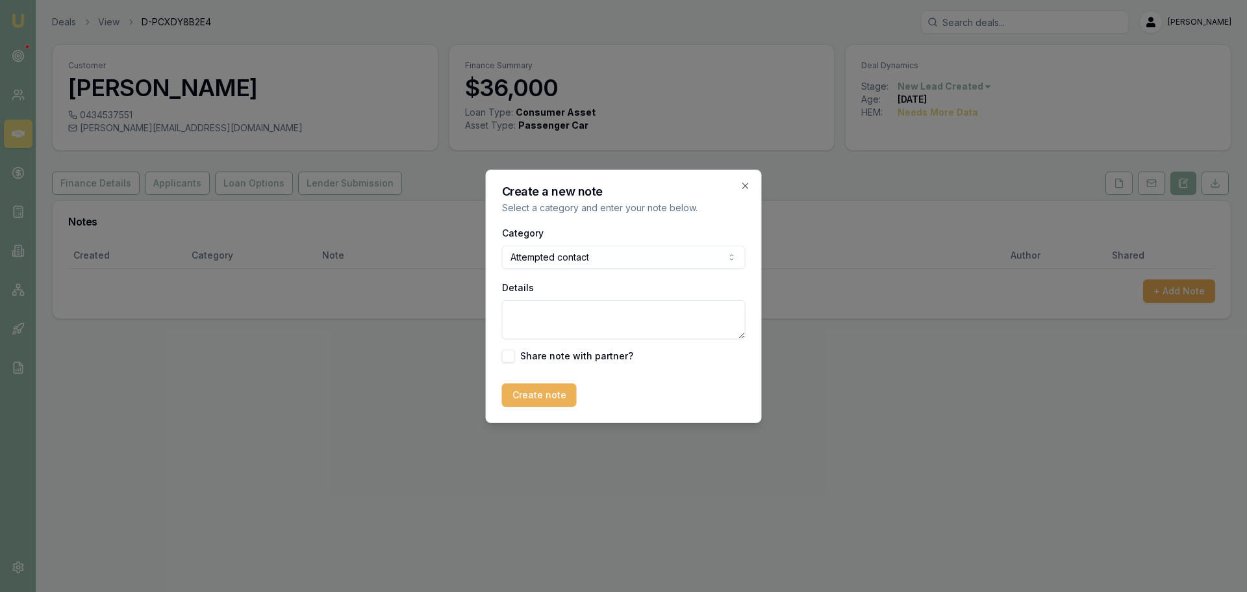
click at [584, 312] on textarea "Details" at bounding box center [624, 319] width 244 height 39
type textarea "s"
type textarea "sent itnro text"
click at [556, 399] on button "Create note" at bounding box center [539, 394] width 75 height 23
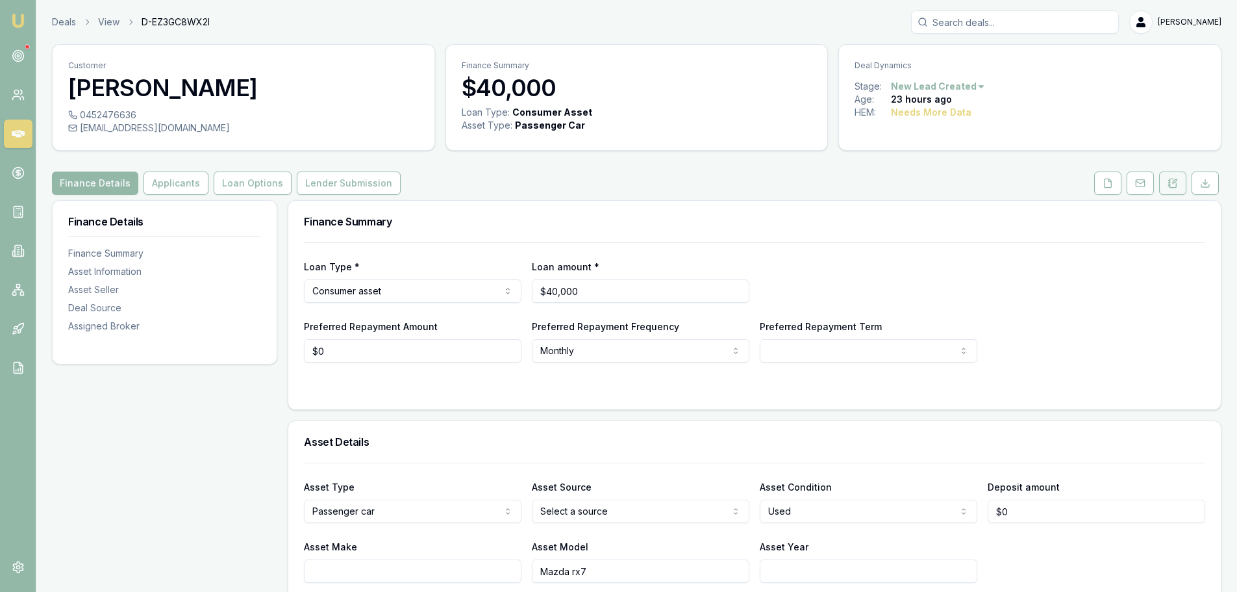
click at [1174, 189] on button at bounding box center [1172, 182] width 27 height 23
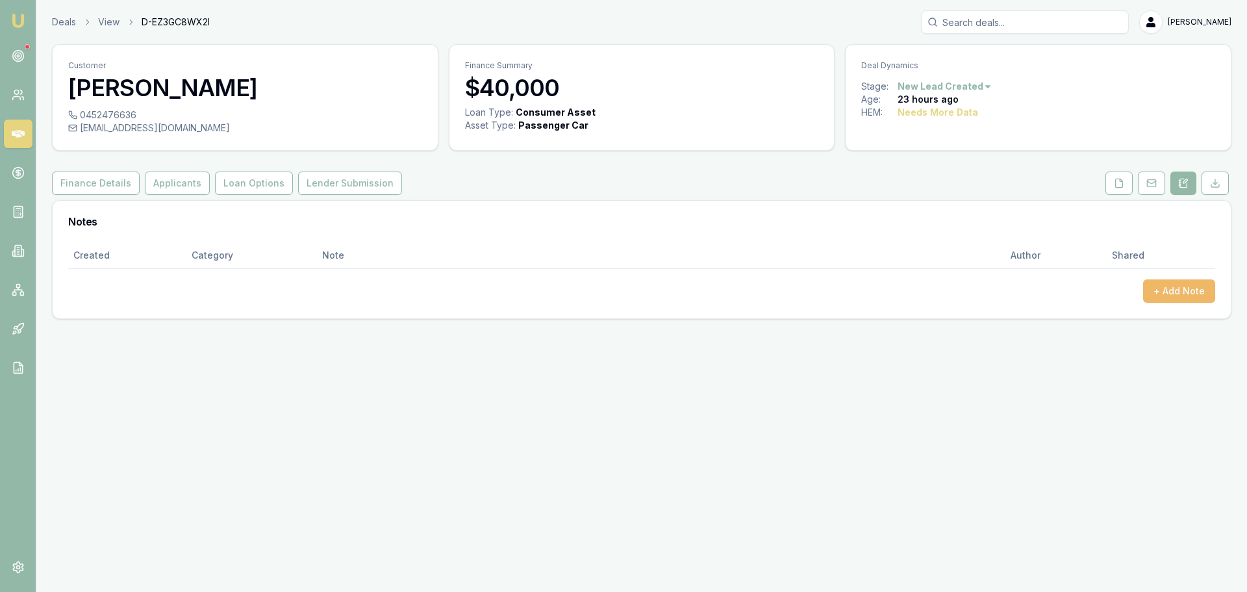
click at [1203, 286] on button "+ Add Note" at bounding box center [1179, 290] width 72 height 23
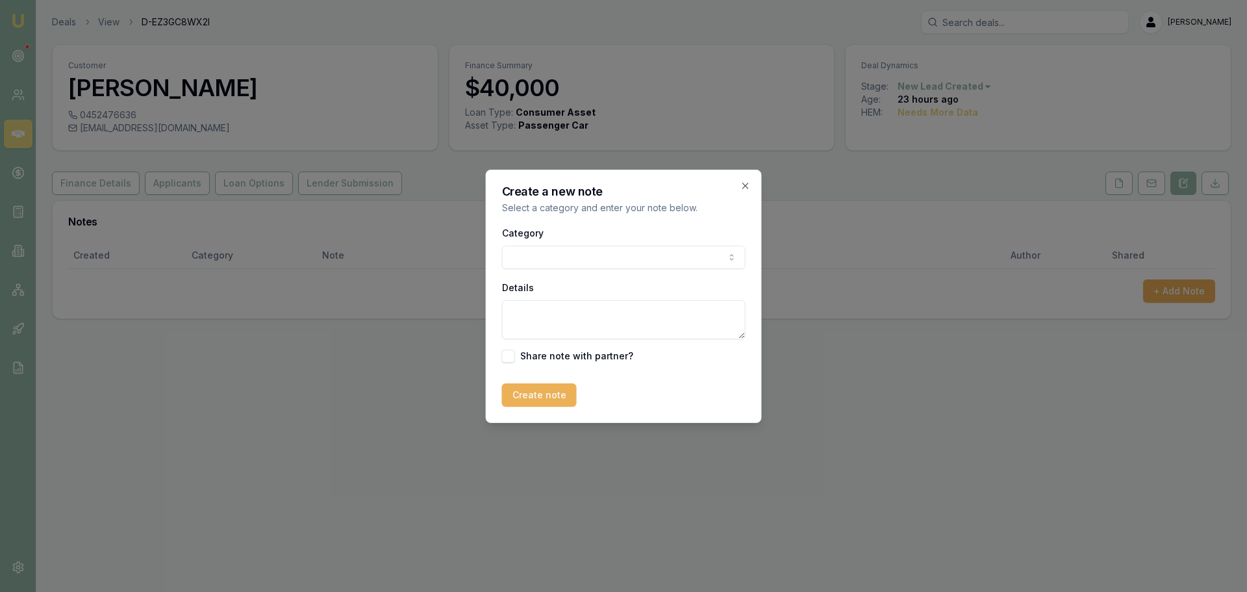
click at [683, 257] on body "Emu Broker Deals View D-EZ3GC8WX2I [PERSON_NAME] Shield Toggle Menu Customer [P…" at bounding box center [623, 296] width 1247 height 592
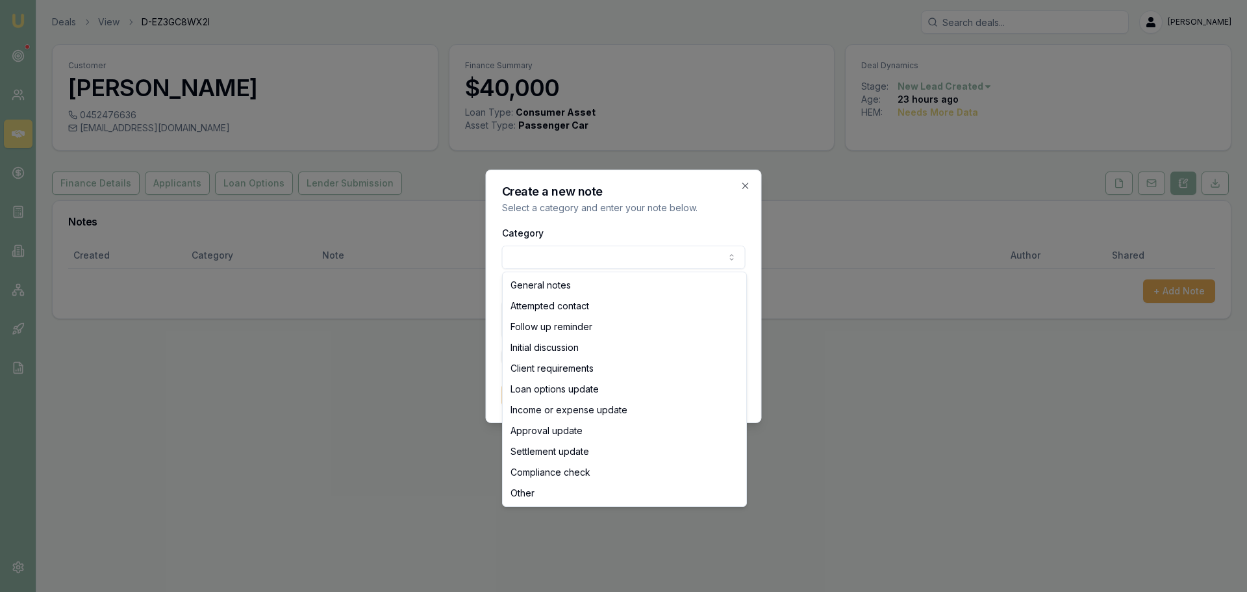
select select "ATTEMPTED_CONTACT"
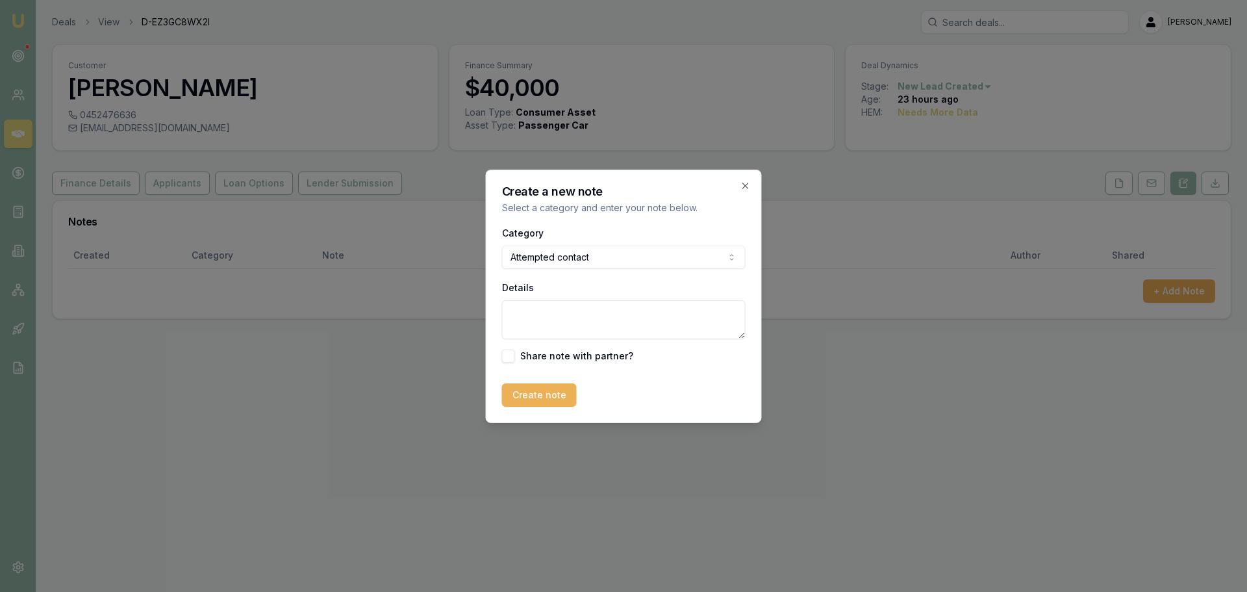
click at [600, 317] on textarea "Details" at bounding box center [624, 319] width 244 height 39
type textarea "s"
type textarea "sent intro text"
click at [547, 390] on button "Create note" at bounding box center [539, 394] width 75 height 23
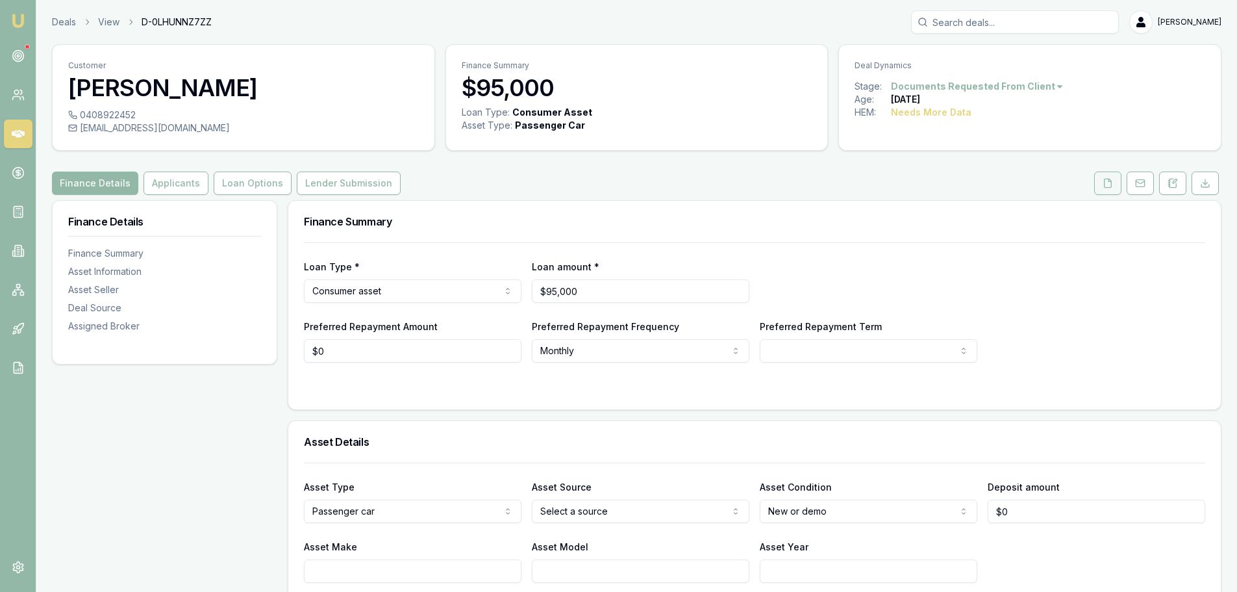
click at [1100, 183] on button at bounding box center [1107, 182] width 27 height 23
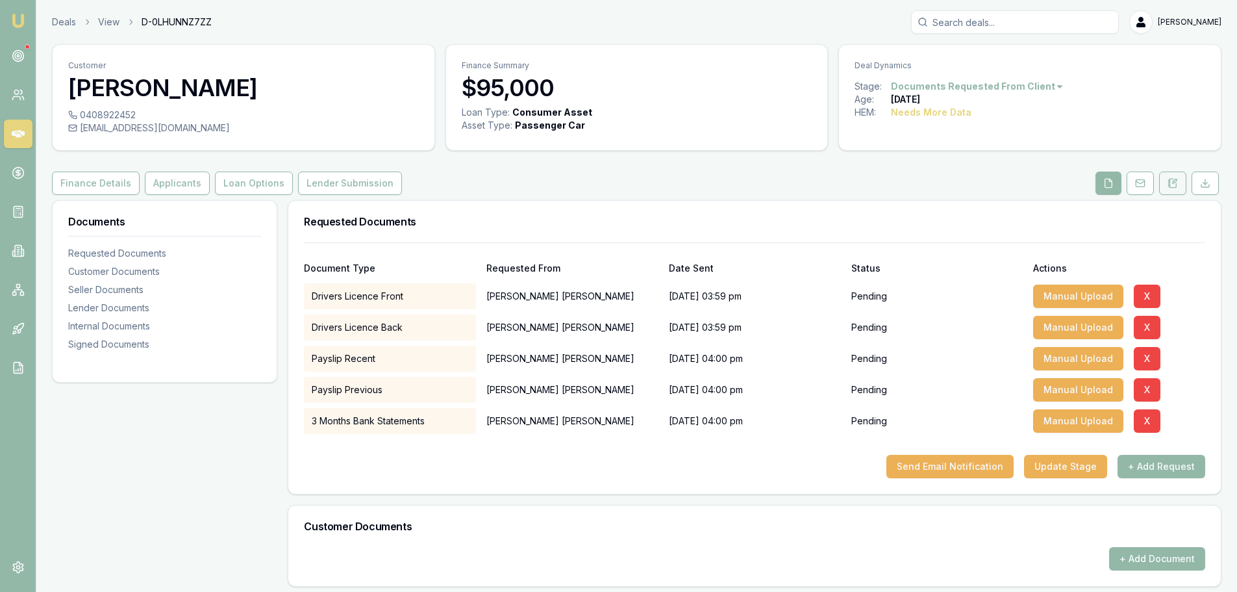
click at [1174, 183] on icon at bounding box center [1173, 183] width 10 height 10
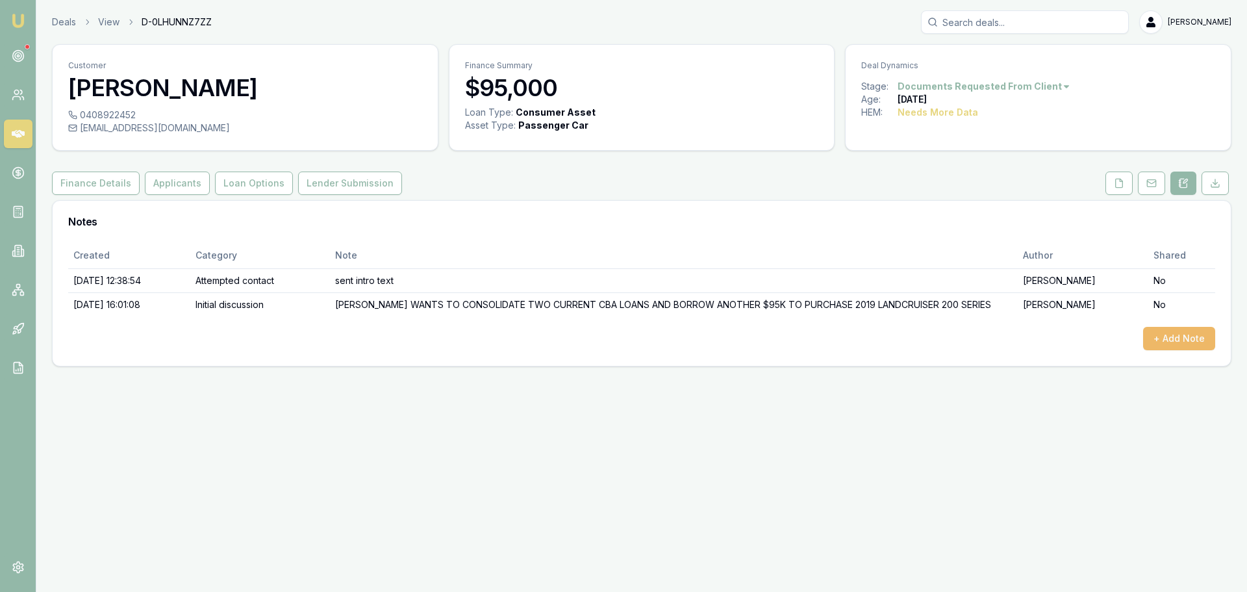
click at [1171, 336] on button "+ Add Note" at bounding box center [1179, 338] width 72 height 23
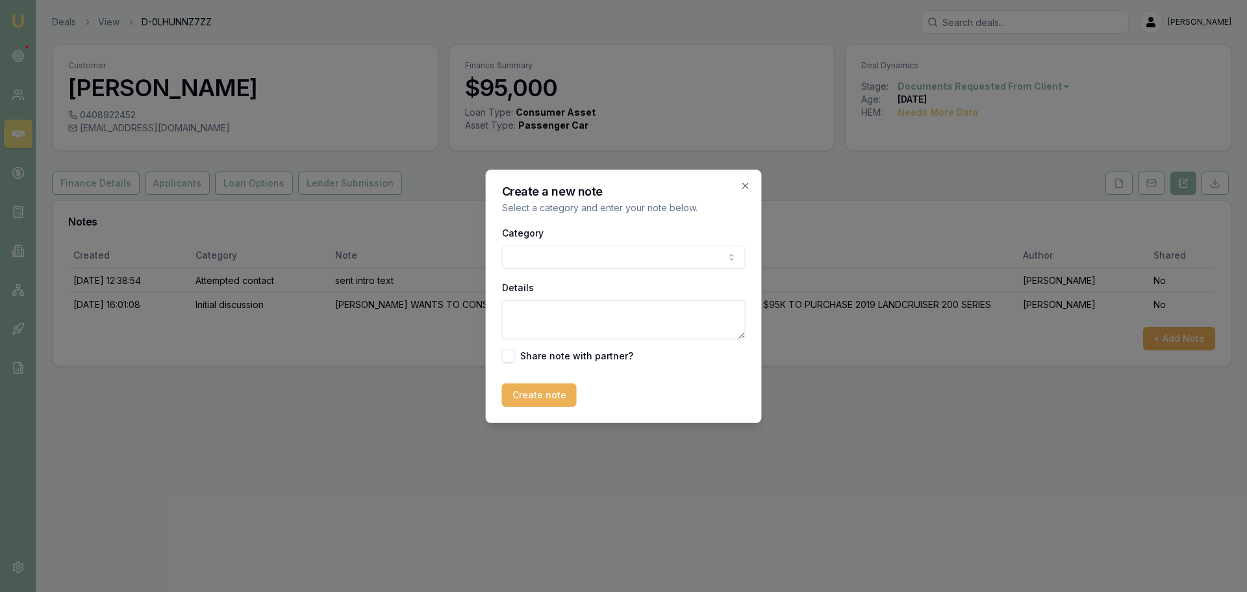
click at [656, 255] on body "Emu Broker Deals View D-0LHUNNZ7ZZ Erin Shield Toggle Menu Customer Daniel Cost…" at bounding box center [623, 296] width 1247 height 592
click at [562, 315] on textarea "Details" at bounding box center [624, 319] width 244 height 39
type textarea "need at least licence to pull credit file and give him rate quote options."
click at [527, 393] on button "Create note" at bounding box center [539, 394] width 75 height 23
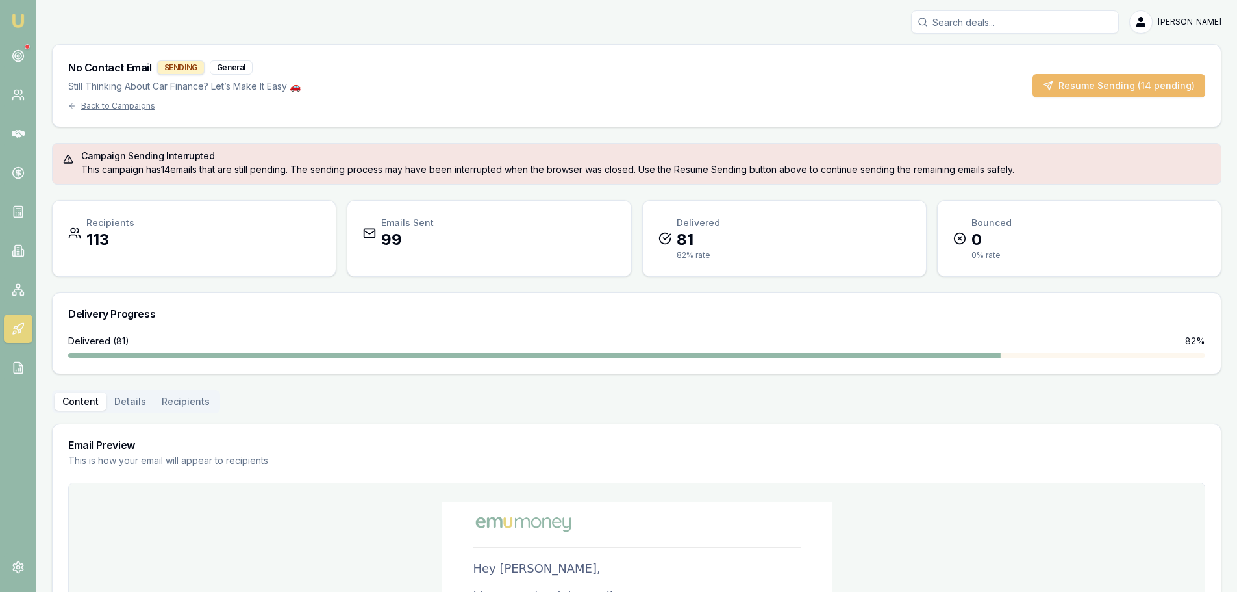
click at [1120, 84] on button "Resume Sending (14 pending)" at bounding box center [1119, 85] width 173 height 23
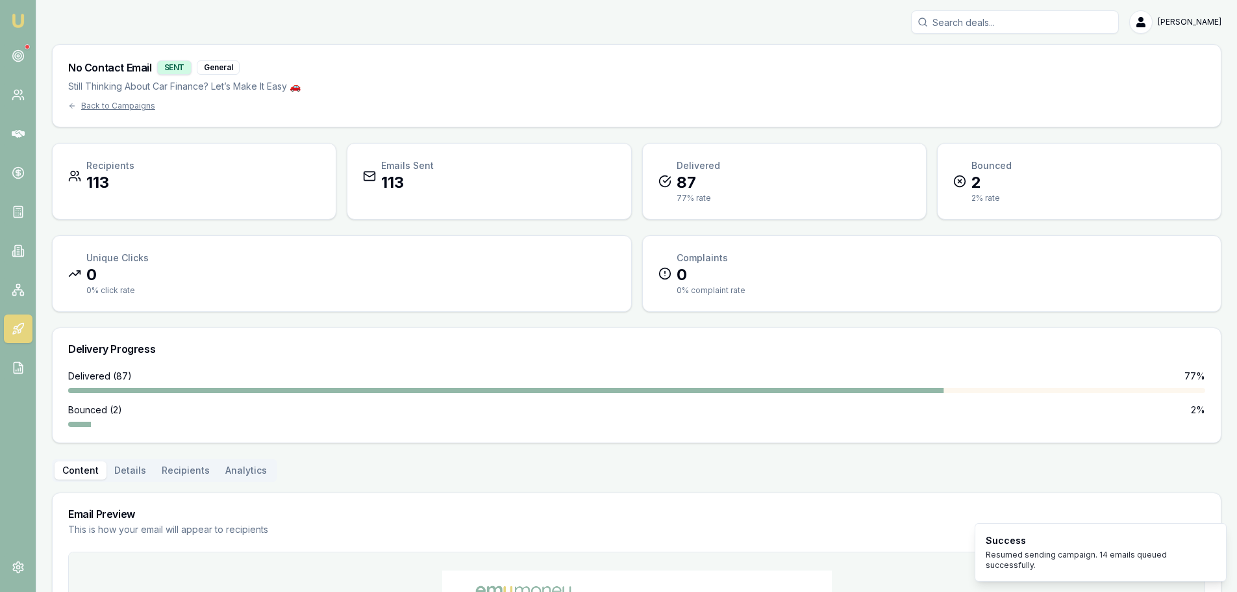
click at [19, 326] on icon at bounding box center [18, 328] width 13 height 13
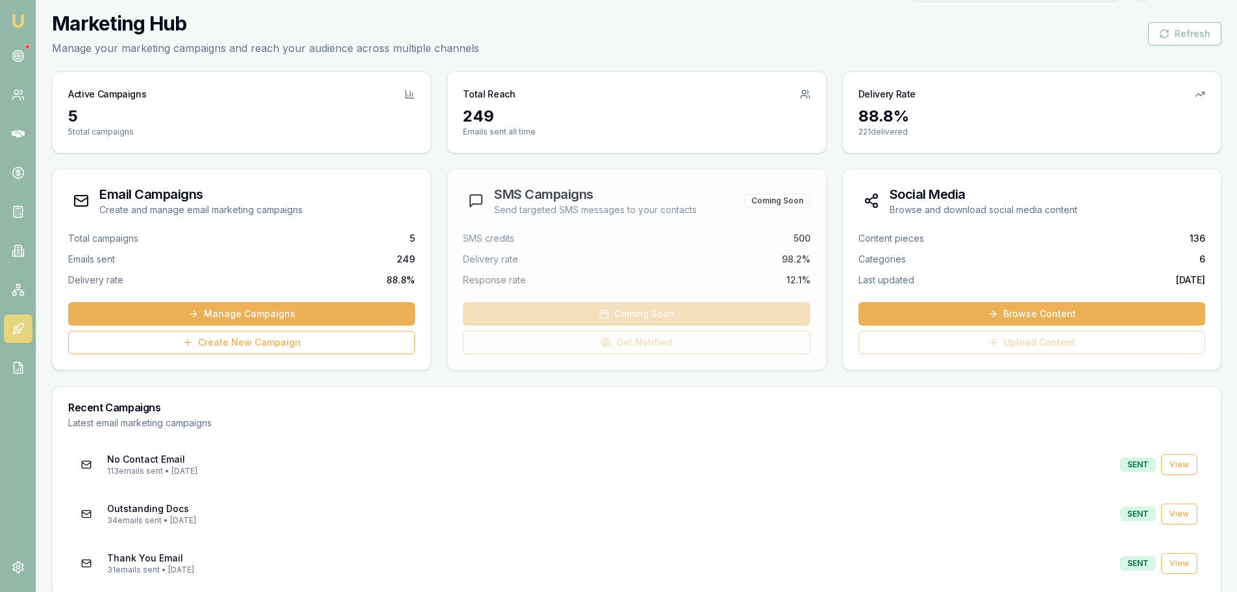
scroll to position [50, 0]
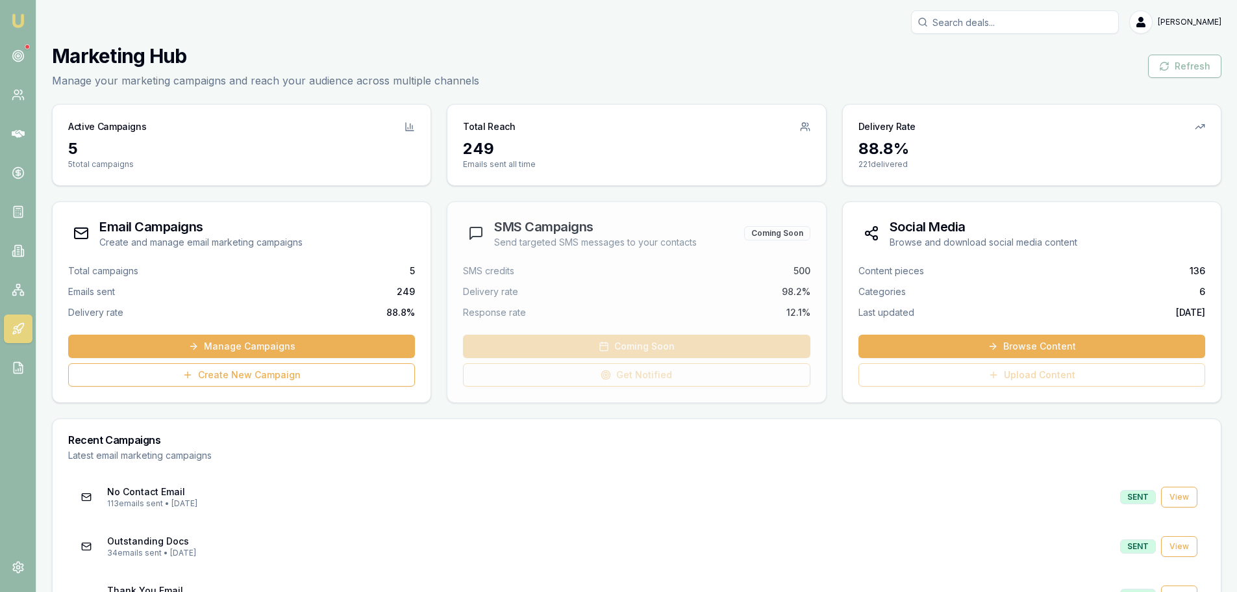
click at [683, 18] on div "[PERSON_NAME]" at bounding box center [637, 21] width 1170 height 23
click at [1109, 348] on link "Browse Content" at bounding box center [1032, 346] width 347 height 23
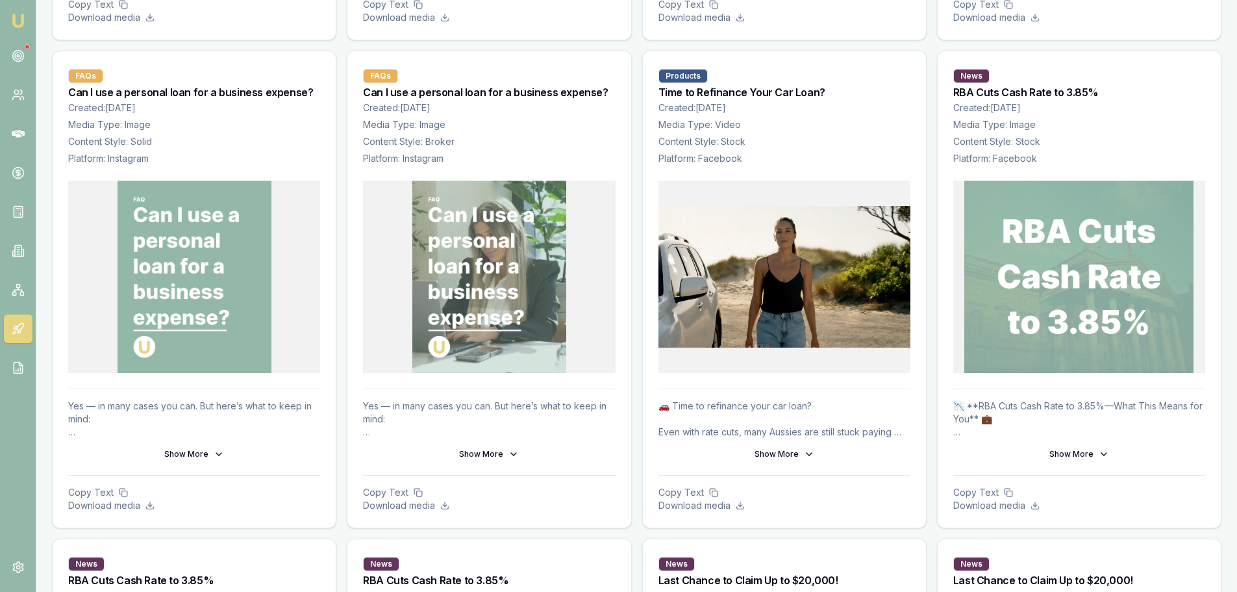
scroll to position [1234, 0]
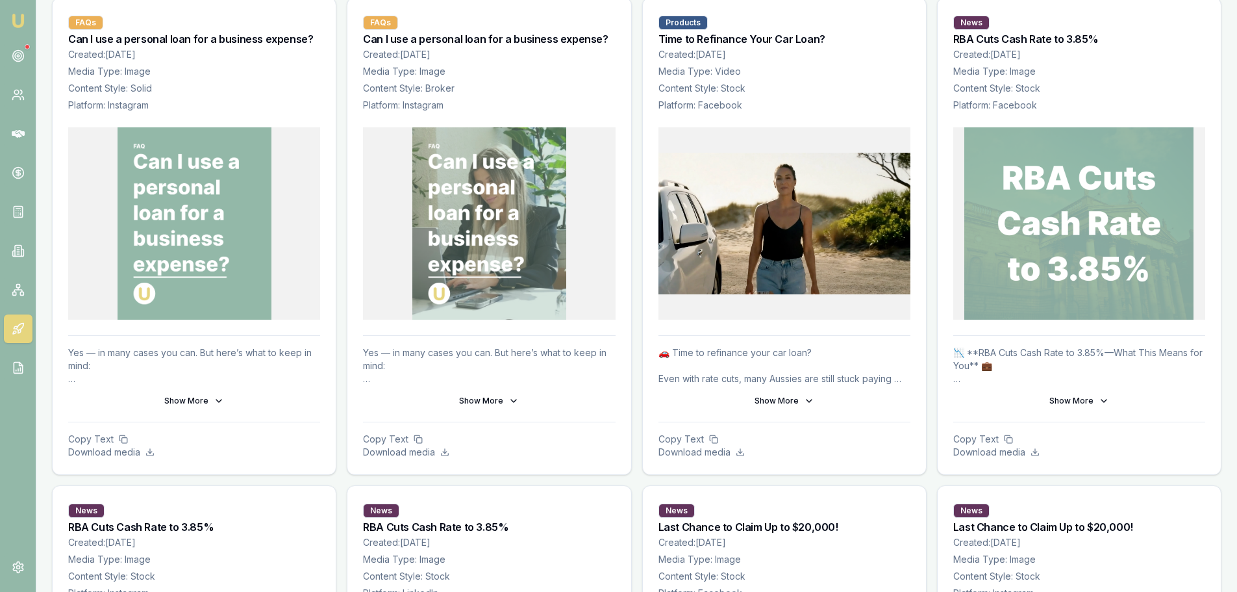
click at [786, 236] on img at bounding box center [785, 223] width 252 height 192
click at [776, 404] on button "Show More" at bounding box center [785, 400] width 252 height 21
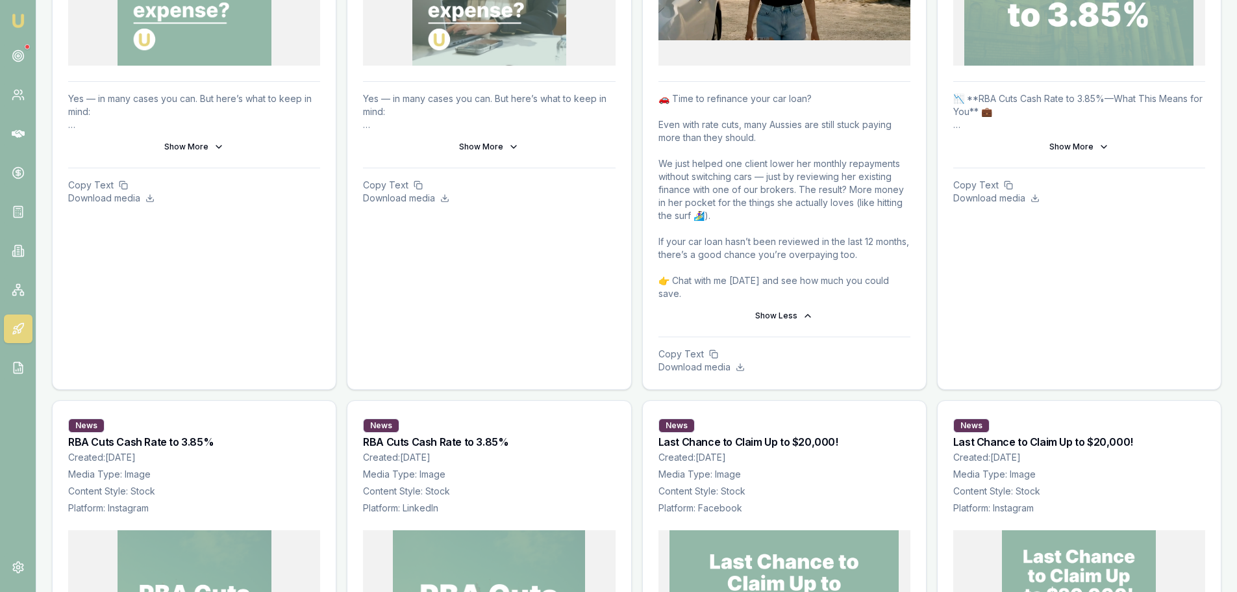
scroll to position [1494, 0]
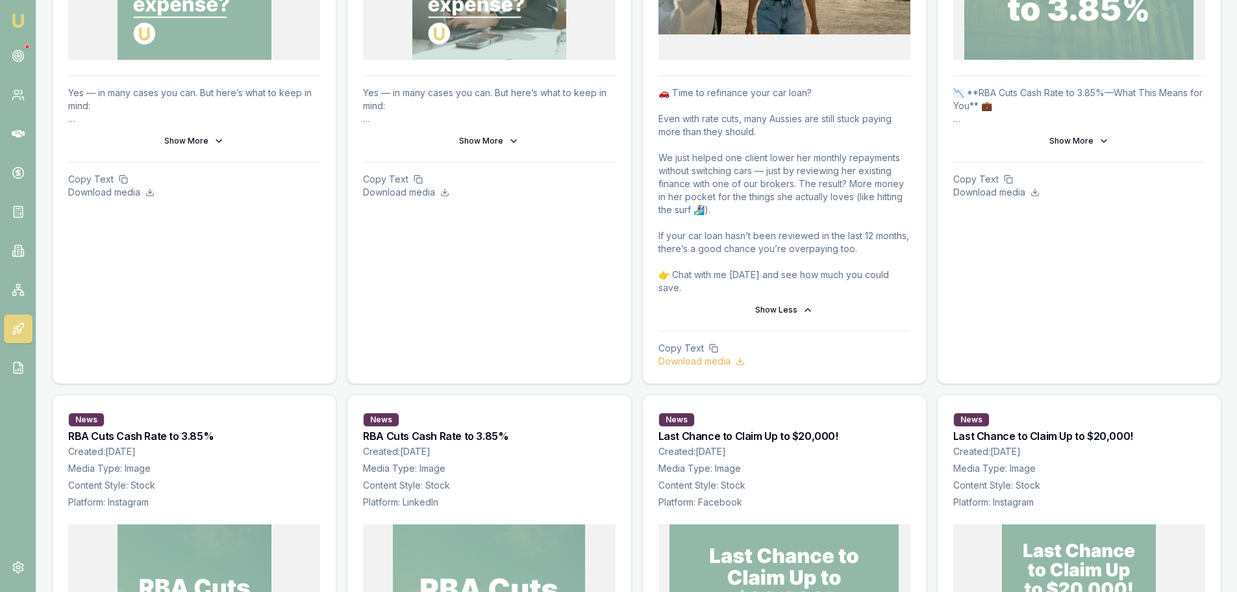
click at [730, 355] on p "Download media" at bounding box center [785, 361] width 252 height 13
click at [713, 344] on icon at bounding box center [713, 348] width 9 height 9
click at [689, 342] on p "Copy Text" at bounding box center [785, 348] width 252 height 13
drag, startPoint x: 691, startPoint y: 333, endPoint x: 608, endPoint y: 324, distance: 83.6
click at [691, 342] on p "Copy Text" at bounding box center [785, 348] width 252 height 13
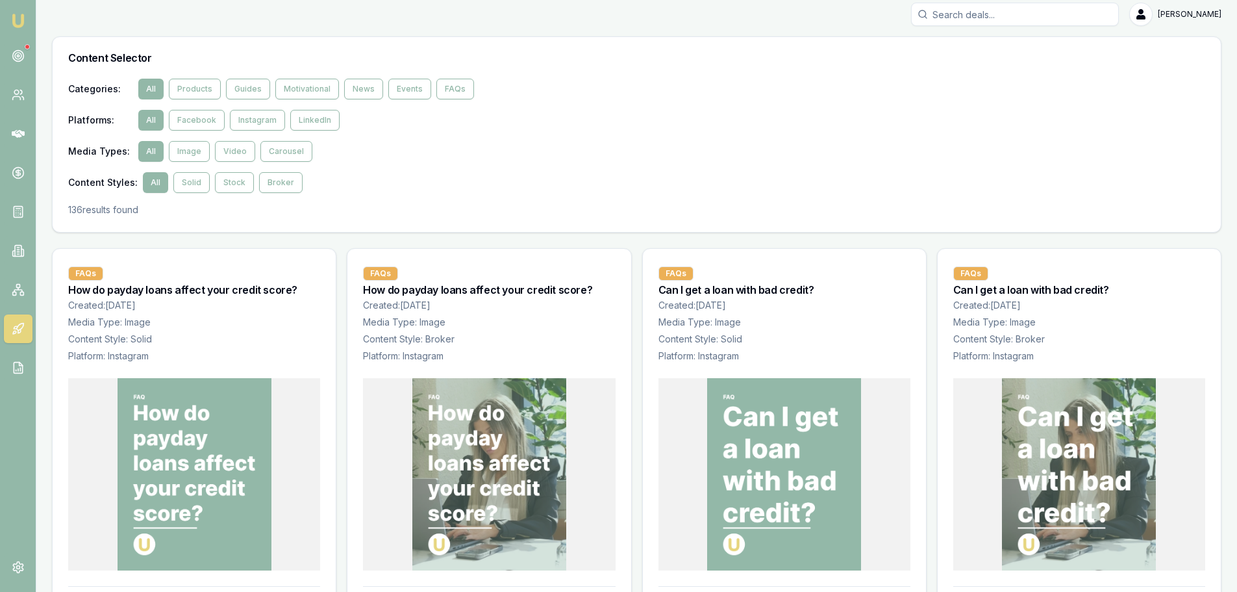
scroll to position [0, 0]
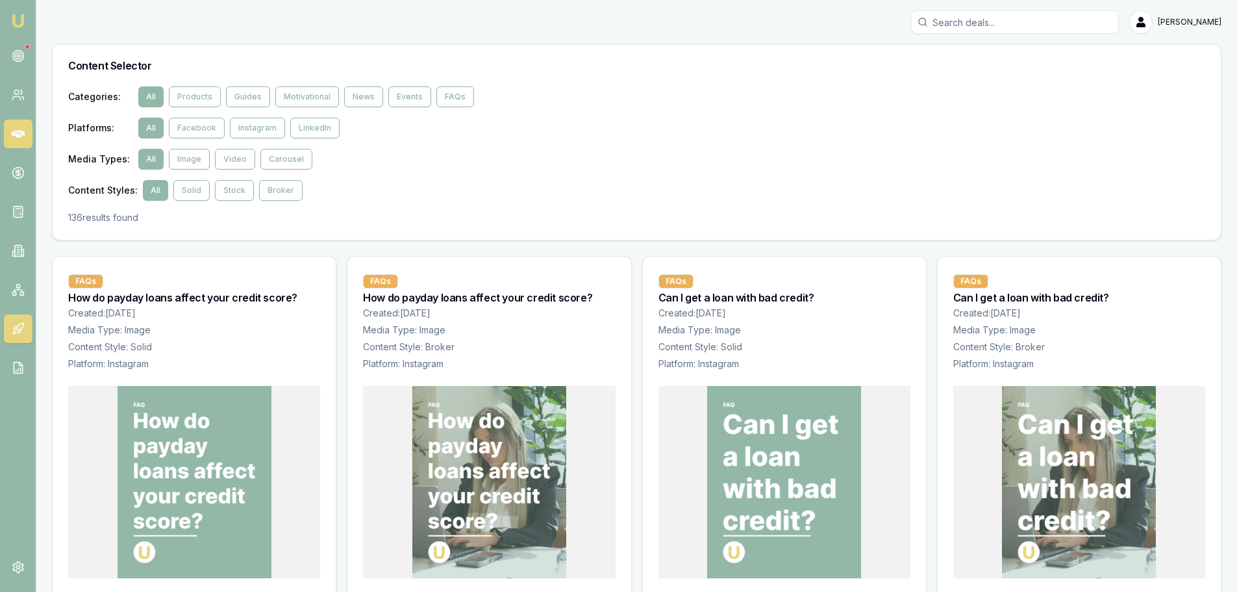
click at [18, 131] on icon at bounding box center [18, 134] width 13 height 8
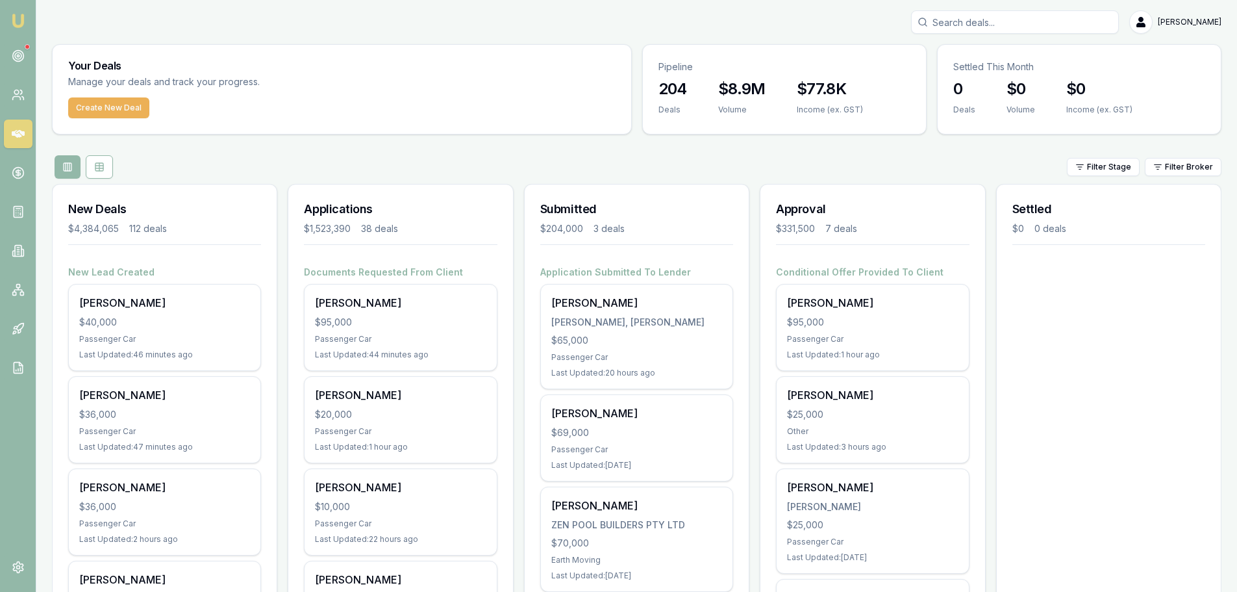
click at [1052, 21] on input "Search deals" at bounding box center [1015, 21] width 208 height 23
type input "0434697757"
click at [1030, 94] on p "Deal ID: D-YHT6DZVC7U" at bounding box center [1015, 99] width 196 height 10
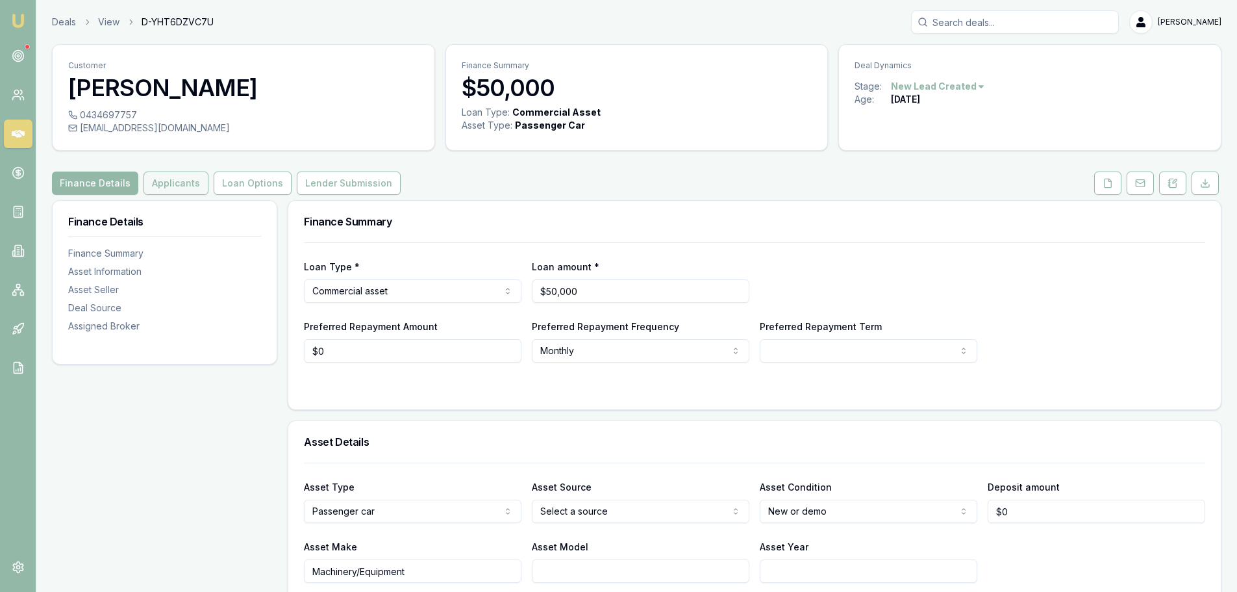
click at [167, 184] on button "Applicants" at bounding box center [176, 182] width 65 height 23
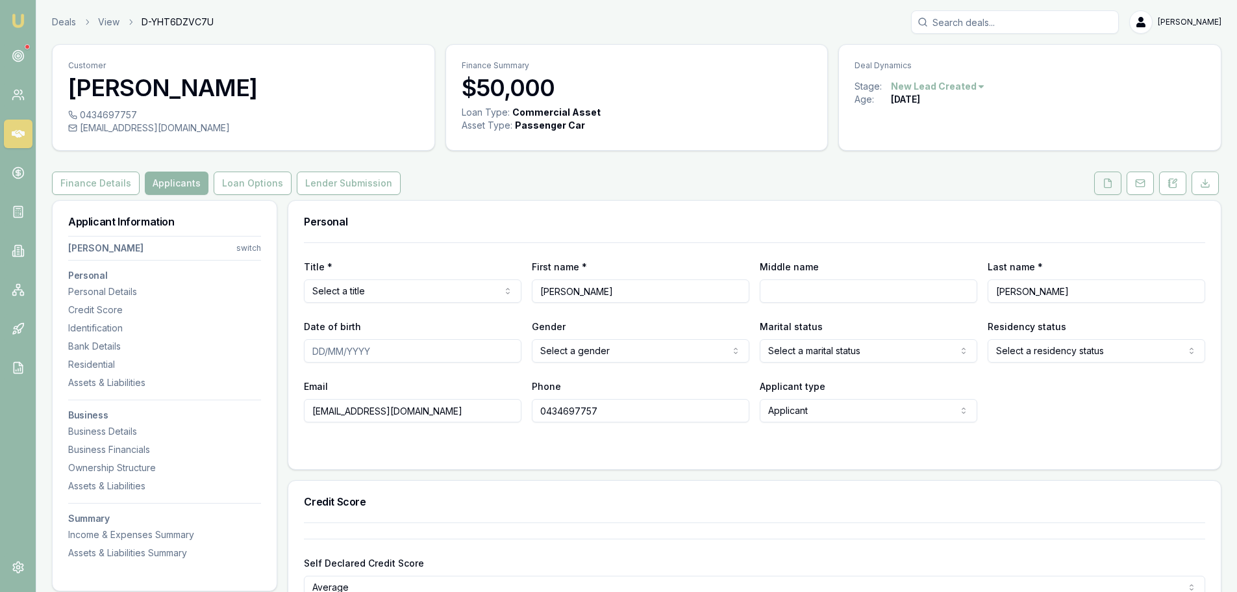
click at [1111, 184] on icon at bounding box center [1108, 183] width 10 height 10
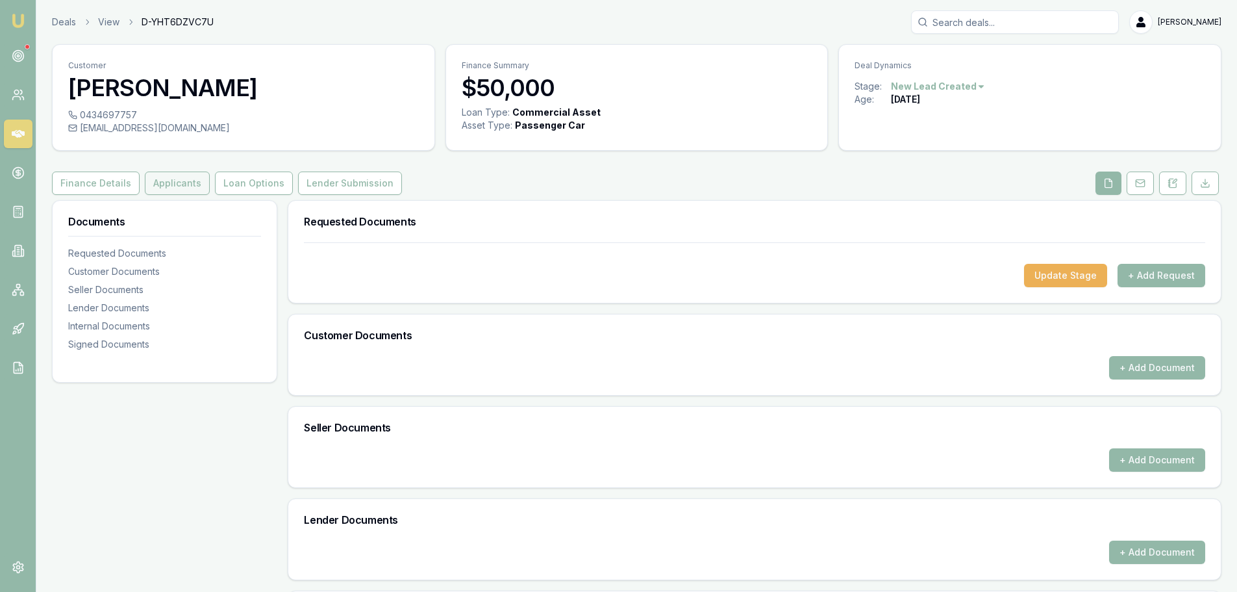
click at [188, 178] on button "Applicants" at bounding box center [177, 182] width 65 height 23
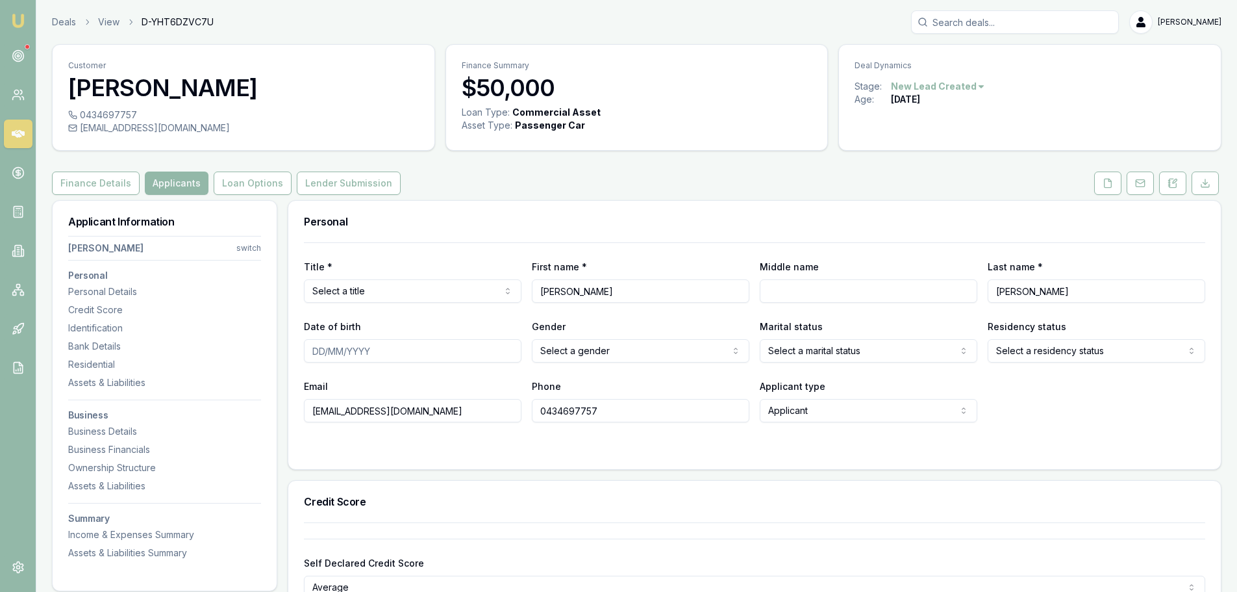
click at [789, 212] on div "Personal" at bounding box center [754, 222] width 933 height 42
click at [110, 183] on button "Finance Details" at bounding box center [96, 182] width 88 height 23
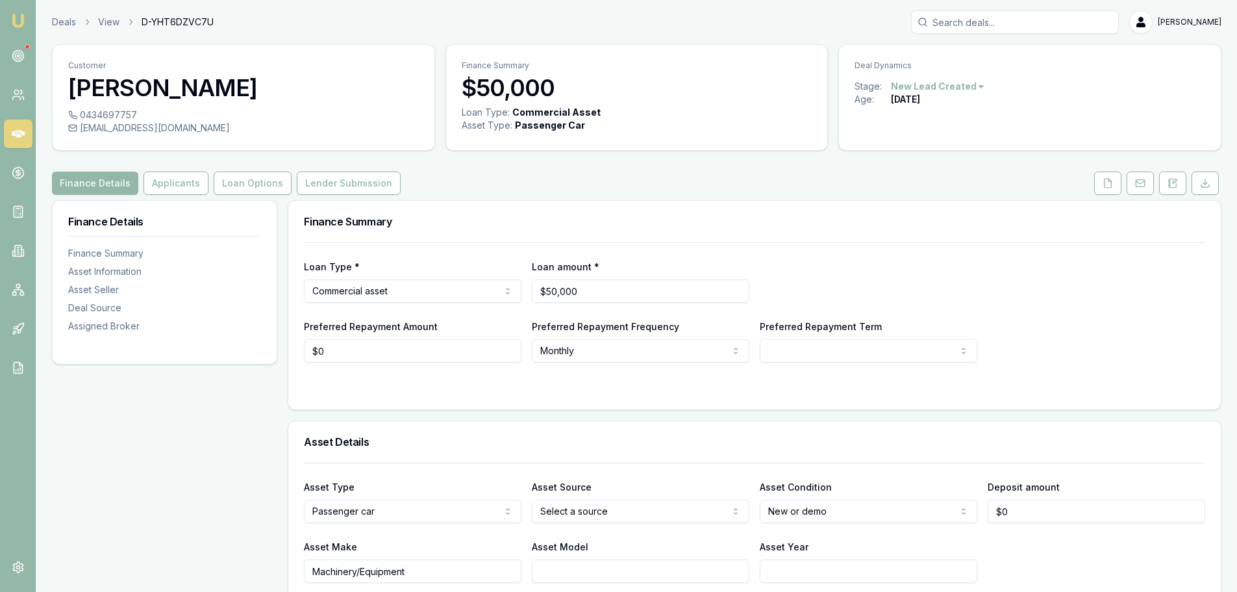
click at [637, 180] on div "Finance Details Applicants Loan Options Lender Submission" at bounding box center [637, 182] width 1170 height 23
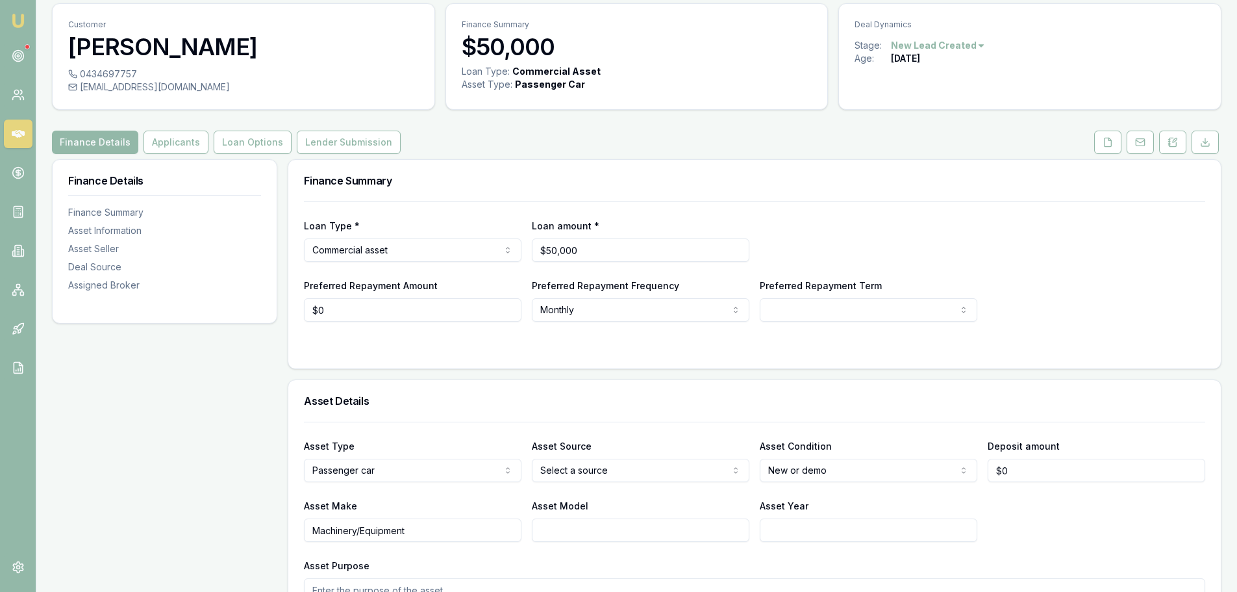
scroll to position [260, 0]
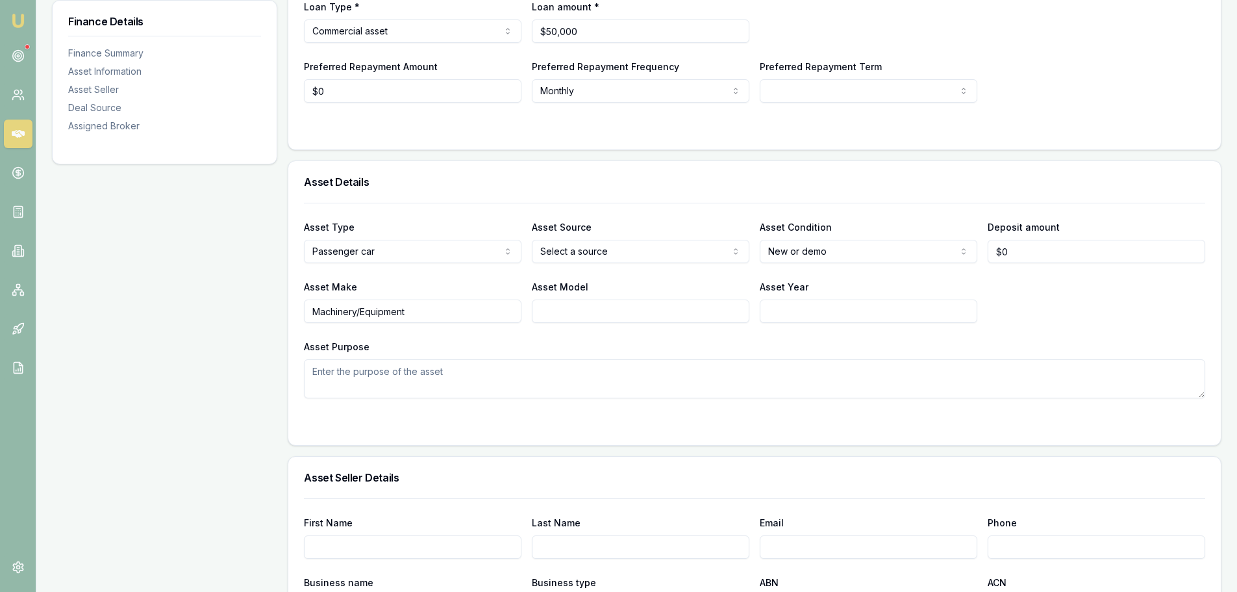
drag, startPoint x: 442, startPoint y: 309, endPoint x: 85, endPoint y: 299, distance: 357.4
click at [116, 299] on div "Finance Details Finance Summary Asset Information Asset Seller Deal Source Assi…" at bounding box center [637, 542] width 1170 height 1204
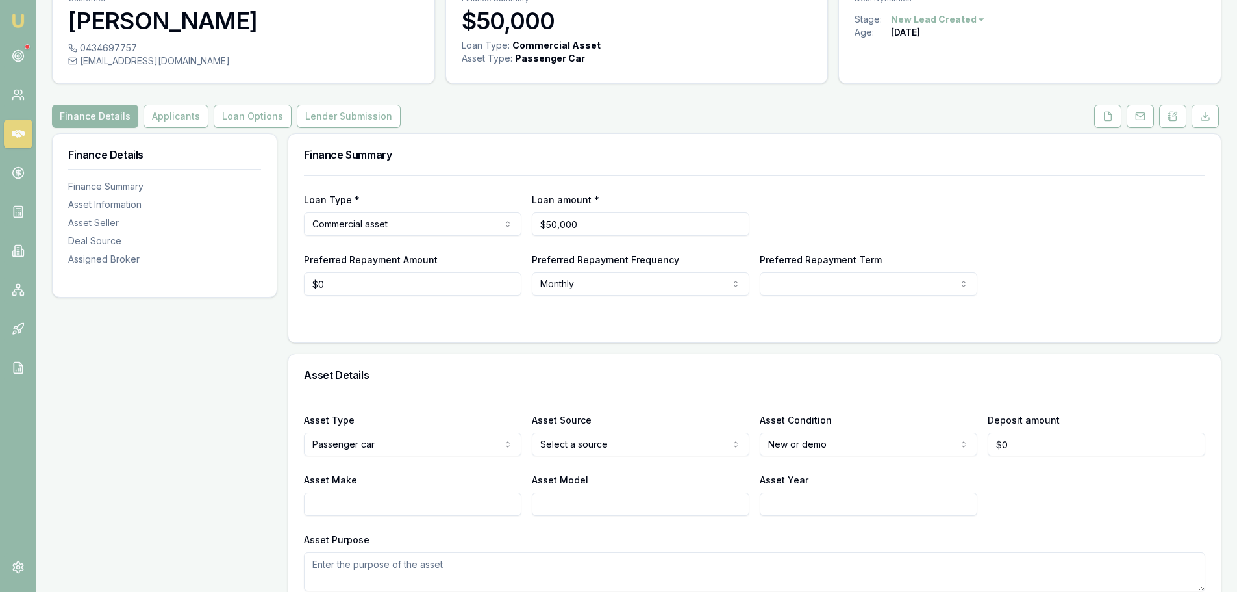
scroll to position [65, 0]
click at [798, 445] on html "Emu Broker Deals View D-YHT6DZVC7U Erin Shield Toggle Menu Customer Joel Mccowa…" at bounding box center [618, 231] width 1237 height 592
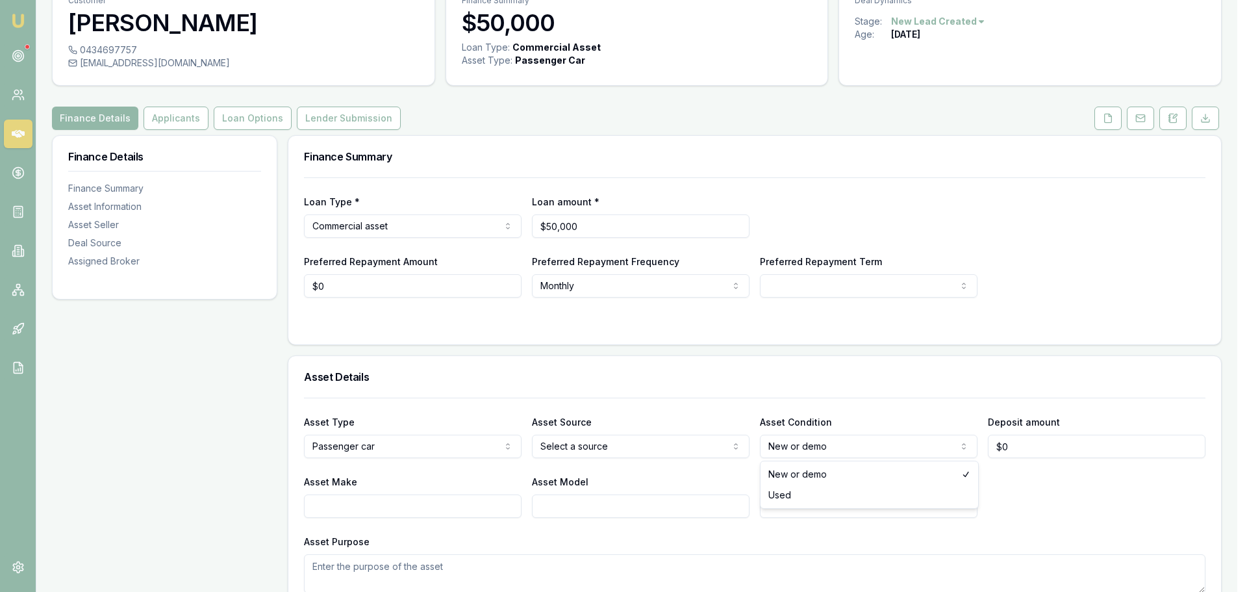
select select "USED"
drag, startPoint x: 802, startPoint y: 494, endPoint x: 790, endPoint y: 480, distance: 18.0
click at [462, 507] on input "Asset Make" at bounding box center [413, 505] width 218 height 23
click at [466, 568] on textarea "Asset Purpose" at bounding box center [755, 573] width 902 height 39
click at [466, 567] on textarea "4wd ute" at bounding box center [755, 573] width 902 height 39
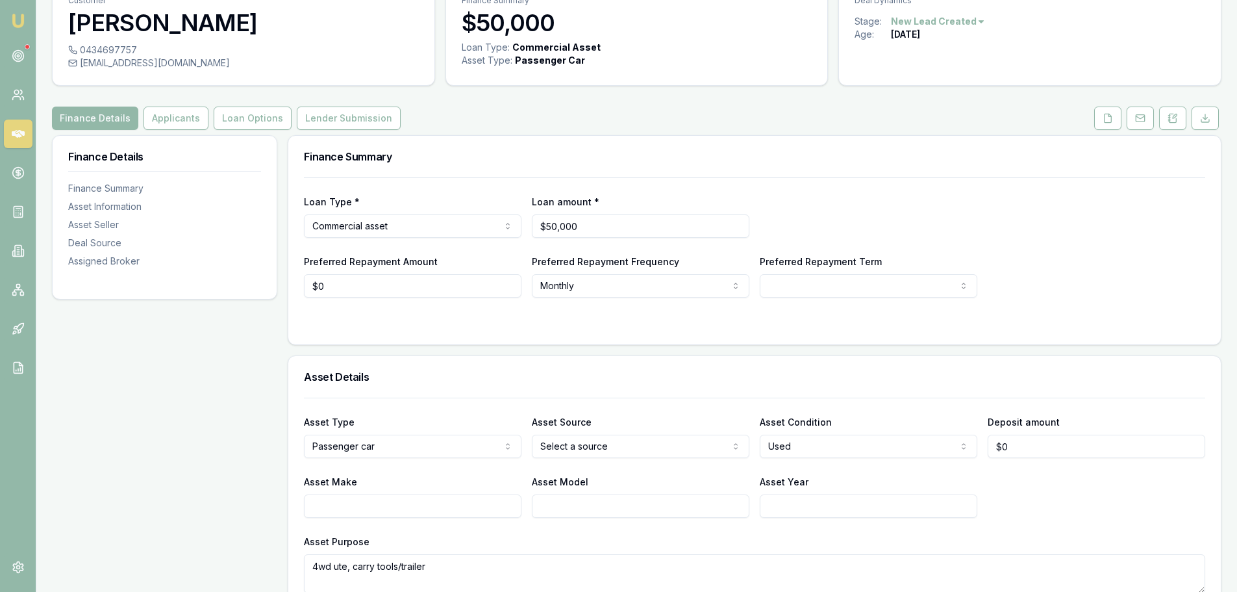
type textarea "4wd ute, carry tools/trailer"
click at [532, 319] on div at bounding box center [755, 323] width 902 height 10
click at [175, 123] on button "Applicants" at bounding box center [176, 118] width 65 height 23
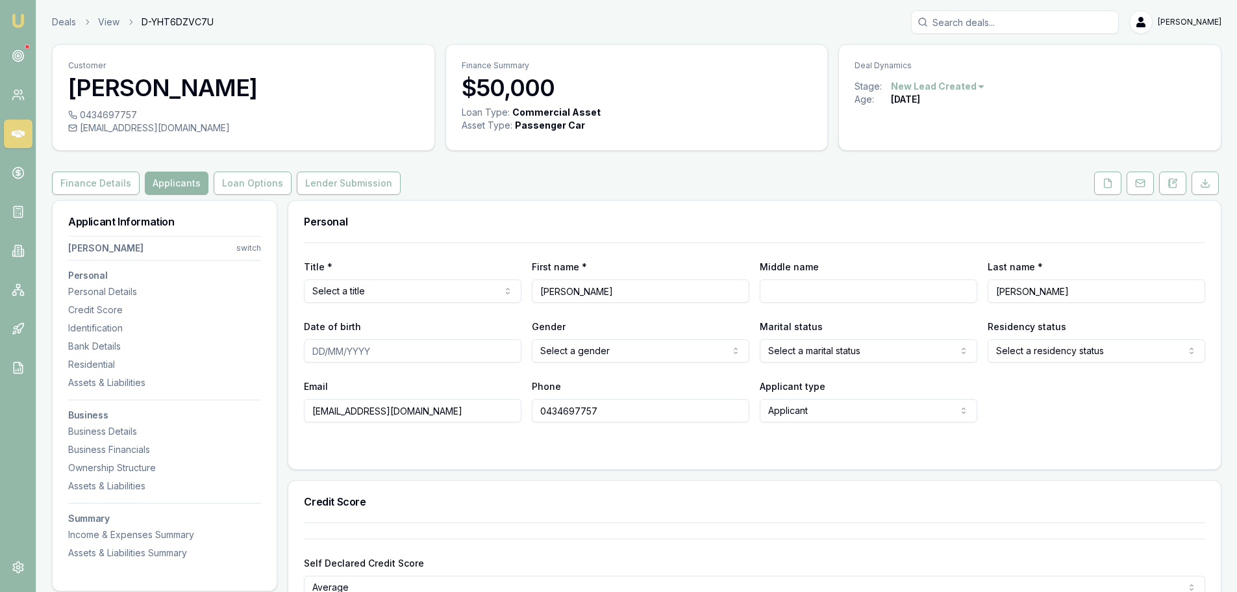
click at [581, 183] on div "Finance Details Applicants Loan Options Lender Submission" at bounding box center [637, 182] width 1170 height 23
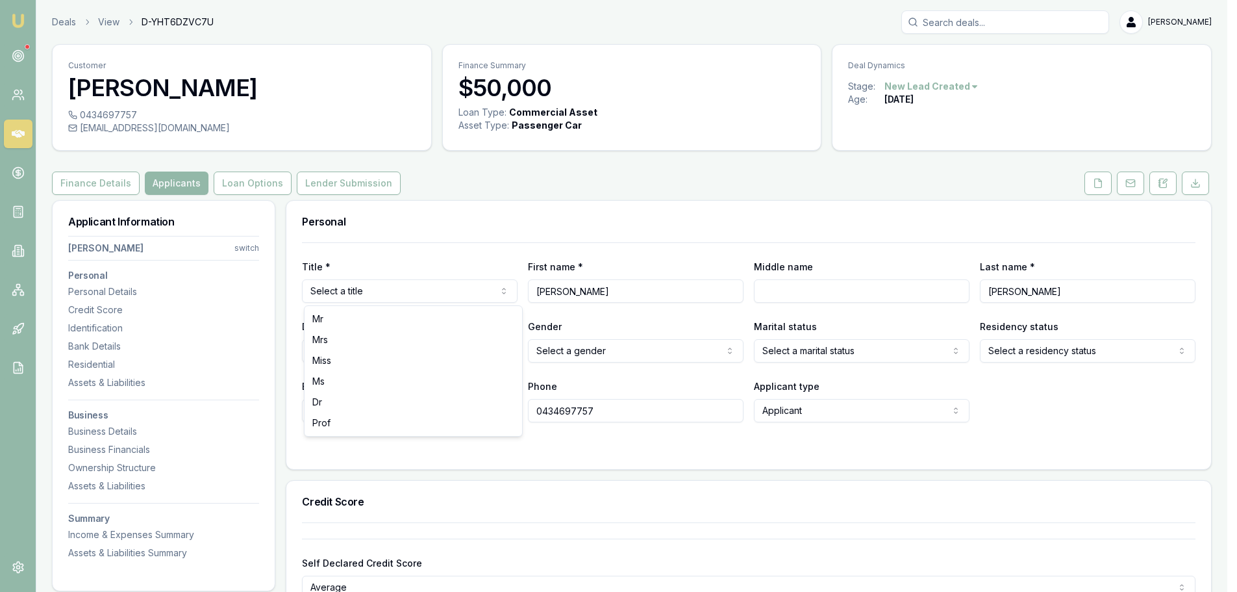
click at [472, 290] on html "Emu Broker Deals View D-YHT6DZVC7U Erin Shield Toggle Menu Customer Joel Mccowa…" at bounding box center [618, 296] width 1237 height 592
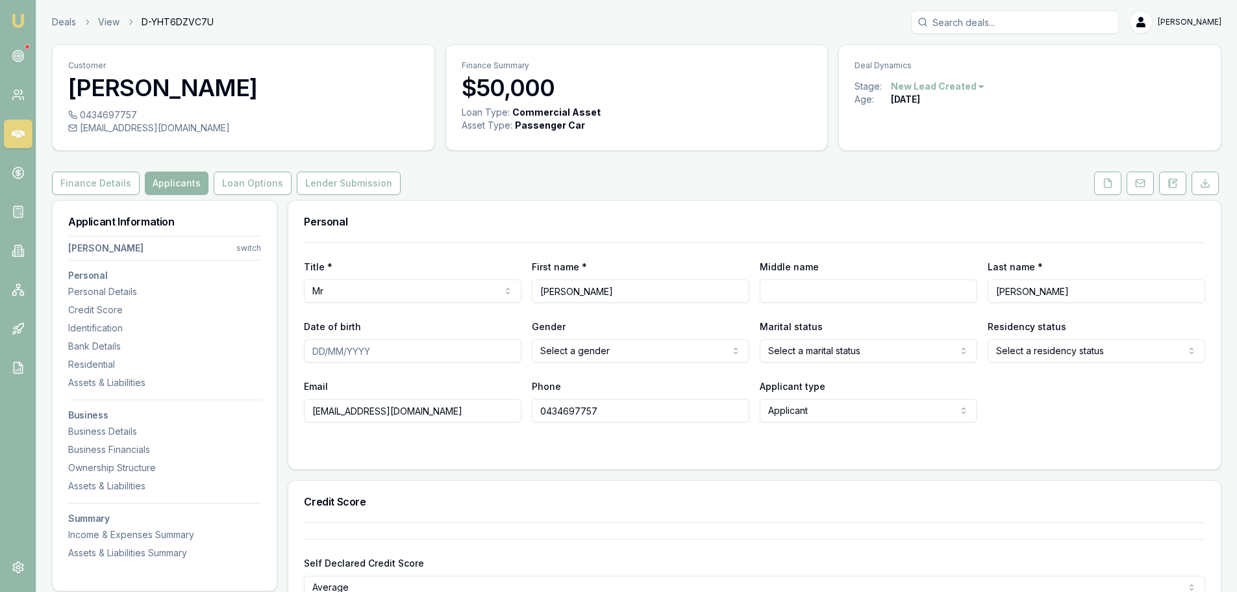
click at [493, 186] on div "Finance Details Applicants Loan Options Lender Submission" at bounding box center [637, 182] width 1170 height 23
click at [480, 190] on div "Finance Details Applicants Loan Options Lender Submission" at bounding box center [637, 182] width 1170 height 23
click at [472, 194] on div "Finance Details Applicants Loan Options Lender Submission" at bounding box center [637, 182] width 1170 height 23
click at [782, 187] on div "Finance Details Applicants Loan Options Lender Submission" at bounding box center [637, 182] width 1170 height 23
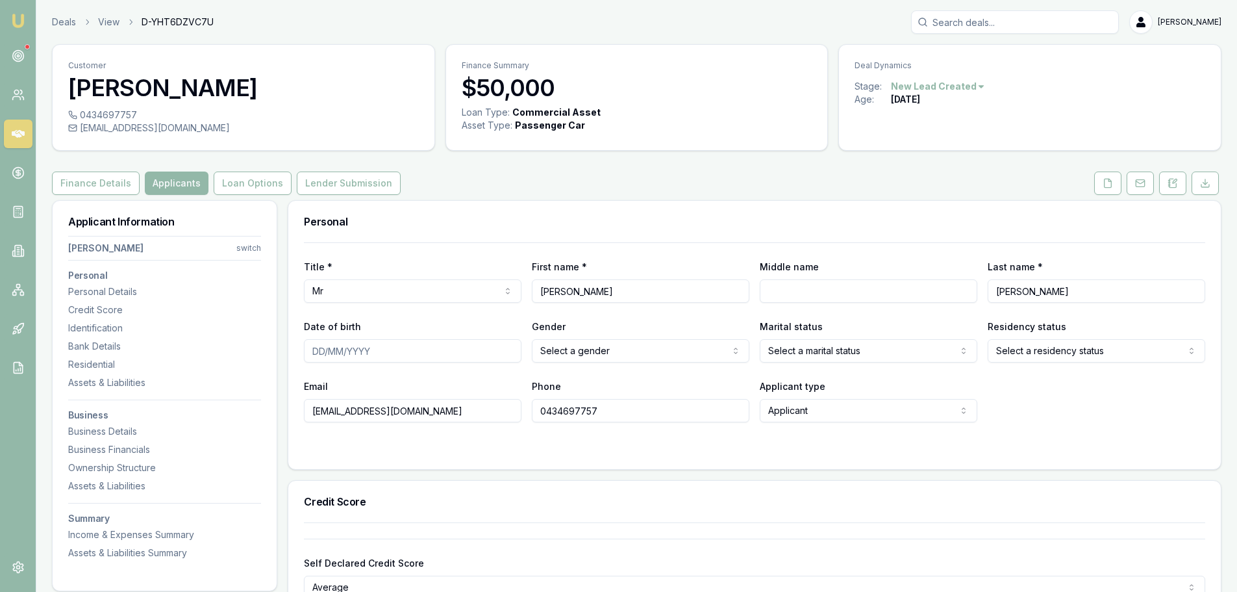
click at [851, 290] on input "Middle name" at bounding box center [869, 290] width 218 height 23
type input "Raymond"
type input "17/02/1984"
click at [601, 346] on html "Emu Broker Deals View D-YHT6DZVC7U Erin Shield Toggle Menu Customer Joel Mccowa…" at bounding box center [618, 296] width 1237 height 592
click at [1081, 346] on html "Emu Broker Deals View D-YHT6DZVC7U Erin Shield Toggle Menu Customer Joel Mccowa…" at bounding box center [618, 296] width 1237 height 592
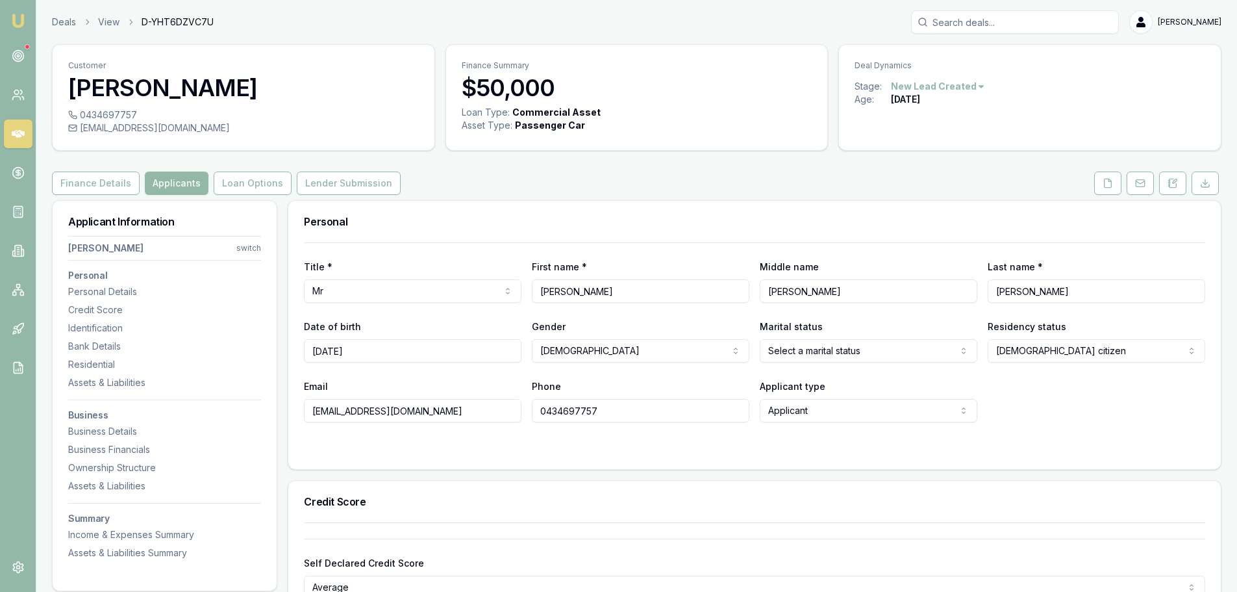
click at [868, 350] on html "Emu Broker Deals View D-YHT6DZVC7U Erin Shield Toggle Menu Customer Joel Mccowa…" at bounding box center [618, 296] width 1237 height 592
click at [1039, 390] on div "Email scotchingothers1984@gmail.com Phone 0434697757 Applicant type Applicant A…" at bounding box center [755, 400] width 902 height 44
click at [840, 349] on html "Emu Broker Deals View D-YHT6DZVC7U Erin Shield Toggle Menu Customer Joel Mccowa…" at bounding box center [618, 296] width 1237 height 592
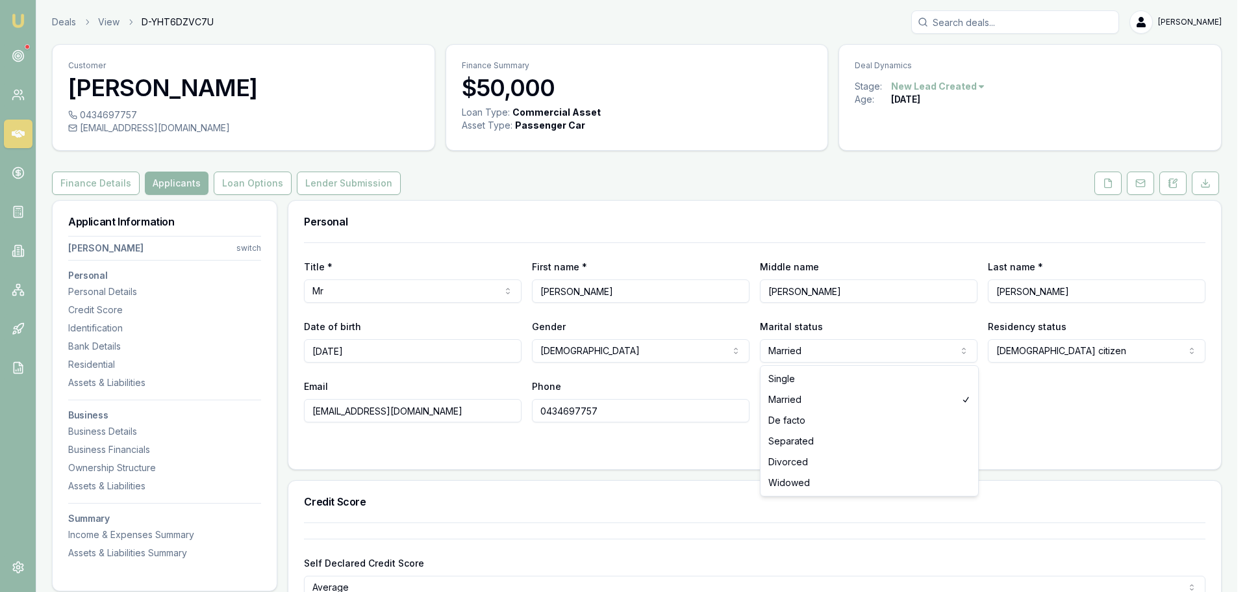
select select "SINGLE"
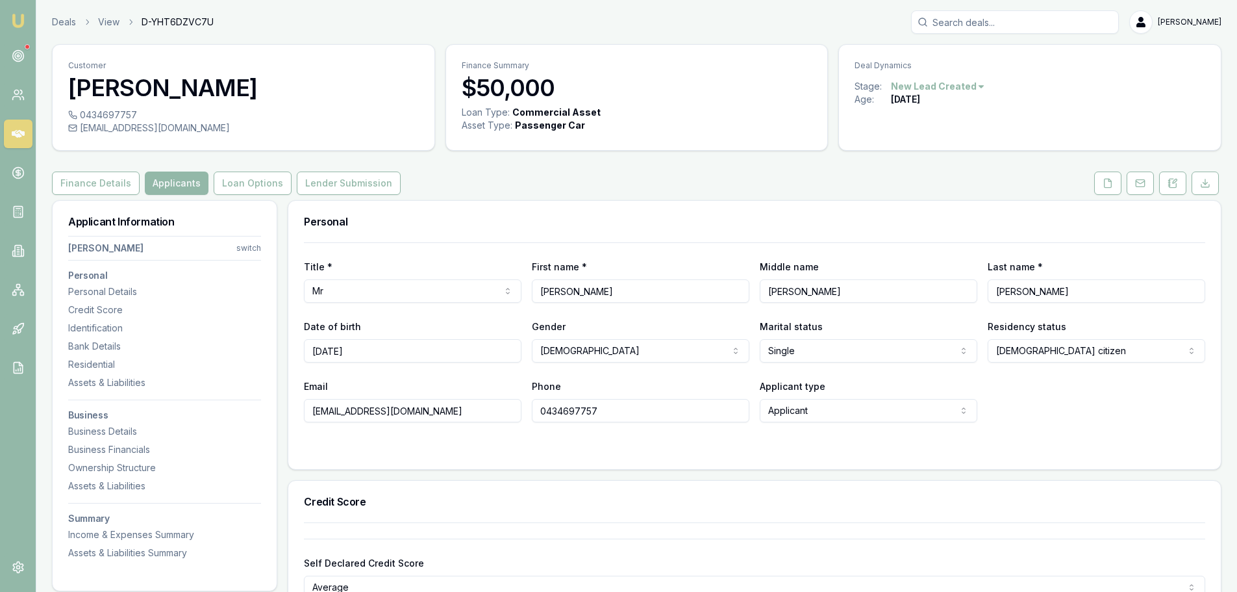
click at [1174, 428] on form "Title * Mr Mr Mrs Miss Ms Dr Prof First name * Joel Middle name Raymond Last na…" at bounding box center [755, 347] width 902 height 211
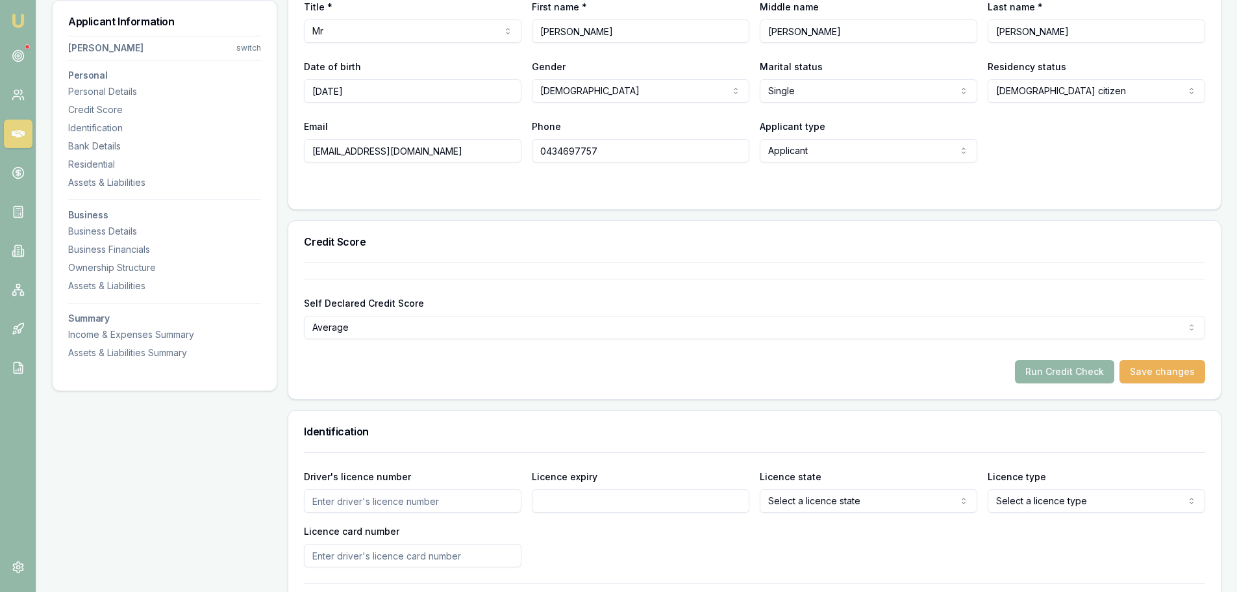
click at [481, 501] on input "Driver's licence number" at bounding box center [413, 500] width 218 height 23
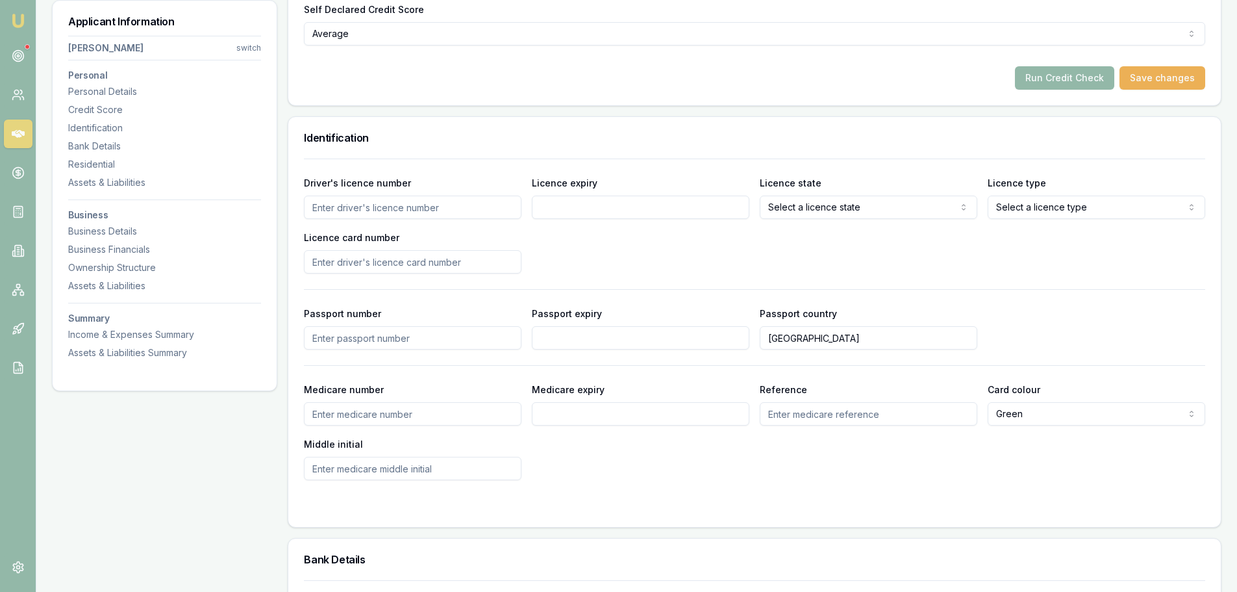
scroll to position [585, 0]
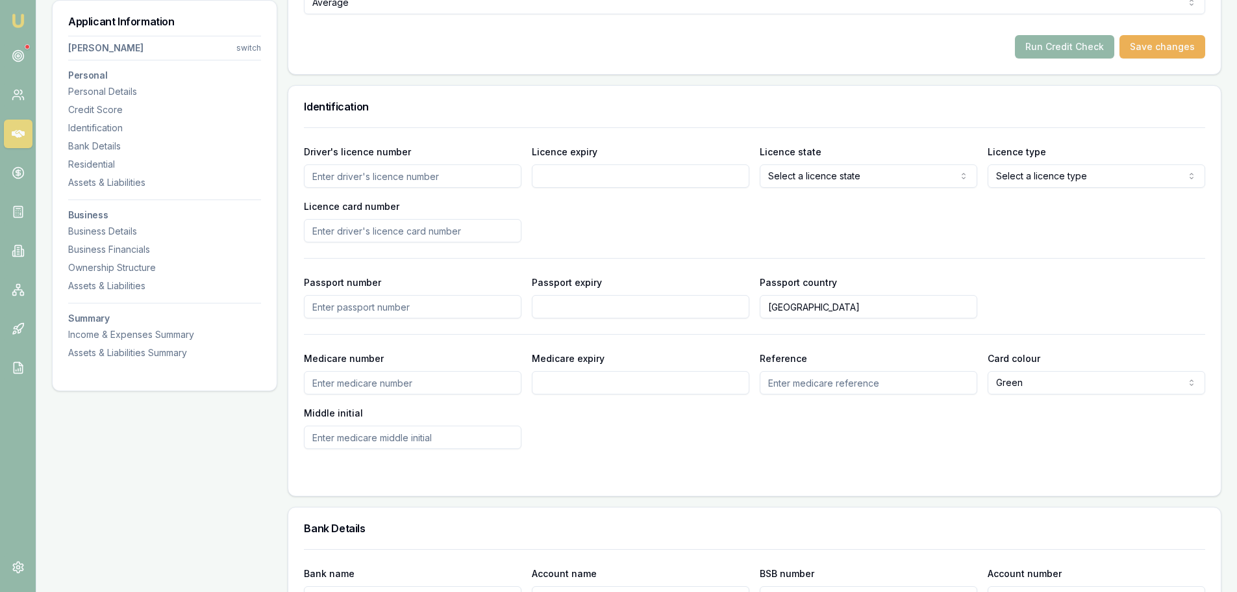
click at [437, 175] on input "Driver's licence number" at bounding box center [413, 175] width 218 height 23
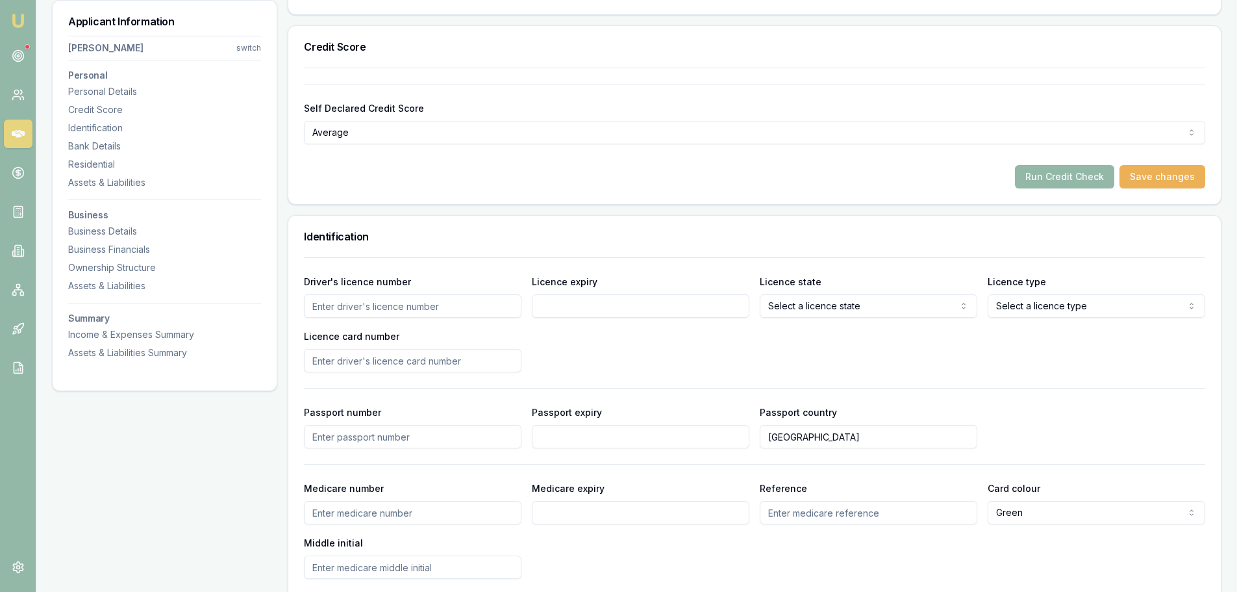
click at [420, 304] on input "Driver's licence number" at bounding box center [413, 305] width 218 height 23
click at [422, 302] on input "Driver's licence number" at bounding box center [413, 305] width 218 height 23
type input "079368371"
click at [620, 296] on input "Licence expiry" at bounding box center [641, 305] width 218 height 23
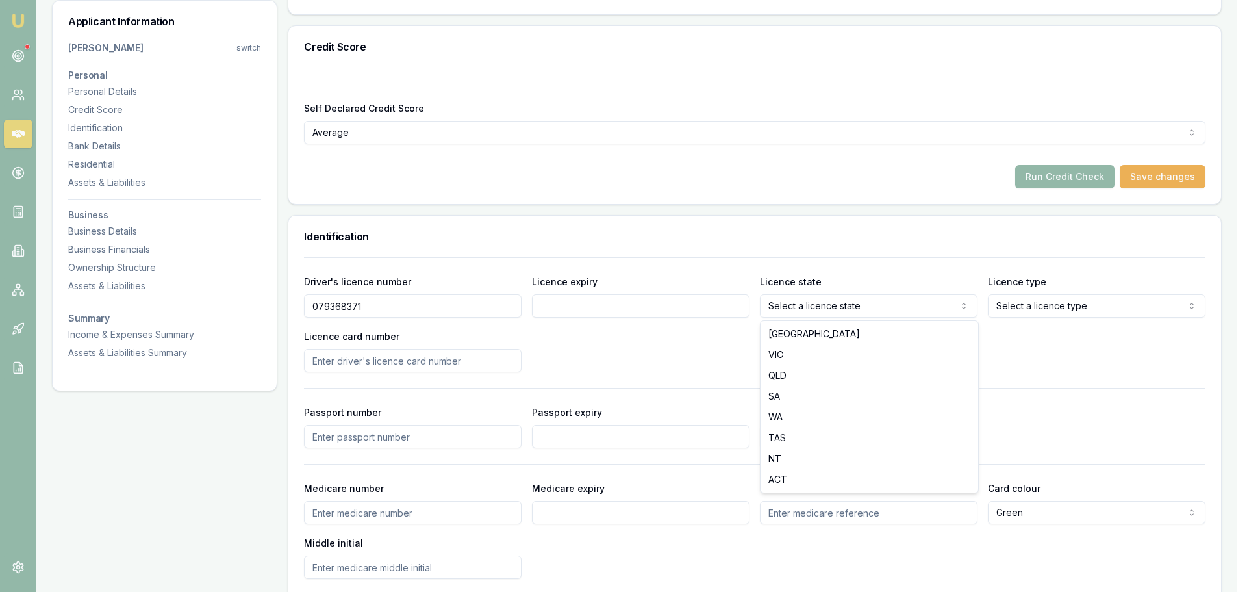
select select "QLD"
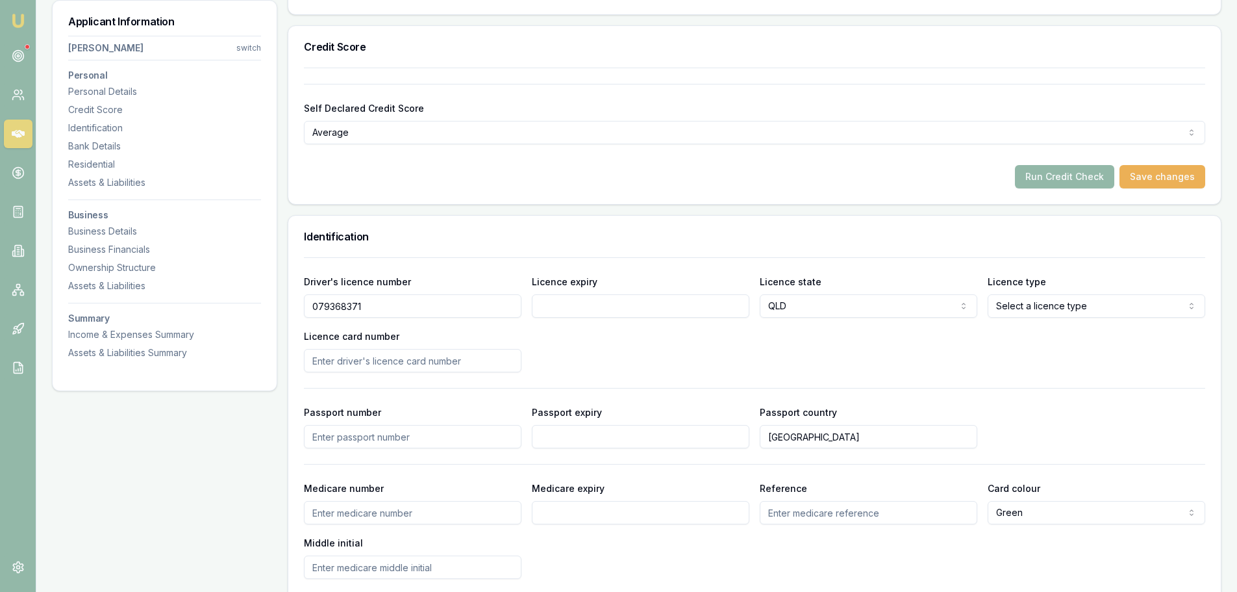
click at [644, 300] on input "Licence expiry" at bounding box center [641, 305] width 218 height 23
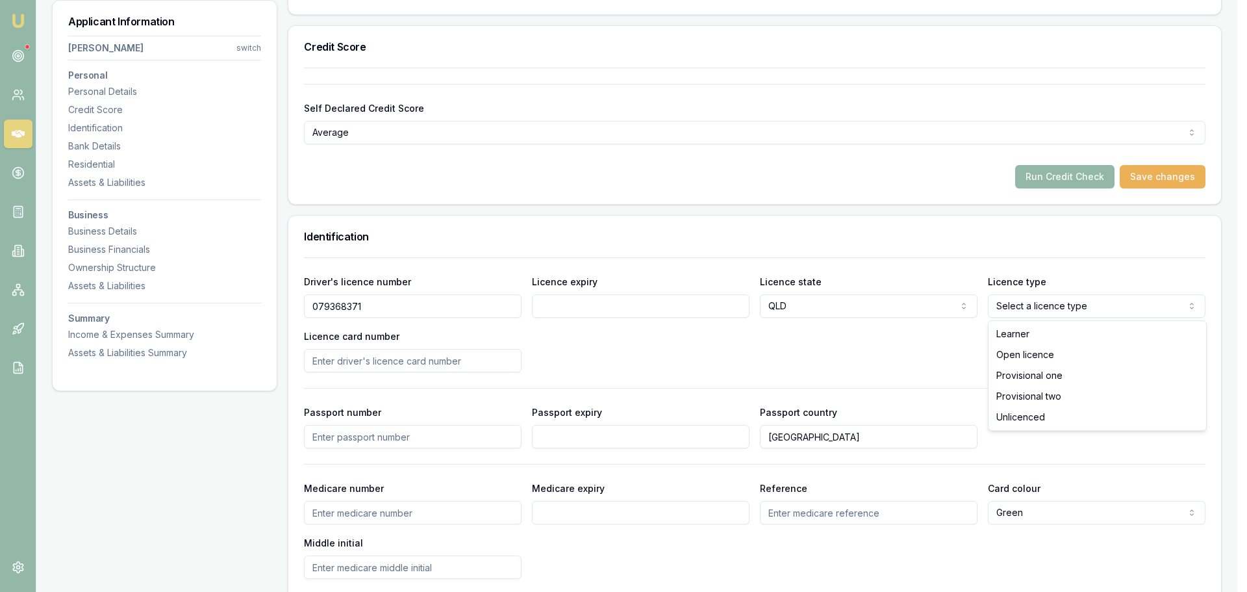
select select "OPEN_LICENCE"
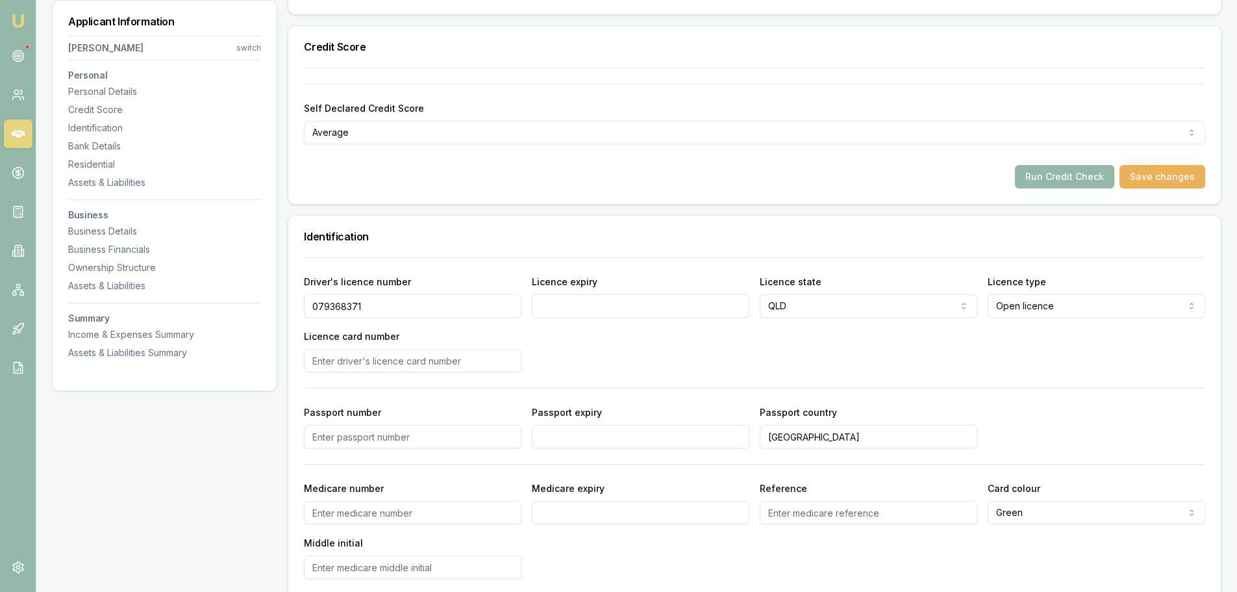
click at [729, 306] on input "Licence expiry" at bounding box center [641, 305] width 218 height 23
click at [477, 164] on form "Self Declared Credit Score Average Excellent Very good Average Fair Low Run Cre…" at bounding box center [755, 136] width 902 height 105
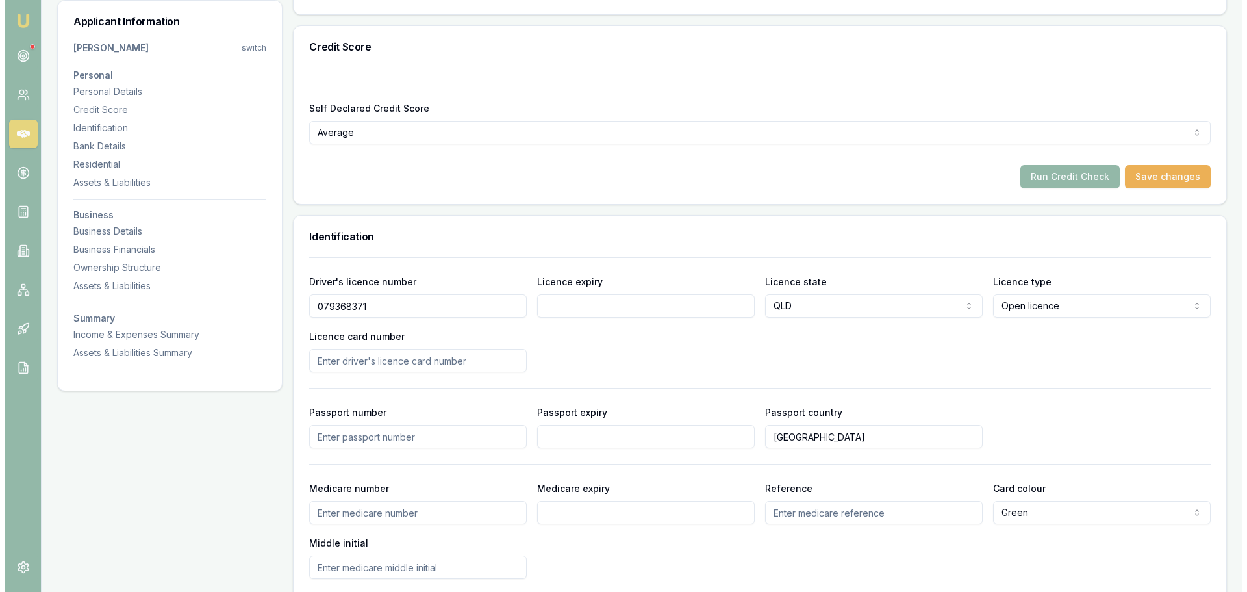
scroll to position [0, 0]
